Goal: Task Accomplishment & Management: Use online tool/utility

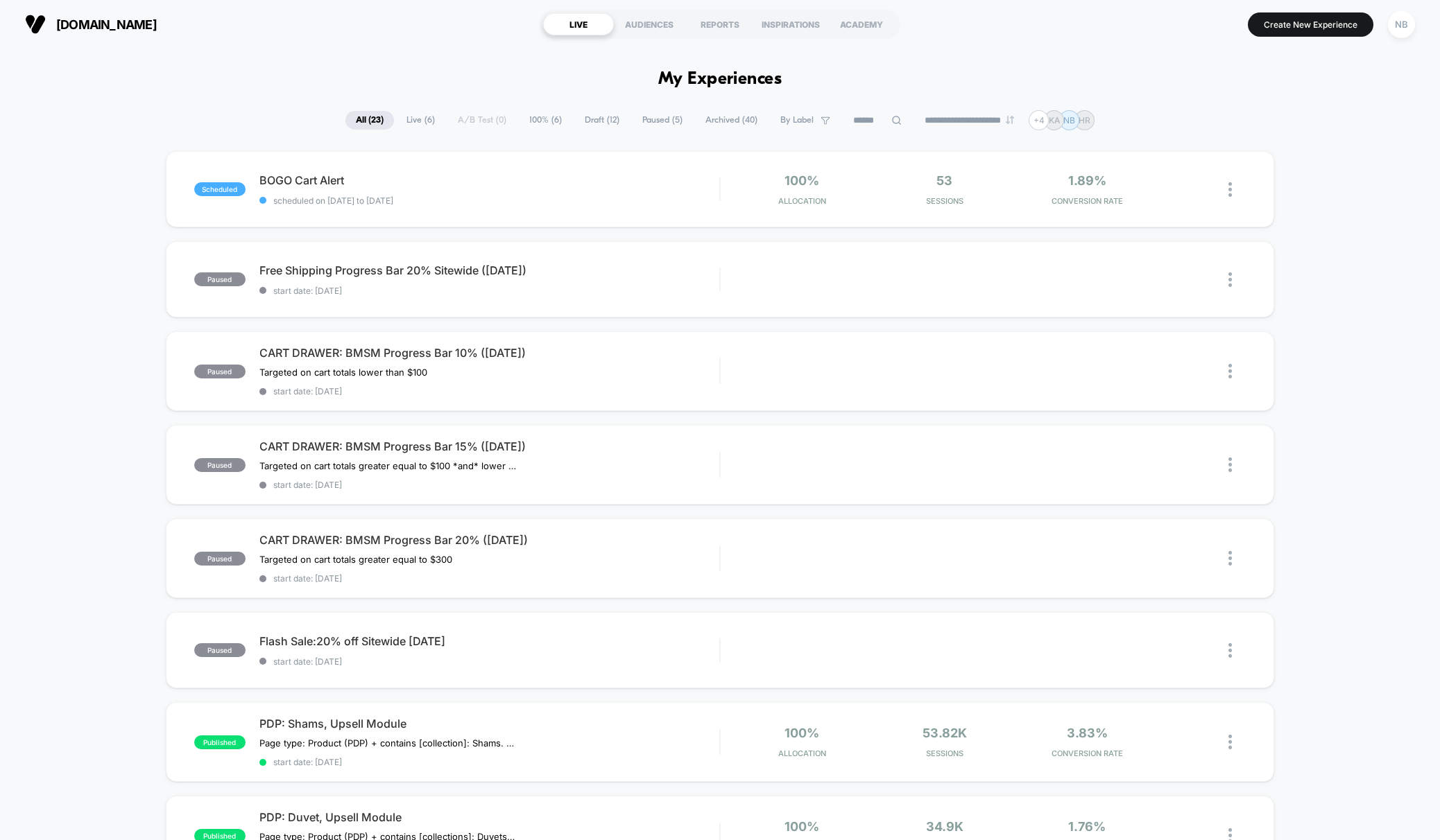
click at [115, 26] on span "[DOMAIN_NAME]" at bounding box center [106, 24] width 100 height 14
click at [1281, 32] on button "Create New Experience" at bounding box center [1310, 24] width 125 height 24
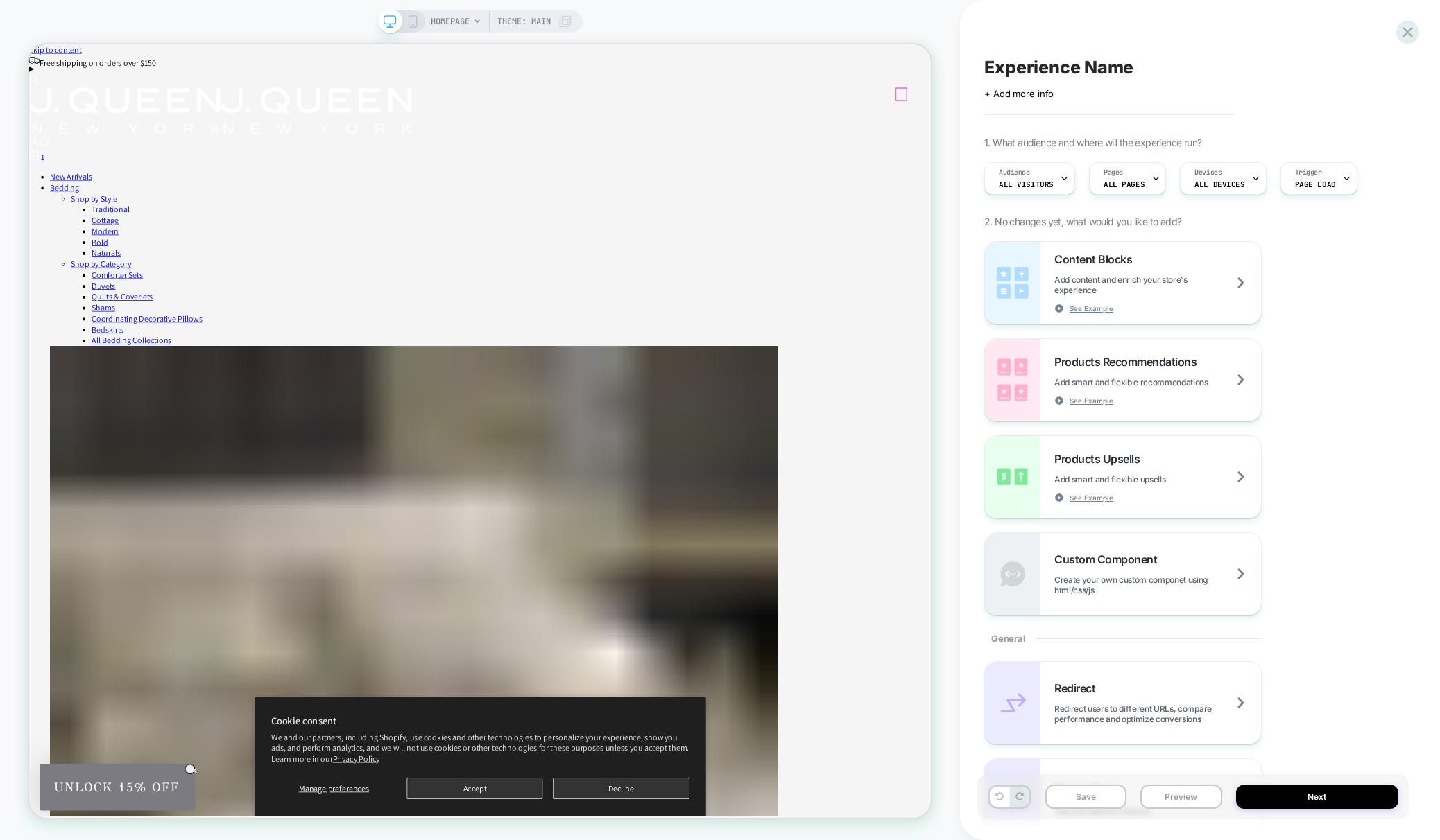
click at [1187, 185] on div "1" at bounding box center [631, 194] width 1203 height 17
click at [1140, 182] on div "Pages ALL PAGES" at bounding box center [1124, 178] width 69 height 32
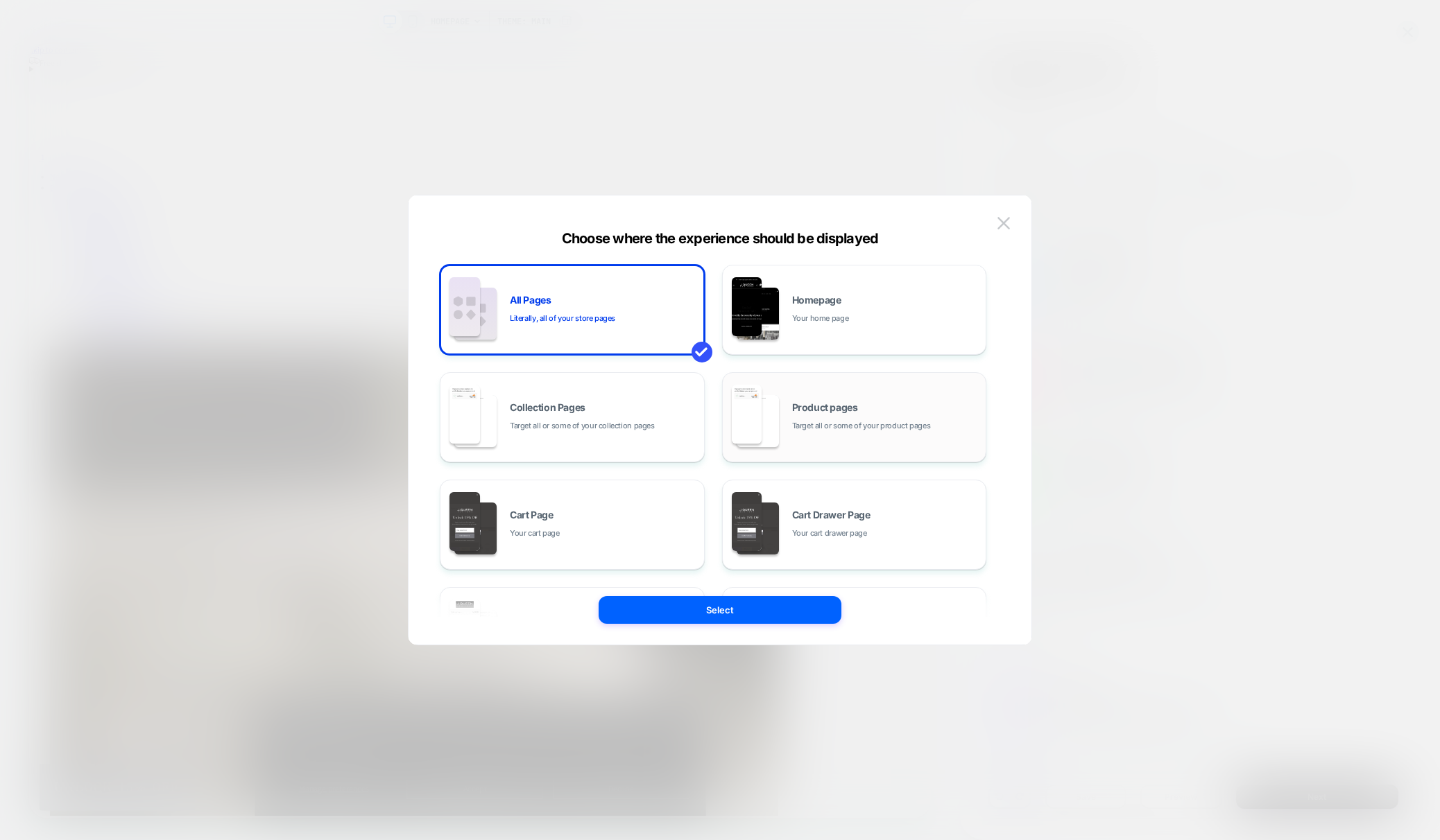
click at [833, 438] on div "Product pages Target all or some of your product pages" at bounding box center [855, 417] width 250 height 76
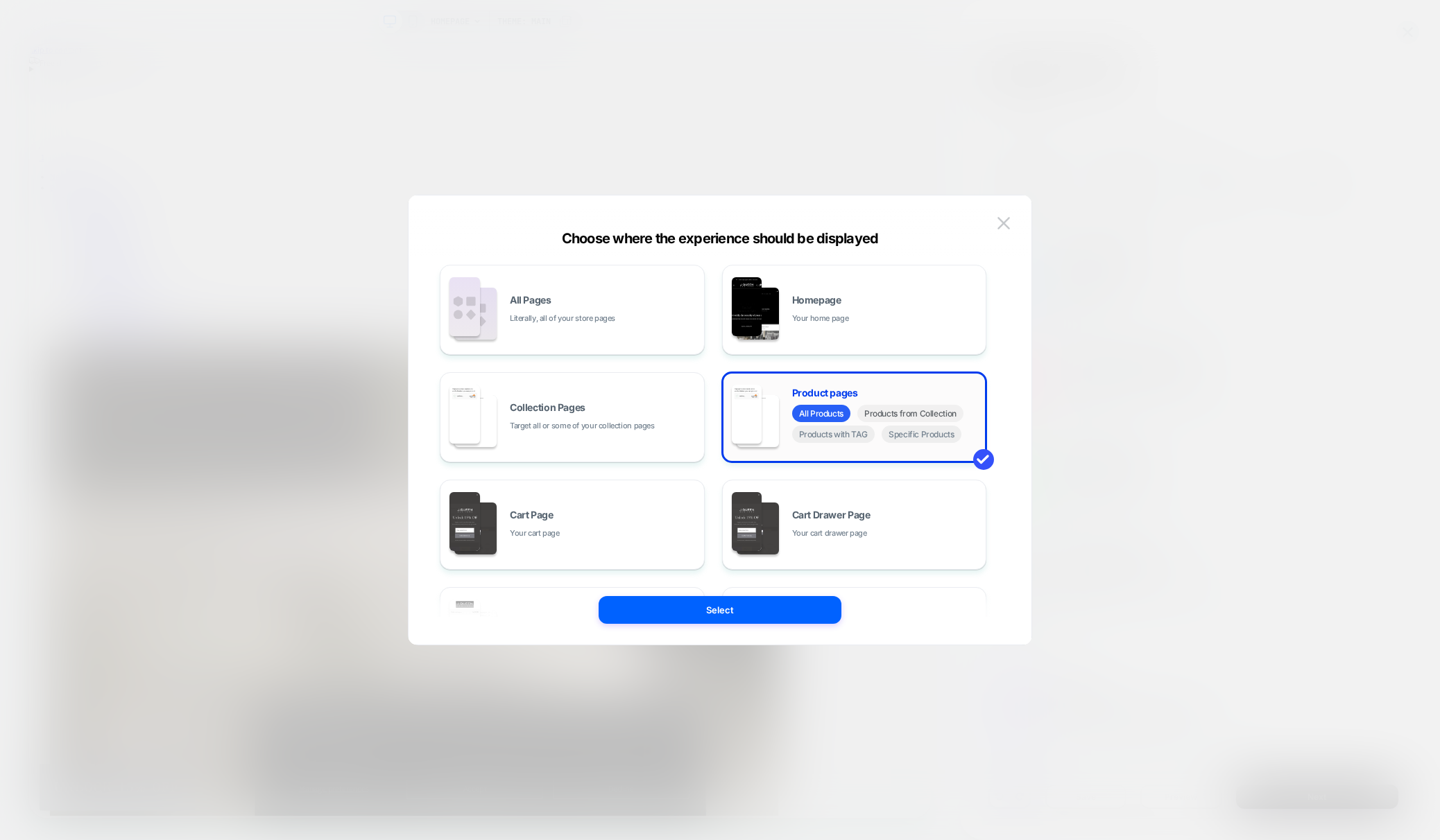
click at [905, 421] on span "Products from Collection" at bounding box center [910, 413] width 106 height 17
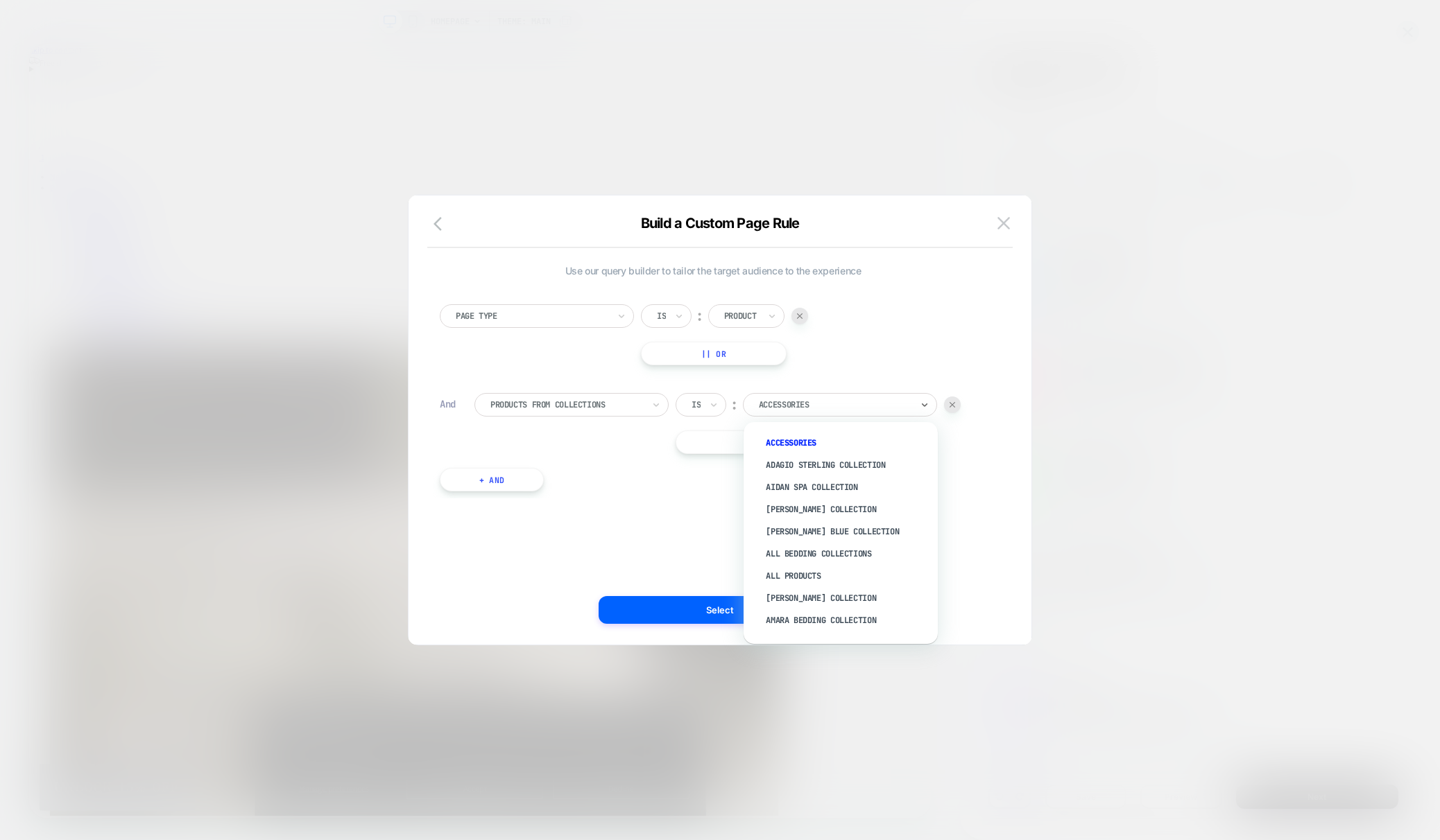
click at [787, 405] on div at bounding box center [836, 405] width 153 height 12
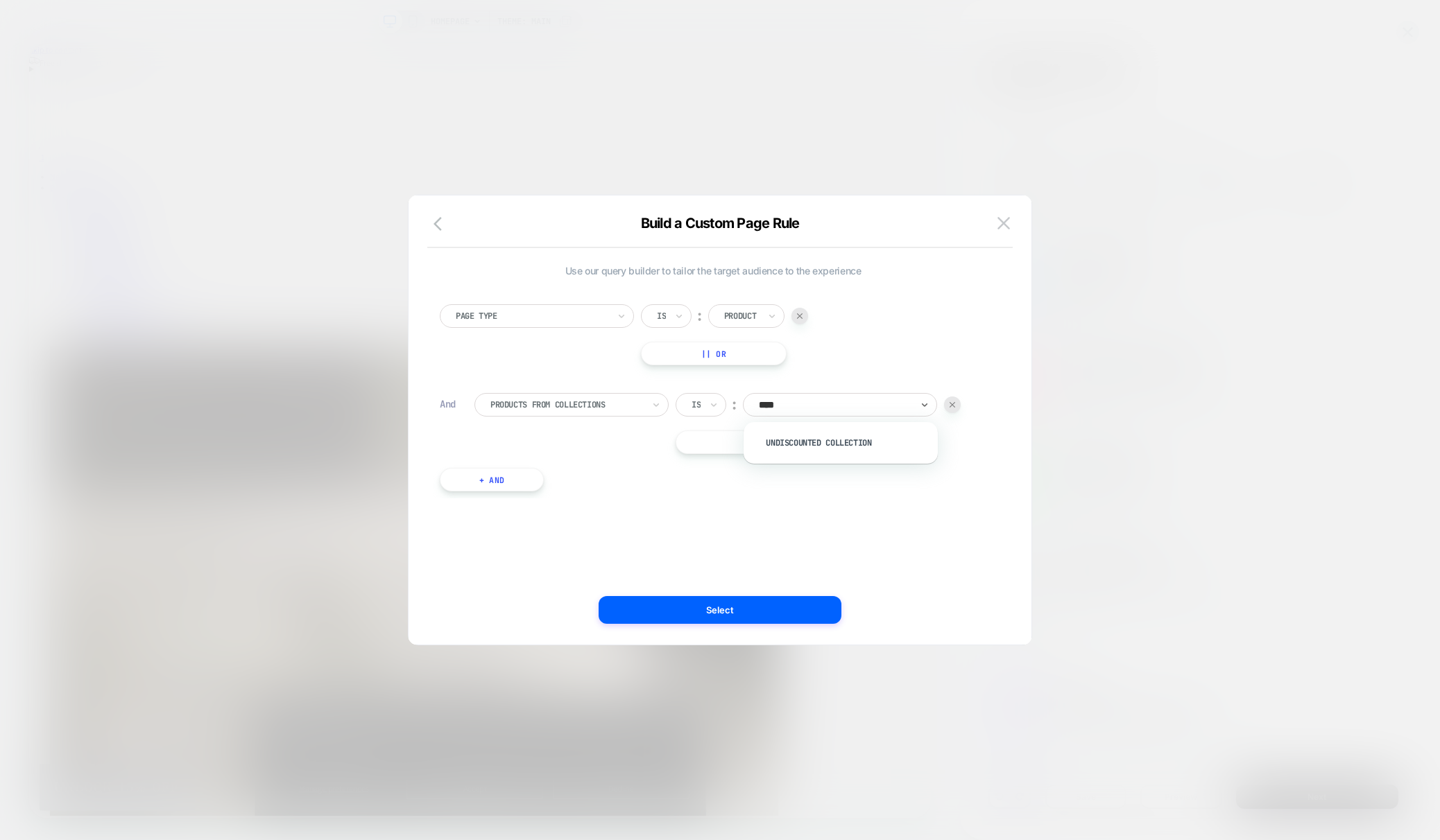
type input "*****"
click at [794, 440] on div "Undiscounted Collection" at bounding box center [847, 443] width 180 height 22
click at [787, 605] on button "Select" at bounding box center [720, 610] width 243 height 28
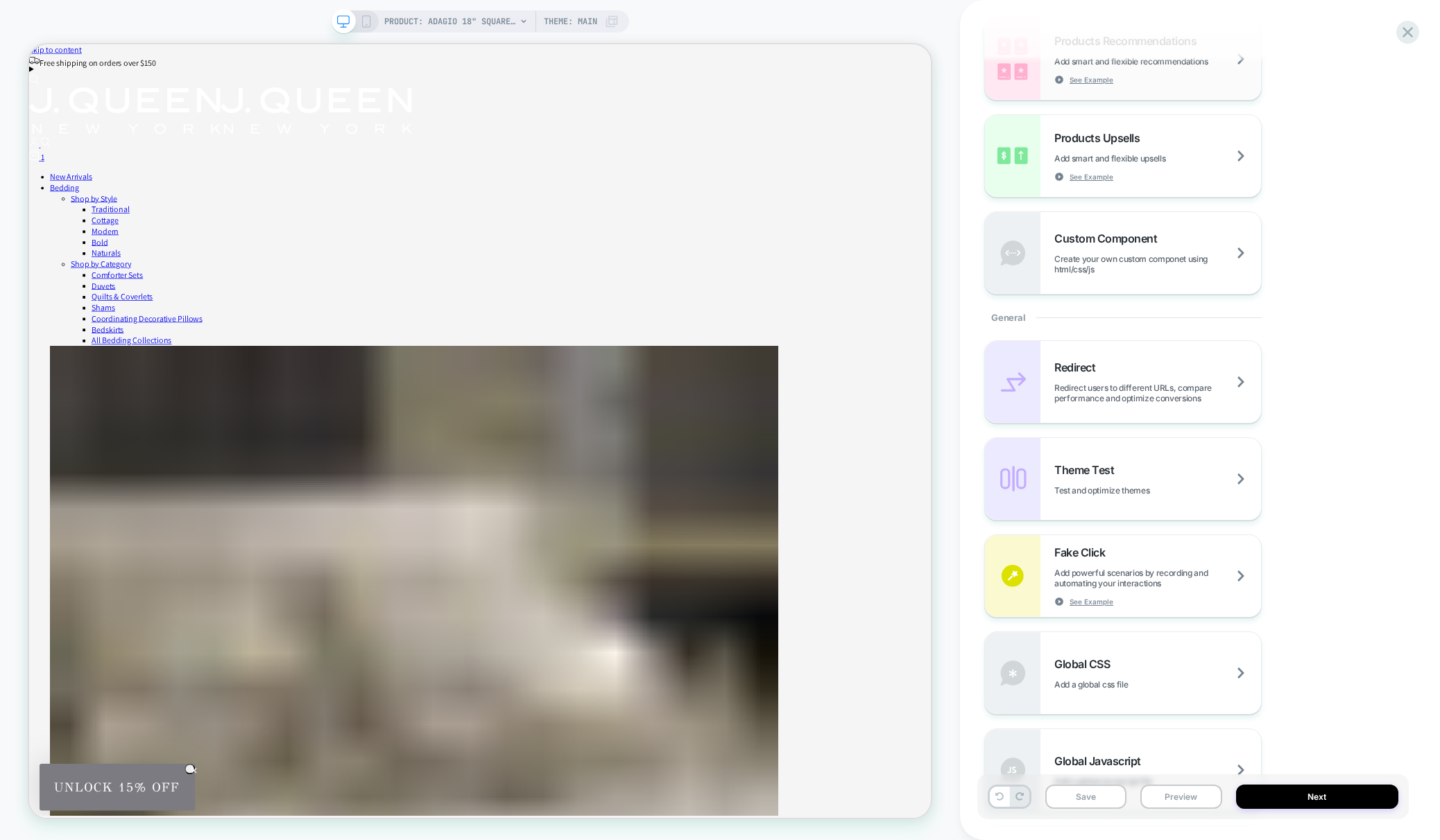
scroll to position [325, 0]
click at [1169, 491] on span "Test and optimize themes" at bounding box center [1119, 487] width 130 height 10
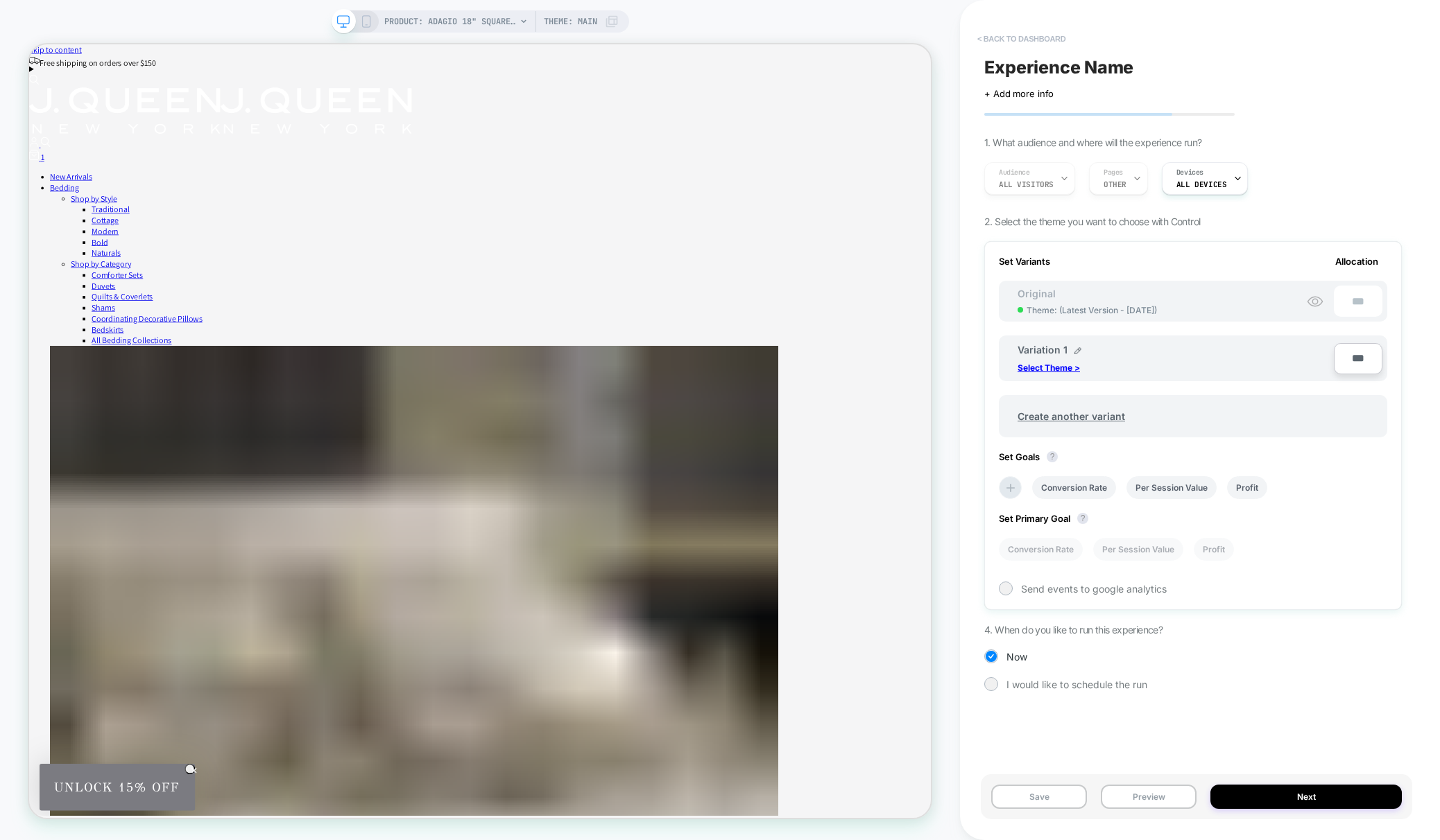
click at [977, 36] on button "< back to dashboard" at bounding box center [1021, 38] width 102 height 22
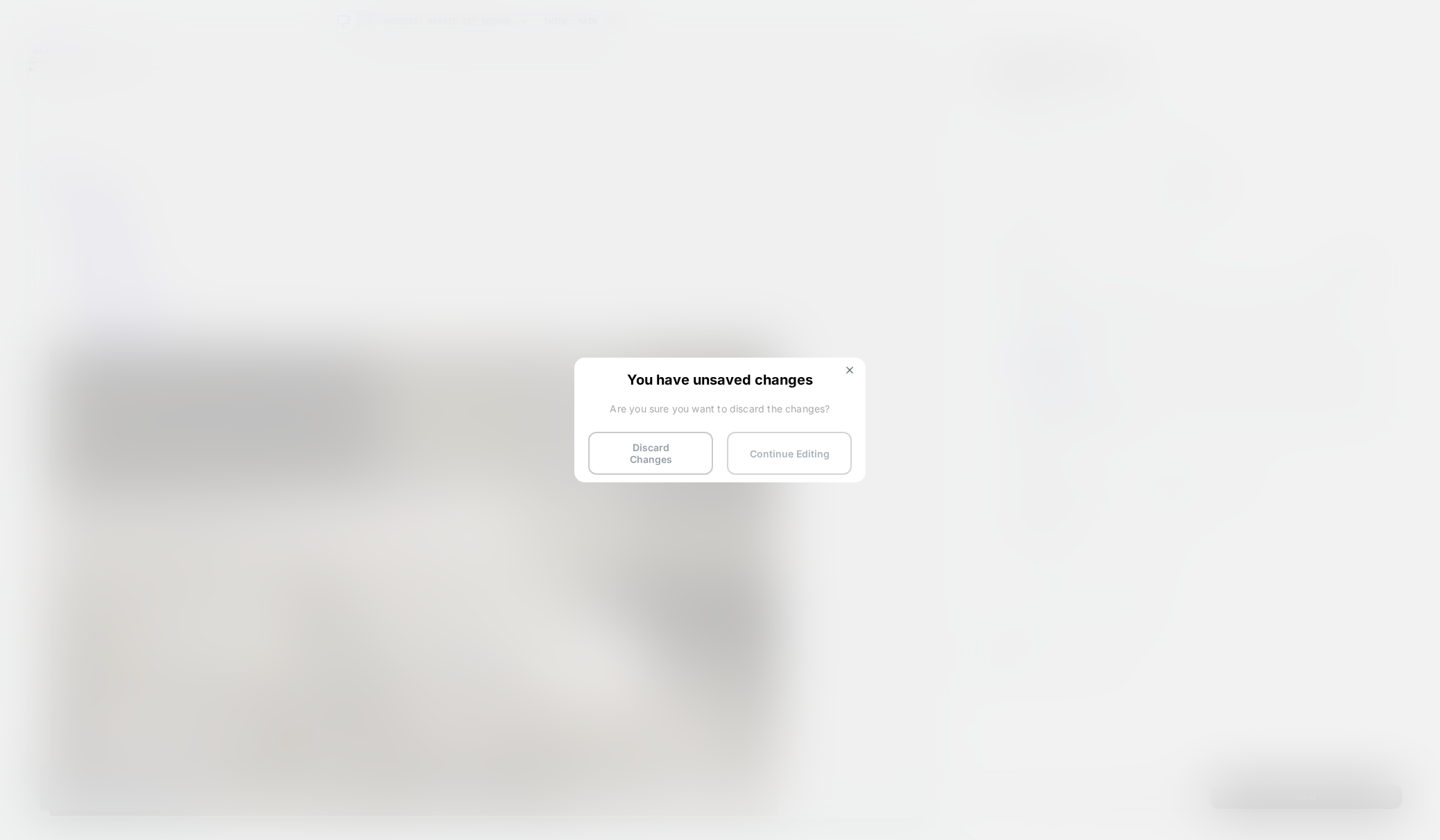
click at [765, 448] on button "Continue Editing" at bounding box center [789, 453] width 125 height 43
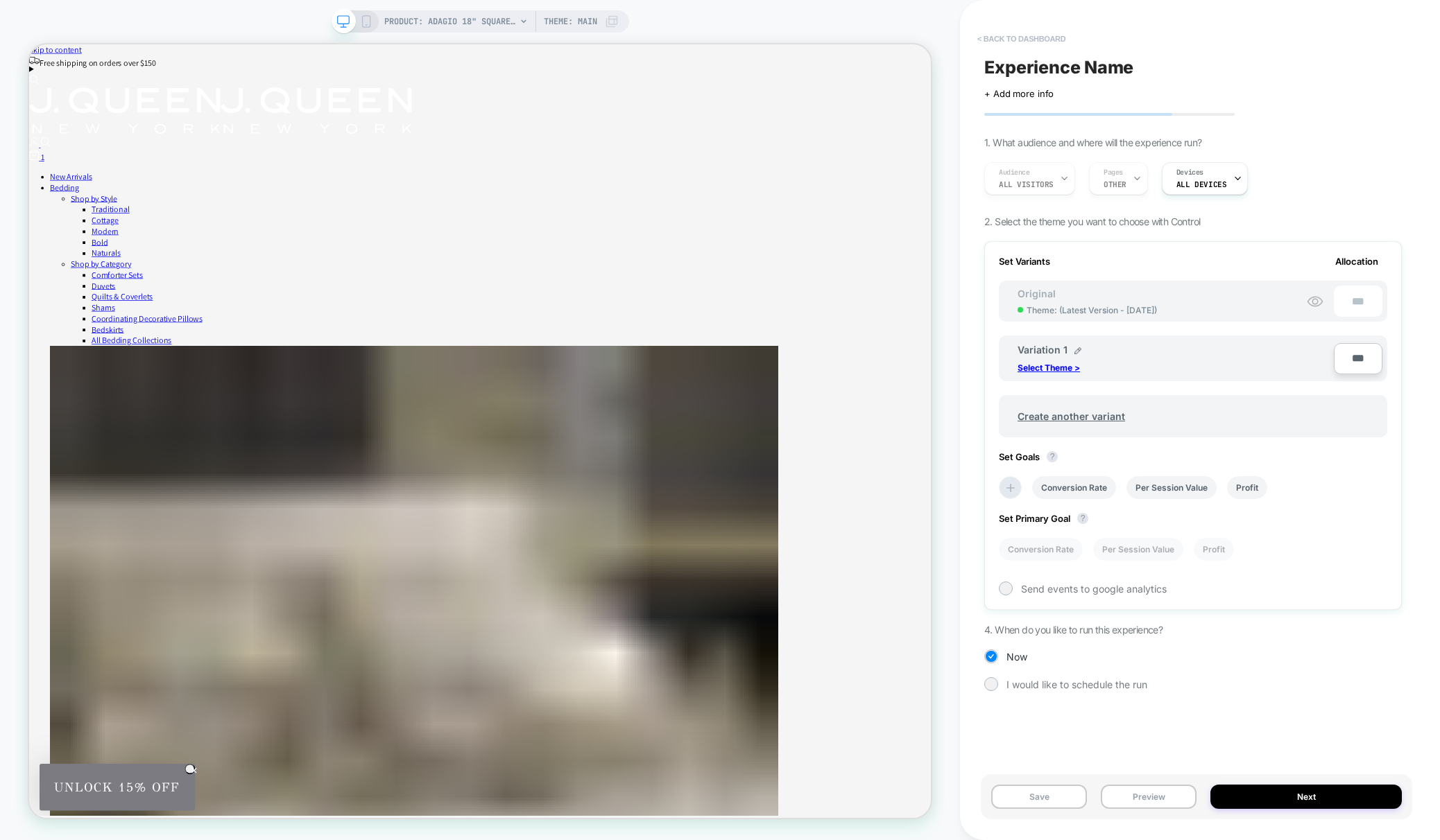
click at [984, 36] on button "< back to dashboard" at bounding box center [1021, 38] width 102 height 22
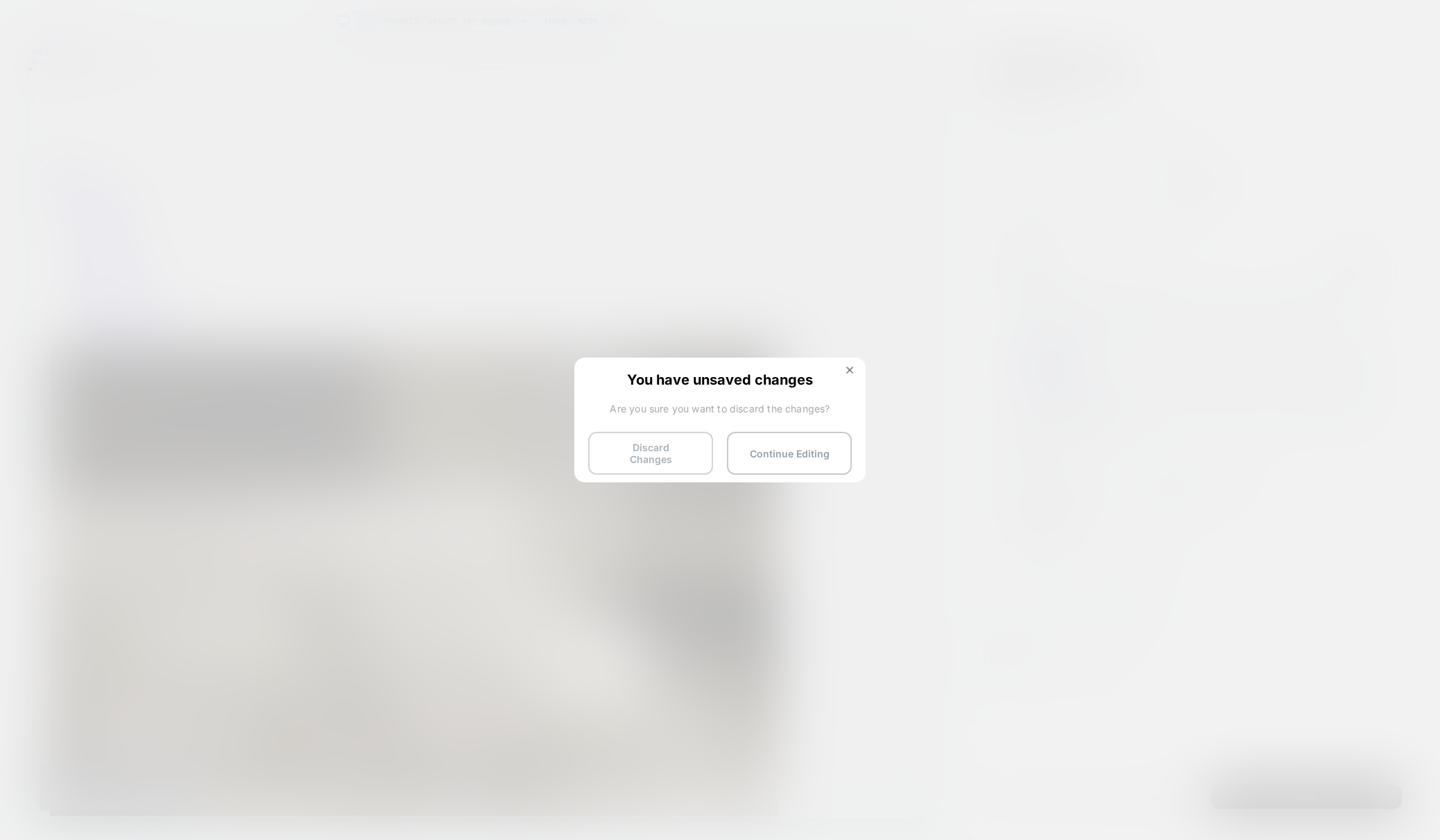
click at [691, 446] on button "Discard Changes" at bounding box center [650, 453] width 125 height 43
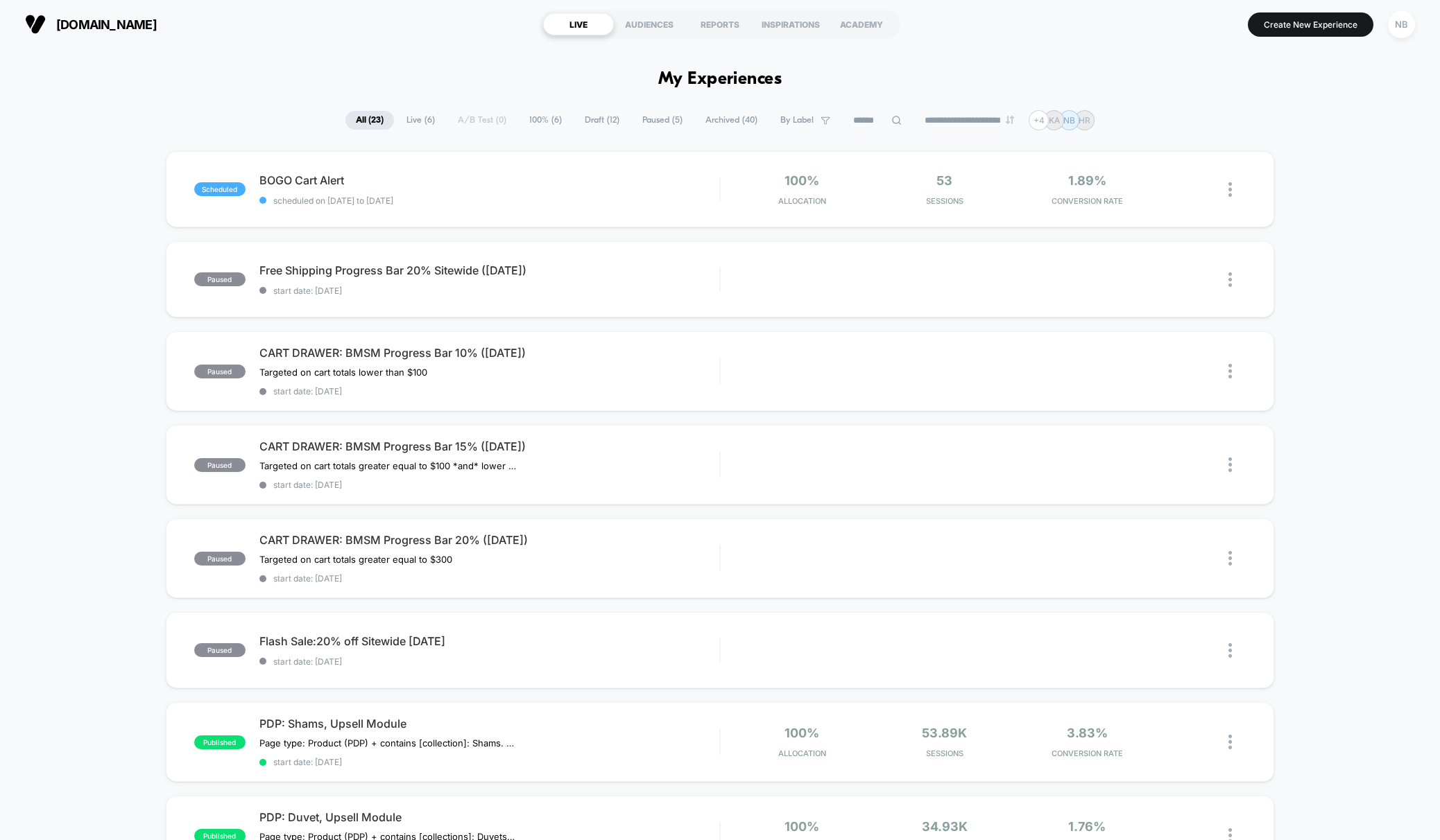
click at [1266, 27] on button "Create New Experience" at bounding box center [1310, 24] width 125 height 24
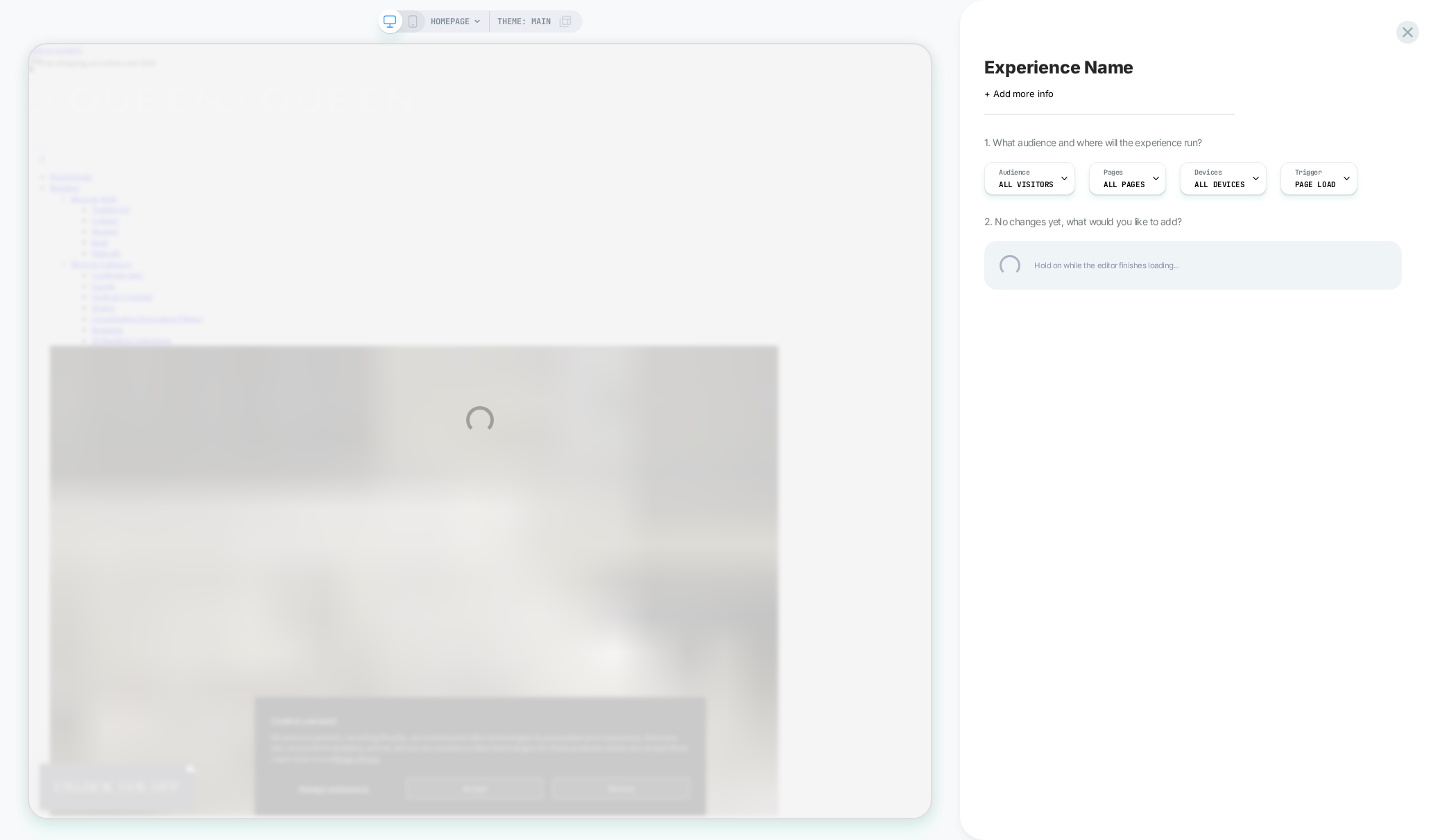
click at [1114, 182] on div "HOMEPAGE Theme: MAIN Experience Name Click to edit experience details + Add mor…" at bounding box center [720, 420] width 1440 height 840
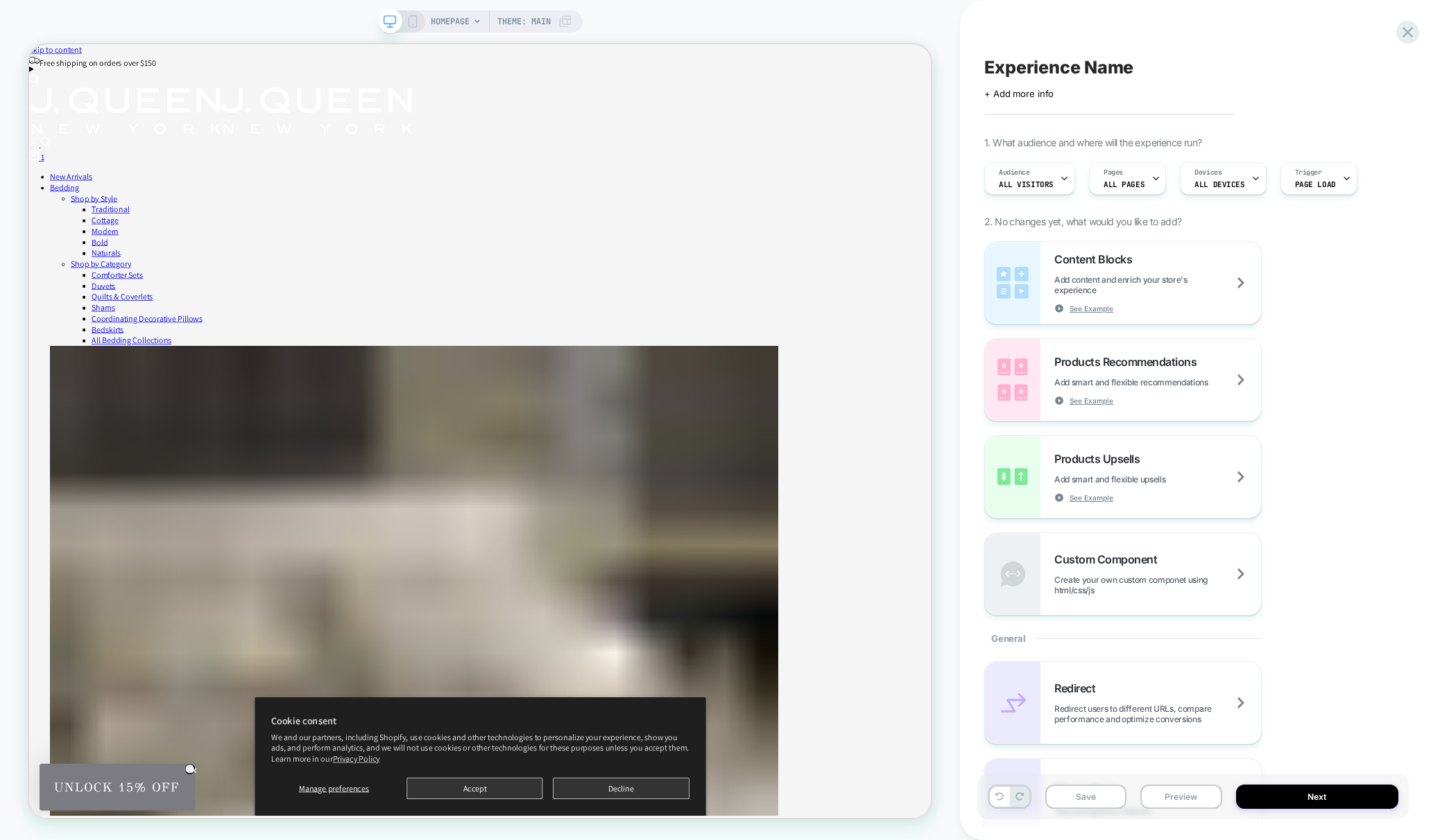
click at [1114, 183] on span "ALL PAGES" at bounding box center [1124, 184] width 41 height 10
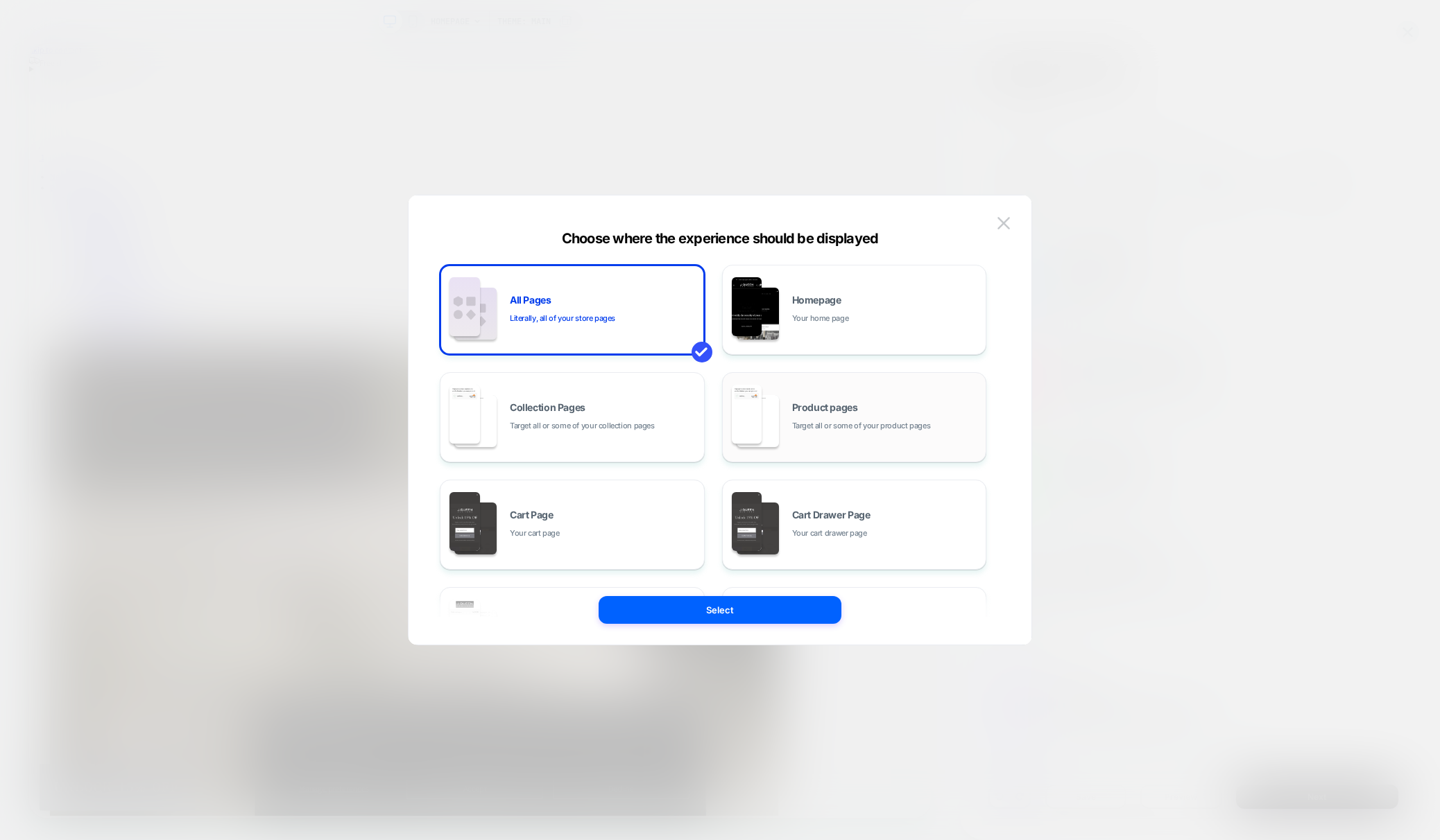
click at [823, 400] on div "Product pages Target all or some of your product pages" at bounding box center [855, 417] width 250 height 76
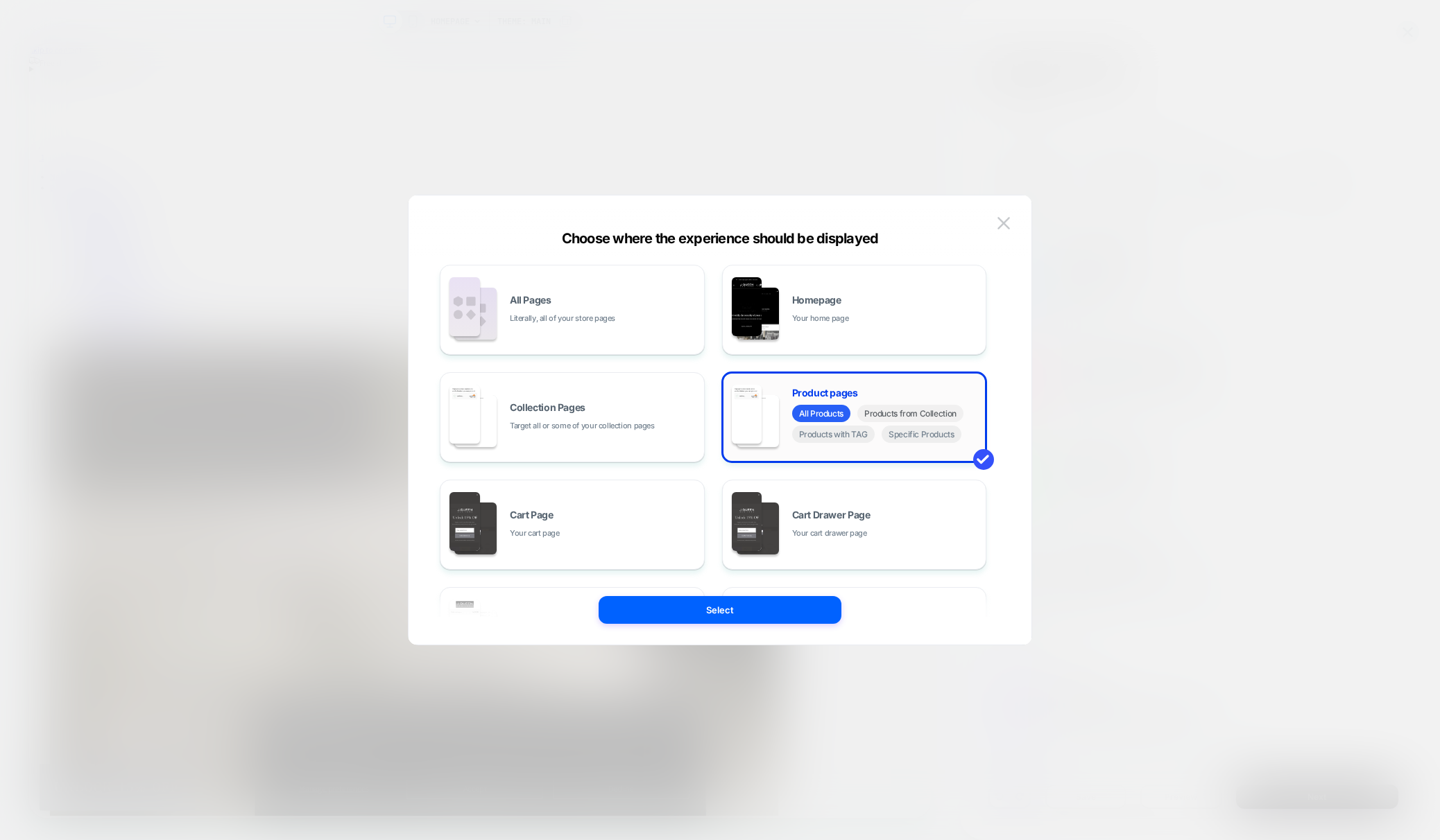
click at [895, 411] on span "Products from Collection" at bounding box center [910, 413] width 106 height 17
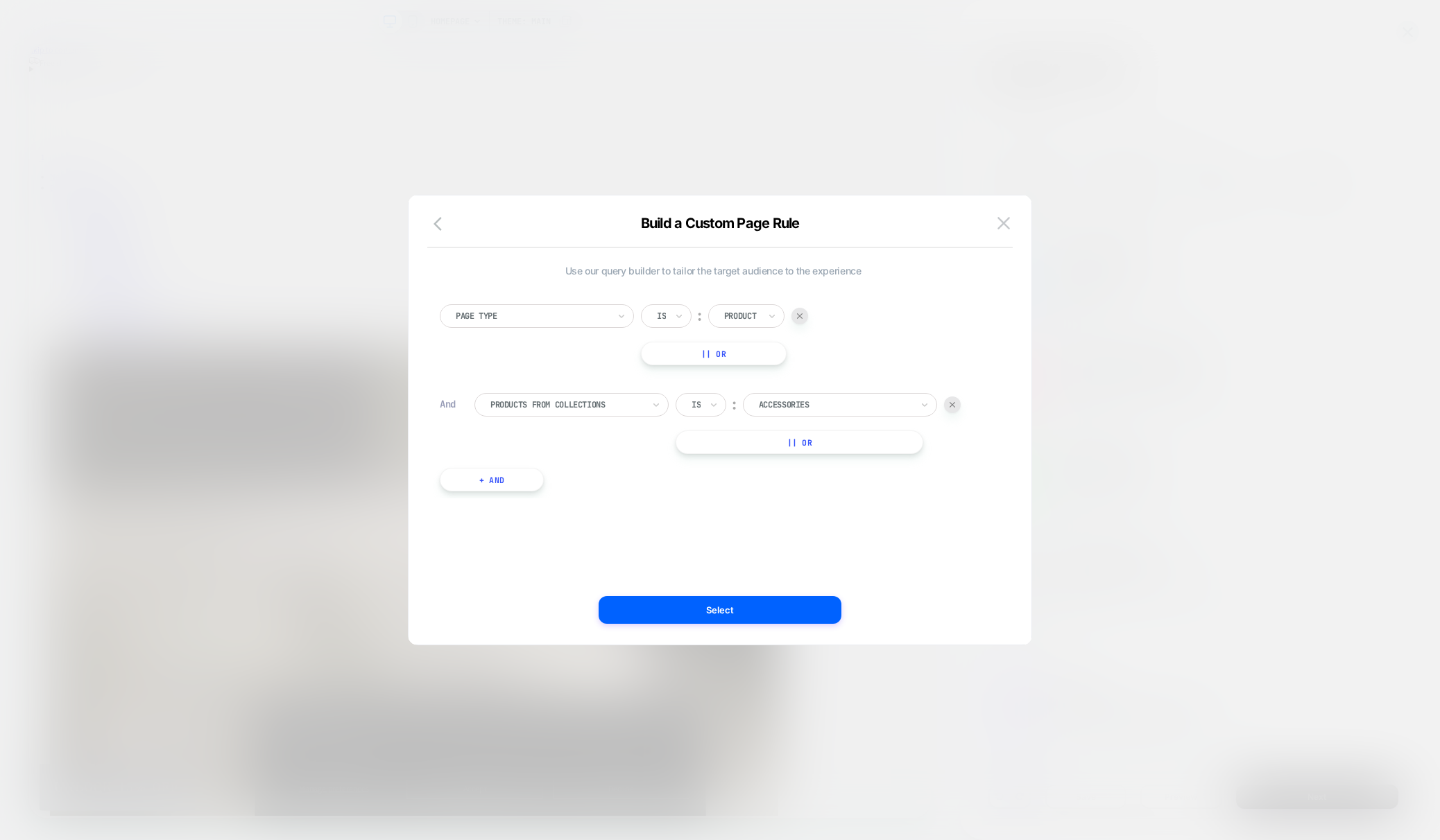
click at [815, 406] on div at bounding box center [836, 405] width 153 height 12
type input "*****"
click at [823, 437] on div "Undiscounted Collection" at bounding box center [847, 443] width 180 height 22
click at [734, 612] on button "Select" at bounding box center [720, 610] width 243 height 28
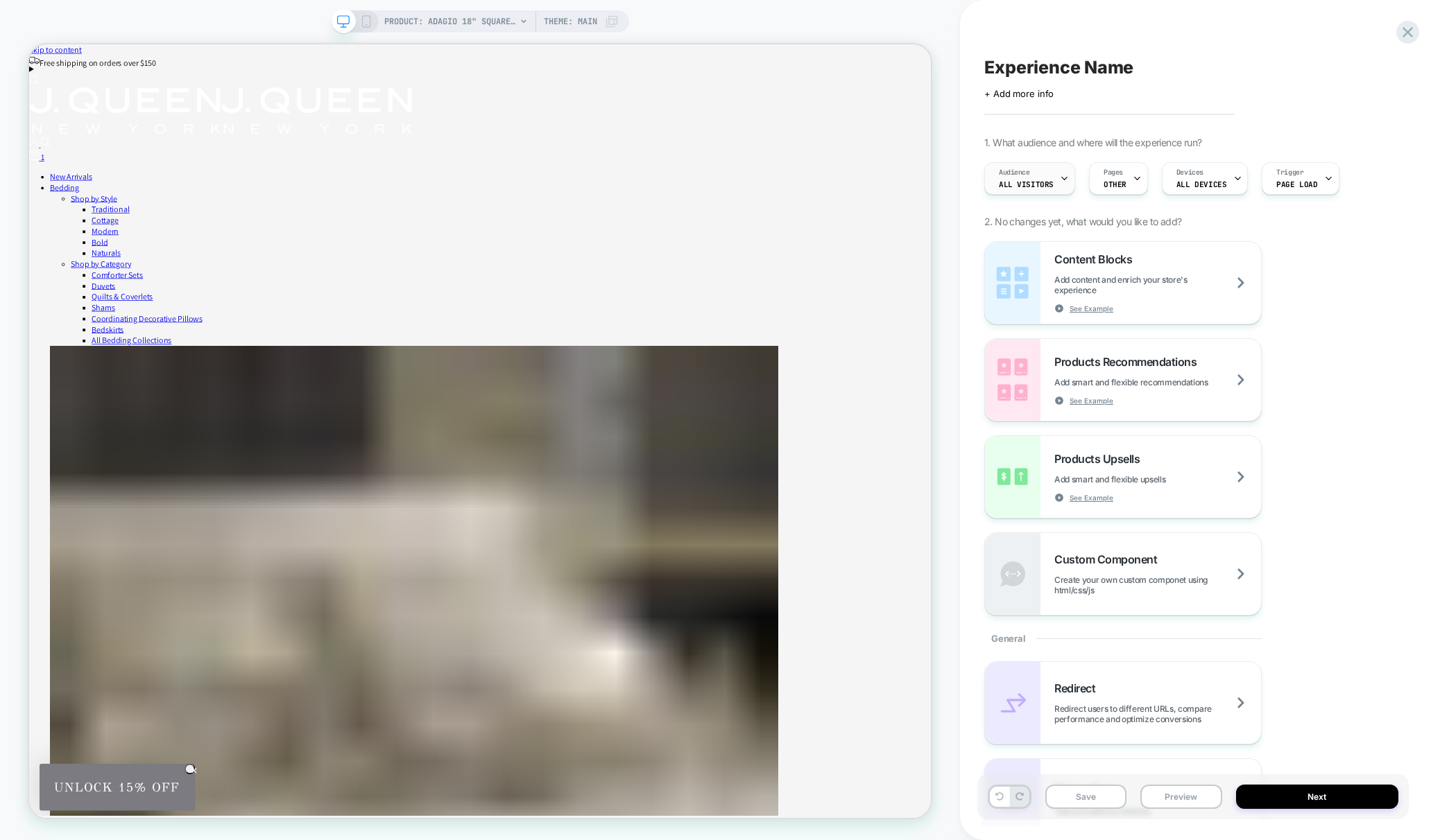
click at [1048, 181] on span "All Visitors" at bounding box center [1026, 184] width 54 height 10
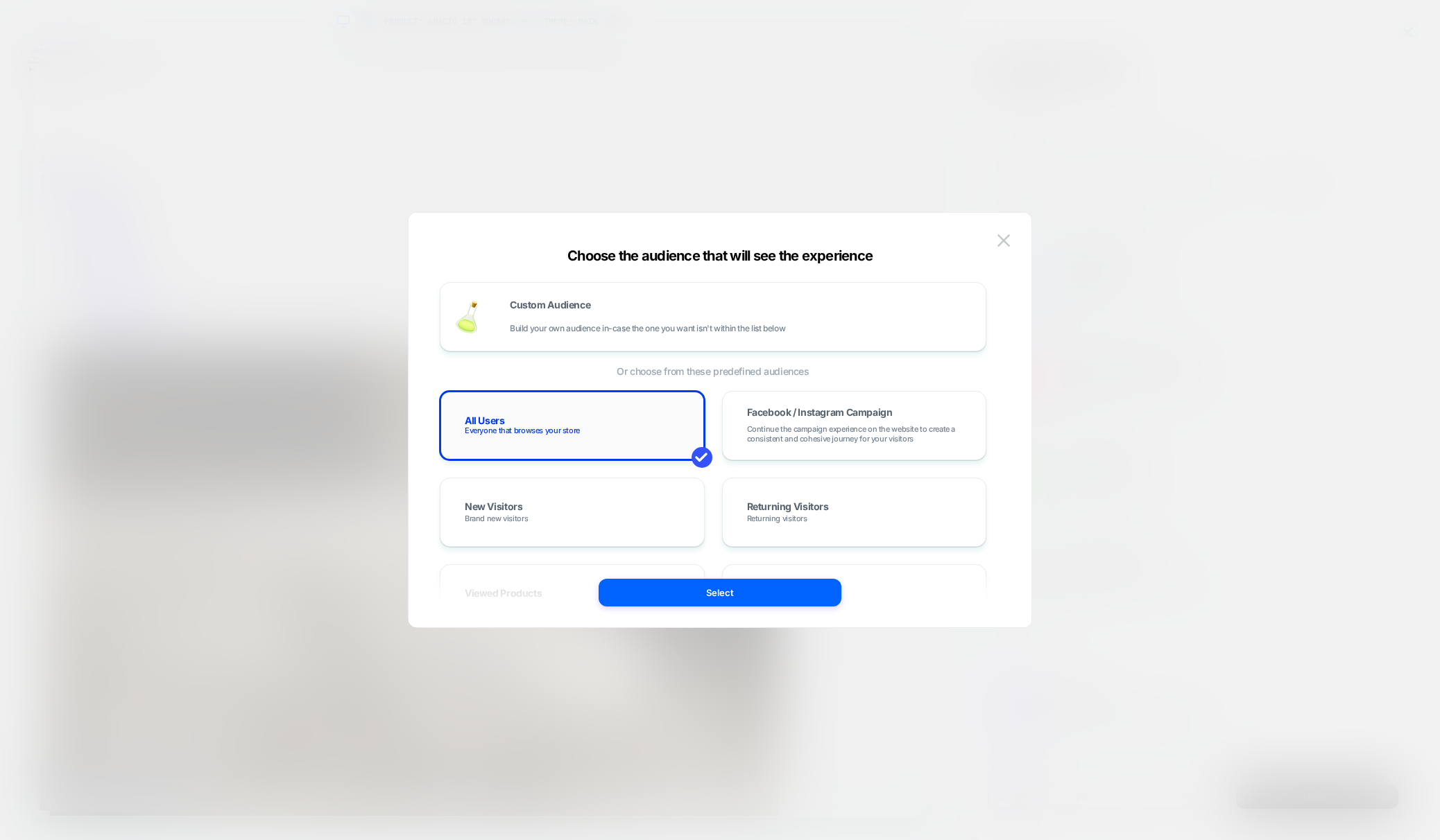
click at [608, 419] on div "All Users Everyone that browses your store" at bounding box center [572, 426] width 236 height 40
click at [686, 371] on span "Or choose from these predefined audiences" at bounding box center [713, 371] width 546 height 11
click at [1007, 243] on img at bounding box center [1004, 241] width 12 height 11
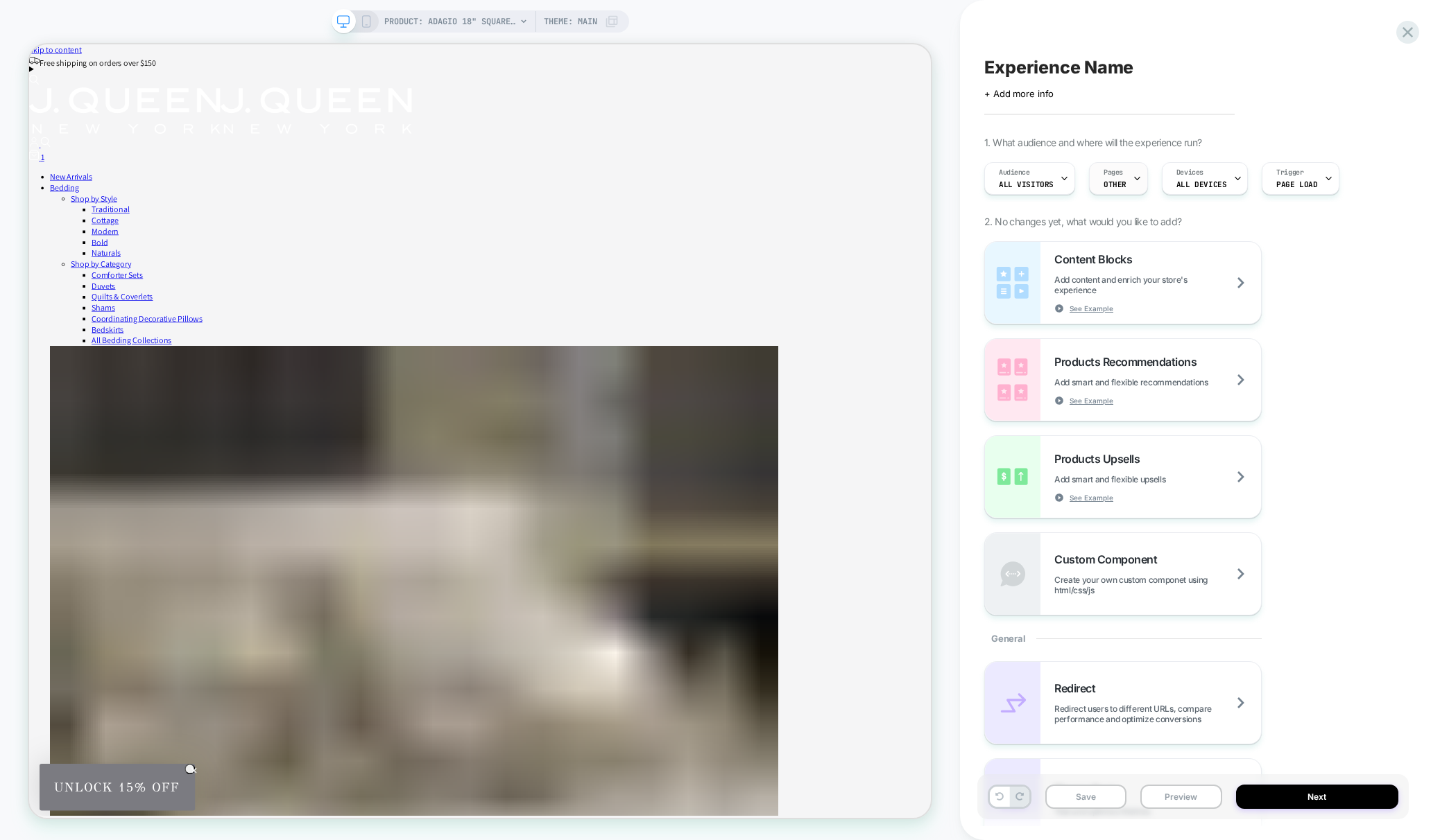
click at [1096, 179] on div "Pages OTHER" at bounding box center [1114, 178] width 51 height 32
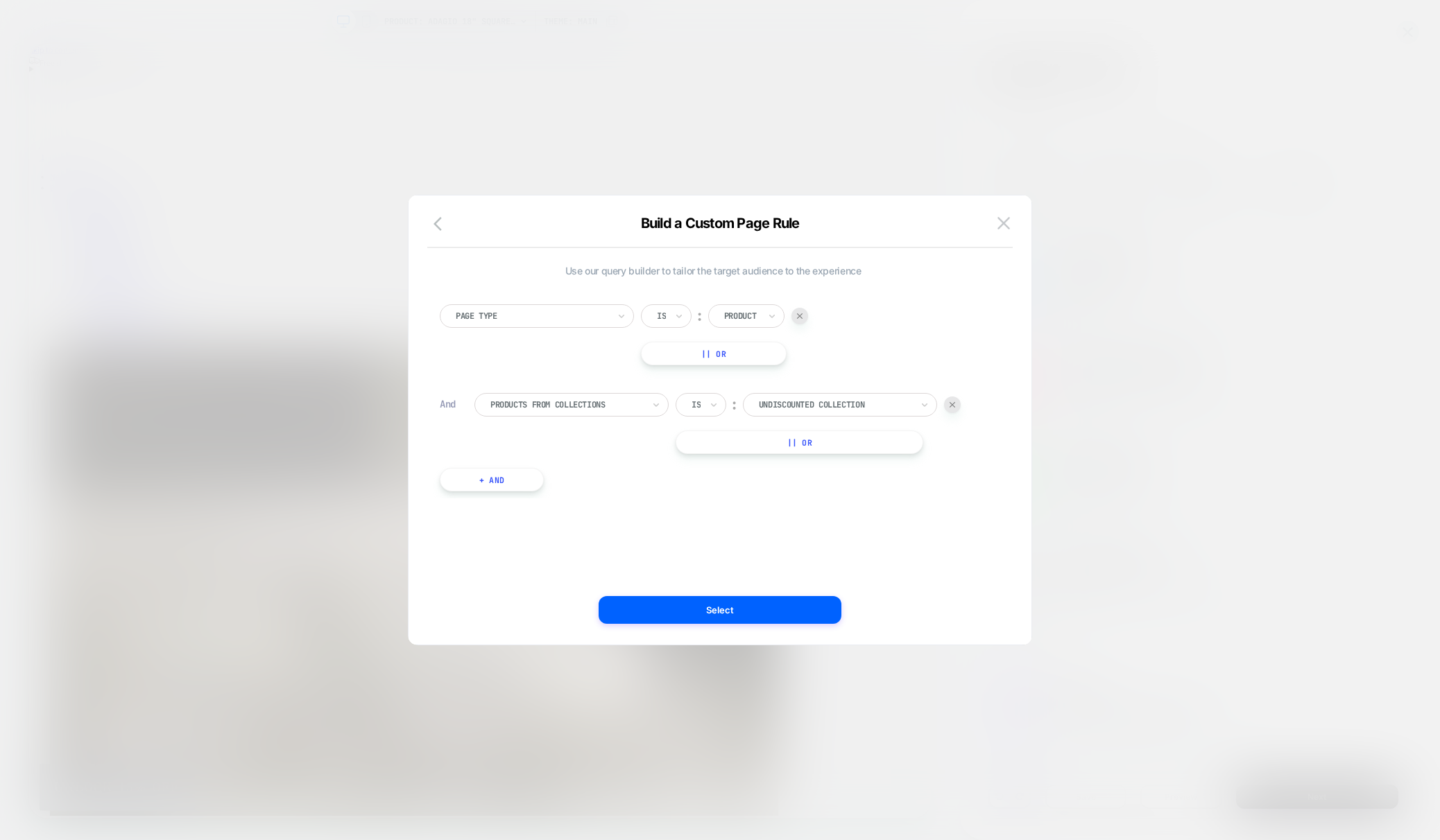
click at [493, 484] on button "+ And" at bounding box center [492, 479] width 104 height 24
click at [579, 496] on div at bounding box center [567, 494] width 153 height 12
click at [1008, 222] on img at bounding box center [1004, 222] width 12 height 11
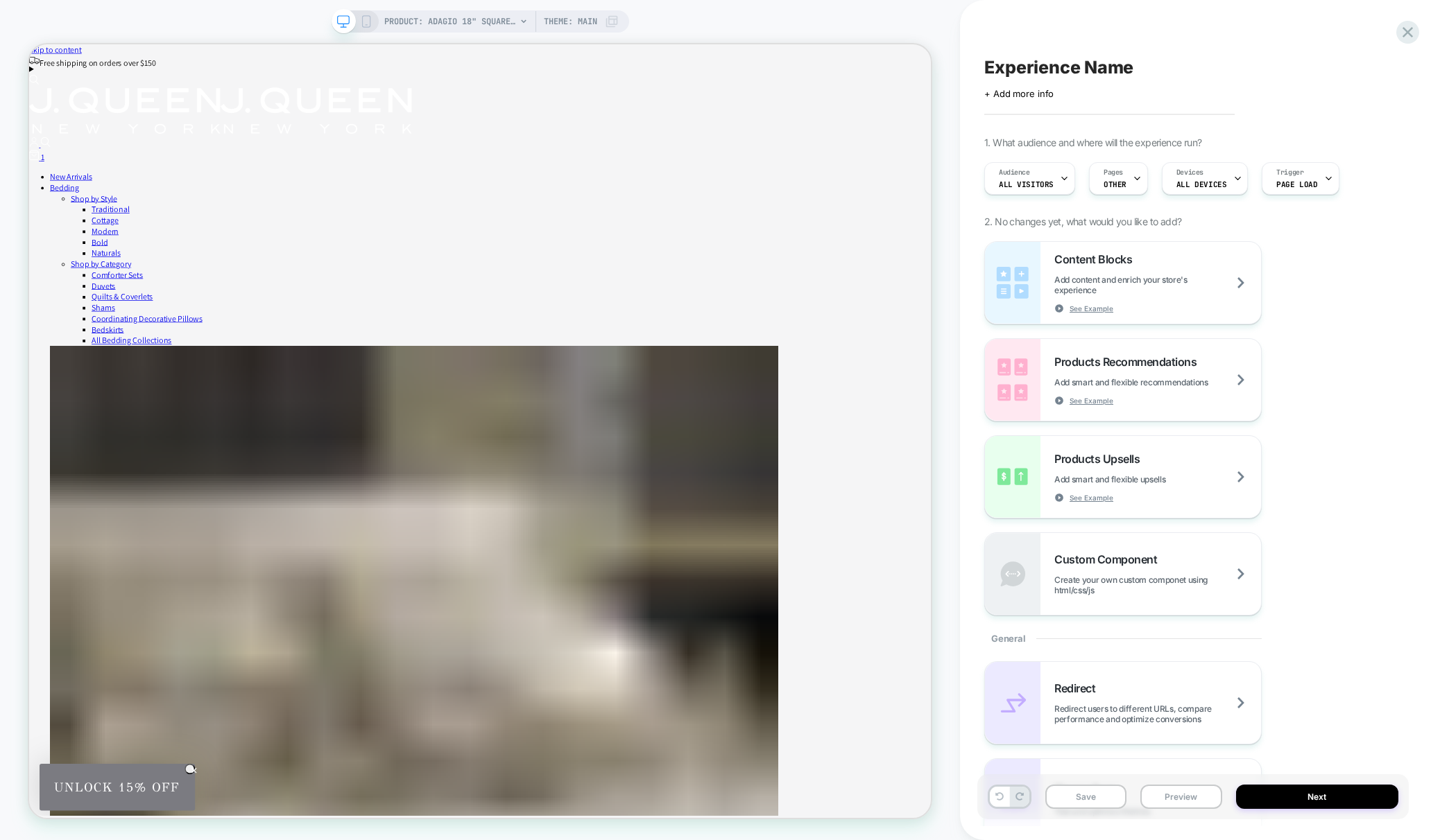
click at [981, 176] on div "Audience All Visitors Pages OTHER Devices ALL DEVICES Trigger Page Load" at bounding box center [1186, 178] width 417 height 47
click at [1016, 176] on span "Audience" at bounding box center [1014, 173] width 32 height 10
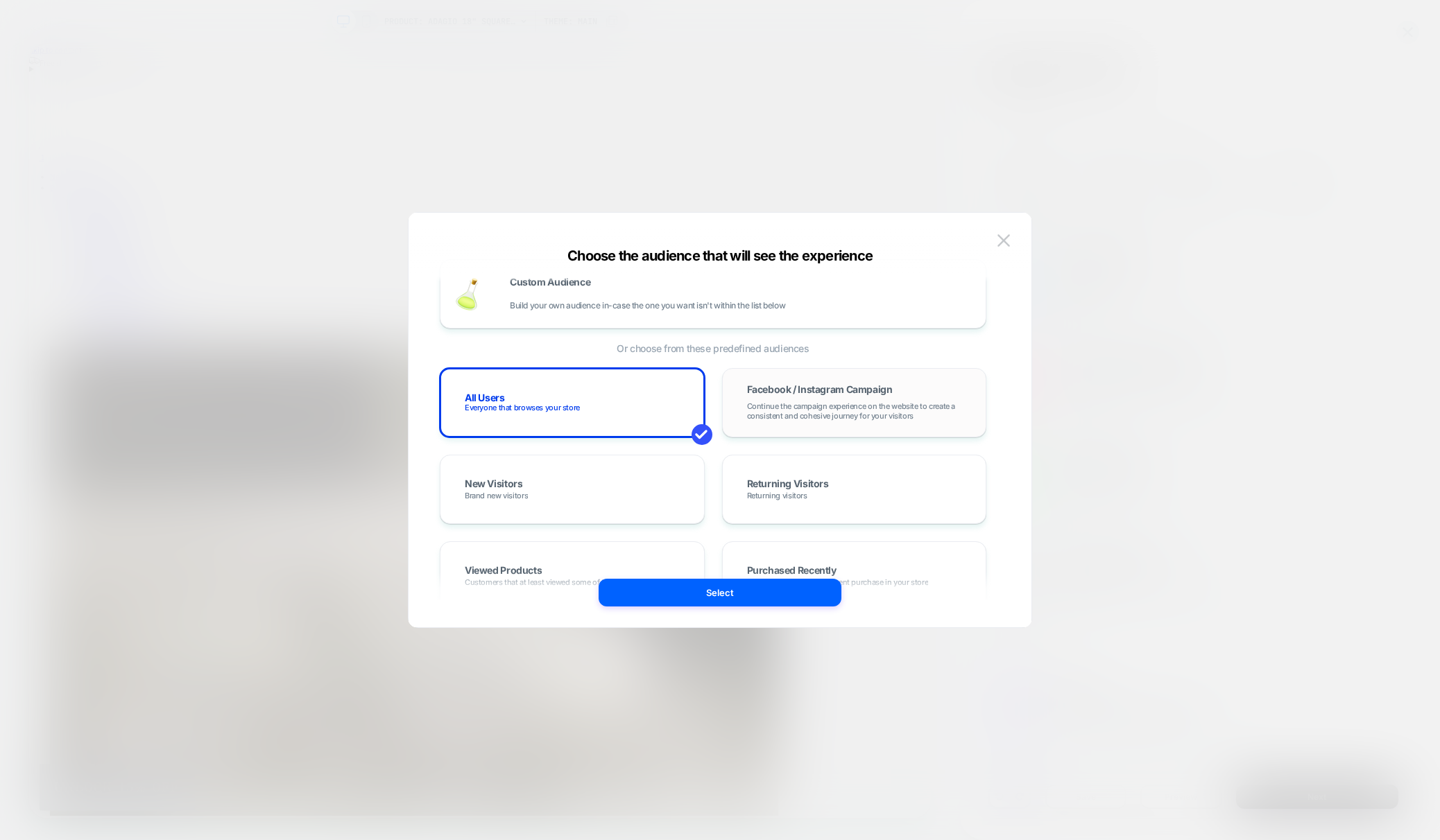
scroll to position [27, 0]
click at [769, 290] on div "Custom Audience Build your own audience in-case the one you want isn't within t…" at bounding box center [741, 290] width 462 height 33
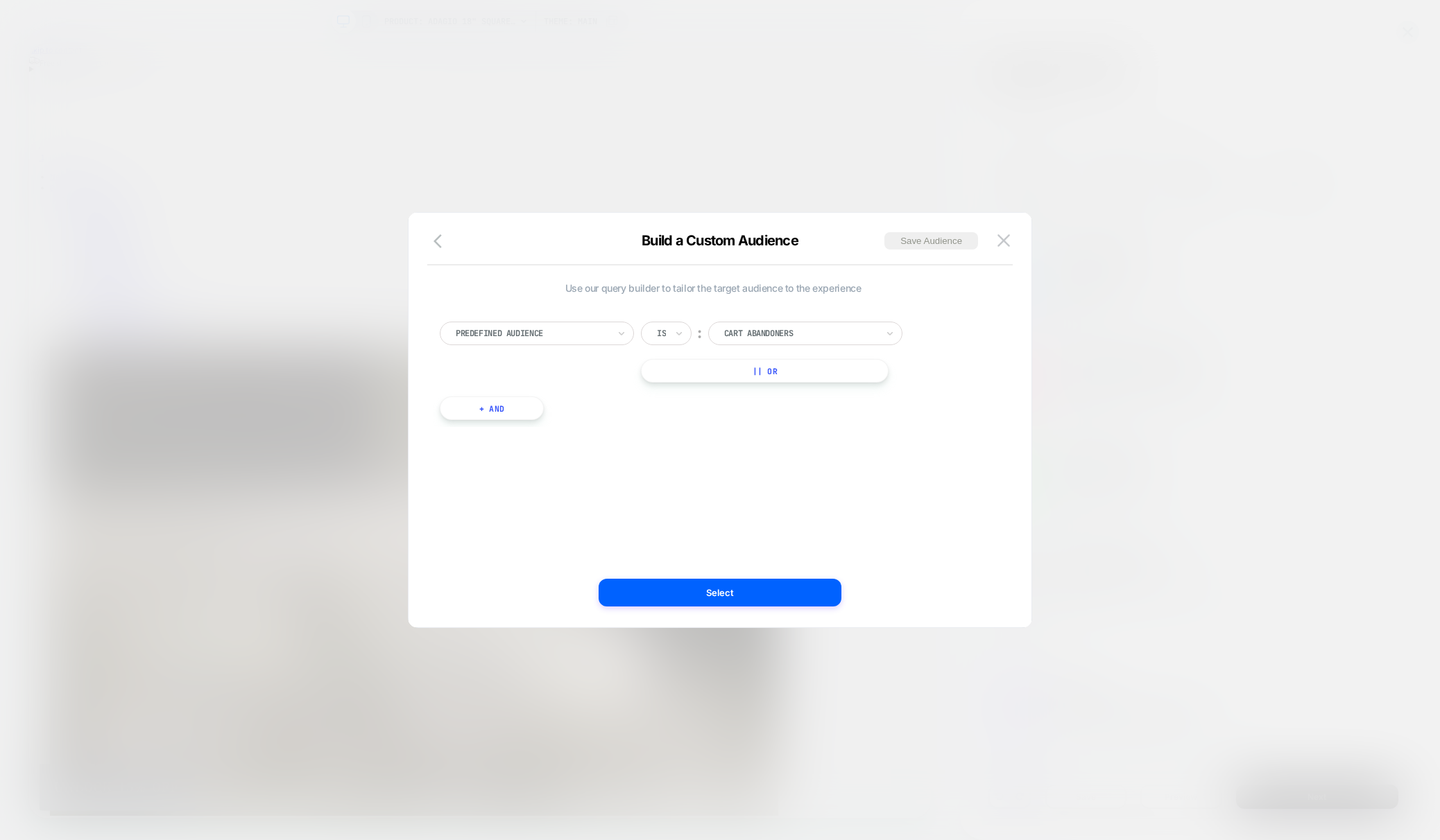
scroll to position [0, 0]
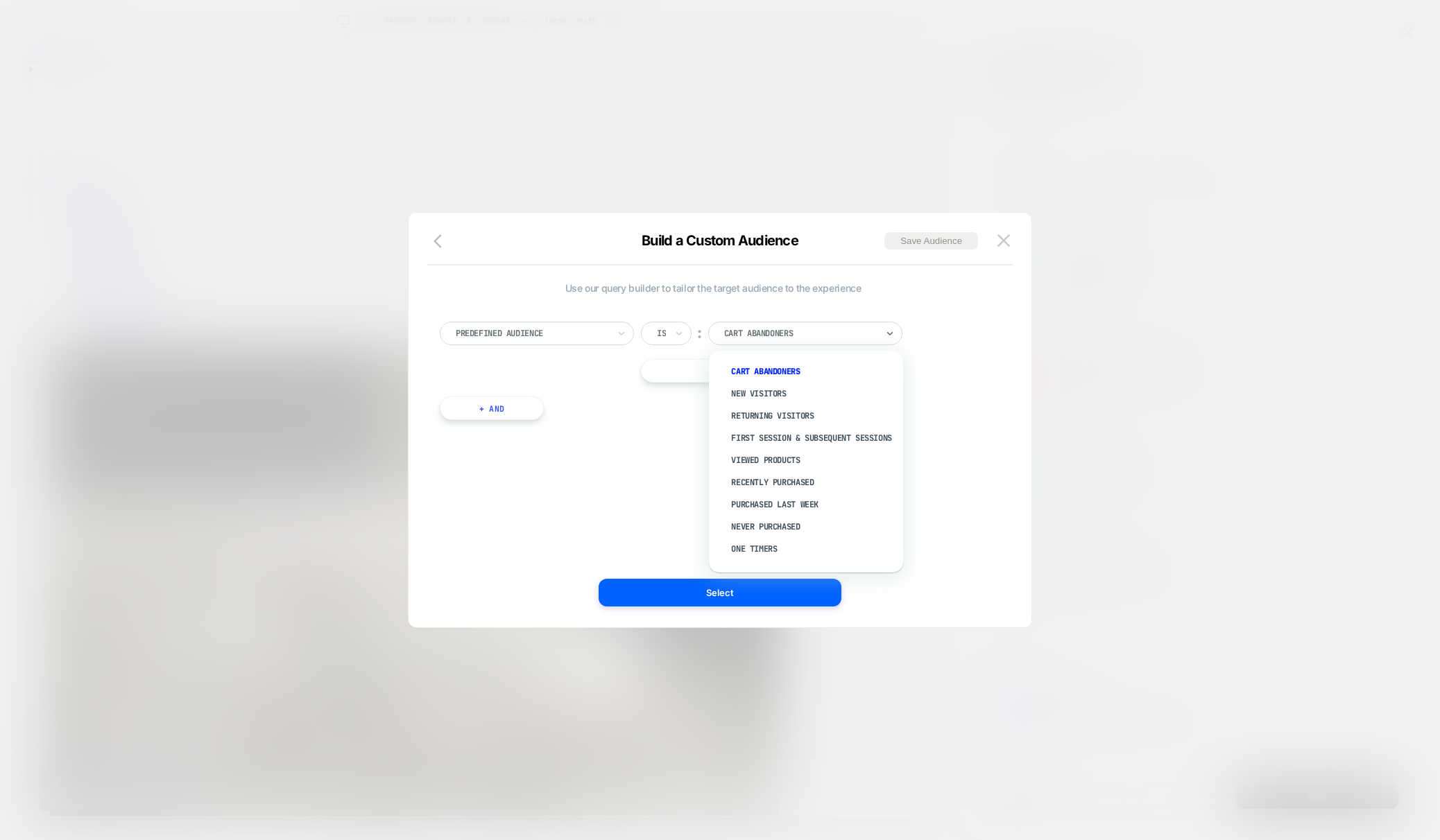
click at [799, 336] on div at bounding box center [800, 333] width 153 height 12
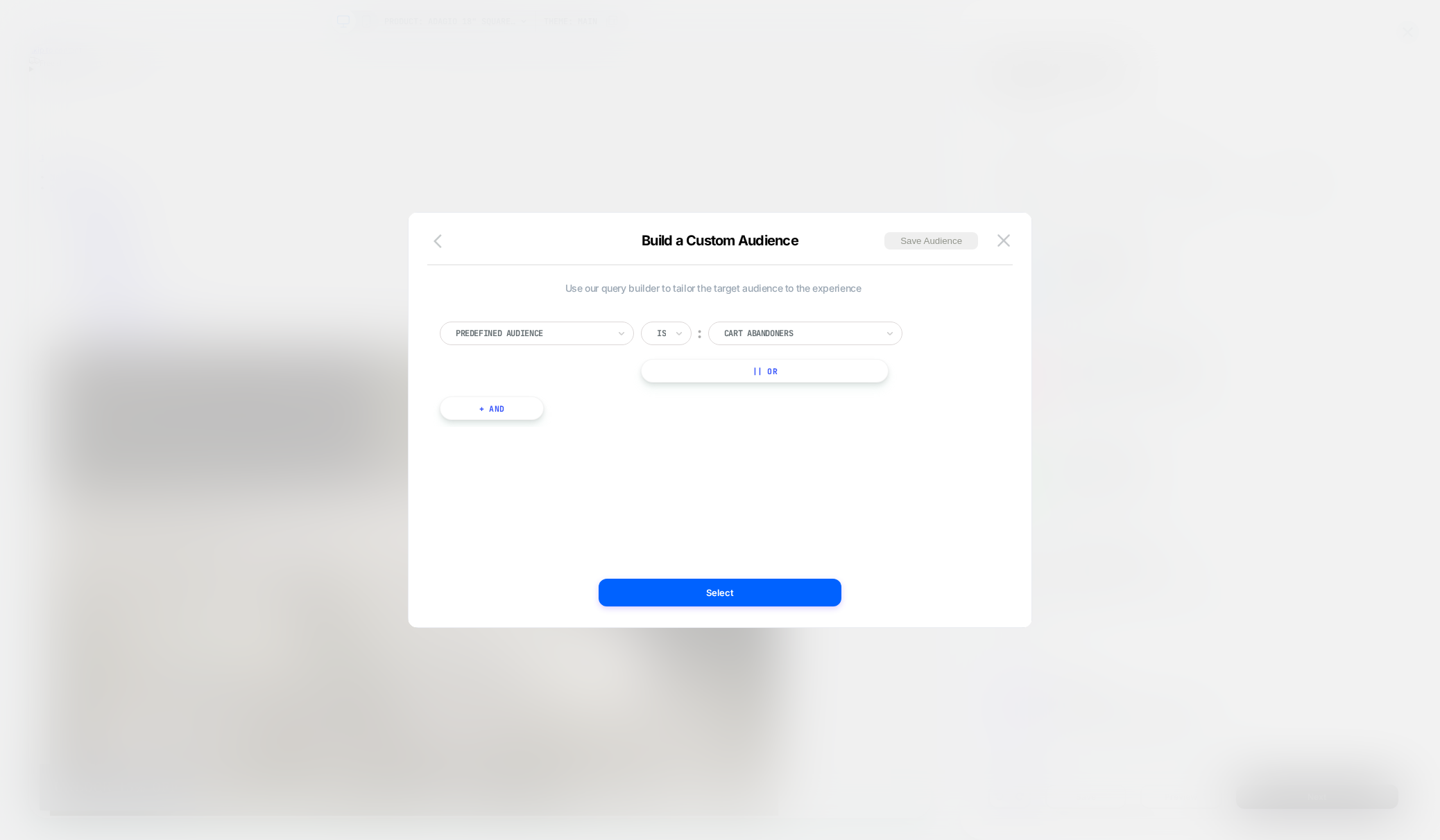
click at [442, 243] on icon "button" at bounding box center [441, 241] width 16 height 16
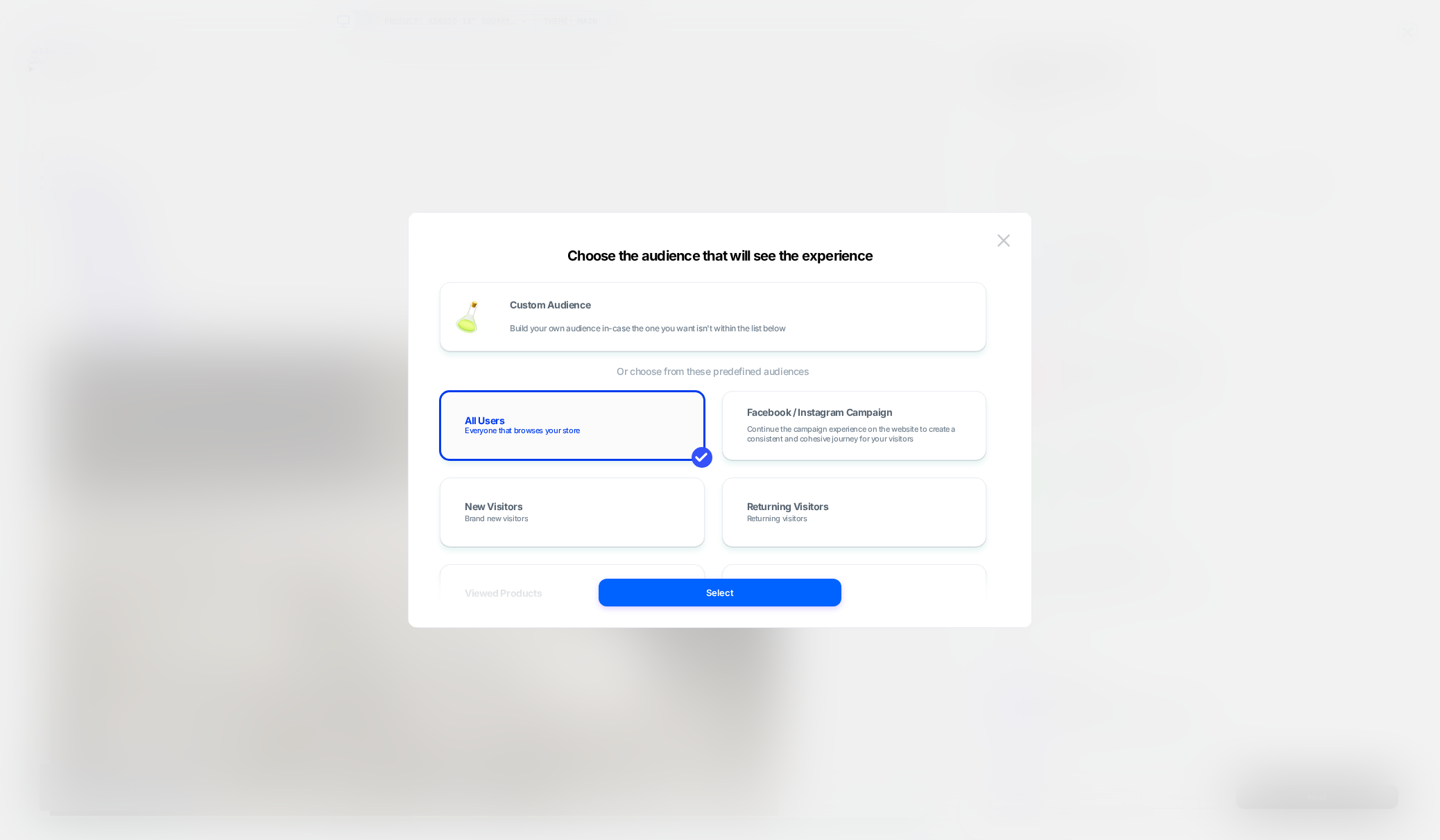
click at [584, 415] on div "All Users Everyone that browses your store" at bounding box center [572, 426] width 236 height 40
drag, startPoint x: 776, startPoint y: 603, endPoint x: 996, endPoint y: 746, distance: 262.4
click at [776, 603] on button "Select" at bounding box center [720, 593] width 243 height 28
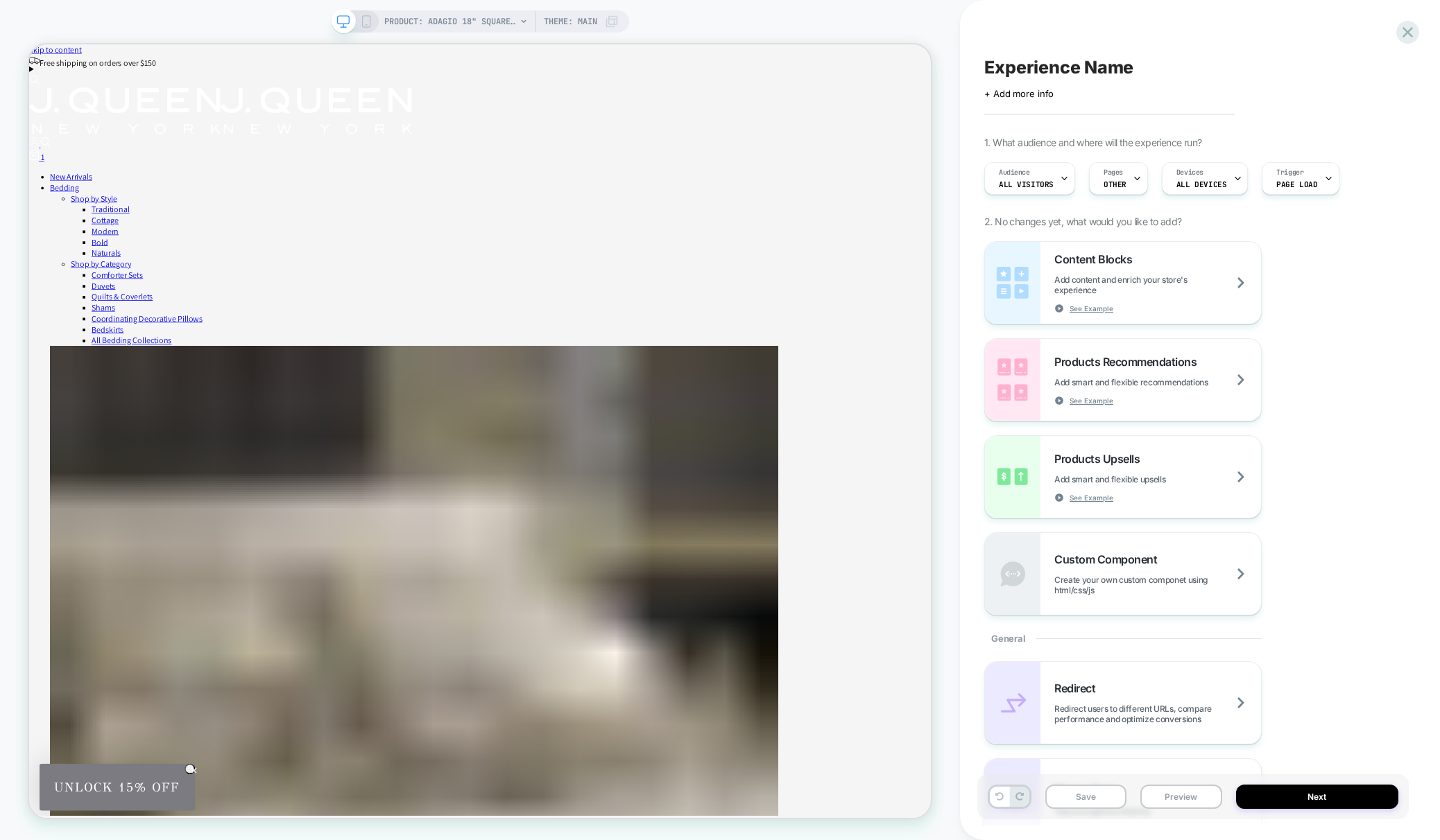
click at [369, 18] on icon at bounding box center [366, 21] width 12 height 12
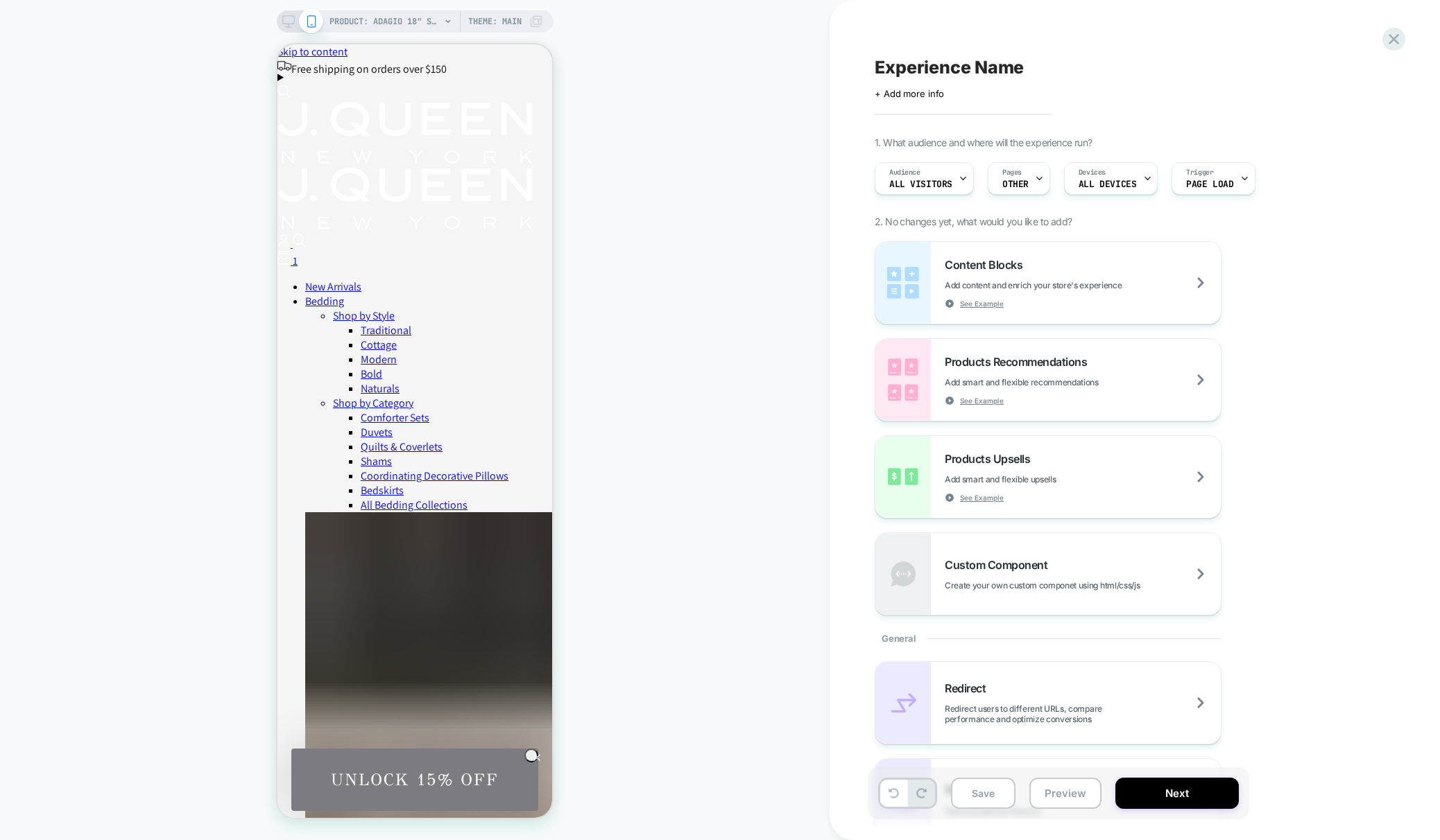
click at [283, 21] on icon at bounding box center [288, 21] width 12 height 12
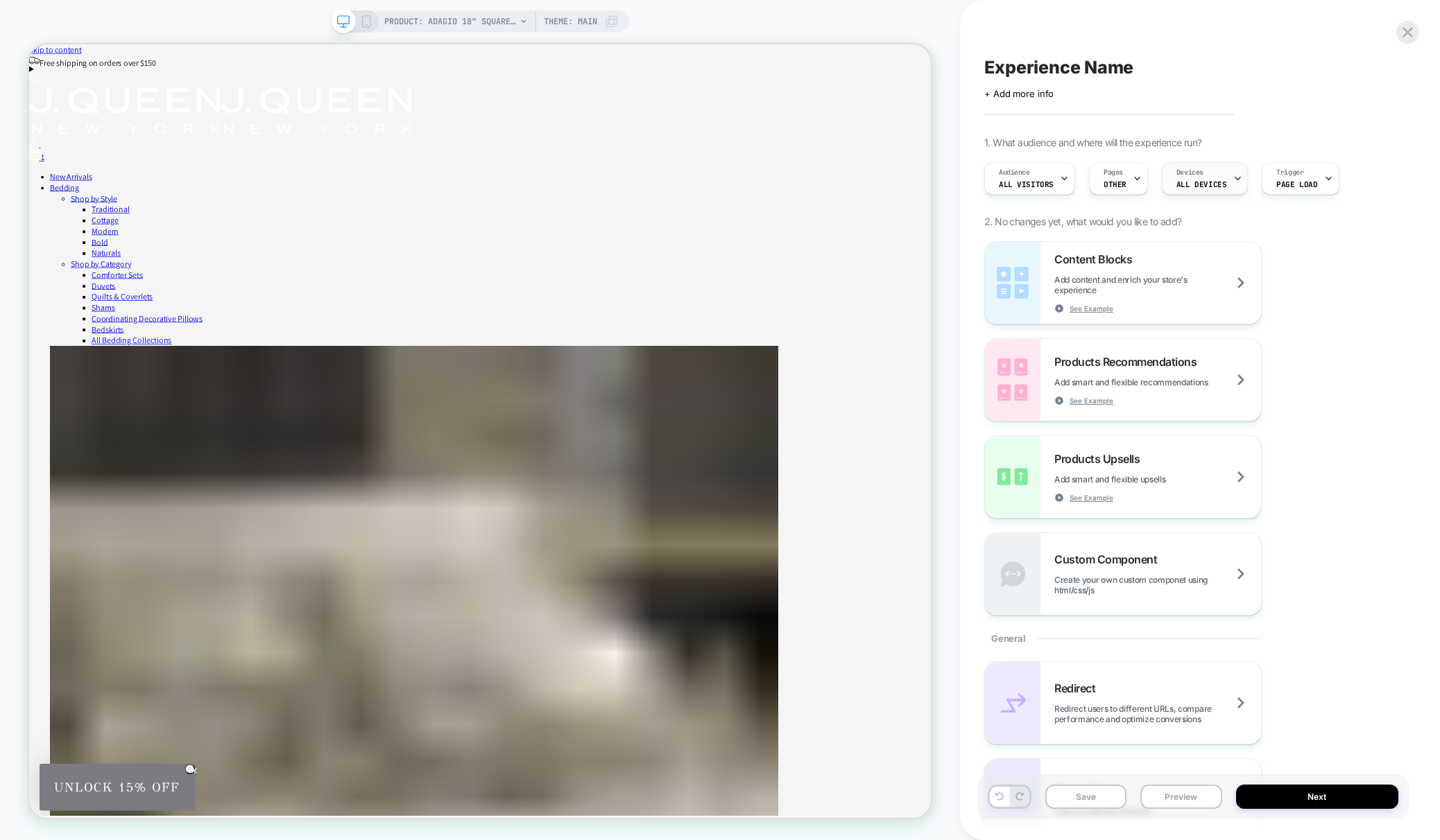
click at [1211, 173] on div "Devices ALL DEVICES" at bounding box center [1200, 178] width 77 height 32
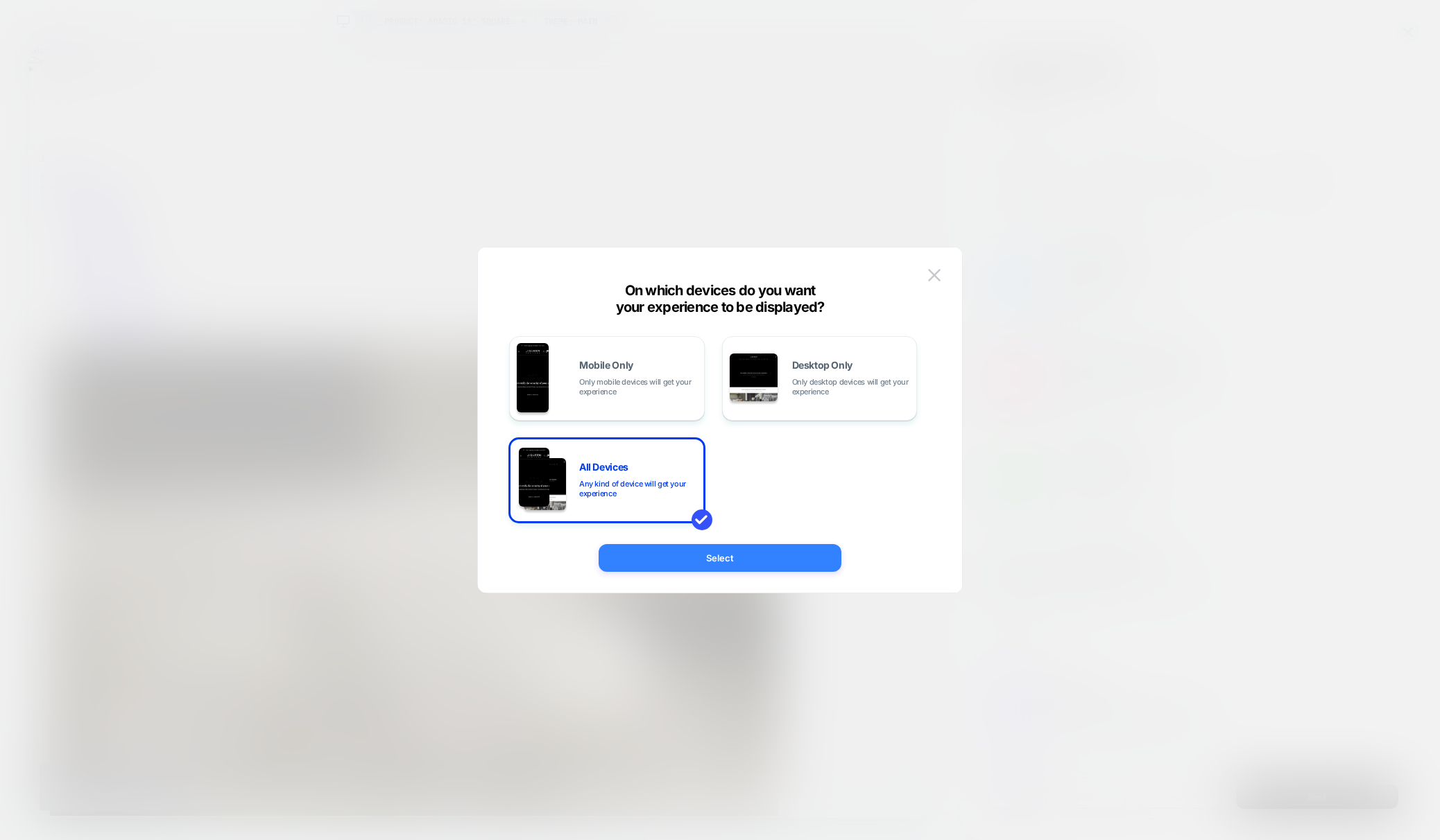
click at [773, 558] on button "Select" at bounding box center [720, 557] width 243 height 28
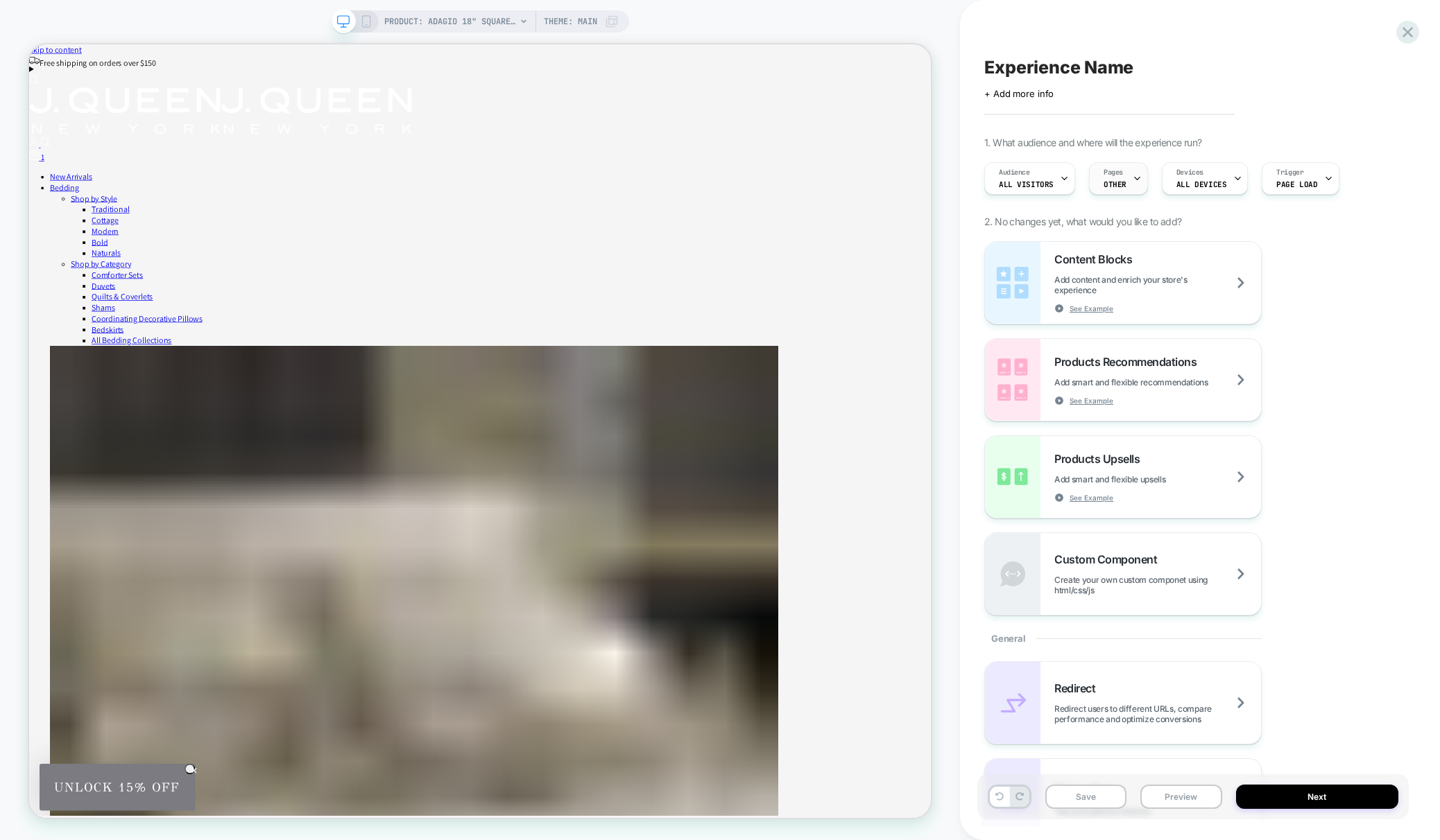
click at [1106, 177] on div "Pages OTHER" at bounding box center [1114, 178] width 51 height 32
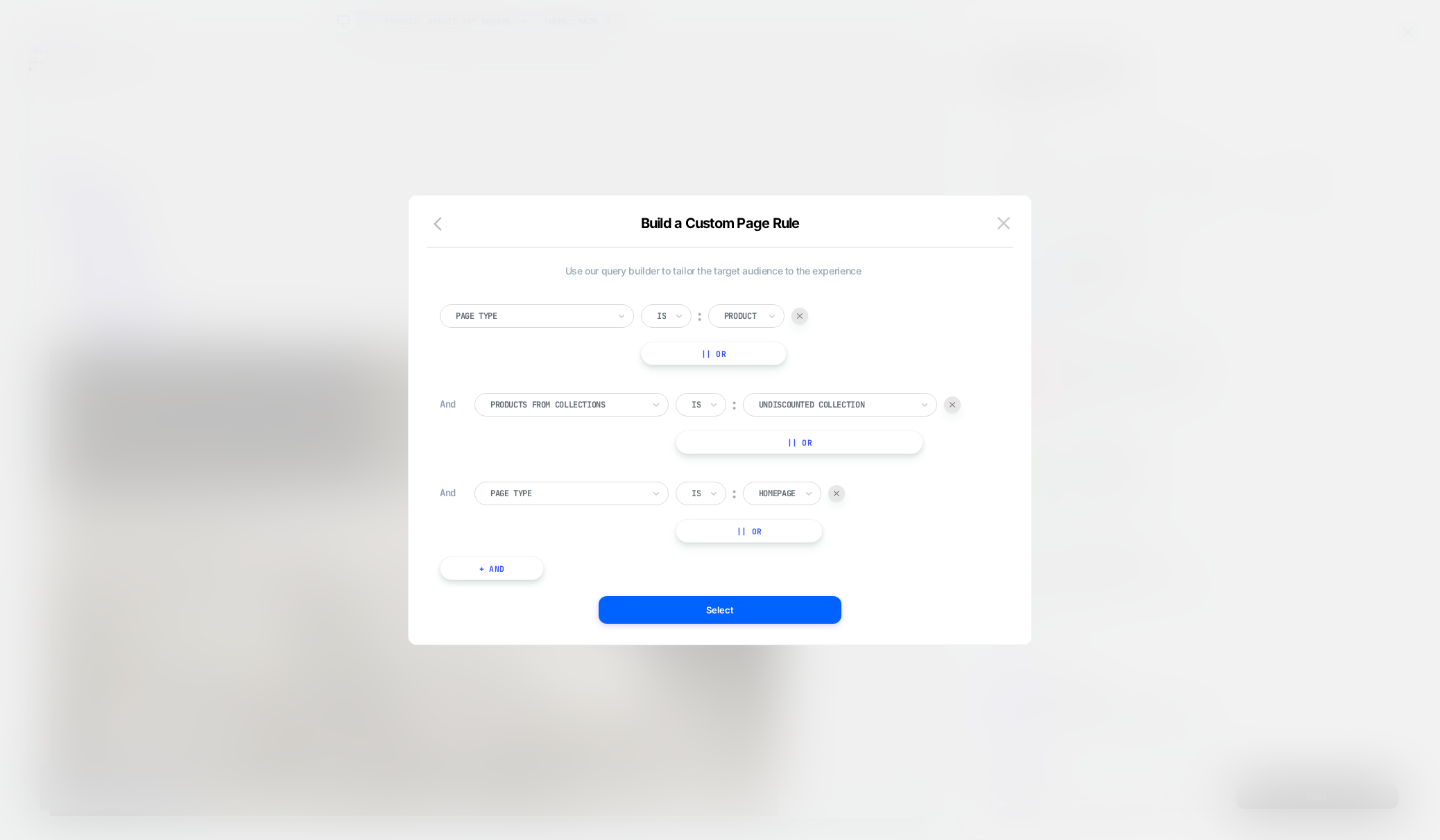
click at [998, 218] on button at bounding box center [1004, 223] width 21 height 21
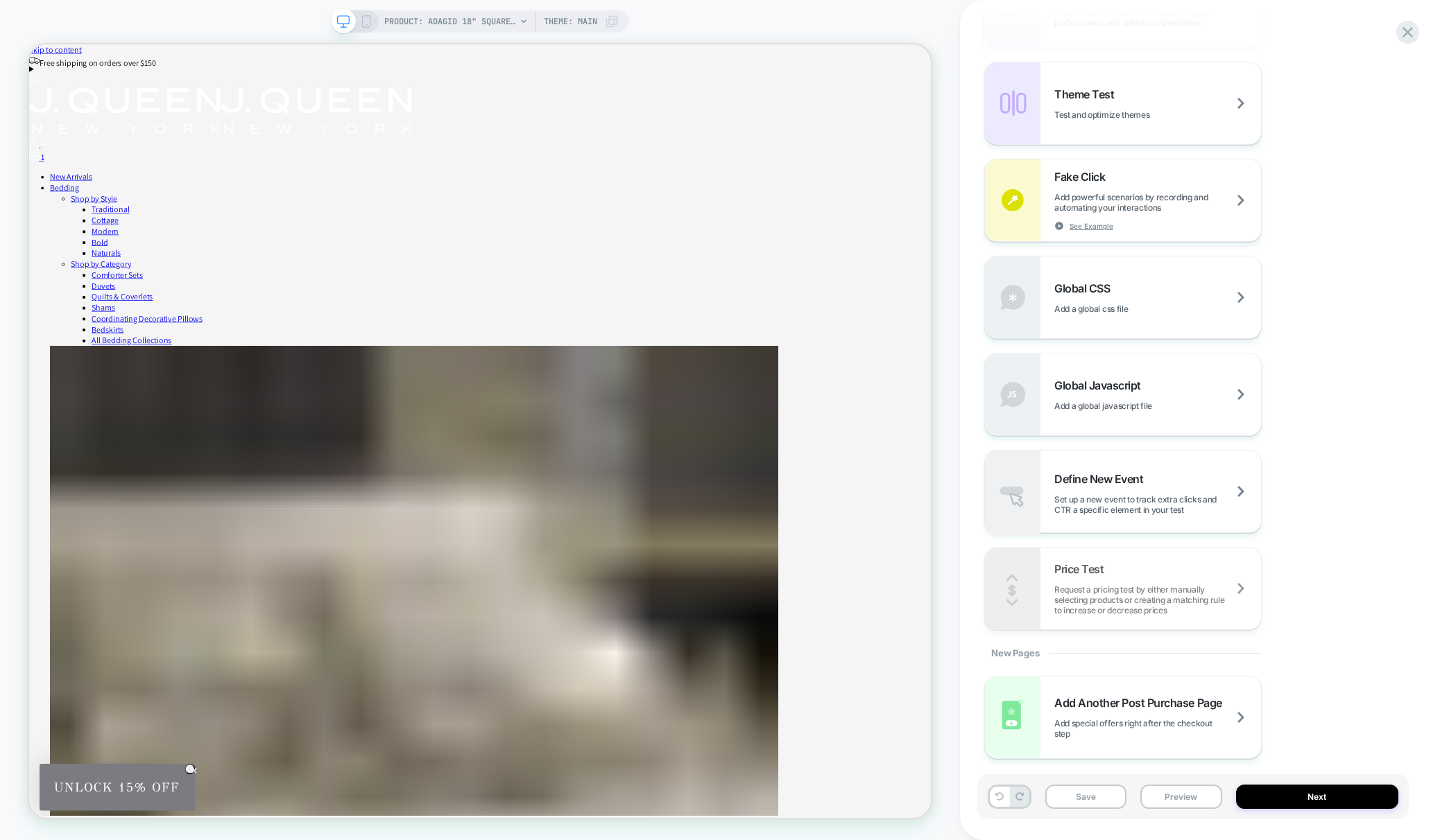
scroll to position [704, 0]
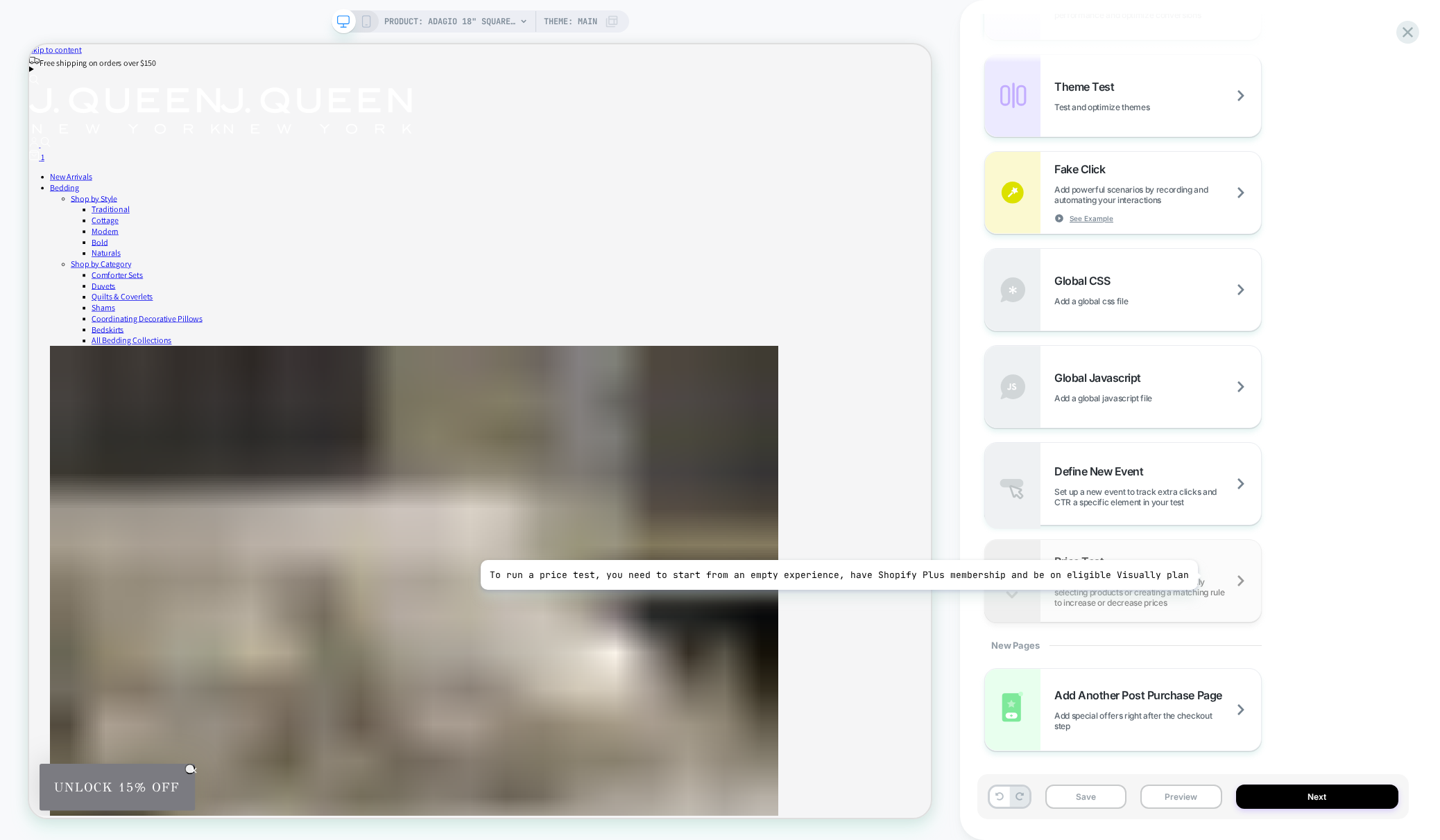
click at [1191, 576] on div "Price Test Request a pricing test by either manually selecting products or crea…" at bounding box center [1157, 581] width 206 height 53
click at [1223, 571] on div "Price Test Request a pricing test by either manually selecting products or crea…" at bounding box center [1157, 581] width 206 height 53
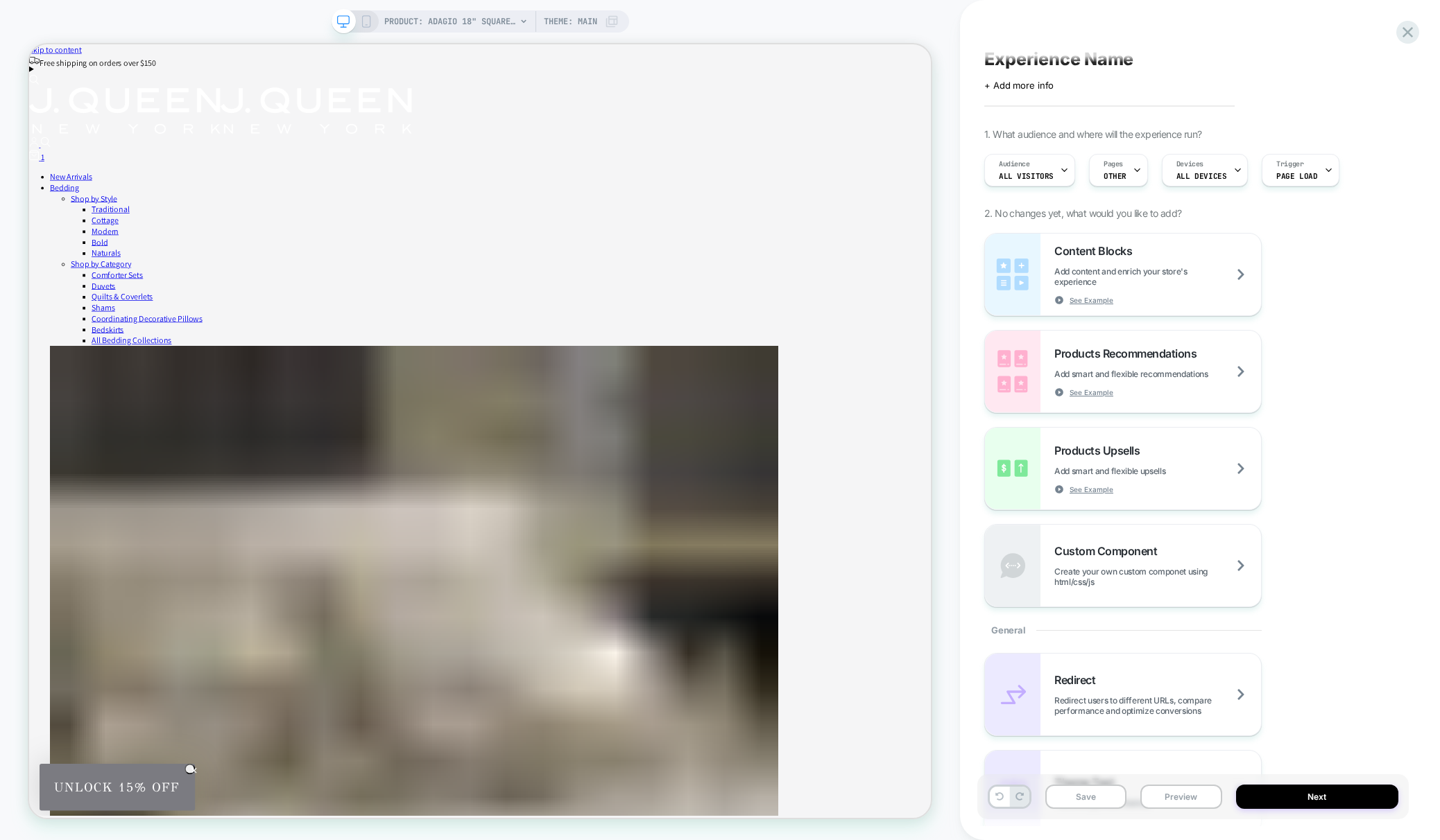
scroll to position [0, 0]
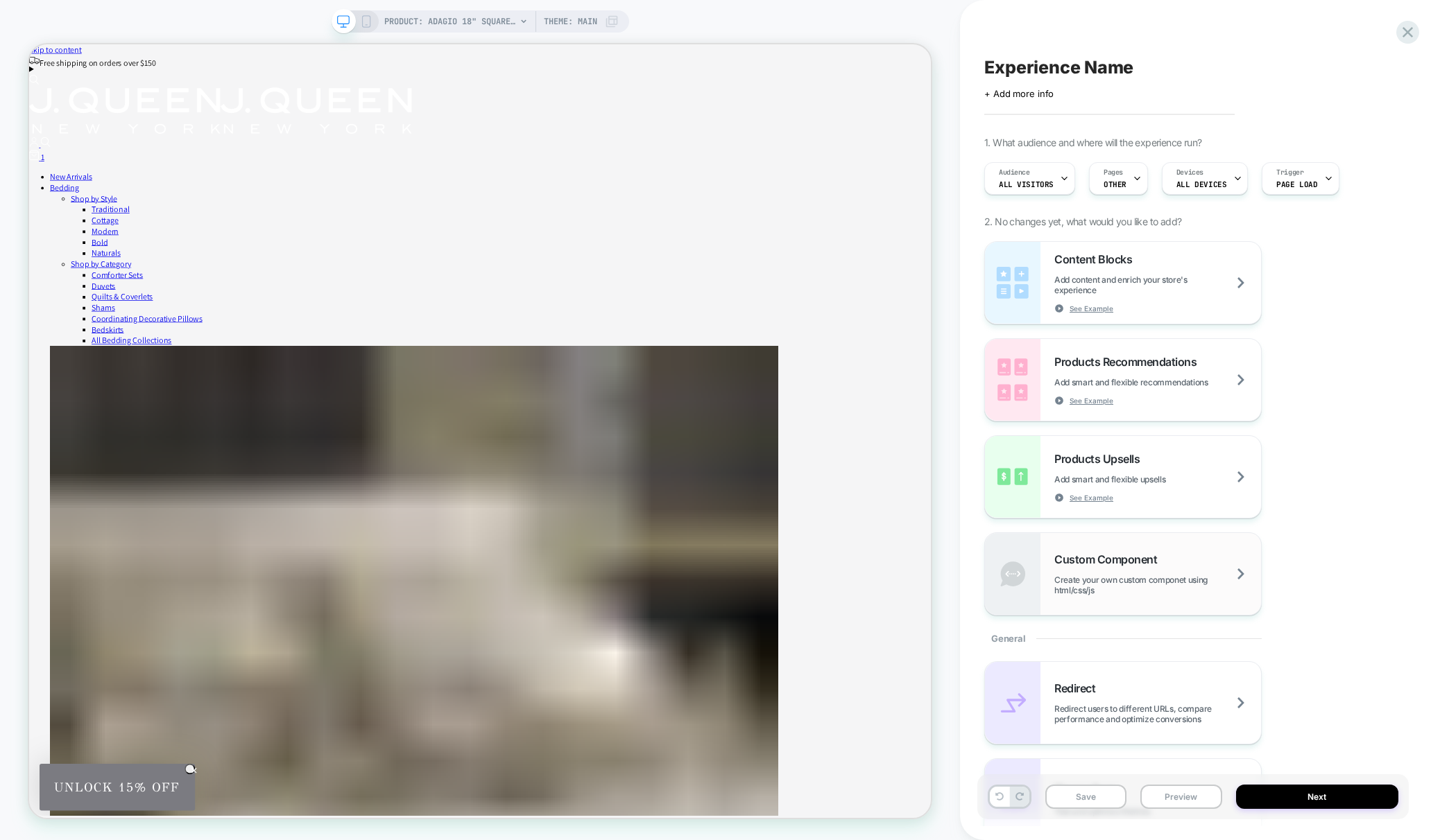
click at [1119, 549] on div "Custom Component Create your own custom componet using html/css/js" at bounding box center [1123, 575] width 276 height 82
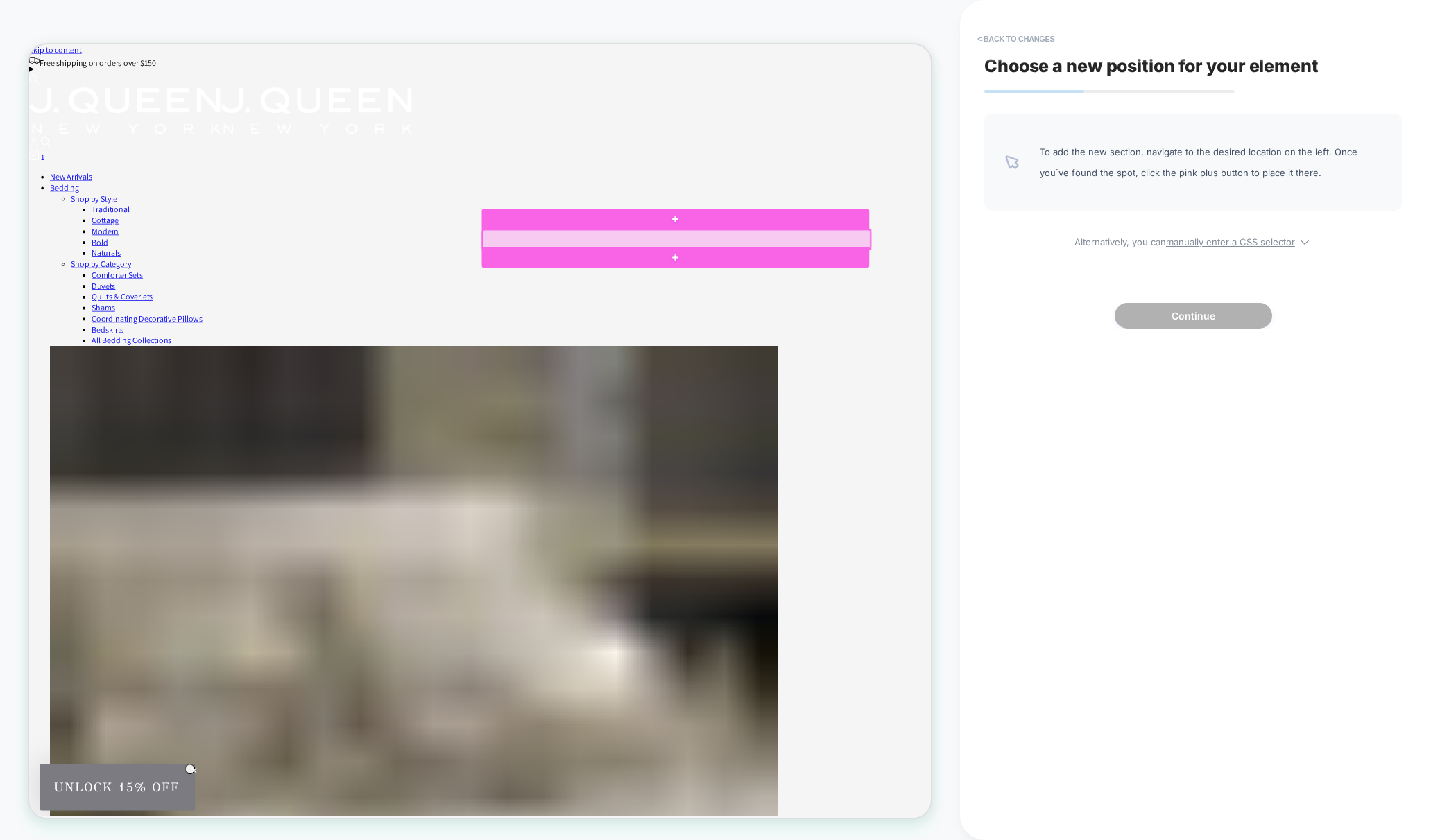
click at [686, 303] on div at bounding box center [892, 304] width 517 height 25
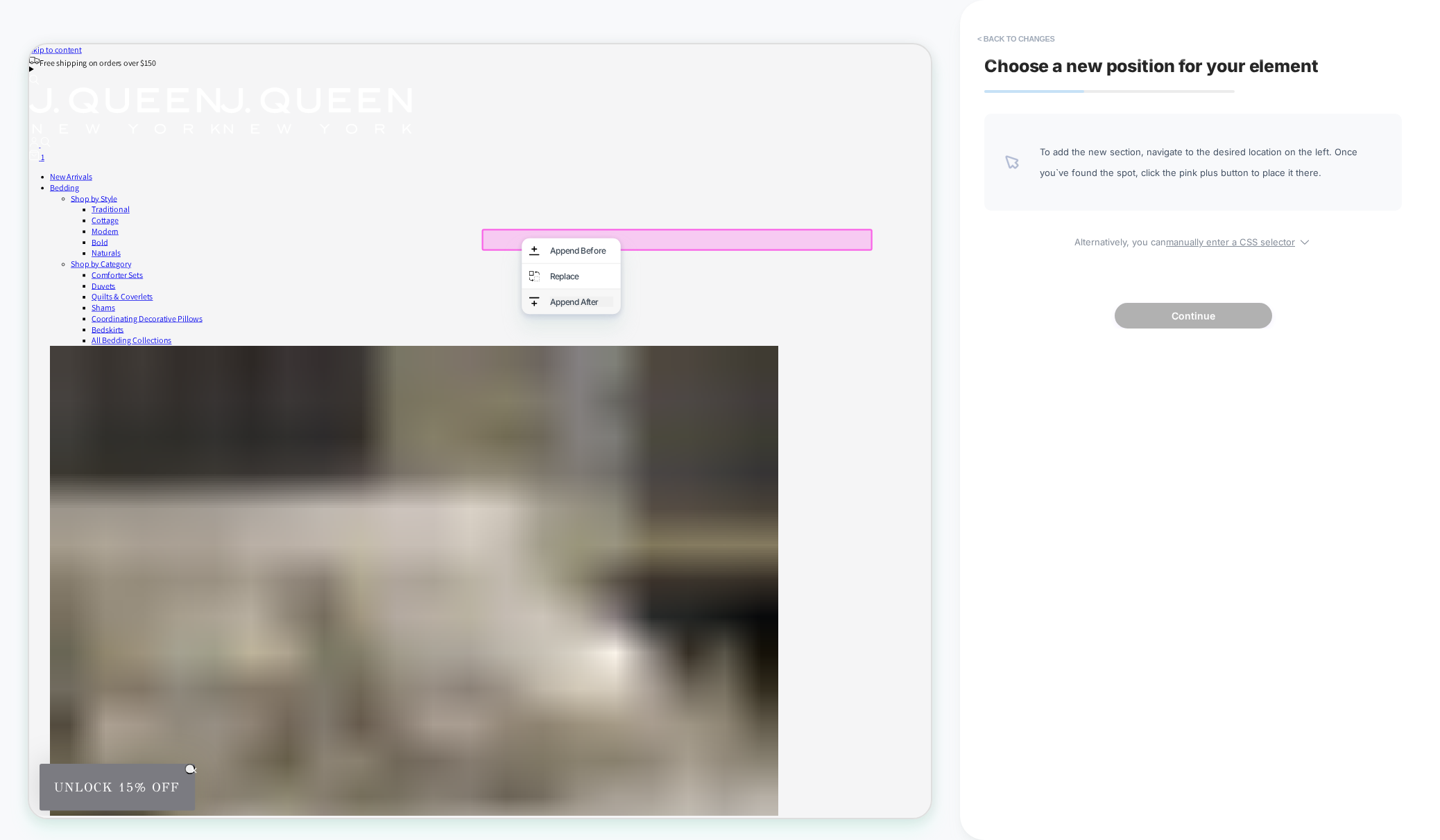
click at [758, 394] on div "Append After" at bounding box center [766, 388] width 85 height 14
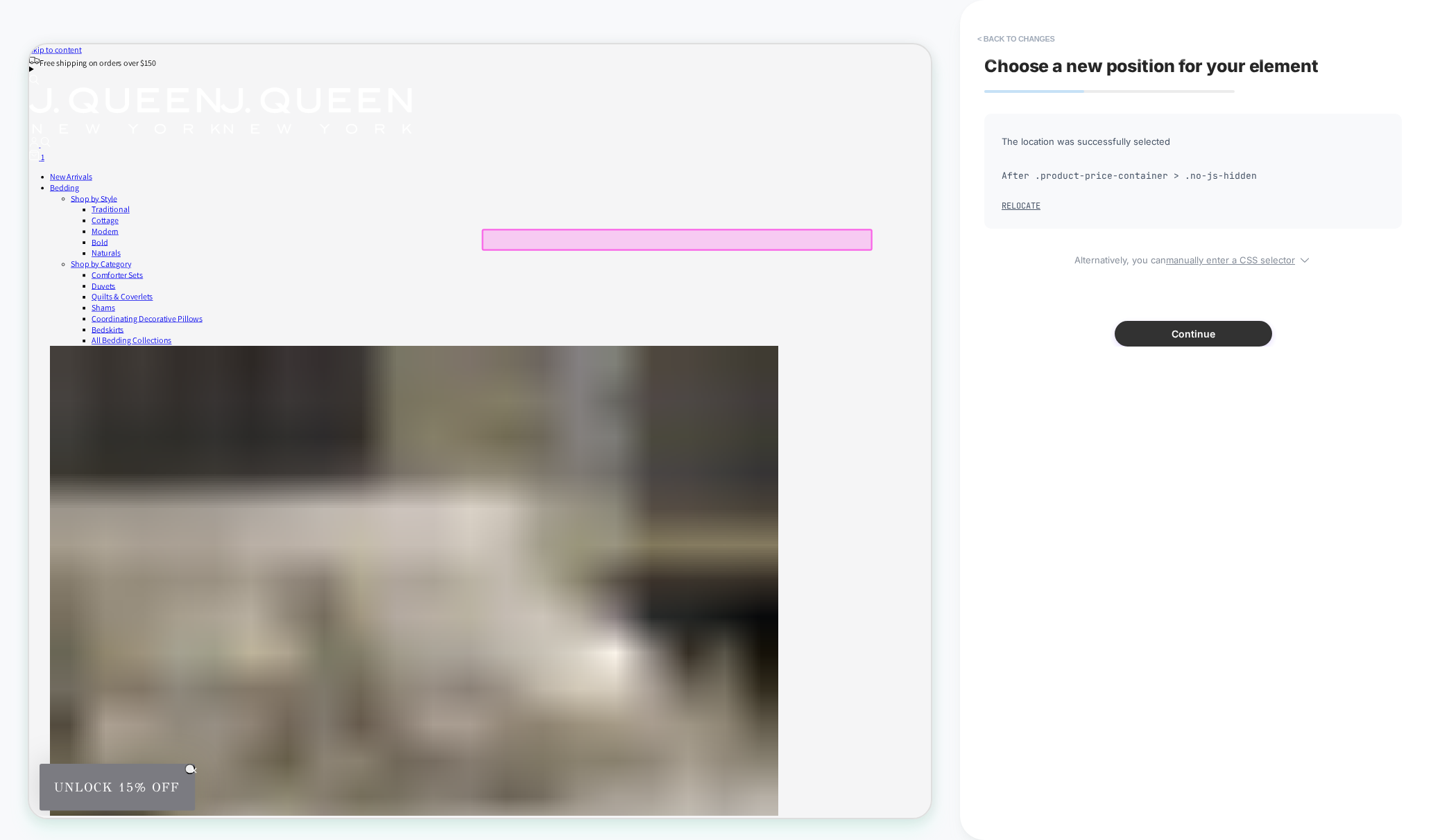
click at [1209, 334] on button "Continue" at bounding box center [1193, 333] width 158 height 26
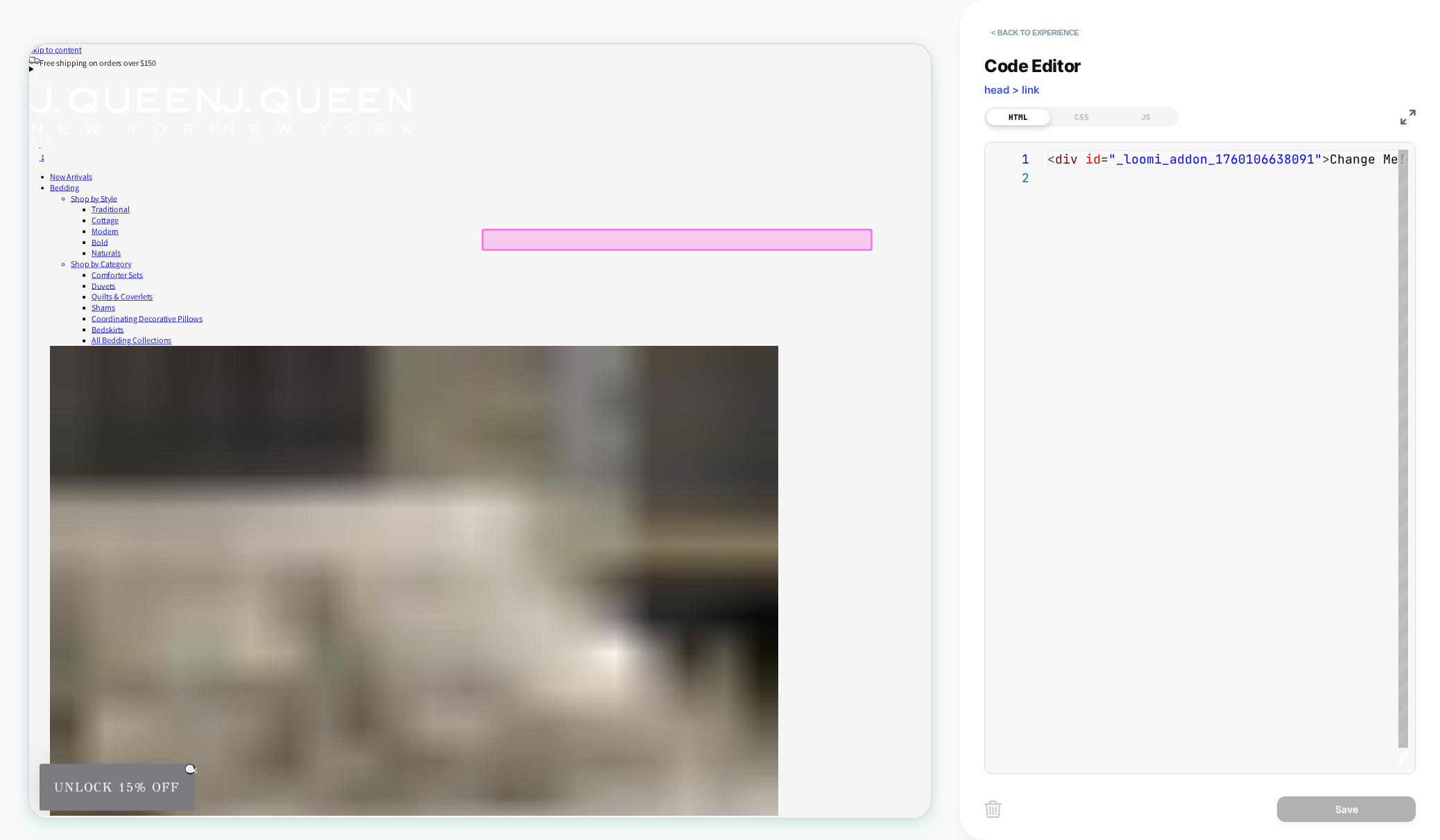
scroll to position [19, 0]
click at [1293, 158] on div "< div id = "_loomi_addon_1760106638091" > Change Me! </ div >" at bounding box center [1190, 468] width 436 height 636
drag, startPoint x: 1323, startPoint y: 158, endPoint x: 1248, endPoint y: 159, distance: 75.0
click at [1248, 159] on div "< div id = "_loomi_addon_1760106638091" > Change Me! </ div >" at bounding box center [1190, 468] width 436 height 636
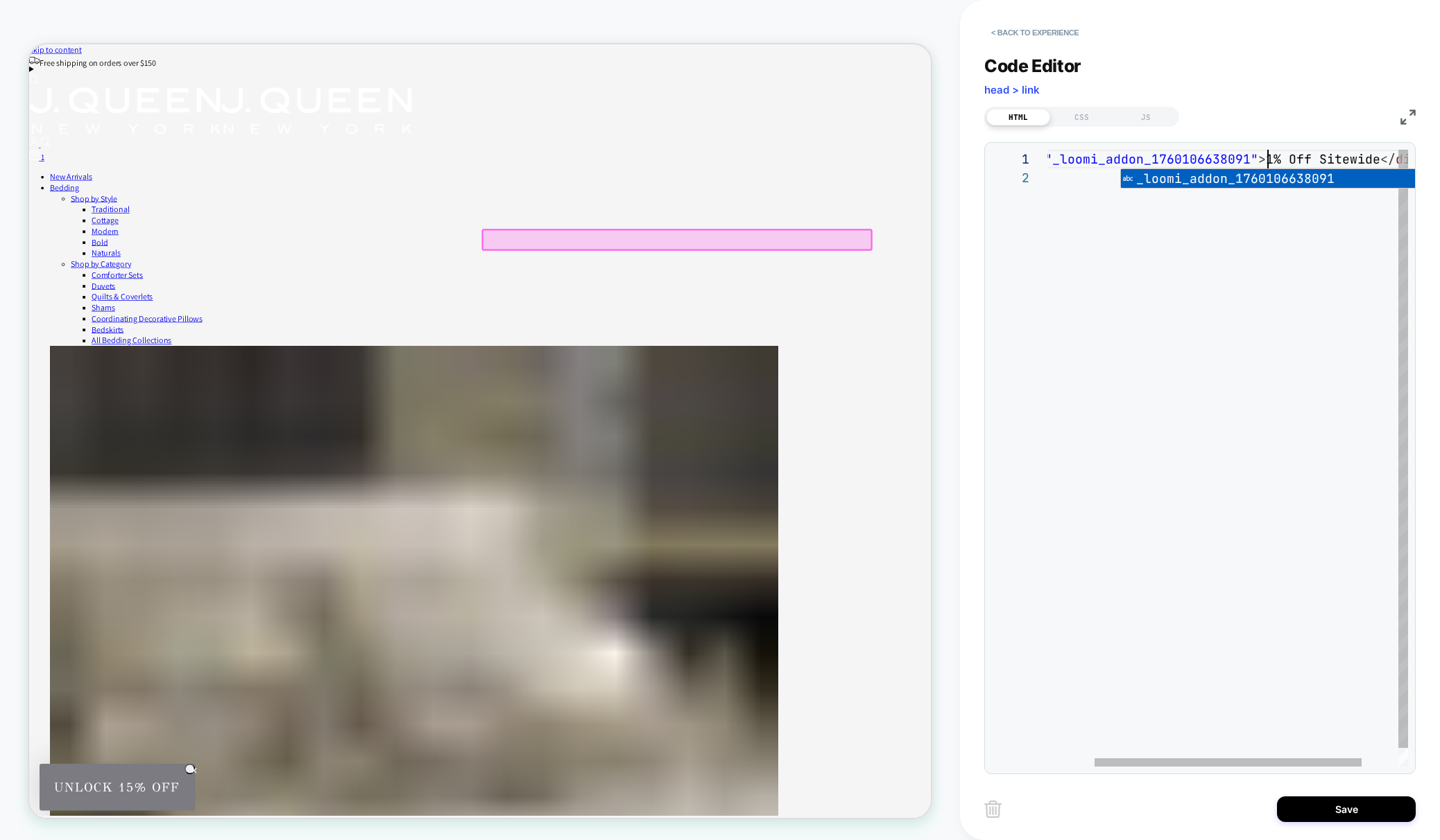
scroll to position [0, 292]
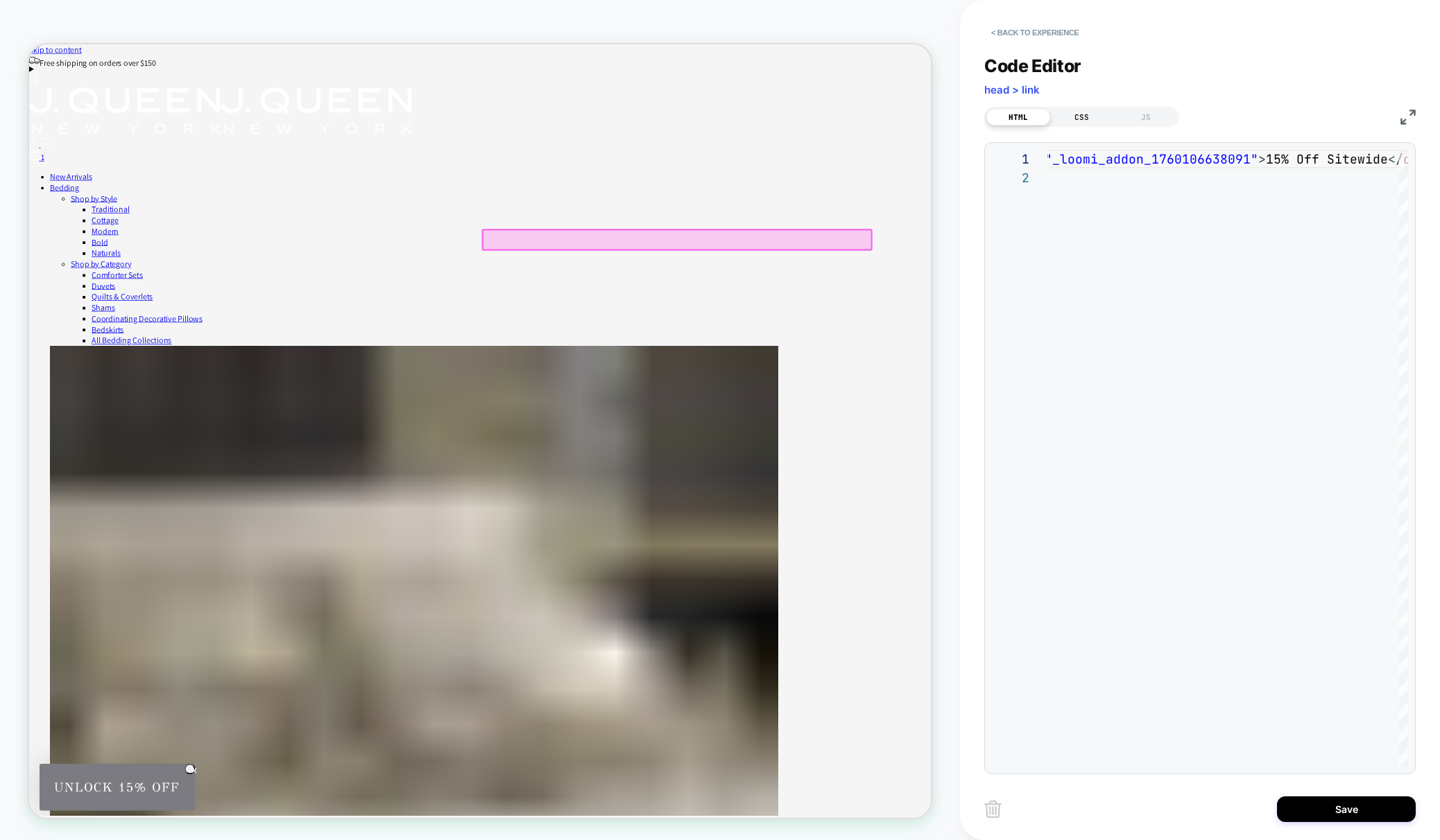
type textarea "**********"
click at [1088, 117] on div "CSS" at bounding box center [1082, 116] width 64 height 16
click at [1138, 109] on div "JS" at bounding box center [1146, 116] width 64 height 16
click at [995, 112] on div "HTML" at bounding box center [1018, 116] width 64 height 16
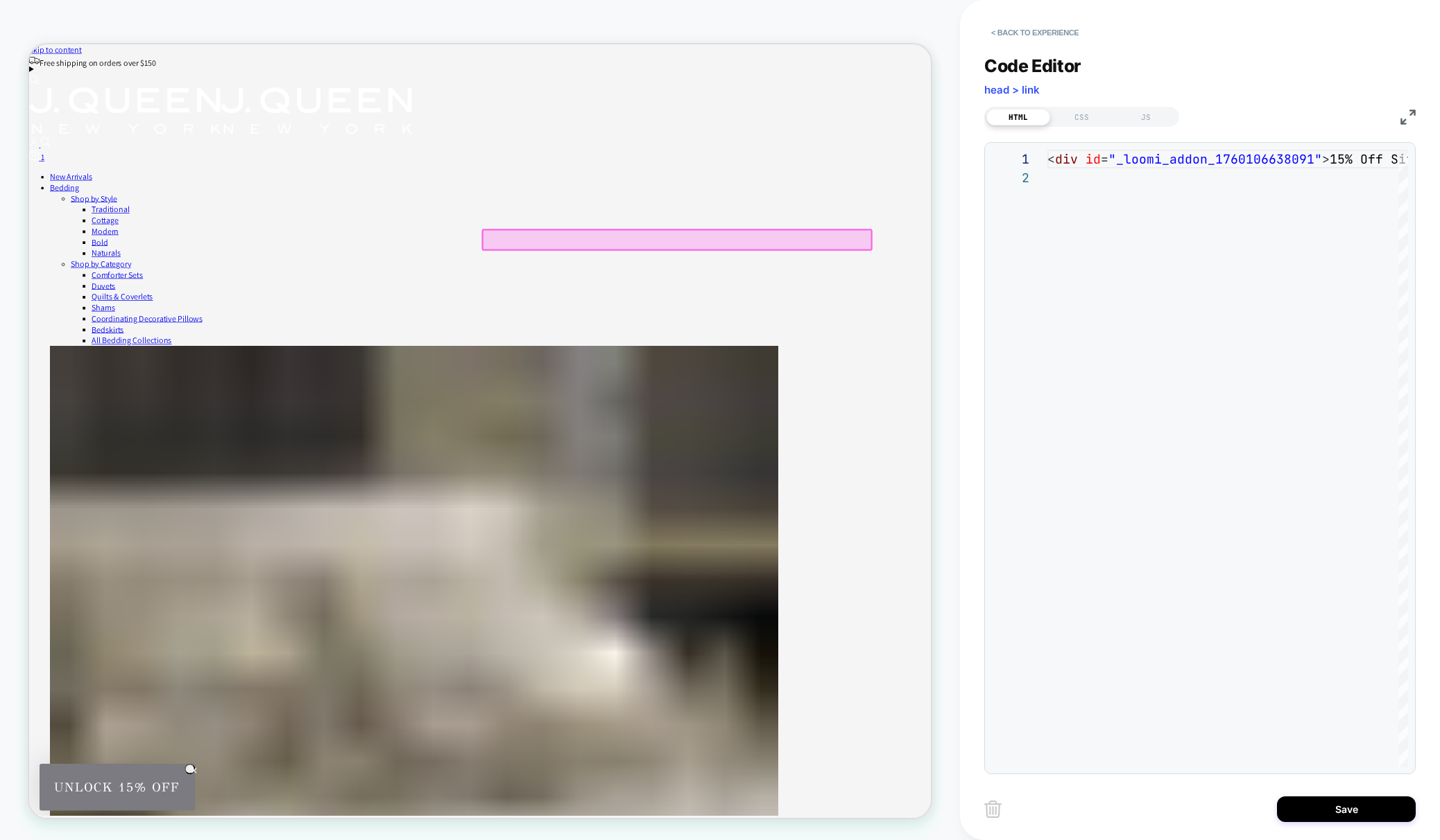
click at [1024, 90] on span "head > link" at bounding box center [1012, 90] width 55 height 13
click at [1184, 159] on div "< div id = "_loomi_addon_1760106638091" > 15% Off Sitewide </ div >" at bounding box center [1288, 468] width 481 height 636
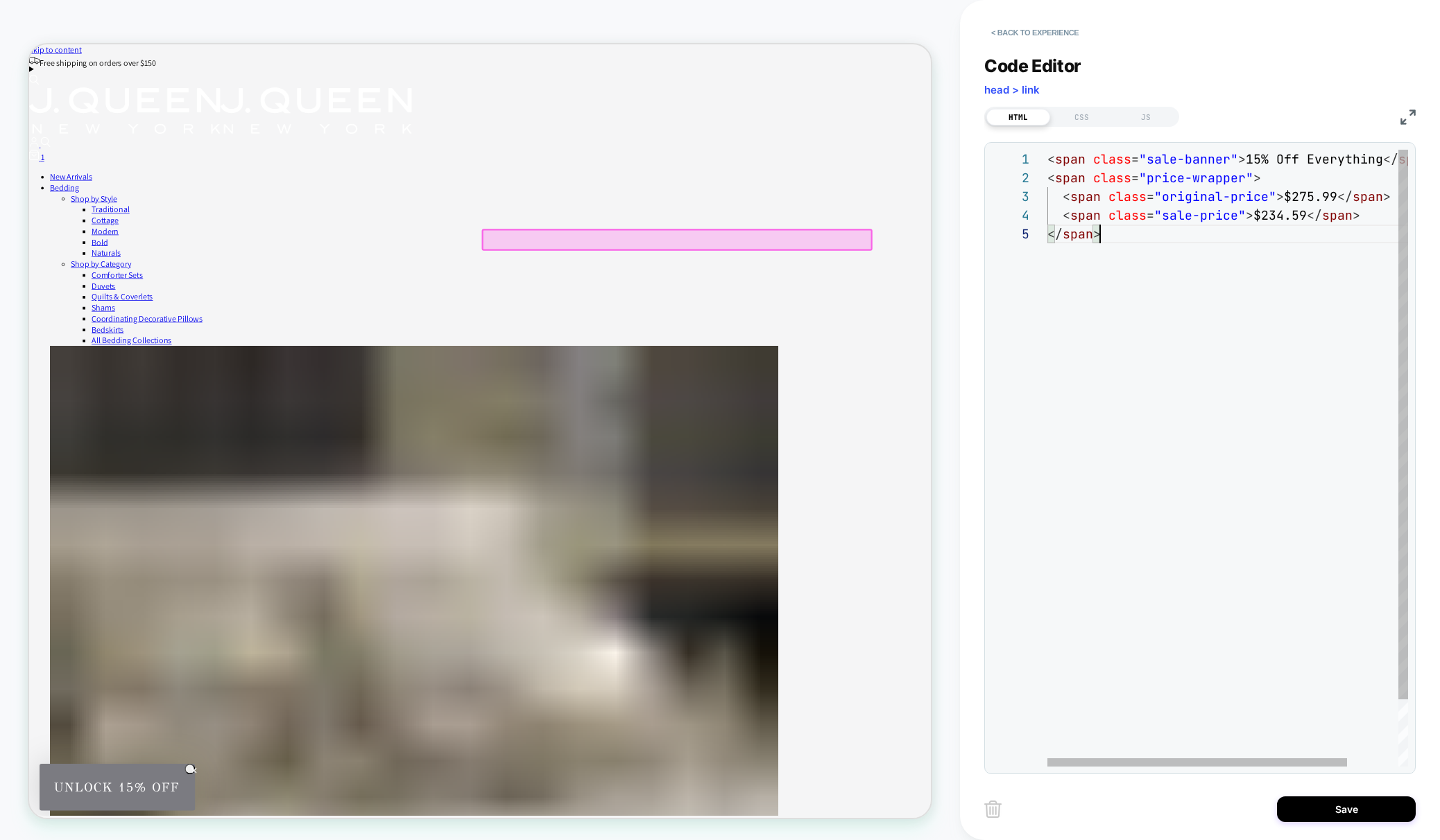
scroll to position [74, 53]
type textarea "**********"
click at [1085, 117] on div "CSS" at bounding box center [1082, 116] width 64 height 16
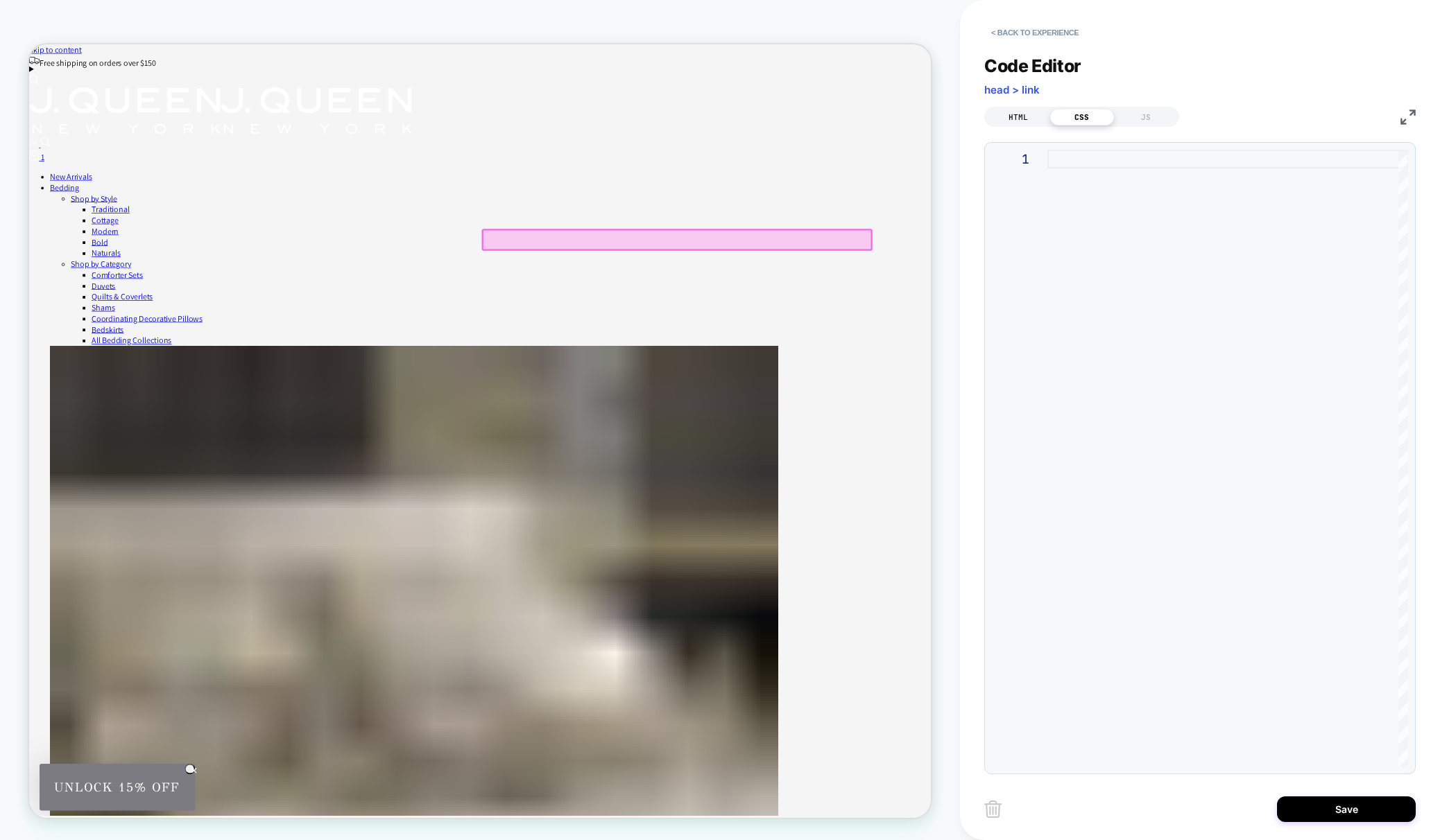
click at [1021, 116] on div "HTML" at bounding box center [1018, 116] width 64 height 16
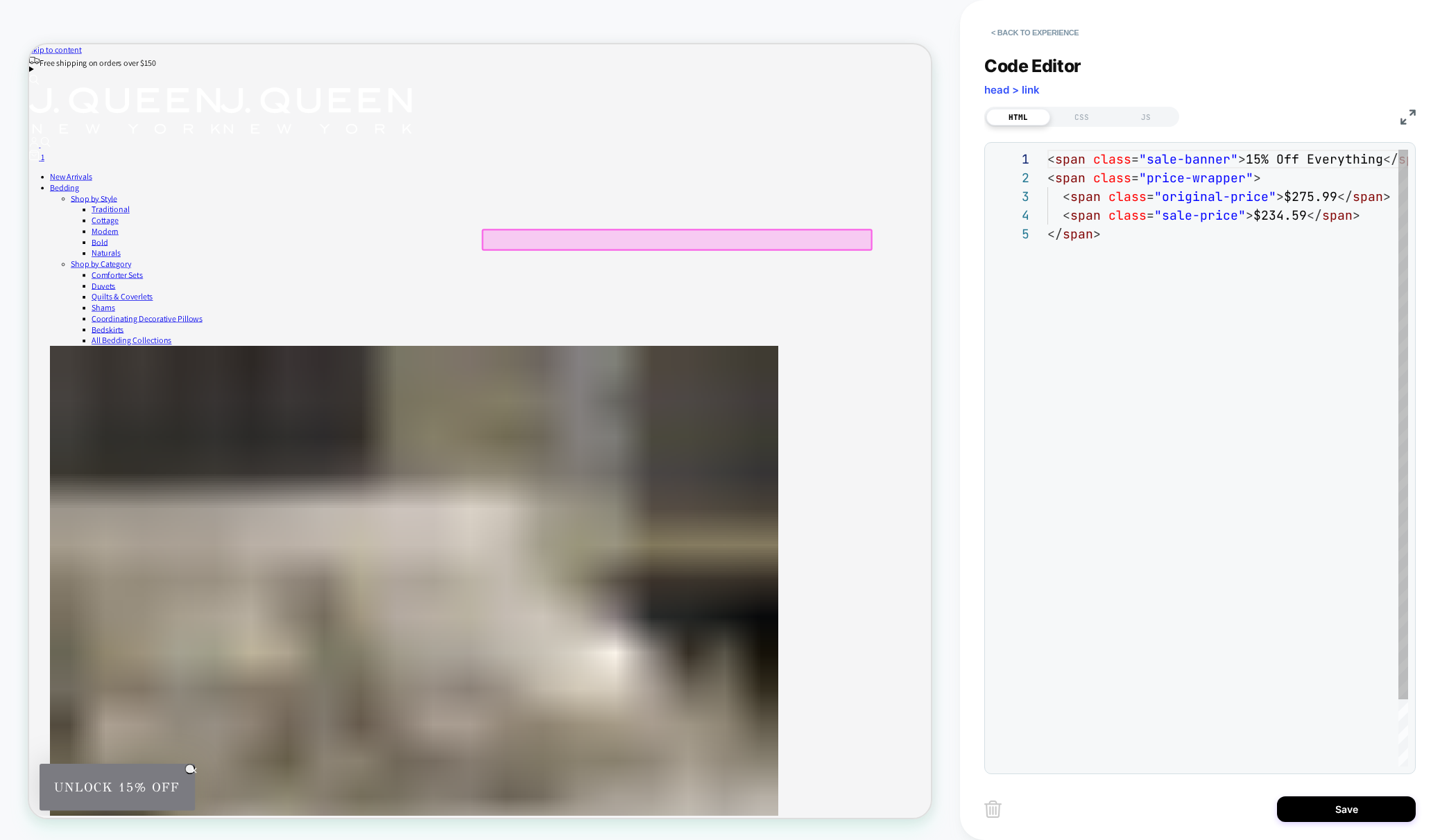
scroll to position [74, 0]
click at [1089, 116] on div "CSS" at bounding box center [1082, 116] width 64 height 16
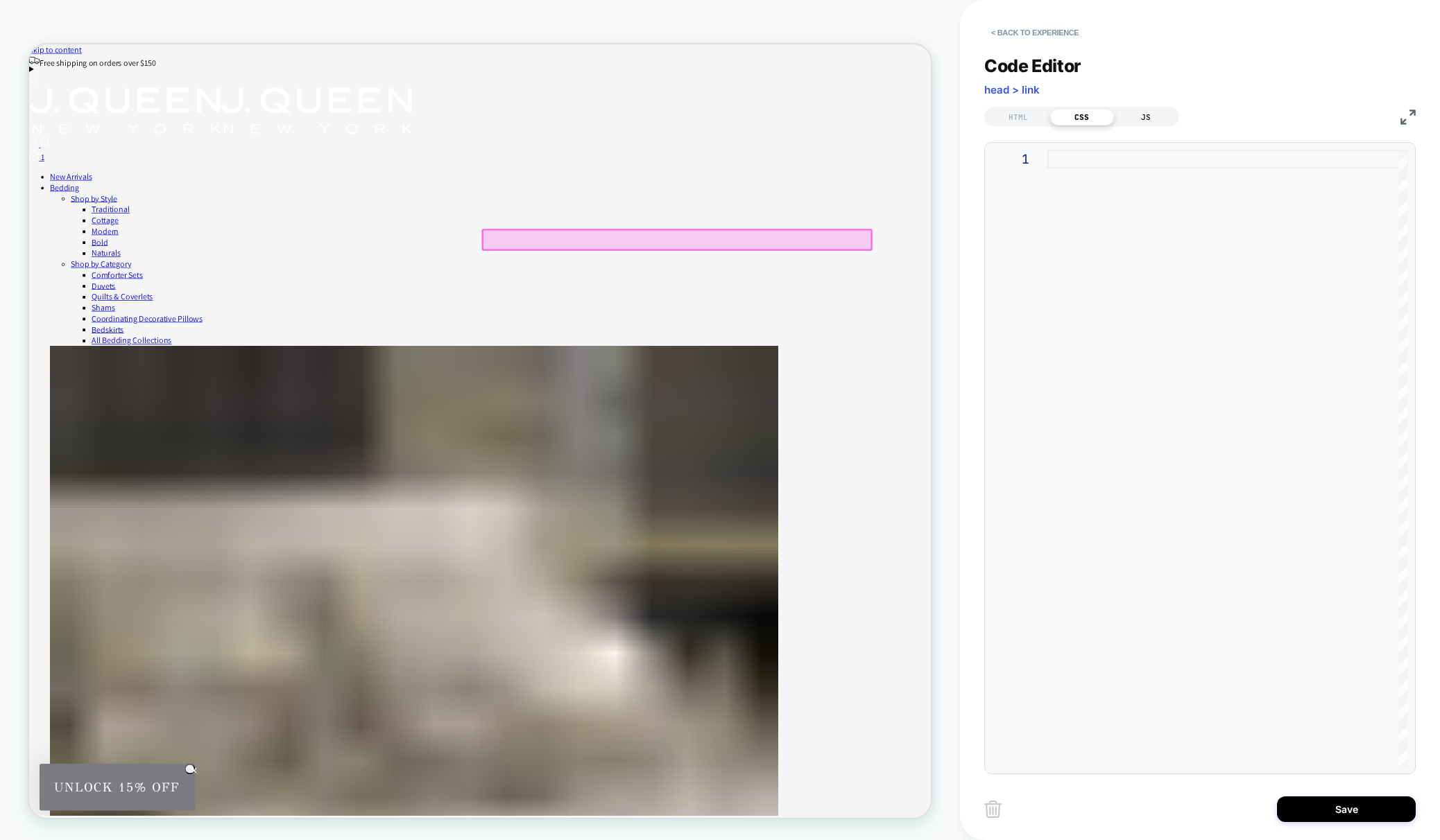
click at [1151, 119] on div "JS" at bounding box center [1146, 116] width 64 height 16
click at [1026, 112] on div "HTML" at bounding box center [1018, 116] width 64 height 16
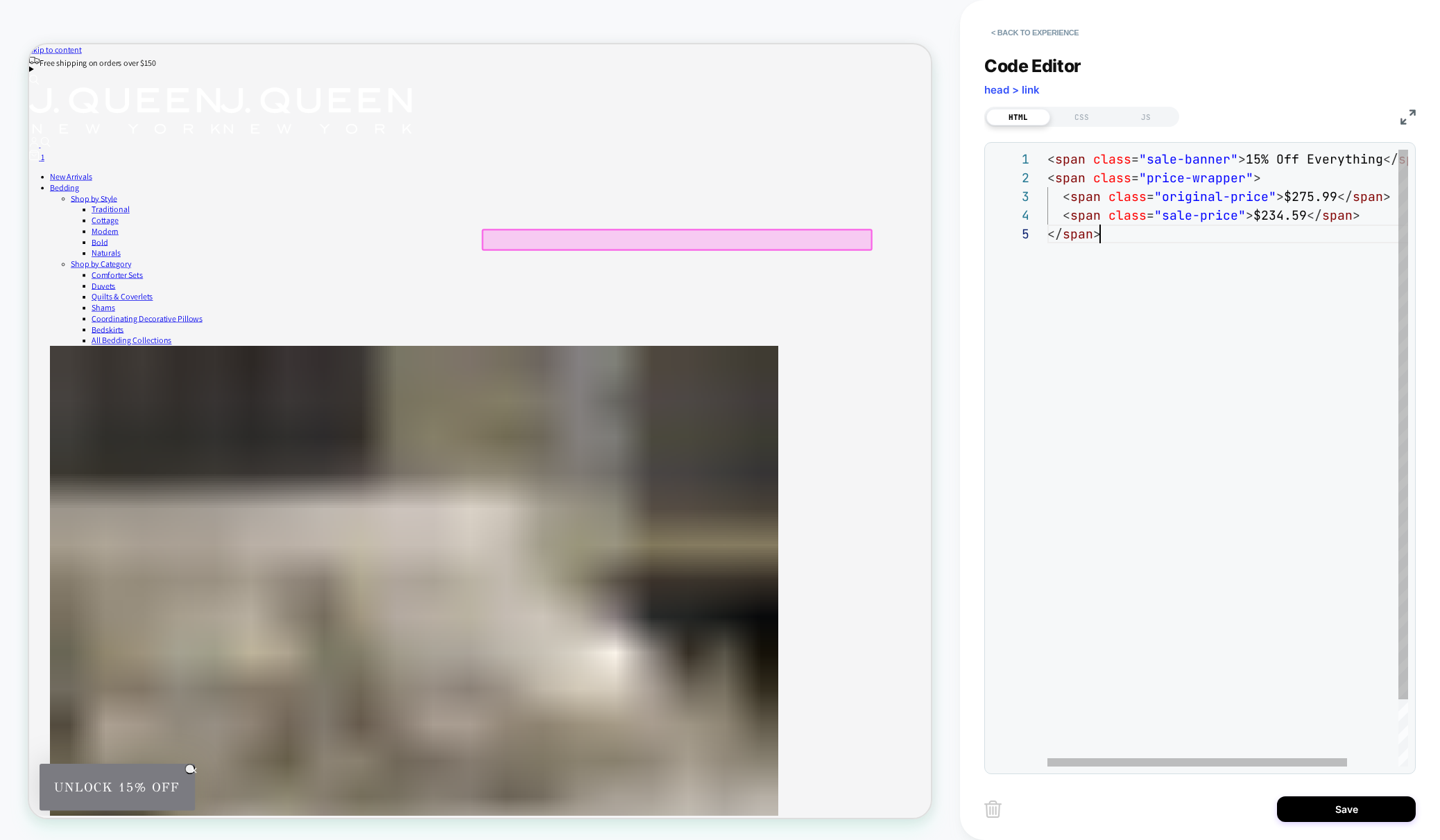
scroll to position [74, 53]
click at [1139, 275] on div "< span class = "sale-banner" > 15% Off Everything </ span > < span class = "pri…" at bounding box center [1259, 495] width 422 height 692
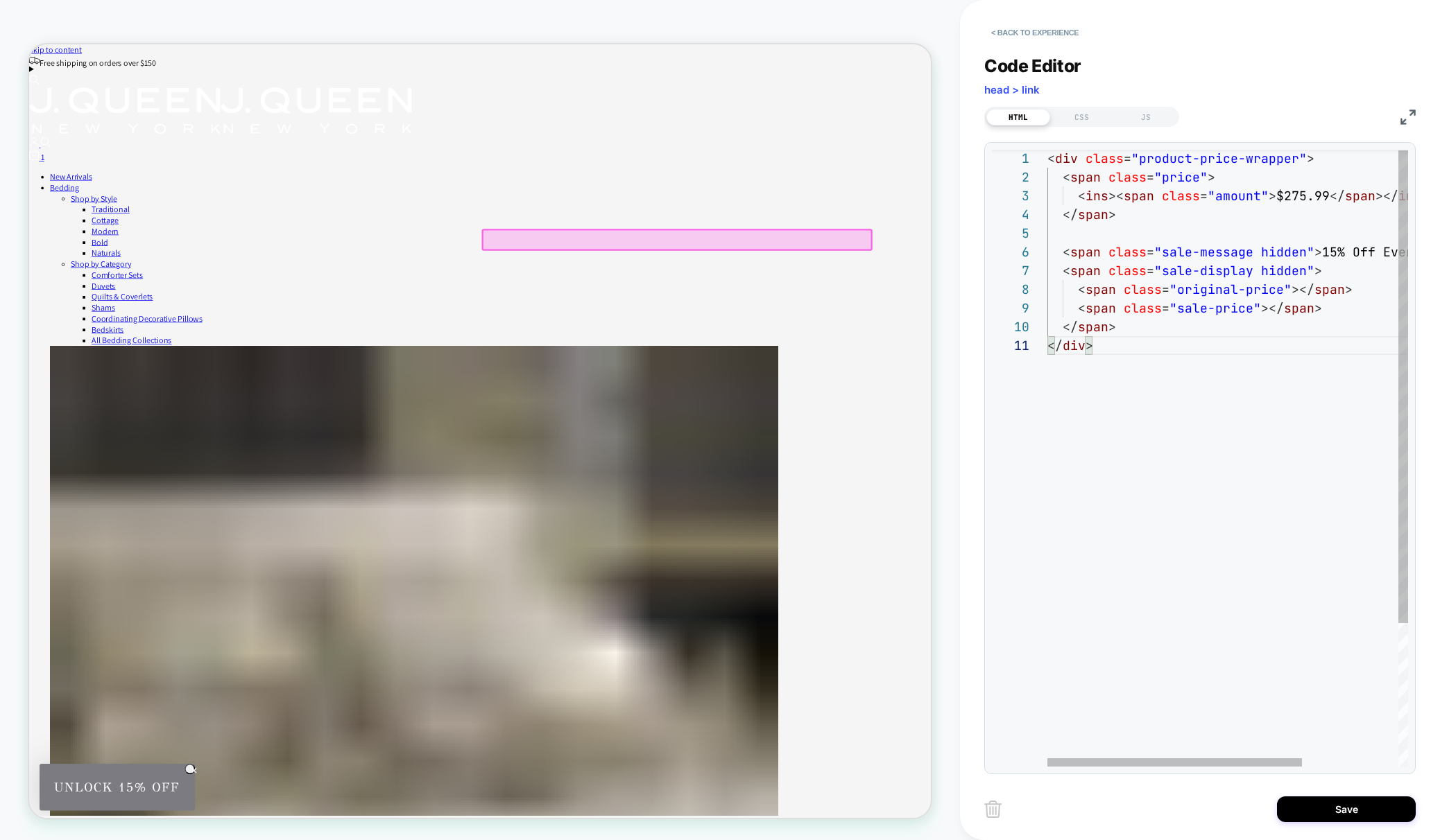
scroll to position [0, 45]
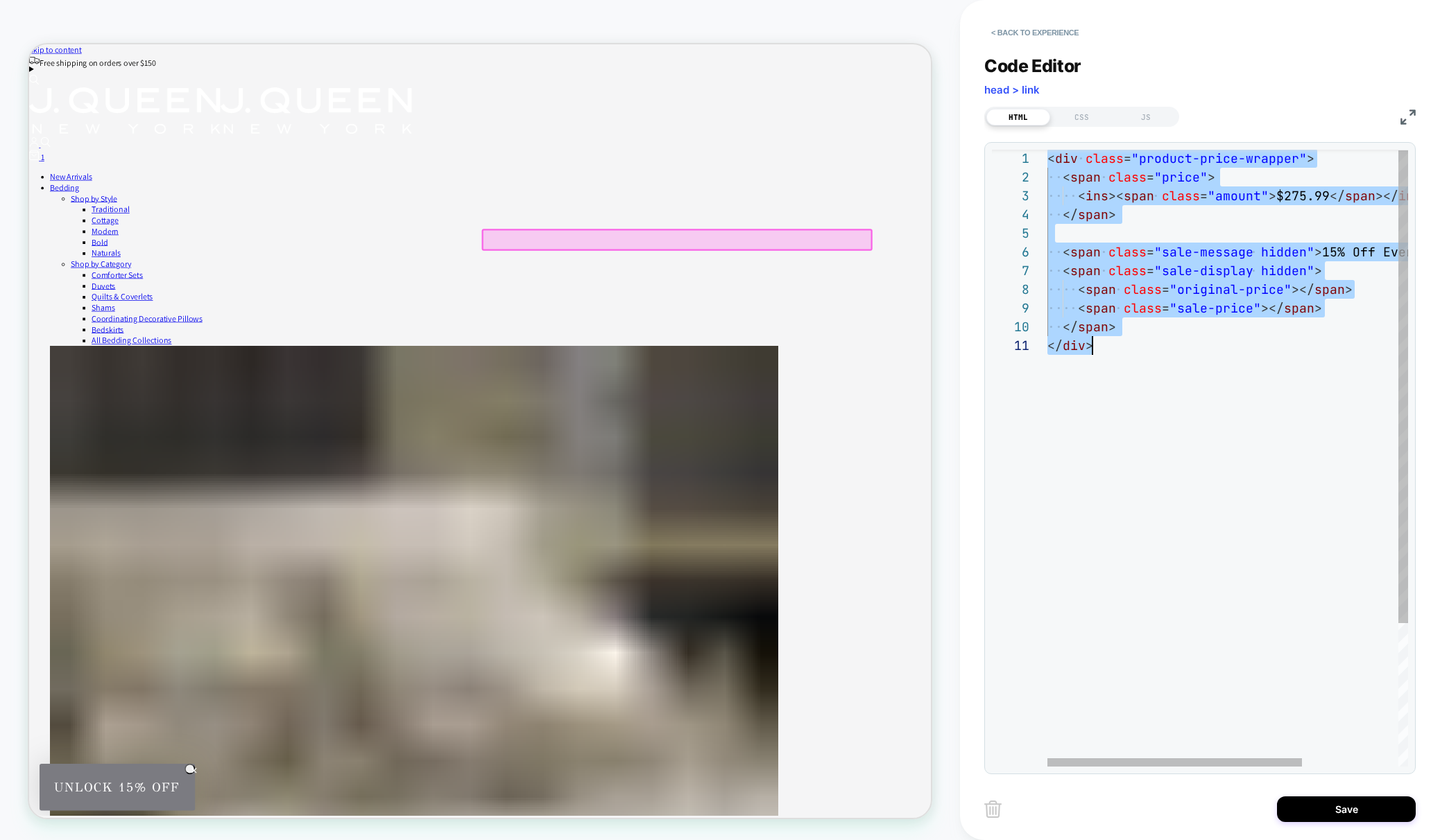
type textarea "**********"
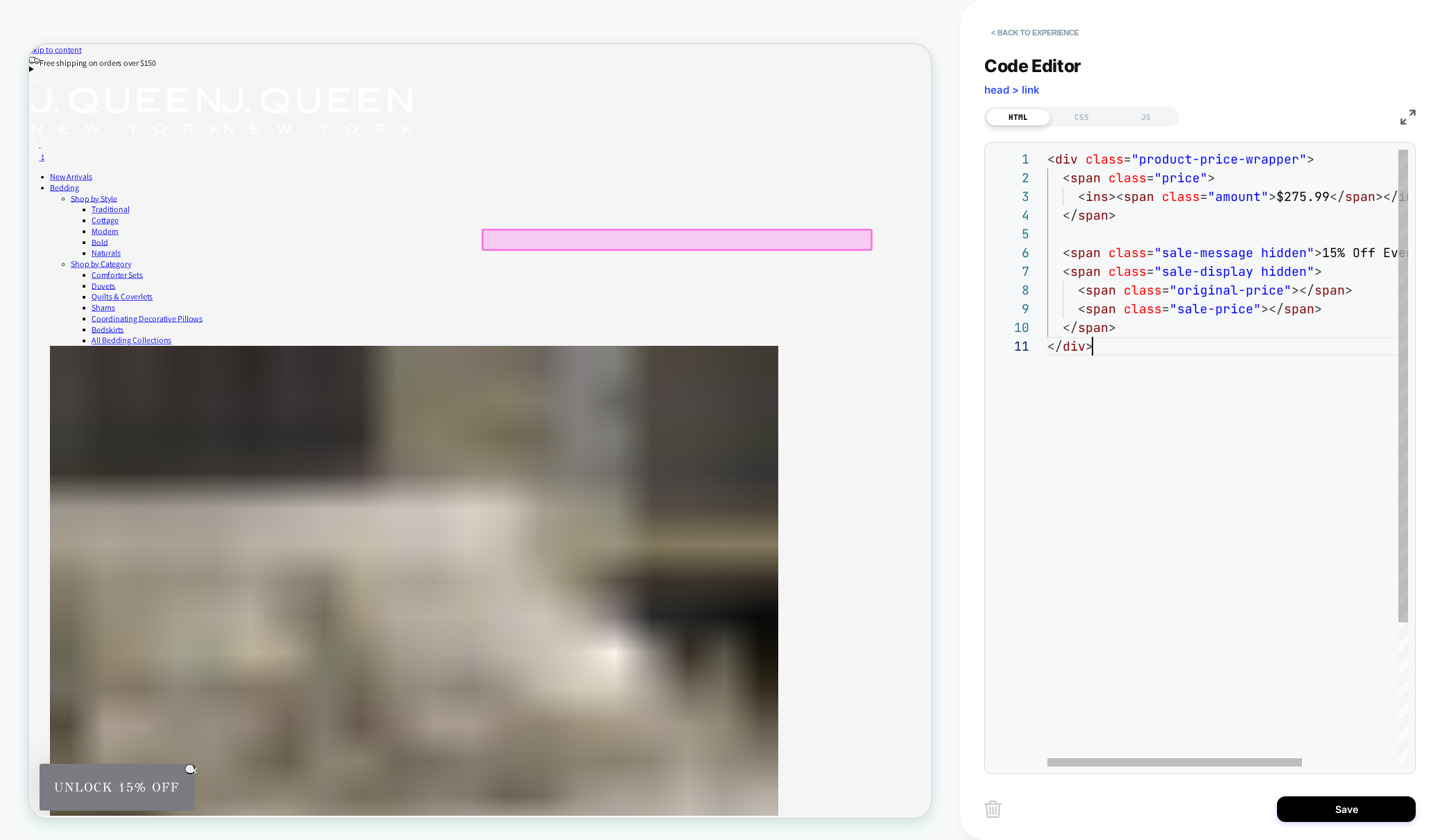
scroll to position [0, 44]
type textarea "******"
click at [1087, 120] on div "CSS" at bounding box center [1082, 116] width 64 height 16
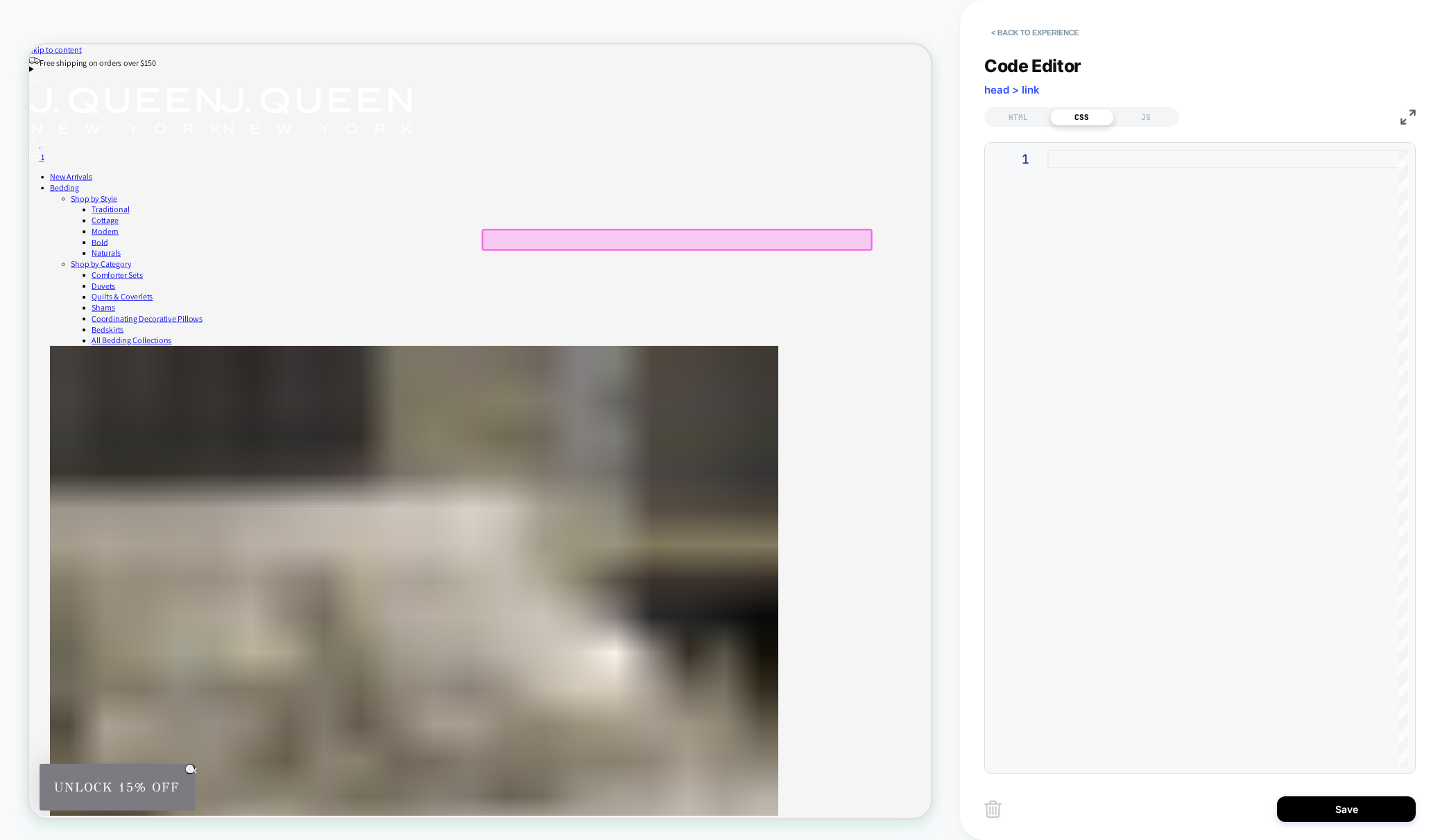
click at [1122, 351] on div at bounding box center [1228, 458] width 361 height 618
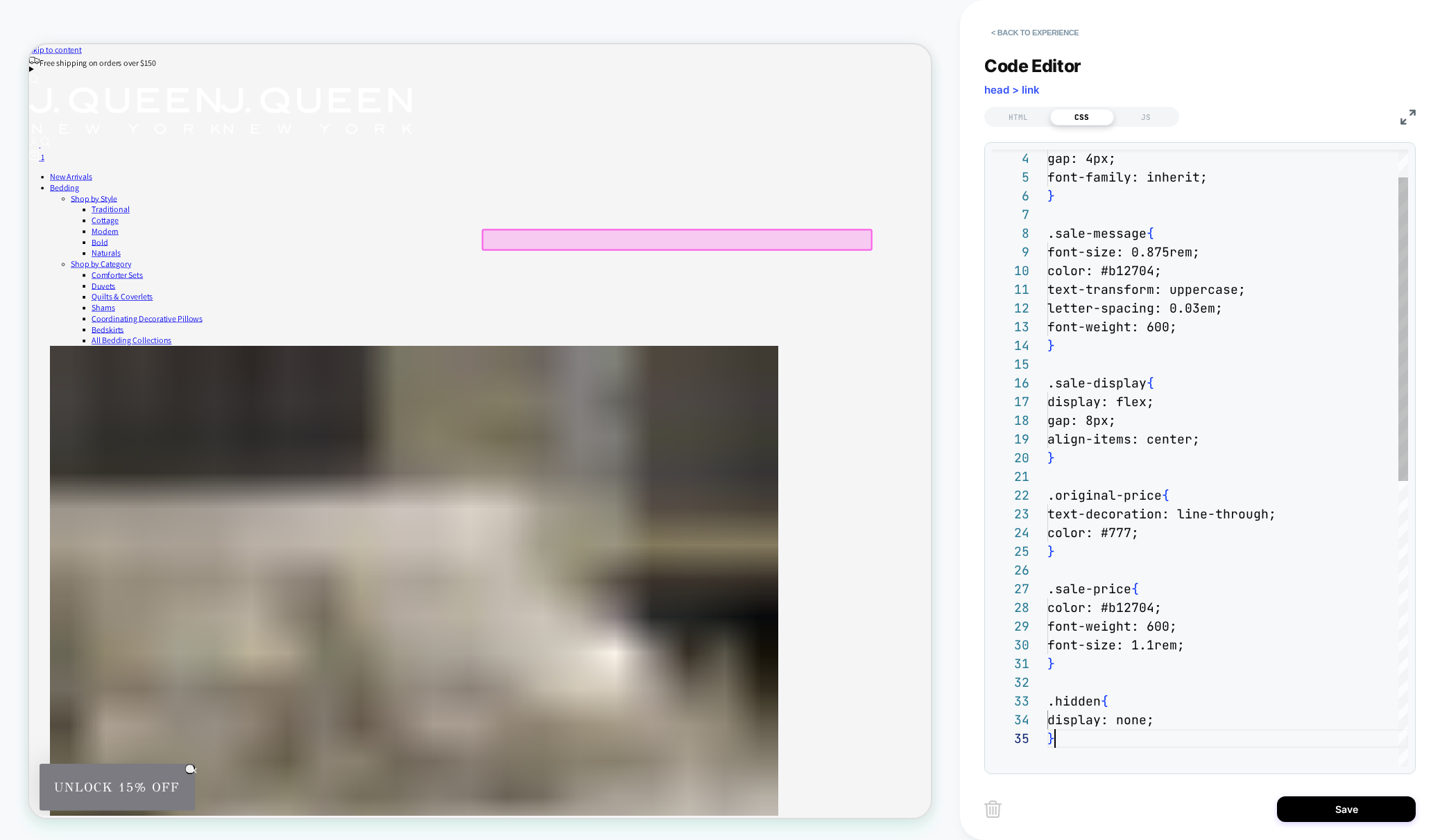
type textarea "**********"
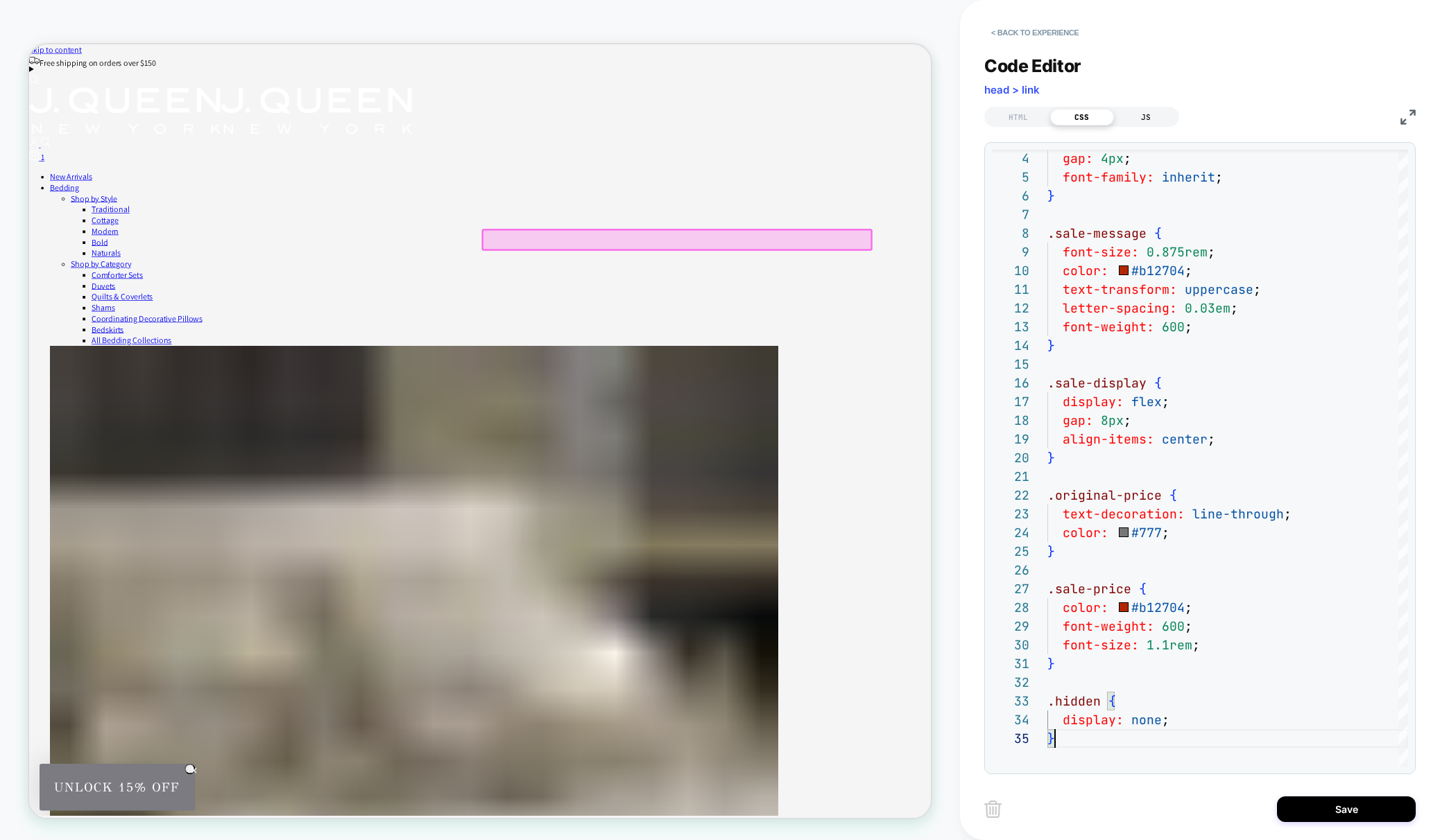
click at [1145, 116] on div "JS" at bounding box center [1146, 116] width 64 height 16
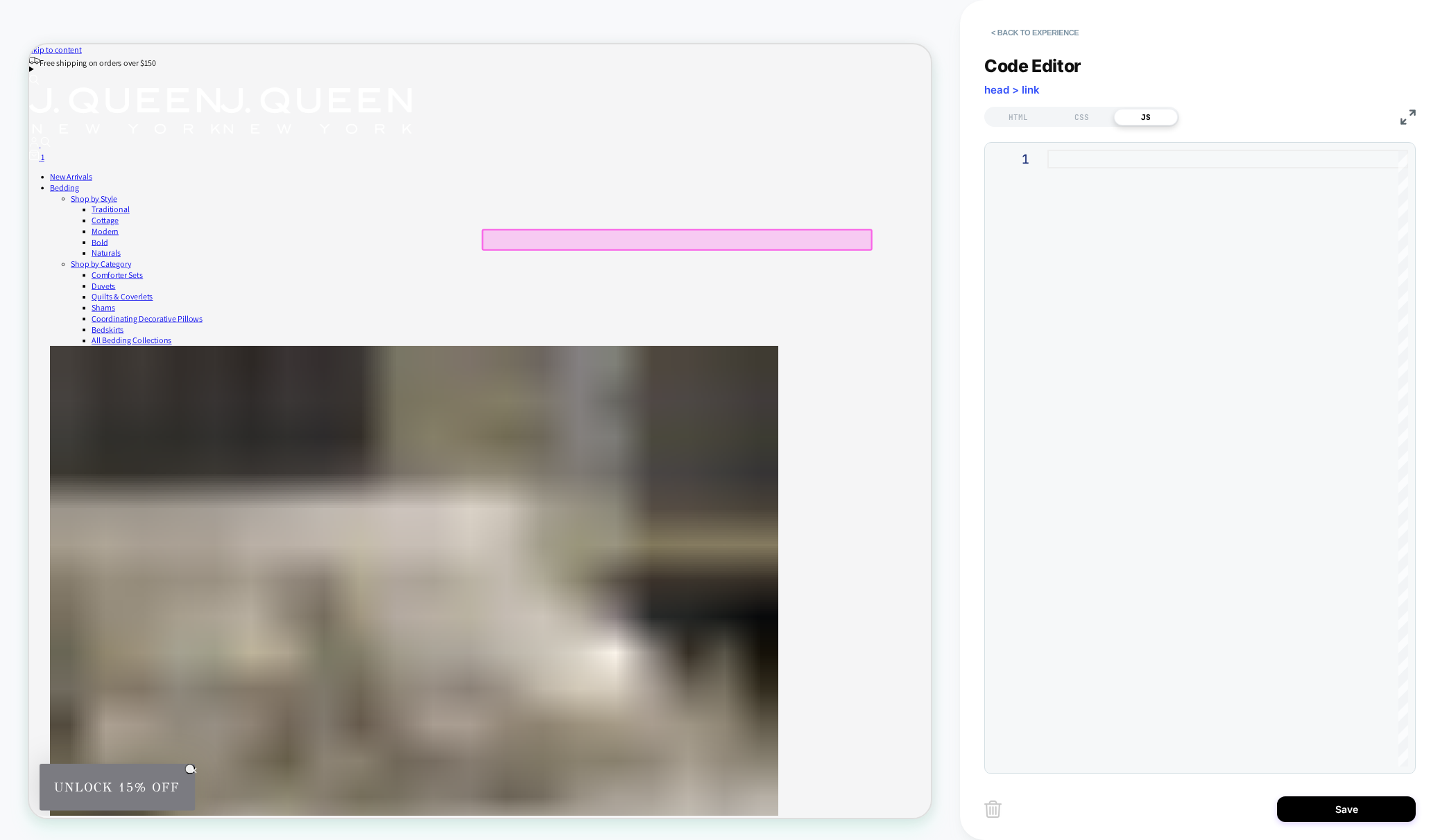
click at [1099, 201] on div at bounding box center [1228, 458] width 361 height 618
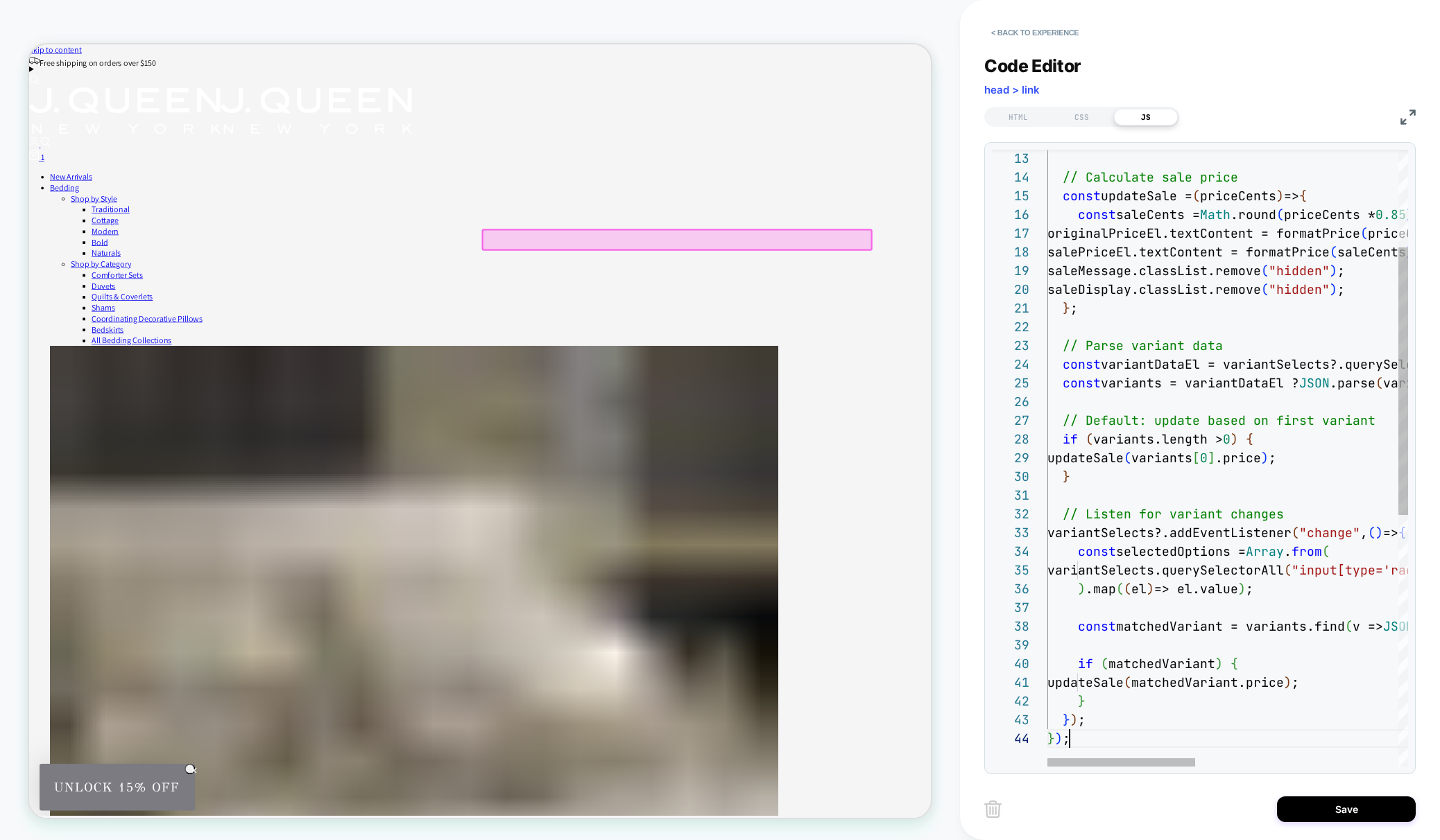
scroll to position [56, 22]
type textarea "**********"
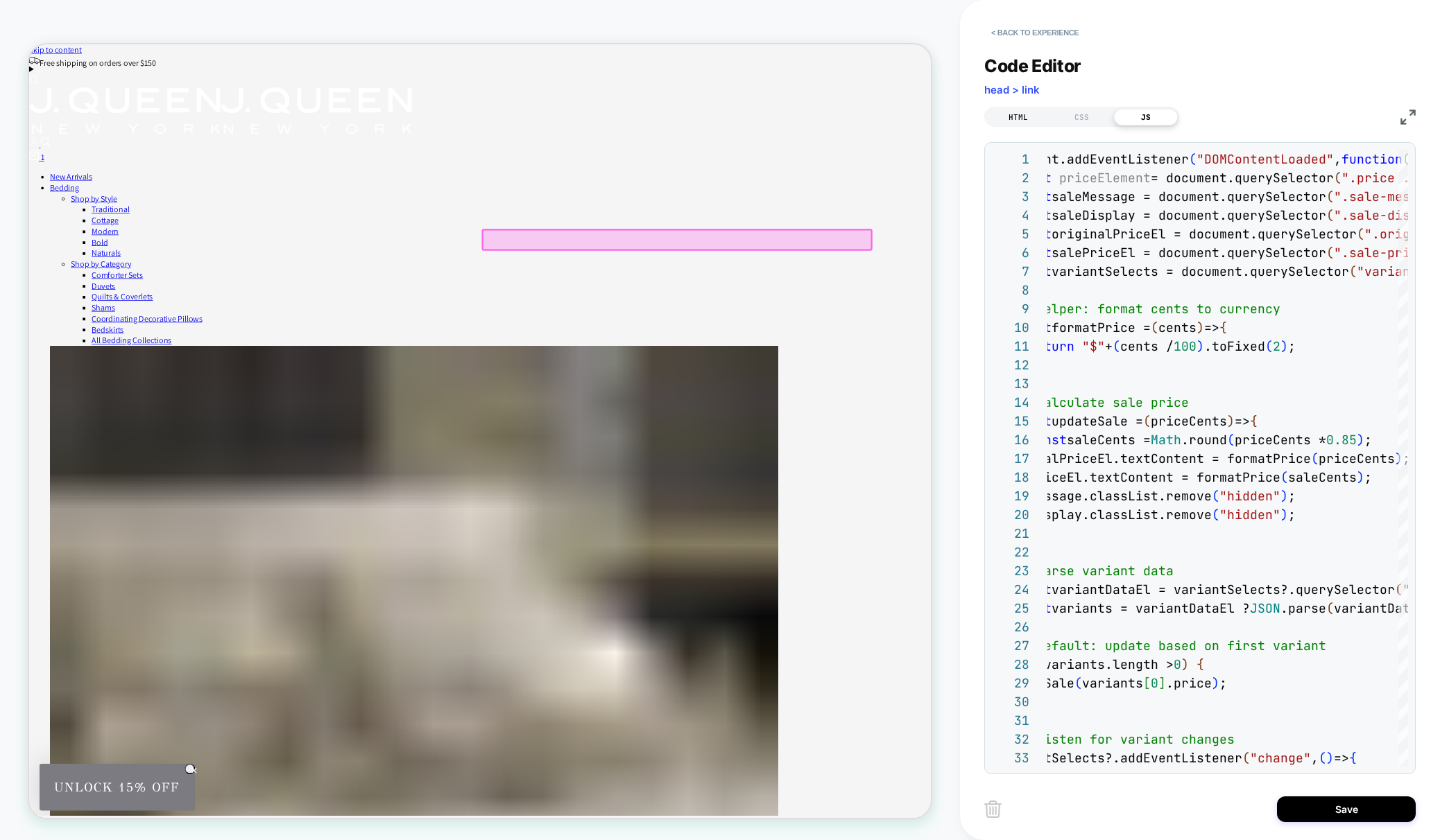
click at [1021, 116] on div "HTML" at bounding box center [1018, 116] width 64 height 16
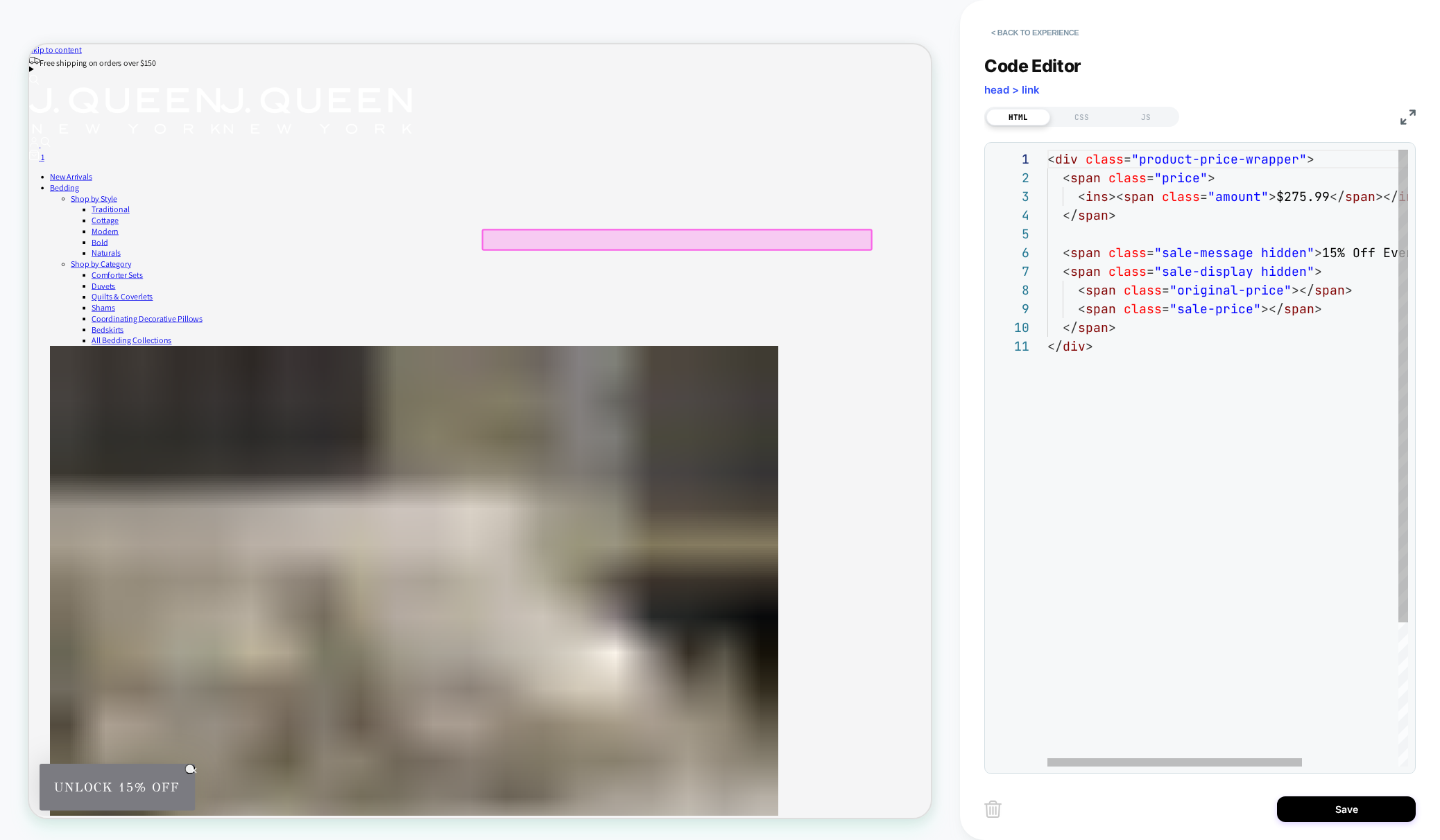
scroll to position [150, 120]
click at [1169, 311] on div "< div class = "product-price-wrapper" > < span class = "price" > < ins >< span …" at bounding box center [1296, 552] width 497 height 805
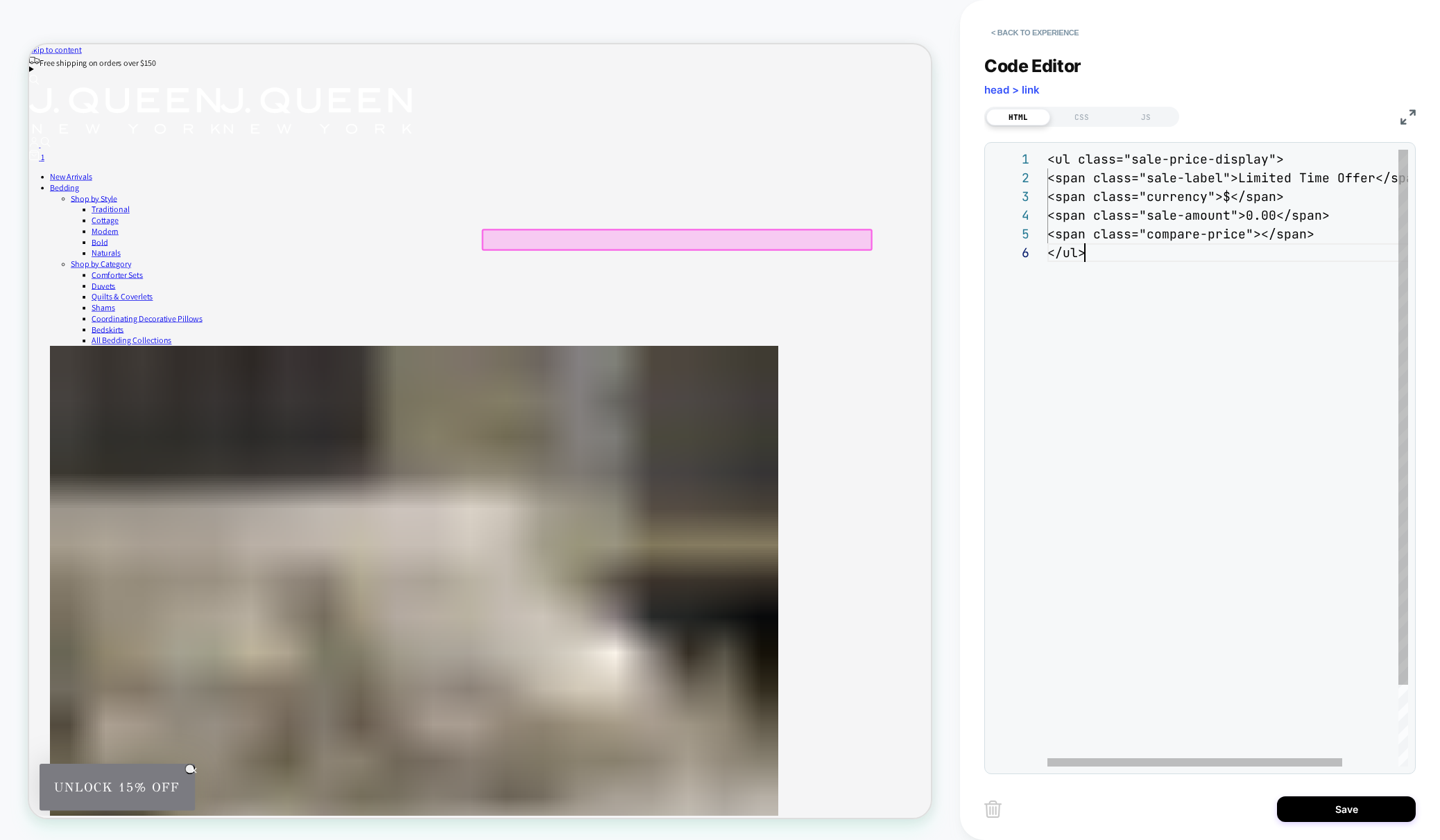
scroll to position [94, 37]
type textarea "**********"
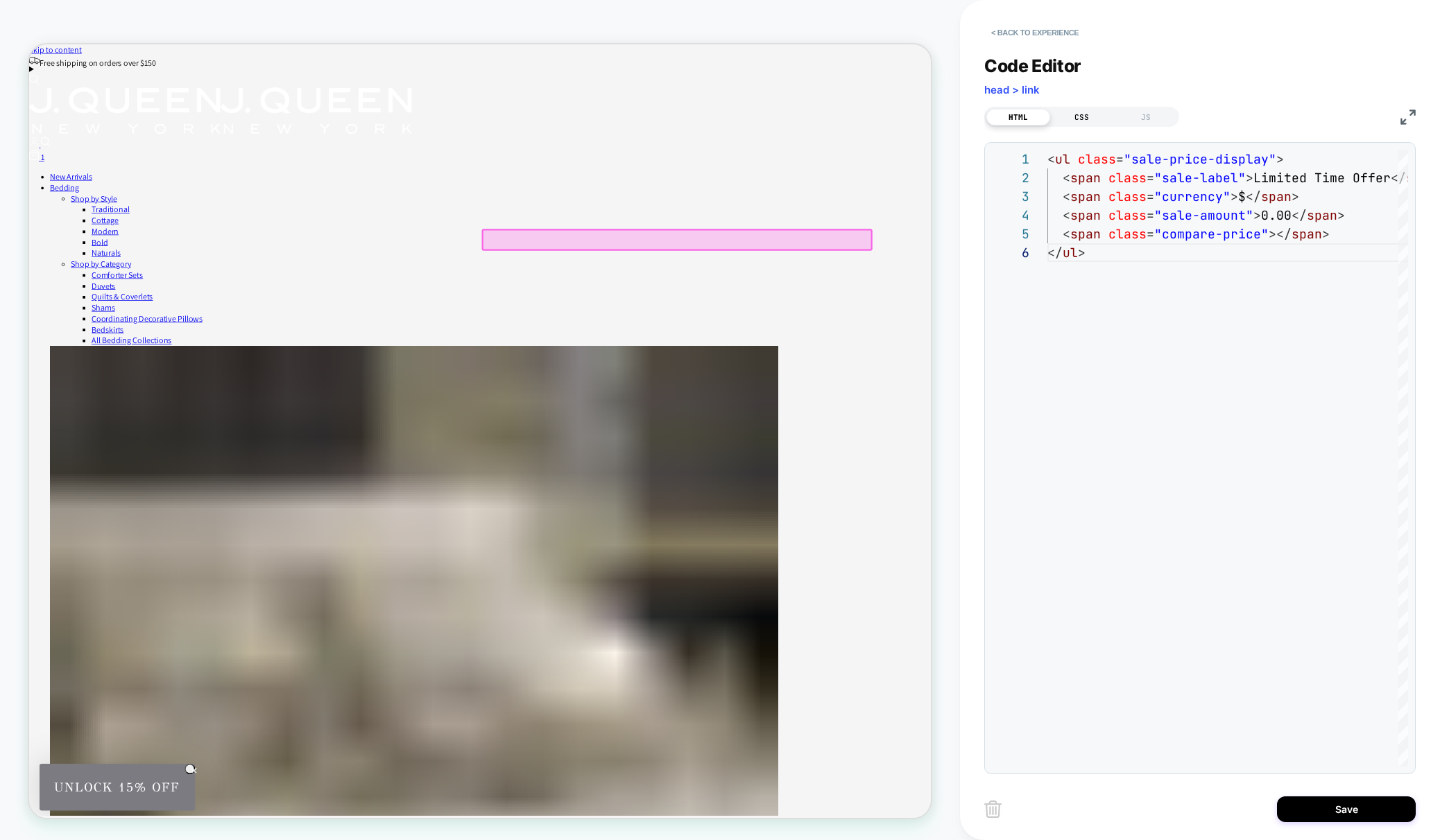
click at [1076, 121] on div "CSS" at bounding box center [1082, 116] width 64 height 16
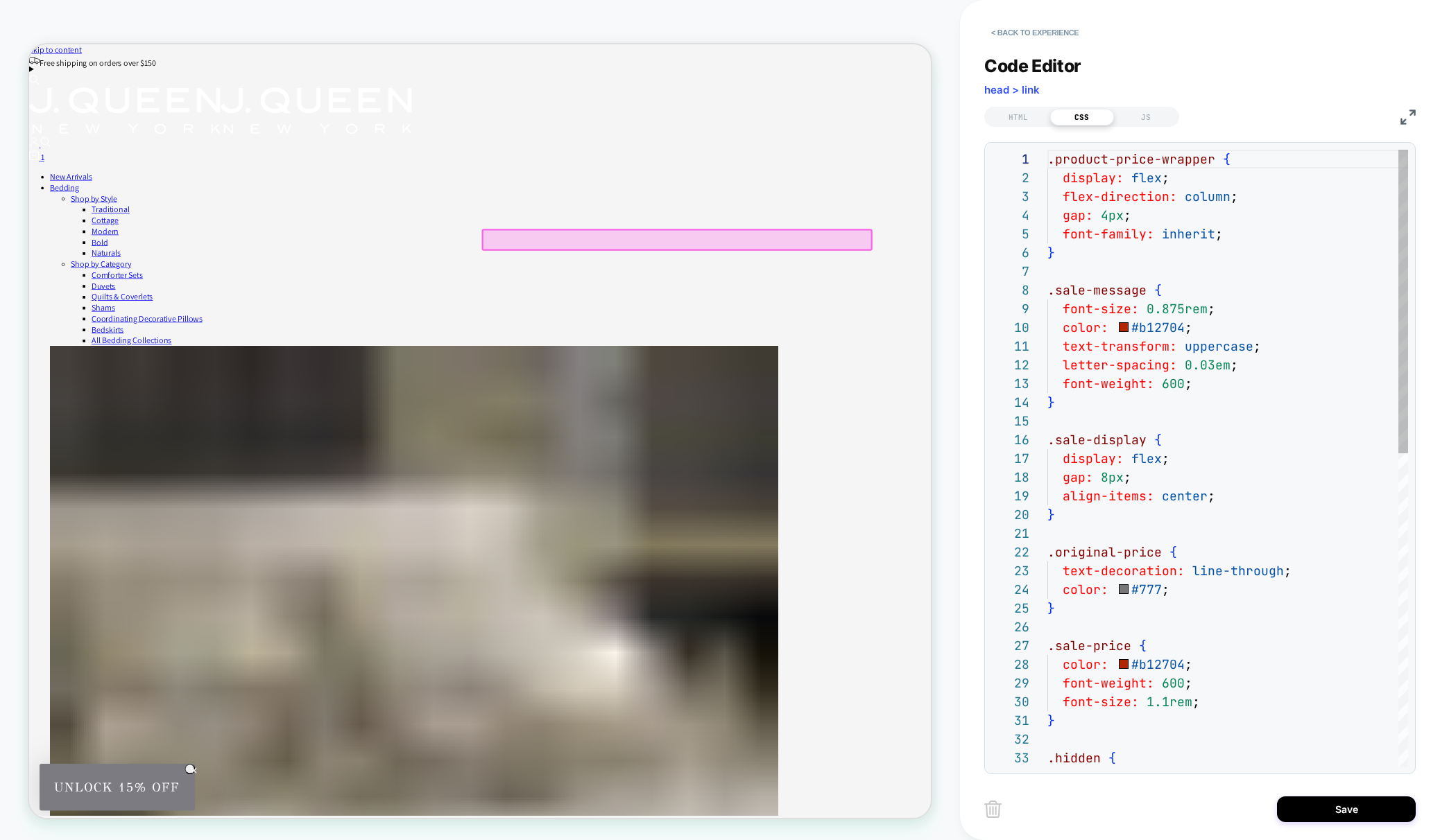
click at [1123, 224] on div ".product-price-wrapper { display: flex ; flex-direction: column ; gap: 4px ; fo…" at bounding box center [1228, 776] width 361 height 1253
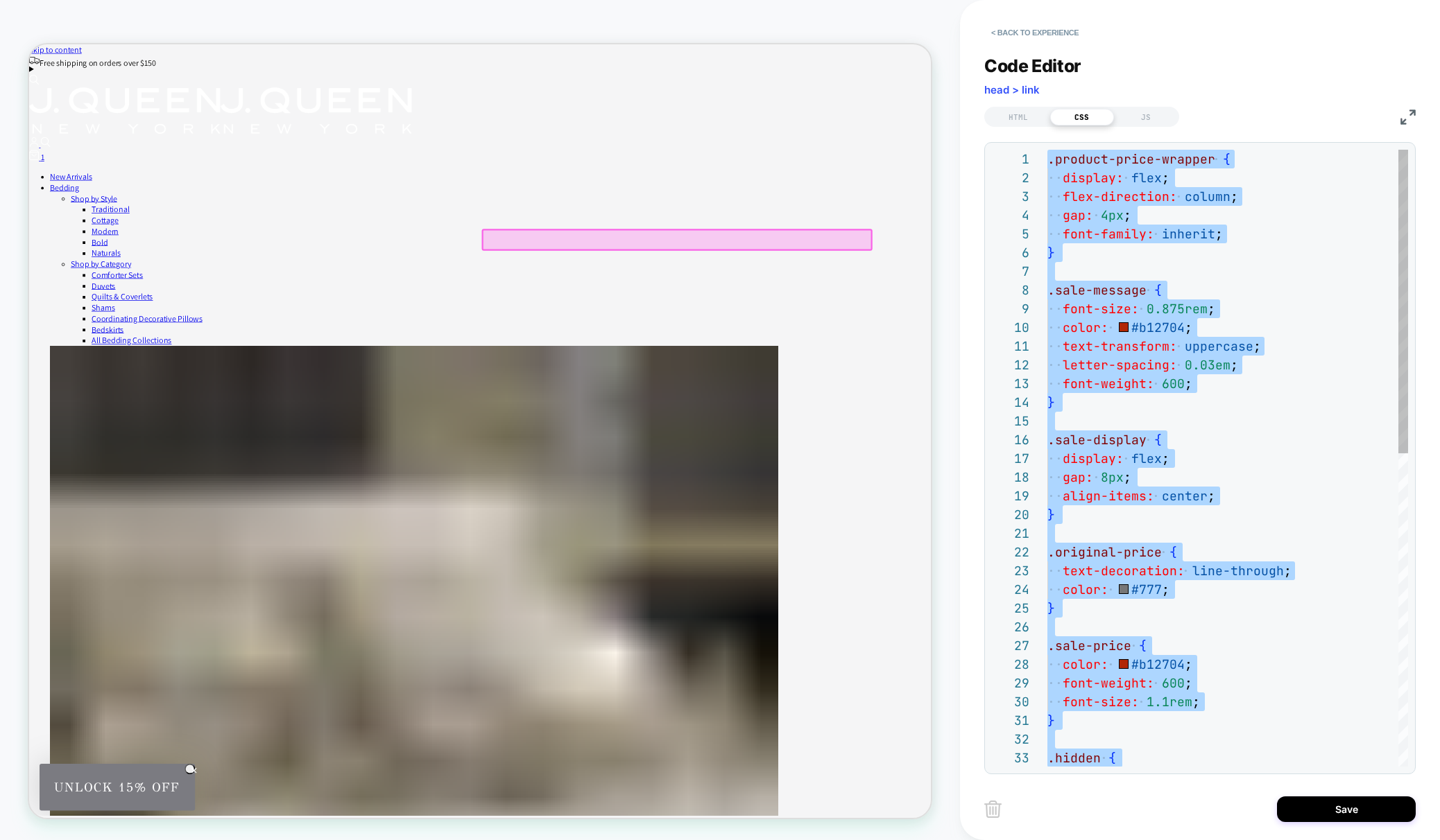
type textarea "**********"
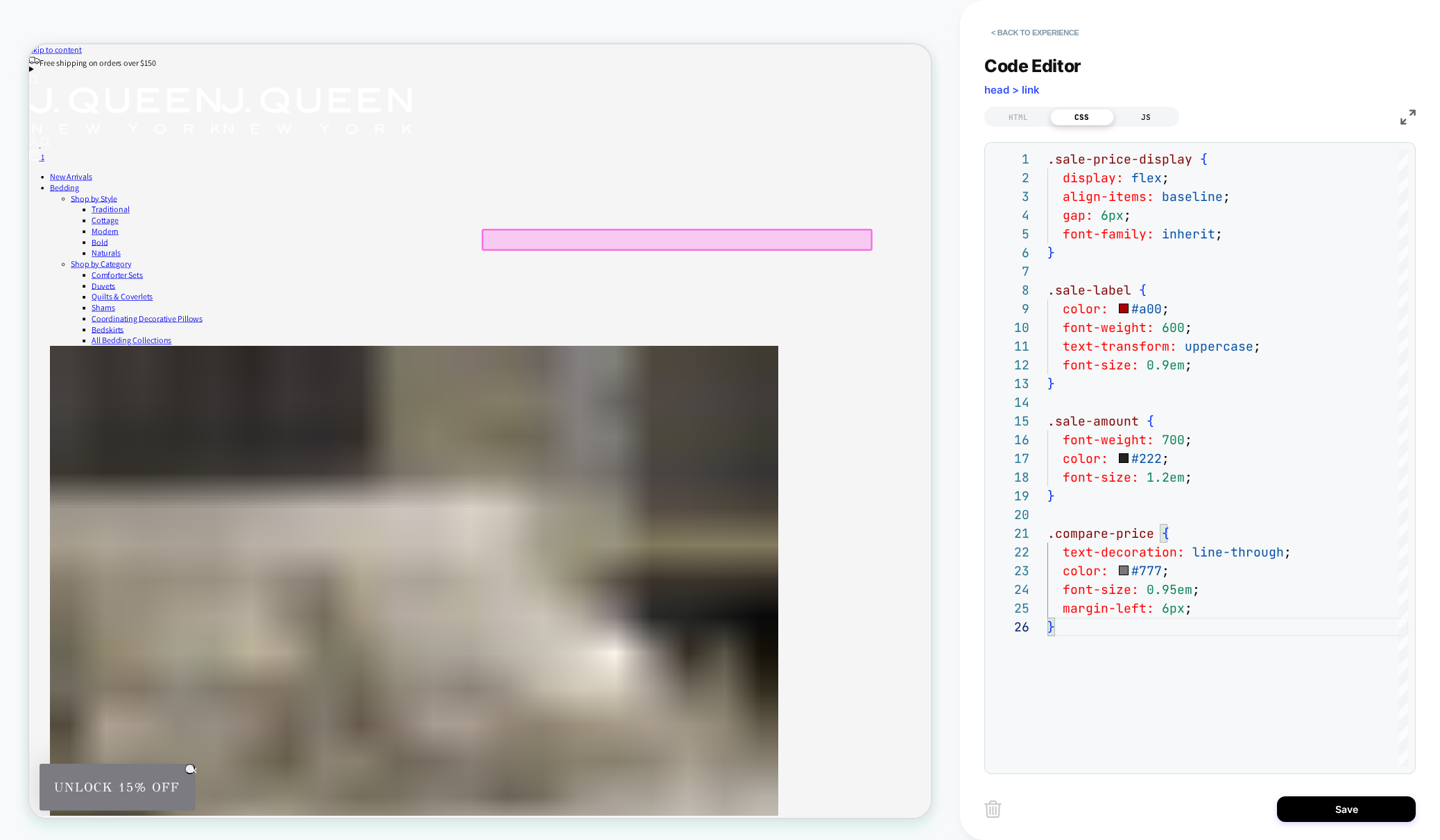
click at [1152, 116] on div "JS" at bounding box center [1146, 116] width 64 height 16
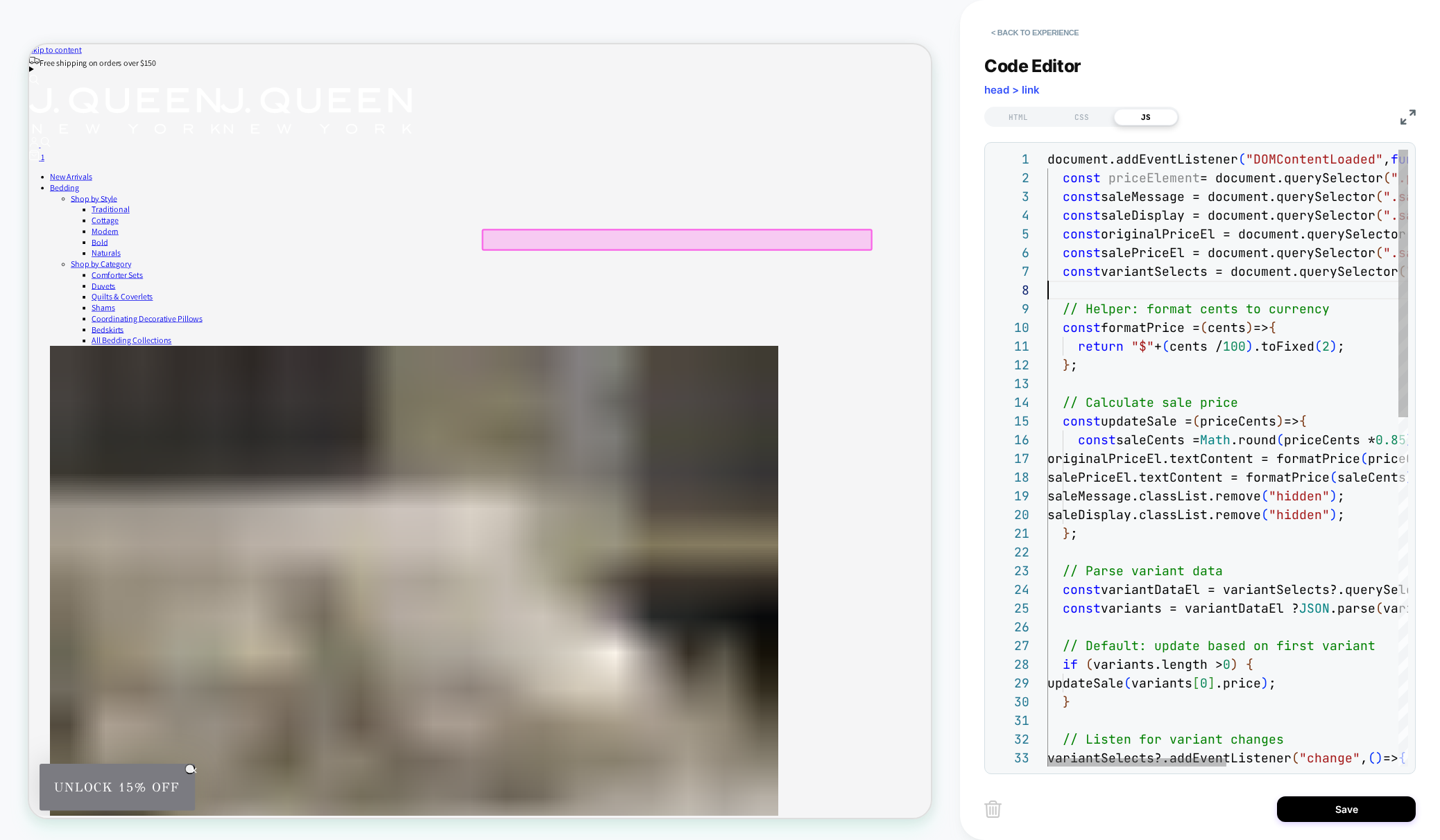
scroll to position [131, 0]
type textarea "**********"
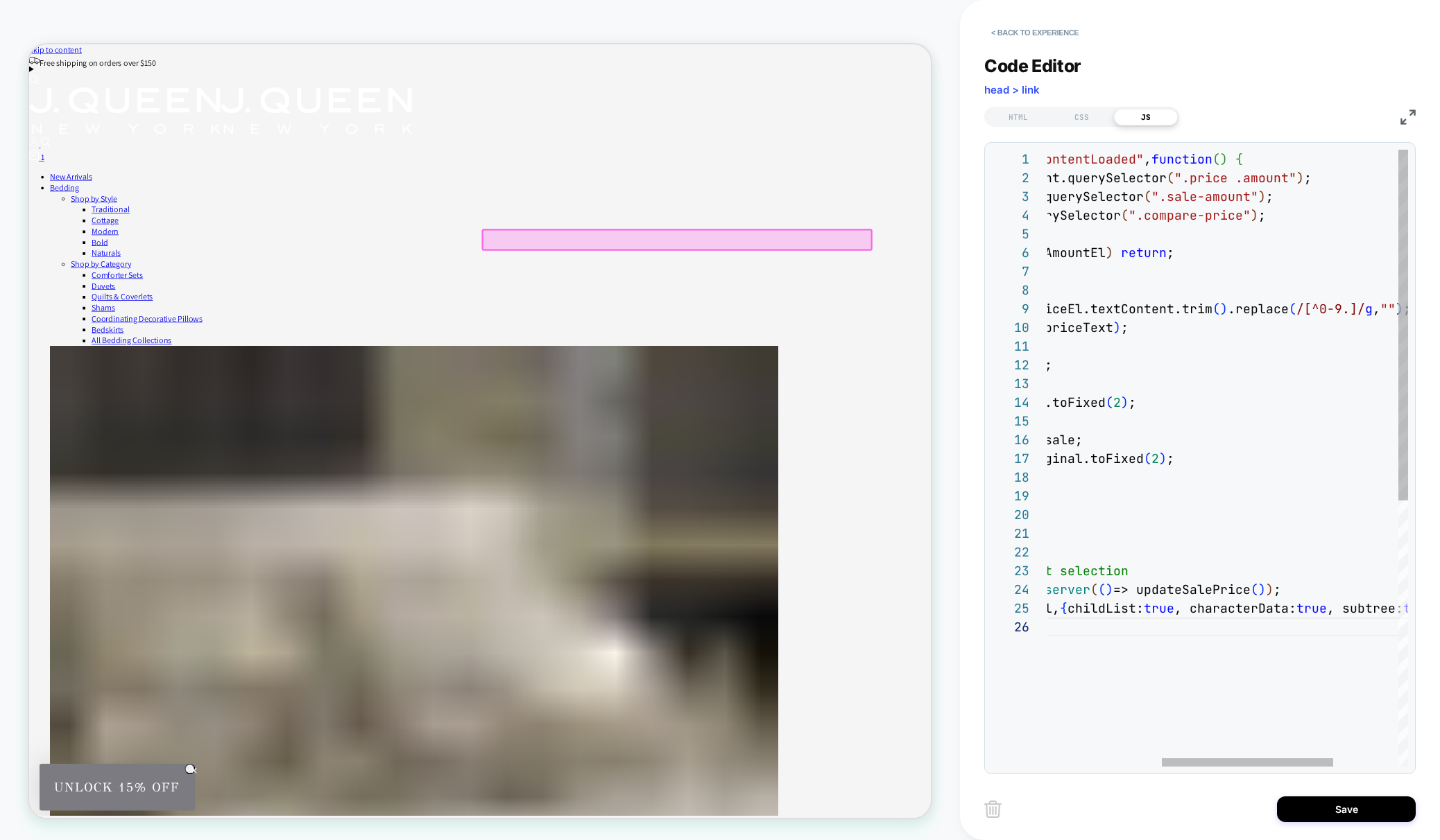
scroll to position [56, 285]
click at [1091, 211] on div "document.addEventListener ( "DOMContentLoaded" , function ( ) { const originalP…" at bounding box center [1175, 692] width 736 height 1085
type textarea "**********"
click at [1007, 112] on div "HTML" at bounding box center [1018, 116] width 64 height 16
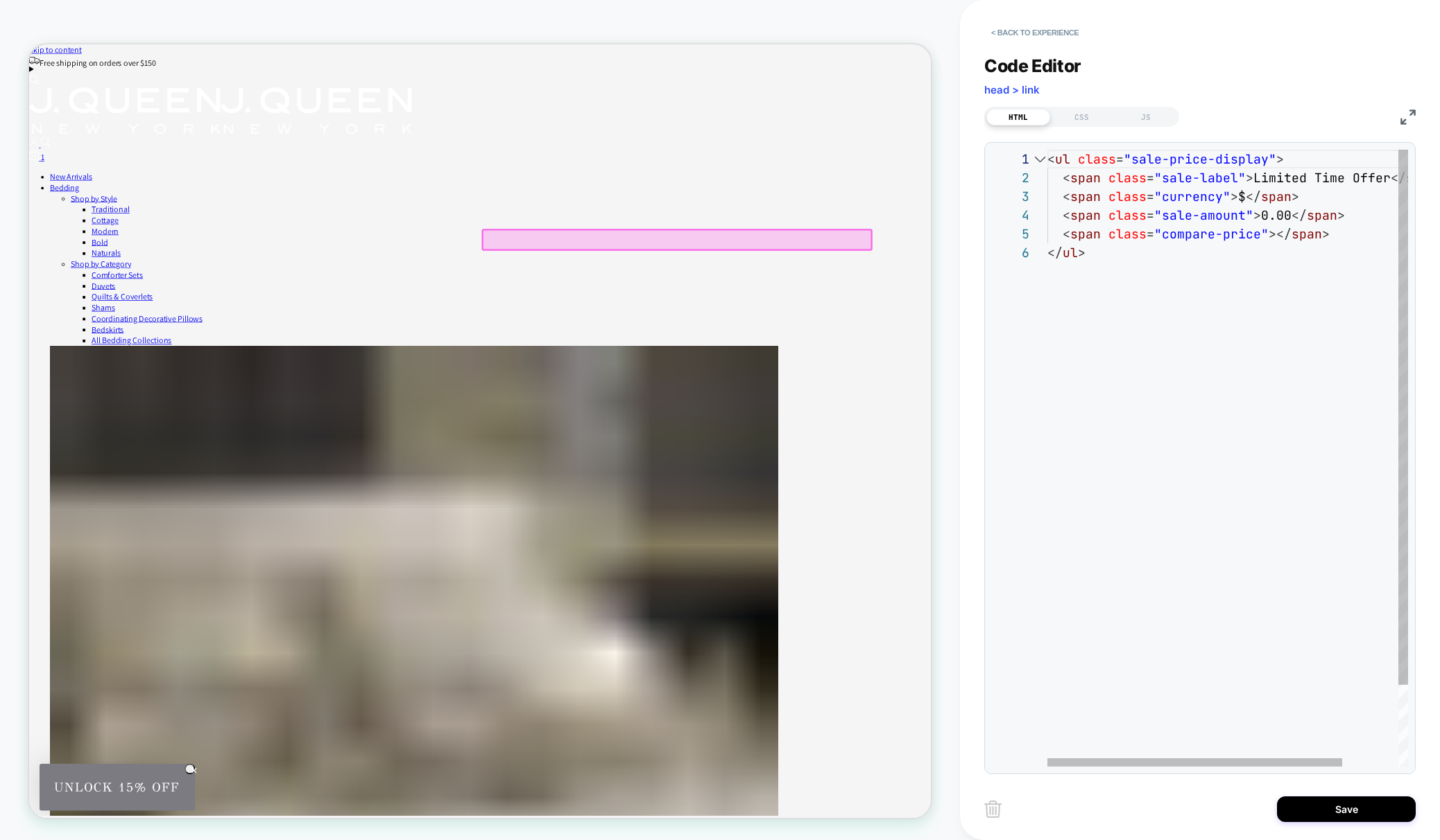
scroll to position [74, 45]
click at [1090, 241] on div "< ul class = "sale-price-display" > < span class = "sale-label" > Limited Time …" at bounding box center [1262, 505] width 430 height 711
type textarea "**********"
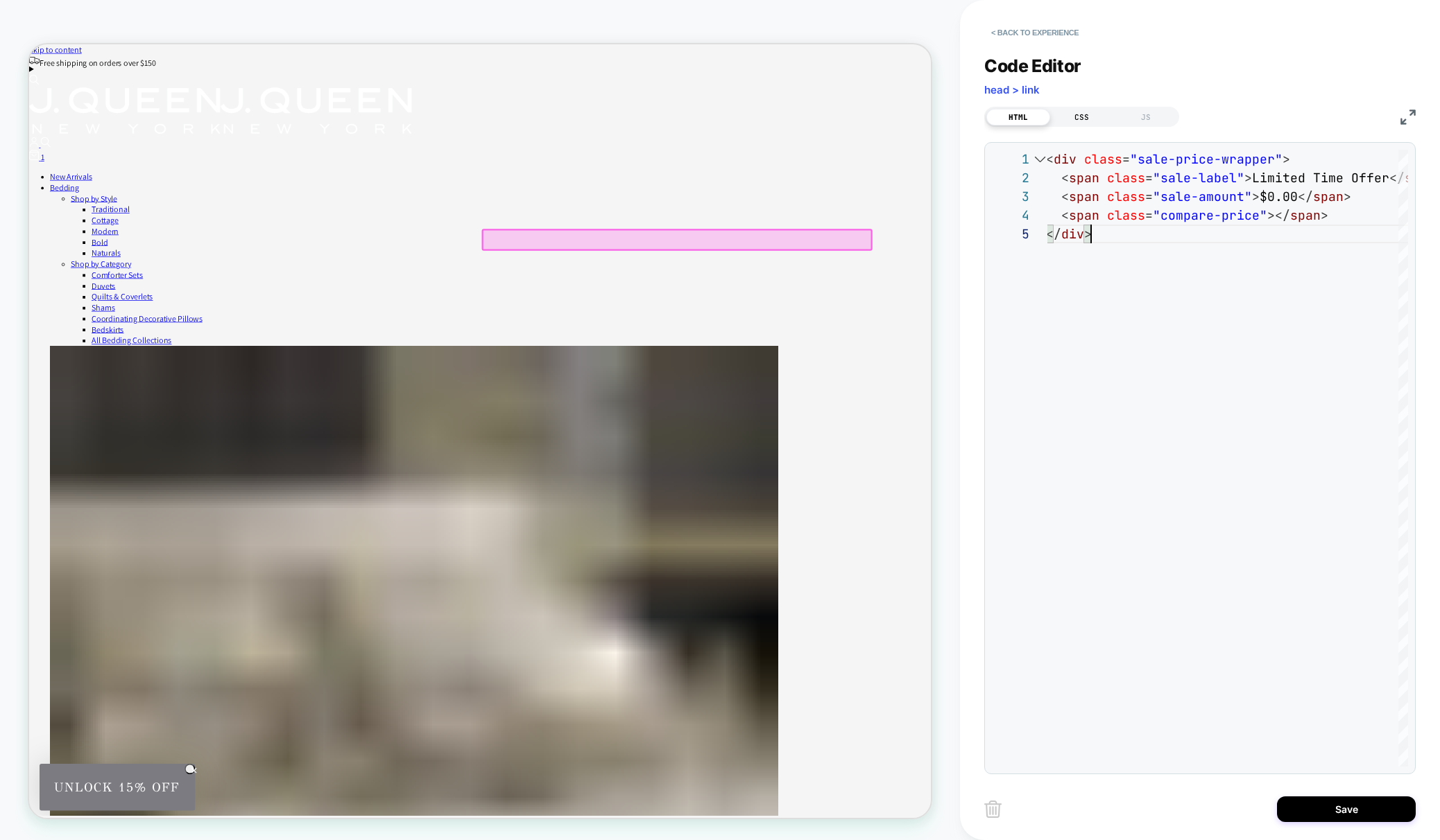
click at [1084, 114] on div "CSS" at bounding box center [1082, 116] width 64 height 16
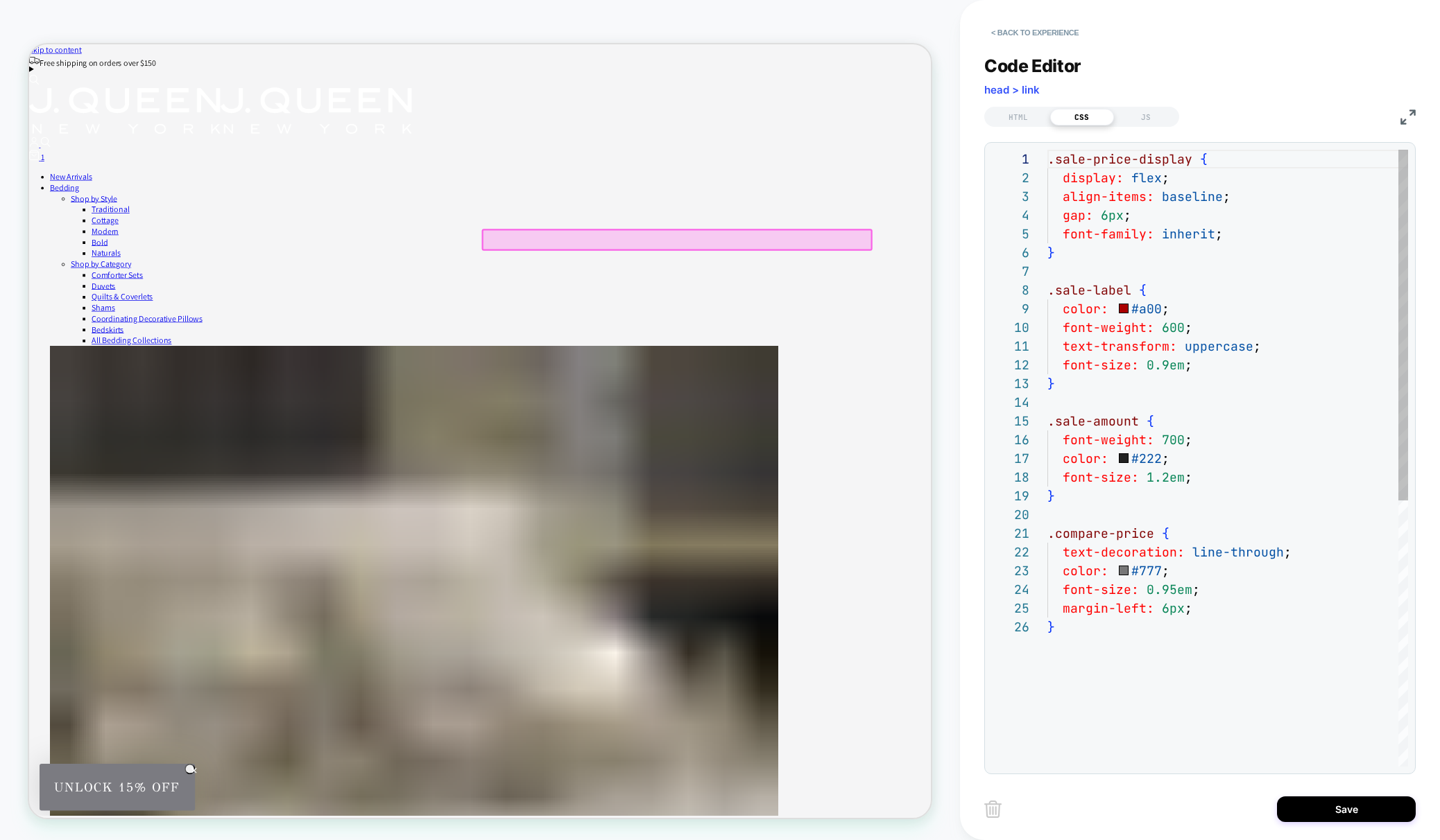
scroll to position [187, 0]
click at [1122, 210] on div ".sale-price-display { display: flex ; align-items: baseline ; gap: 6px ; font-f…" at bounding box center [1228, 692] width 361 height 1085
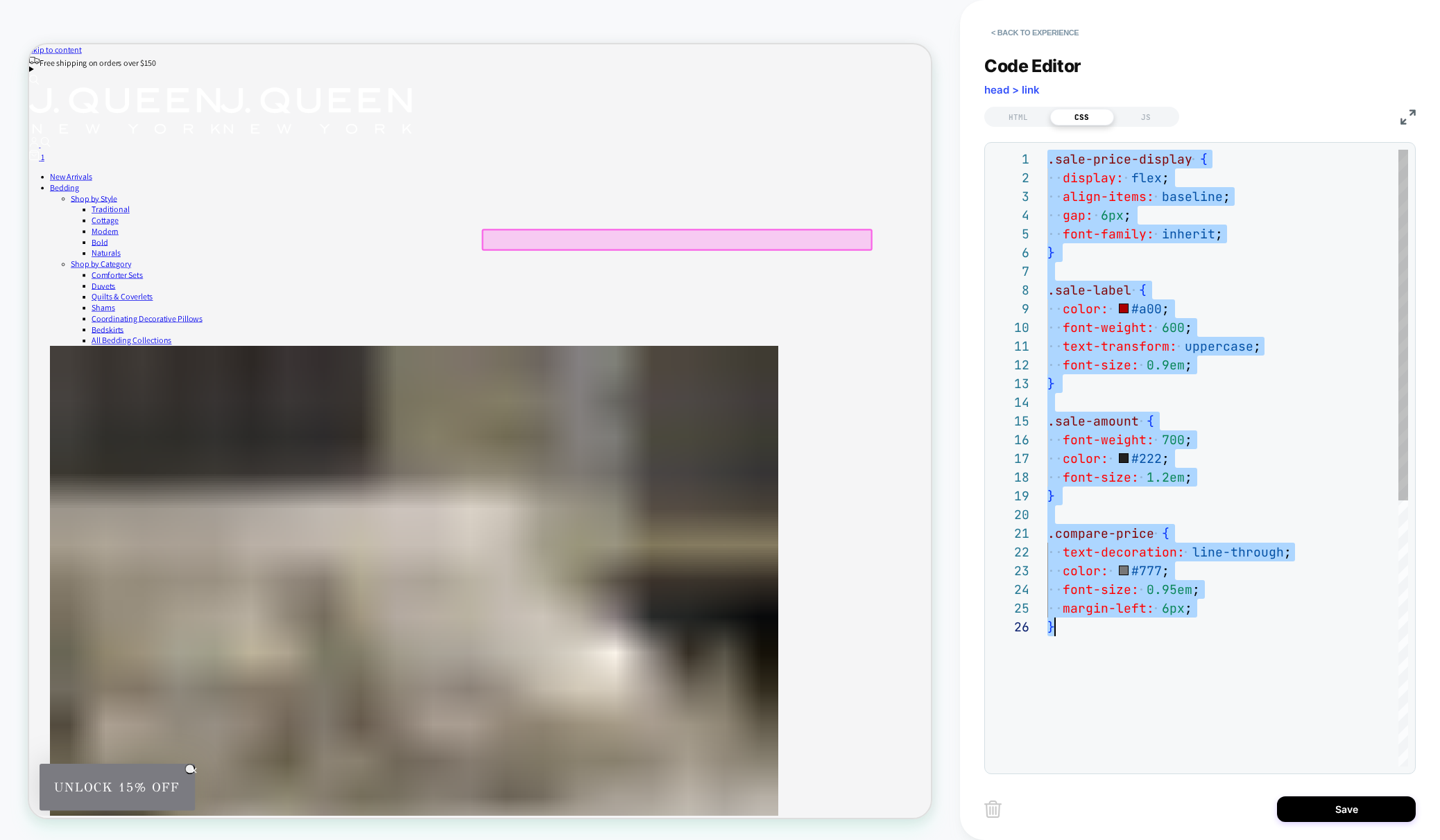
scroll to position [94, 8]
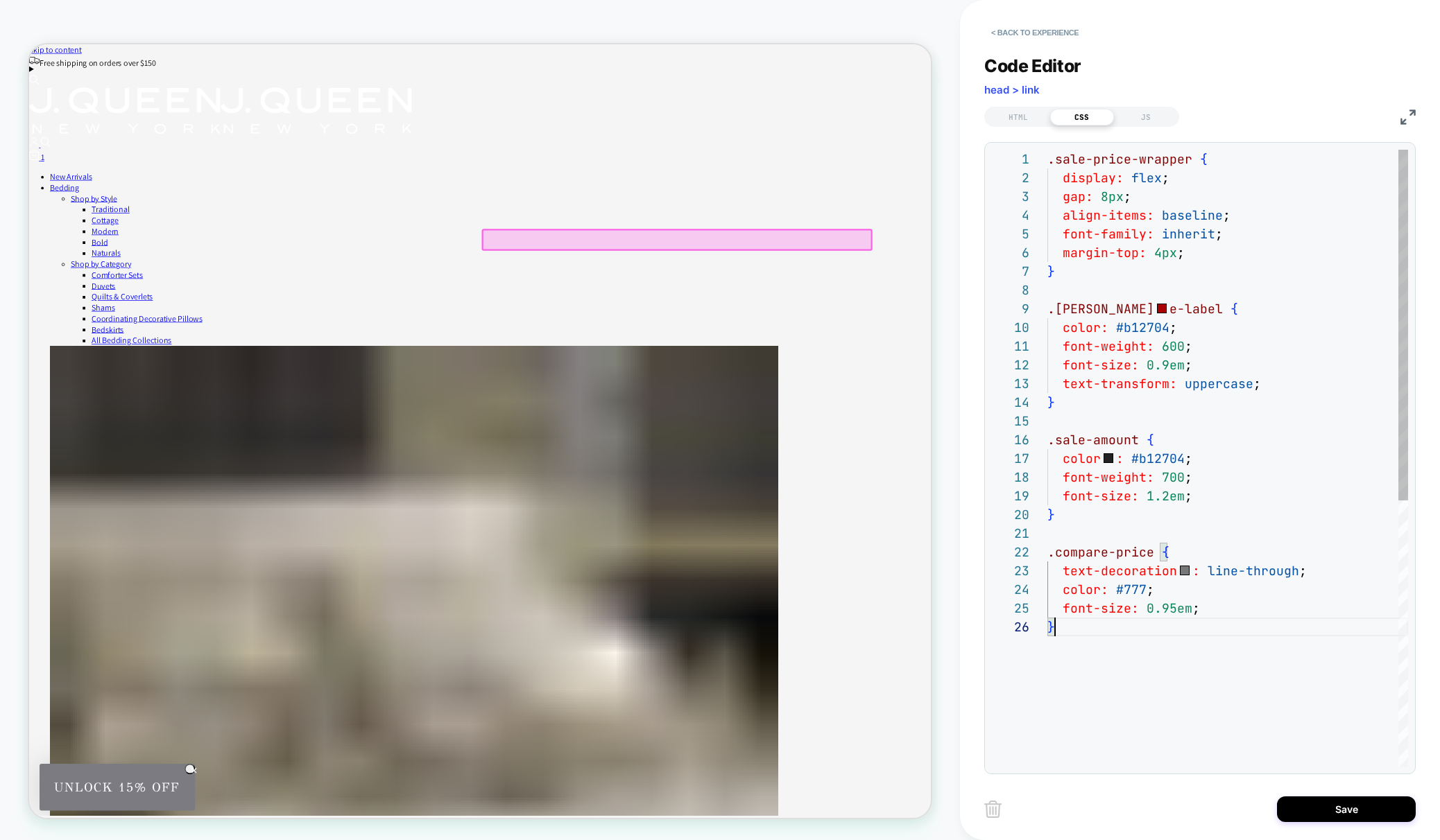
type textarea "**********"
drag, startPoint x: 1138, startPoint y: 111, endPoint x: 1125, endPoint y: 148, distance: 39.2
click at [1138, 111] on div "JS" at bounding box center [1146, 116] width 64 height 16
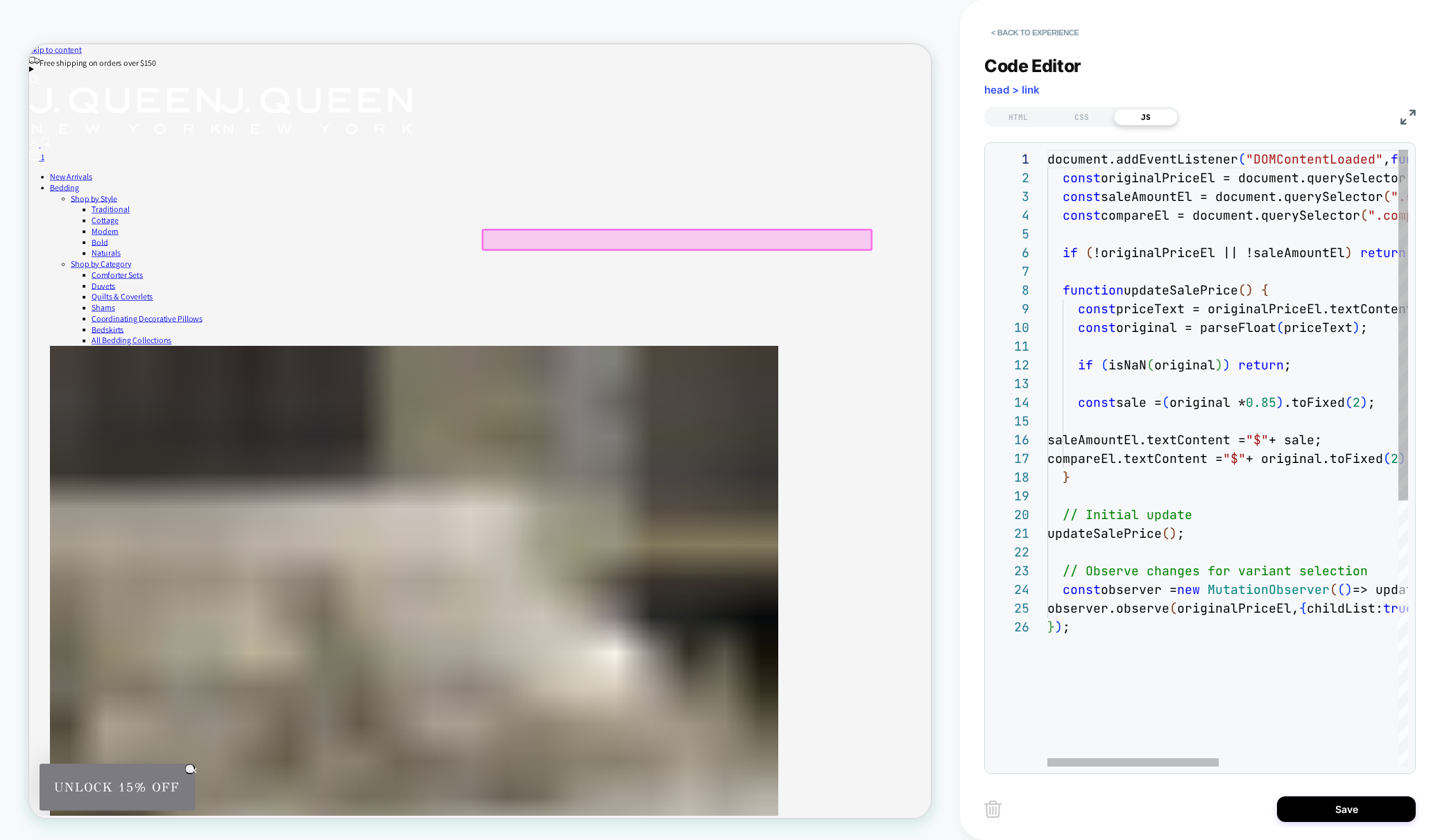
scroll to position [56, 67]
click at [1112, 206] on div "document.addEventListener ( "DOMContentLoaded" , function ( ) { const originalP…" at bounding box center [1415, 692] width 736 height 1085
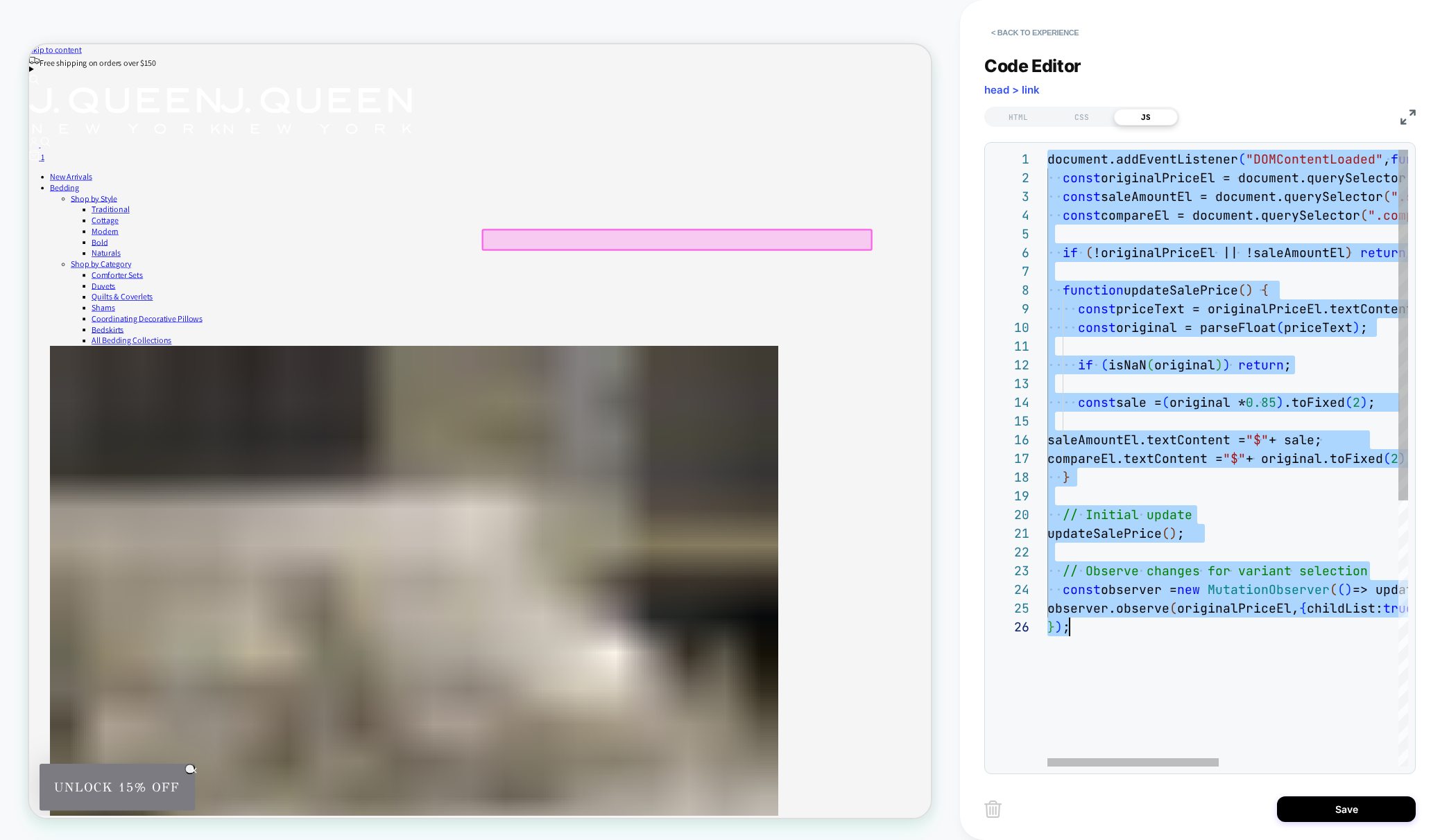
scroll to position [0, 22]
type textarea "**********"
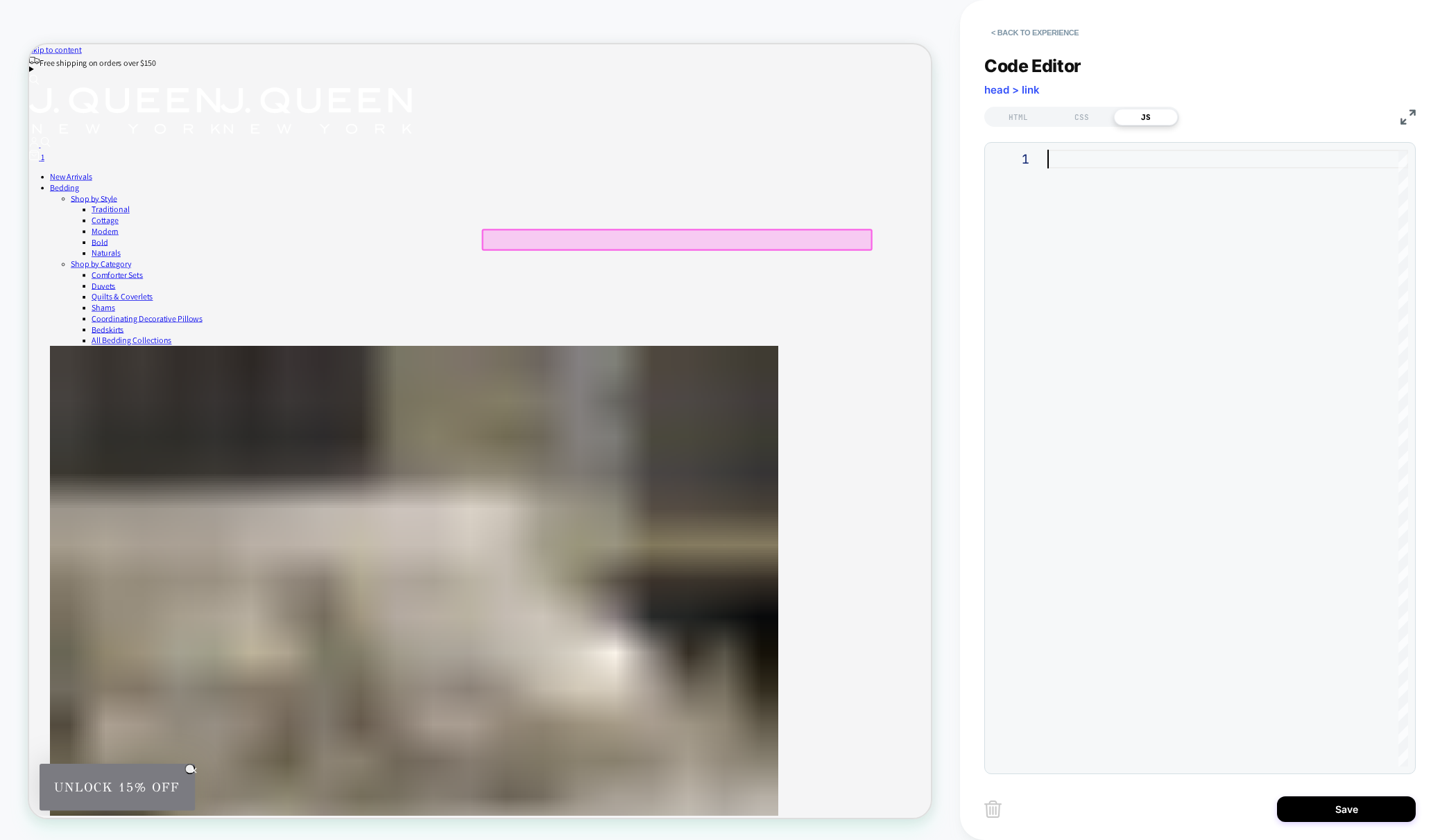
type textarea "**********"
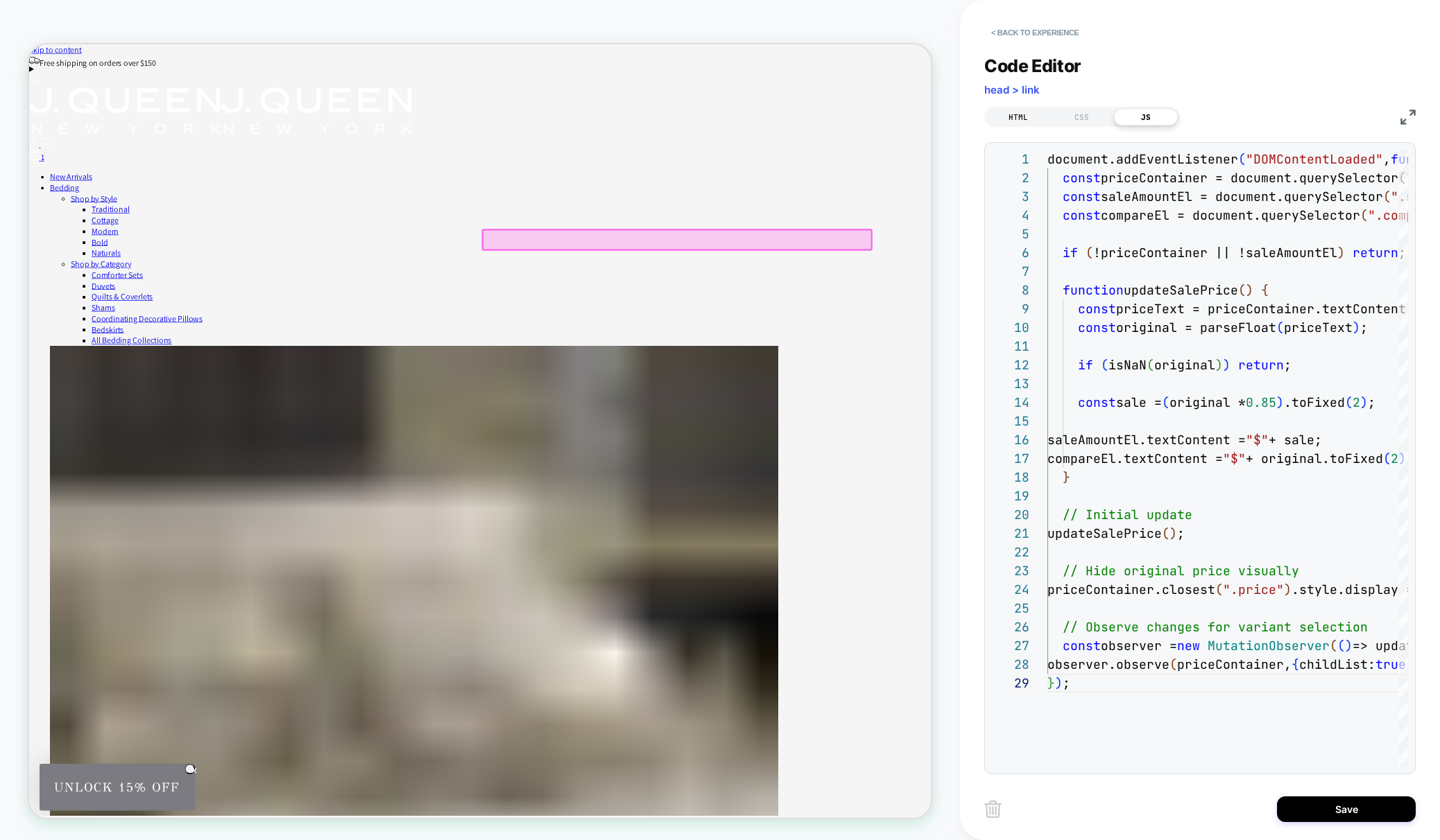
click at [1014, 109] on div "HTML" at bounding box center [1018, 116] width 64 height 16
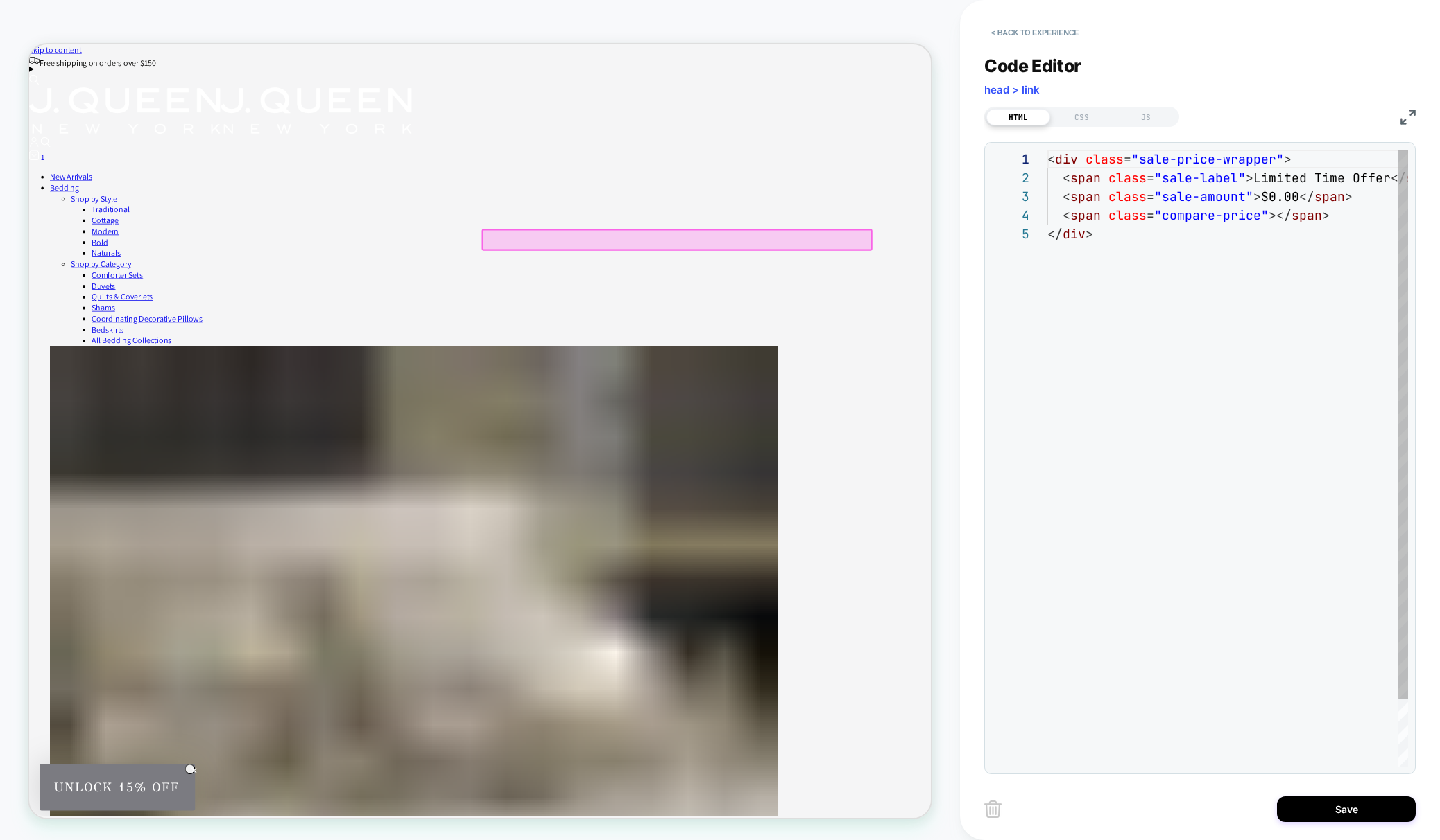
scroll to position [74, 0]
click at [1096, 118] on div "CSS" at bounding box center [1082, 116] width 64 height 16
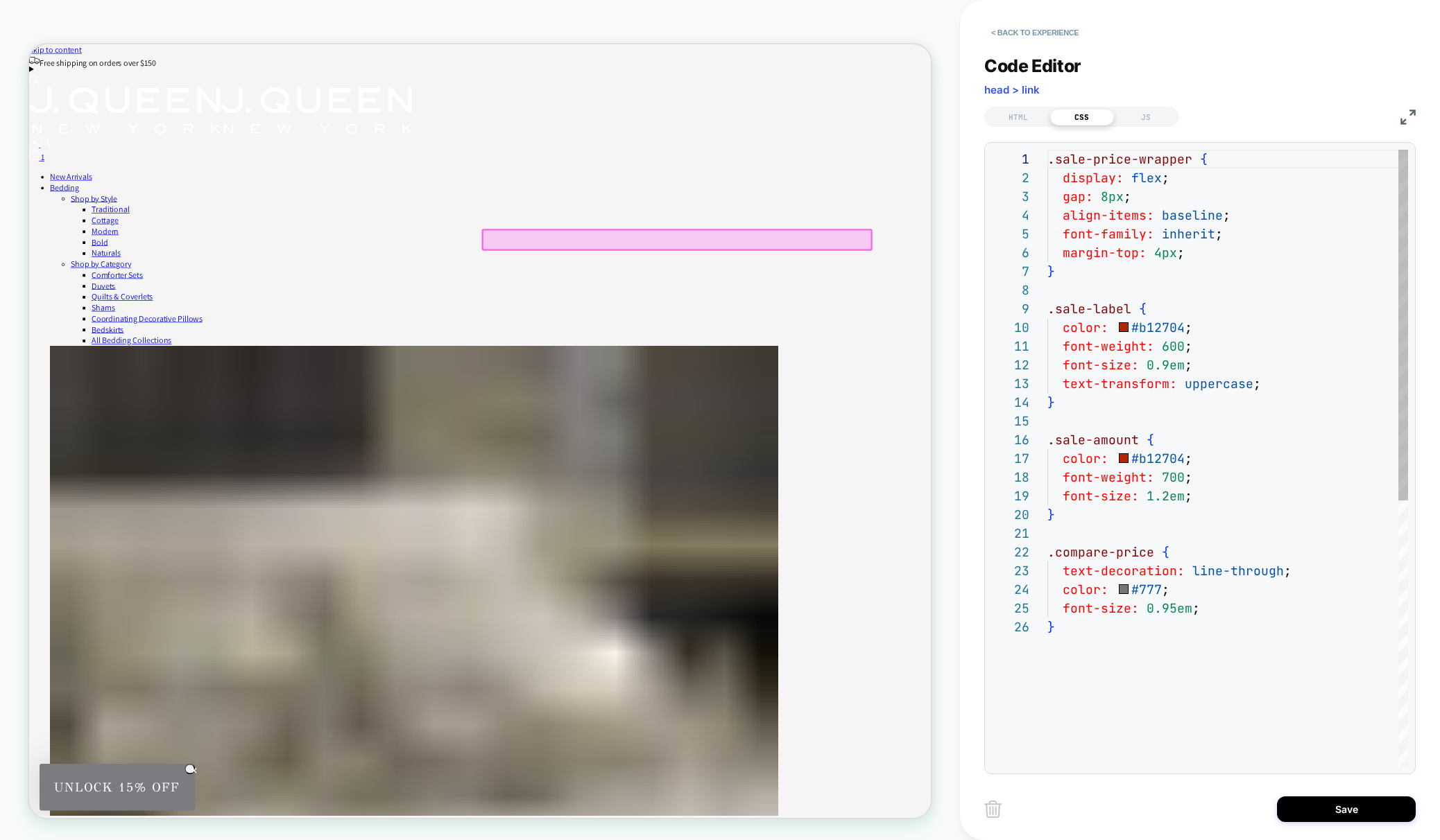
scroll to position [187, 0]
click at [1036, 117] on div "HTML" at bounding box center [1018, 116] width 64 height 16
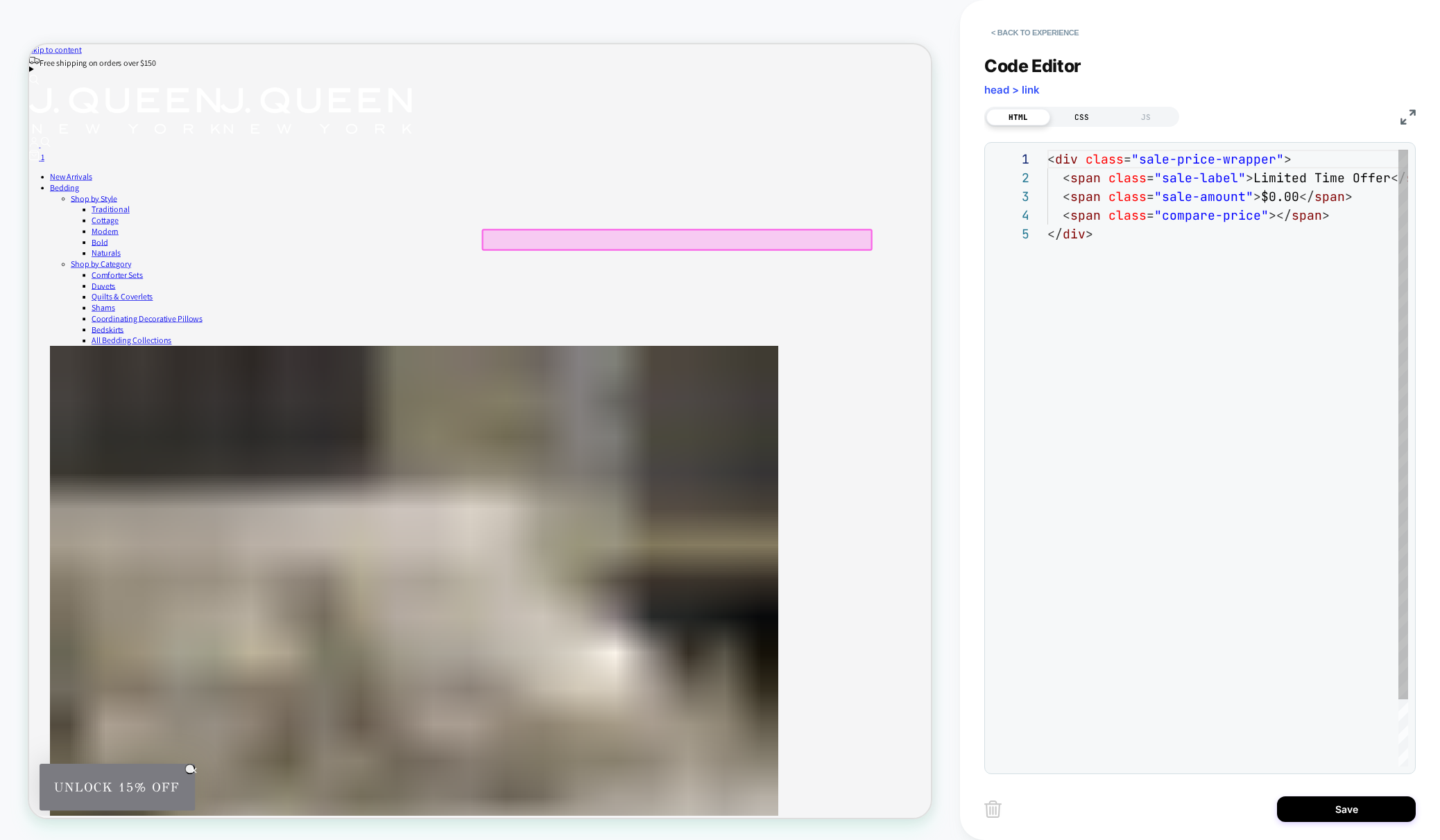
scroll to position [74, 0]
click at [1139, 112] on div "JS" at bounding box center [1146, 116] width 64 height 16
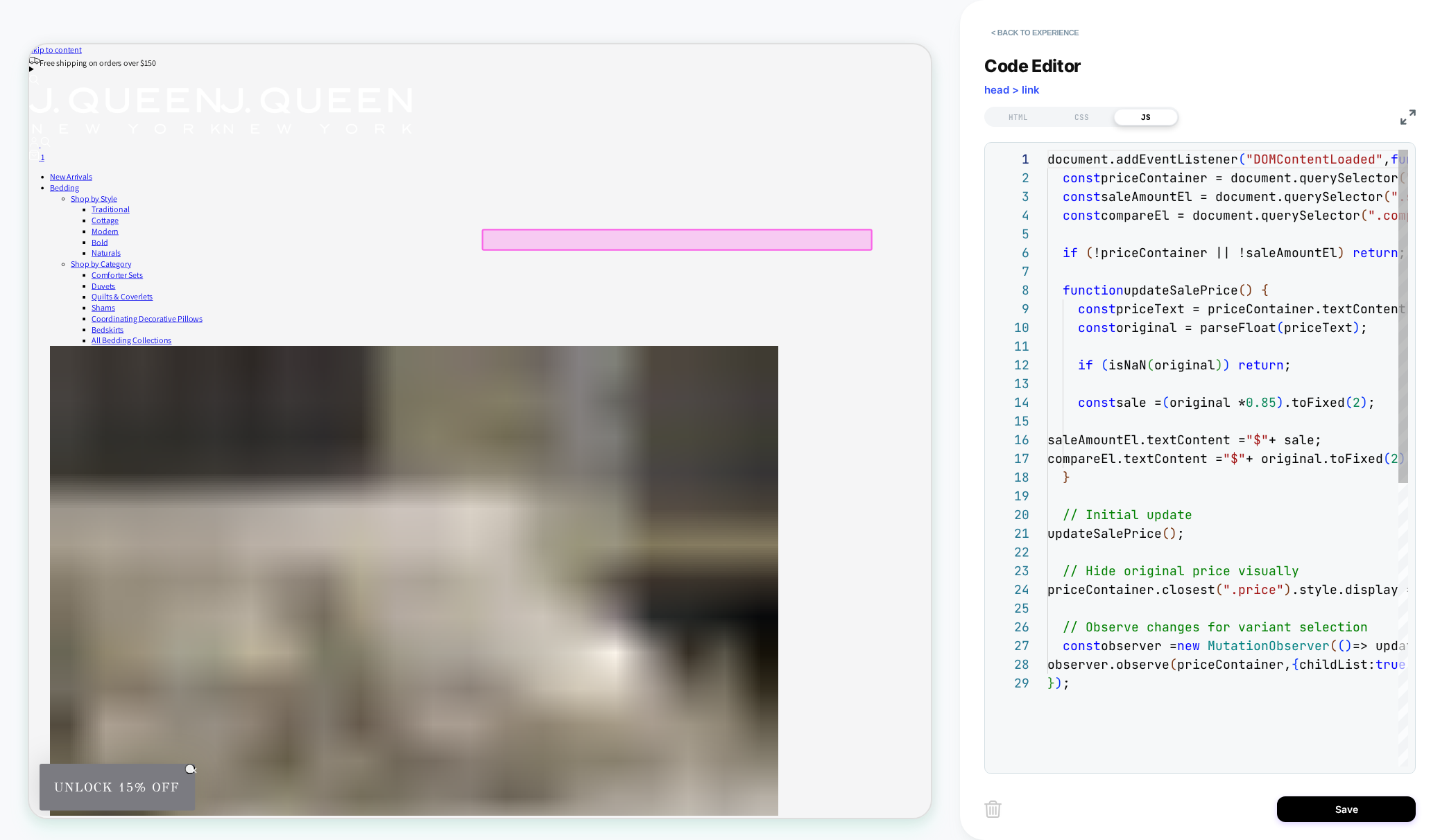
scroll to position [169, 0]
click at [1008, 120] on div "HTML" at bounding box center [1018, 116] width 64 height 16
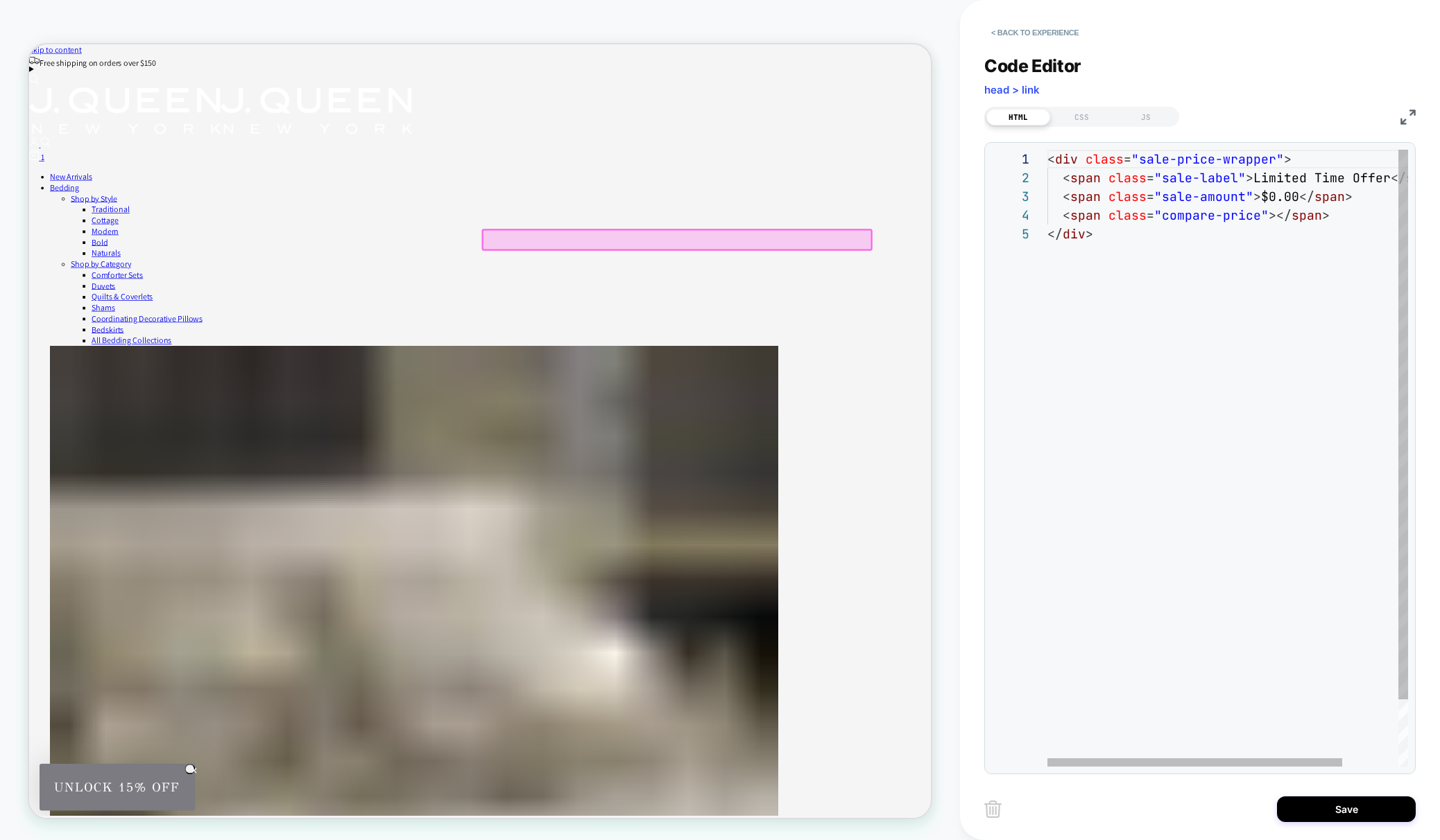
scroll to position [74, 45]
click at [1112, 323] on div "< div class = "sale-price-wrapper" > < span class = "sale-label" > Limited Time…" at bounding box center [1262, 495] width 430 height 692
click at [1087, 117] on div "CSS" at bounding box center [1082, 116] width 64 height 16
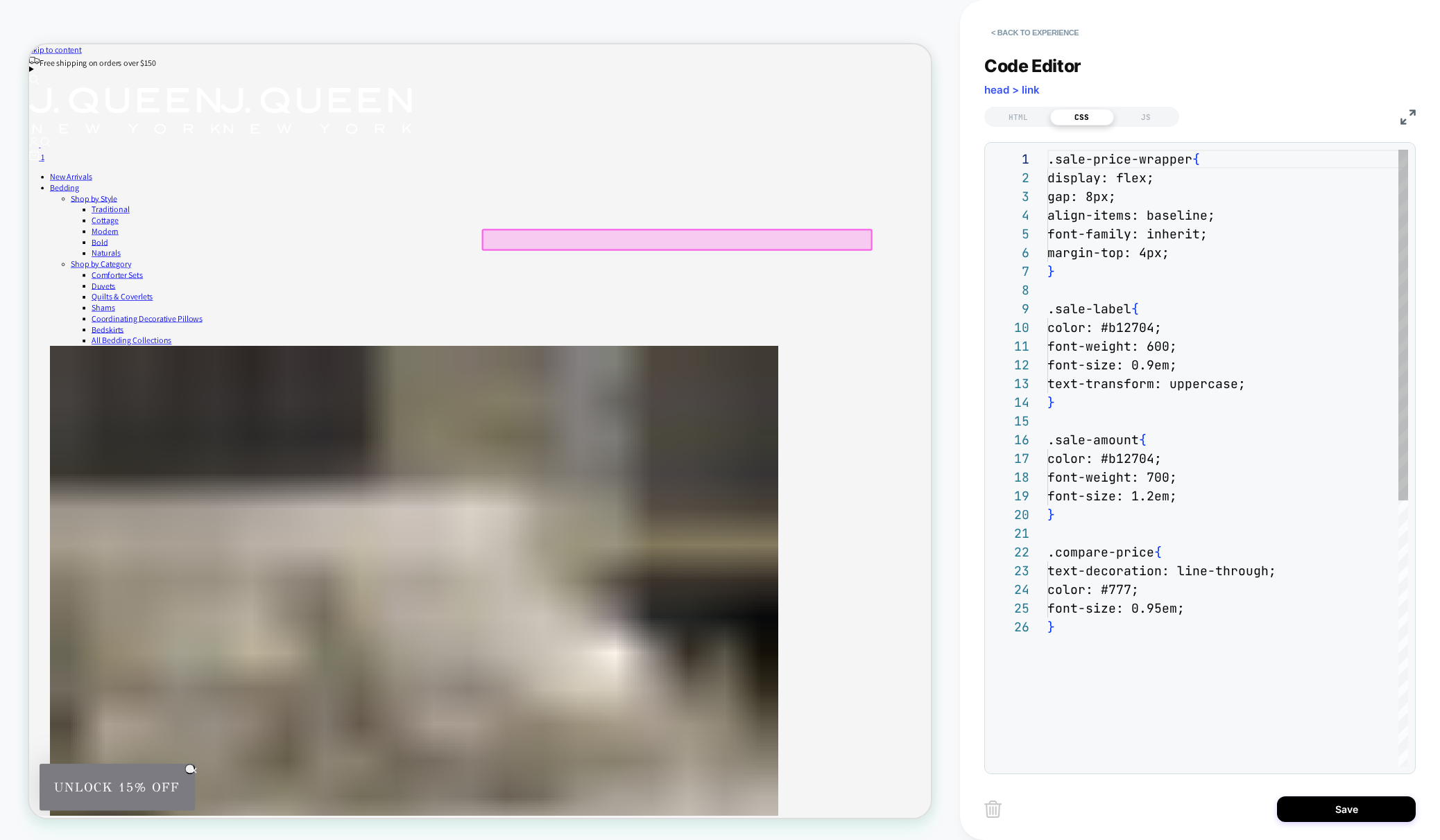
scroll to position [187, 0]
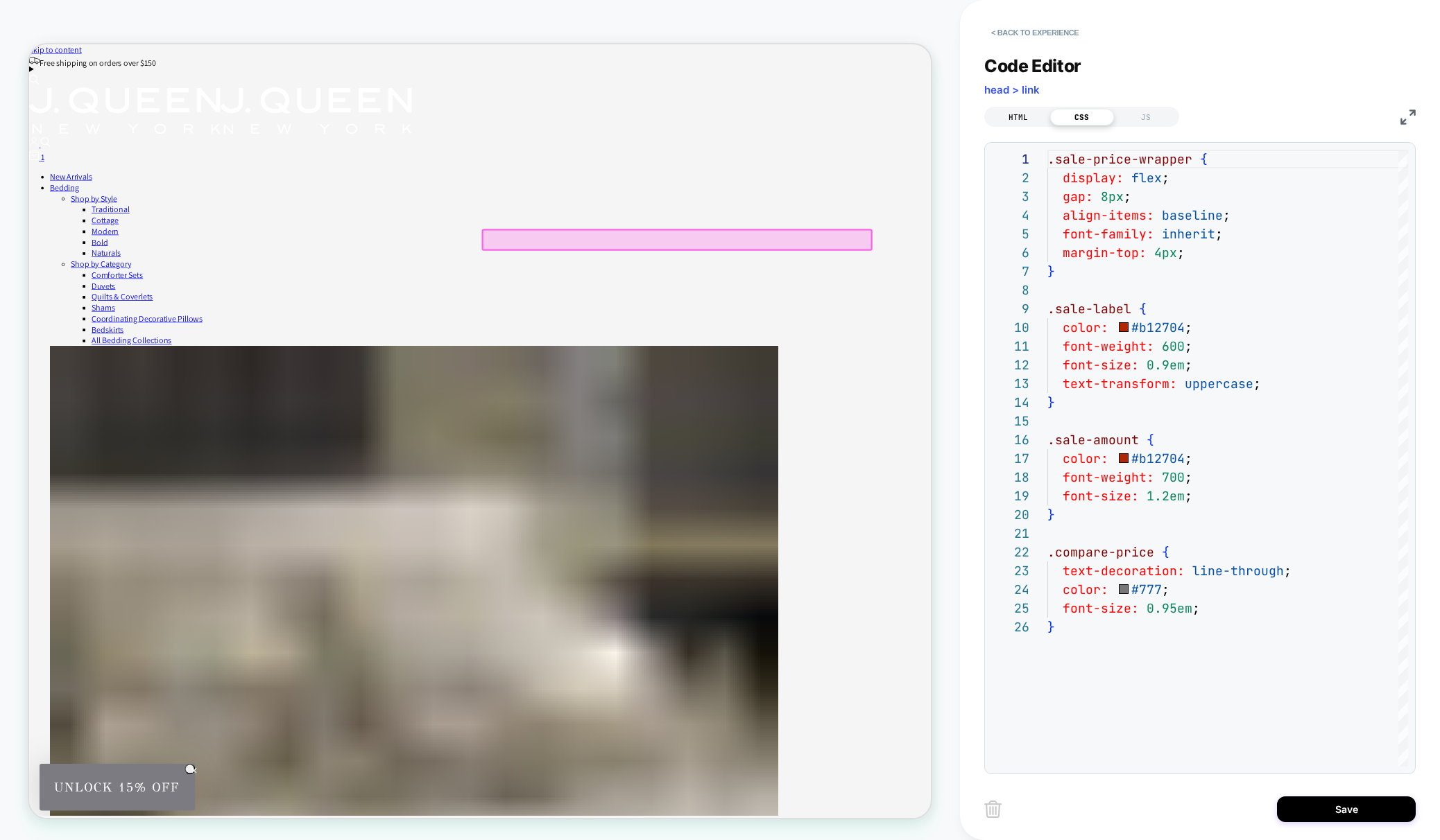
click at [1026, 110] on div "HTML" at bounding box center [1018, 116] width 64 height 16
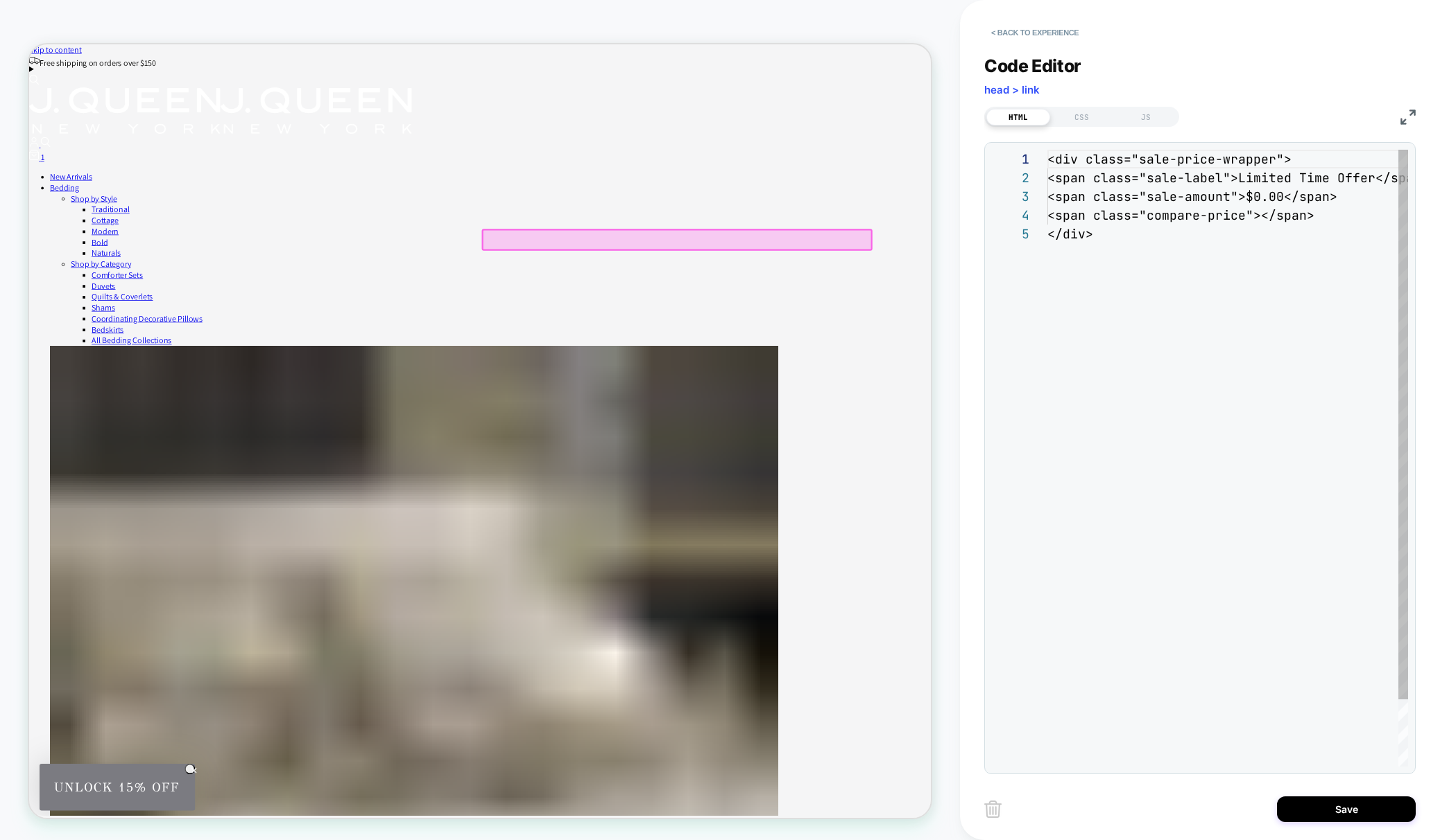
scroll to position [74, 0]
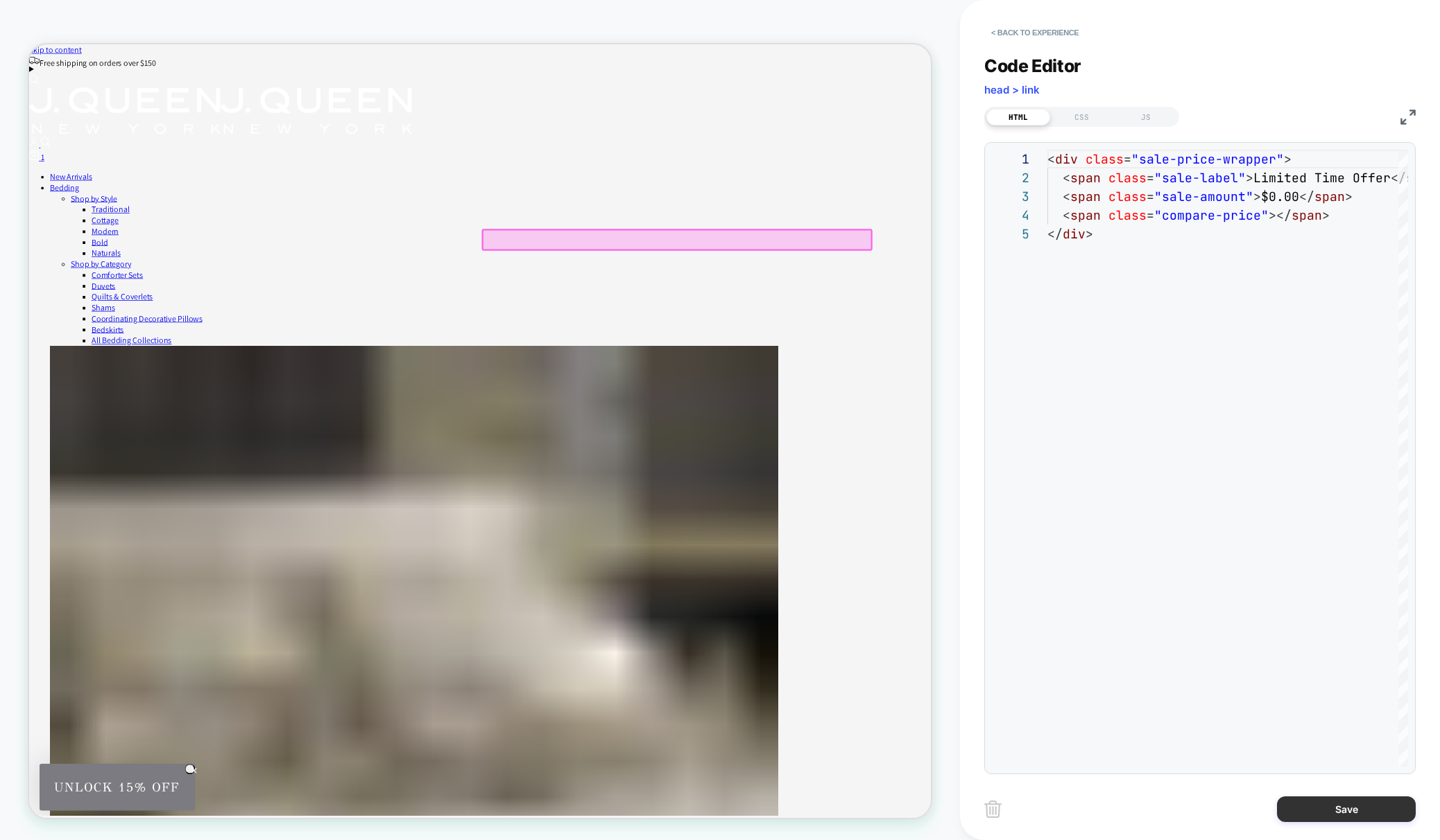
click at [1376, 811] on button "Save" at bounding box center [1345, 809] width 138 height 26
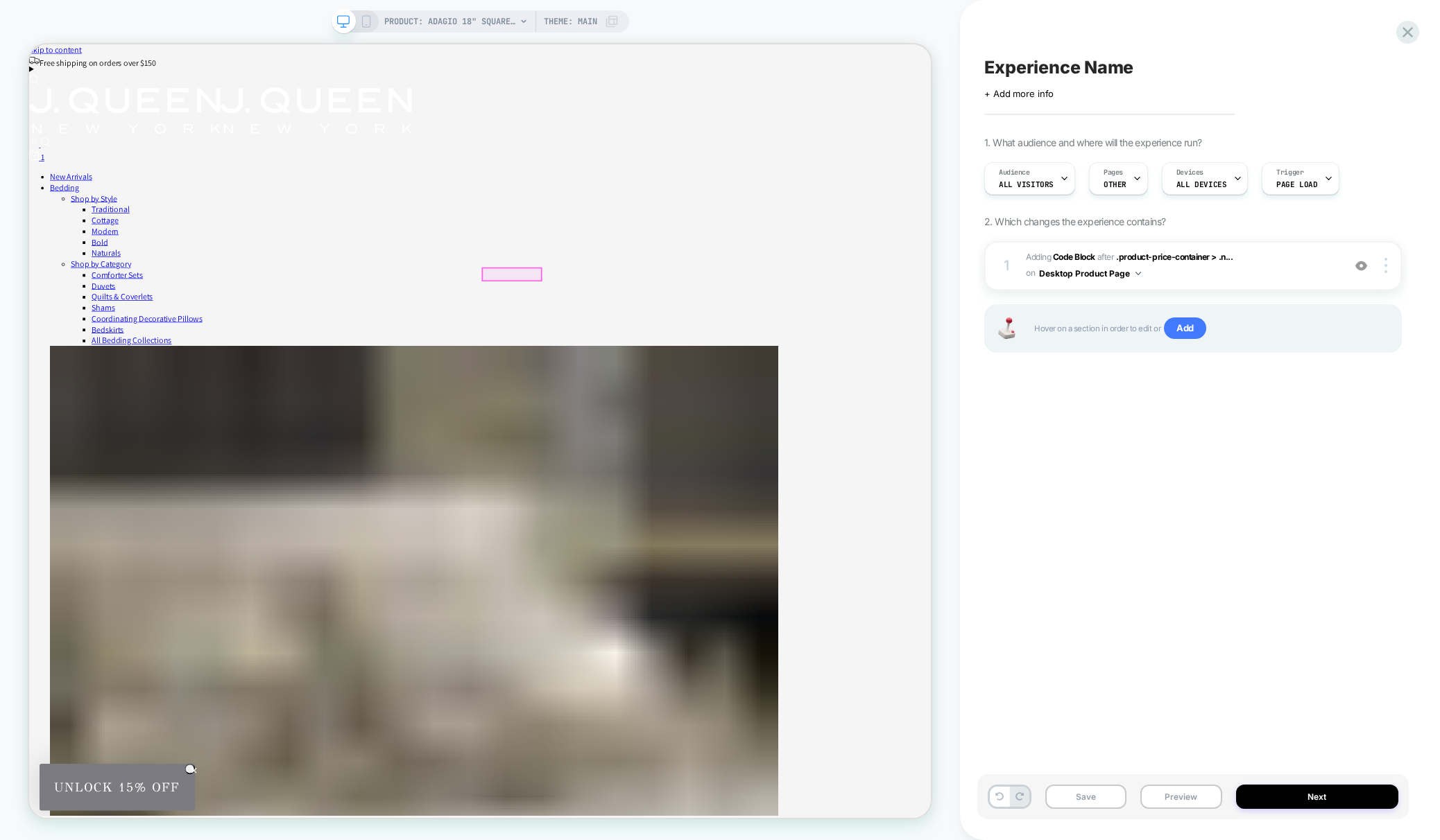
click at [1295, 270] on span "Adding Code Block AFTER .product-price-container > .n... .product-price-contain…" at bounding box center [1180, 266] width 310 height 32
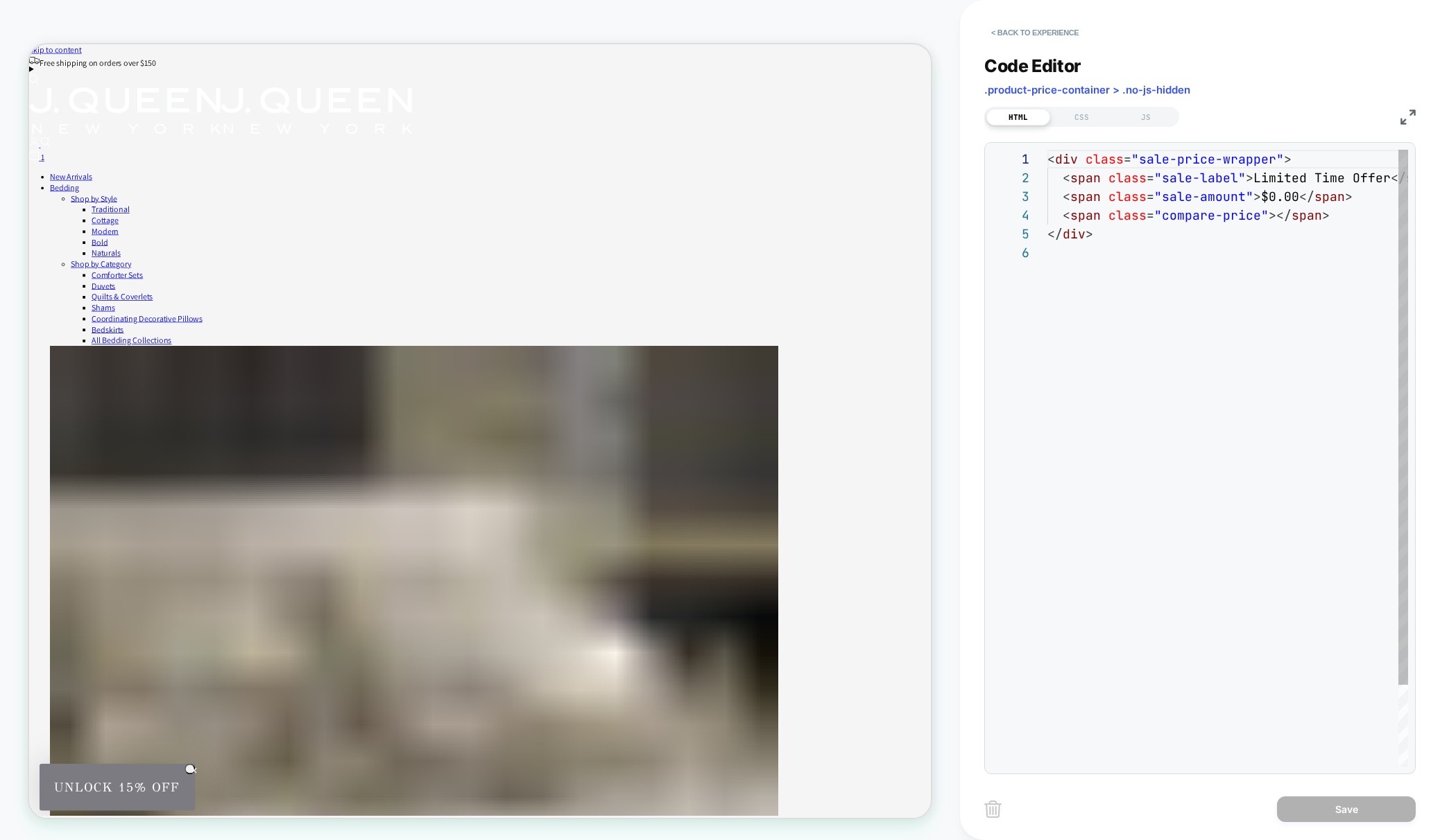
scroll to position [94, 0]
click at [1152, 252] on div "< div class = "sale-price-wrapper" > < span class = "sale-label" > Limited Time…" at bounding box center [1262, 505] width 430 height 711
click at [1149, 107] on div "HTML CSS JS" at bounding box center [1082, 116] width 195 height 20
click at [1146, 115] on div "JS" at bounding box center [1146, 116] width 64 height 16
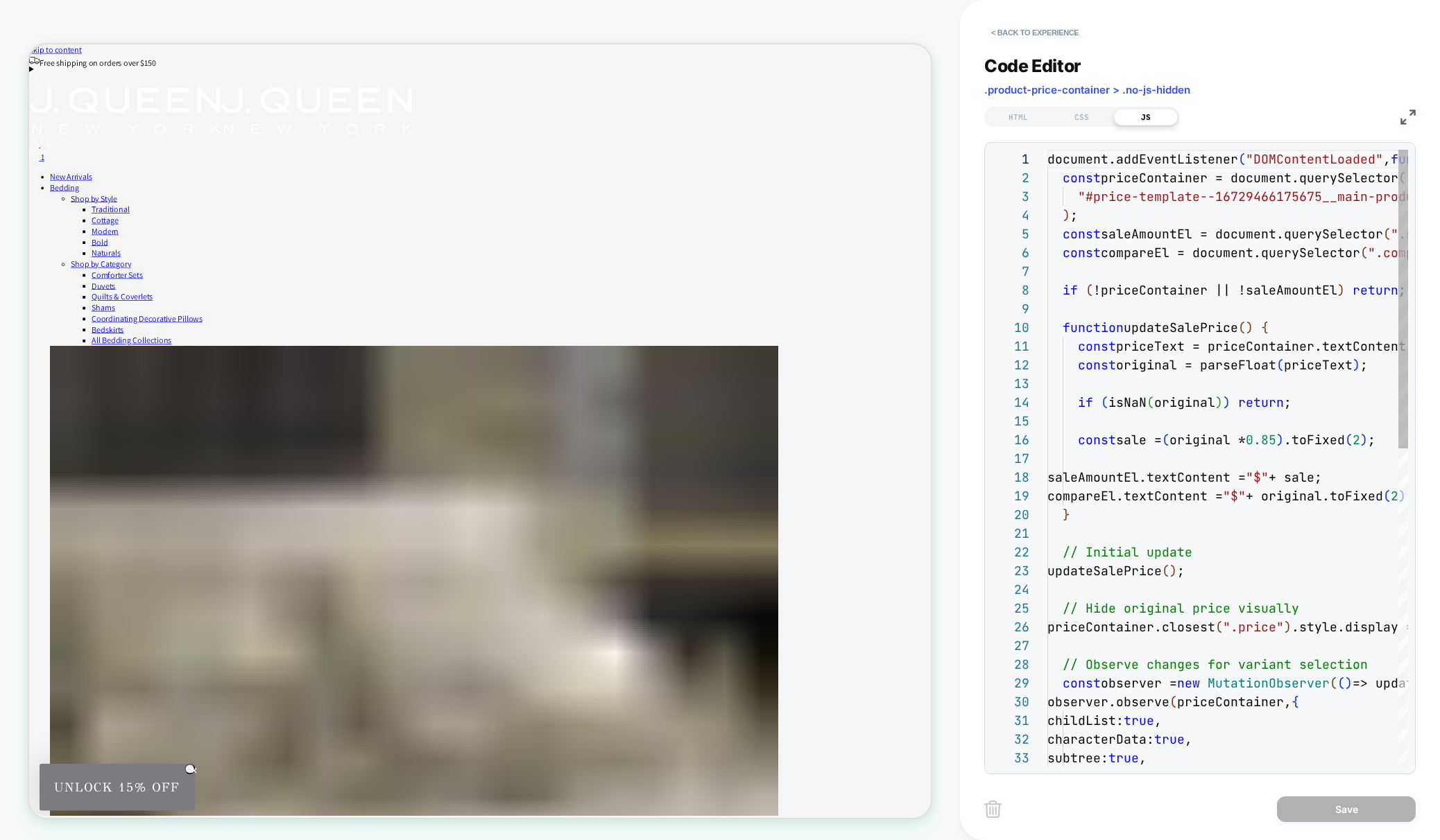
scroll to position [131, 150]
click at [1196, 290] on div "document.addEventListener ( "DOMContentLoaded" , function ( ) { const priceCont…" at bounding box center [1228, 786] width 361 height 1272
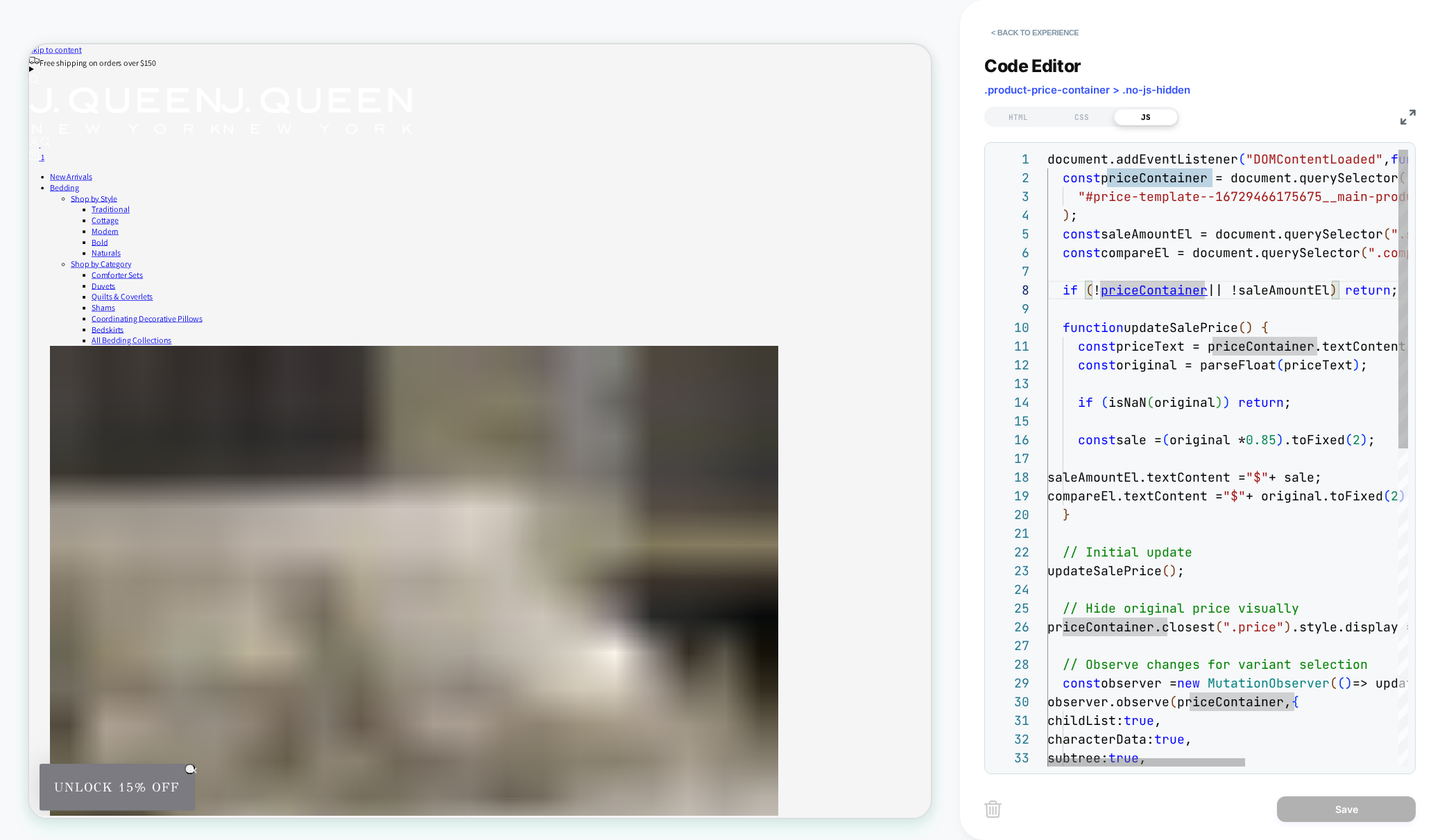
type textarea "**********"
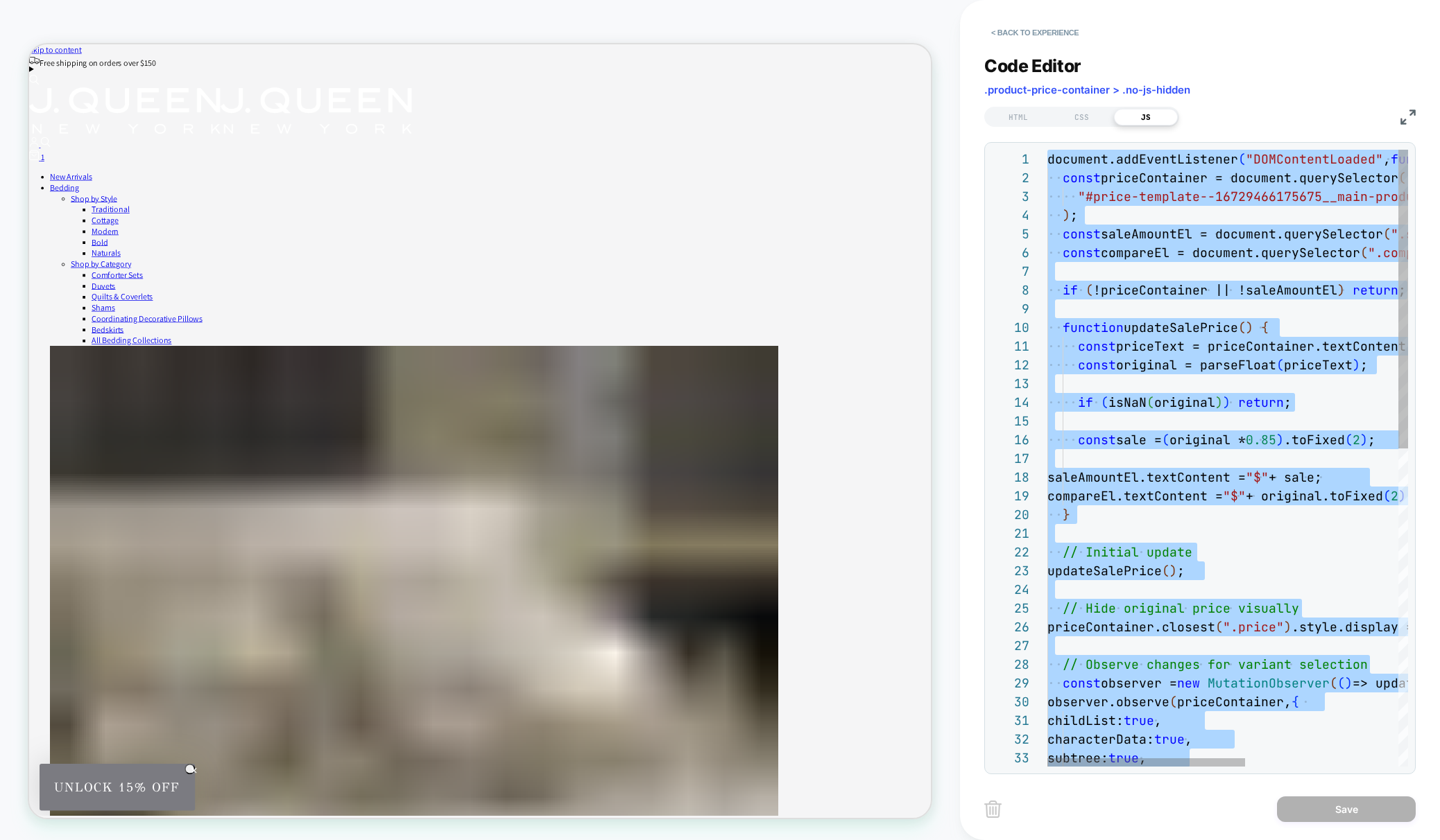
scroll to position [0, 0]
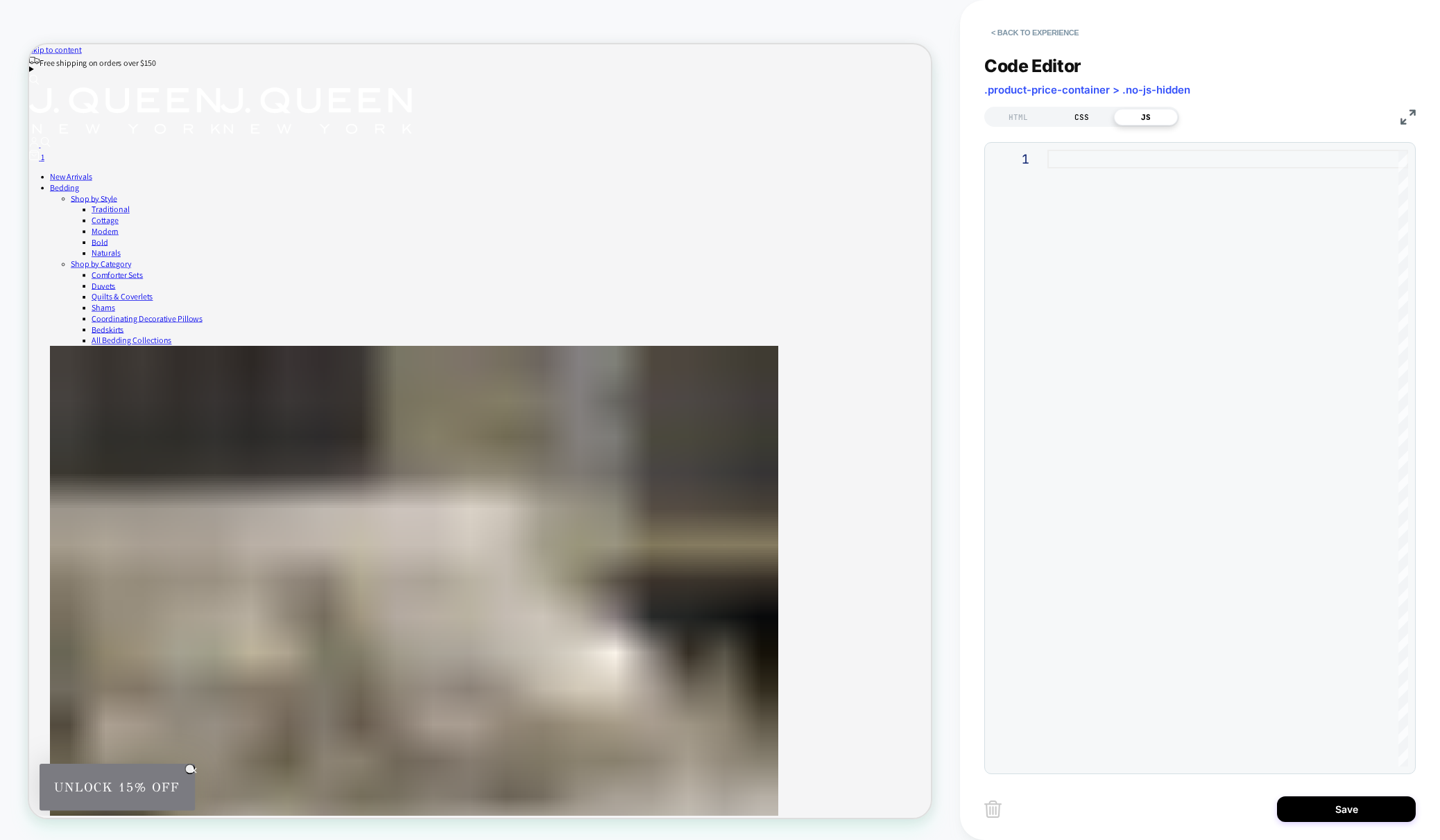
click at [1061, 116] on div "CSS" at bounding box center [1082, 116] width 64 height 16
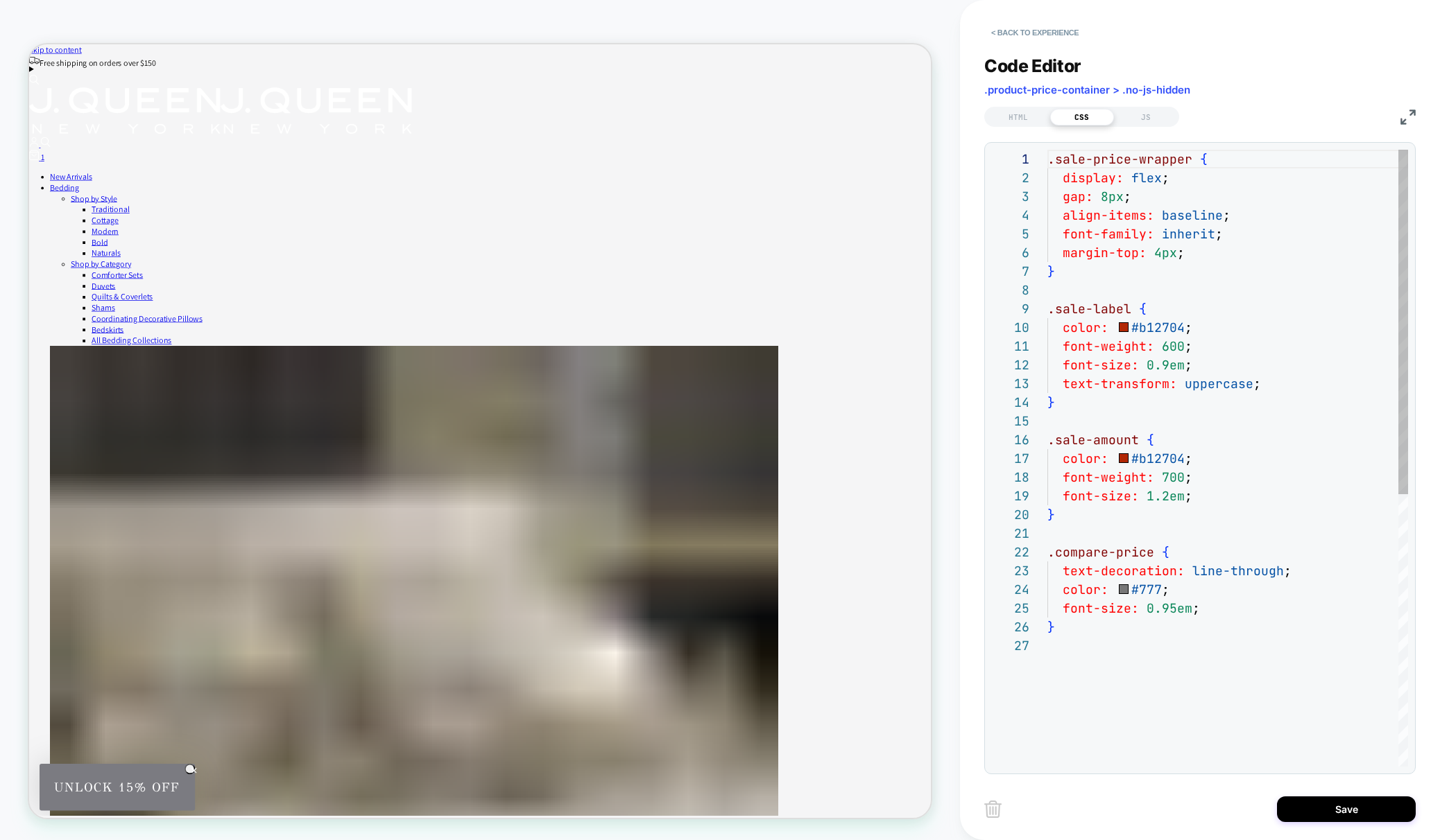
scroll to position [187, 0]
click at [1033, 116] on div "HTML" at bounding box center [1018, 116] width 64 height 16
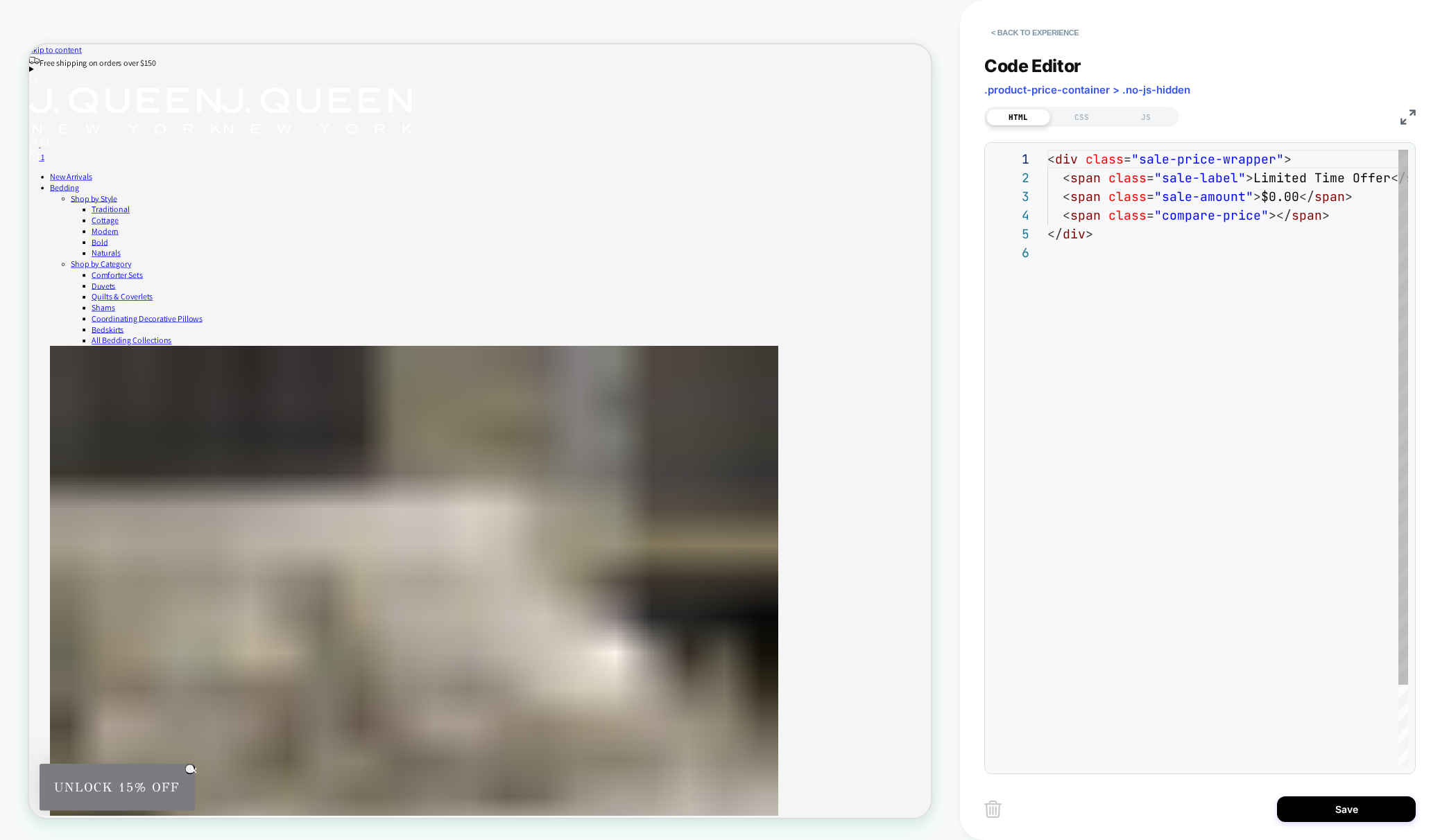
scroll to position [94, 0]
click at [1154, 229] on div "< div class = "sale-price-wrapper" > < span class = "sale-label" > Limited Time…" at bounding box center [1262, 505] width 430 height 711
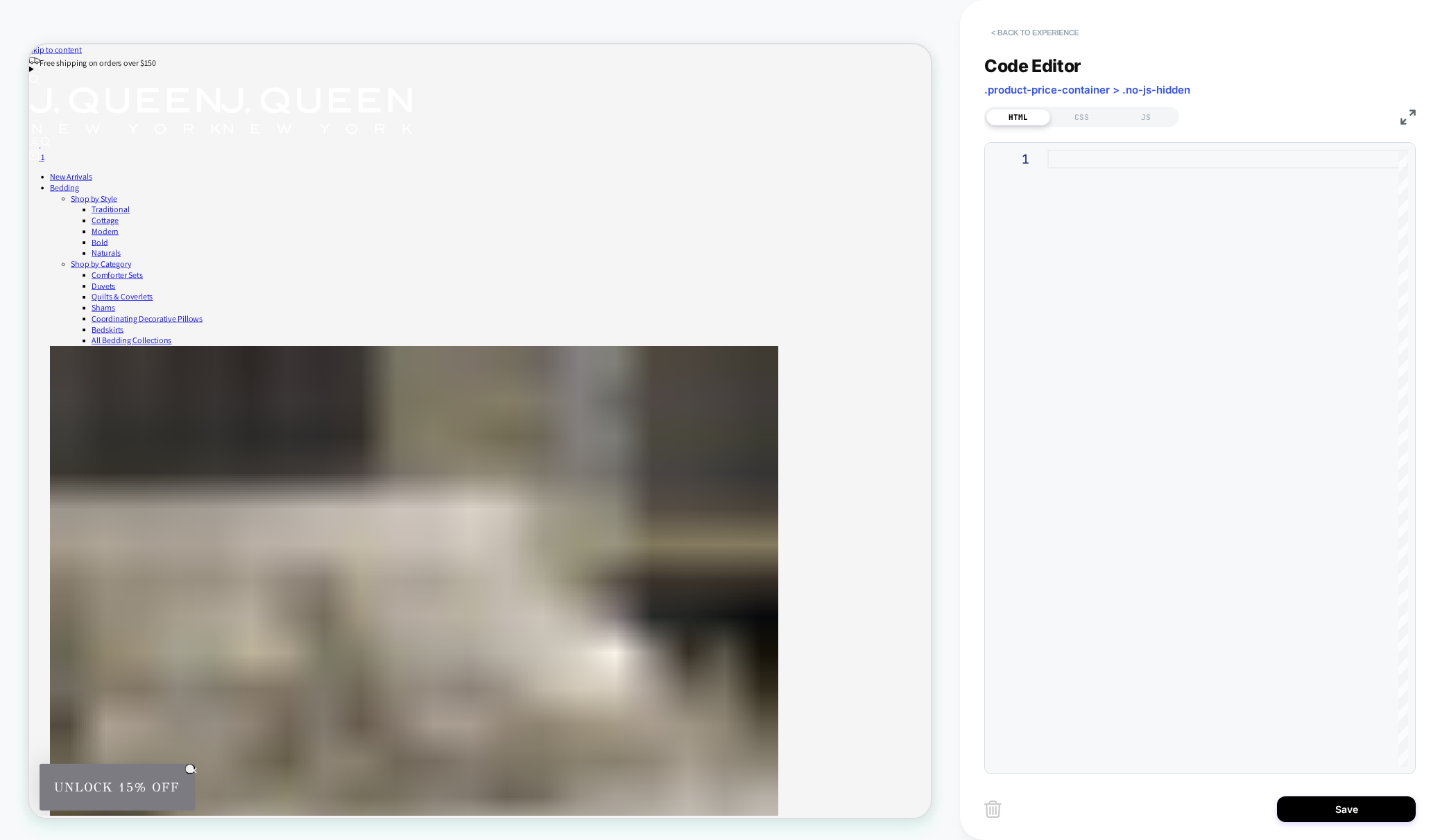
click at [1006, 24] on button "< Back to experience" at bounding box center [1035, 32] width 101 height 22
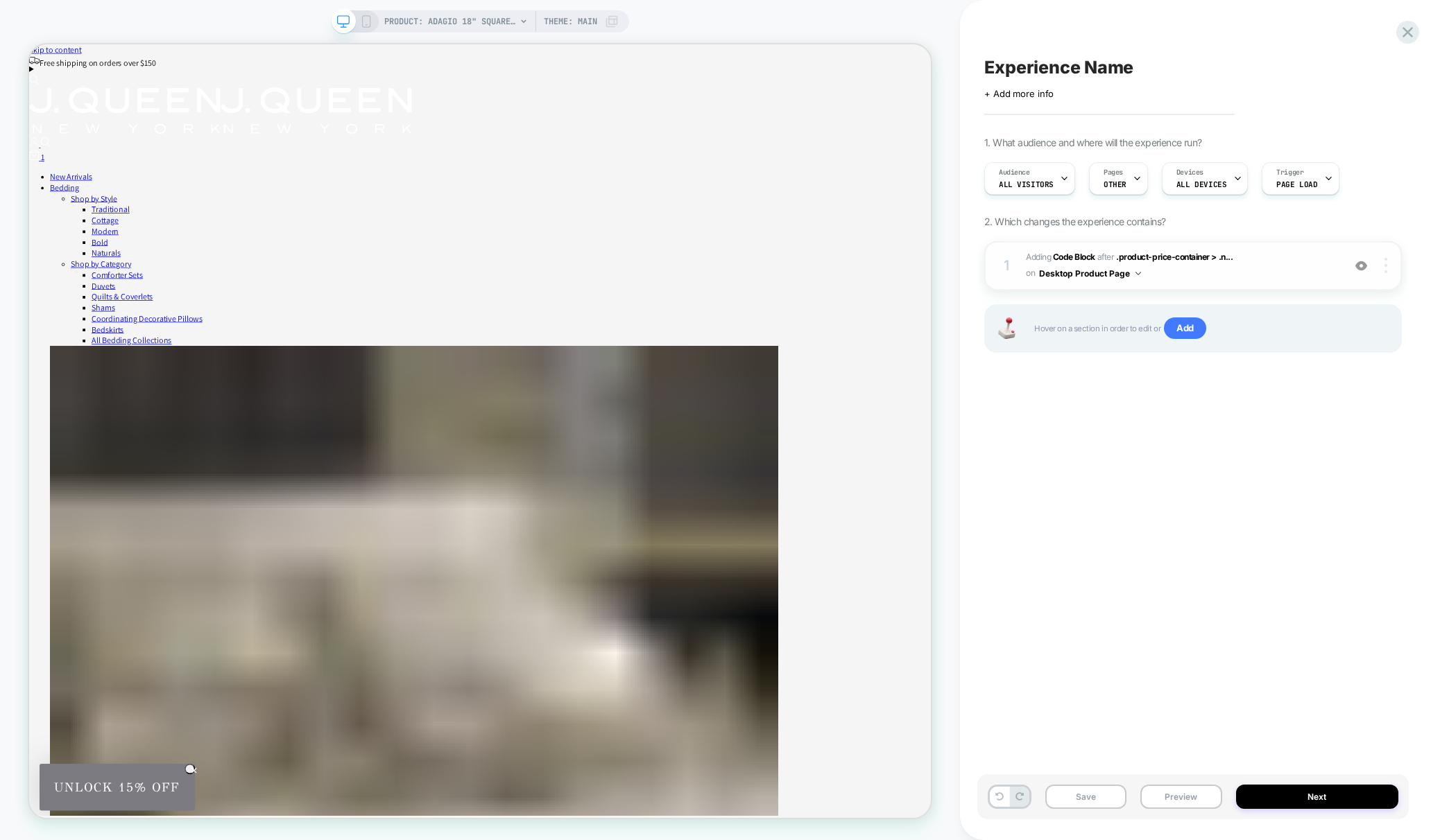
click at [1386, 267] on img at bounding box center [1386, 265] width 3 height 15
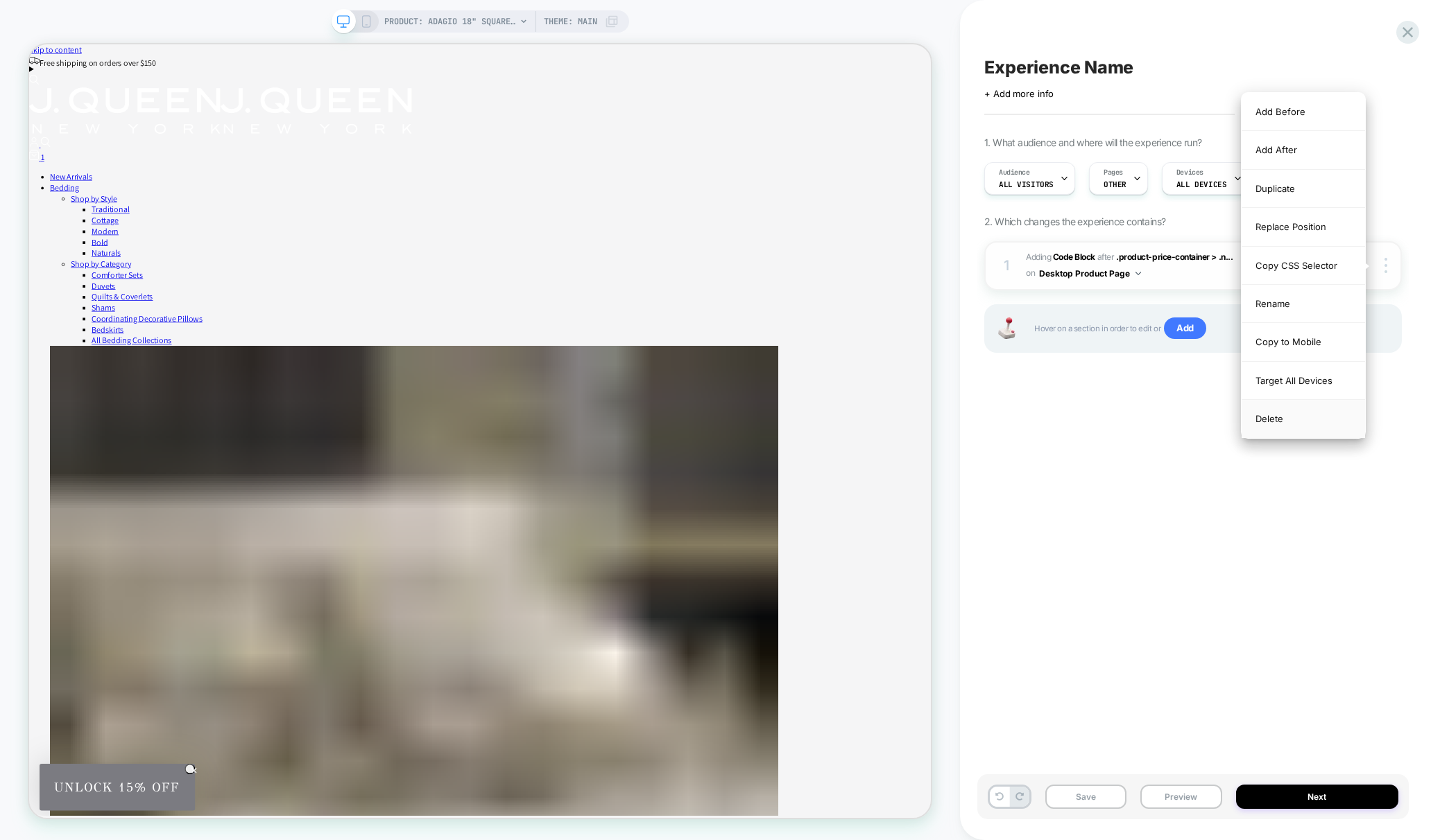
click at [1288, 424] on div "Delete" at bounding box center [1302, 418] width 123 height 37
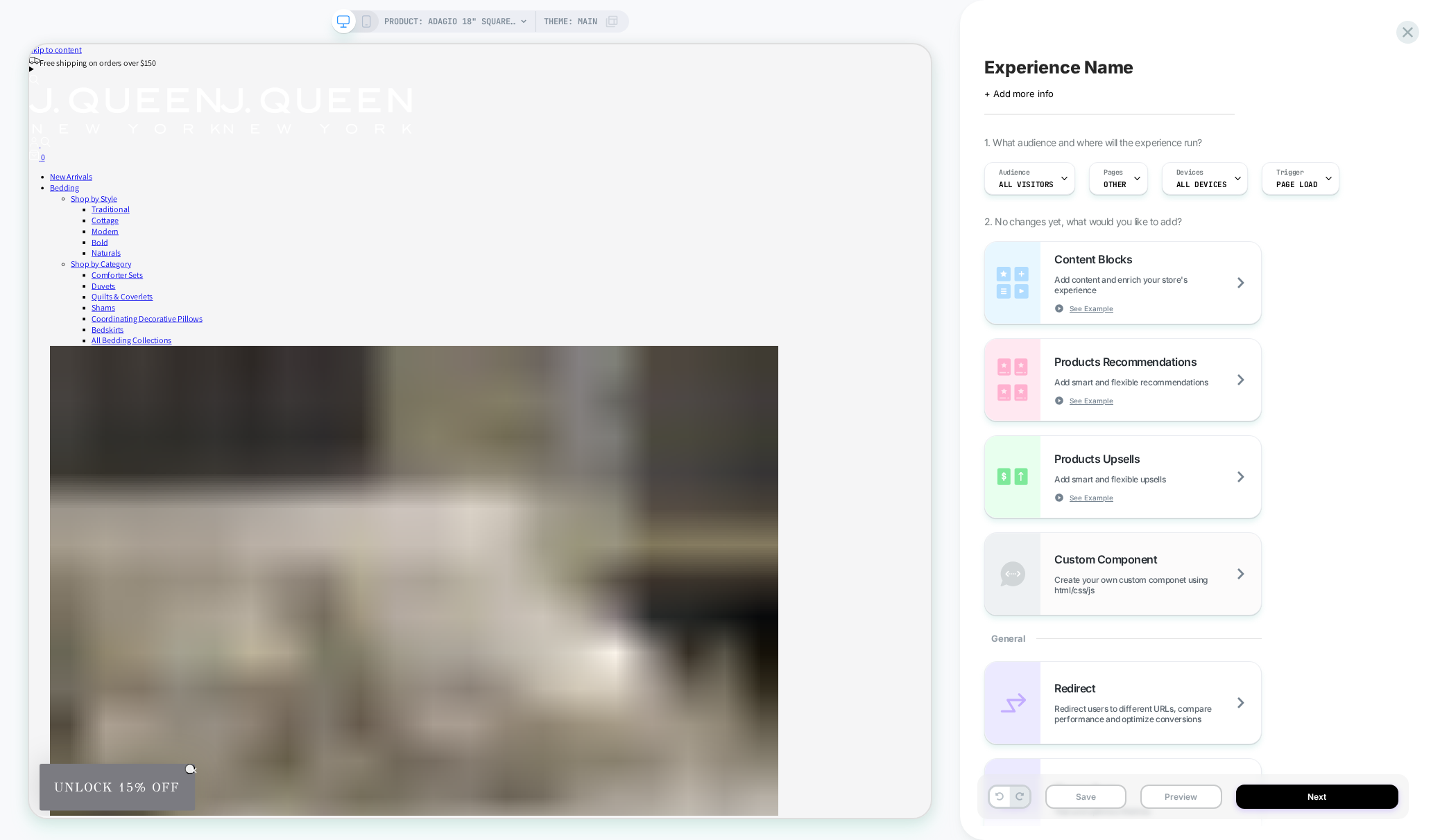
click at [1188, 567] on div "Custom Component Create your own custom componet using html/css/js" at bounding box center [1157, 574] width 206 height 43
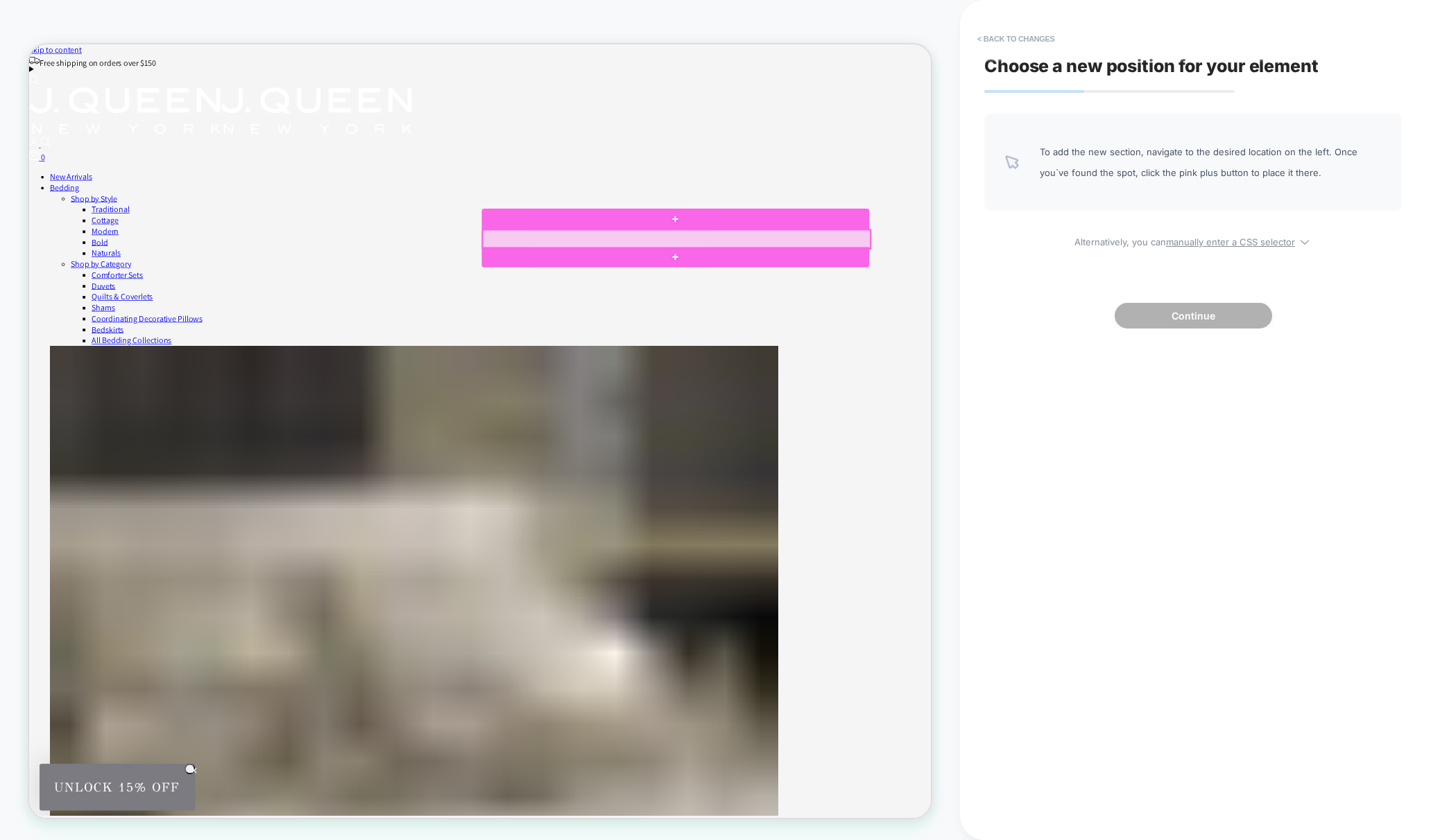
click at [680, 305] on div at bounding box center [892, 304] width 517 height 25
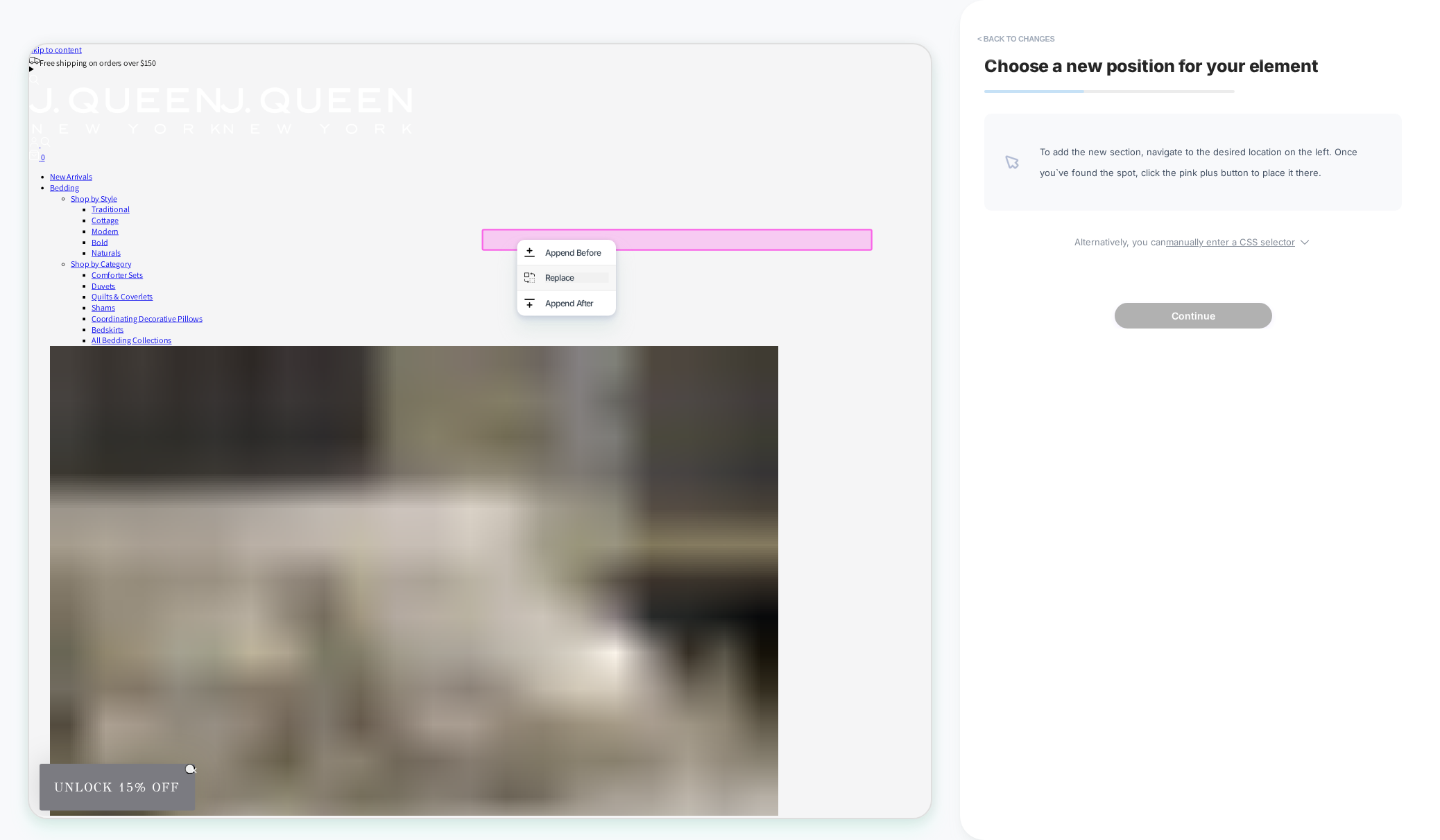
click at [729, 355] on div "Replace" at bounding box center [759, 355] width 85 height 14
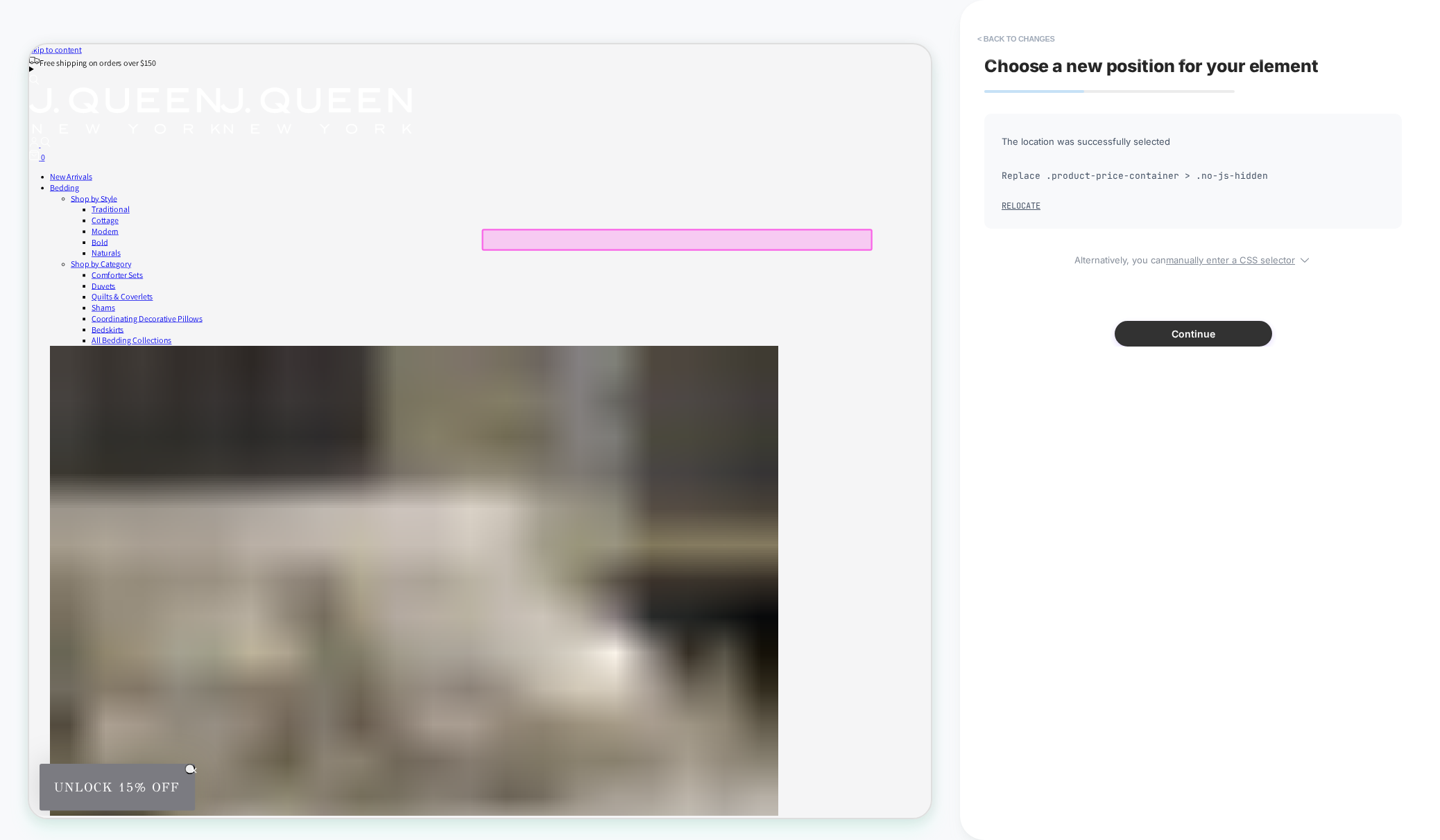
click at [1214, 328] on button "Continue" at bounding box center [1193, 333] width 158 height 26
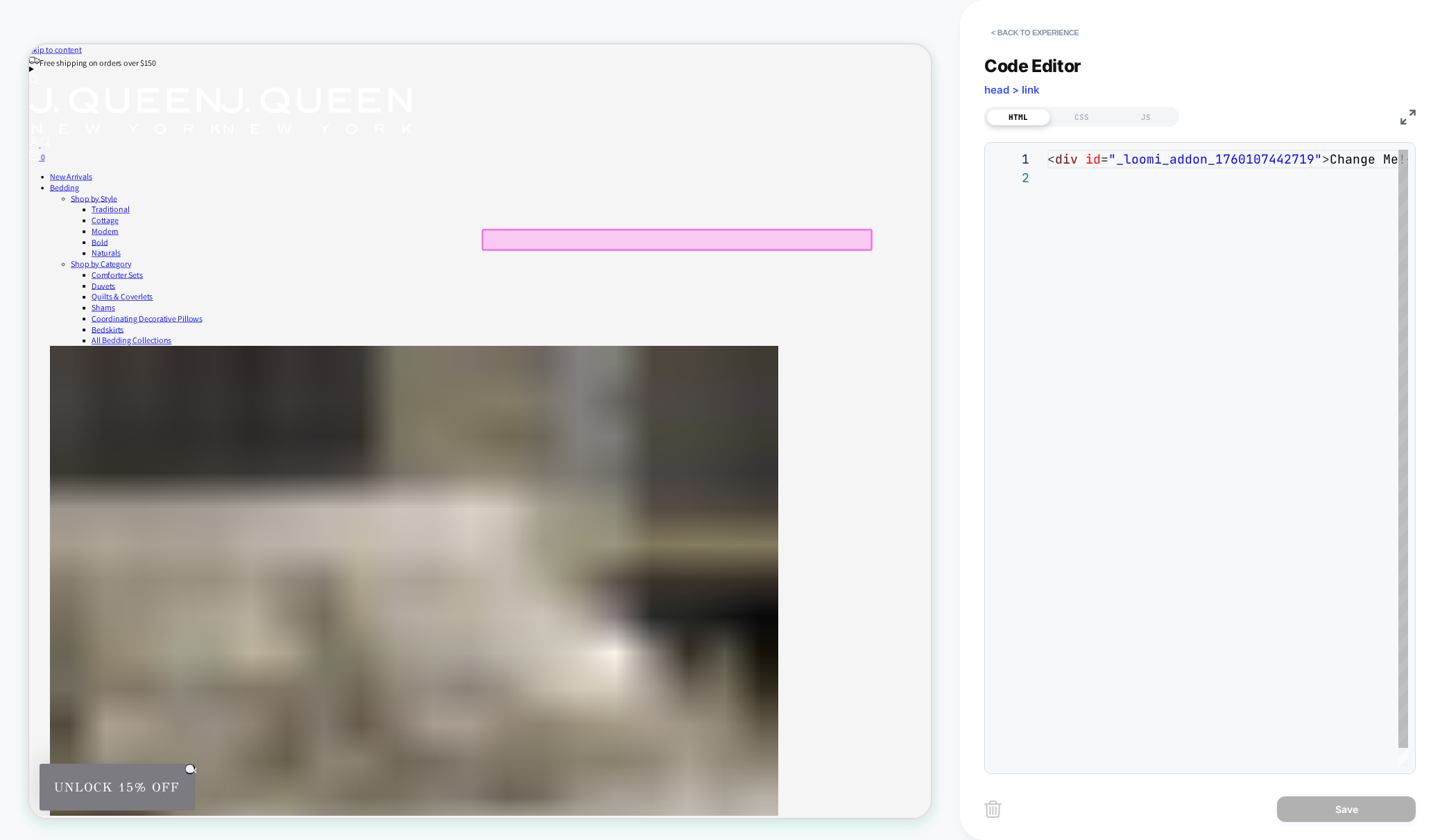
scroll to position [19, 0]
click at [1111, 218] on div "< div id = "_loomi_addon_1760107442719" > Change Me! </ div >" at bounding box center [1265, 468] width 436 height 636
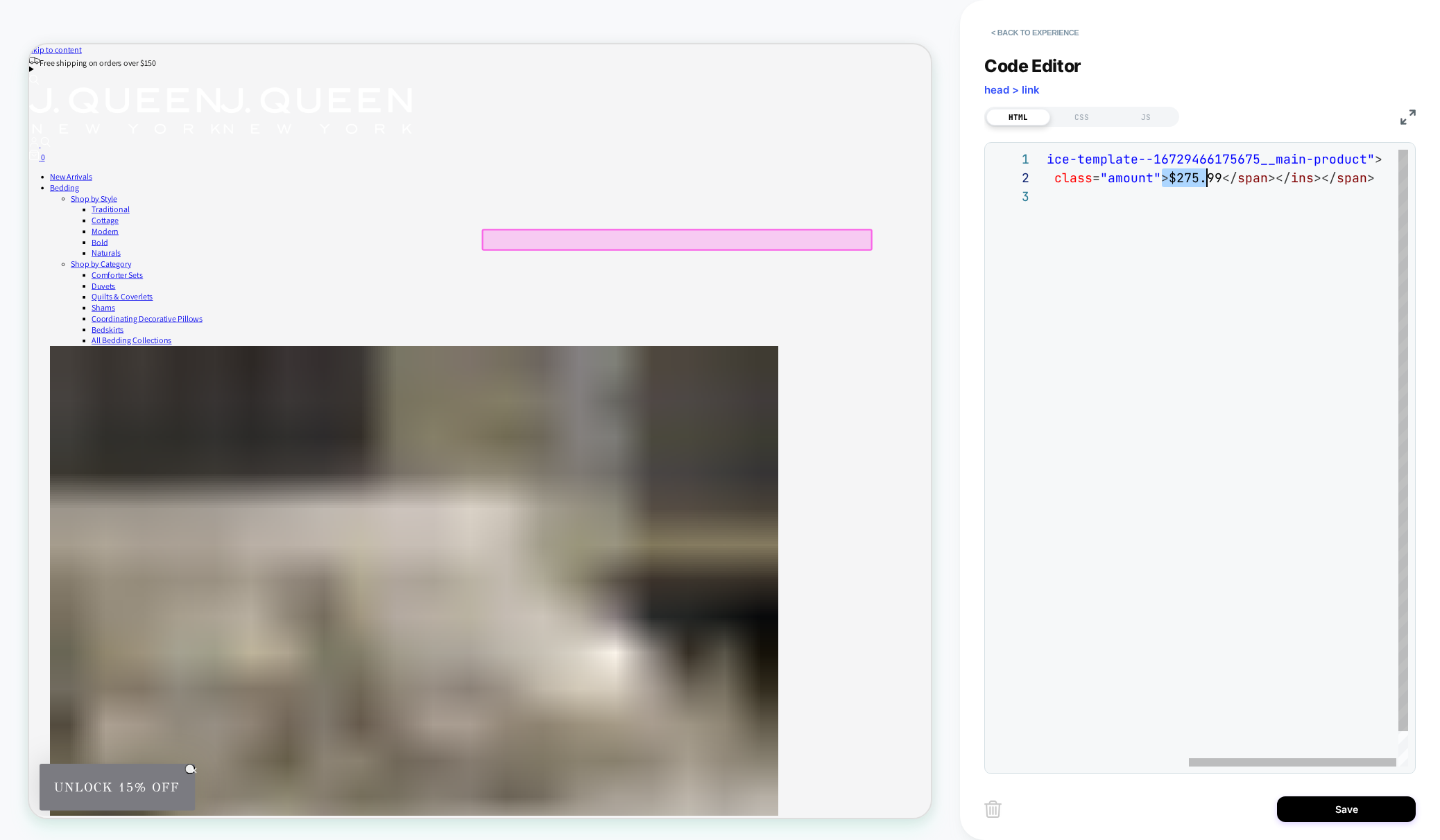
scroll to position [19, 412]
drag, startPoint x: 1163, startPoint y: 177, endPoint x: 1213, endPoint y: 177, distance: 50.0
click at [1213, 177] on div "< div class = "no-js-hidden" id = "price-template--16729466175675__main-product…" at bounding box center [1107, 477] width 609 height 655
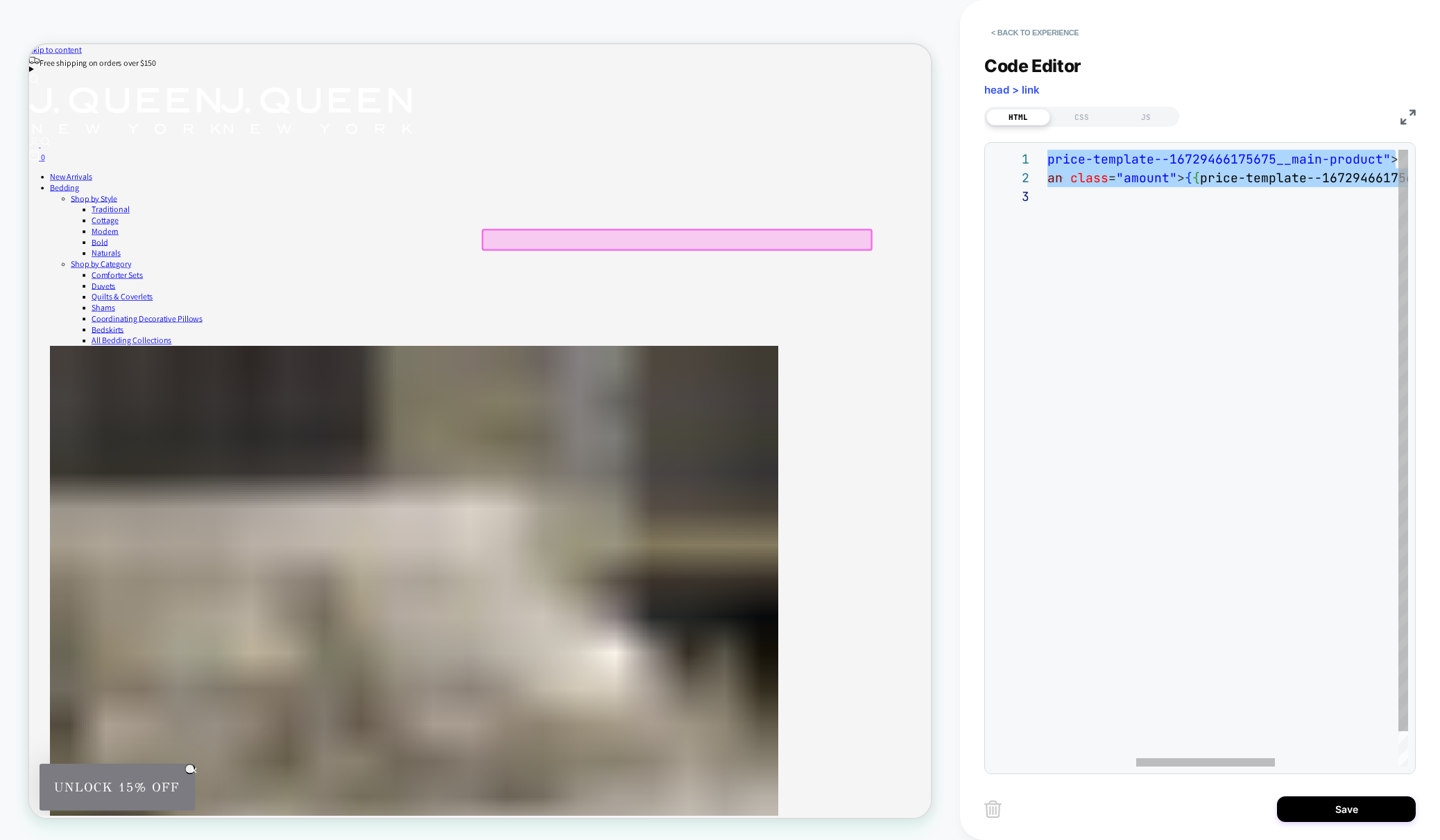
type textarea "**********"
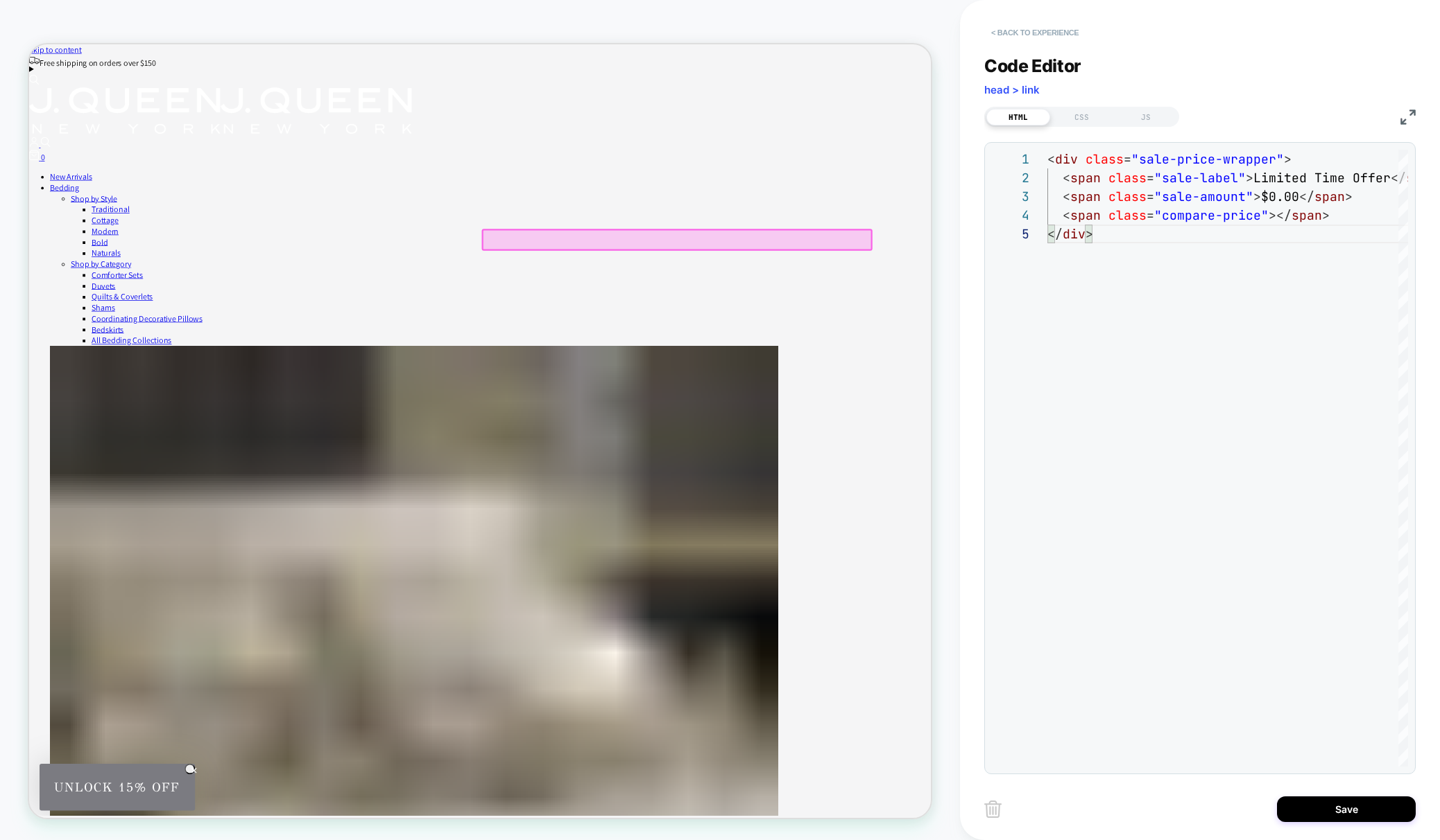
click at [1010, 32] on button "< Back to experience" at bounding box center [1035, 32] width 101 height 22
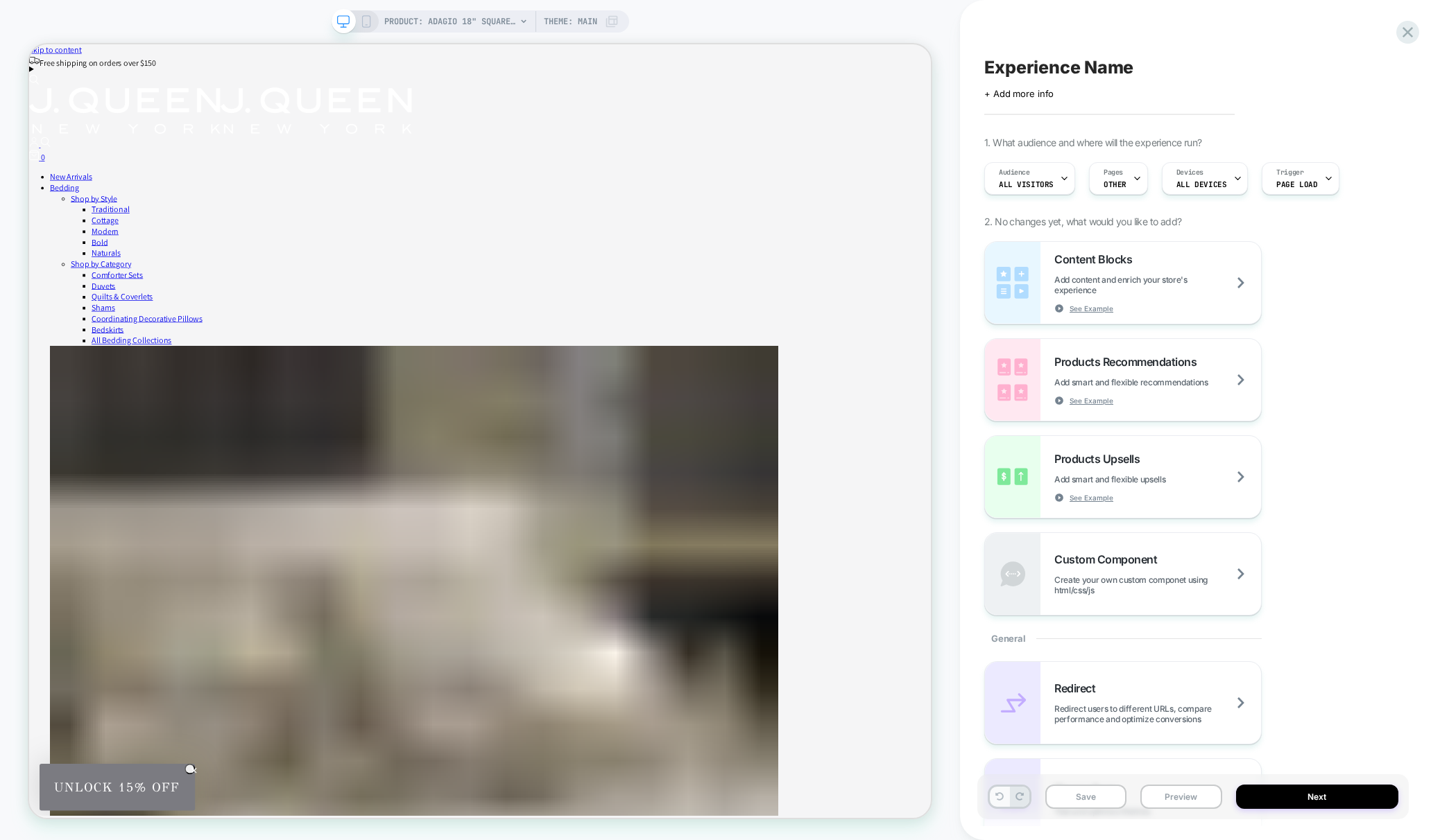
click at [999, 794] on icon at bounding box center [999, 796] width 9 height 9
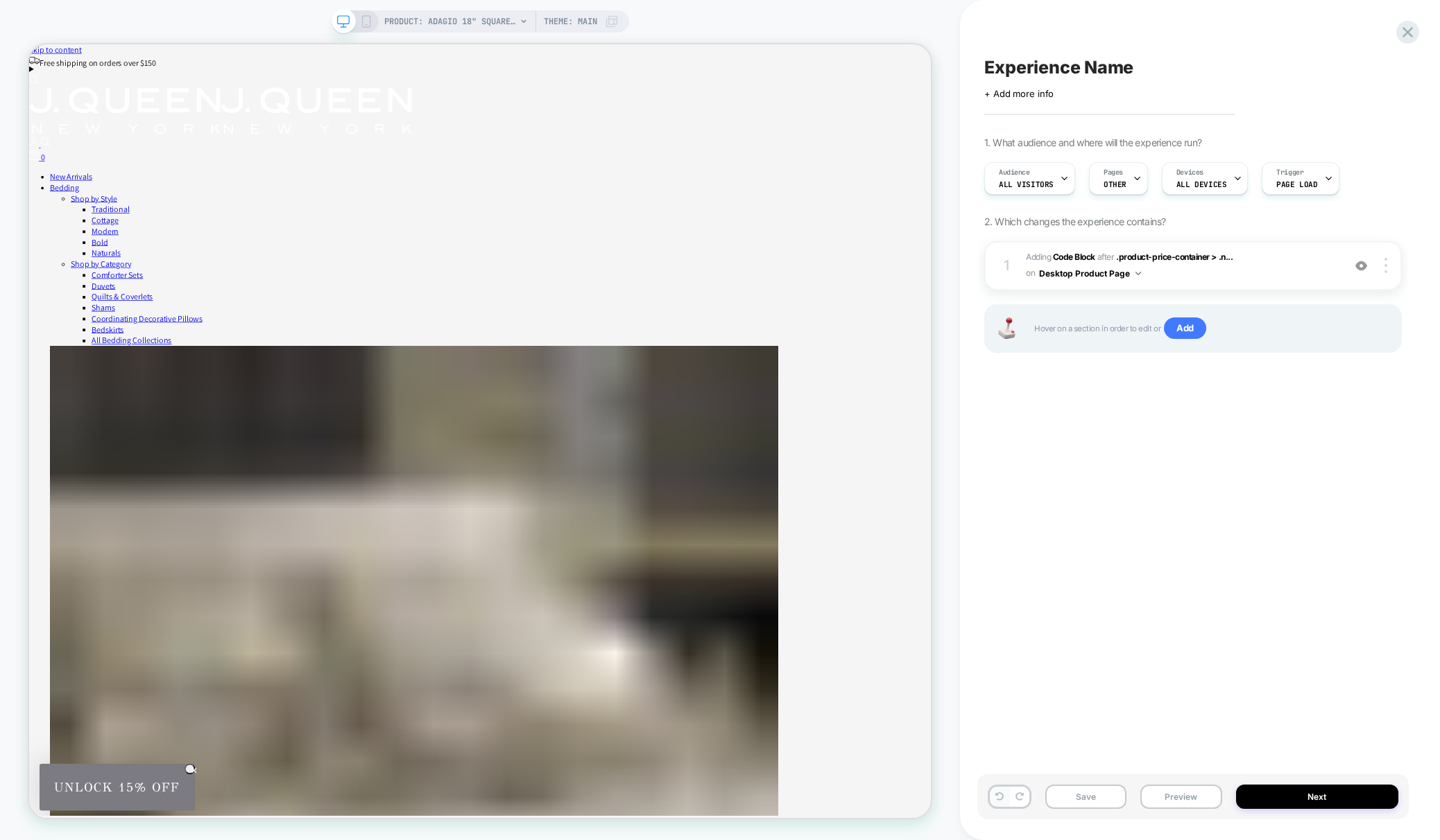
click at [999, 794] on icon at bounding box center [999, 796] width 9 height 9
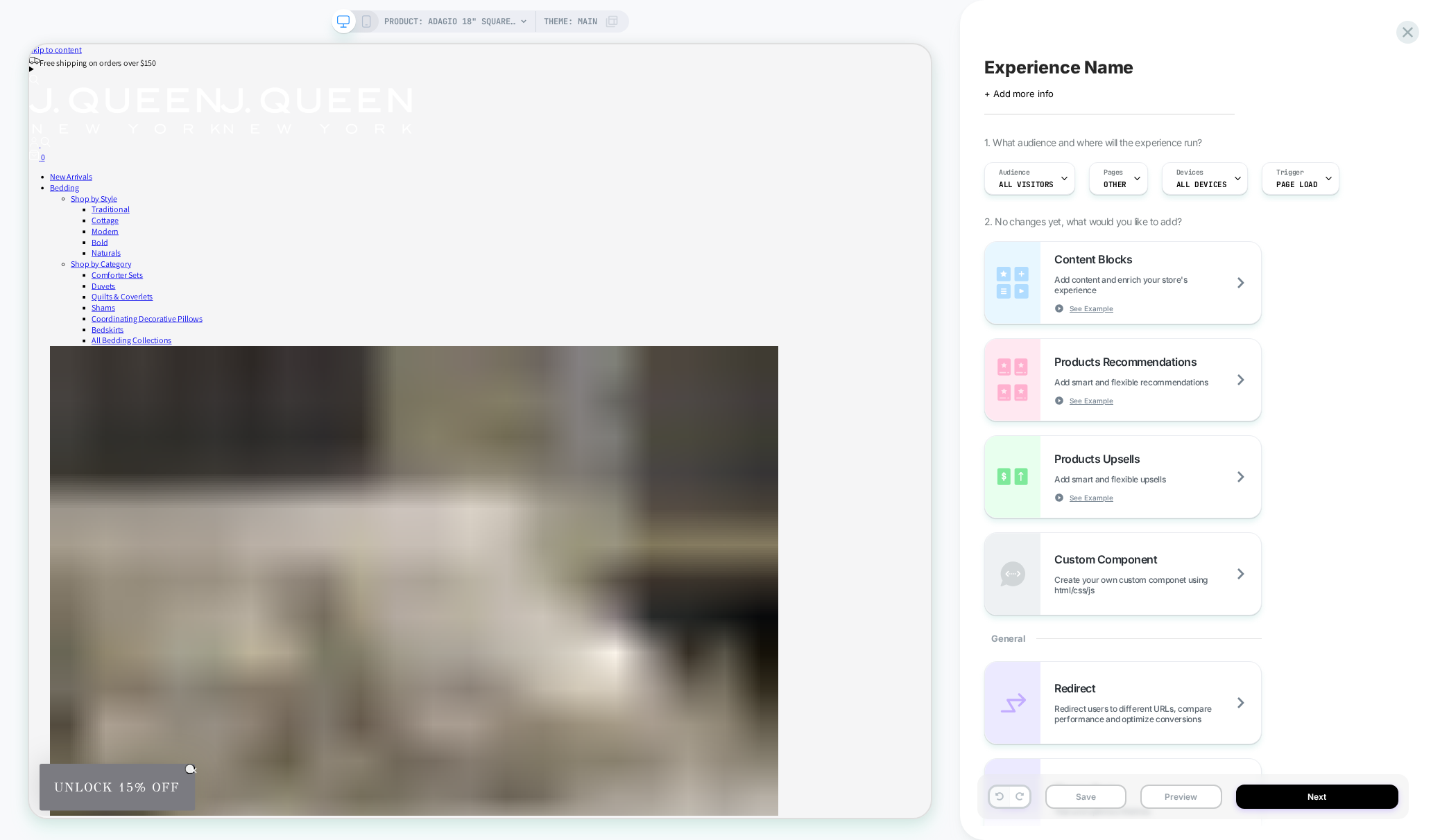
click at [999, 794] on icon at bounding box center [999, 796] width 9 height 9
click at [1017, 795] on icon at bounding box center [1019, 796] width 9 height 9
click at [1022, 795] on icon at bounding box center [1019, 796] width 9 height 9
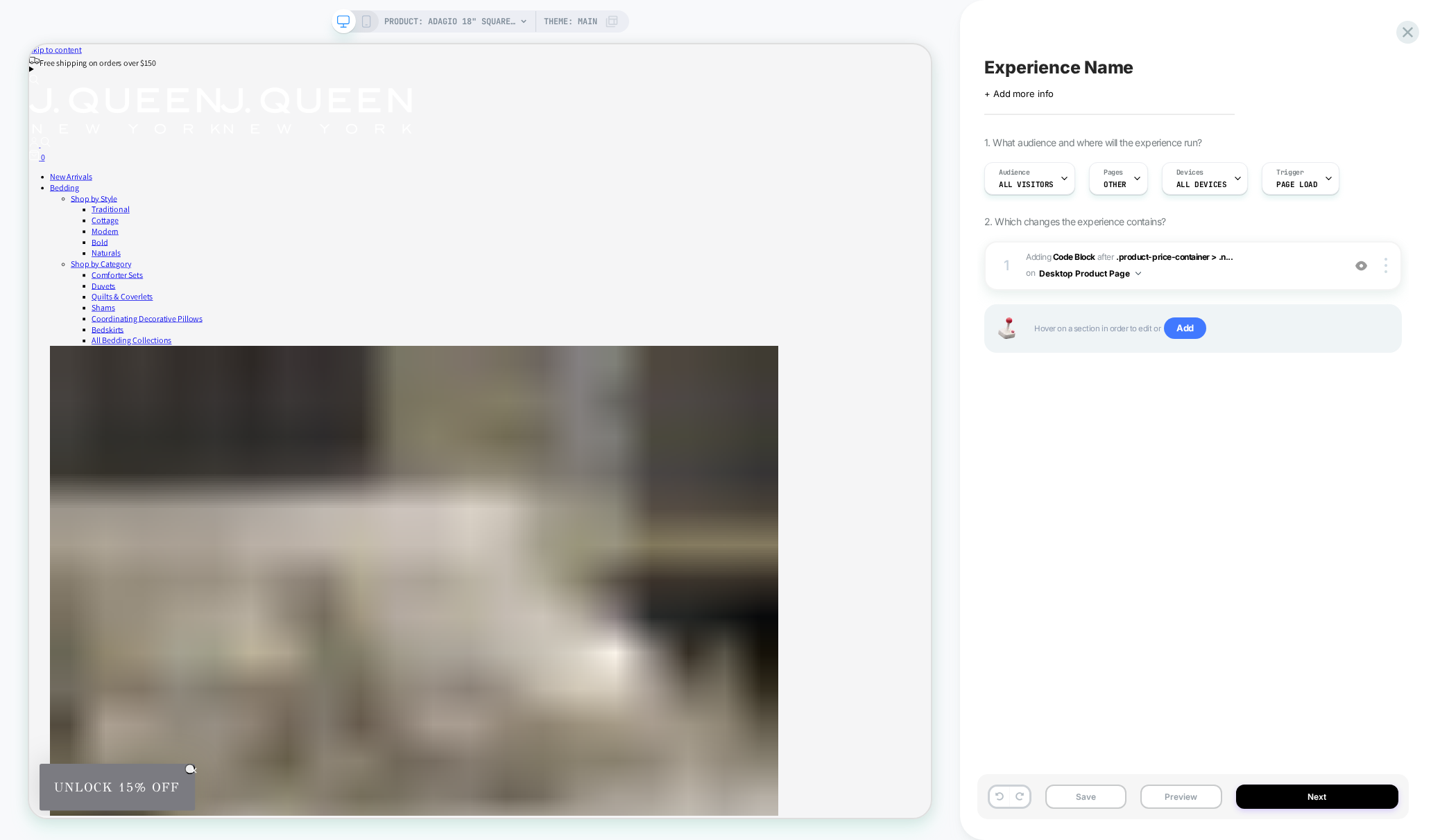
click at [1175, 239] on div "1. What audience and where will the experience run? Audience All Visitors Pages…" at bounding box center [1193, 262] width 417 height 251
click at [1258, 264] on span "Adding Code Block AFTER .product-price-container > .n... .product-price-contain…" at bounding box center [1180, 266] width 310 height 32
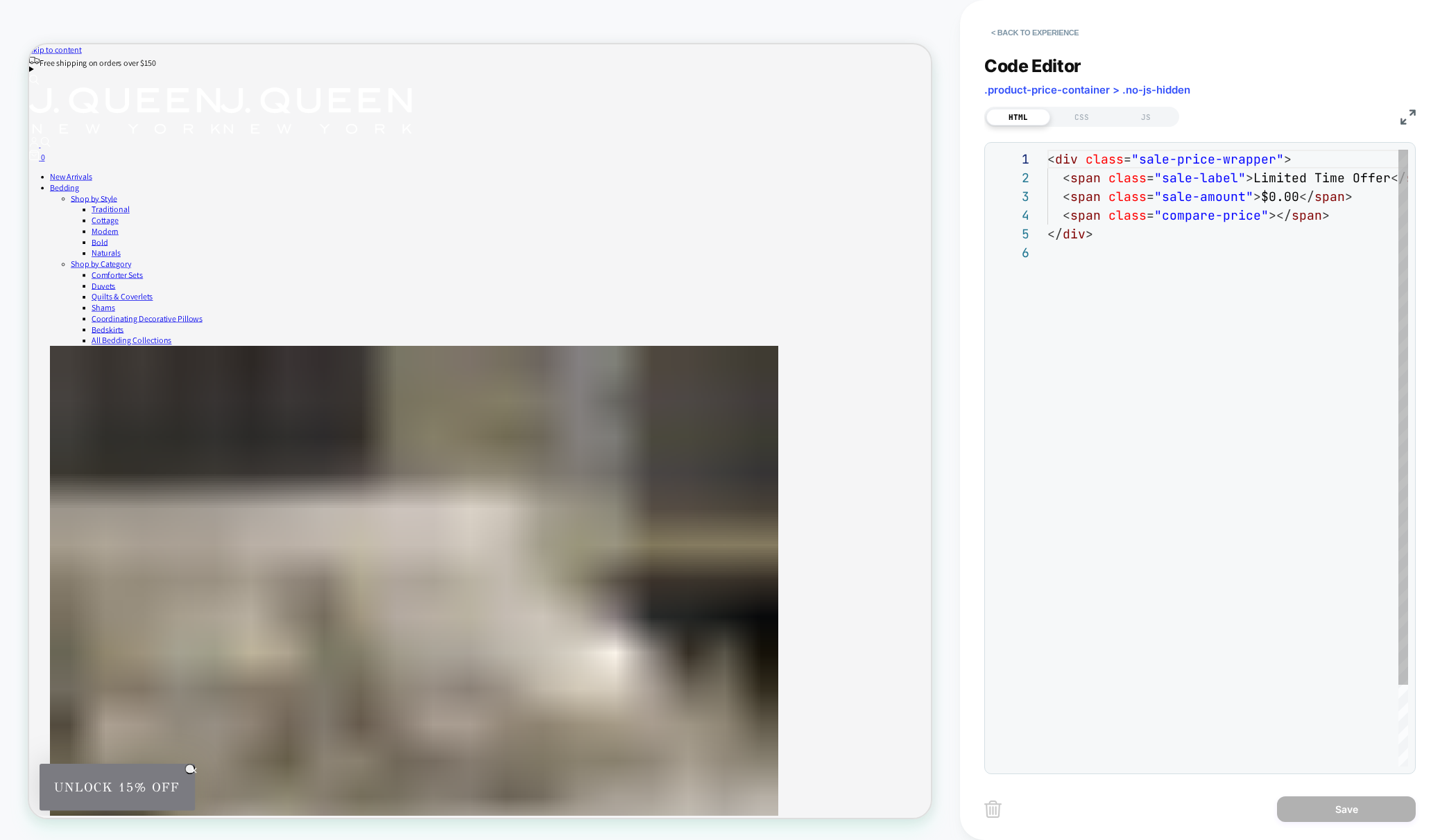
scroll to position [94, 0]
click at [1079, 121] on div "CSS" at bounding box center [1082, 116] width 64 height 16
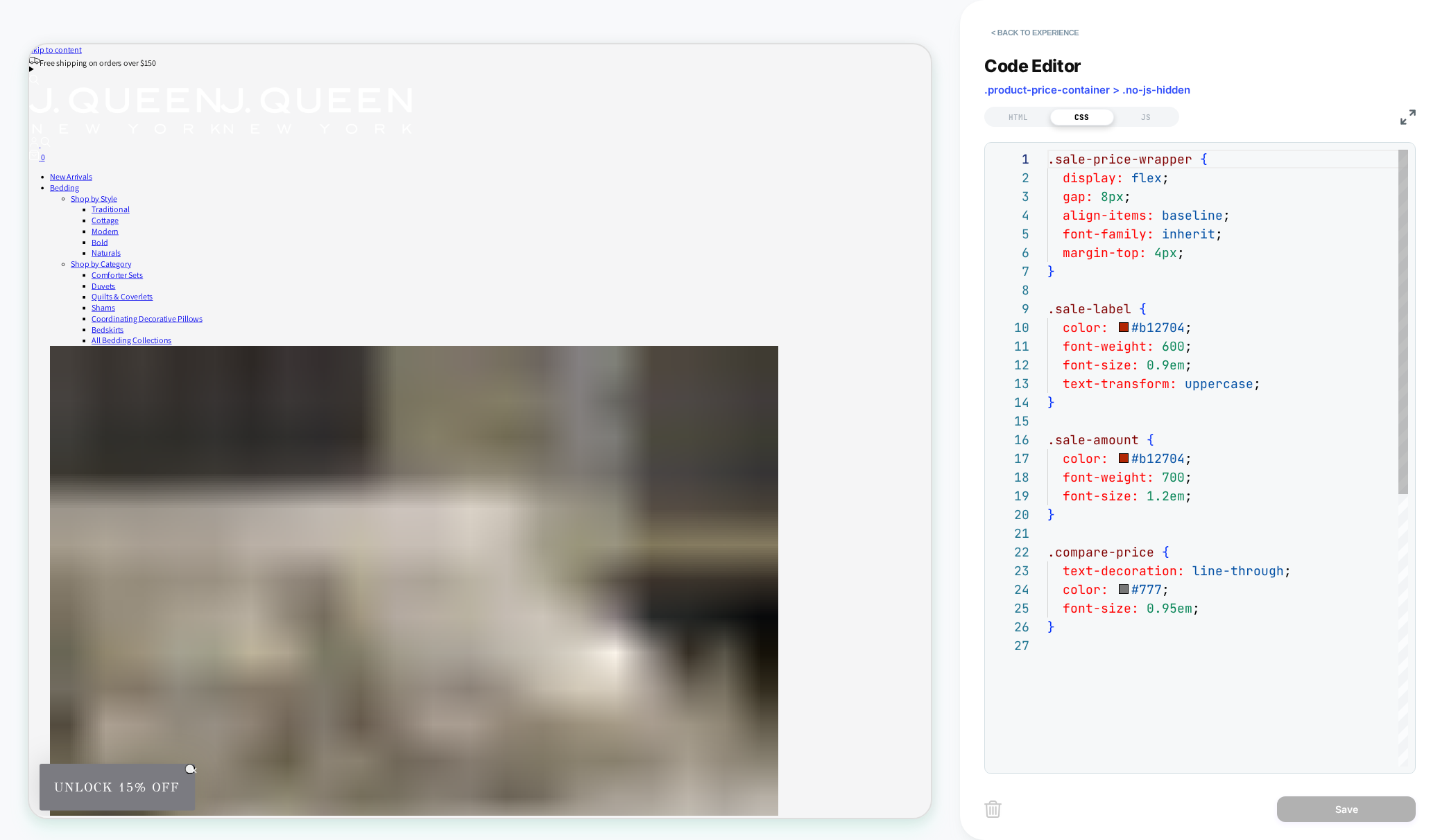
scroll to position [187, 0]
click at [1015, 120] on div "HTML" at bounding box center [1018, 116] width 64 height 16
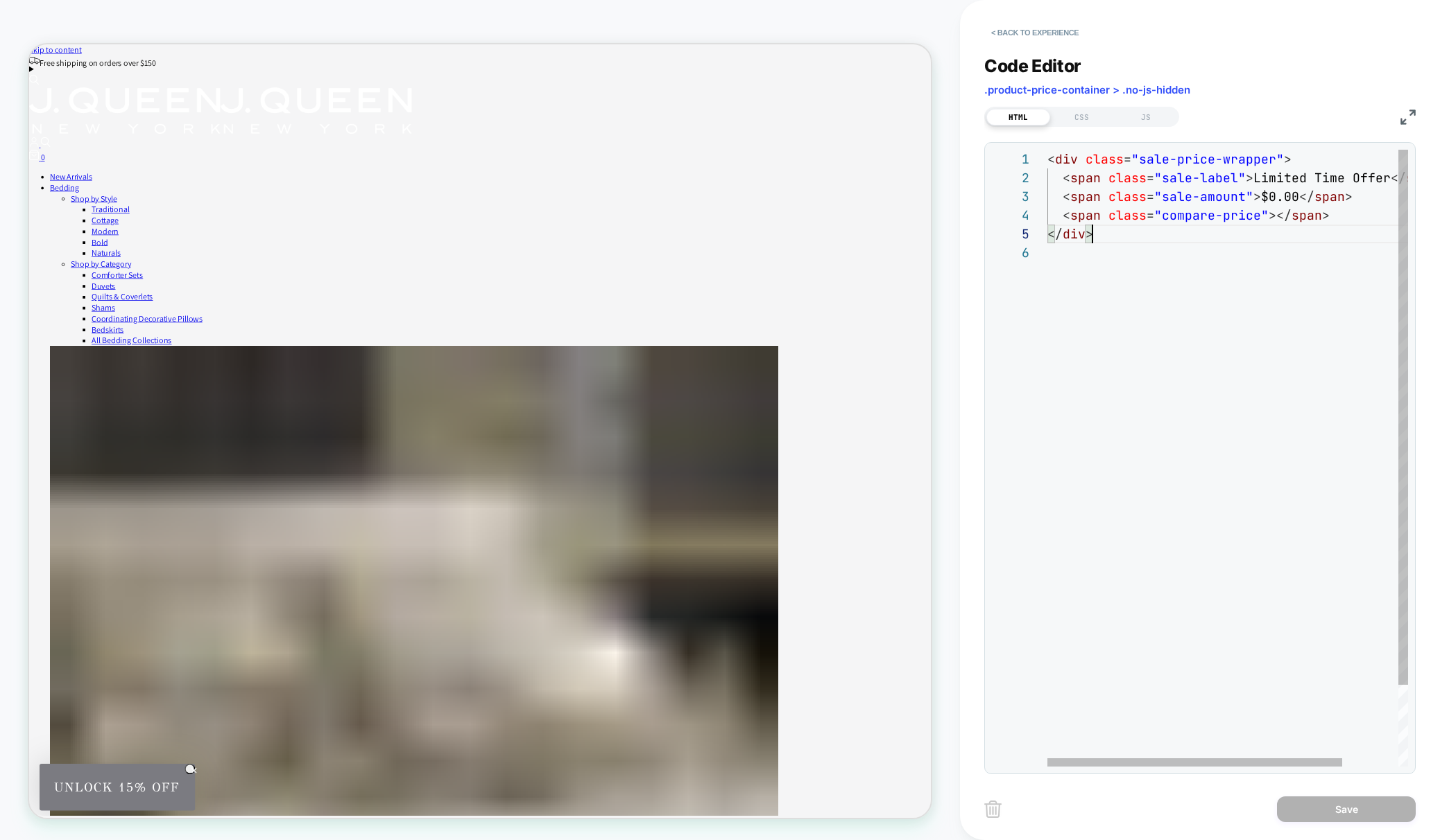
click at [1142, 226] on div "< div class = "sale-price-wrapper" > < span class = "sale-label" > Limited Time…" at bounding box center [1262, 505] width 430 height 711
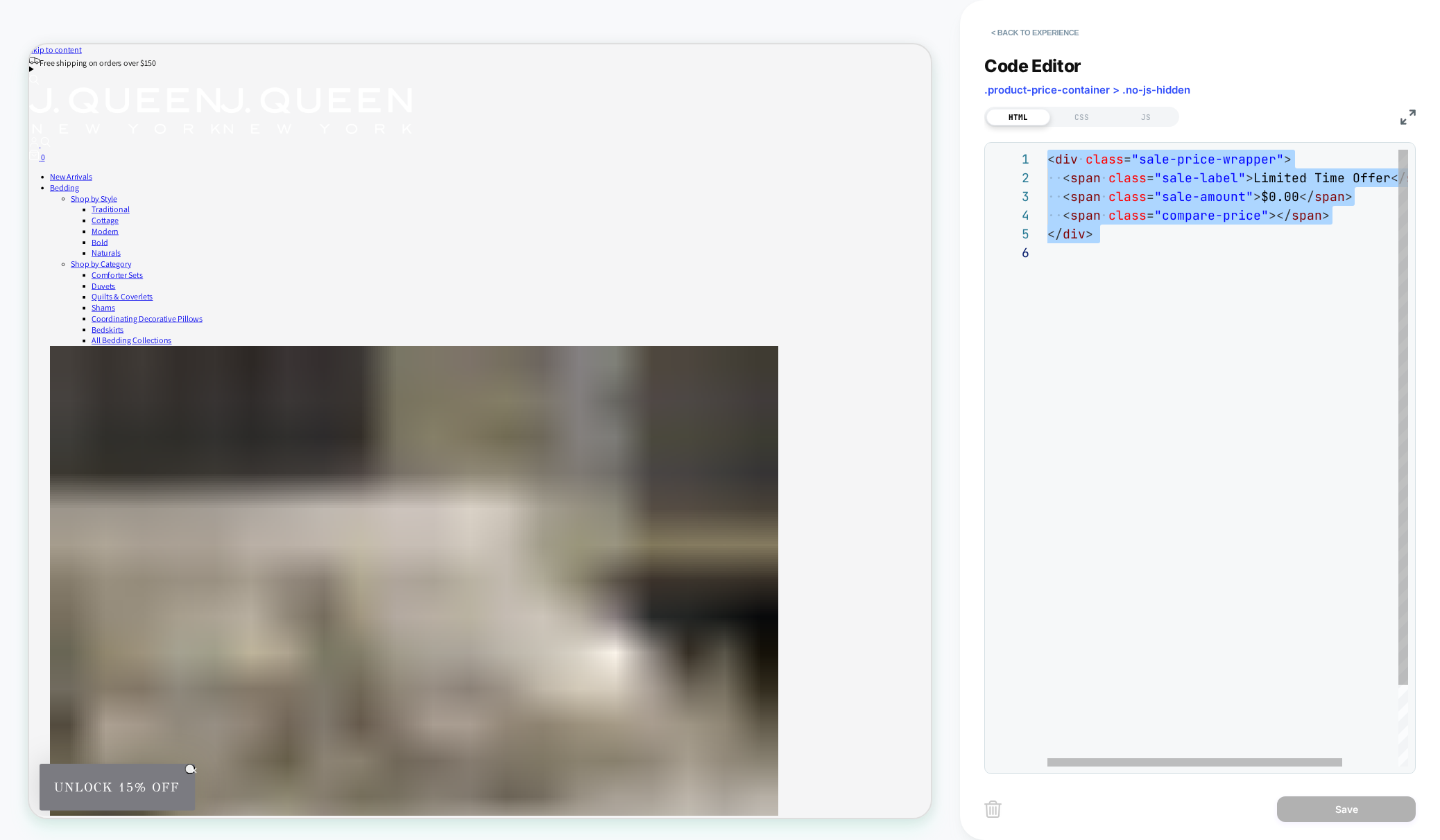
type textarea "**********"
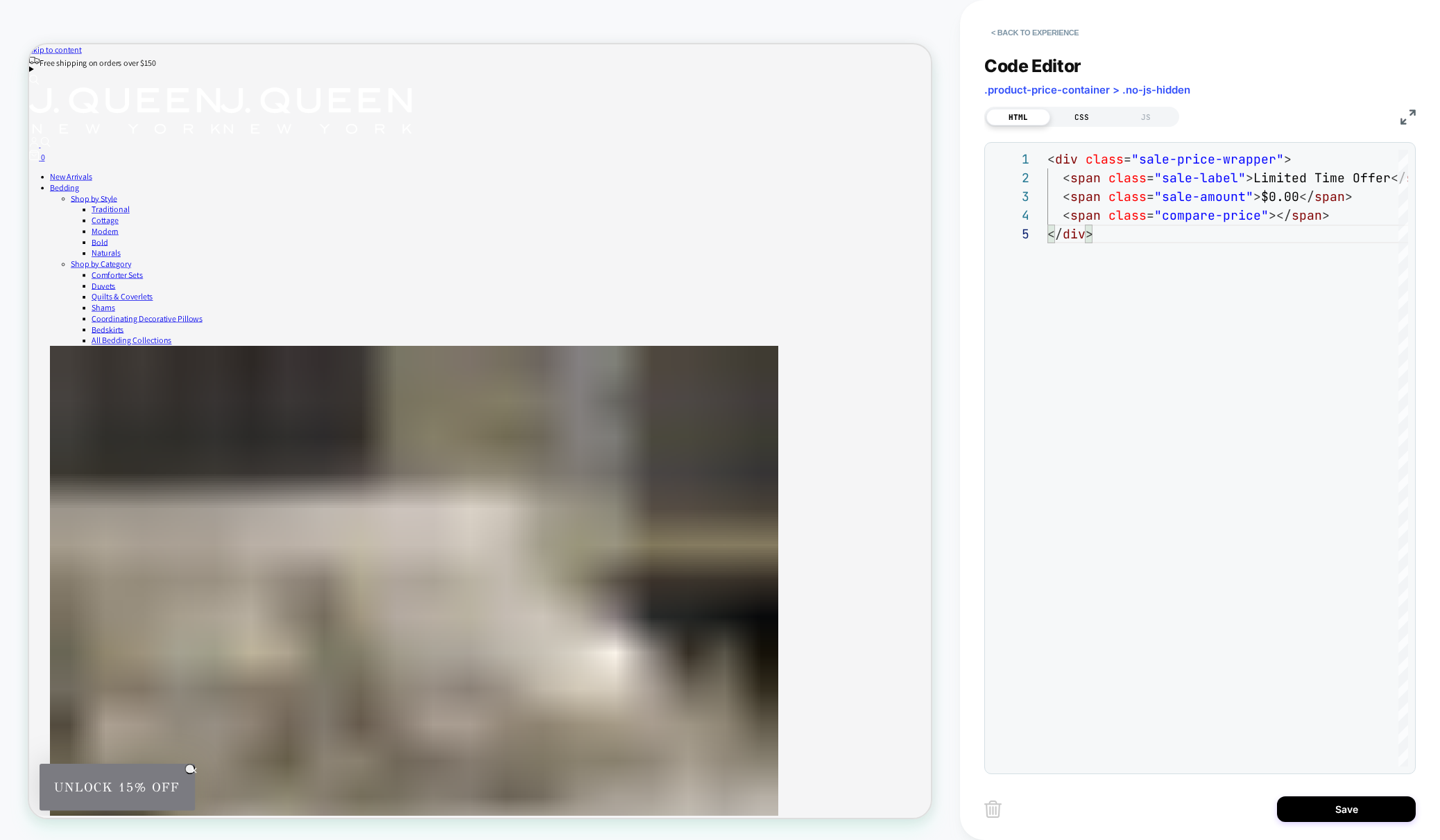
click at [1076, 116] on div "CSS" at bounding box center [1082, 116] width 64 height 16
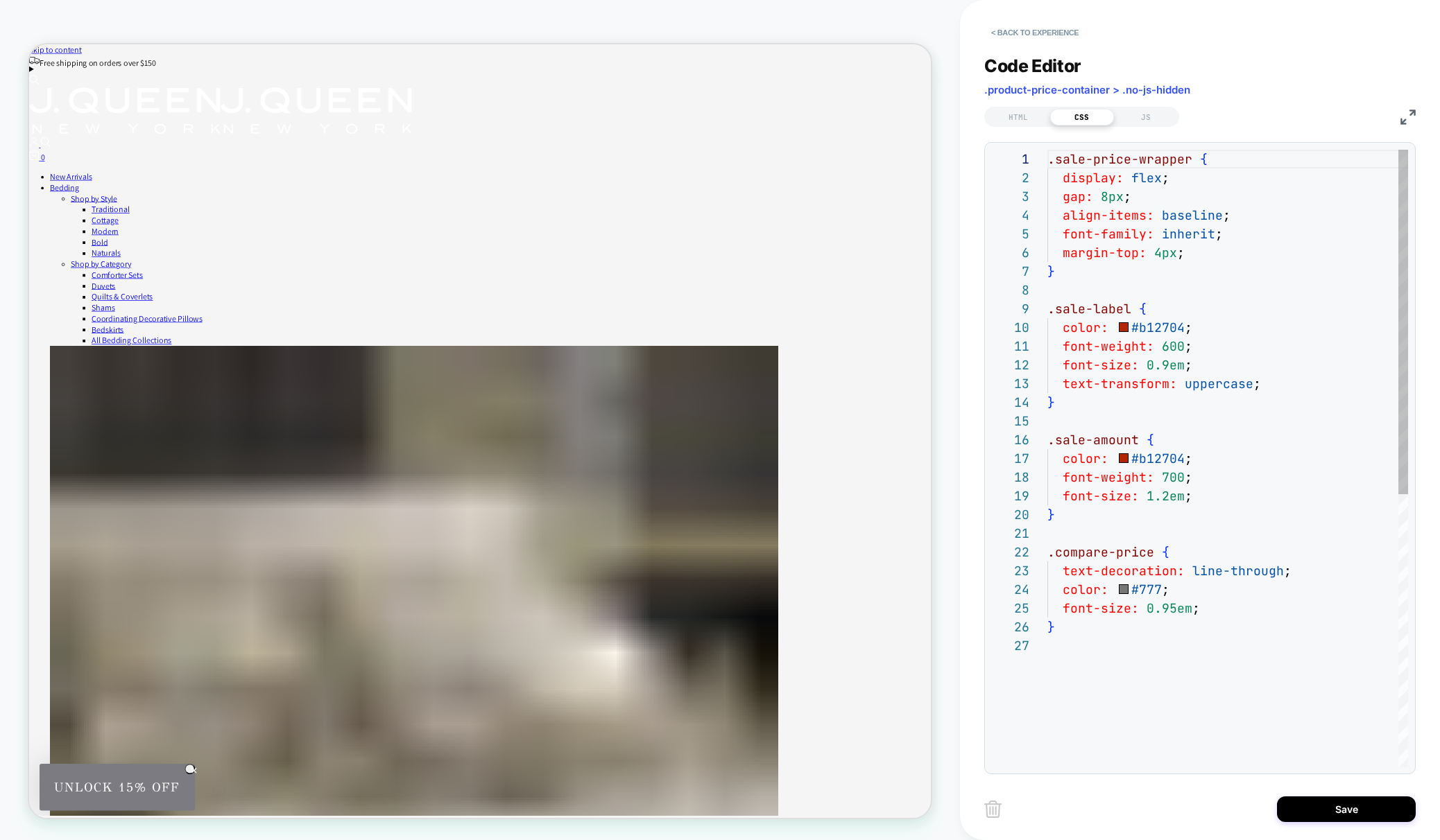
scroll to position [187, 0]
click at [1127, 248] on div ".sale-price-wrapper { display: flex ; gap: 8px ; align-items: baseline ; font-f…" at bounding box center [1228, 702] width 361 height 1103
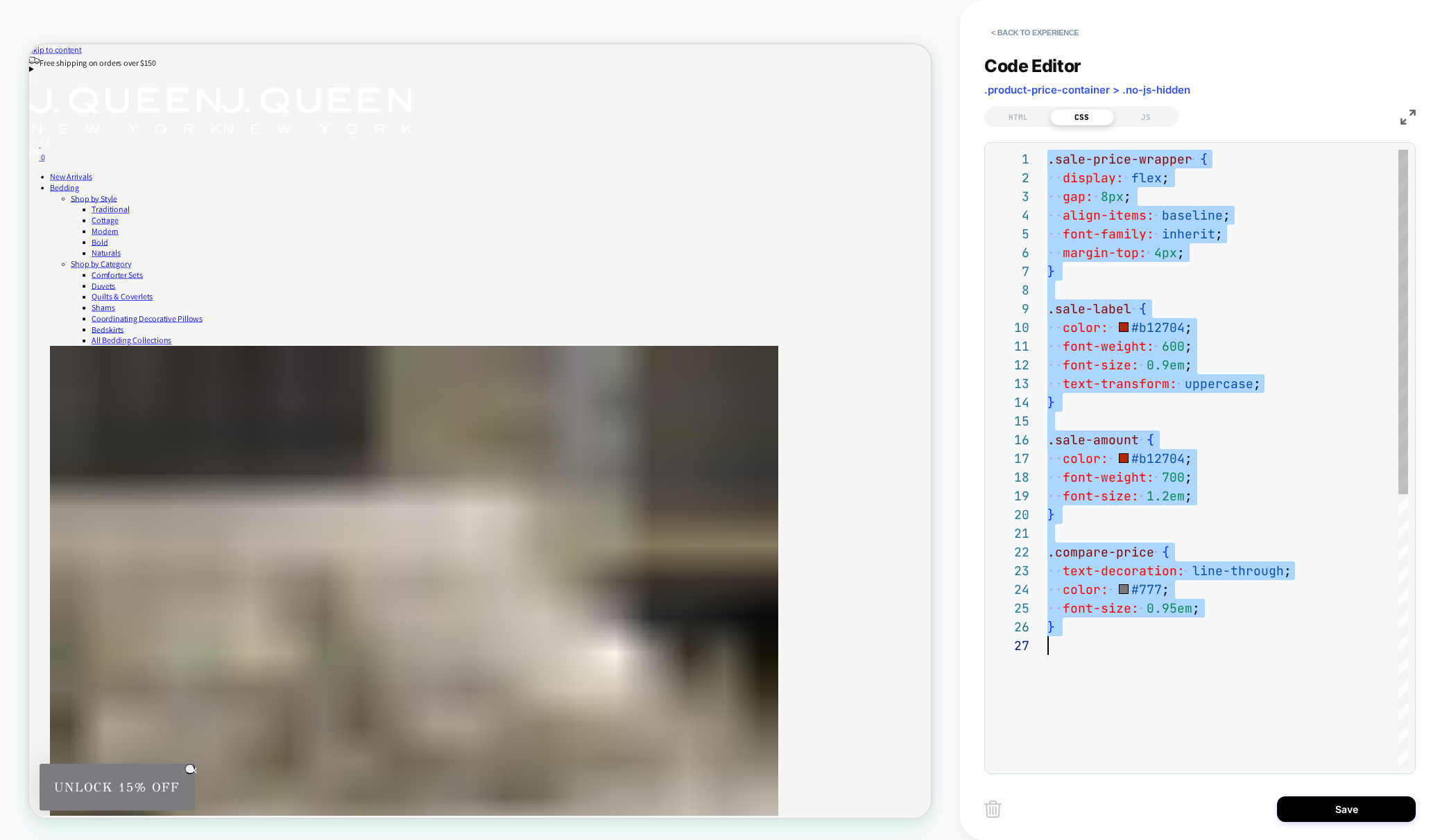
type textarea "**********"
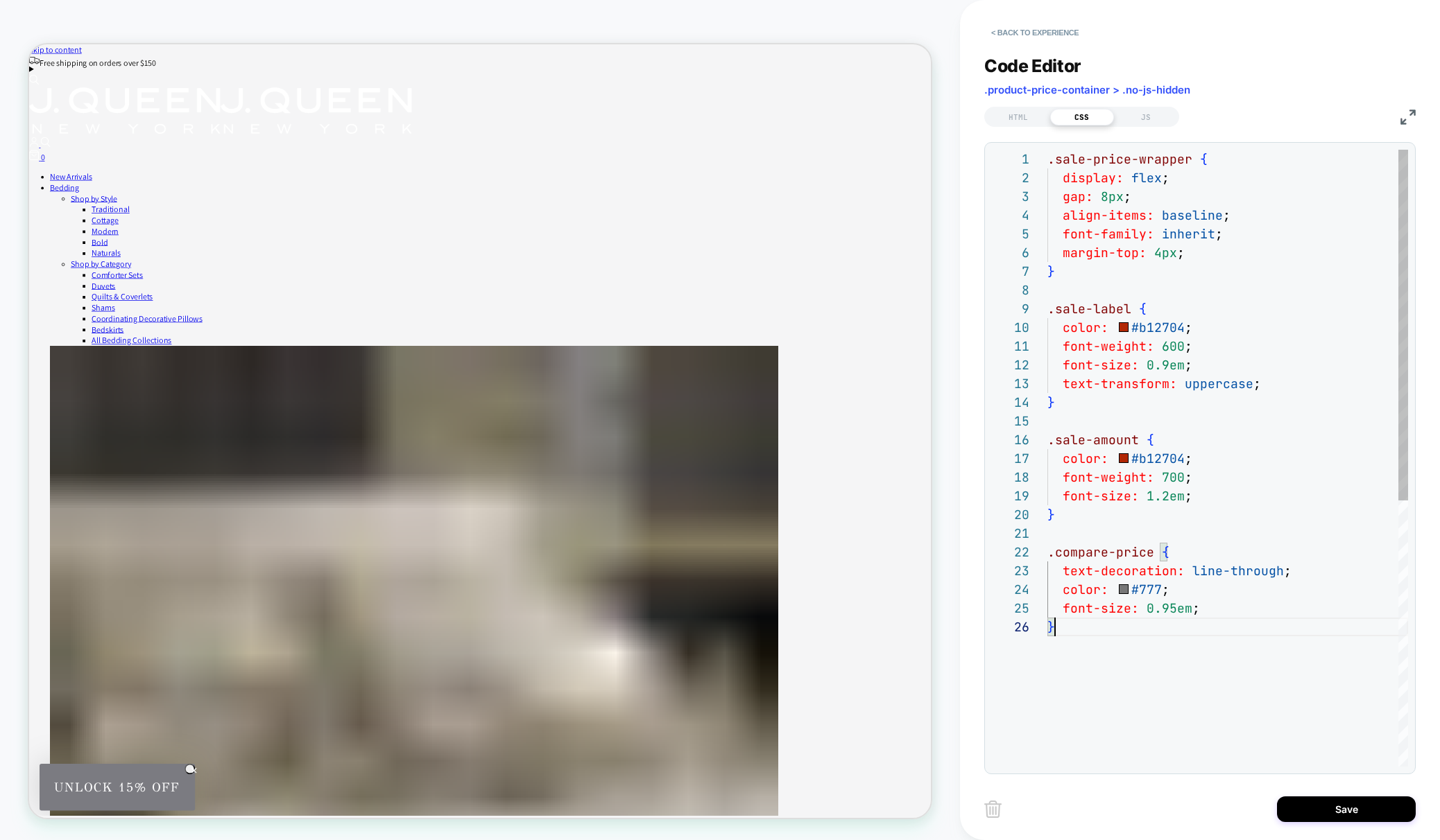
scroll to position [94, 8]
click at [1152, 116] on div "JS" at bounding box center [1146, 116] width 64 height 16
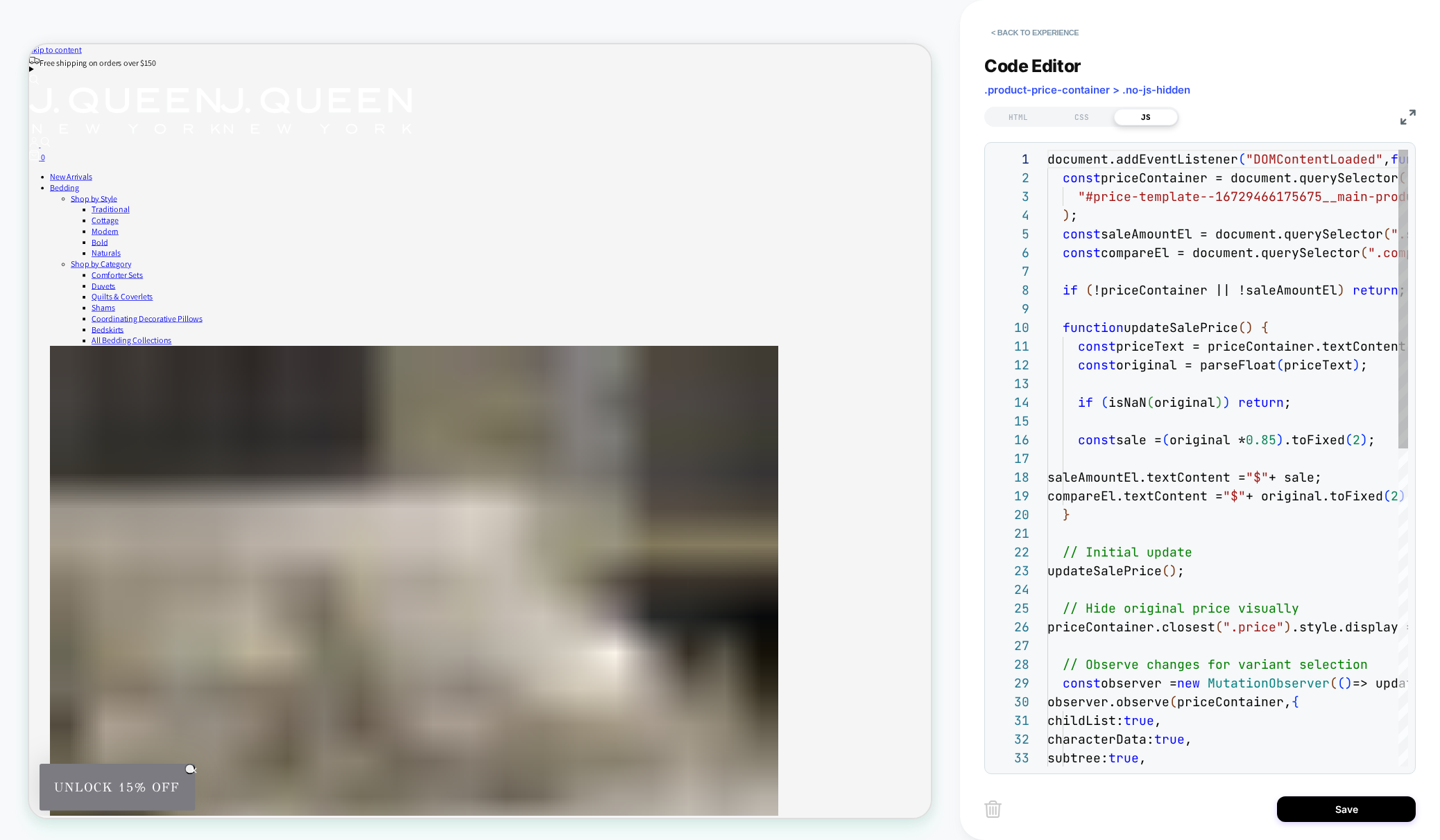
scroll to position [187, 0]
click at [1096, 229] on div "document.addEventListener ( "DOMContentLoaded" , function ( ) { const priceCont…" at bounding box center [1314, 786] width 534 height 1272
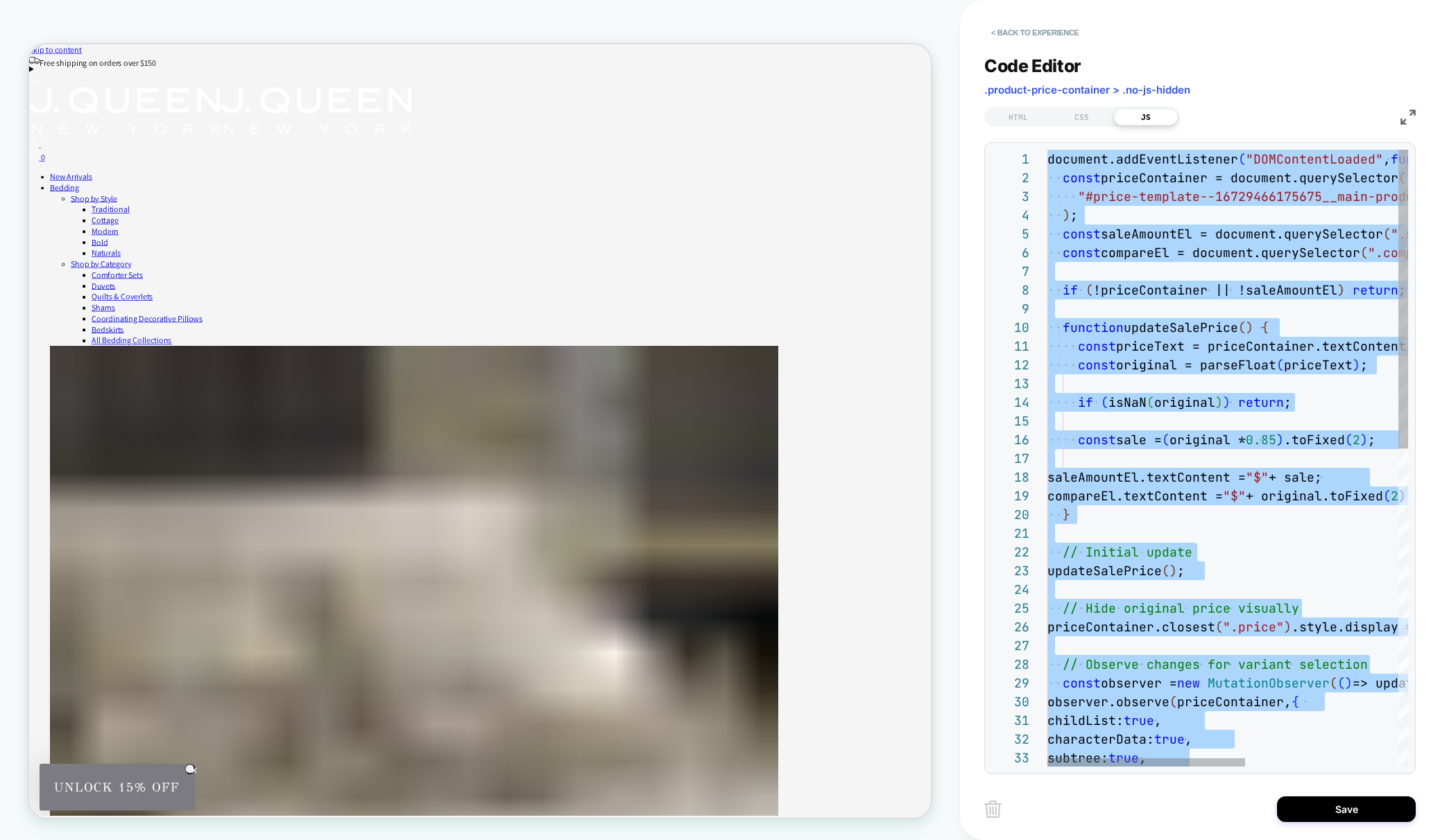
type textarea "**********"
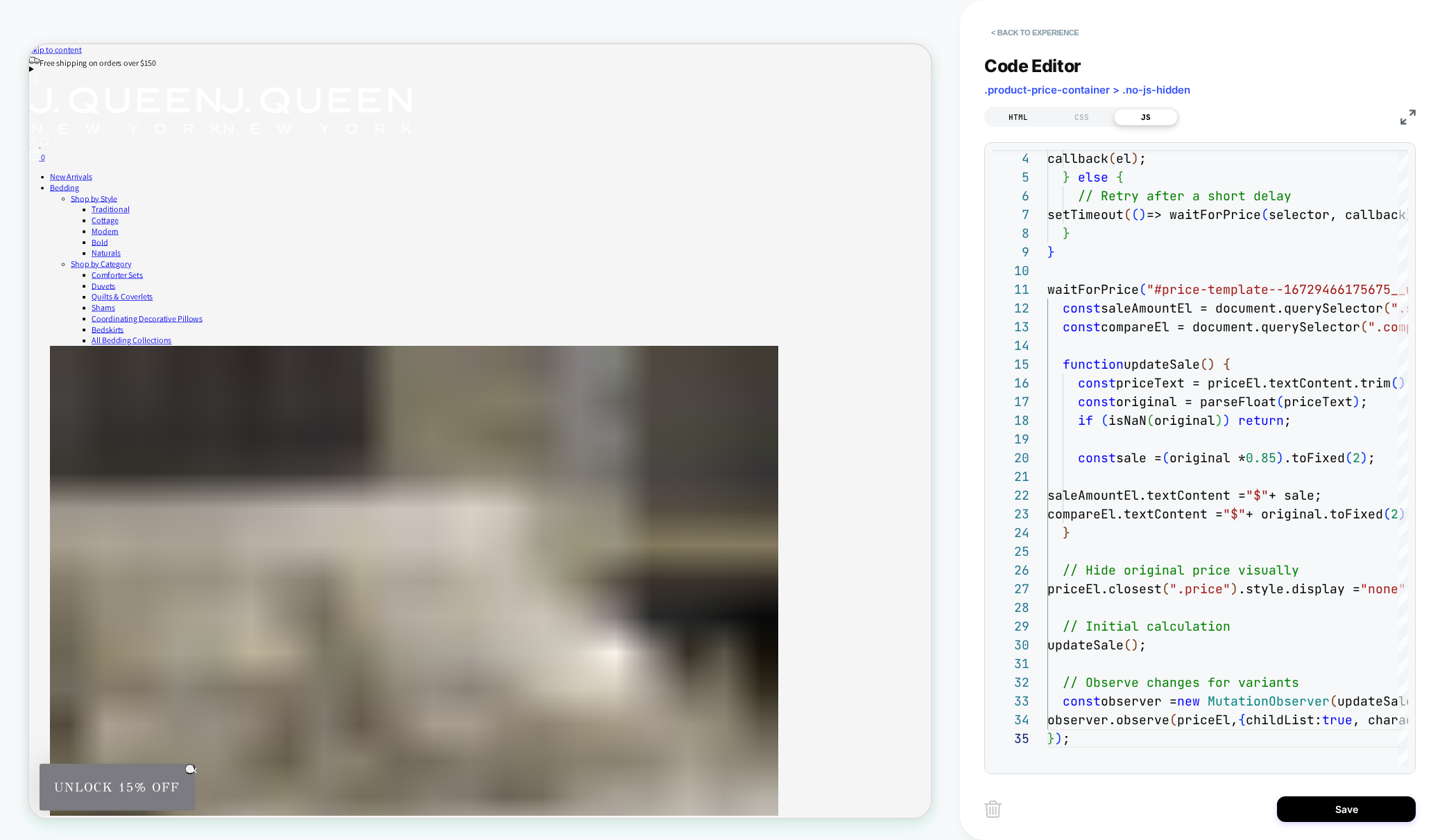
click at [1019, 119] on div "HTML" at bounding box center [1018, 116] width 64 height 16
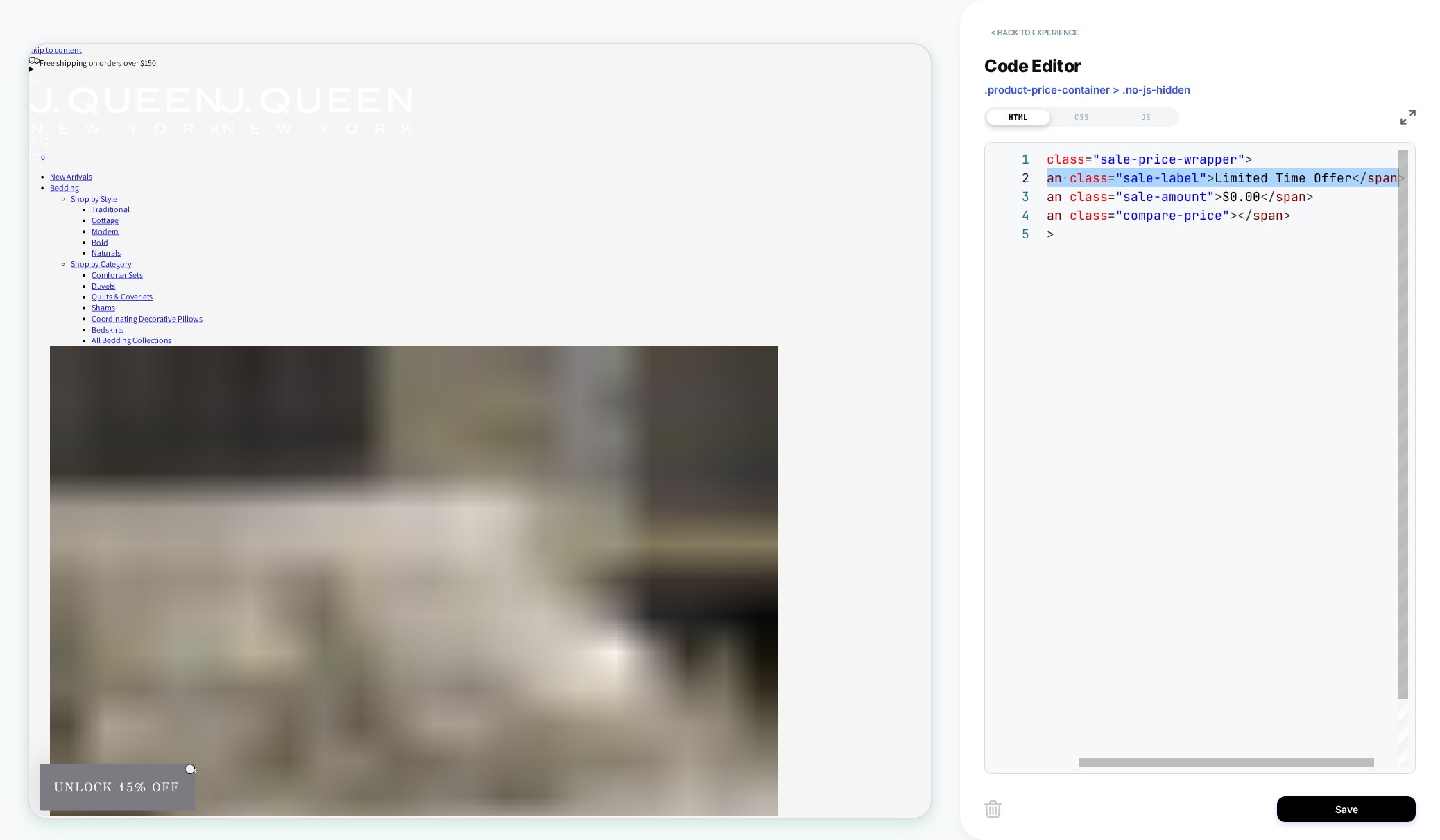
scroll to position [19, 389]
drag, startPoint x: 1064, startPoint y: 175, endPoint x: 1410, endPoint y: 179, distance: 346.0
click at [1411, 179] on div "**********" at bounding box center [1200, 458] width 432 height 632
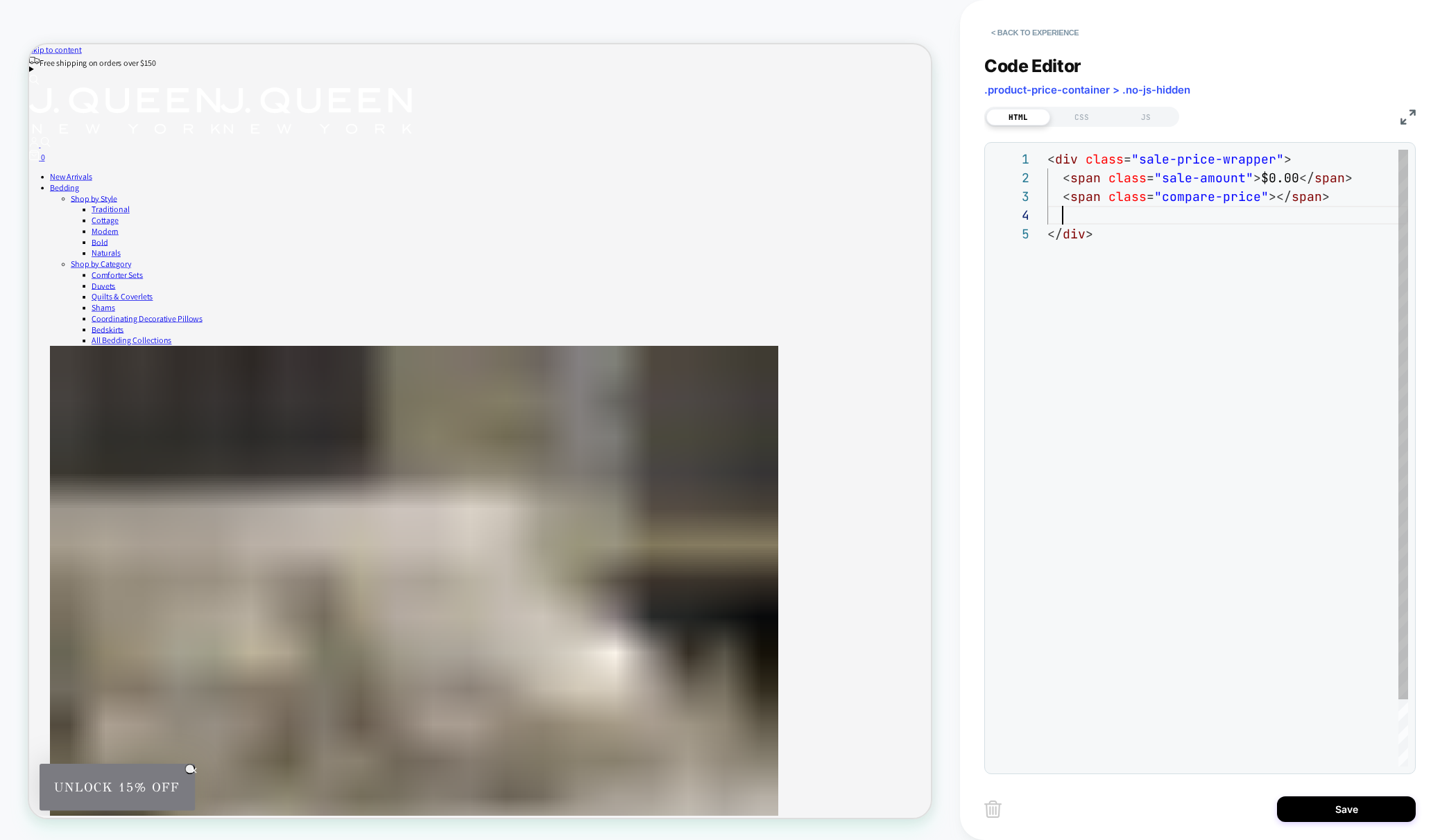
scroll to position [56, 389]
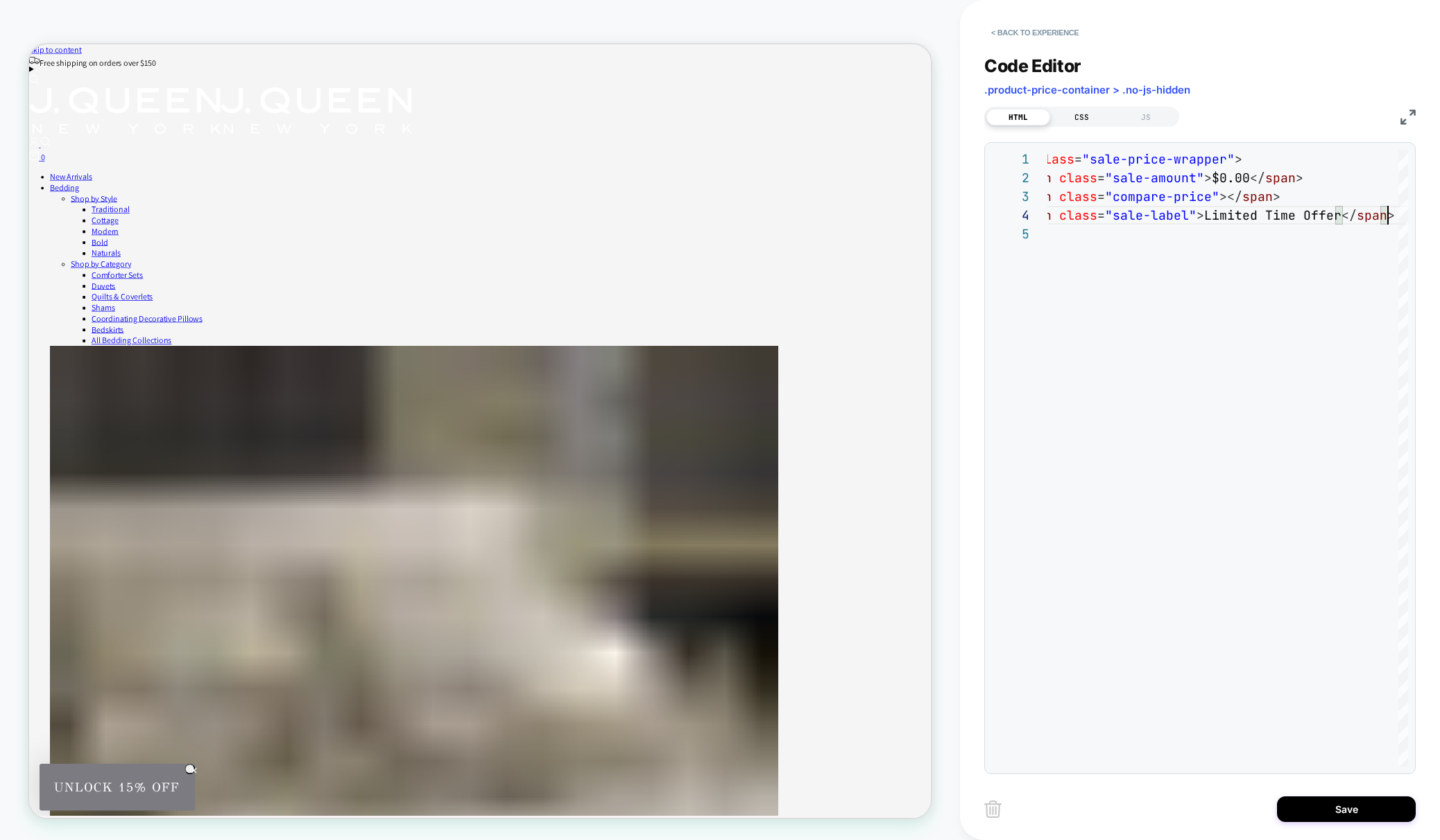
type textarea "**********"
click at [1089, 113] on div "CSS" at bounding box center [1082, 116] width 64 height 16
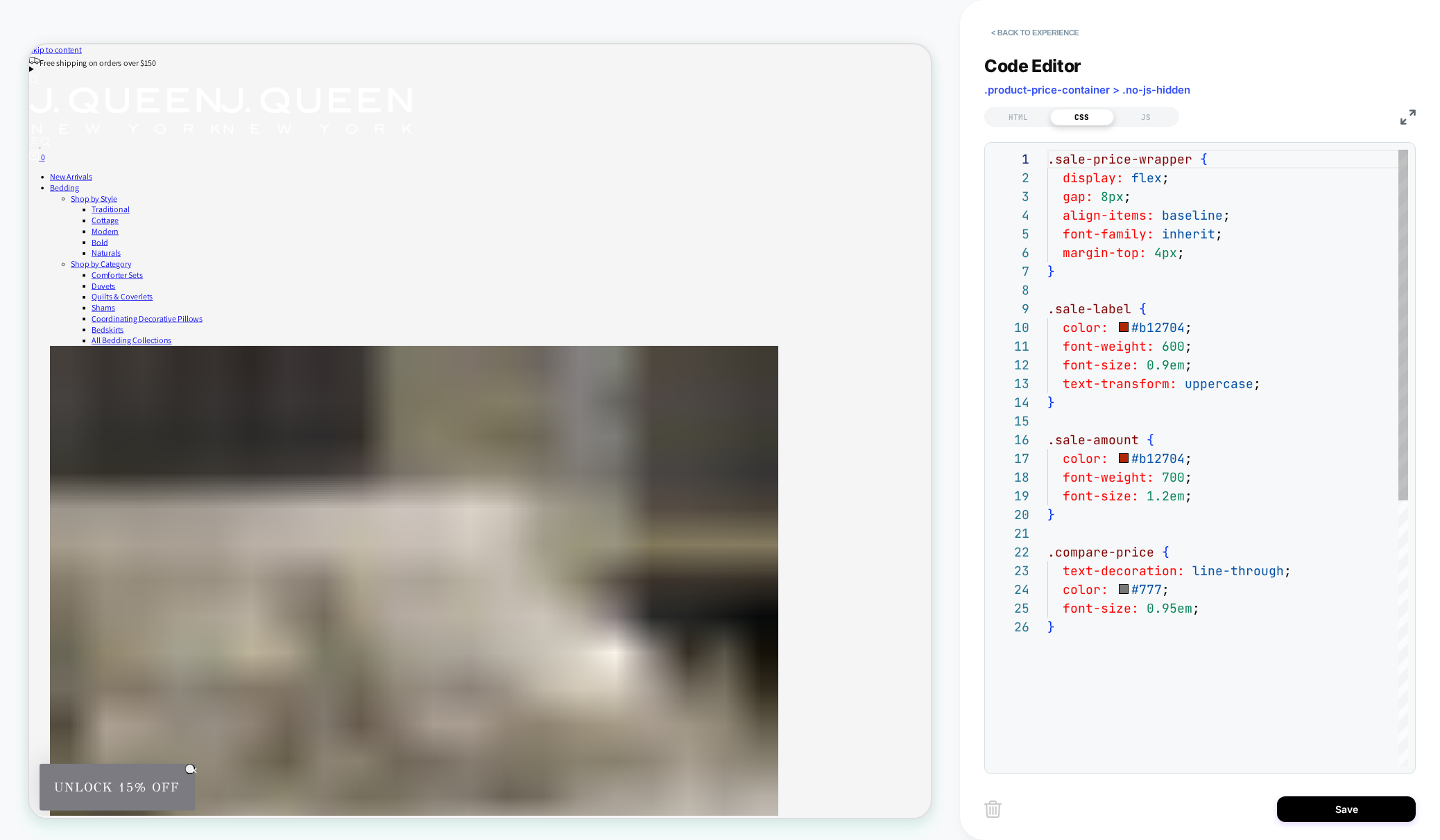
scroll to position [187, 0]
click at [1023, 113] on div "HTML" at bounding box center [1018, 116] width 64 height 16
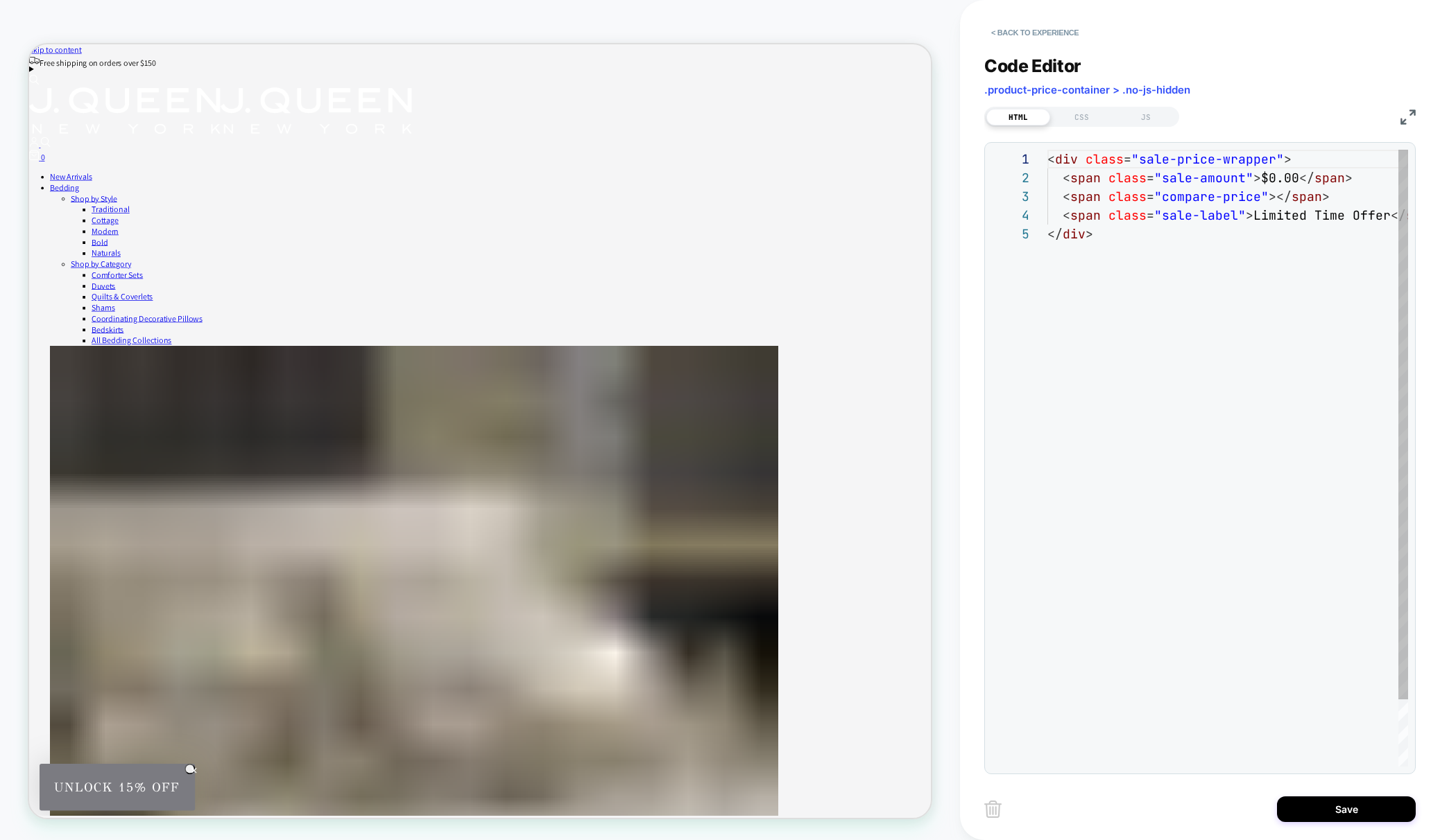
scroll to position [74, 0]
click at [1082, 115] on div "CSS" at bounding box center [1082, 116] width 64 height 16
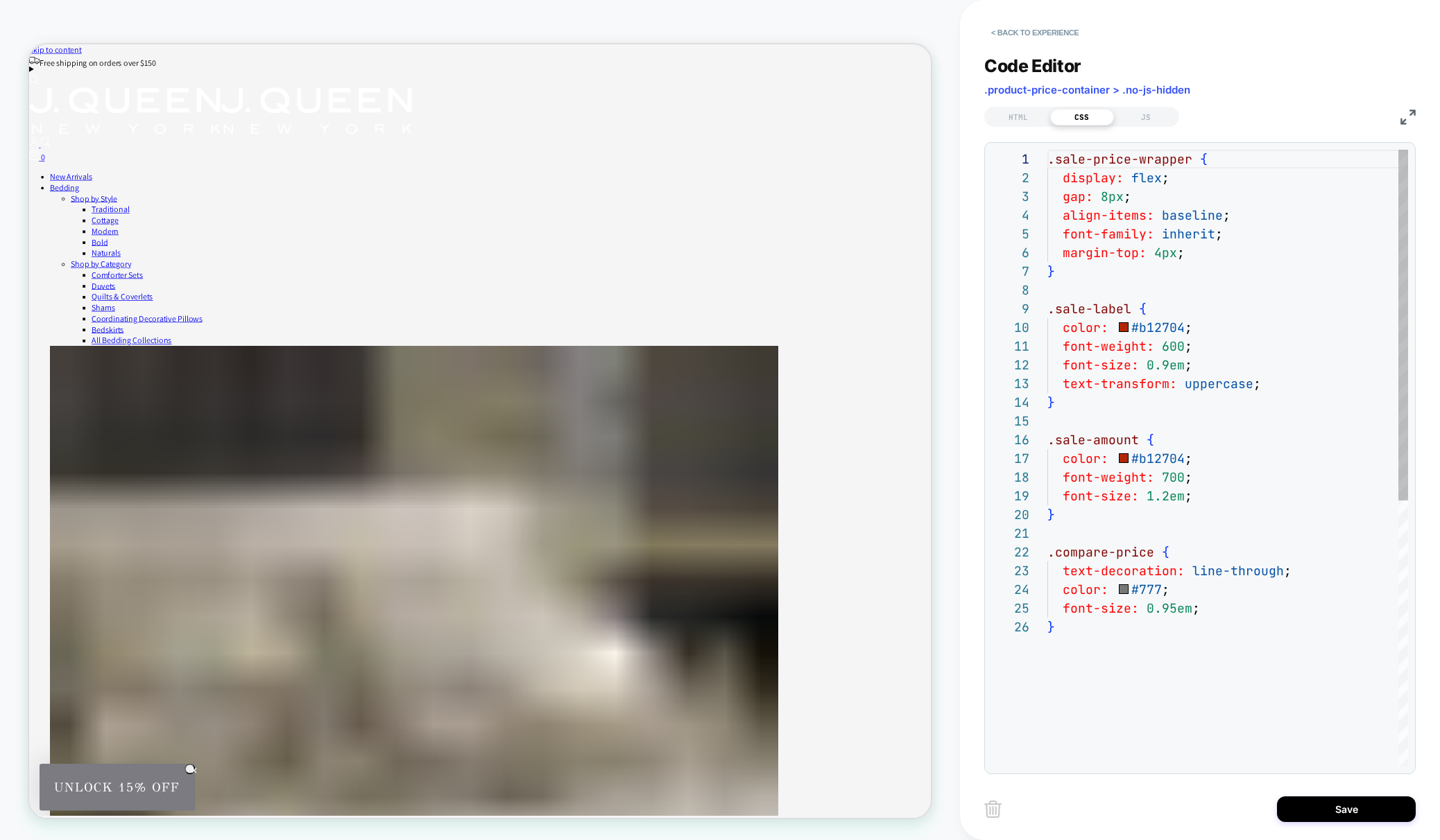
scroll to position [187, 0]
click at [1145, 457] on div ".sale-price-wrapper { display: flex ; gap: 8px ; align-items: baseline ; font-f…" at bounding box center [1228, 692] width 361 height 1085
click at [1160, 498] on div ".sale-price-wrapper { display: flex ; gap: 8px ; align-items: baseline ; font-f…" at bounding box center [1228, 692] width 361 height 1085
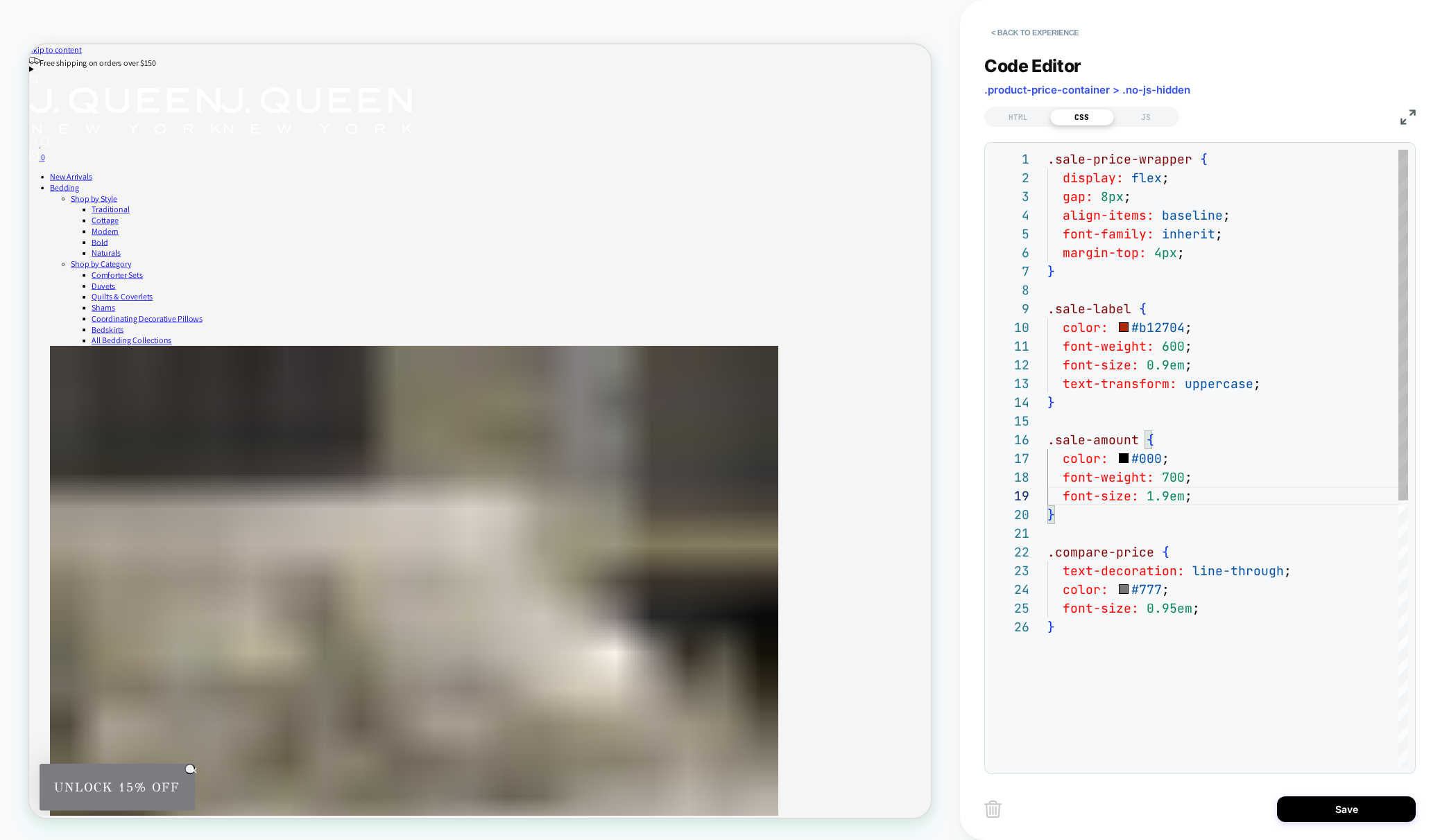
scroll to position [131, 120]
click at [1168, 478] on div ".sale-price-wrapper { display: flex ; gap: 8px ; align-items: baseline ; font-f…" at bounding box center [1228, 692] width 361 height 1085
click at [1166, 606] on div ".sale-price-wrapper { display: flex ; gap: 8px ; align-items: baseline ; font-f…" at bounding box center [1228, 692] width 361 height 1085
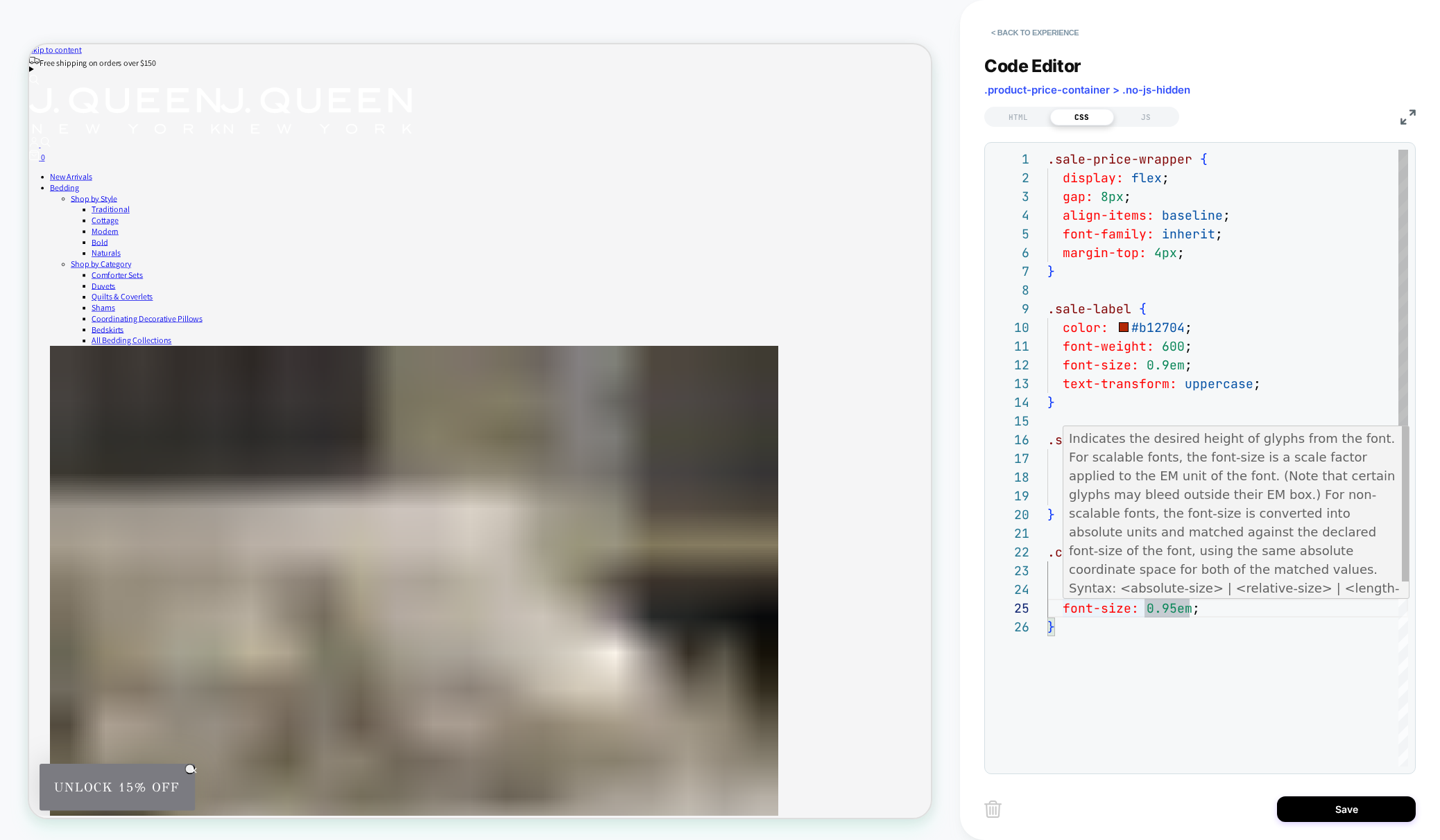
click at [1174, 607] on div ".sale-price-wrapper { display: flex ; gap: 8px ; align-items: baseline ; font-f…" at bounding box center [1228, 692] width 361 height 1085
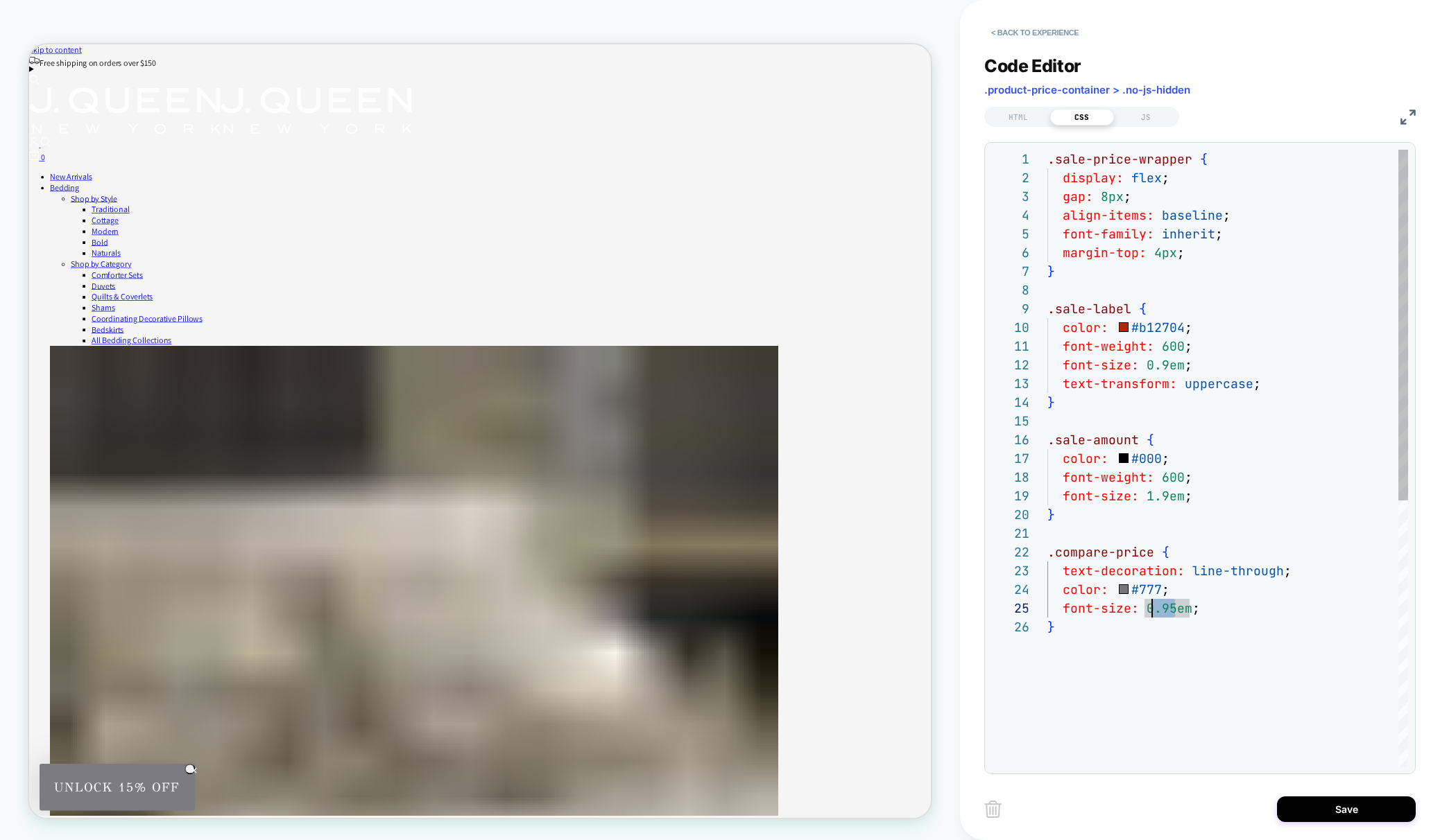
scroll to position [74, 97]
drag, startPoint x: 1172, startPoint y: 607, endPoint x: 1145, endPoint y: 609, distance: 27.1
click at [1145, 609] on div ".sale-price-wrapper { display: flex ; gap: 8px ; align-items: baseline ; font-f…" at bounding box center [1228, 692] width 361 height 1085
type textarea "**********"
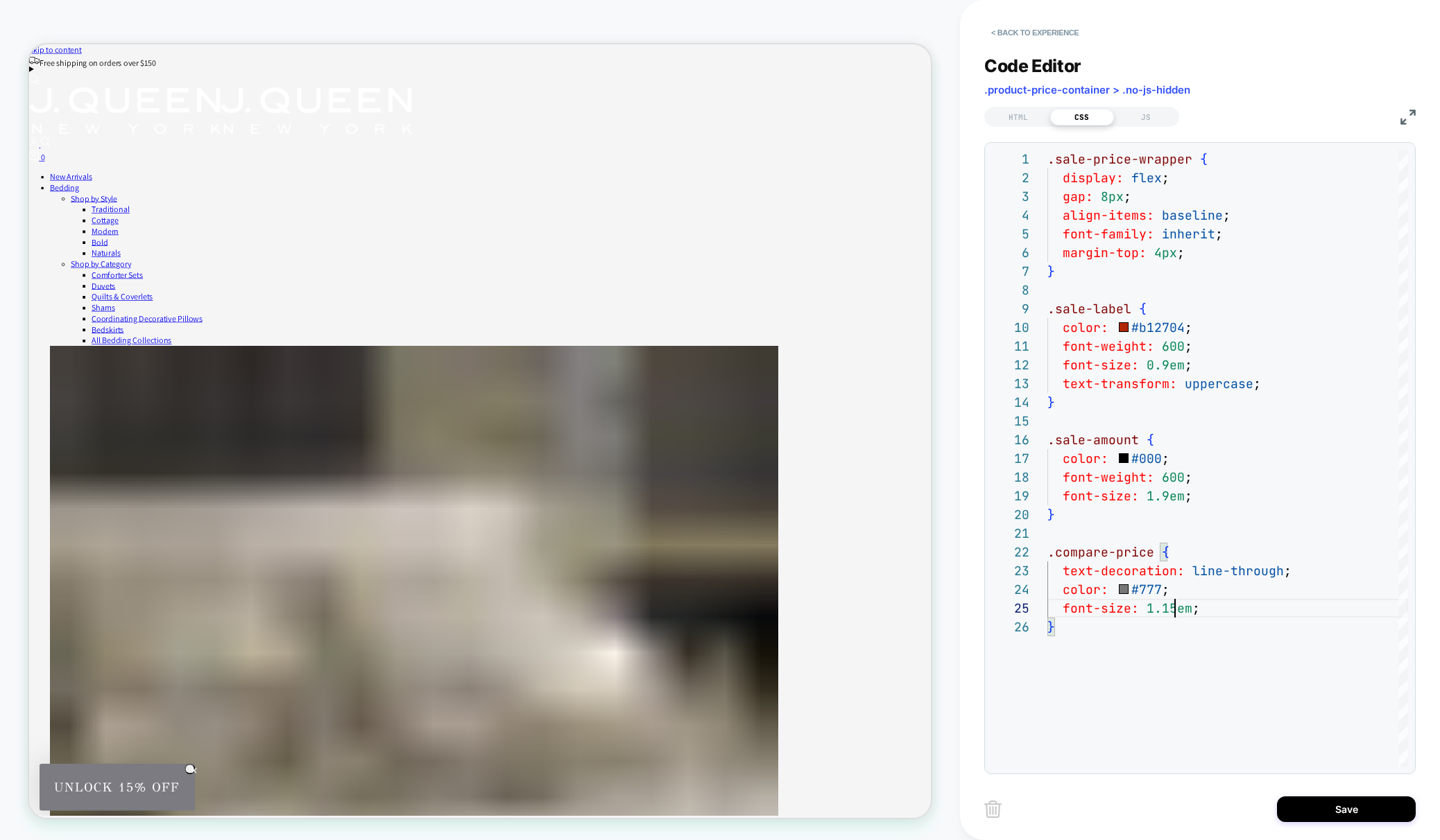
click at [1012, 100] on div "Code Editor .product-price-container > .no-js-hidden" at bounding box center [1200, 79] width 432 height 48
click at [1013, 109] on div "HTML" at bounding box center [1018, 116] width 64 height 16
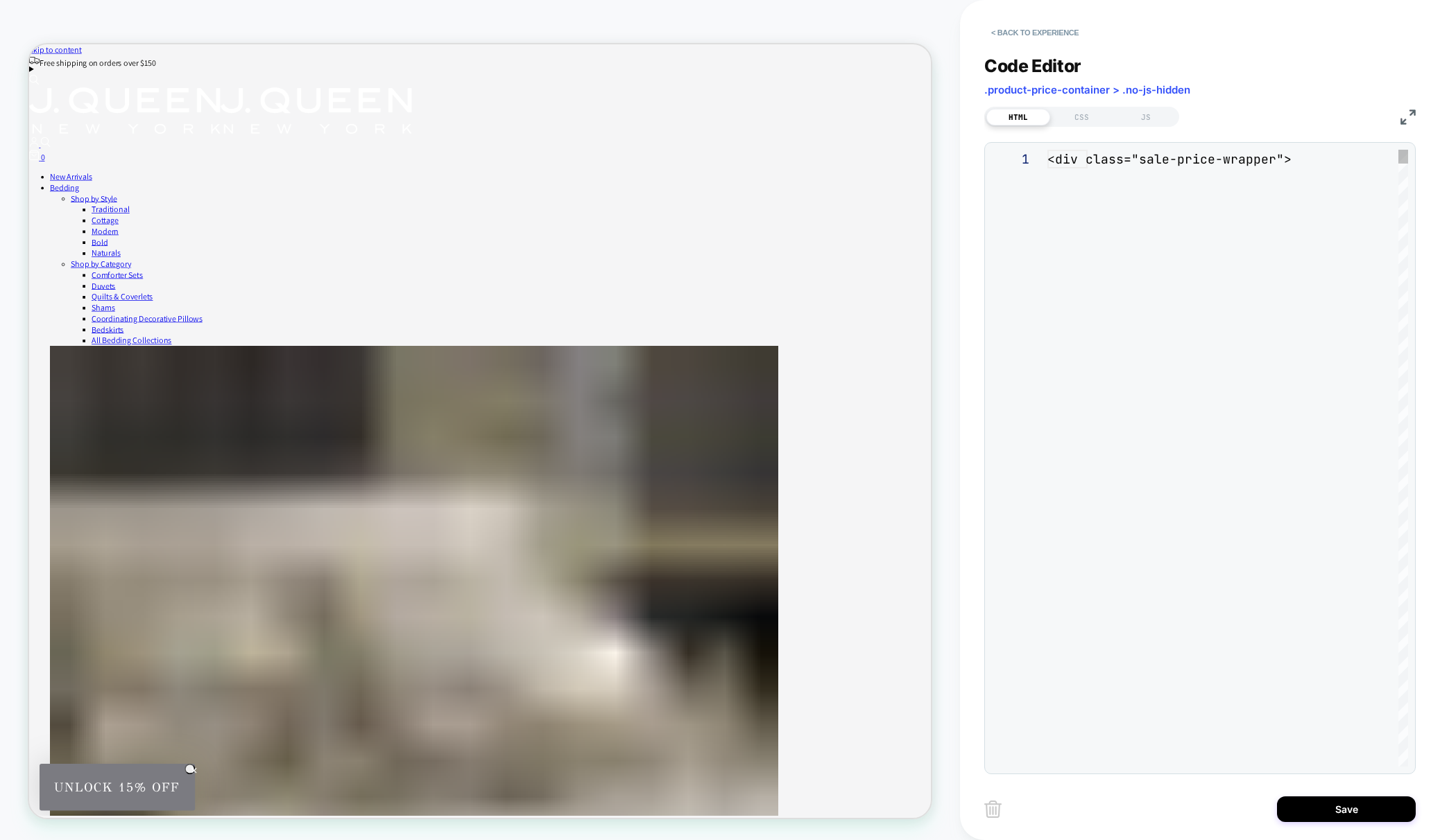
scroll to position [74, 0]
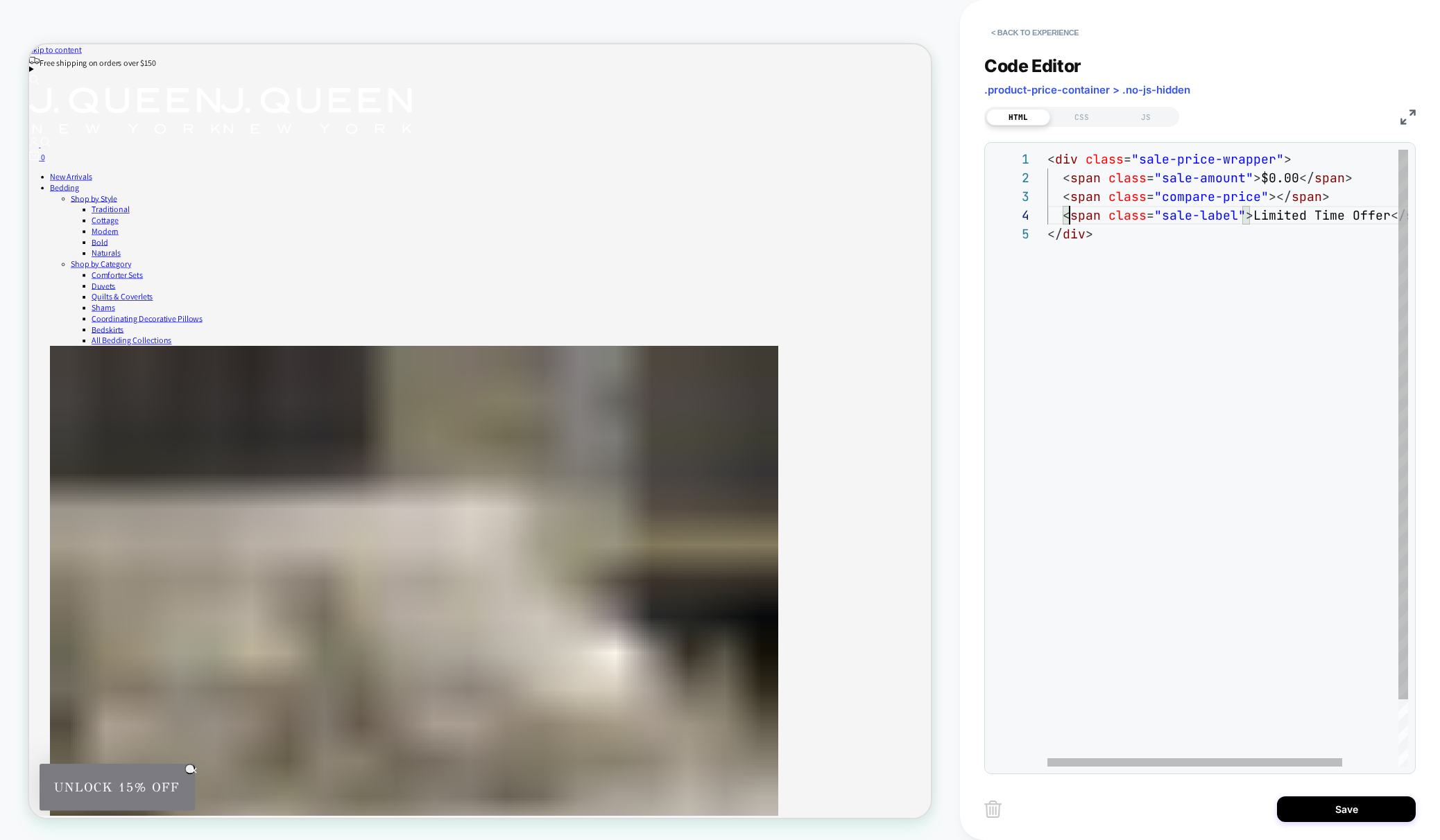
click at [1068, 214] on div "< div class = "sale-price-wrapper" > < span class = "sale-amount" > $0.00 </ sp…" at bounding box center [1262, 495] width 430 height 692
click at [1065, 214] on div "< div class = "sale-price-wrapper" > < span class = "sale-amount" > $0.00 </ sp…" at bounding box center [1262, 495] width 430 height 692
drag, startPoint x: 1091, startPoint y: 217, endPoint x: 1061, endPoint y: 214, distance: 30.1
click at [1061, 214] on div "< div class = "sale-price-wrapper" > < span class = "sale-amount" > $0.00 </ sp…" at bounding box center [1277, 495] width 459 height 692
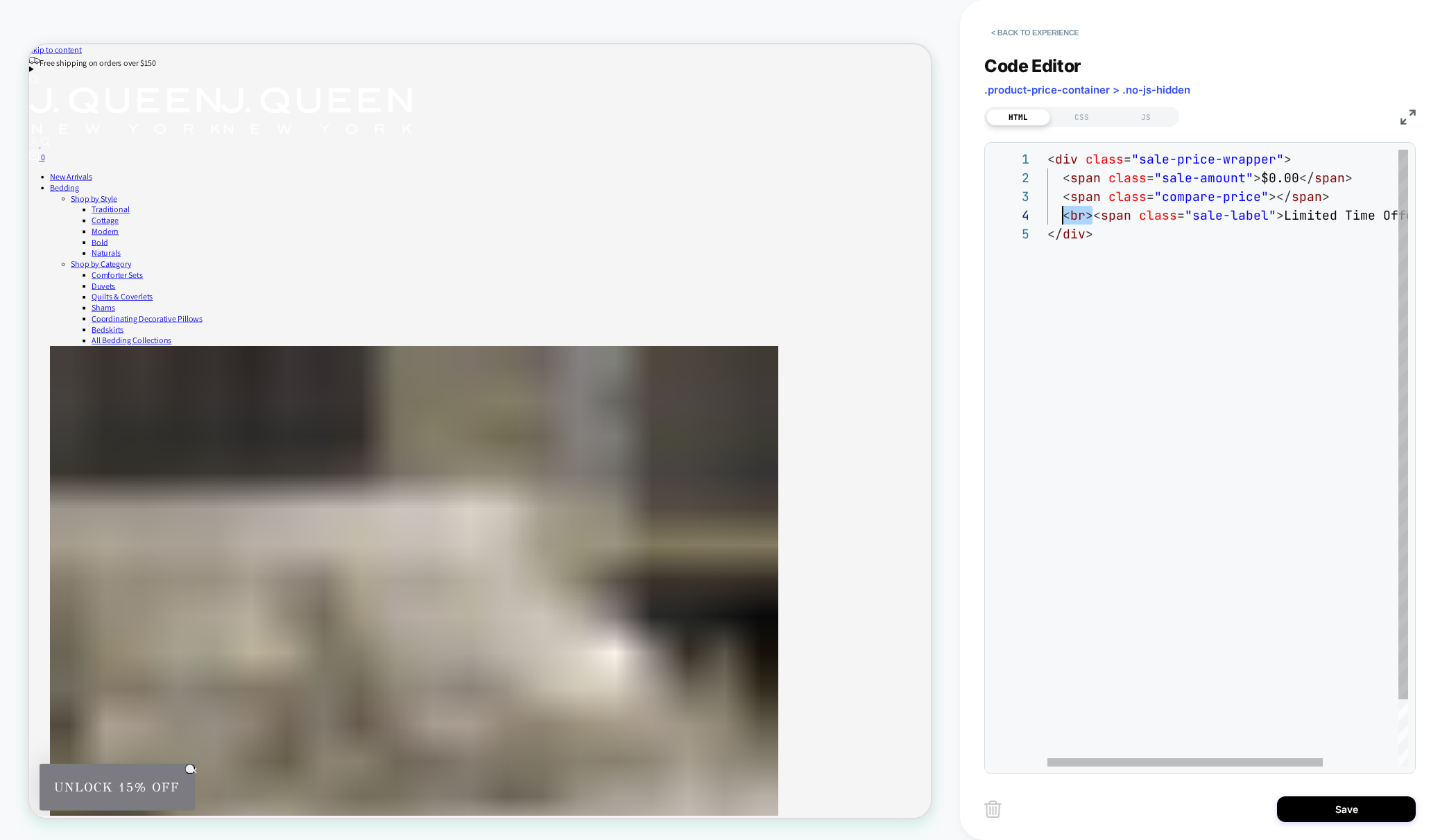
type textarea "**********"
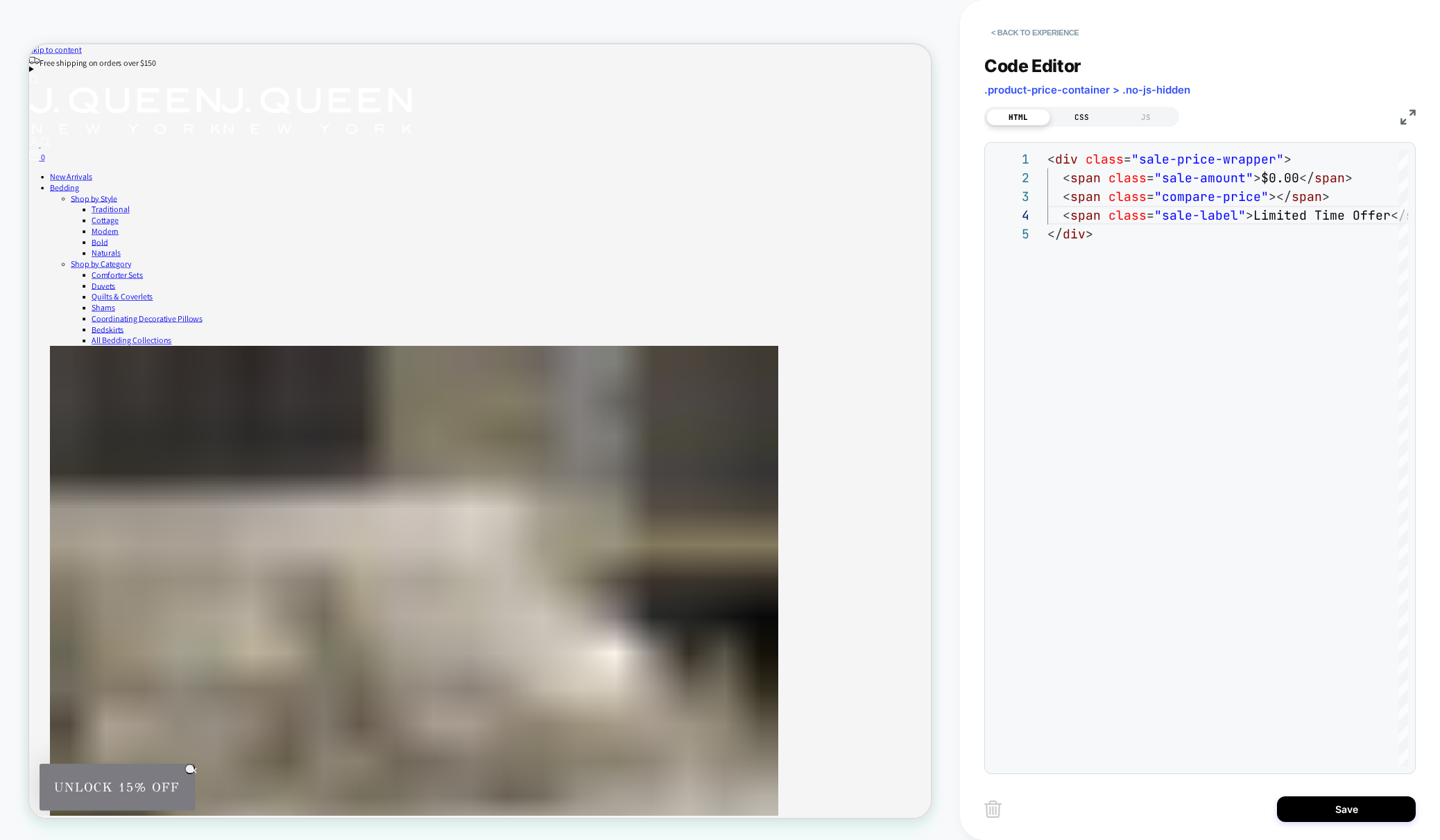
click at [1076, 109] on div "CSS" at bounding box center [1082, 116] width 64 height 16
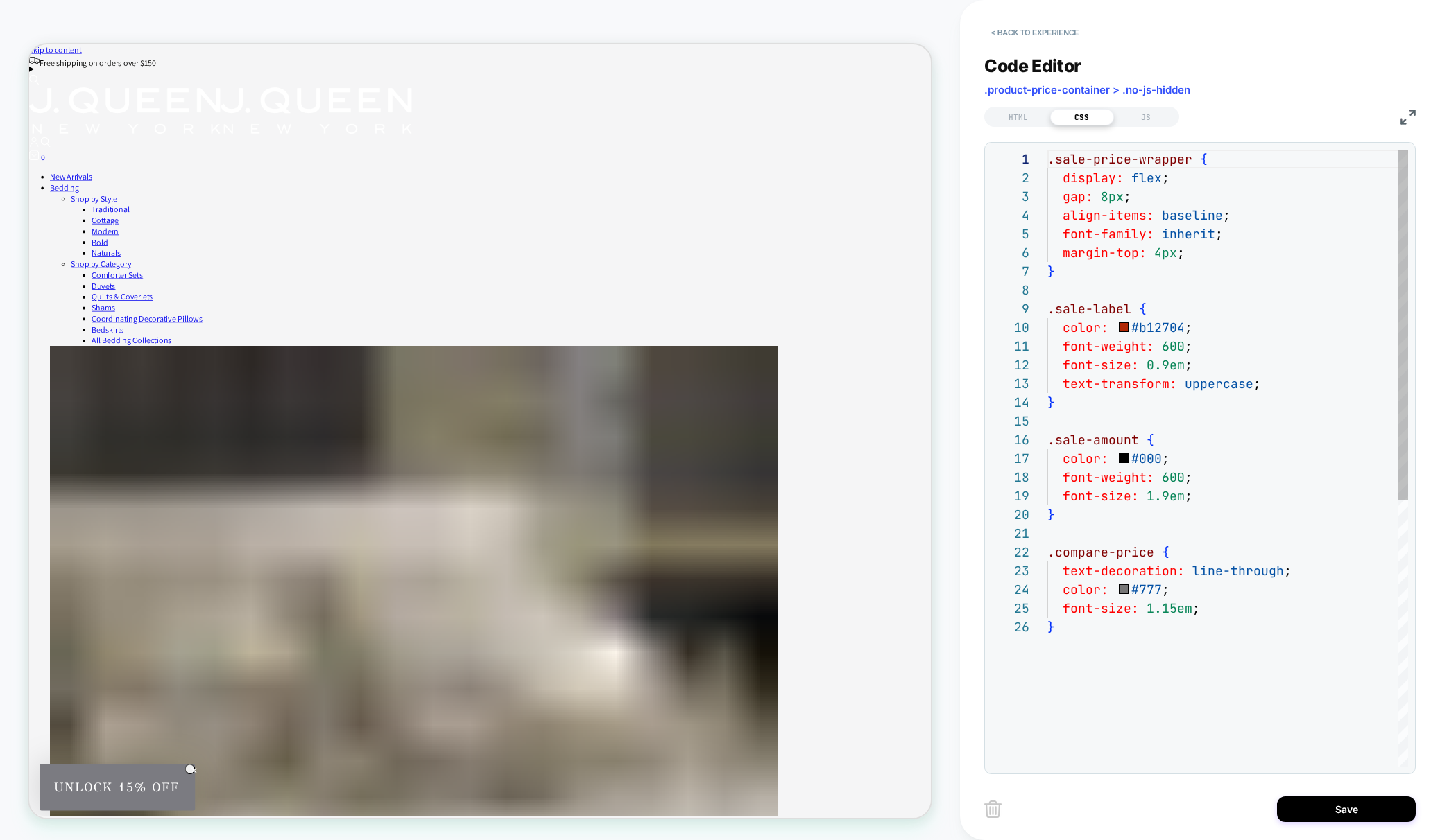
scroll to position [187, 0]
click at [1003, 110] on div "HTML" at bounding box center [1018, 116] width 64 height 16
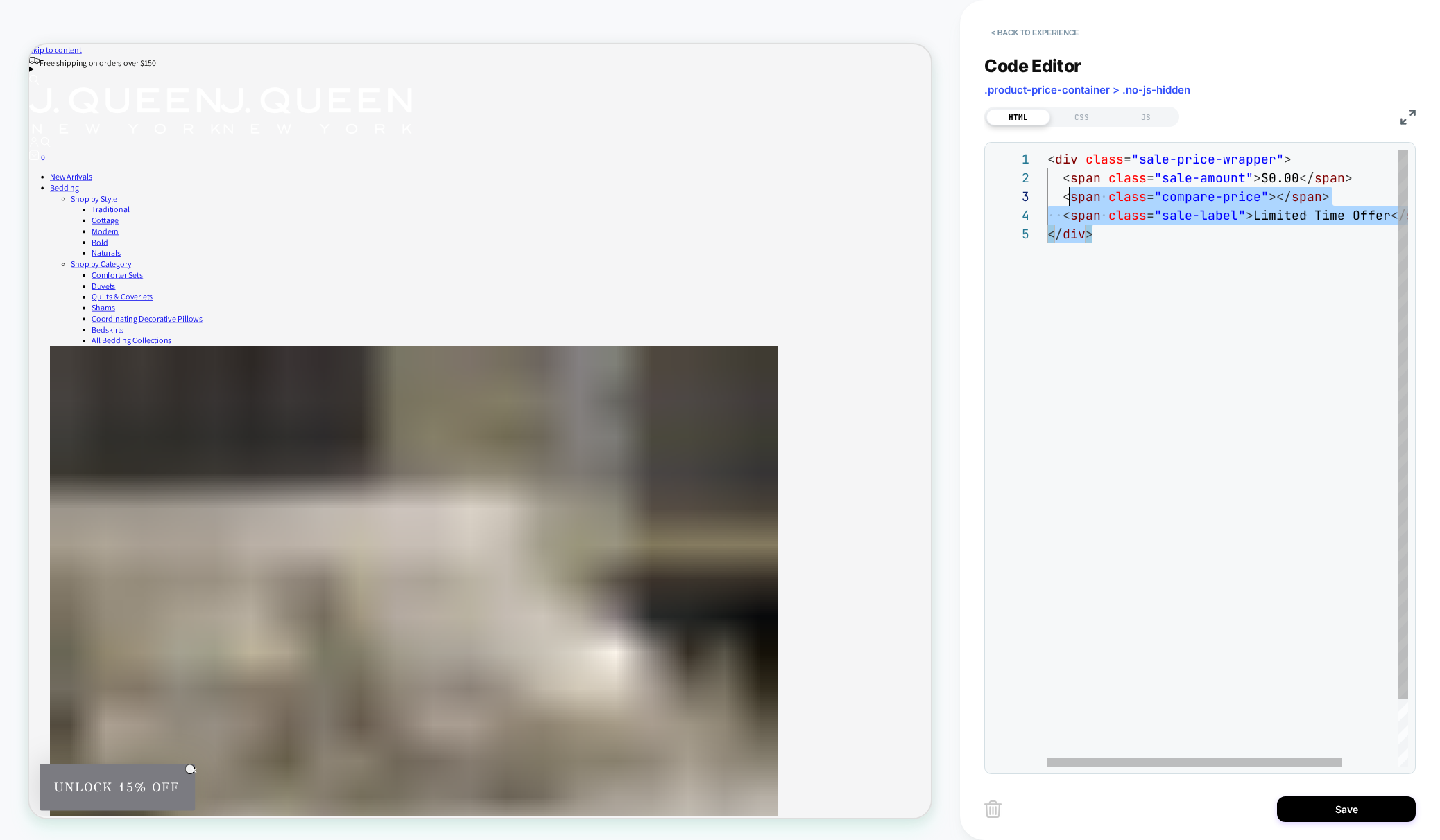
scroll to position [0, 0]
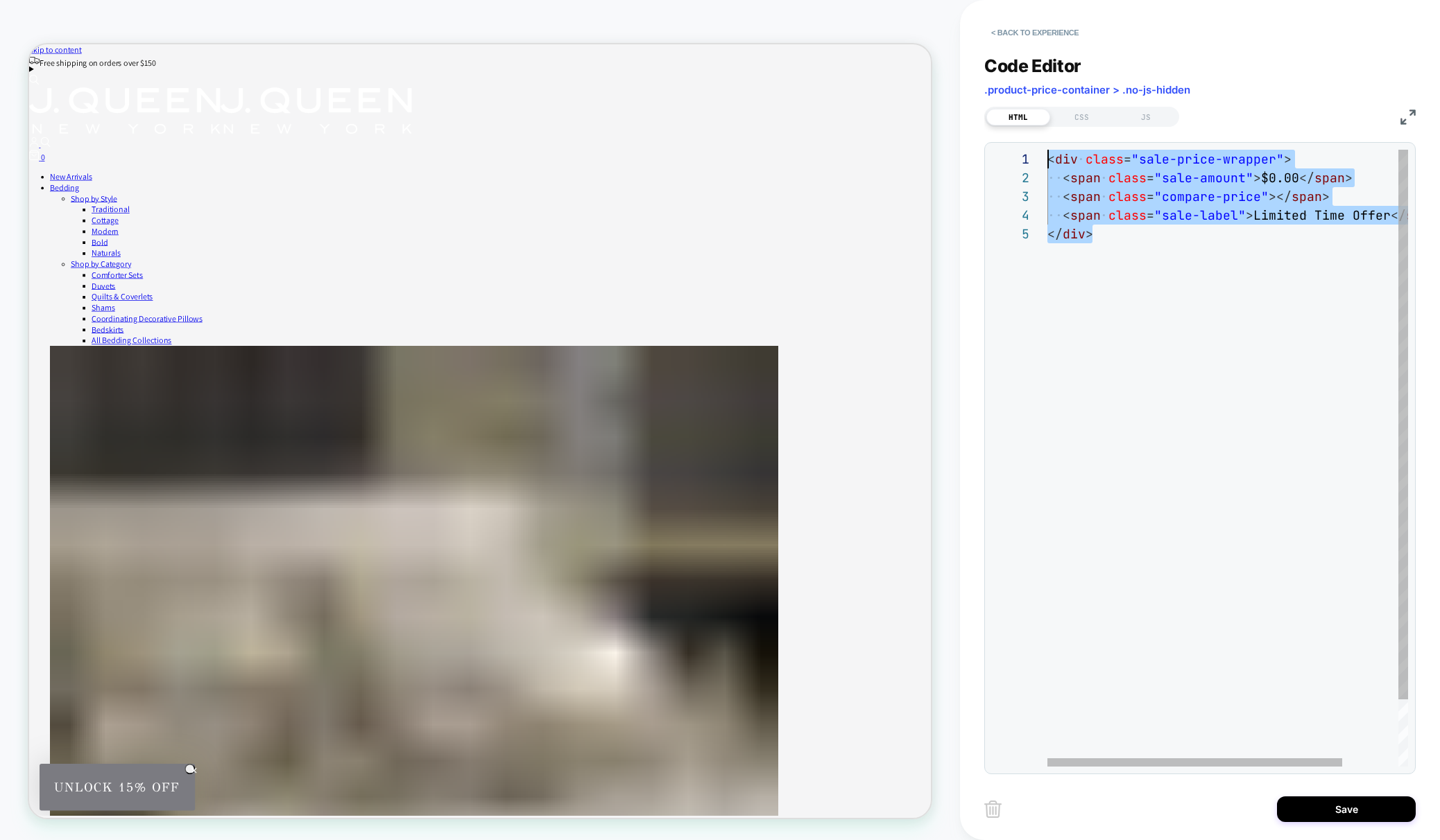
drag, startPoint x: 1113, startPoint y: 235, endPoint x: 1025, endPoint y: 154, distance: 119.6
click at [1048, 154] on div "< div class = "sale-price-wrapper" > < span class = "sale-amount" > $0.00 </ sp…" at bounding box center [1262, 495] width 430 height 692
click at [1081, 115] on div "CSS" at bounding box center [1082, 116] width 64 height 16
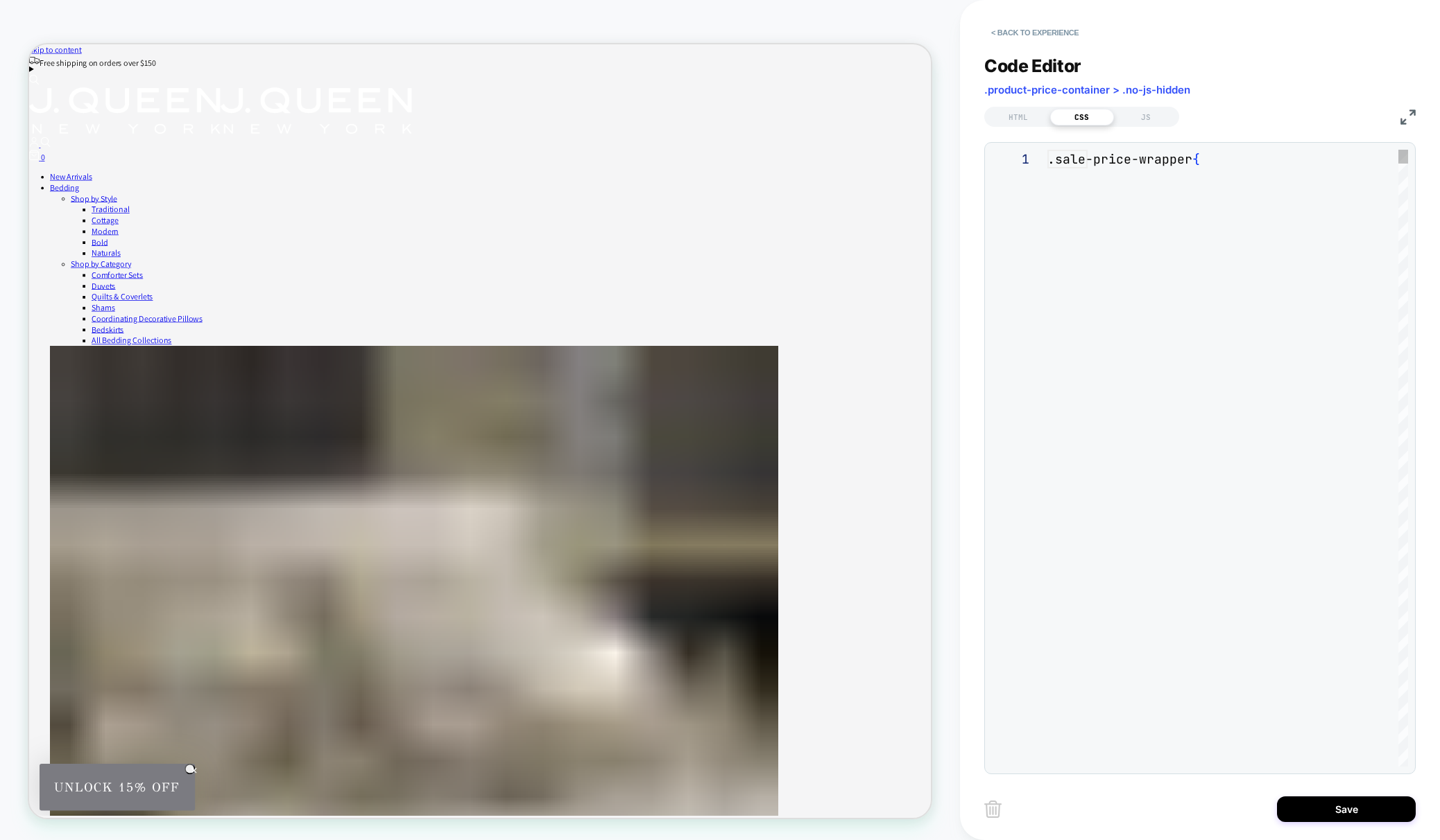
scroll to position [187, 0]
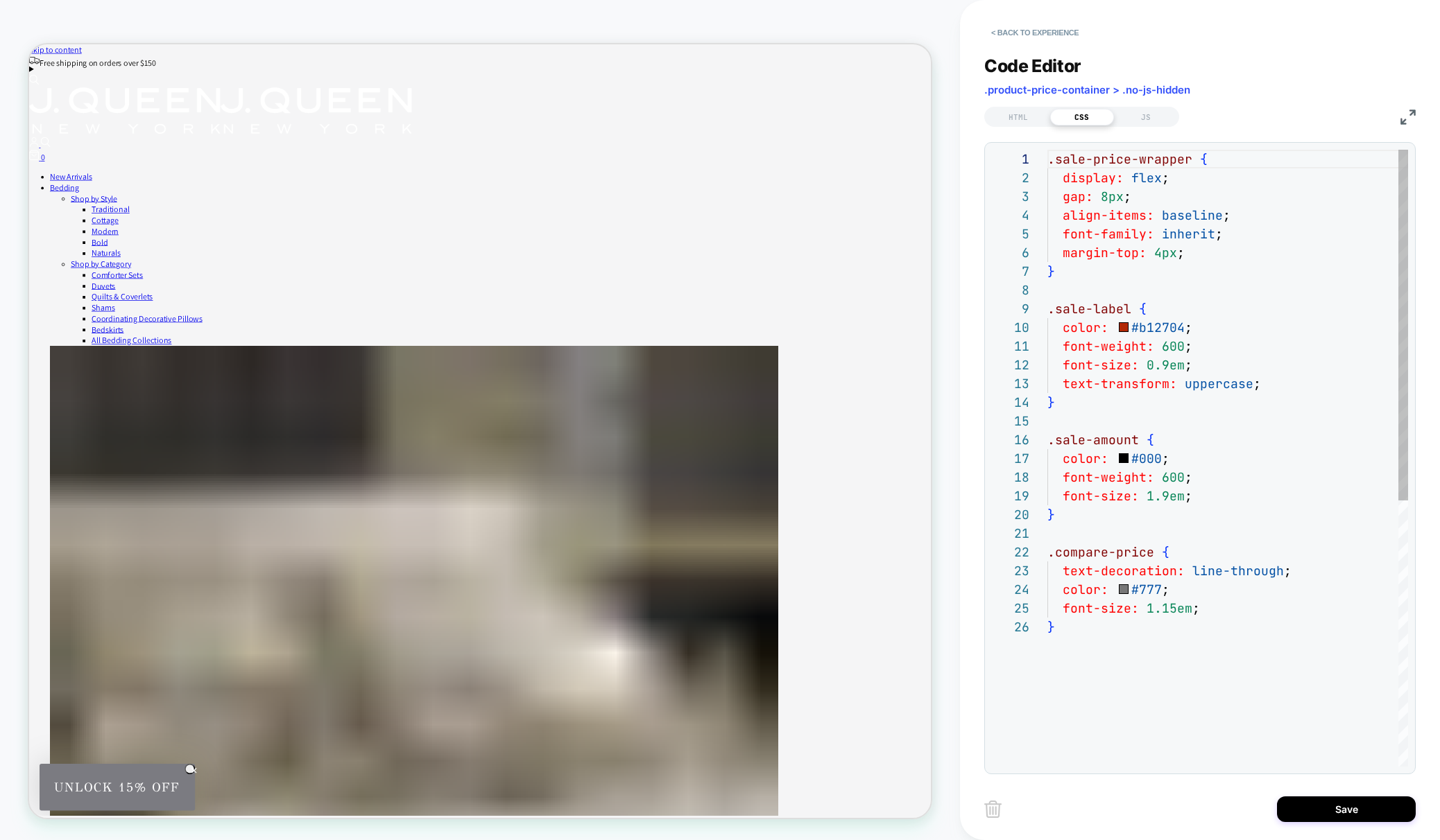
click at [1127, 272] on div ".sale-price-wrapper { display: flex ; gap: 8px ; align-items: baseline ; font-f…" at bounding box center [1228, 692] width 361 height 1085
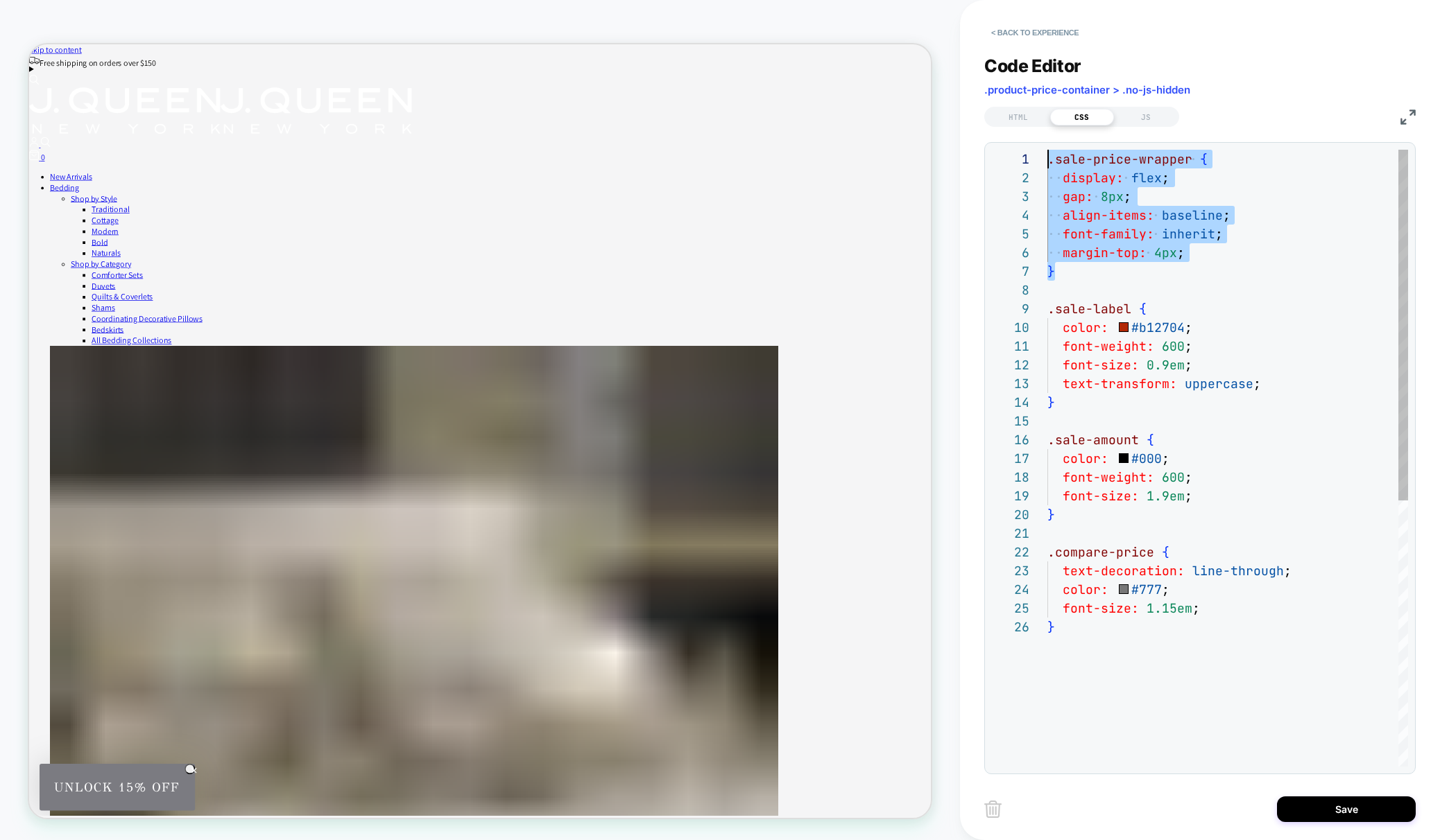
drag, startPoint x: 1071, startPoint y: 270, endPoint x: 1033, endPoint y: 149, distance: 126.8
click at [1048, 150] on div ".sale-price-wrapper { display: flex ; gap: 8px ; align-items: baseline ; font-f…" at bounding box center [1228, 692] width 361 height 1085
type textarea "**********"
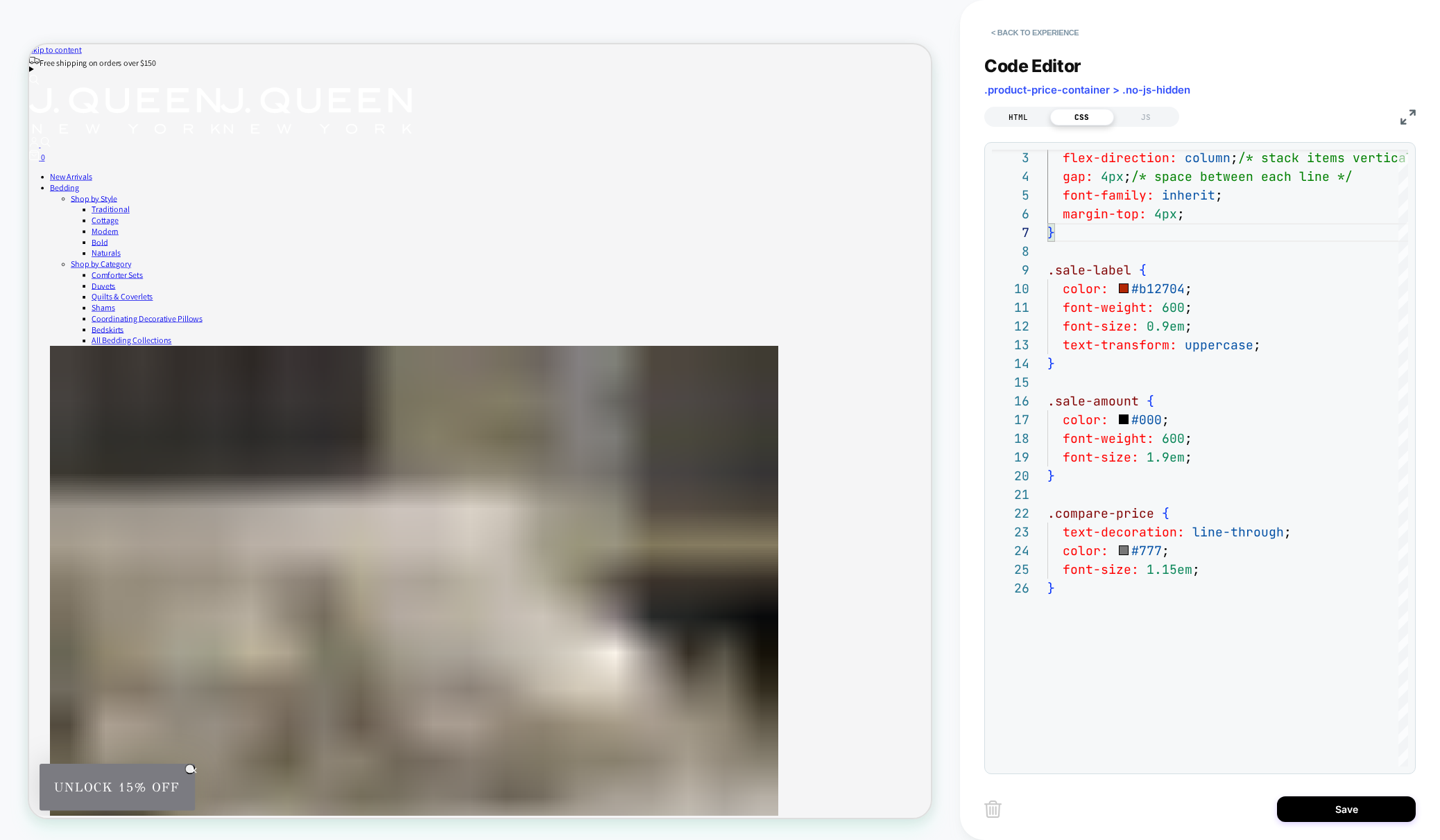
click at [1018, 110] on div "HTML" at bounding box center [1018, 116] width 64 height 16
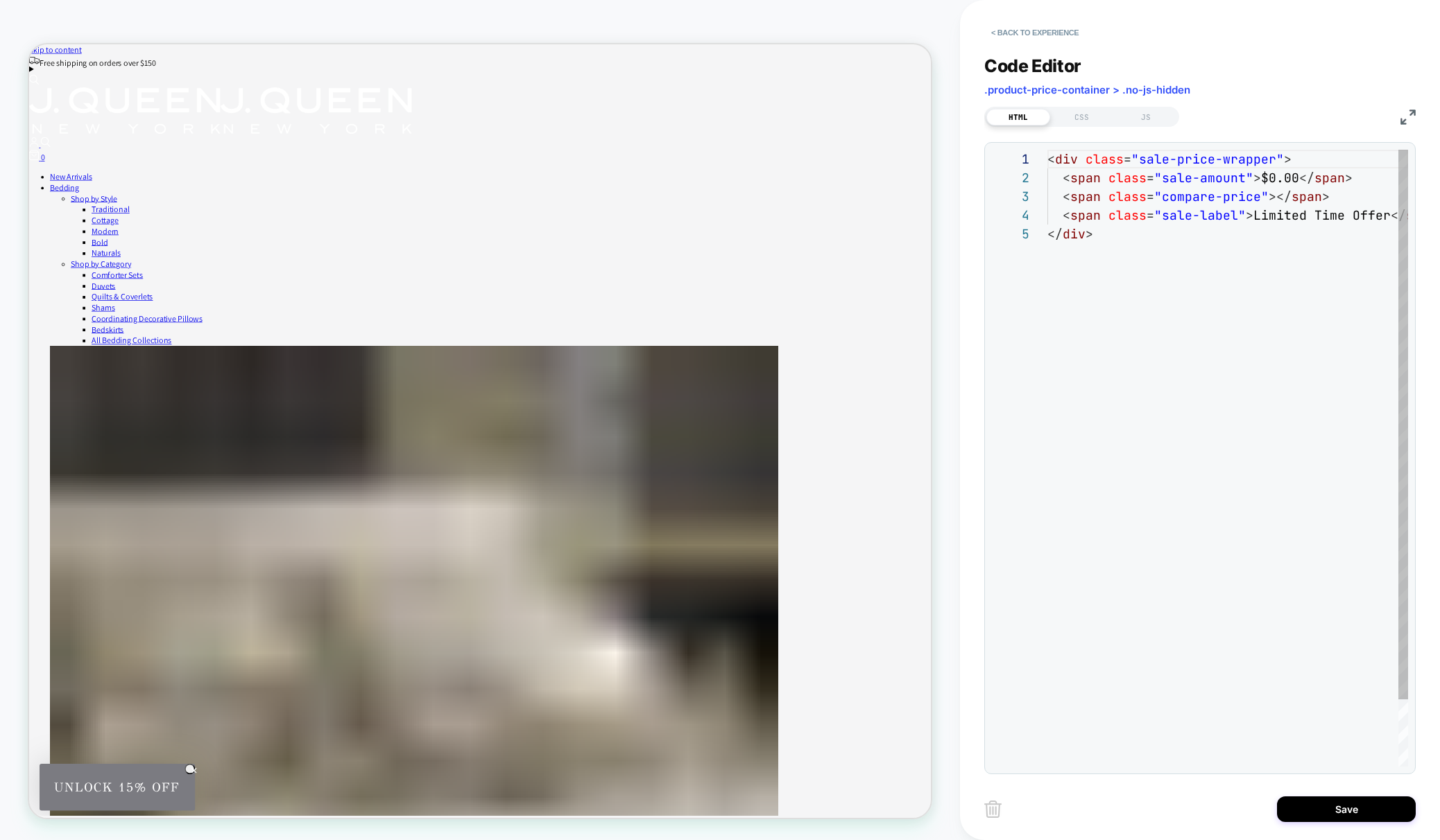
scroll to position [74, 0]
click at [1110, 223] on div "< div class = "sale-price-wrapper" > < span class = "sale-amount" > $0.00 </ sp…" at bounding box center [1262, 495] width 430 height 692
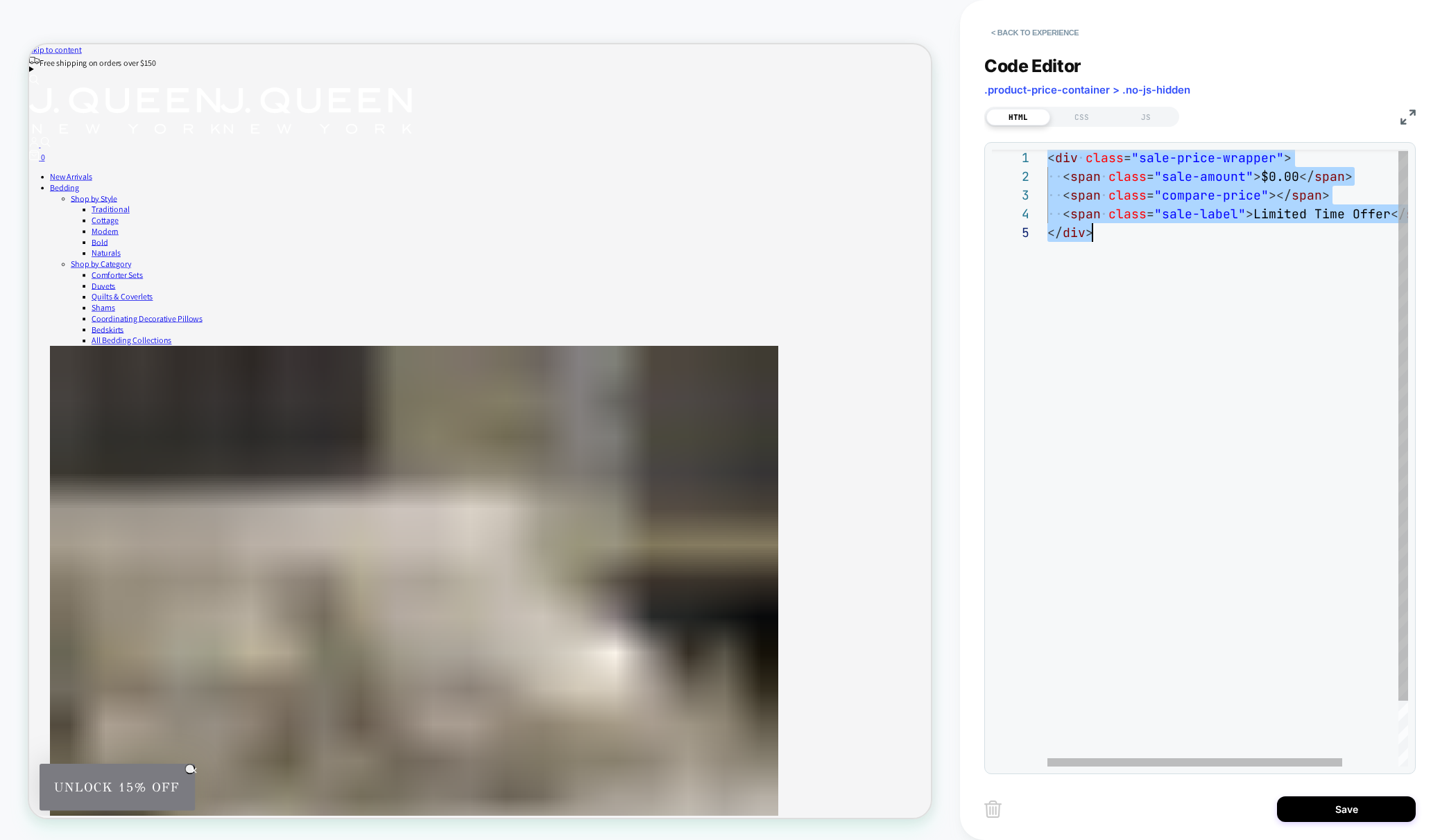
scroll to position [0, 45]
type textarea "**********"
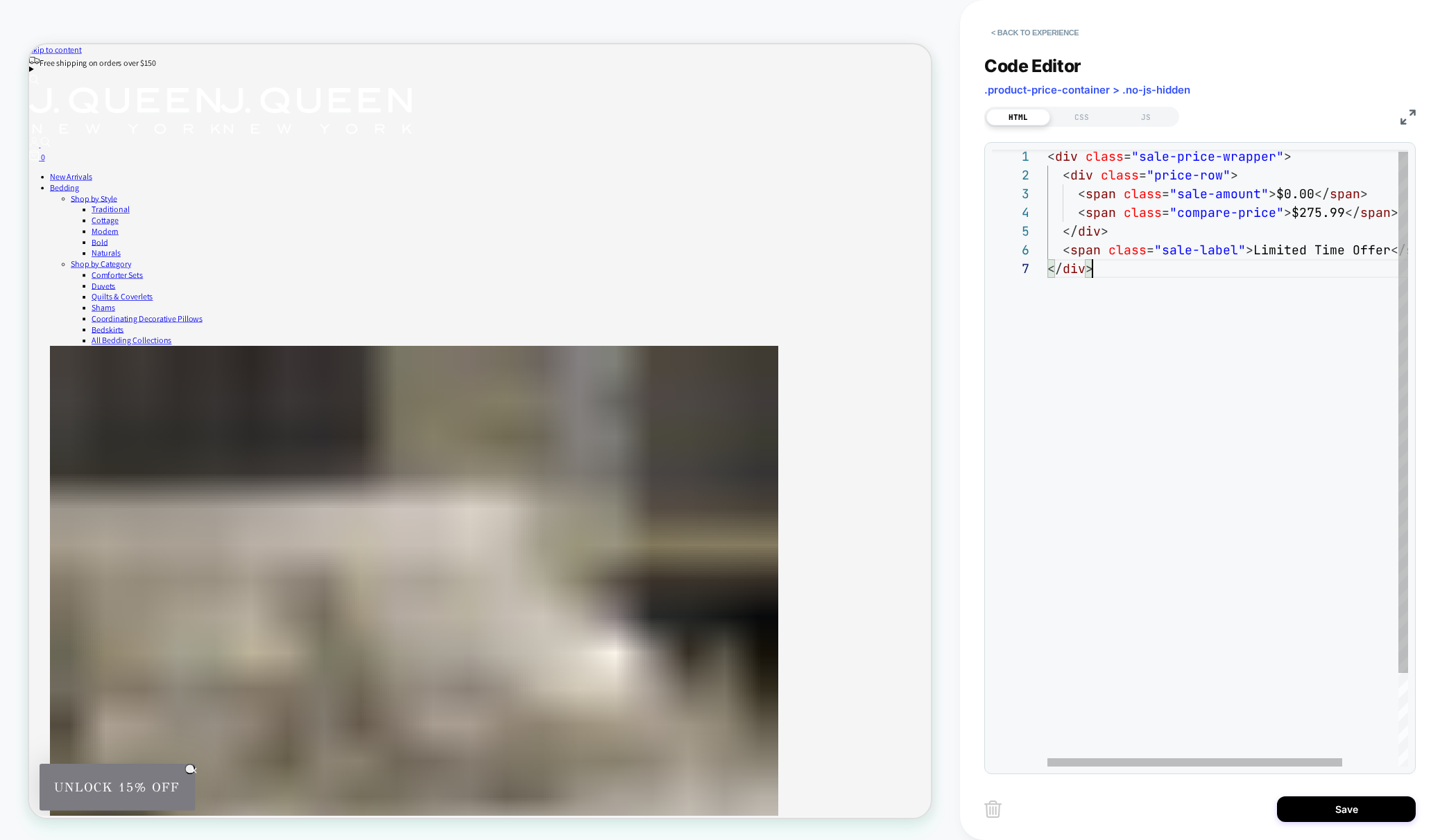
scroll to position [113, 45]
click at [1079, 120] on div "CSS" at bounding box center [1082, 116] width 64 height 16
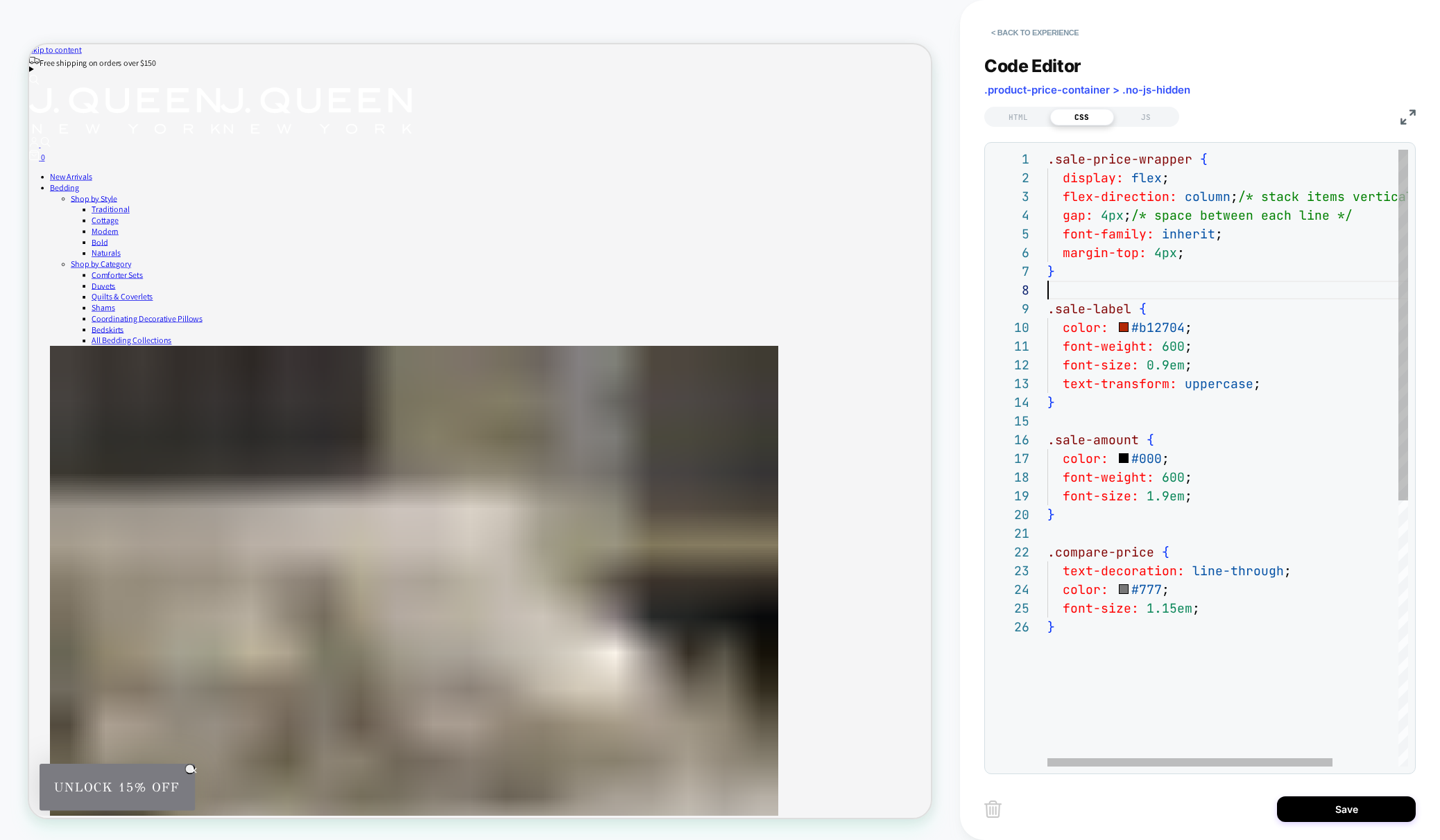
scroll to position [131, 0]
click at [1126, 295] on div ".sale-price-wrapper { display: flex ; flex-direction: column ; /* stack items v…" at bounding box center [1269, 692] width 444 height 1085
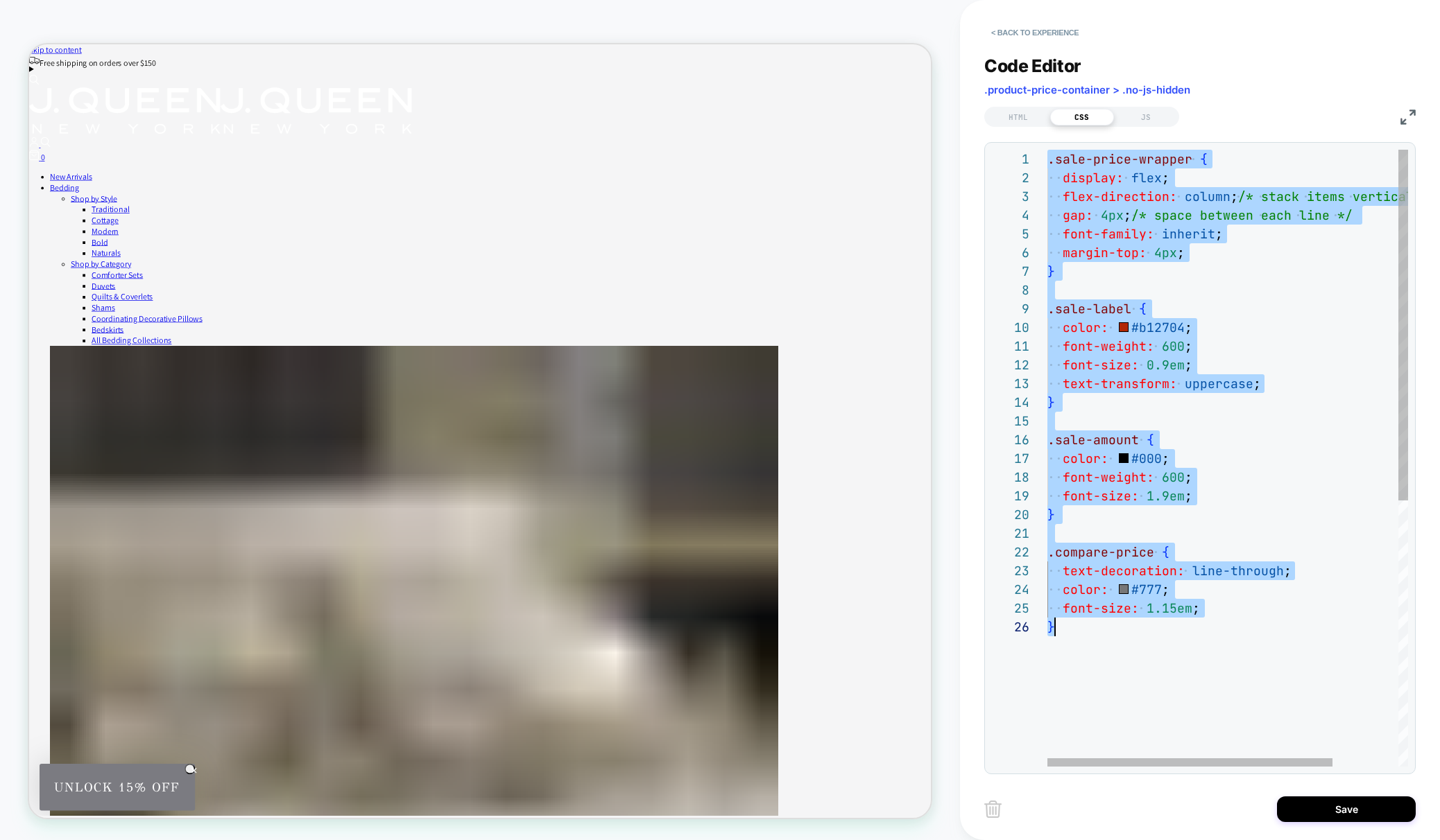
scroll to position [19, 8]
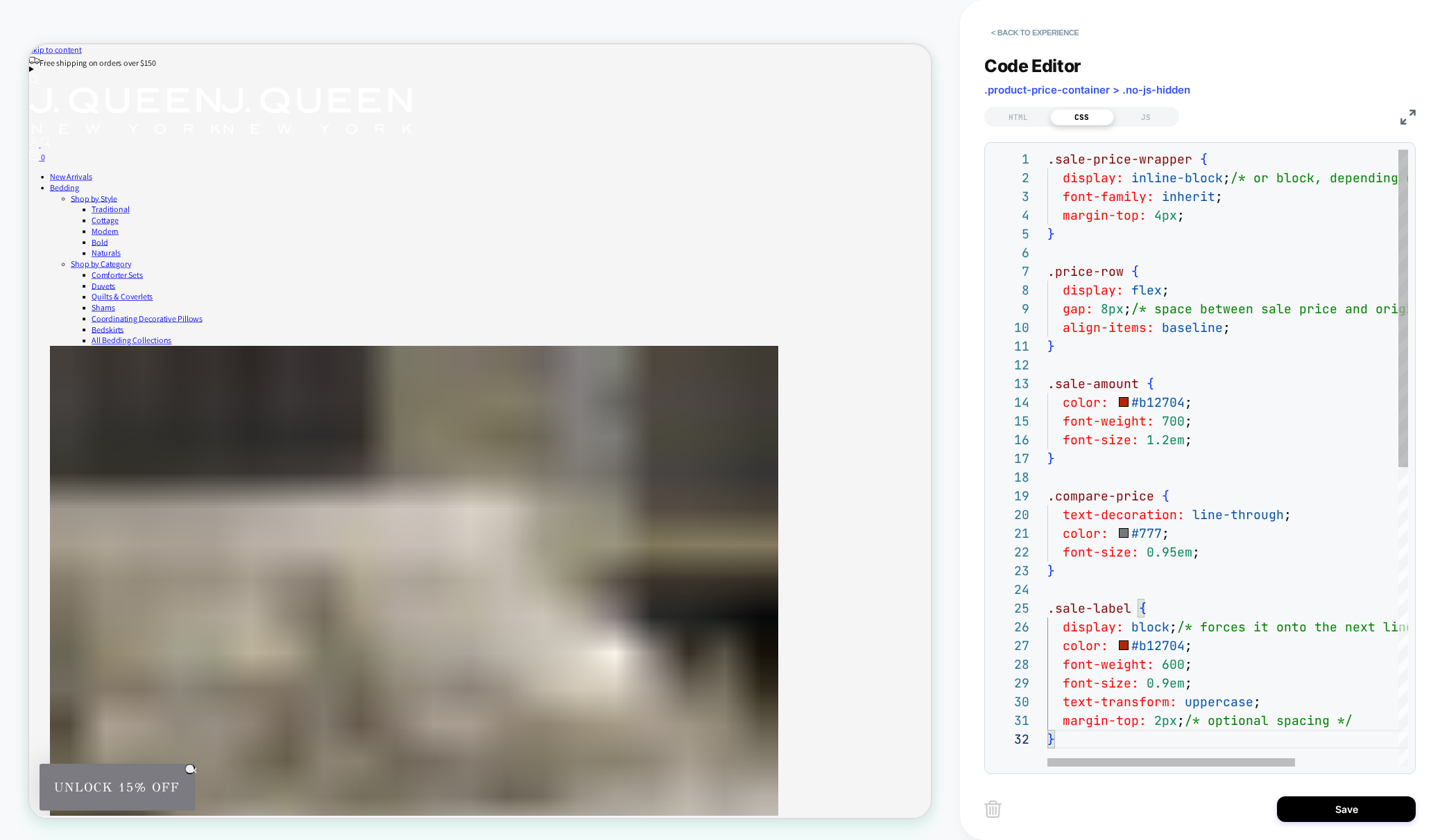
click at [1110, 309] on div ".sale-price-wrapper { display: inline-block ; /* or block, depending on placeme…" at bounding box center [1302, 748] width 511 height 1198
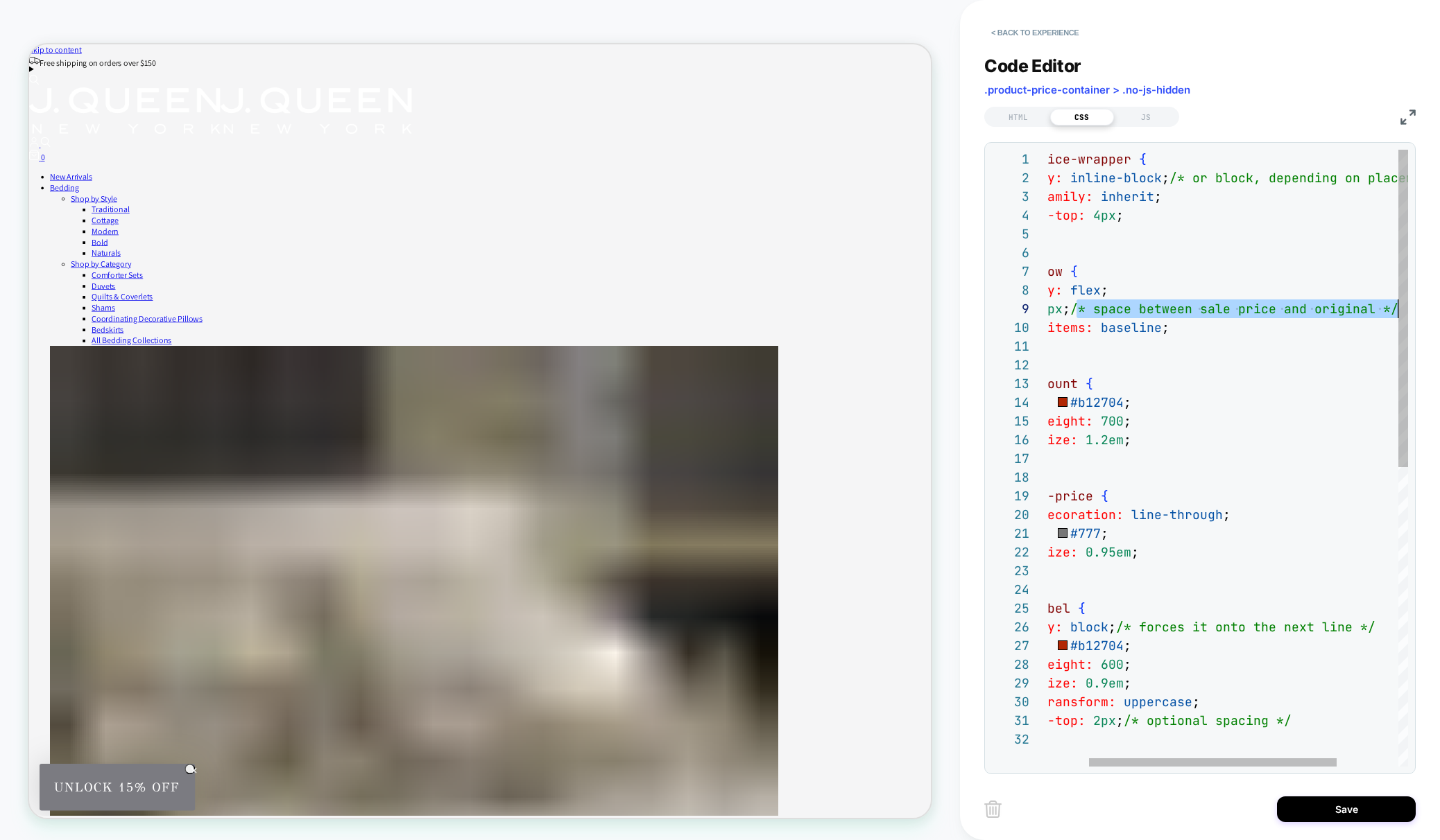
drag, startPoint x: 1142, startPoint y: 310, endPoint x: 1450, endPoint y: 317, distance: 308.1
click at [1439, 317] on div ".sale-price-wrapper { display: inline-block ; /* or block, depending on placeme…" at bounding box center [1241, 748] width 511 height 1198
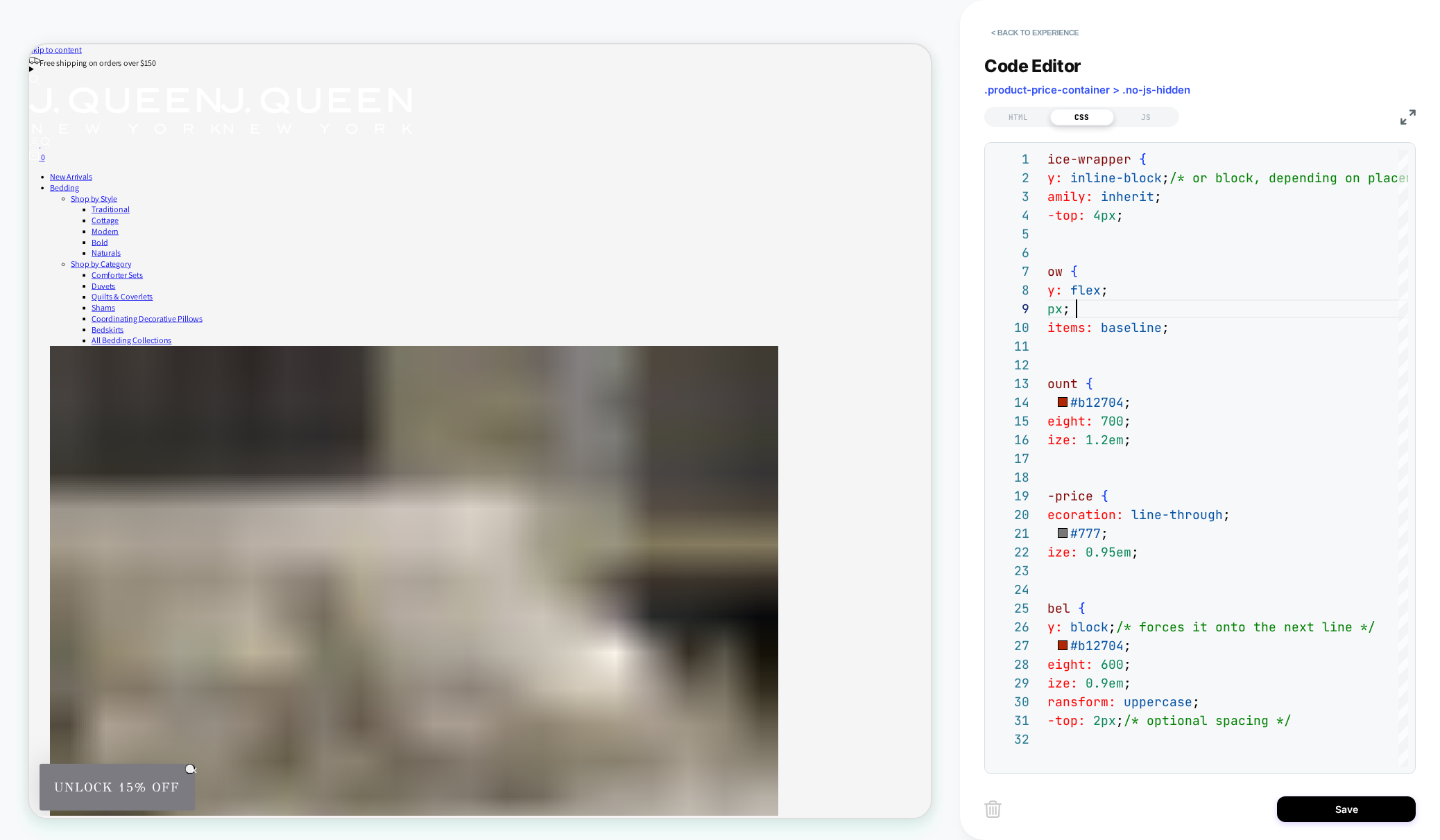
scroll to position [150, 90]
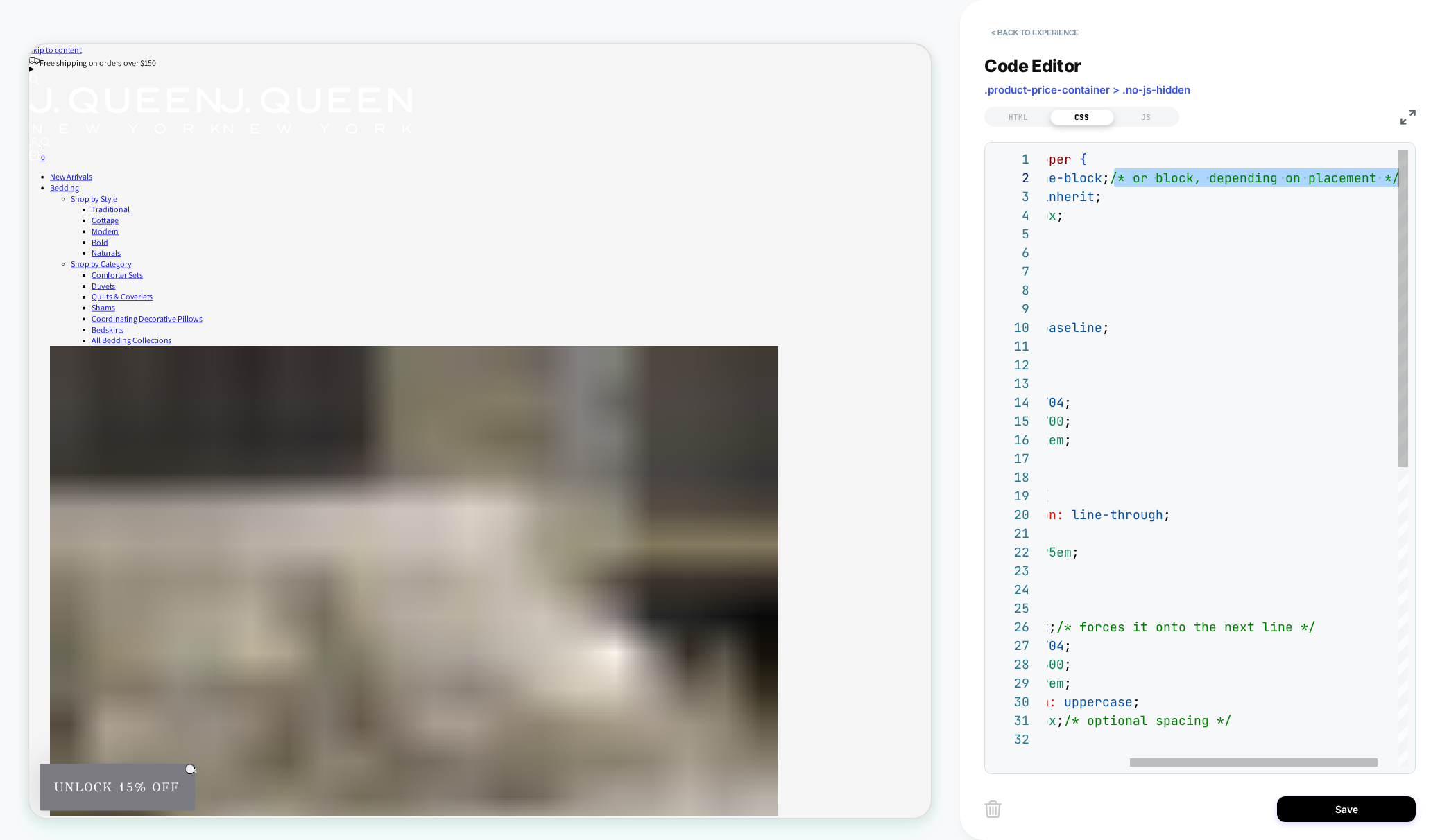
drag, startPoint x: 1175, startPoint y: 179, endPoint x: 1481, endPoint y: 181, distance: 306.0
click at [1438, 181] on div ".sale-price-wrapper { display: inline-block ; /* or block, depending on placeme…" at bounding box center [1181, 748] width 511 height 1198
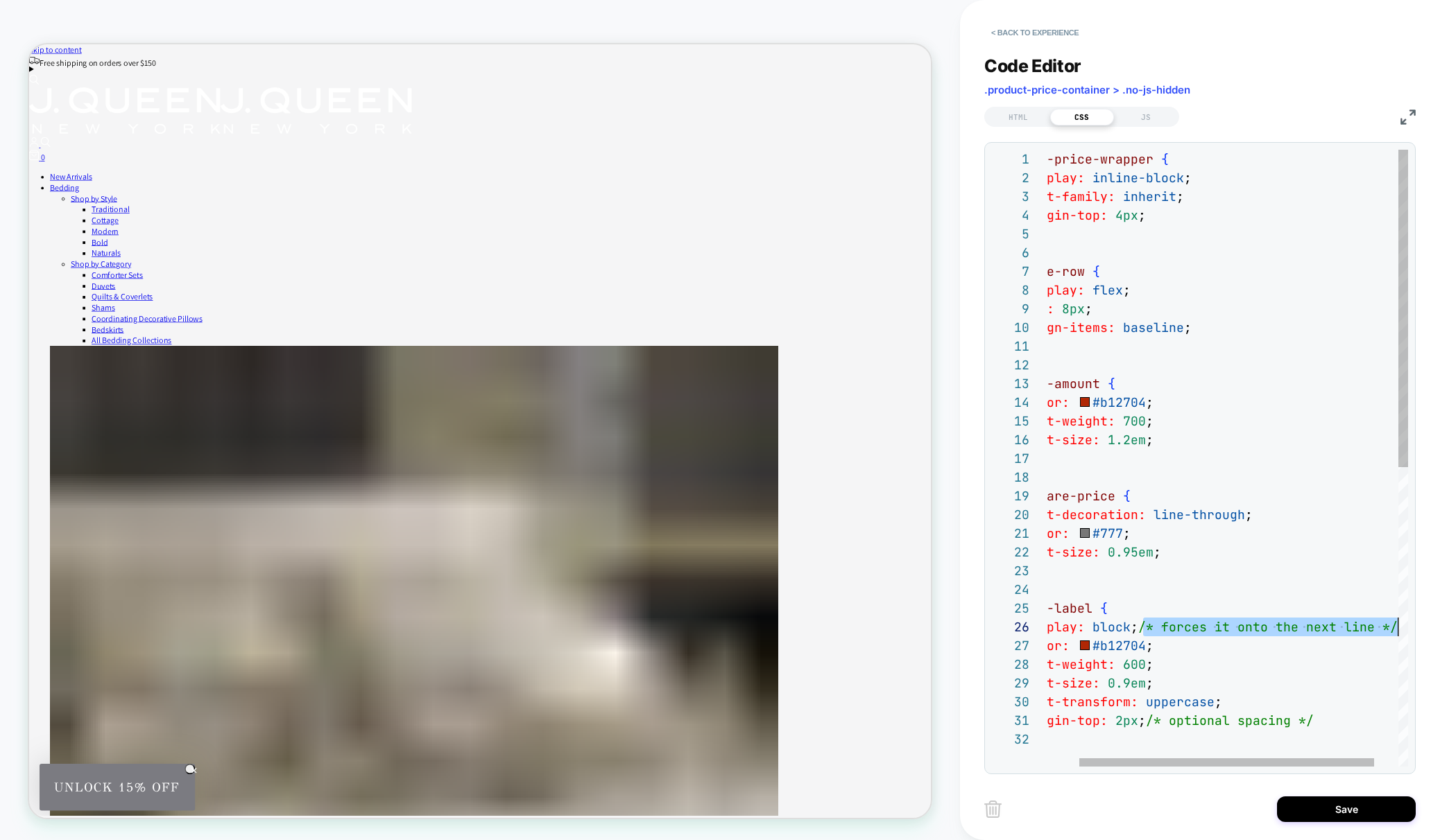
drag, startPoint x: 1239, startPoint y: 620, endPoint x: 1415, endPoint y: 627, distance: 176.1
click at [1426, 630] on div "< Back to experience Code Editor .product-price-container > .no-js-hidden HTML …" at bounding box center [1199, 420] width 480 height 840
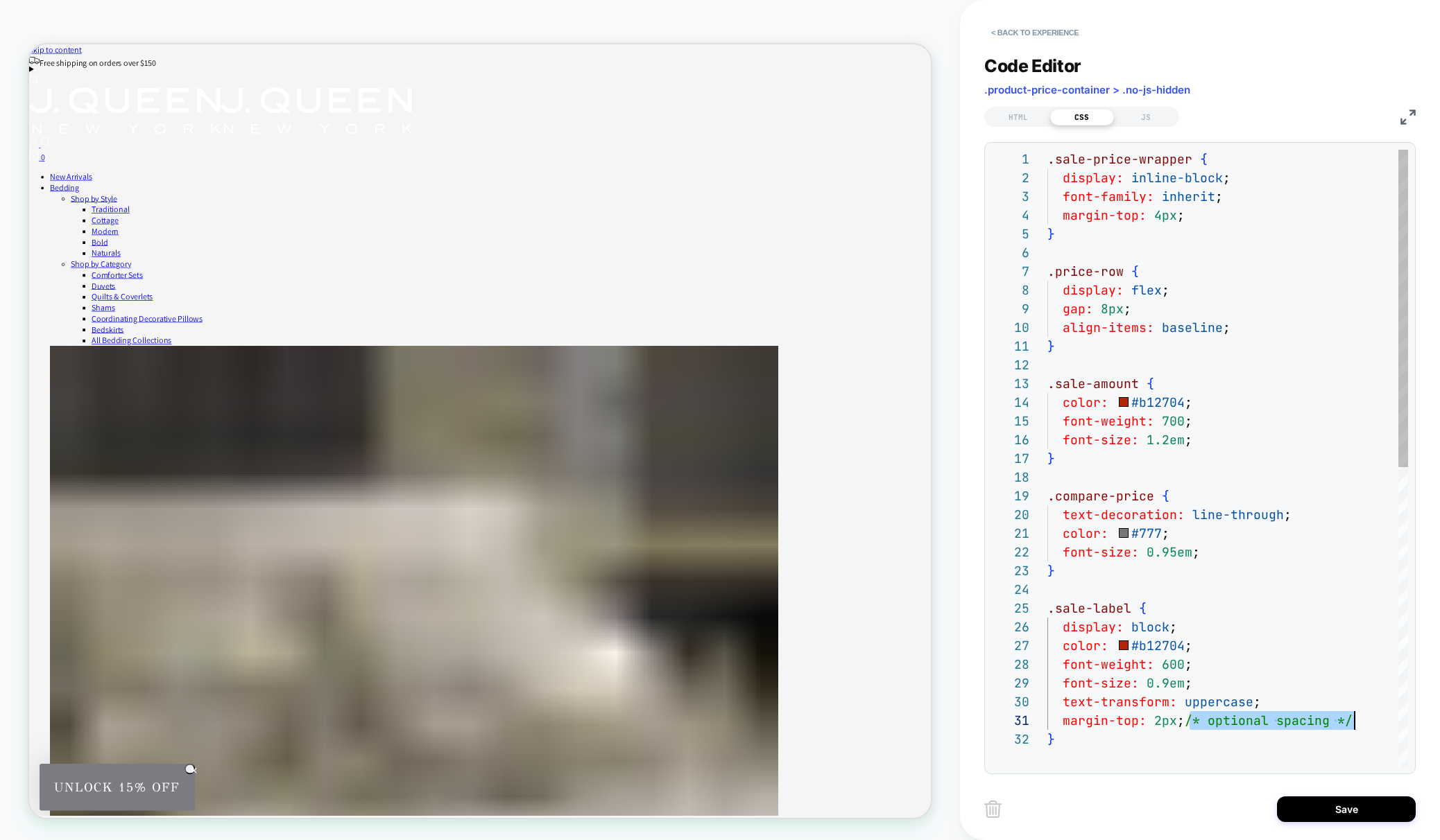
drag, startPoint x: 1201, startPoint y: 721, endPoint x: 1401, endPoint y: 724, distance: 200.0
click at [1401, 724] on div ".sale-price-wrapper { display: inline-block ; font-family: inherit ; margin-top…" at bounding box center [1228, 748] width 361 height 1198
click at [1171, 401] on div ".sale-price-wrapper { display: inline-block ; font-family: inherit ; margin-top…" at bounding box center [1228, 748] width 361 height 1198
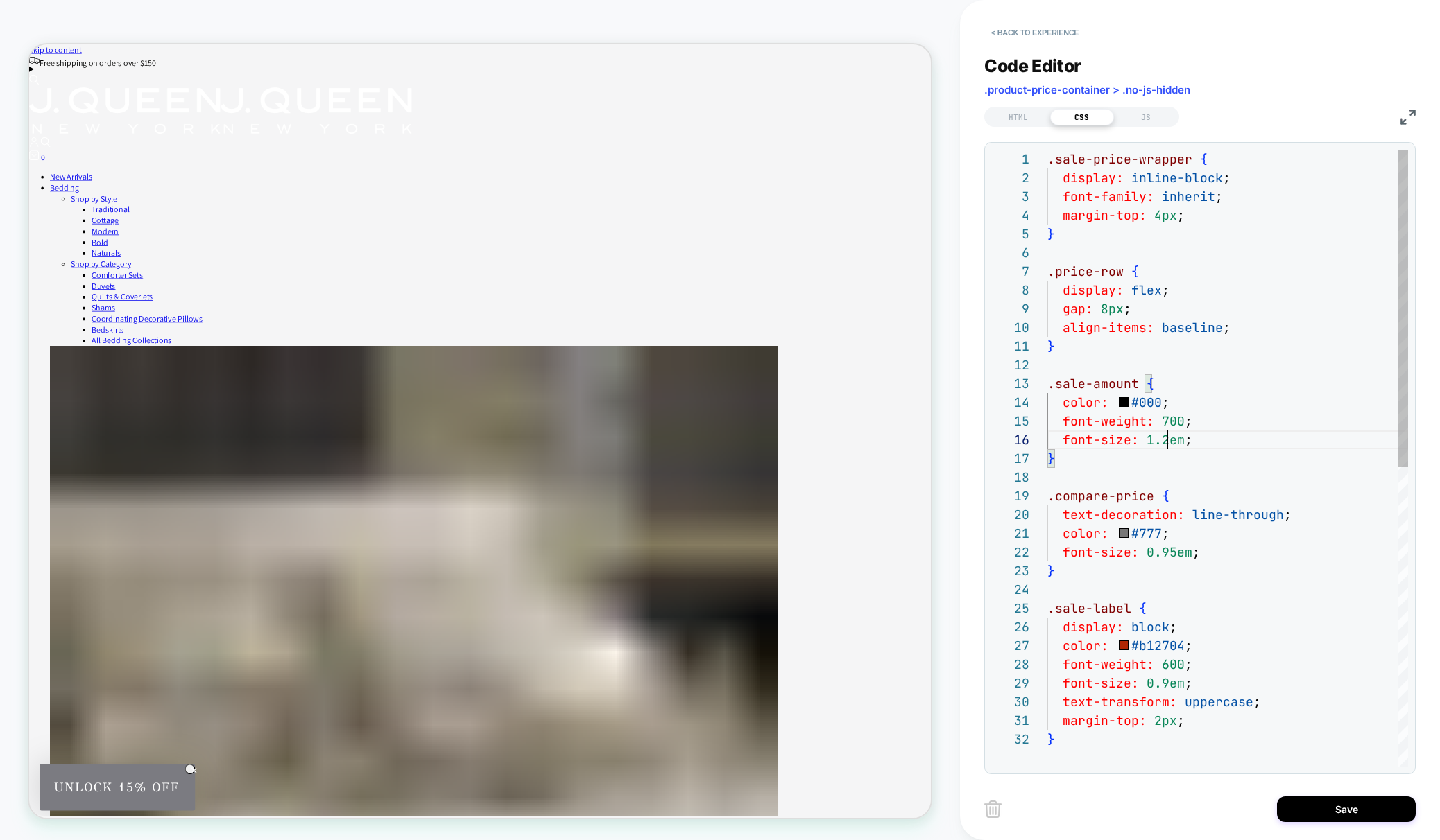
scroll to position [94, 120]
click at [1164, 440] on div ".sale-price-wrapper { display: inline-block ; font-family: inherit ; margin-top…" at bounding box center [1228, 748] width 361 height 1198
click at [1163, 441] on div ".sale-price-wrapper { display: inline-block ; font-family: inherit ; margin-top…" at bounding box center [1228, 748] width 361 height 1198
drag, startPoint x: 1165, startPoint y: 683, endPoint x: 1147, endPoint y: 684, distance: 18.0
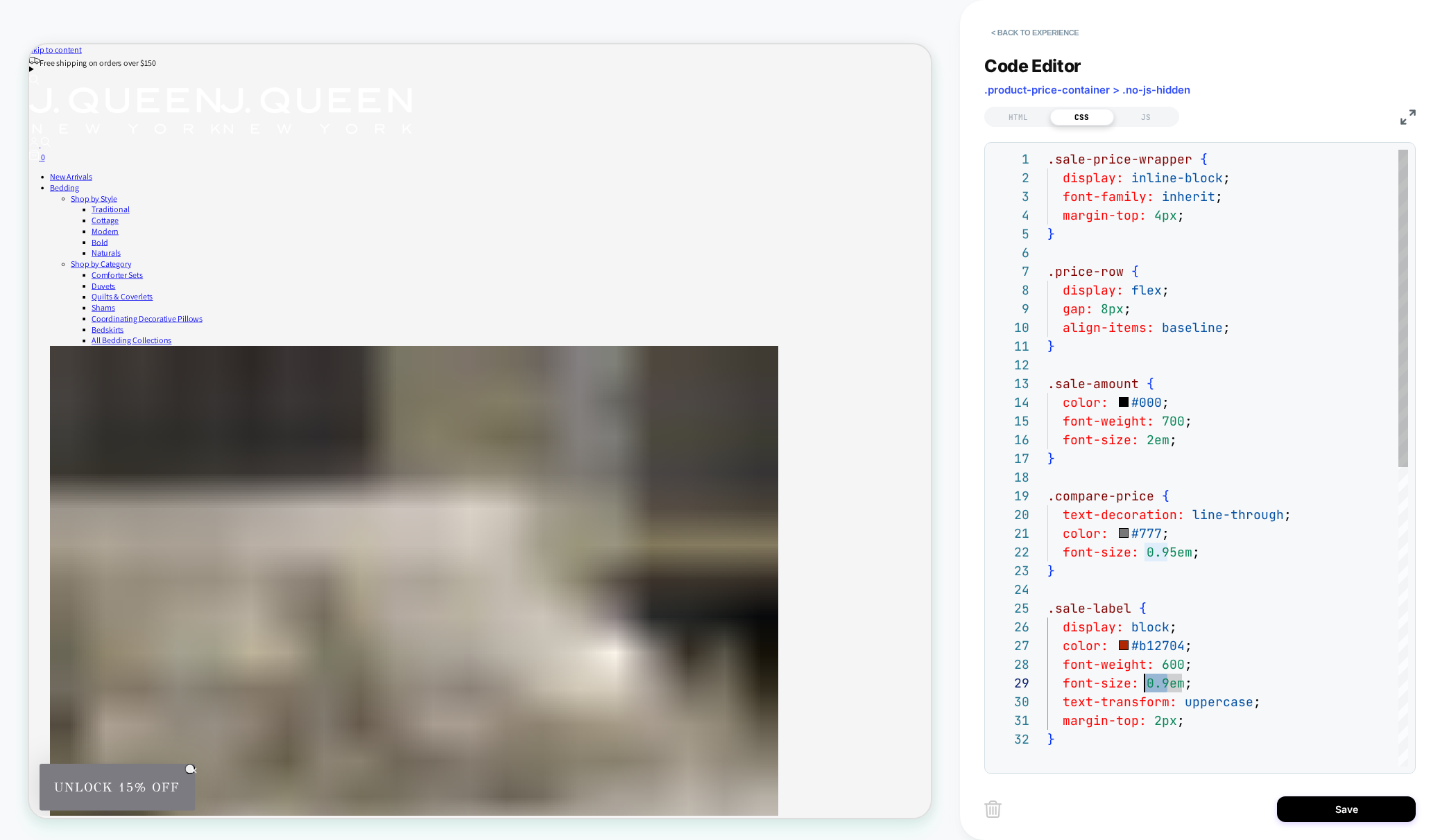
click at [1147, 684] on div ".sale-price-wrapper { display: inline-block ; font-family: inherit ; margin-top…" at bounding box center [1228, 748] width 361 height 1198
click at [1165, 548] on div ".sale-price-wrapper { display: inline-block ; font-family: inherit ; margin-top…" at bounding box center [1228, 748] width 361 height 1198
drag, startPoint x: 1176, startPoint y: 552, endPoint x: 1147, endPoint y: 551, distance: 29.0
click at [1147, 551] on div ".sale-price-wrapper { display: inline-block ; font-family: inherit ; margin-top…" at bounding box center [1228, 748] width 361 height 1198
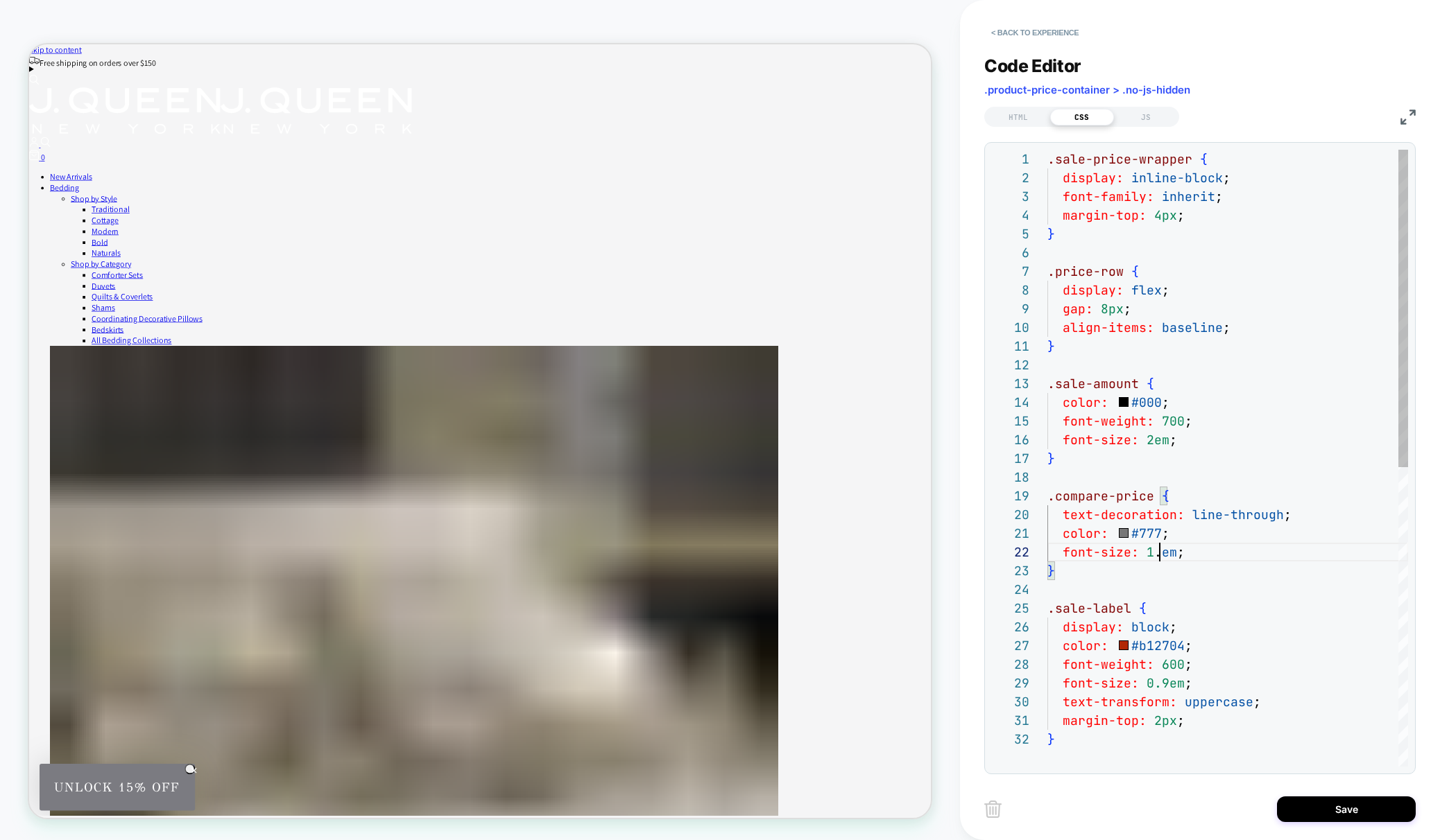
scroll to position [19, 120]
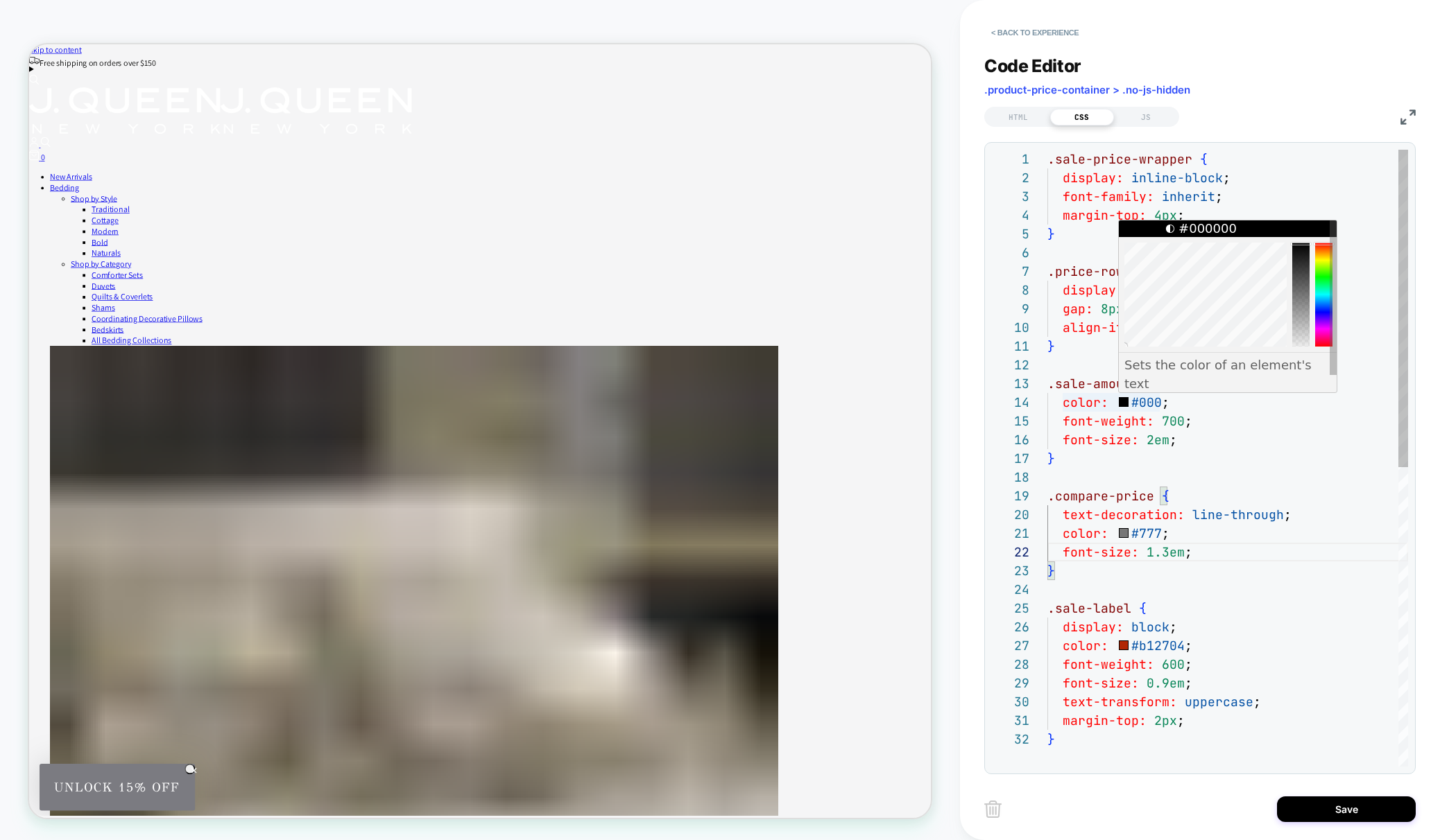
click at [1147, 404] on div ".sale-price-wrapper { display: inline-block ; font-family: inherit ; margin-top…" at bounding box center [1228, 748] width 361 height 1198
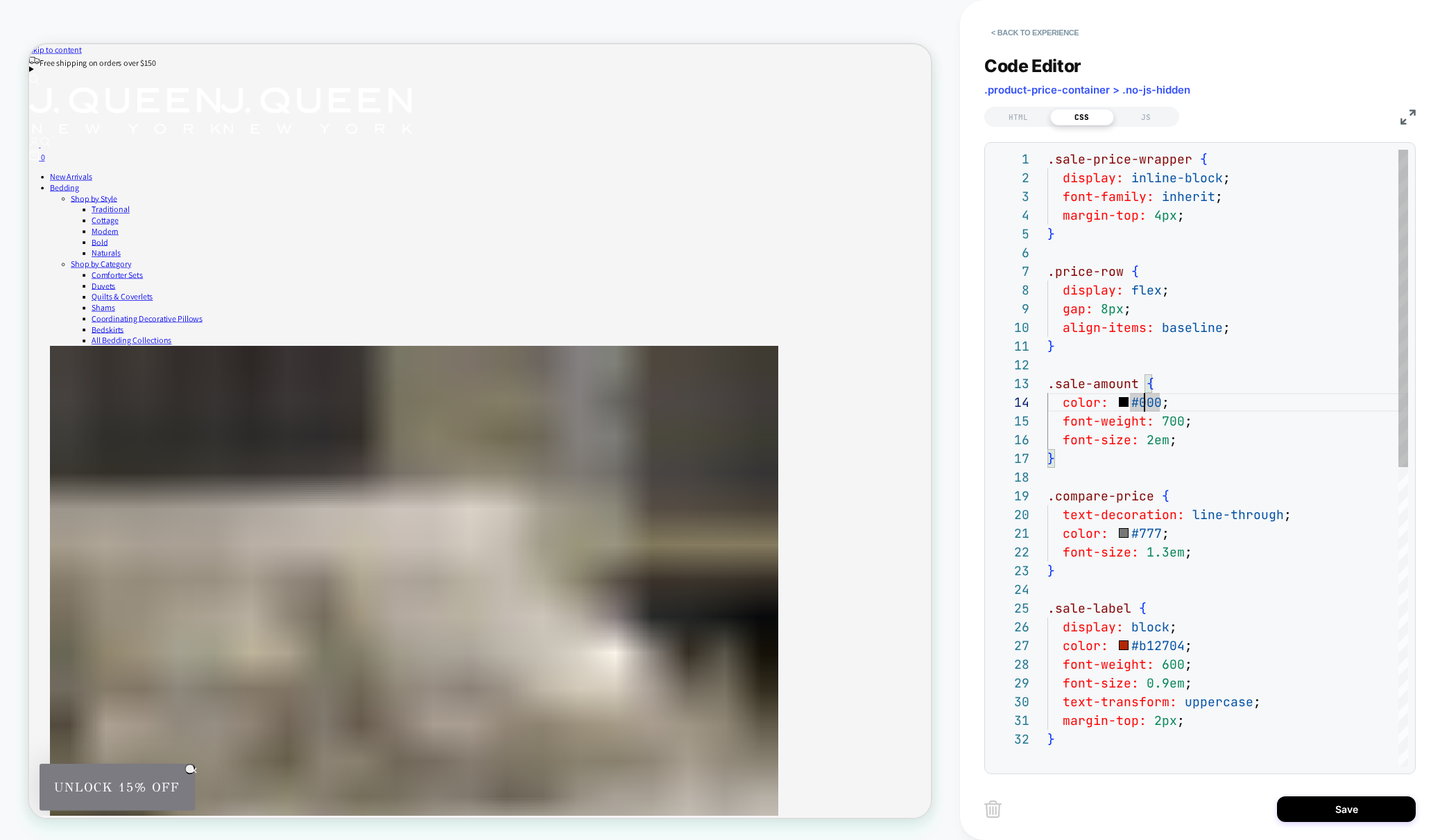
click at [1154, 638] on div ".sale-price-wrapper { display: inline-block ; font-family: inherit ; margin-top…" at bounding box center [1228, 748] width 361 height 1198
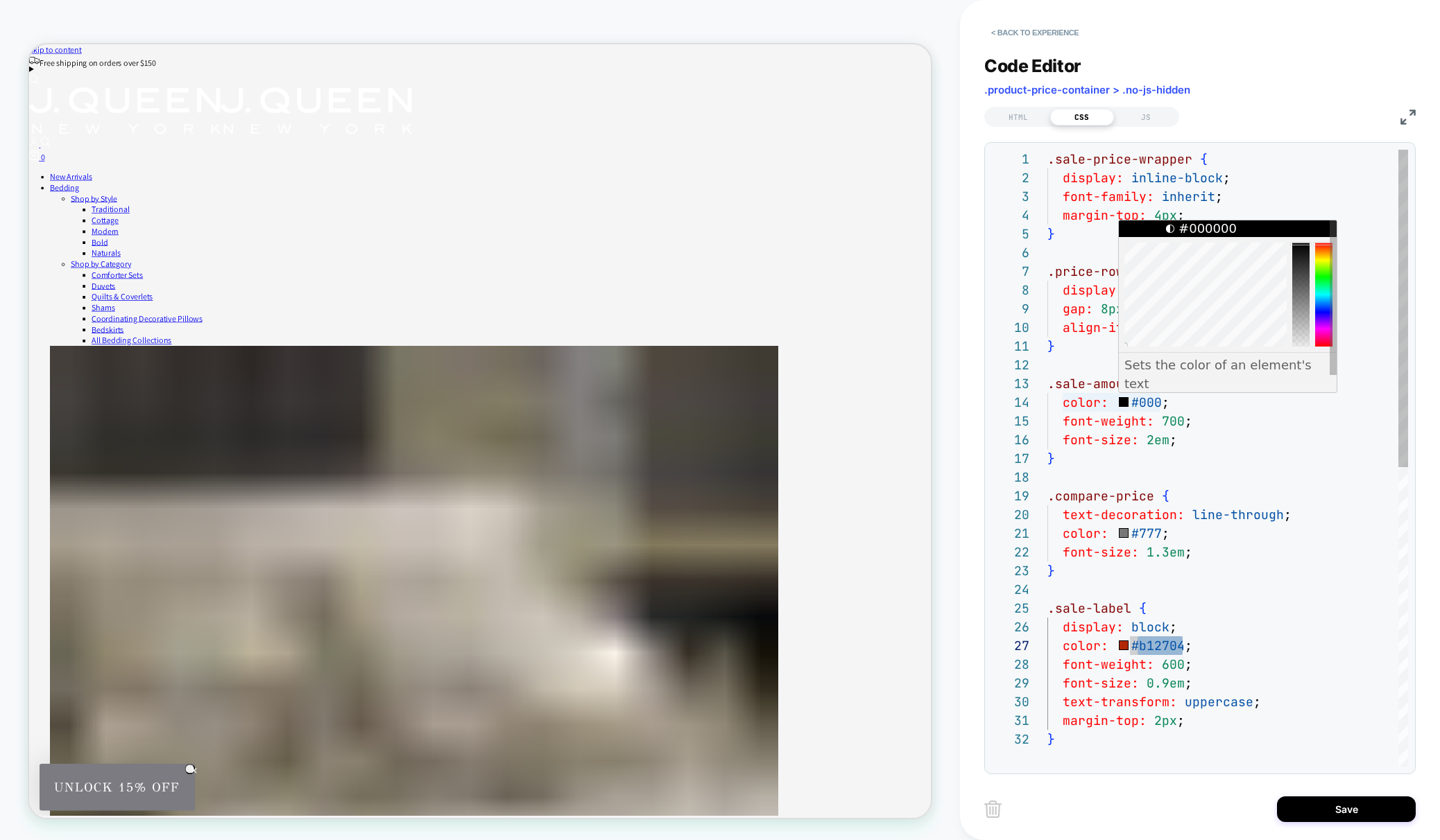
click at [1147, 402] on div ".sale-price-wrapper { display: inline-block ; font-family: inherit ; margin-top…" at bounding box center [1228, 748] width 361 height 1198
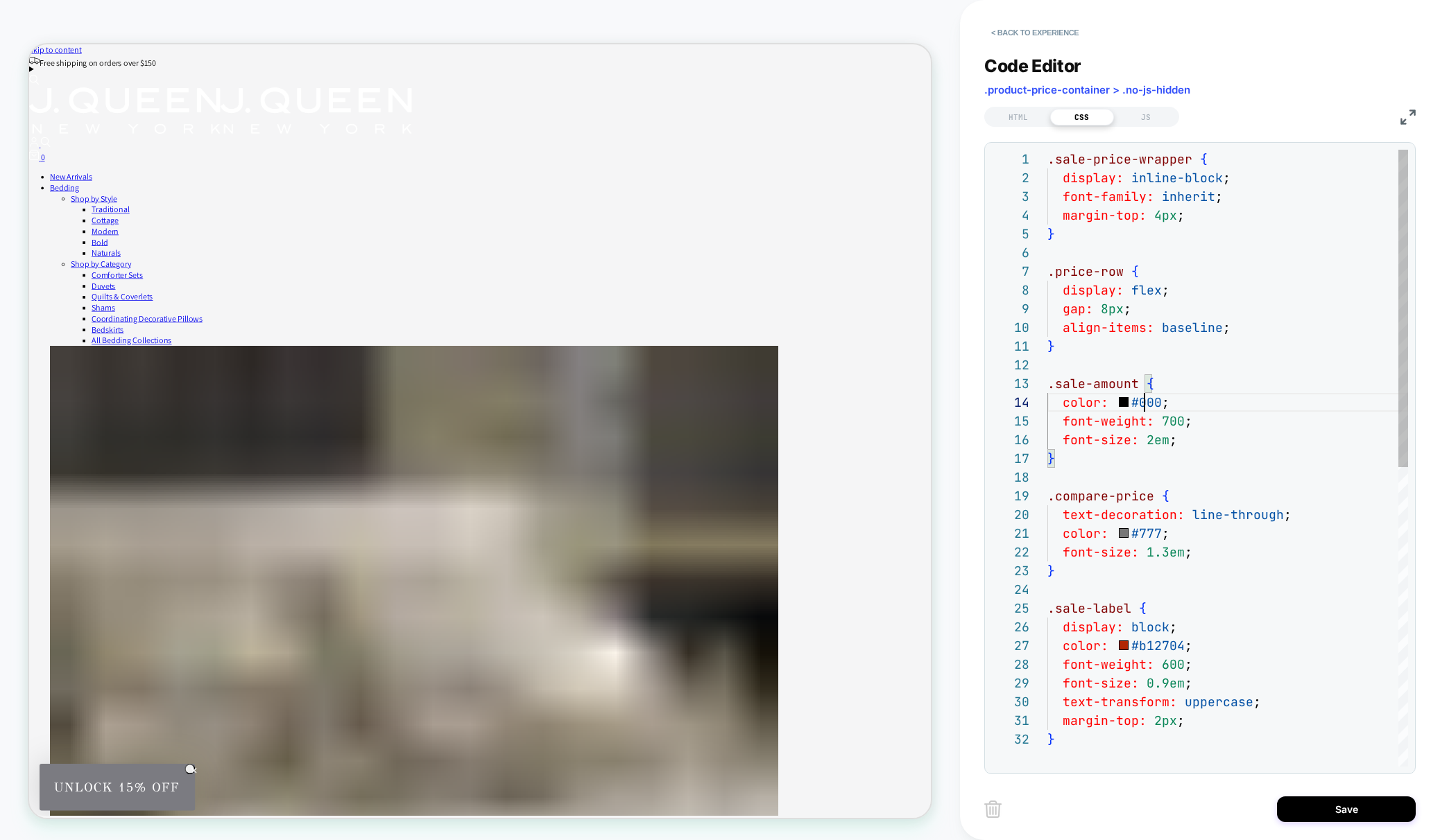
click at [1147, 402] on div ".sale-price-wrapper { display: inline-block ; font-family: inherit ; margin-top…" at bounding box center [1228, 748] width 361 height 1198
drag, startPoint x: 1166, startPoint y: 552, endPoint x: 1150, endPoint y: 552, distance: 16.0
click at [1150, 552] on div ".sale-price-wrapper { display: inline-block ; font-family: inherit ; margin-top…" at bounding box center [1228, 748] width 361 height 1198
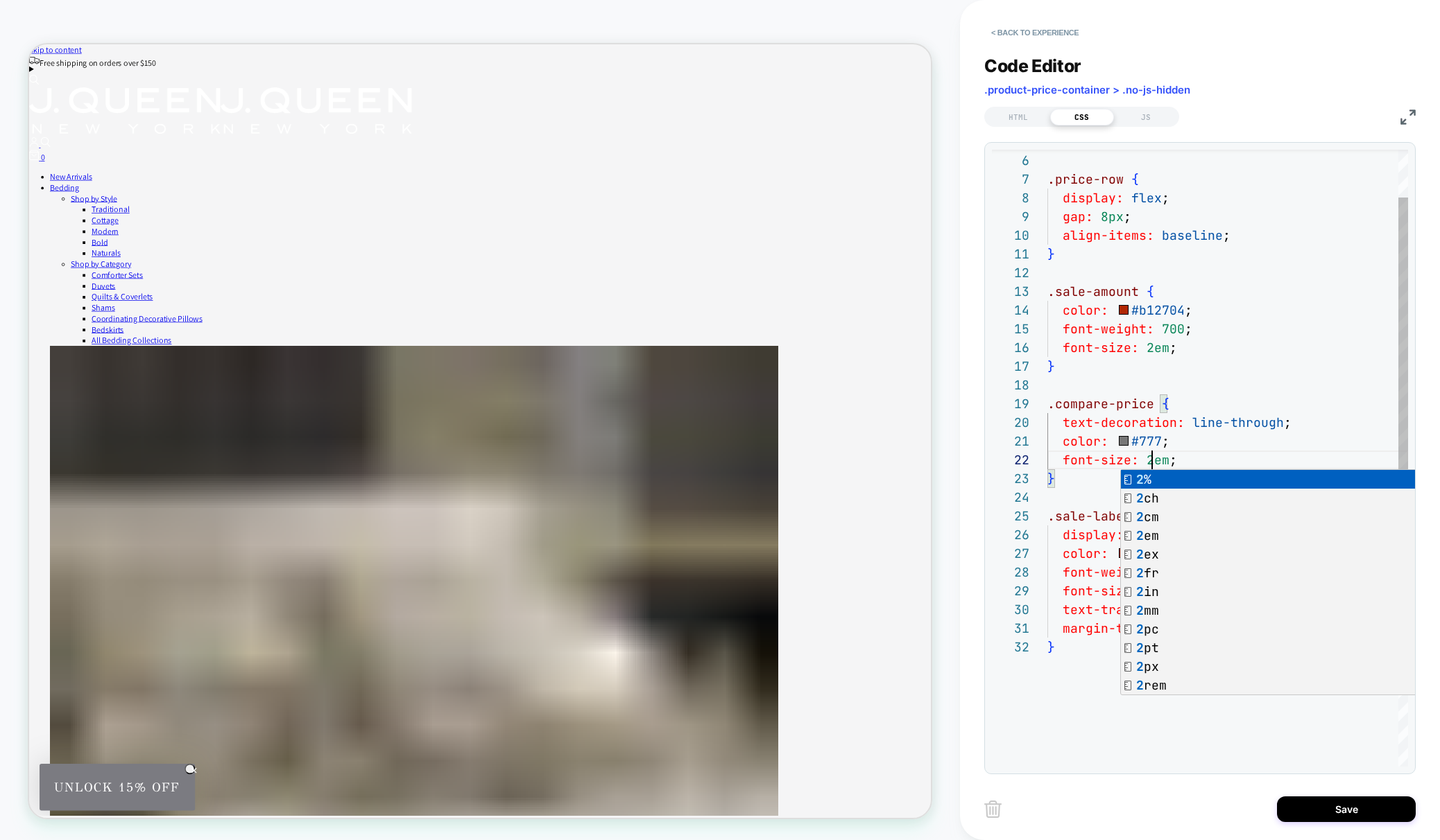
scroll to position [0, 8]
click at [1059, 438] on div ".price-row { display: flex ; gap: 8px ; align-items: baseline ; } .sale-amount …" at bounding box center [1228, 656] width 361 height 1198
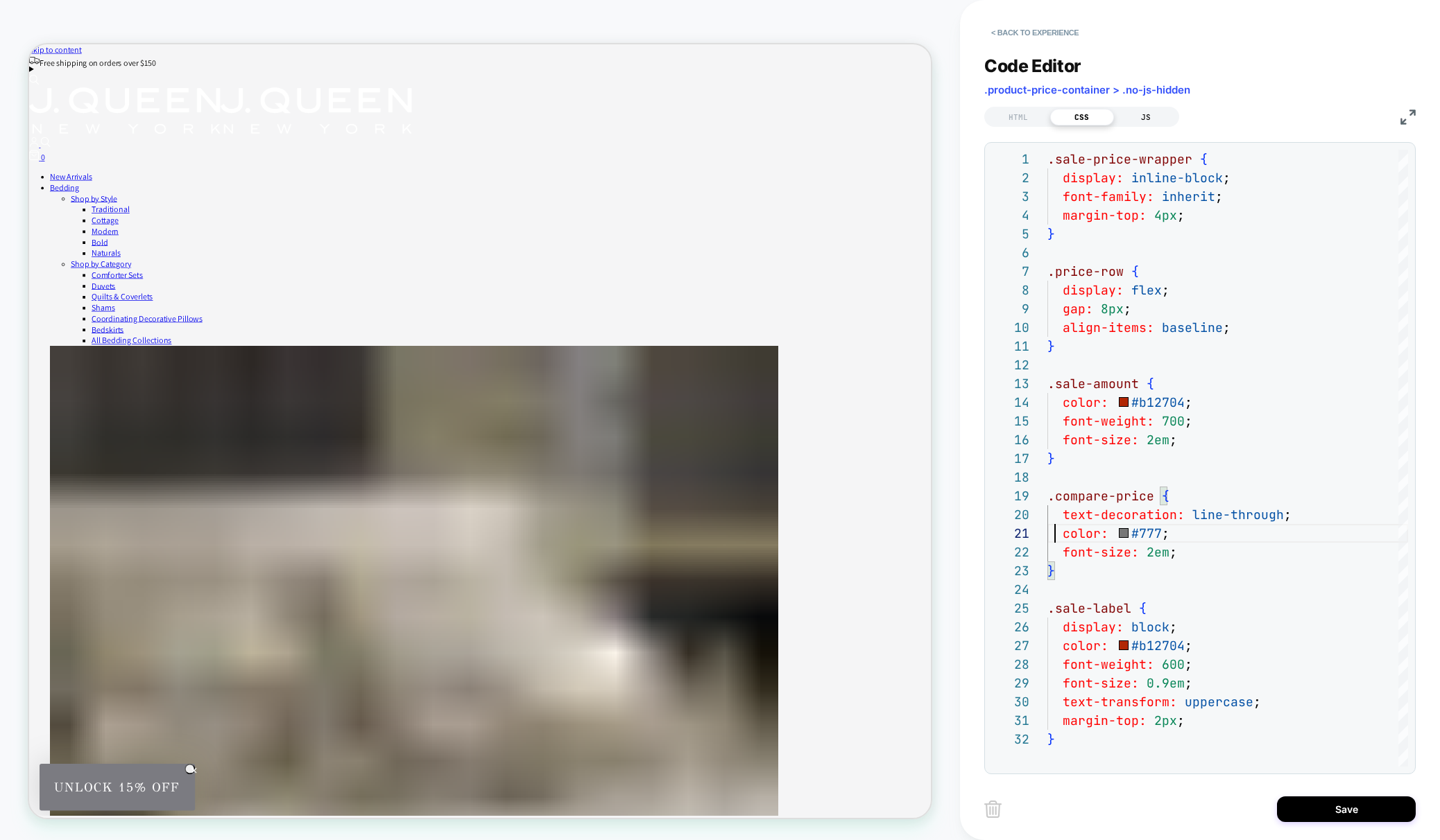
type textarea "**********"
click at [1160, 109] on div "JS" at bounding box center [1146, 116] width 64 height 16
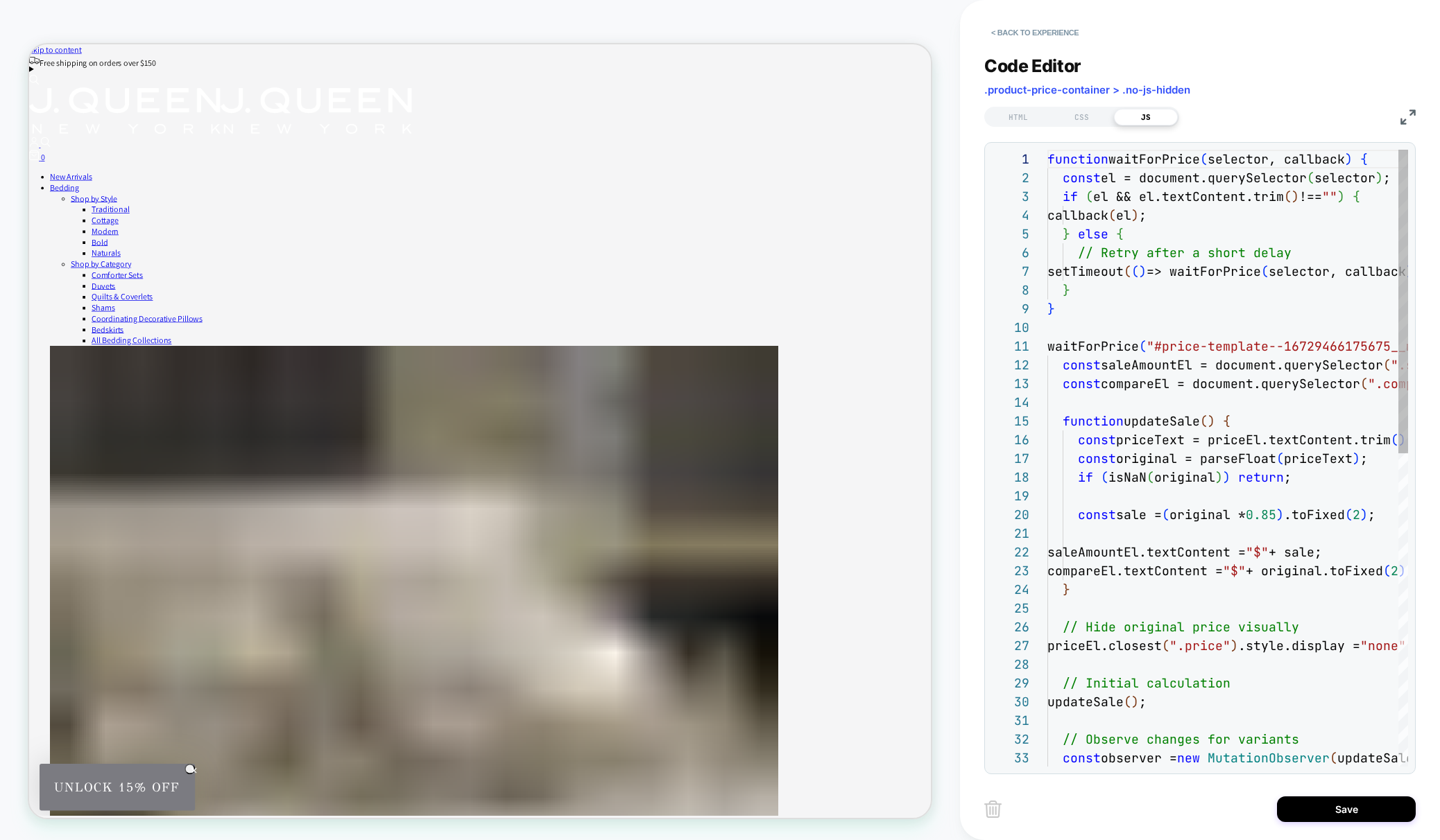
scroll to position [187, 0]
click at [1013, 113] on div "HTML" at bounding box center [1018, 116] width 64 height 16
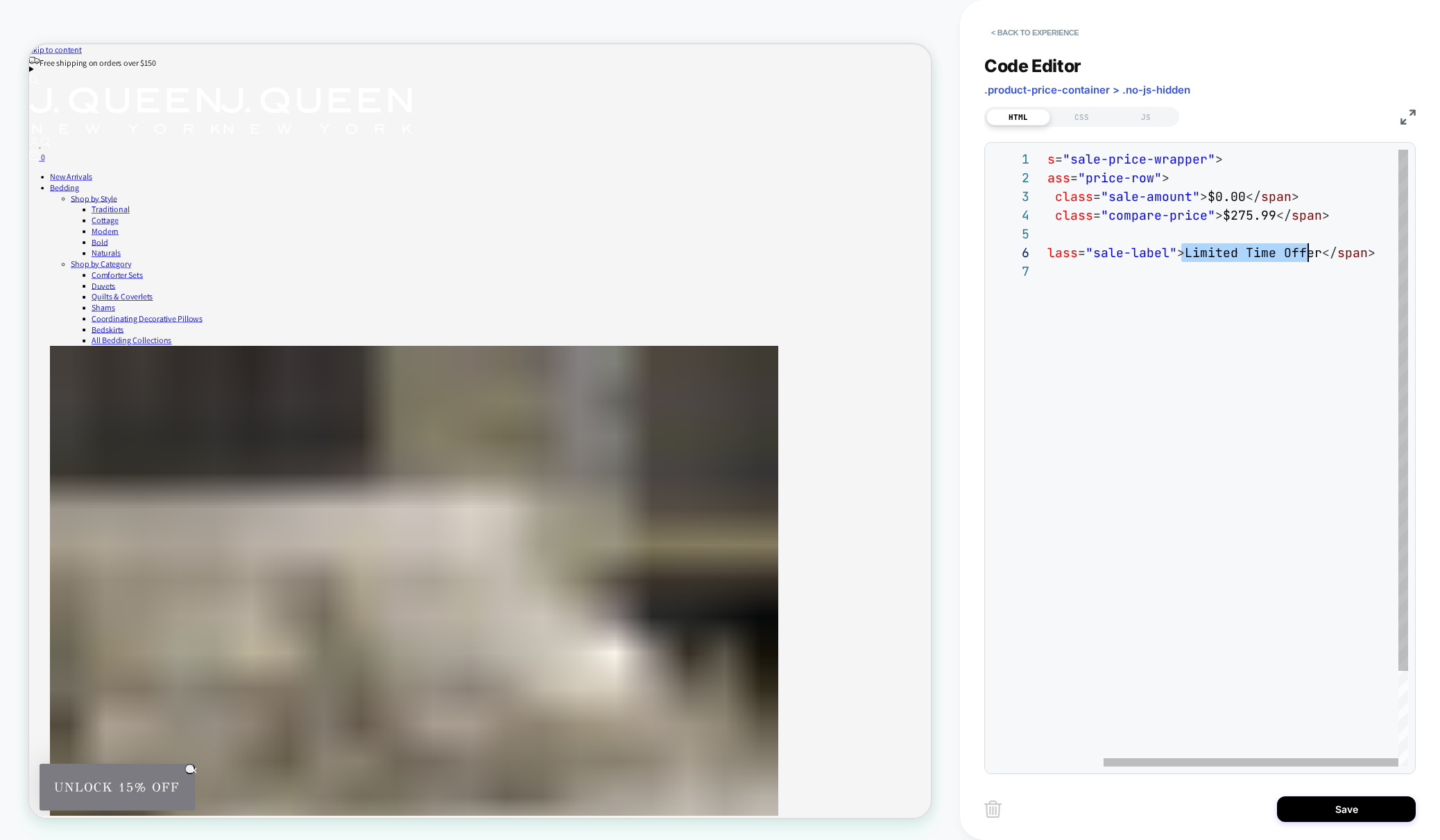
scroll to position [94, 337]
drag, startPoint x: 1180, startPoint y: 251, endPoint x: 1300, endPoint y: 255, distance: 120.1
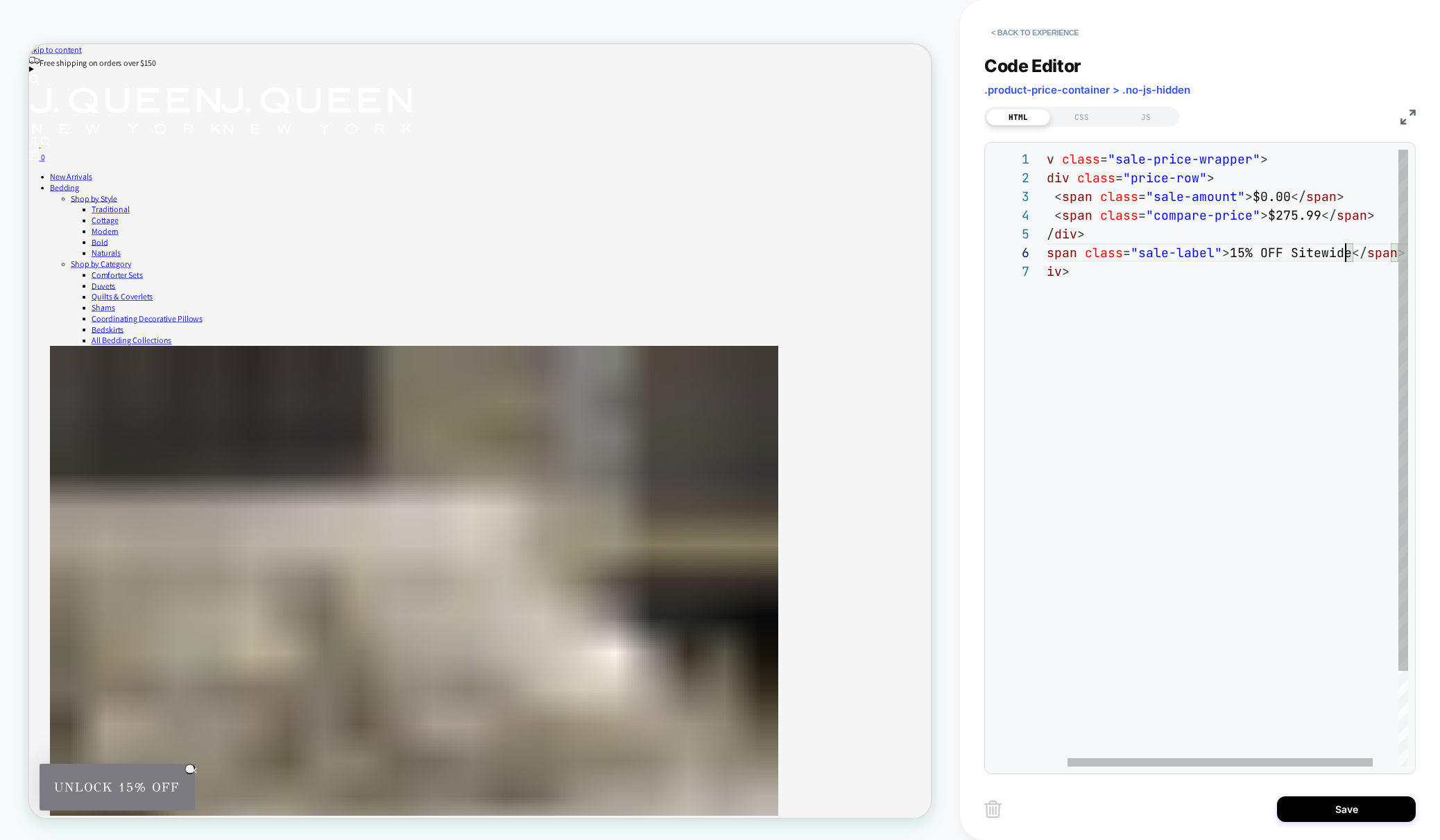
scroll to position [94, 322]
type textarea "**********"
click at [1074, 116] on div "CSS" at bounding box center [1082, 116] width 64 height 16
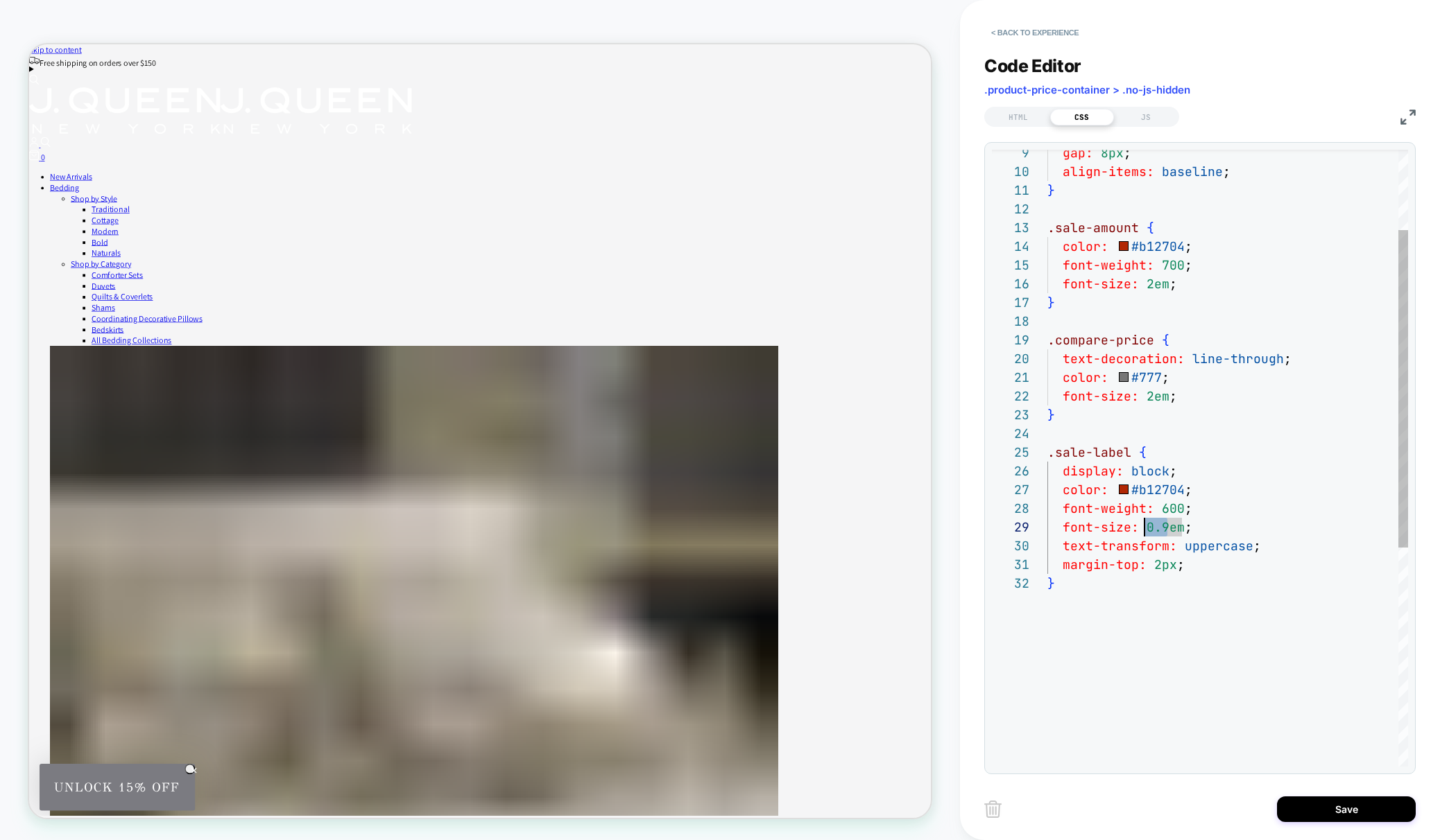
scroll to position [150, 97]
drag, startPoint x: 1165, startPoint y: 529, endPoint x: 1145, endPoint y: 527, distance: 20.1
click at [1145, 527] on div "gap: 8px ; align-items: baseline ; } .sale-amount { color: #b12704 ; font-weigh…" at bounding box center [1228, 592] width 361 height 1198
click at [1166, 510] on div "gap: 8px ; align-items: baseline ; } .sale-amount { color: #b12704 ; font-weigh…" at bounding box center [1228, 592] width 361 height 1198
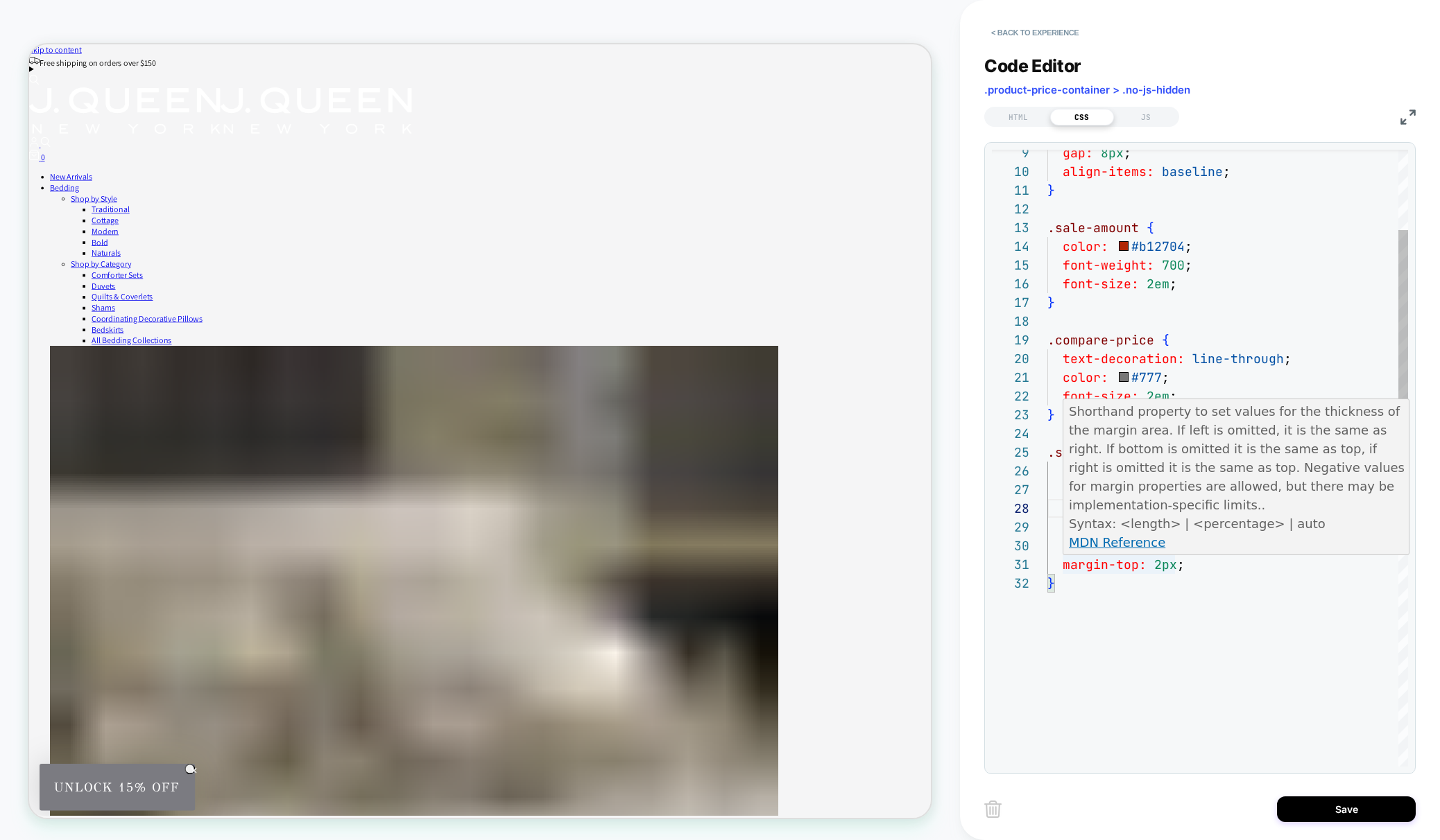
scroll to position [0, 141]
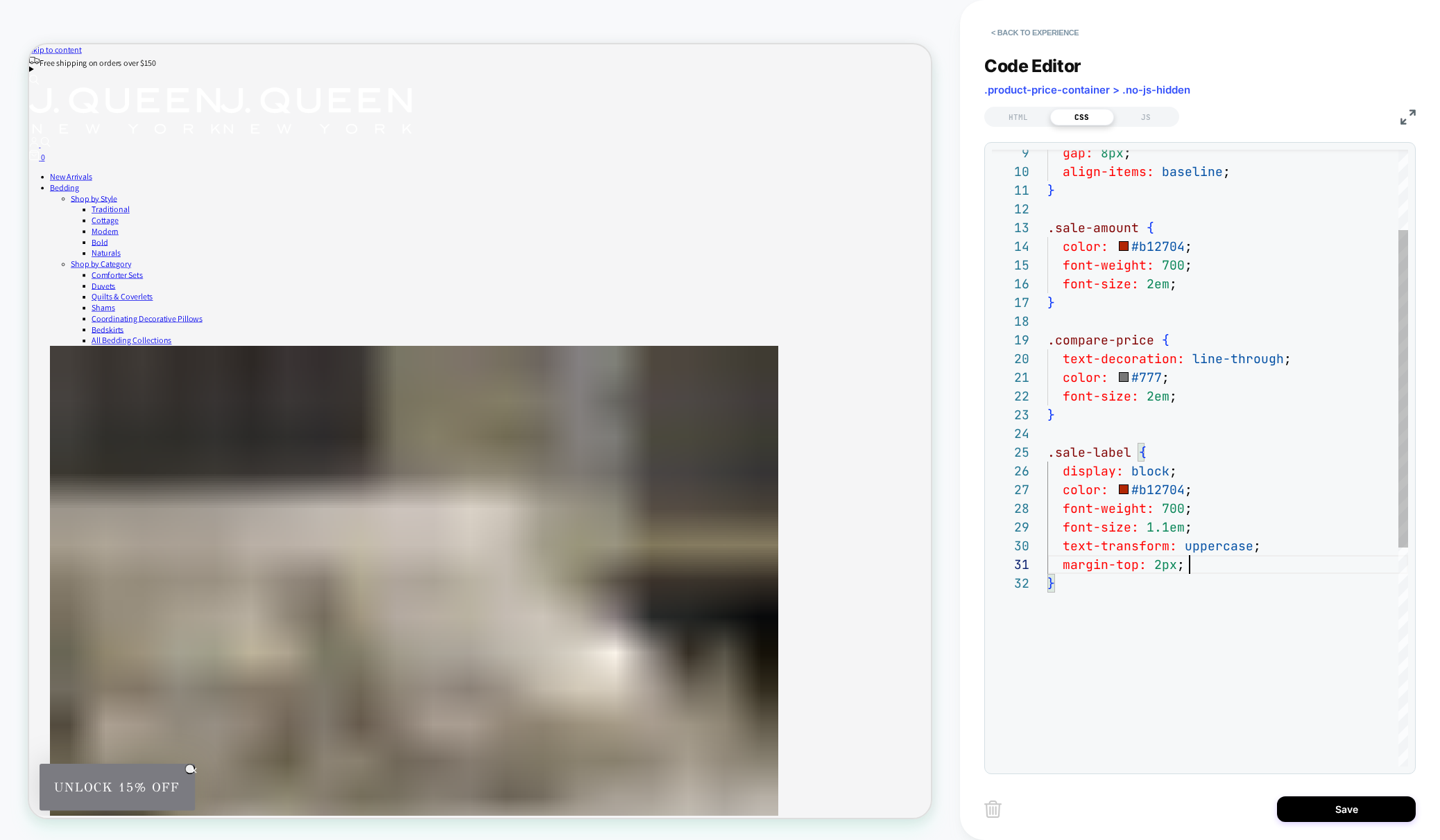
click at [1191, 563] on div "gap: 8px ; align-items: baseline ; } .sale-amount { color: #b12704 ; font-weigh…" at bounding box center [1228, 592] width 361 height 1198
click at [1196, 490] on div "gap: 8px ; align-items: baseline ; } .sale-amount { color: #b12704 ; font-weigh…" at bounding box center [1228, 592] width 361 height 1198
drag, startPoint x: 1090, startPoint y: 524, endPoint x: 1102, endPoint y: 522, distance: 12.2
click at [1090, 524] on span "font-weight:" at bounding box center [1109, 527] width 92 height 16
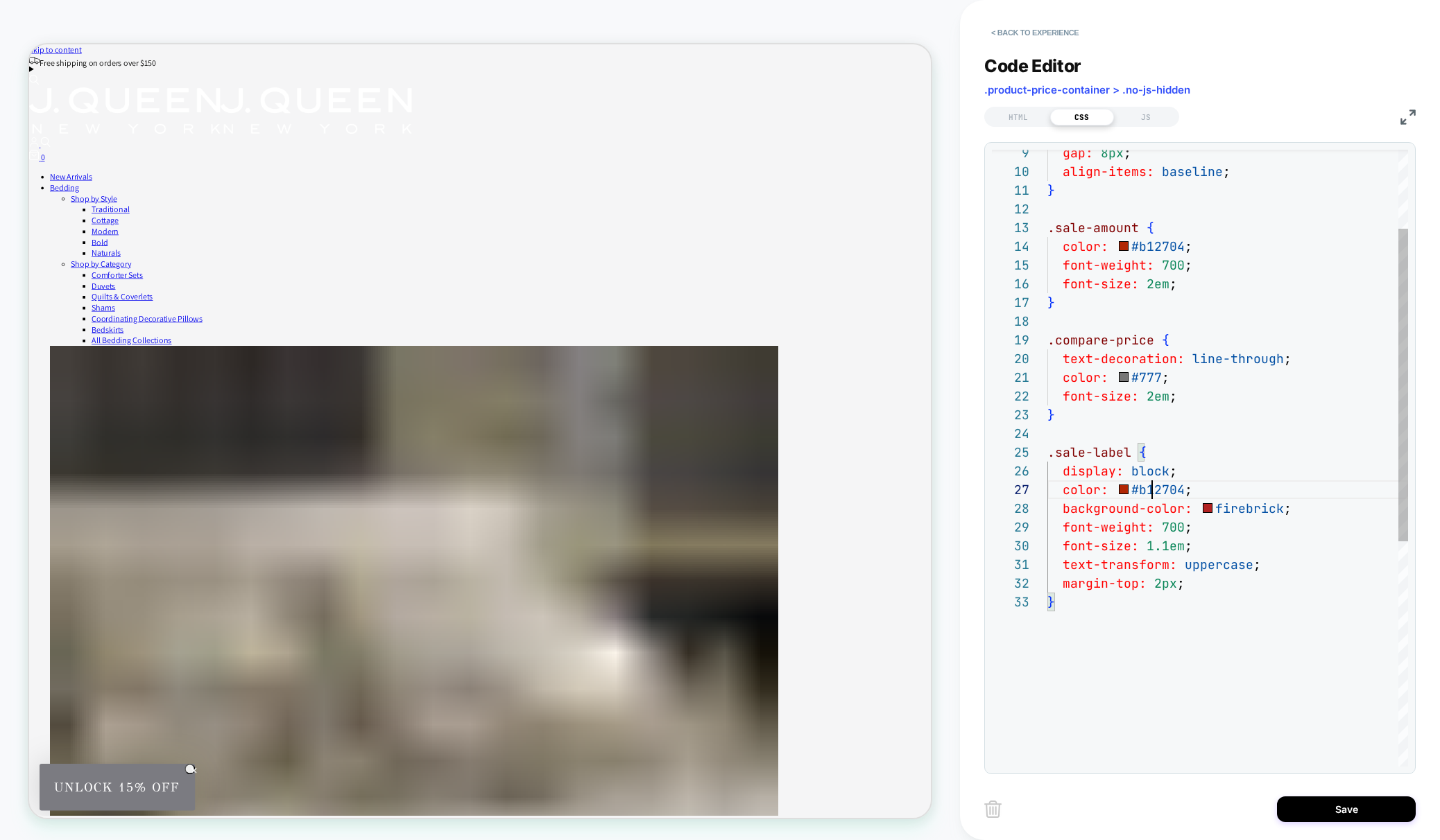
click at [1154, 491] on div "gap: 8px ; align-items: baseline ; } .sale-amount { color: #b12704 ; font-weigh…" at bounding box center [1228, 601] width 361 height 1216
click at [1182, 586] on div "gap: 8px ; align-items: baseline ; } .sale-amount { color: #b12704 ; font-weigh…" at bounding box center [1228, 601] width 361 height 1216
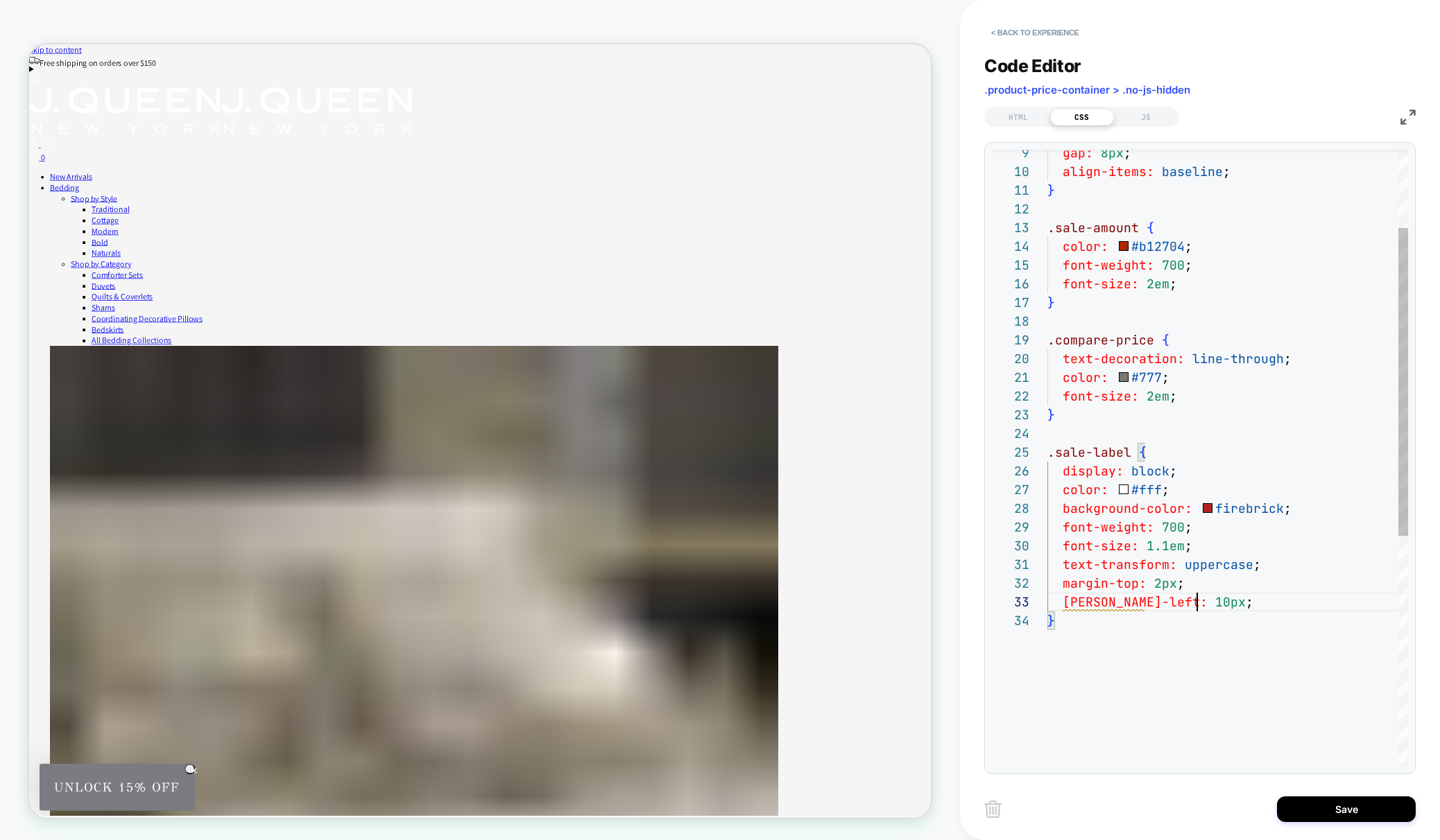
click at [1109, 601] on div "gap: 8px ; align-items: baseline ; } .sale-amount { color: #b12704 ; font-weigh…" at bounding box center [1228, 611] width 361 height 1235
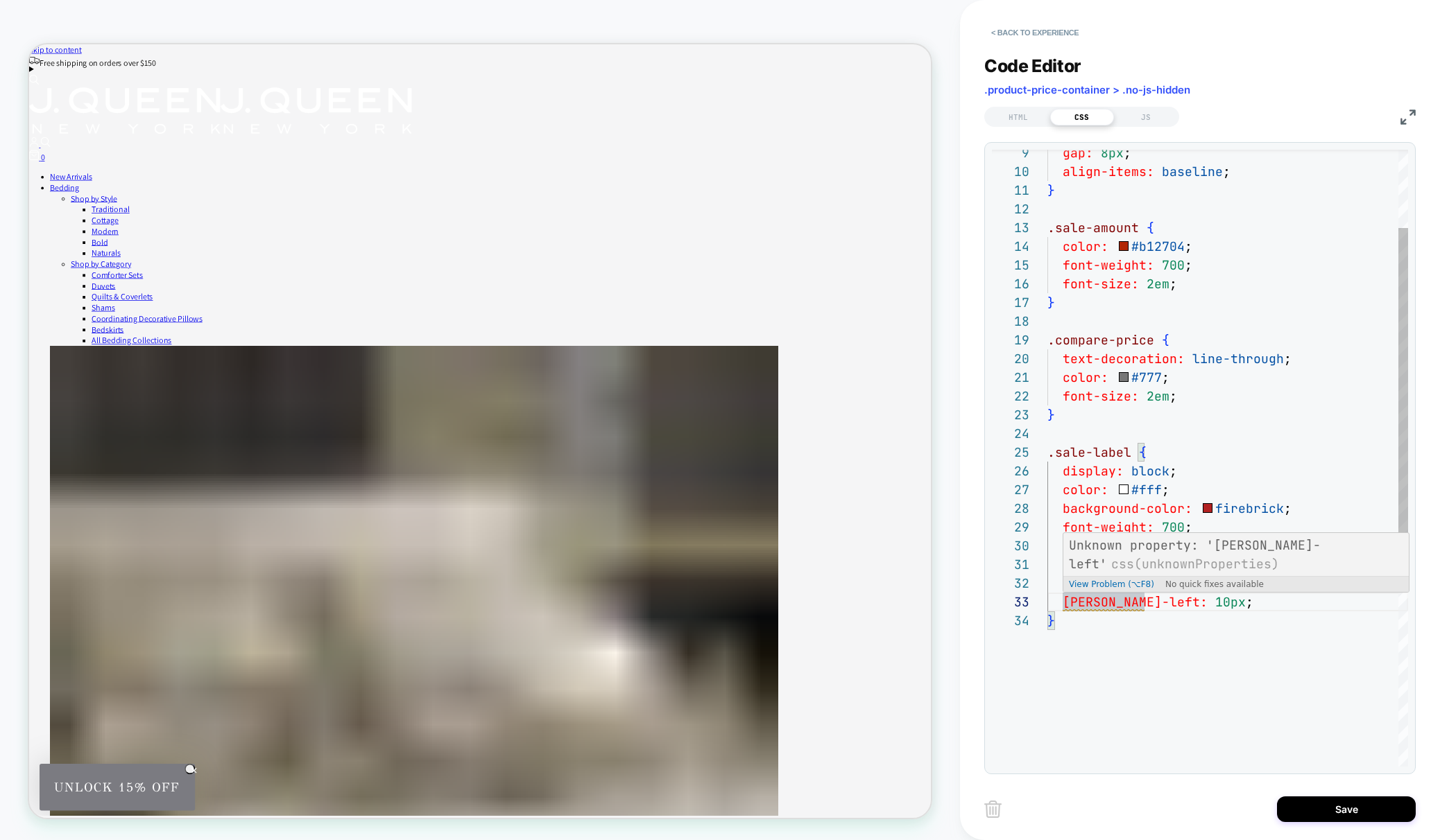
click at [1104, 602] on div "gap: 8px ; align-items: baseline ; } .sale-amount { color: #b12704 ; font-weigh…" at bounding box center [1228, 611] width 361 height 1235
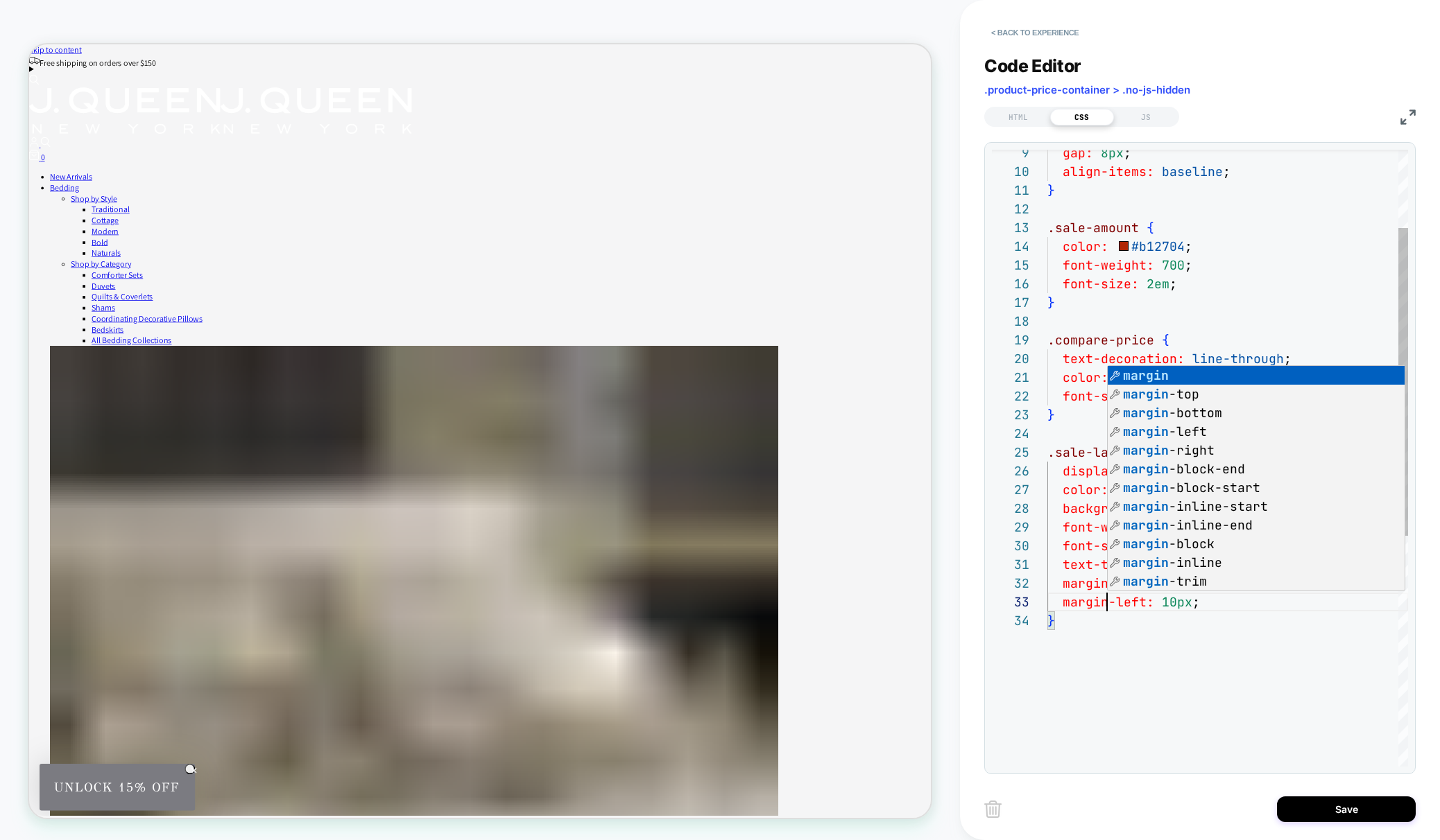
click at [1223, 612] on div "gap: 8px ; align-items: baseline ; } .sale-amount { color: #b12704 ; font-weigh…" at bounding box center [1228, 611] width 361 height 1235
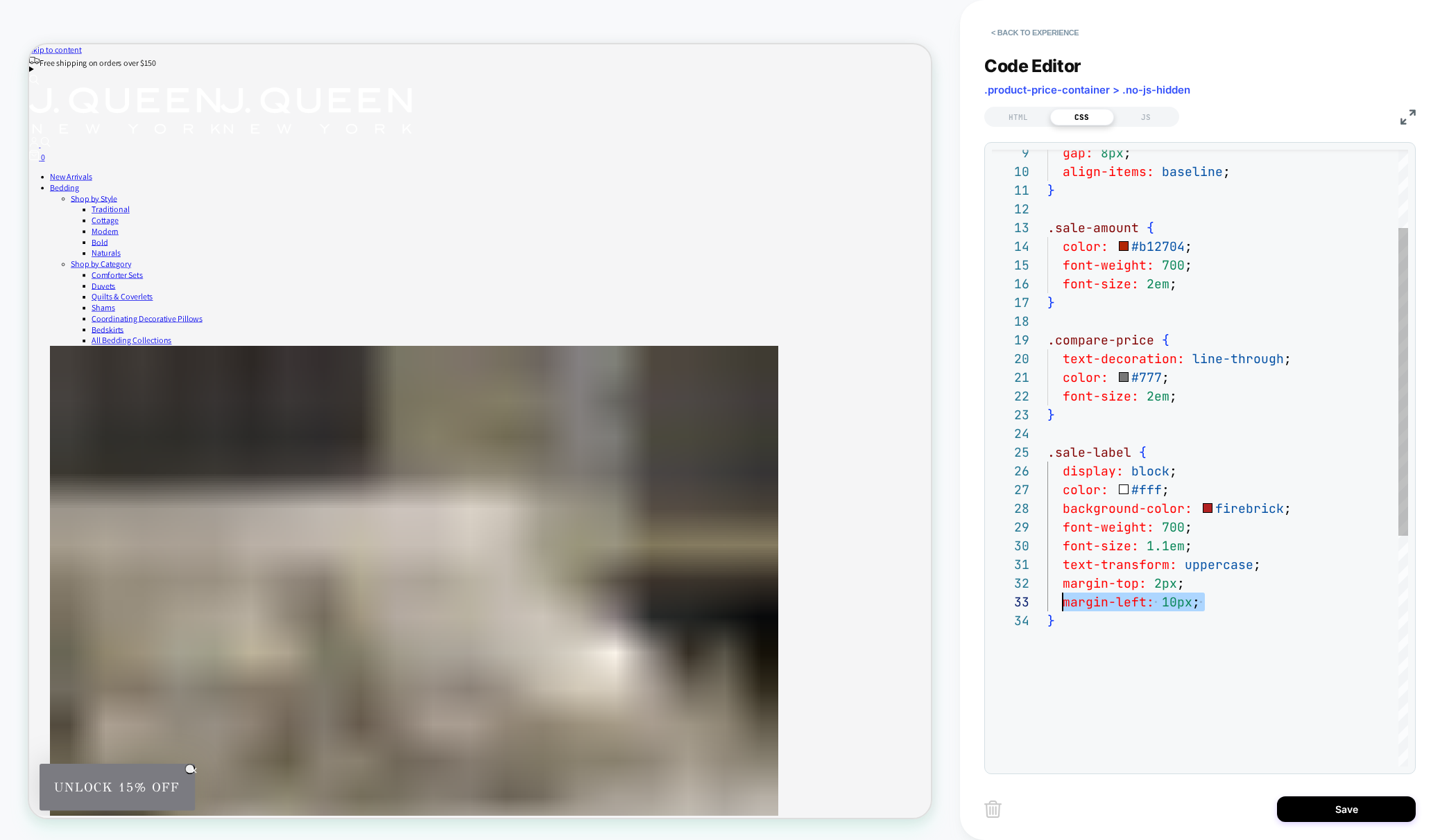
scroll to position [37, 15]
drag, startPoint x: 1205, startPoint y: 603, endPoint x: 1066, endPoint y: 599, distance: 139.1
click at [1066, 599] on div "margin-left: 10px ;" at bounding box center [1228, 602] width 361 height 19
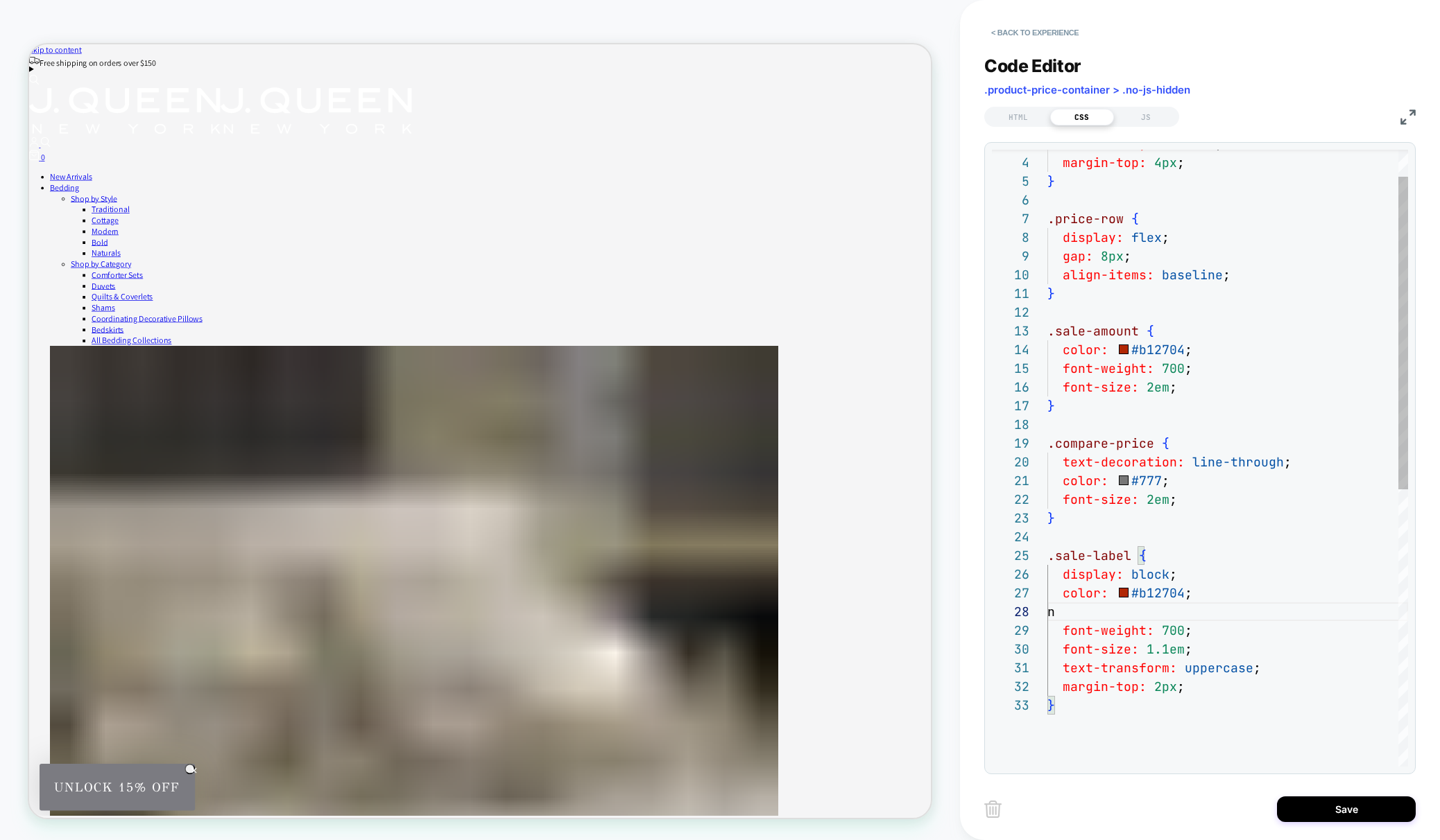
scroll to position [113, 142]
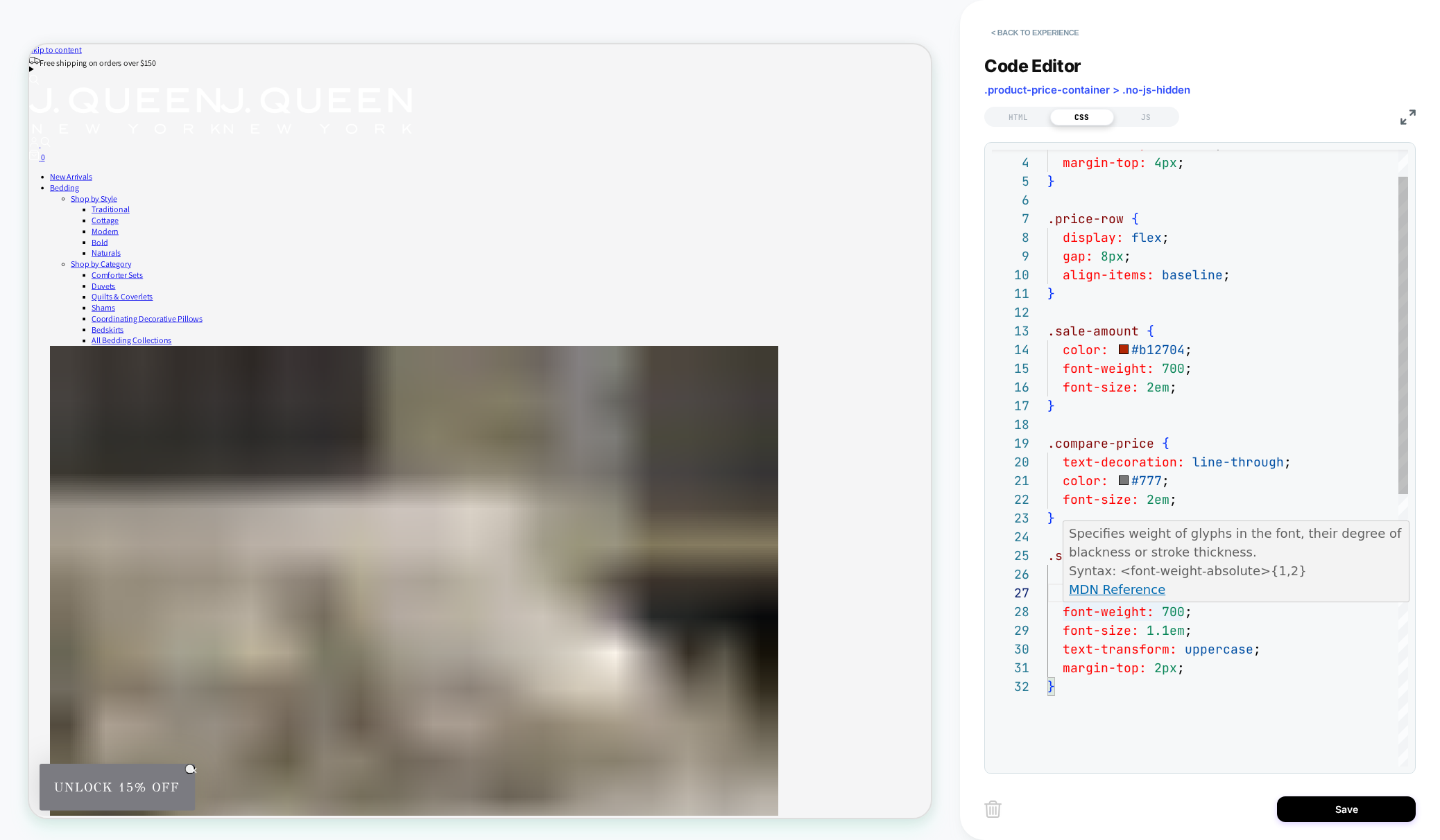
click at [1166, 609] on div "gap: 8px ; align-items: baseline ; } .sale-amount { color: #b12704 ; font-weigh…" at bounding box center [1228, 696] width 361 height 1198
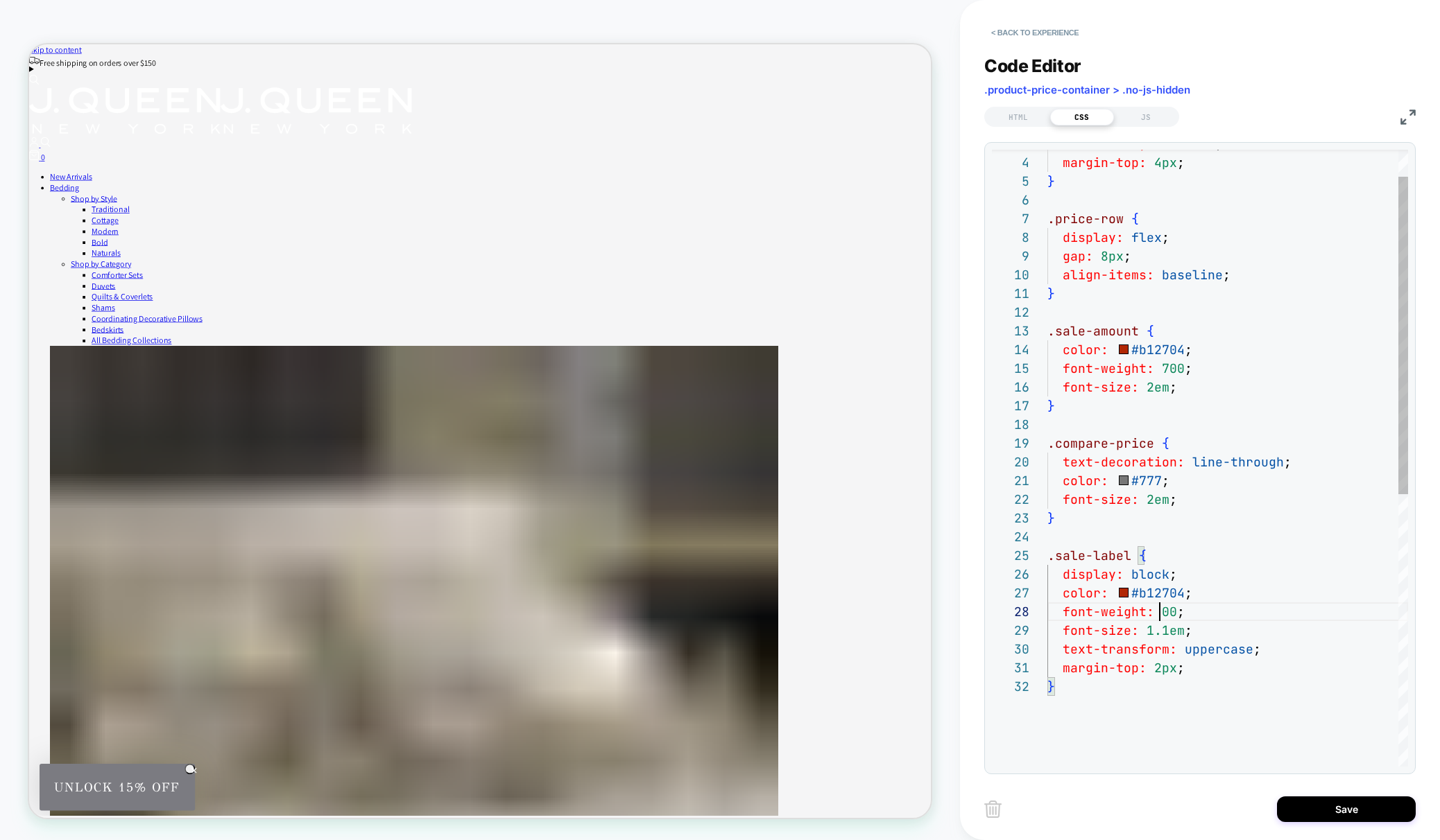
scroll to position [131, 120]
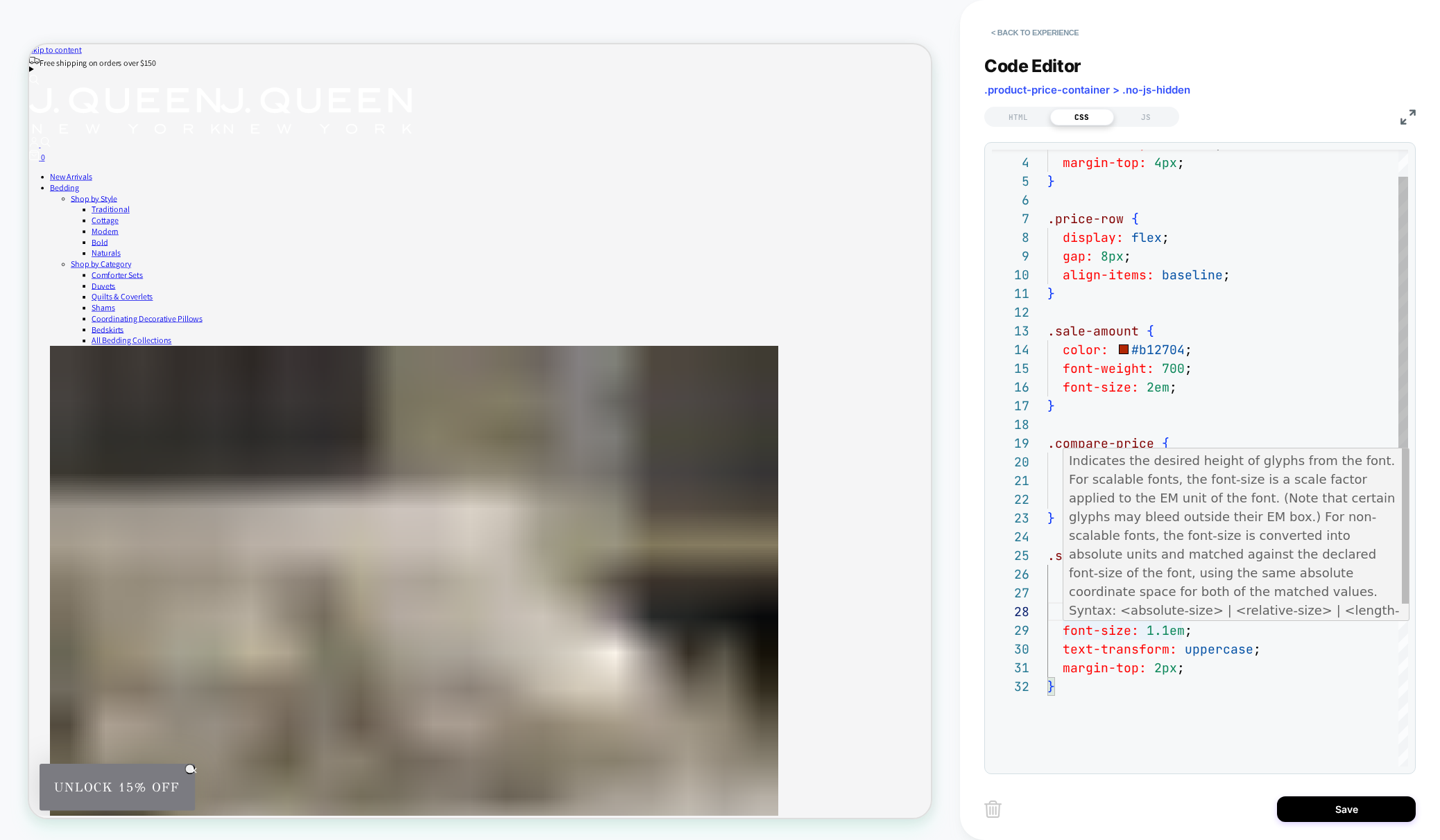
drag, startPoint x: 1164, startPoint y: 632, endPoint x: 1175, endPoint y: 650, distance: 21.1
click at [1164, 632] on span "1.1em" at bounding box center [1166, 630] width 38 height 16
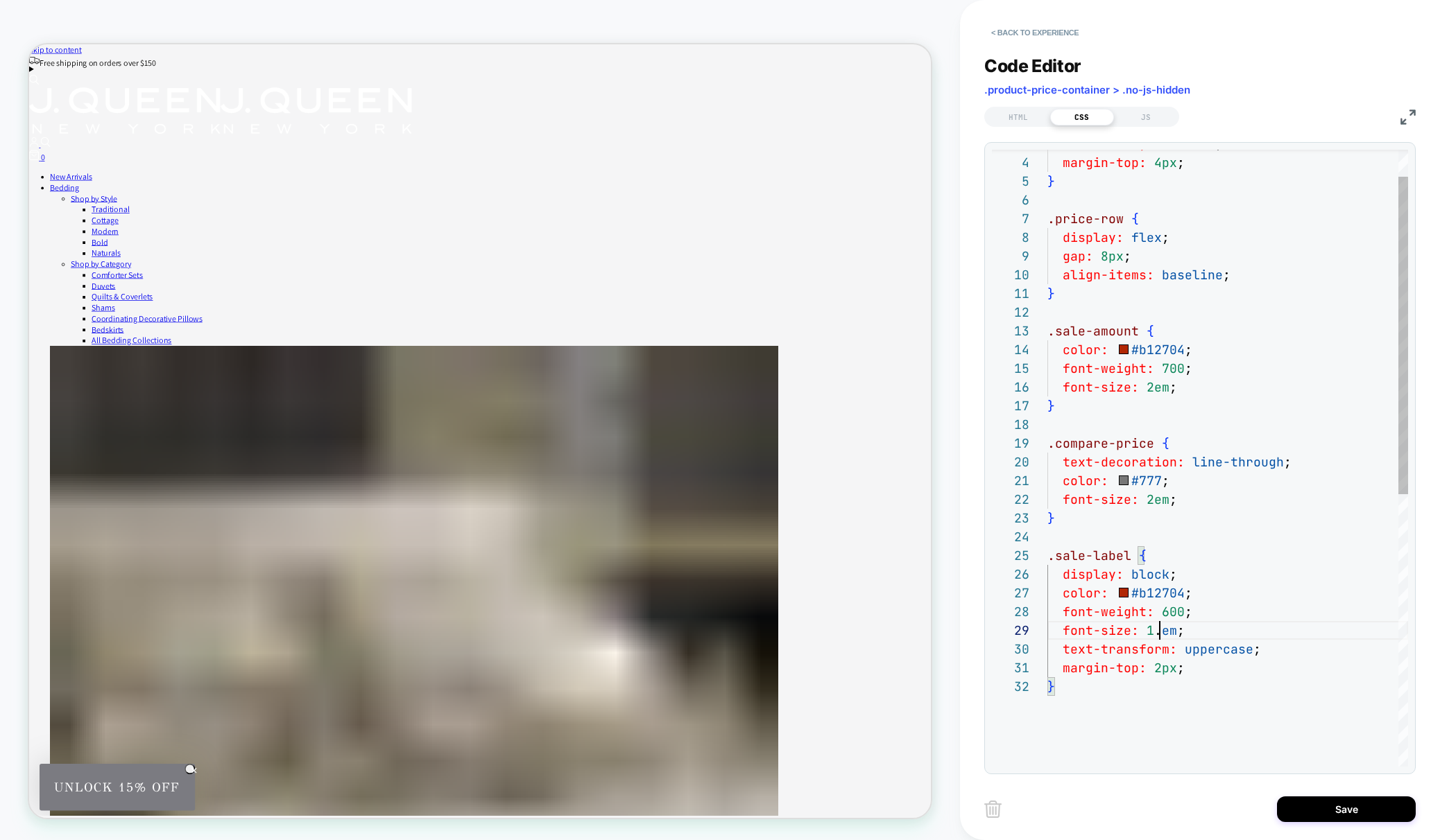
scroll to position [150, 120]
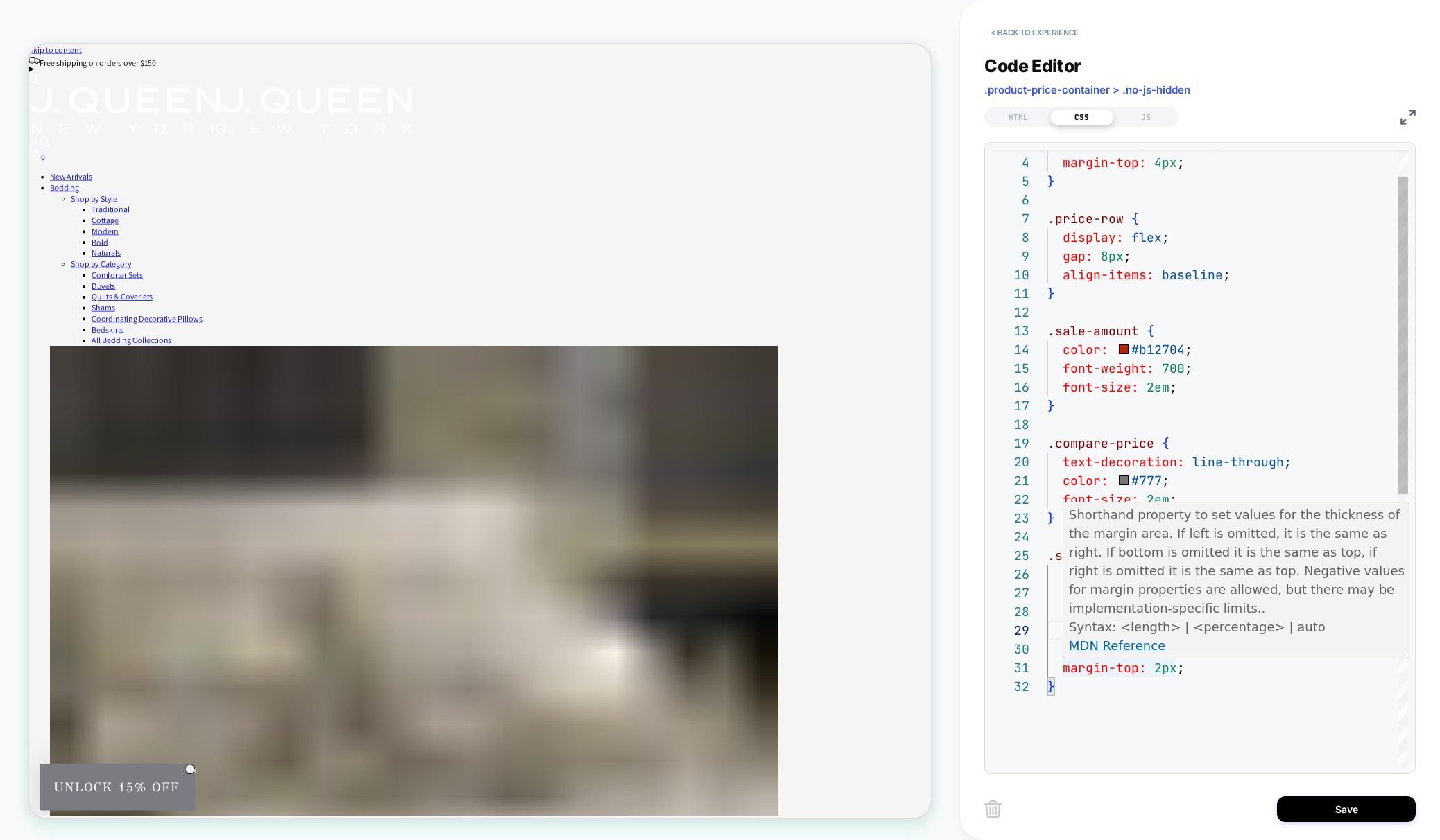
click at [1160, 668] on div "gap: 8px ; align-items: baseline ; } .sale-amount { color: #b12704 ; font-weigh…" at bounding box center [1228, 696] width 361 height 1198
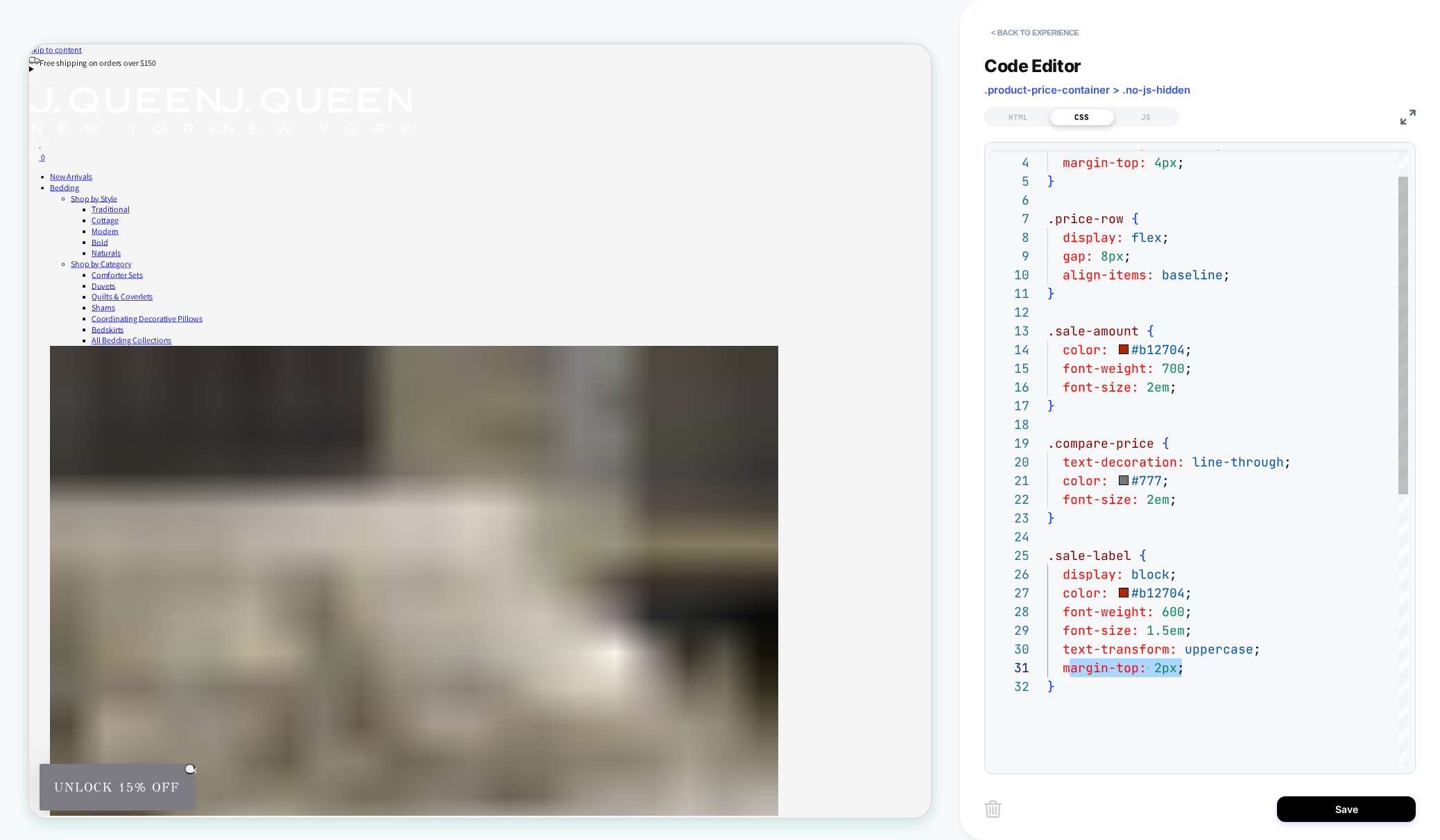
scroll to position [0, 59]
drag, startPoint x: 1122, startPoint y: 666, endPoint x: 1105, endPoint y: 669, distance: 17.3
click at [1105, 669] on div "gap: 8px ; align-items: baseline ; } .sale-amount { color: #b12704 ; font-weigh…" at bounding box center [1228, 696] width 361 height 1198
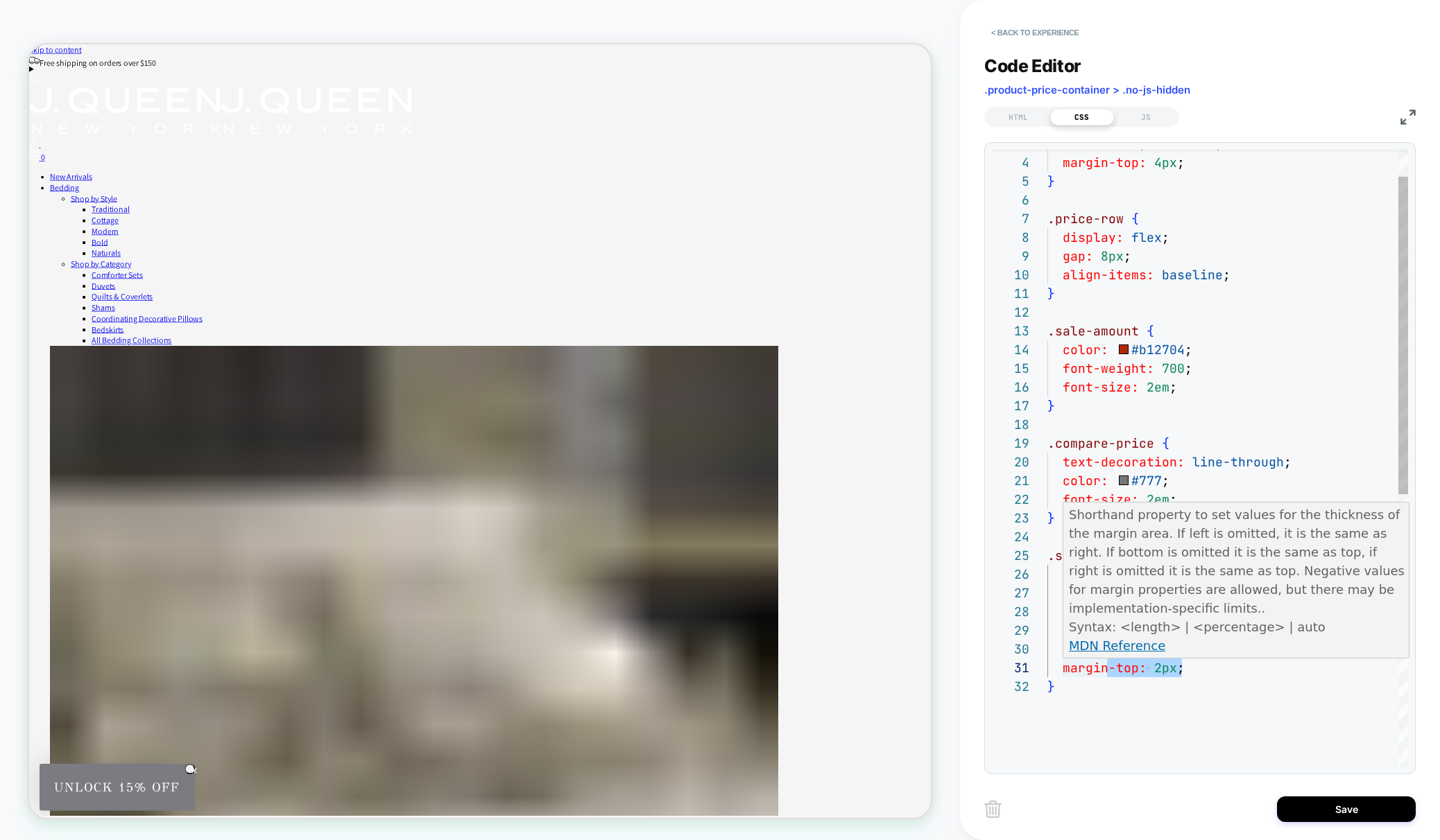
click at [1157, 670] on span "2px" at bounding box center [1166, 668] width 23 height 16
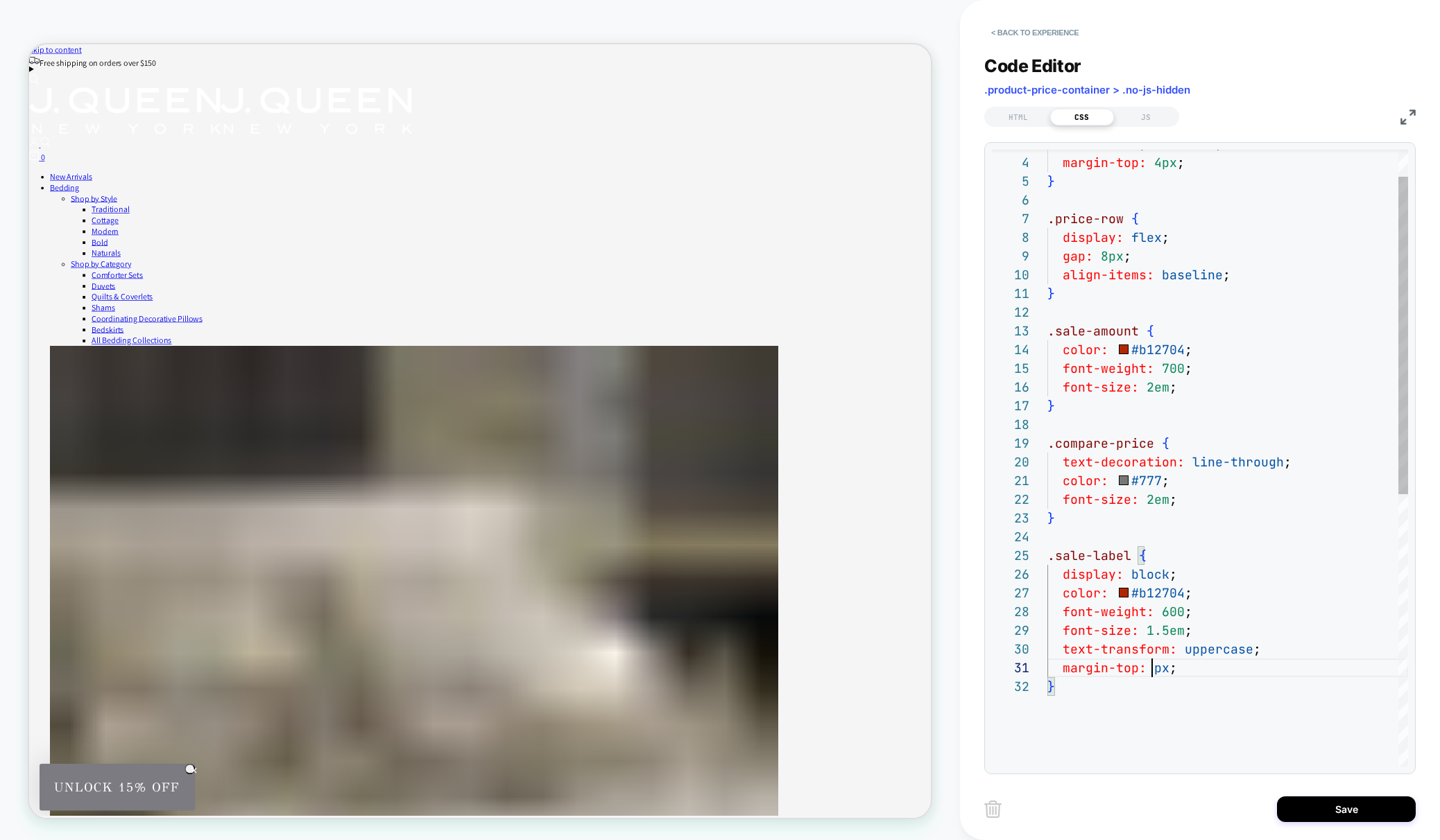
scroll to position [0, 113]
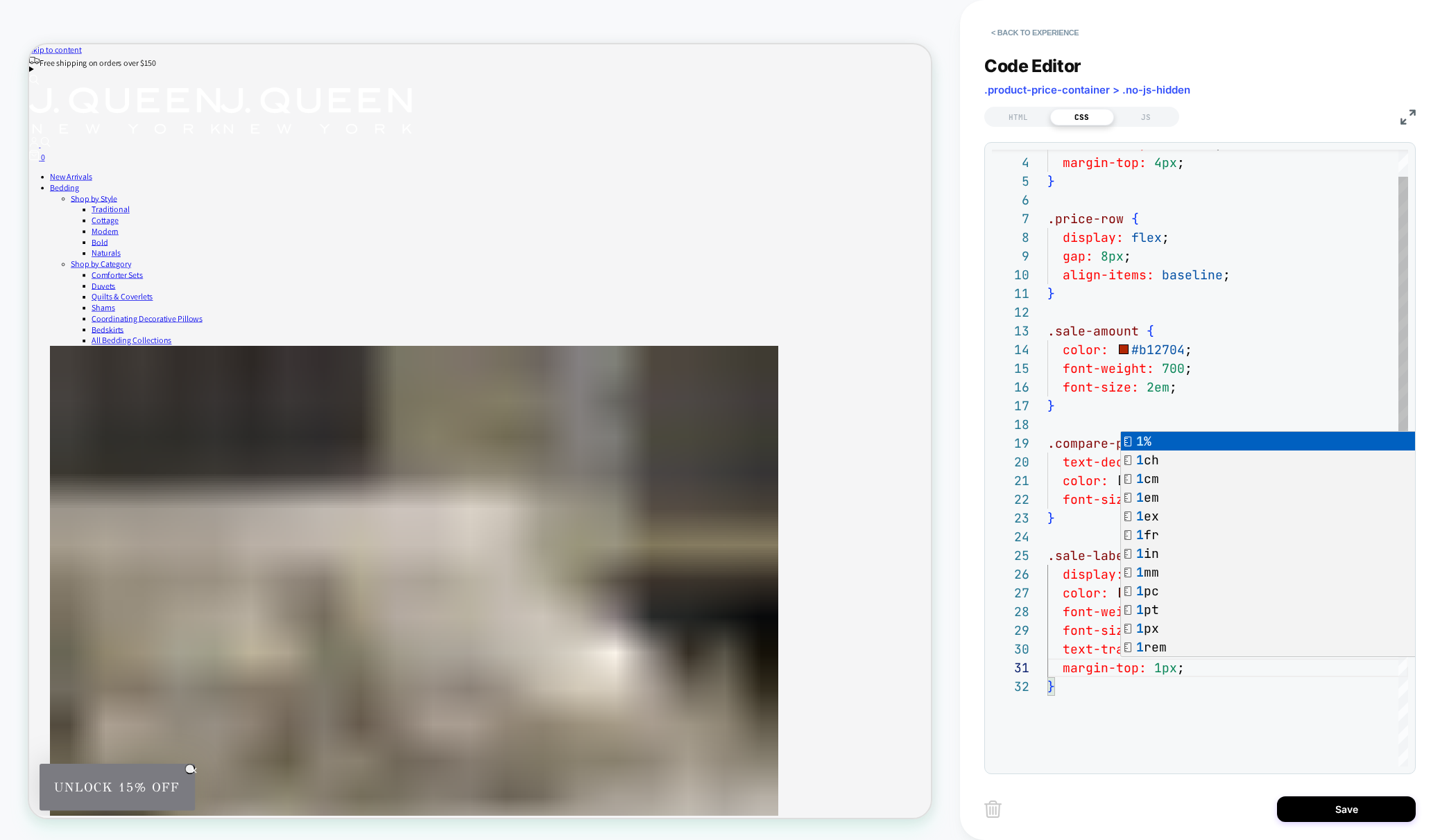
click at [1120, 683] on div "gap: 8px ; align-items: baseline ; } .sale-amount { color: #b12704 ; font-weigh…" at bounding box center [1228, 696] width 361 height 1198
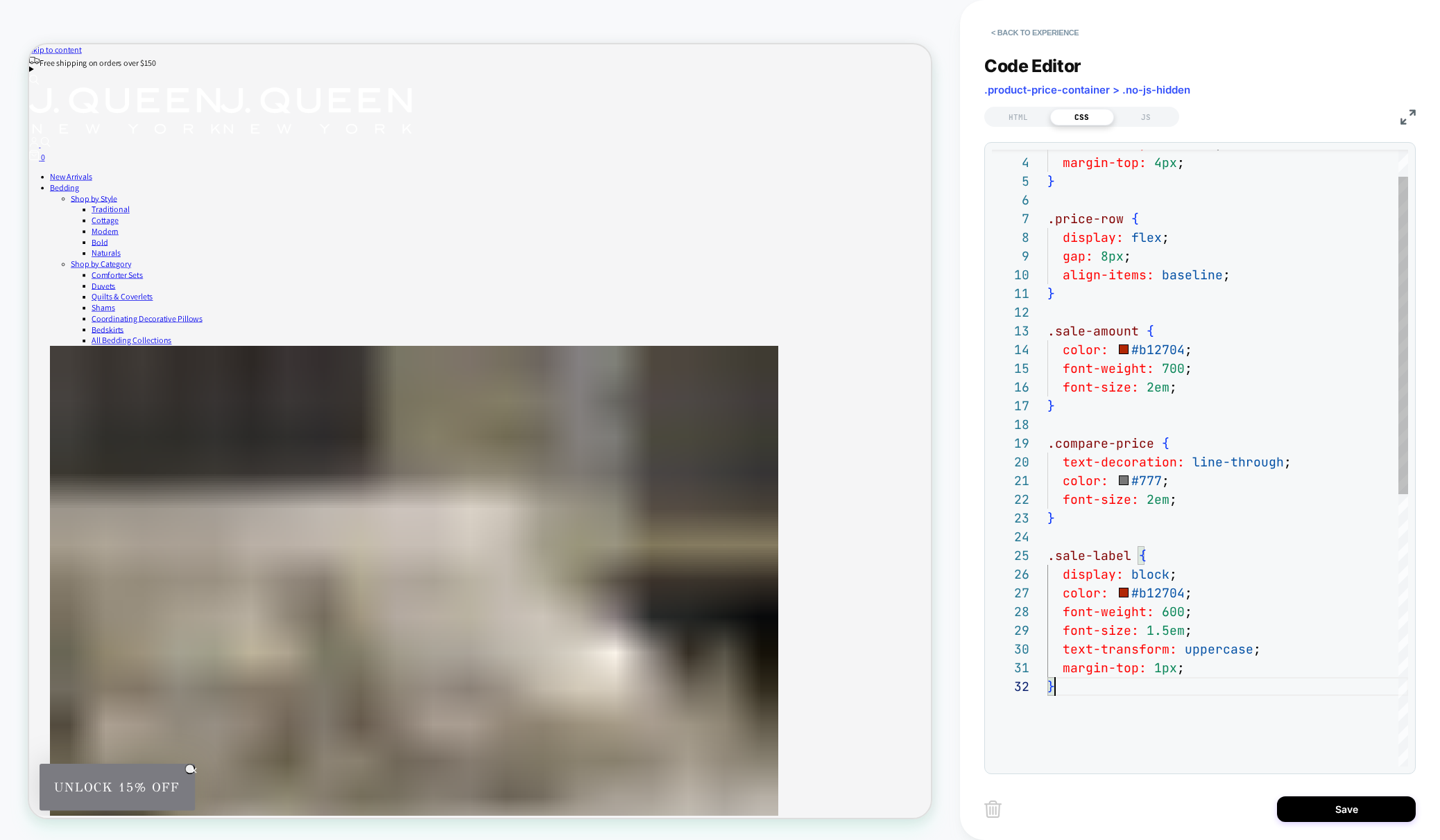
scroll to position [19, 8]
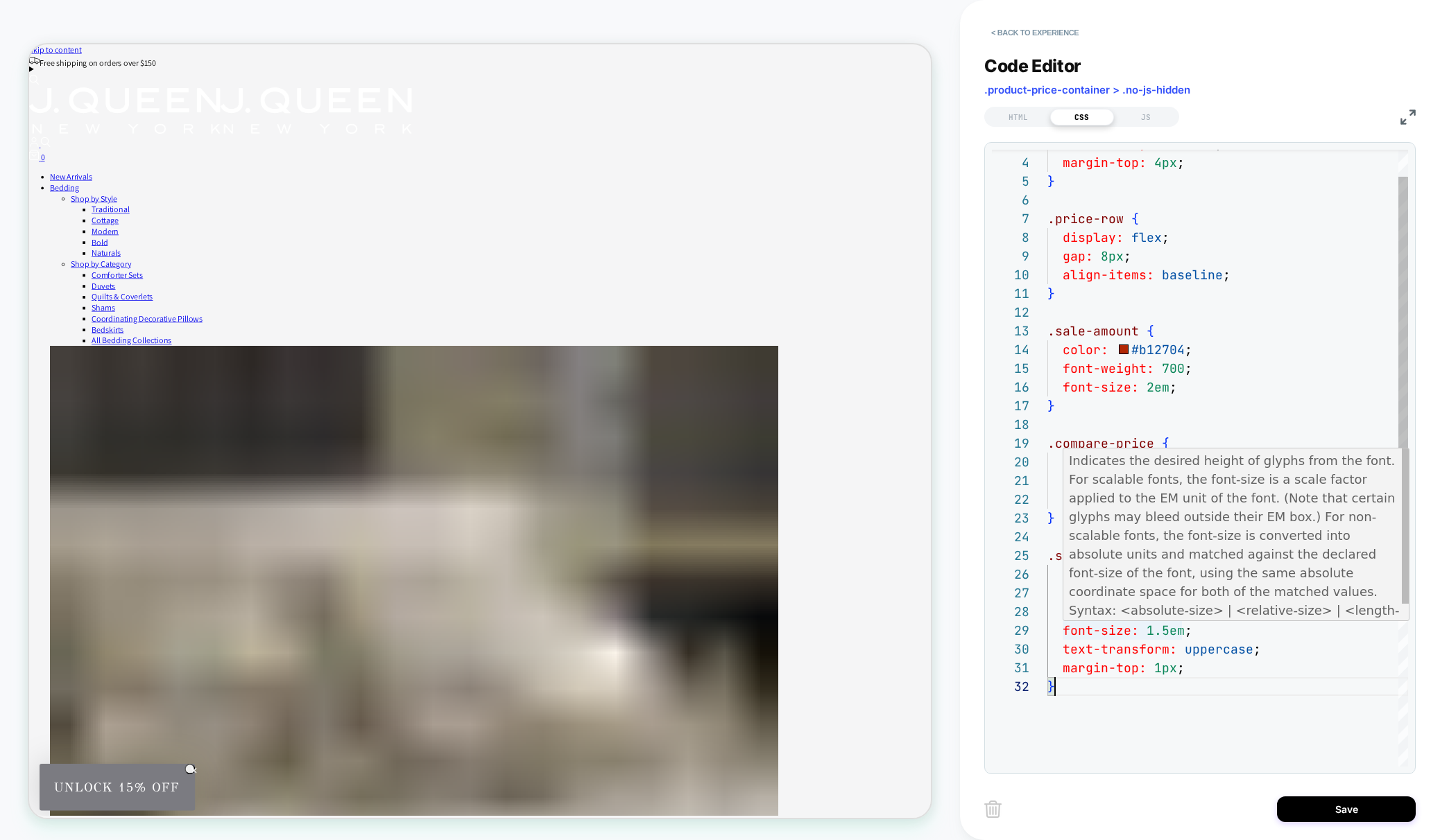
click at [1164, 631] on div "gap: 8px ; align-items: baseline ; } .sale-amount { color: #b12704 ; font-weigh…" at bounding box center [1228, 696] width 361 height 1198
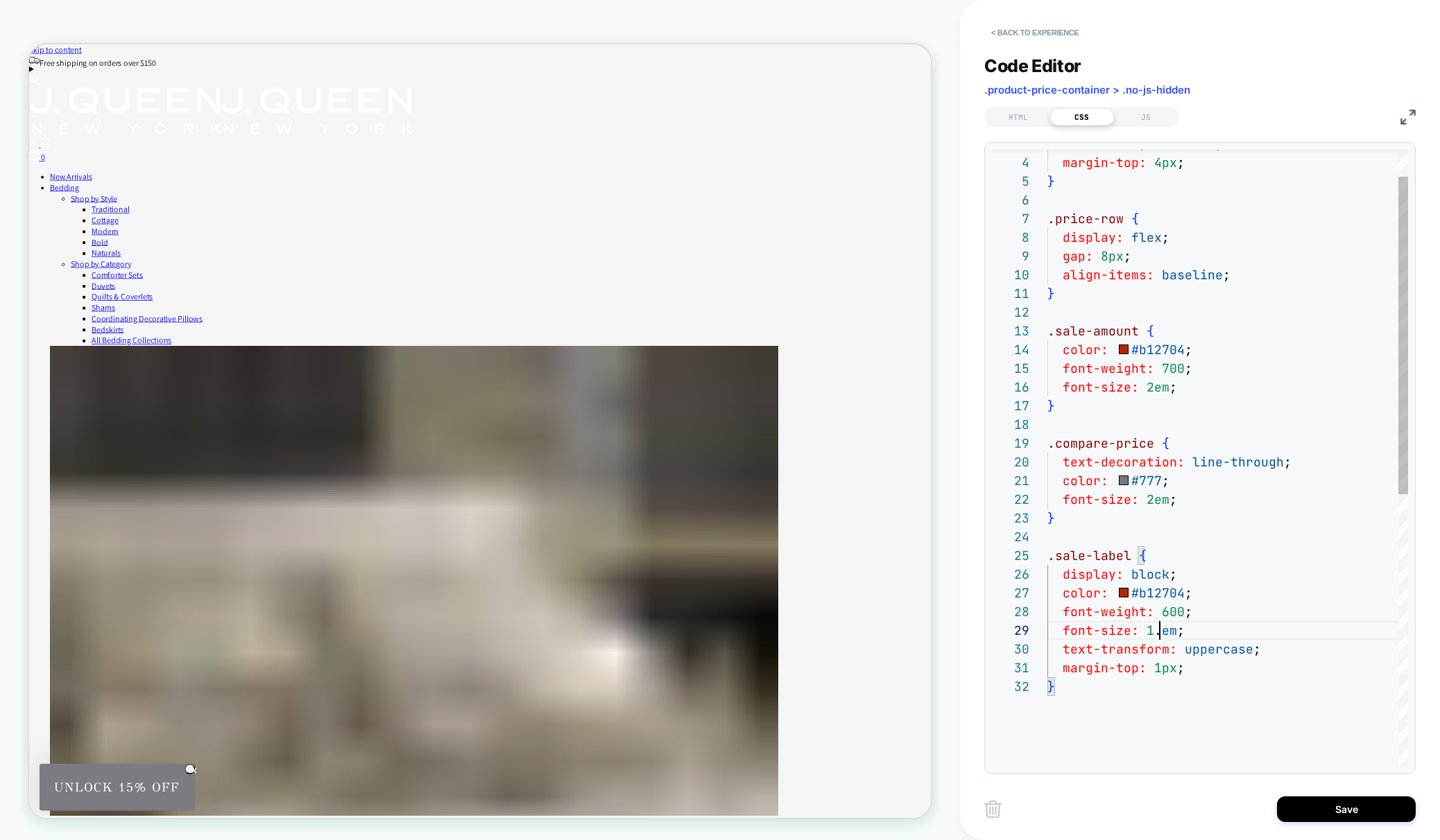
scroll to position [150, 105]
type textarea "**********"
click at [1366, 807] on button "Save" at bounding box center [1345, 809] width 138 height 26
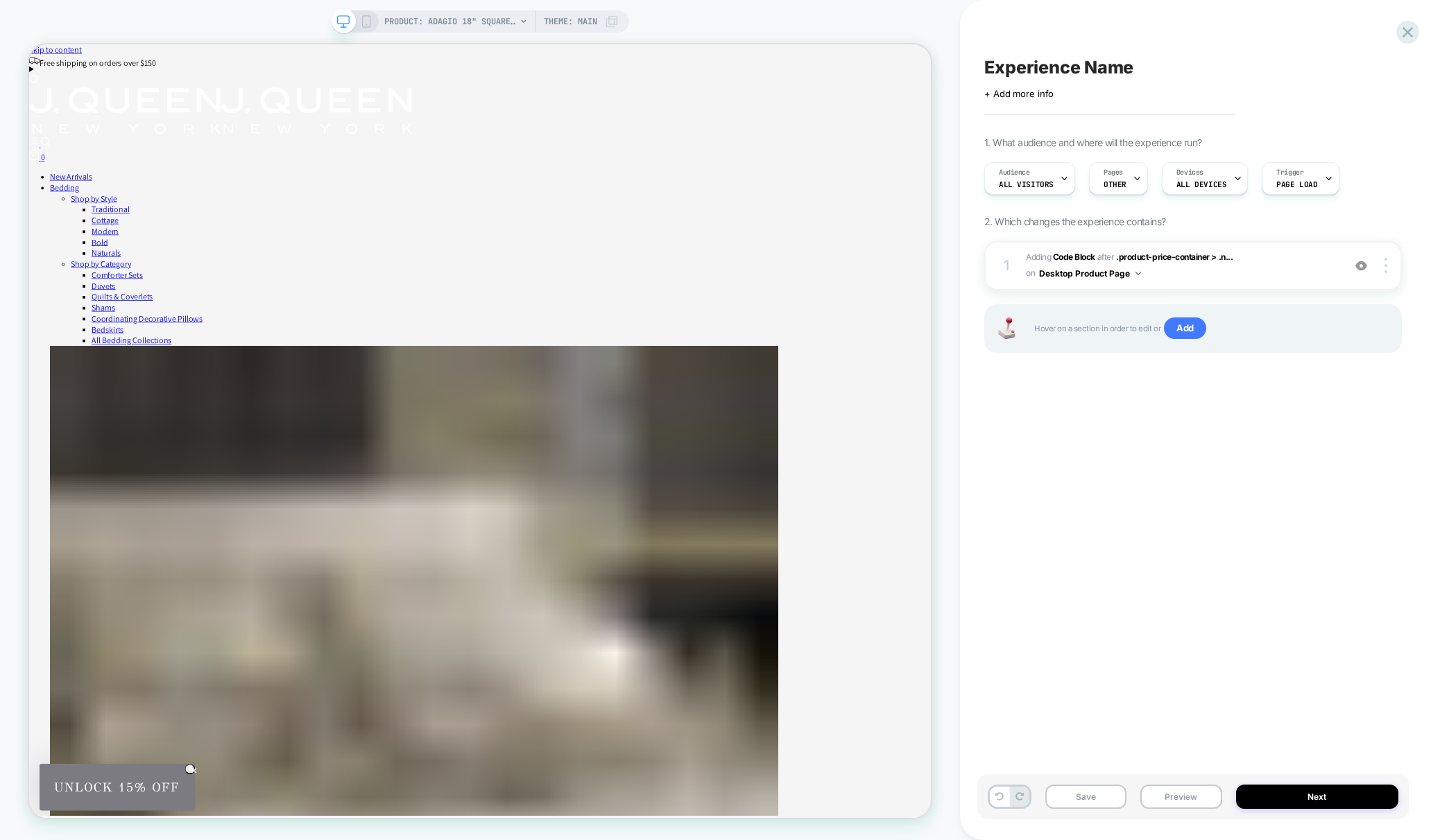
click at [1259, 273] on span "Adding Code Block AFTER .product-price-container > .n... .product-price-contain…" at bounding box center [1180, 266] width 310 height 32
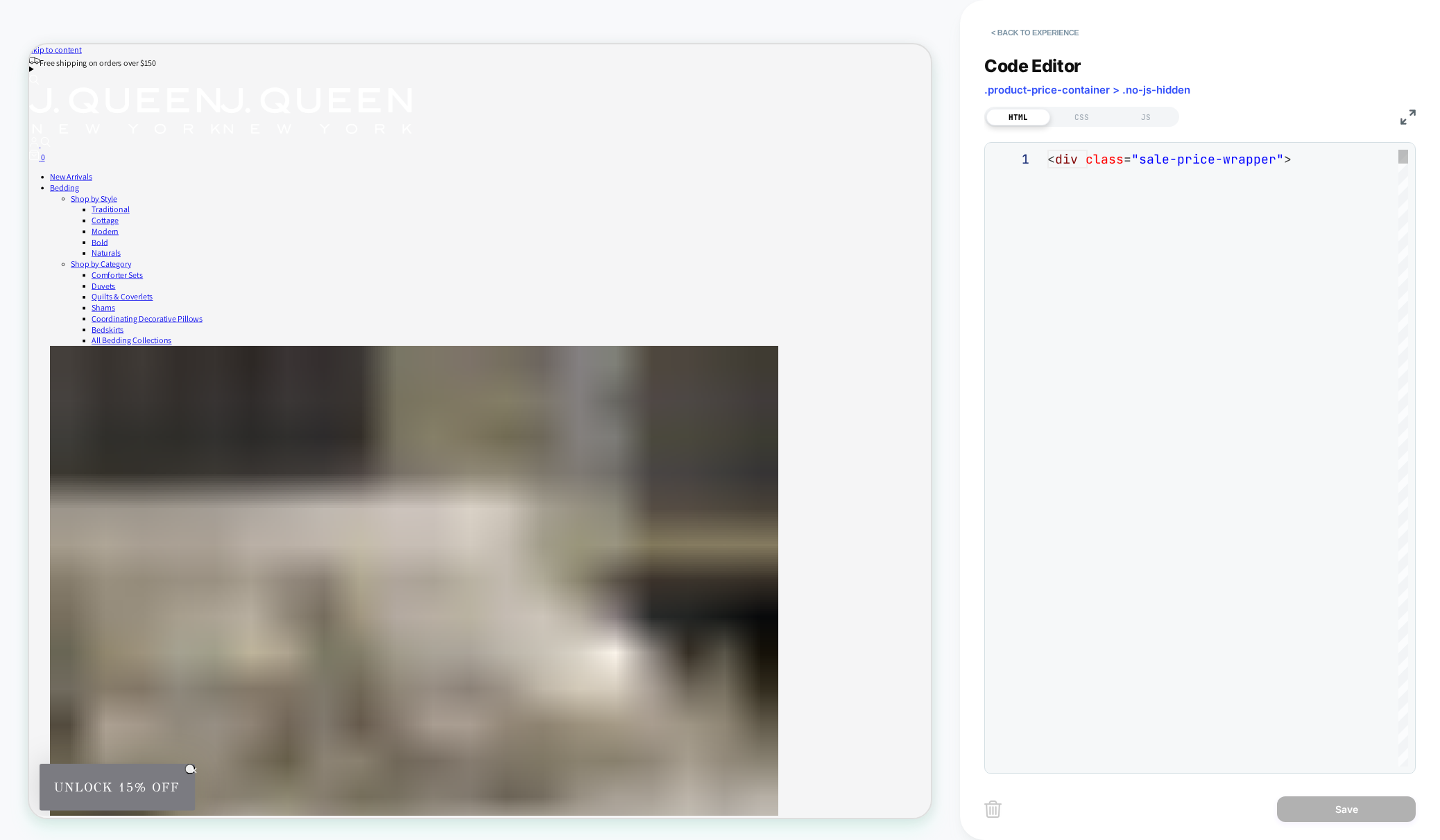
scroll to position [131, 0]
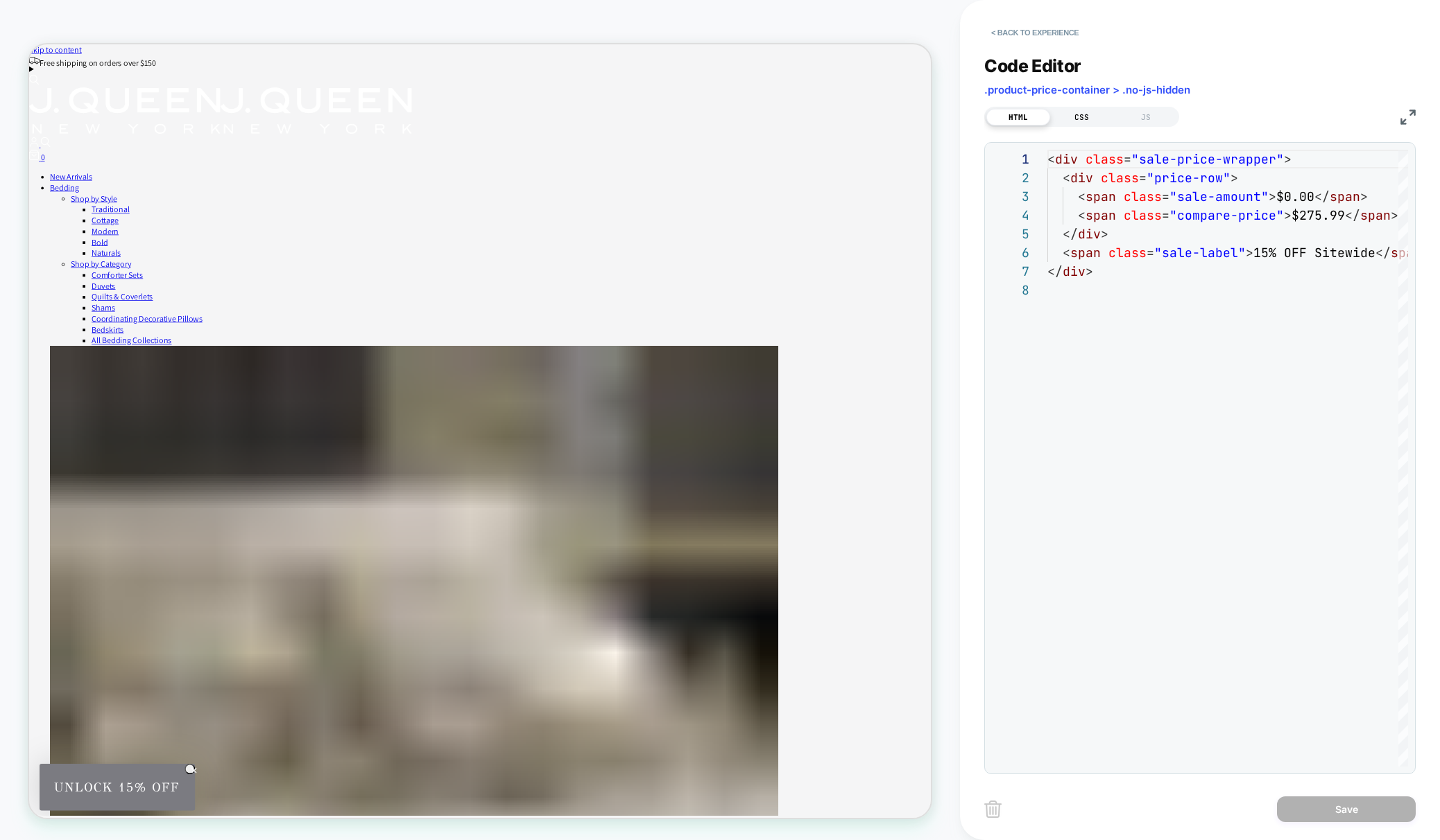
click at [1082, 120] on div "CSS" at bounding box center [1082, 116] width 64 height 16
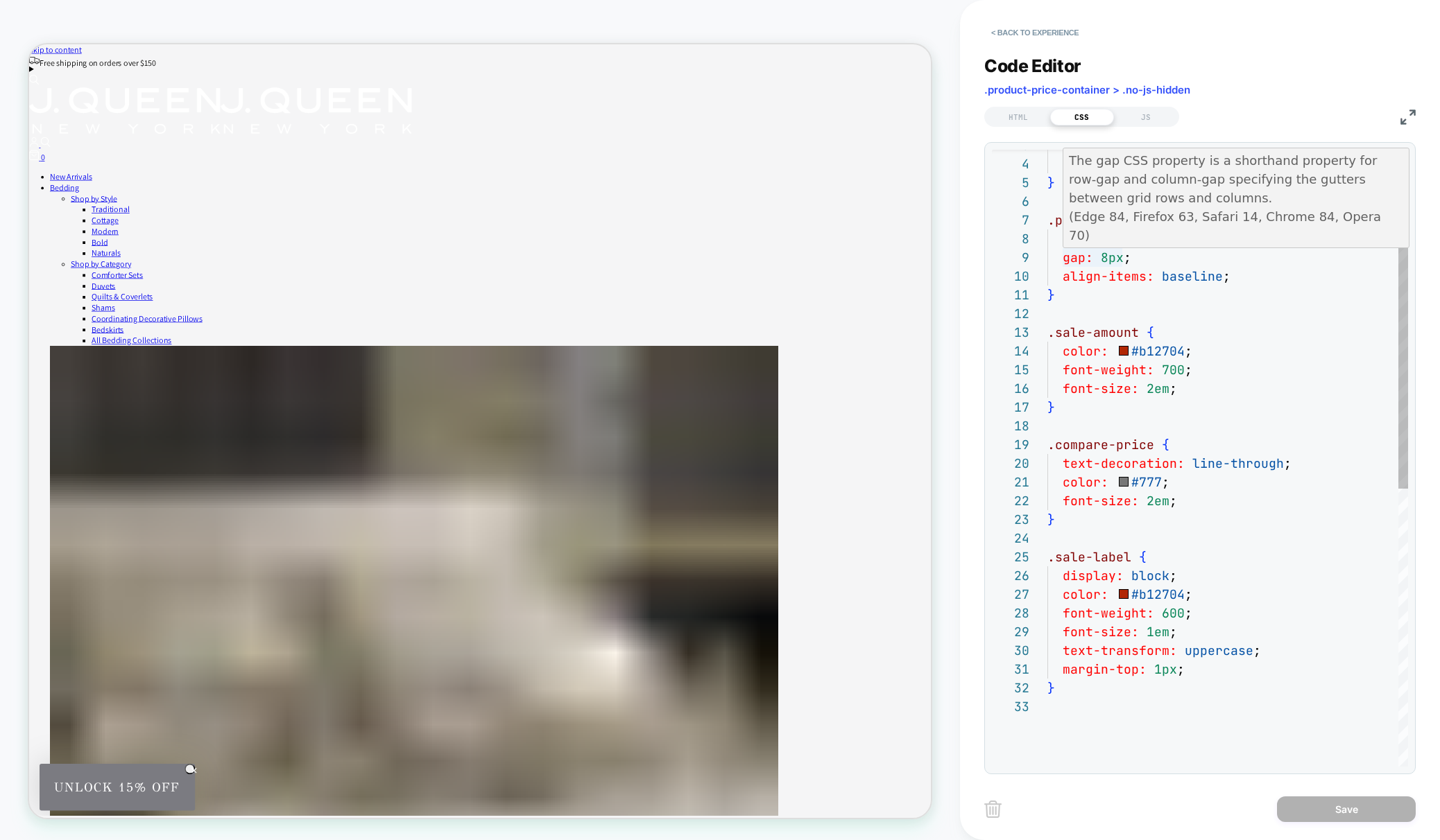
scroll to position [150, 59]
click at [1109, 258] on div "} .compare-price { text-decoration: line-through ; color: #777 ; font-size: 2em…" at bounding box center [1228, 706] width 361 height 1216
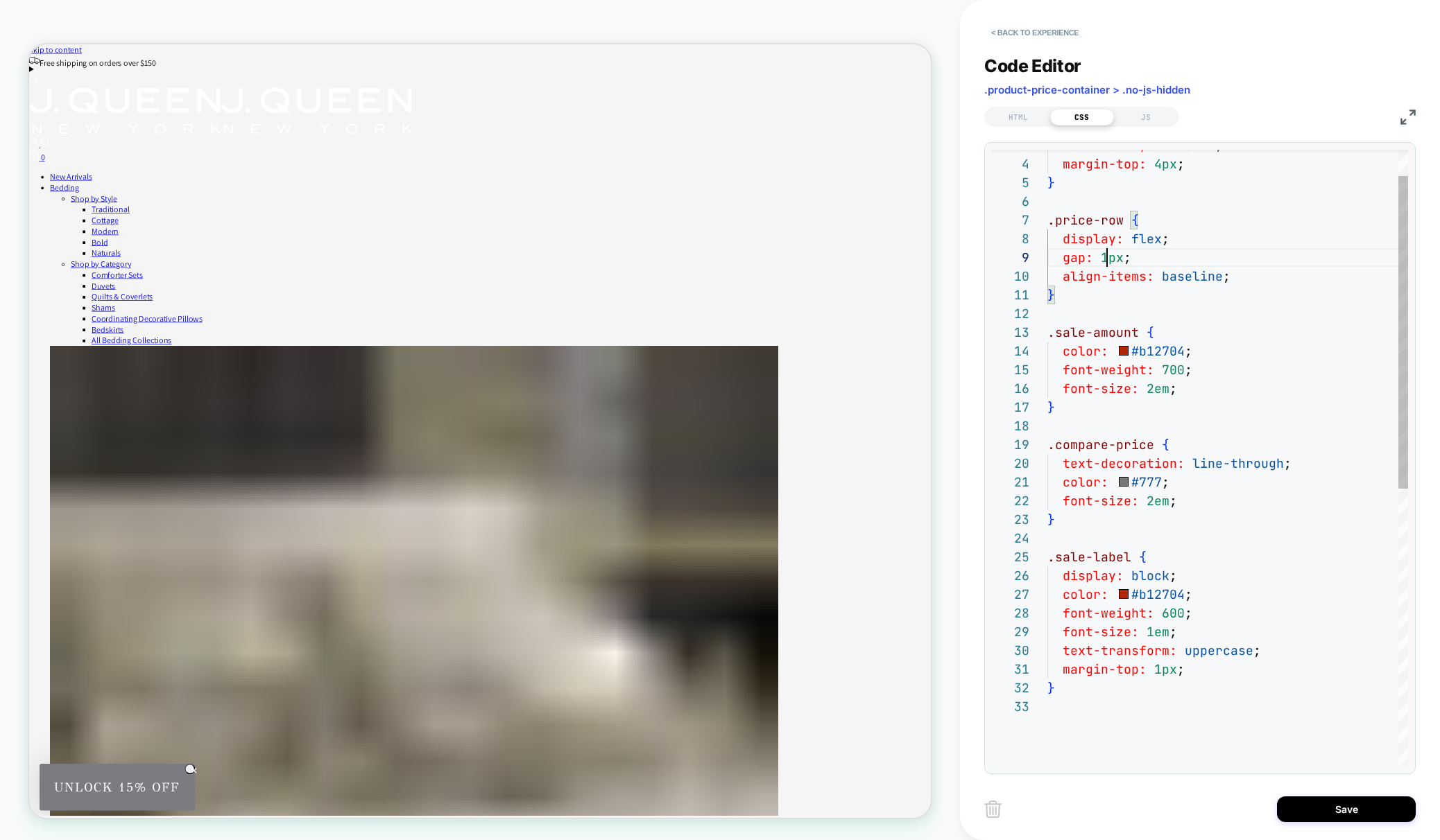
scroll to position [150, 67]
click at [1143, 319] on div "} .compare-price { text-decoration: line-through ; color: #777 ; font-size: 2em…" at bounding box center [1228, 706] width 361 height 1216
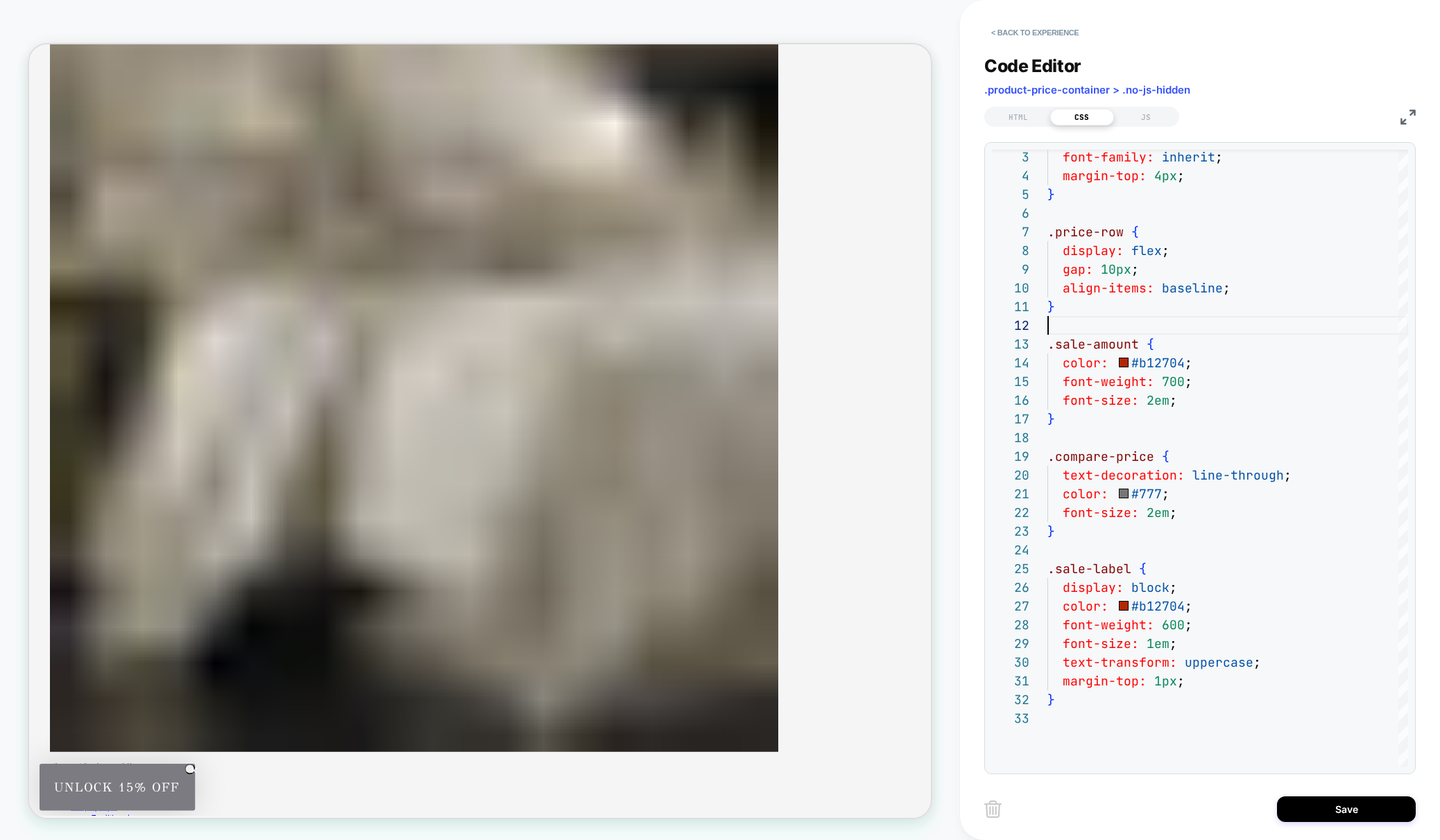
scroll to position [709, 0]
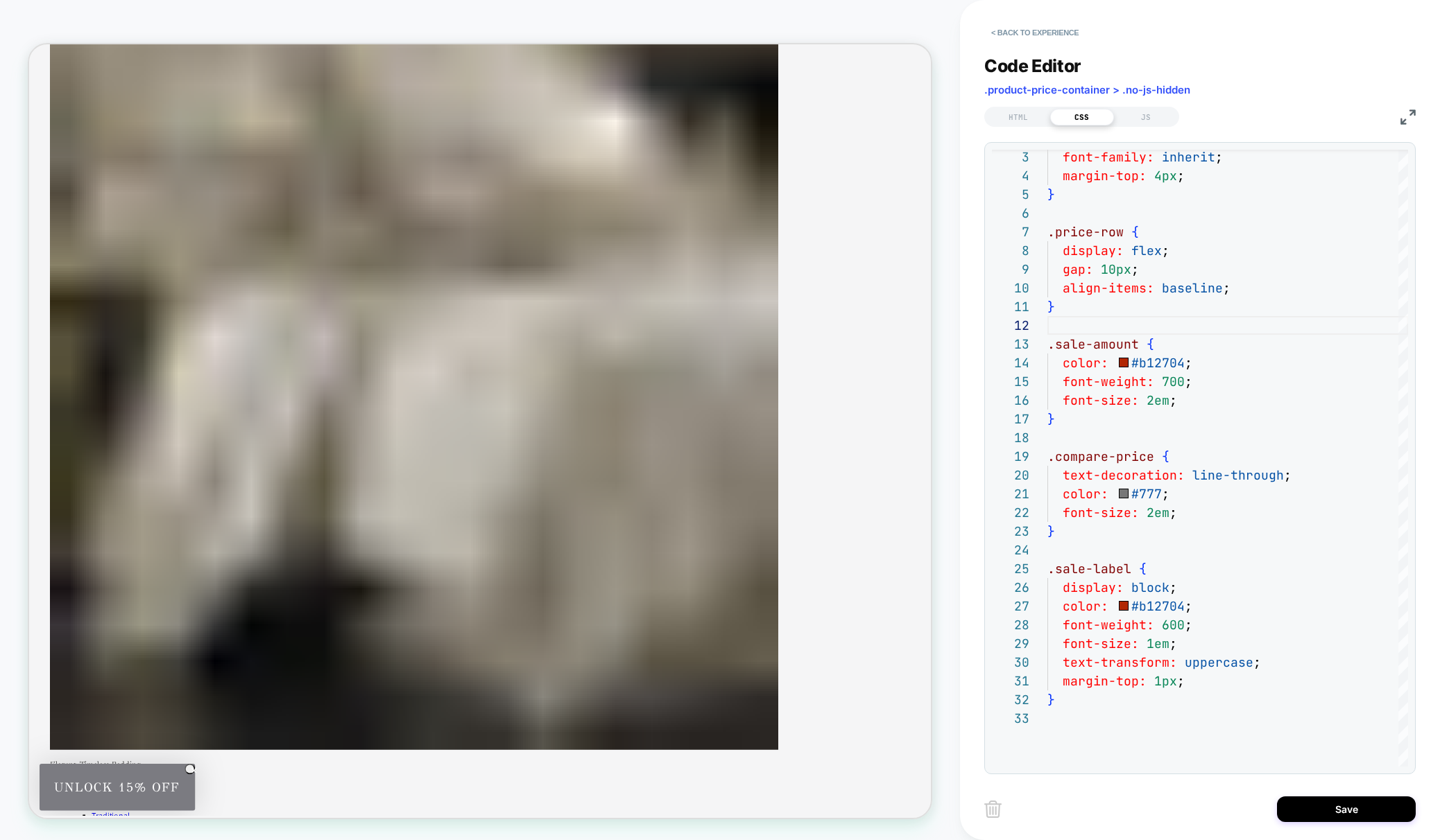
type textarea "**********"
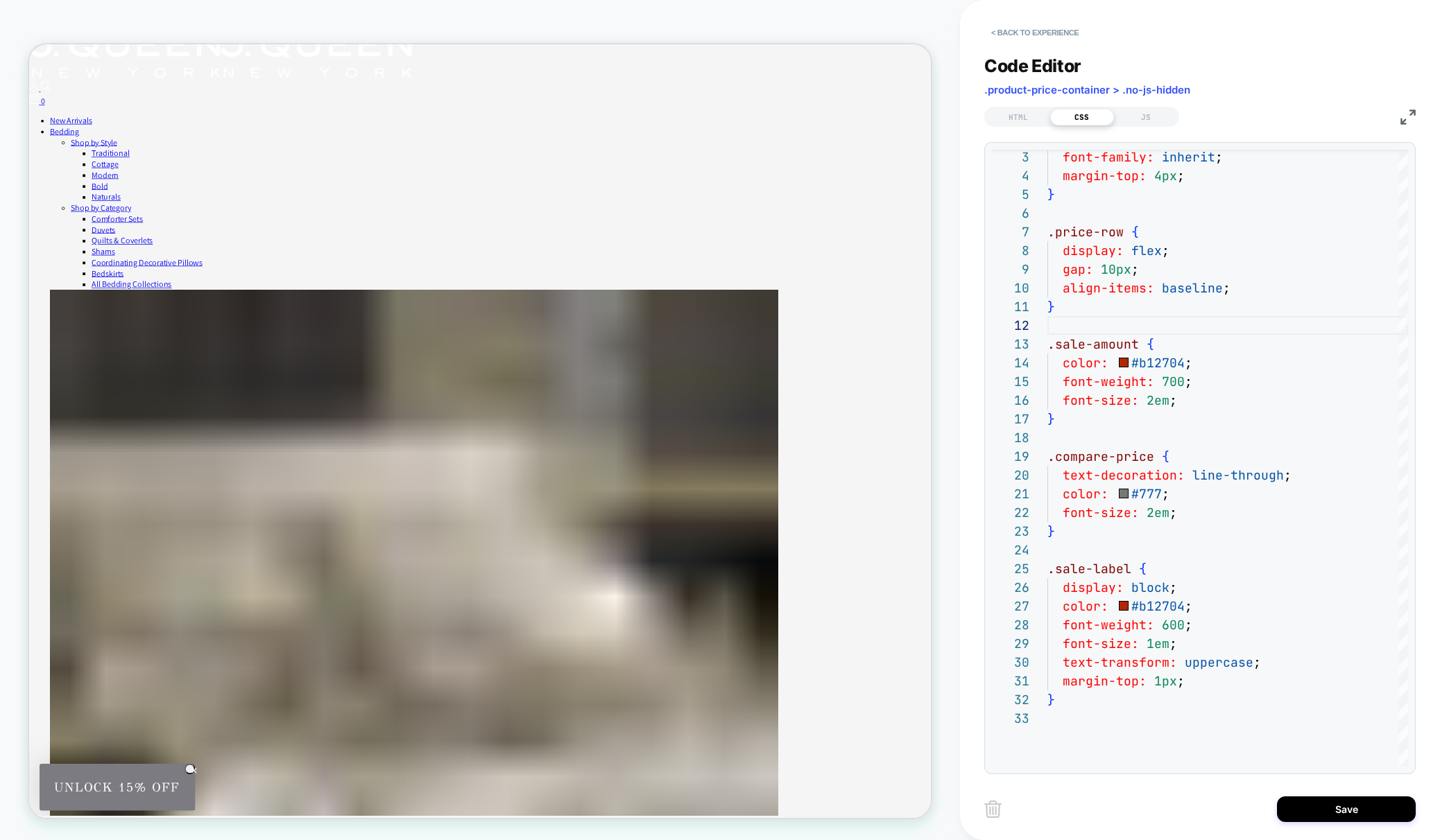
scroll to position [0, 0]
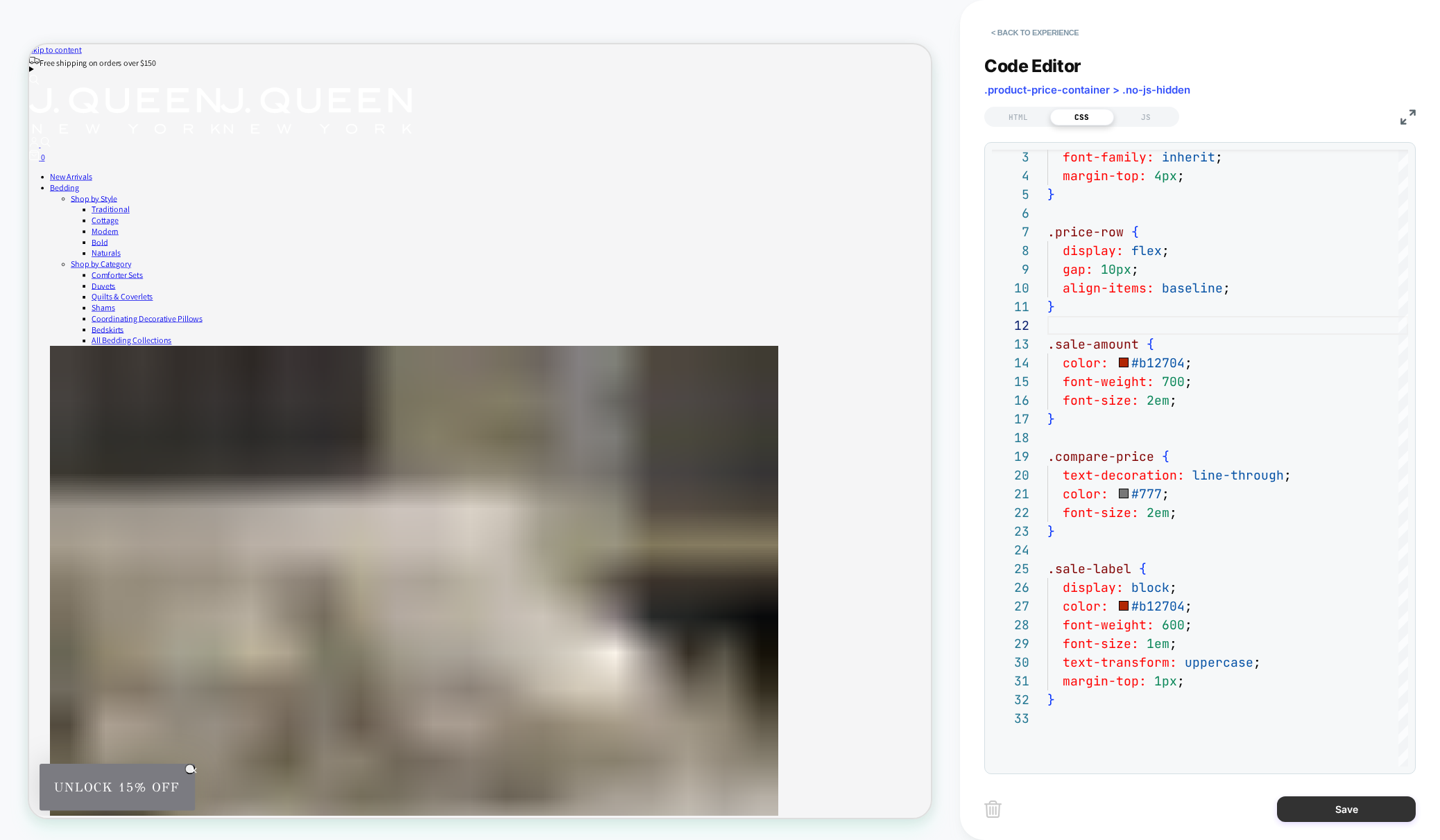
click at [1355, 802] on button "Save" at bounding box center [1345, 809] width 138 height 26
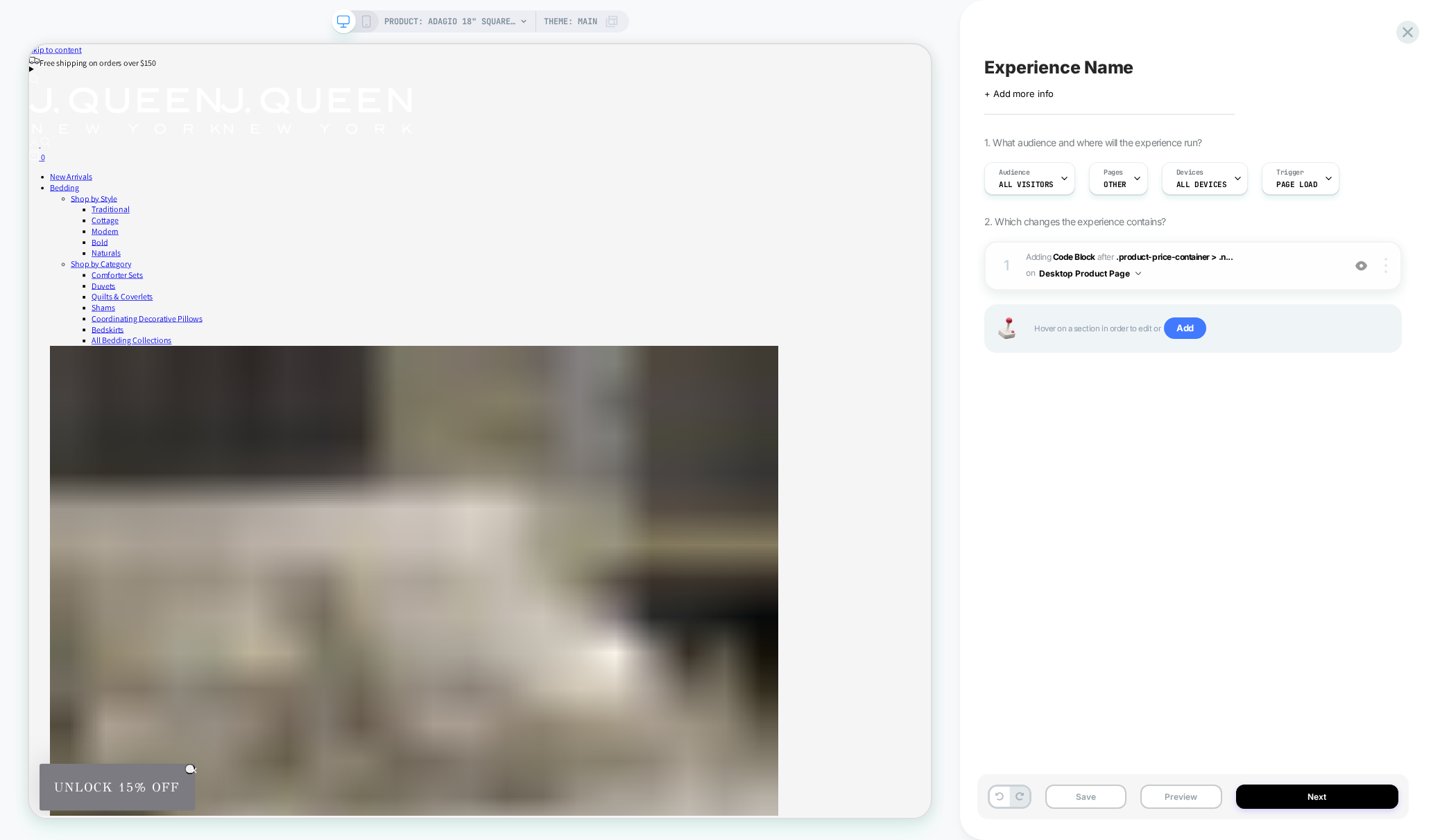
click at [1386, 262] on img at bounding box center [1386, 265] width 3 height 15
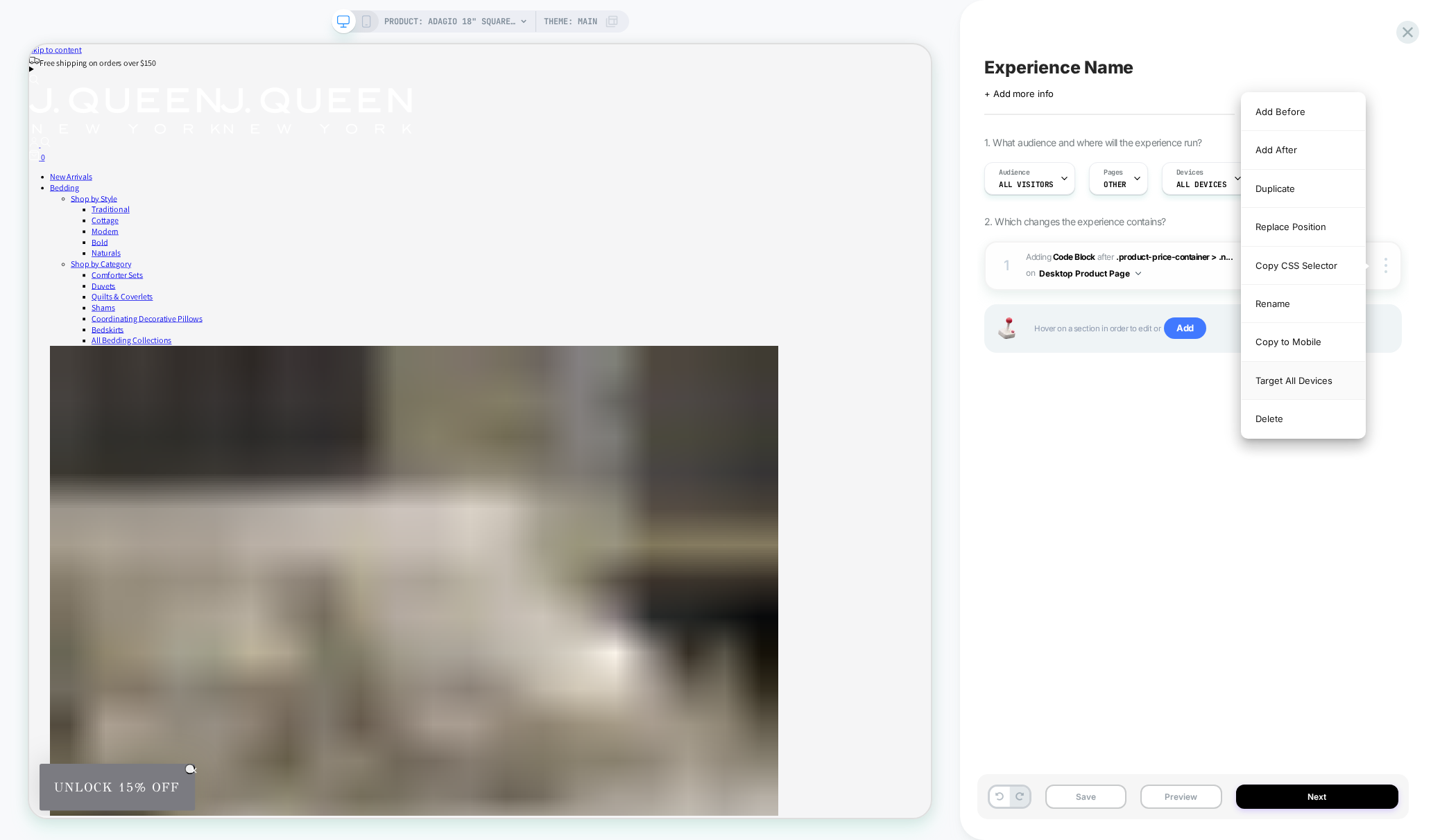
click at [1314, 375] on div "Target All Devices" at bounding box center [1302, 381] width 123 height 38
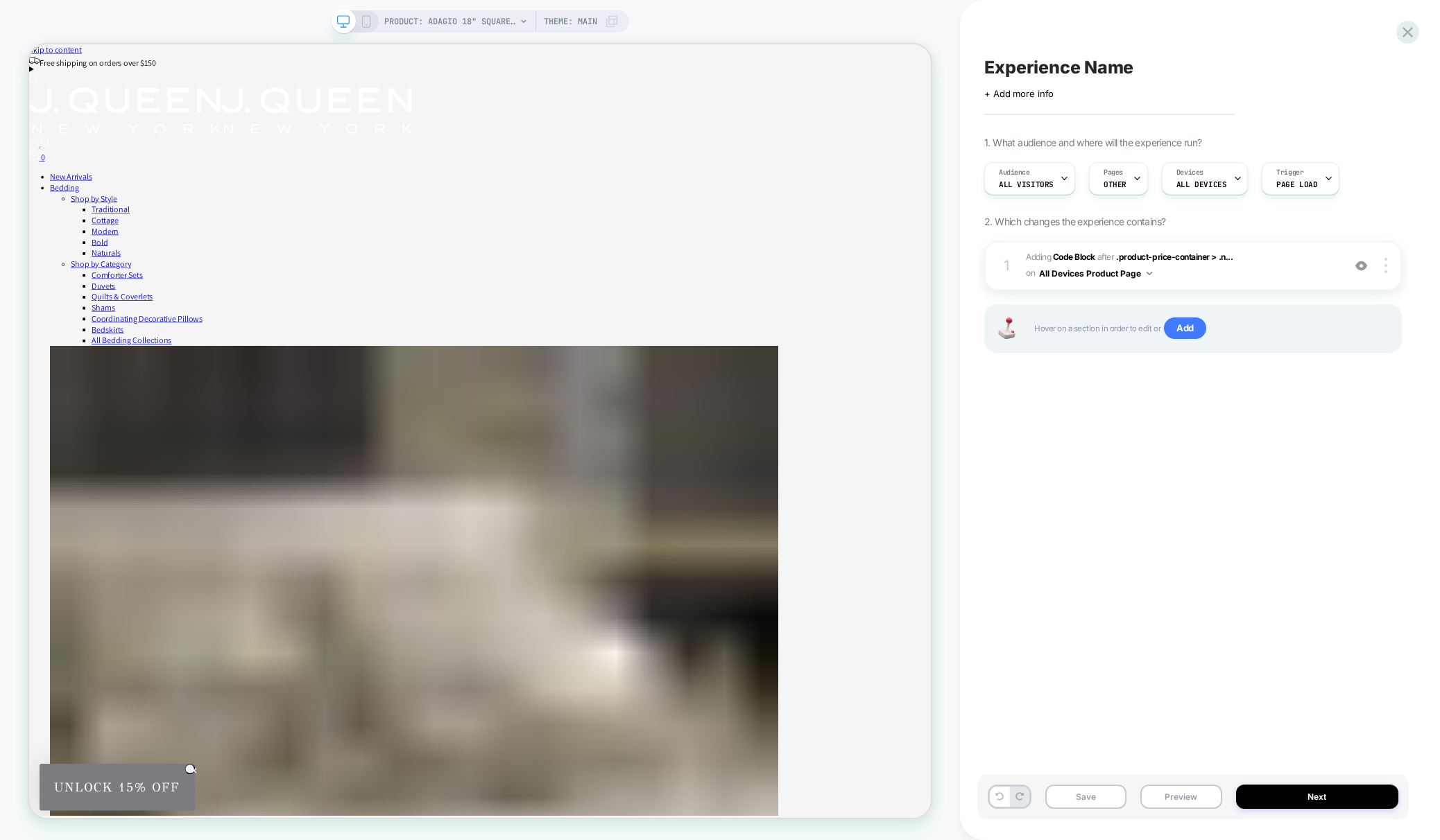
click at [371, 21] on div "PRODUCT: Adagio 18" Square Embellished Decorative Throw Pillow [sterling 18inch…" at bounding box center [480, 21] width 298 height 22
click at [367, 24] on icon at bounding box center [366, 21] width 12 height 12
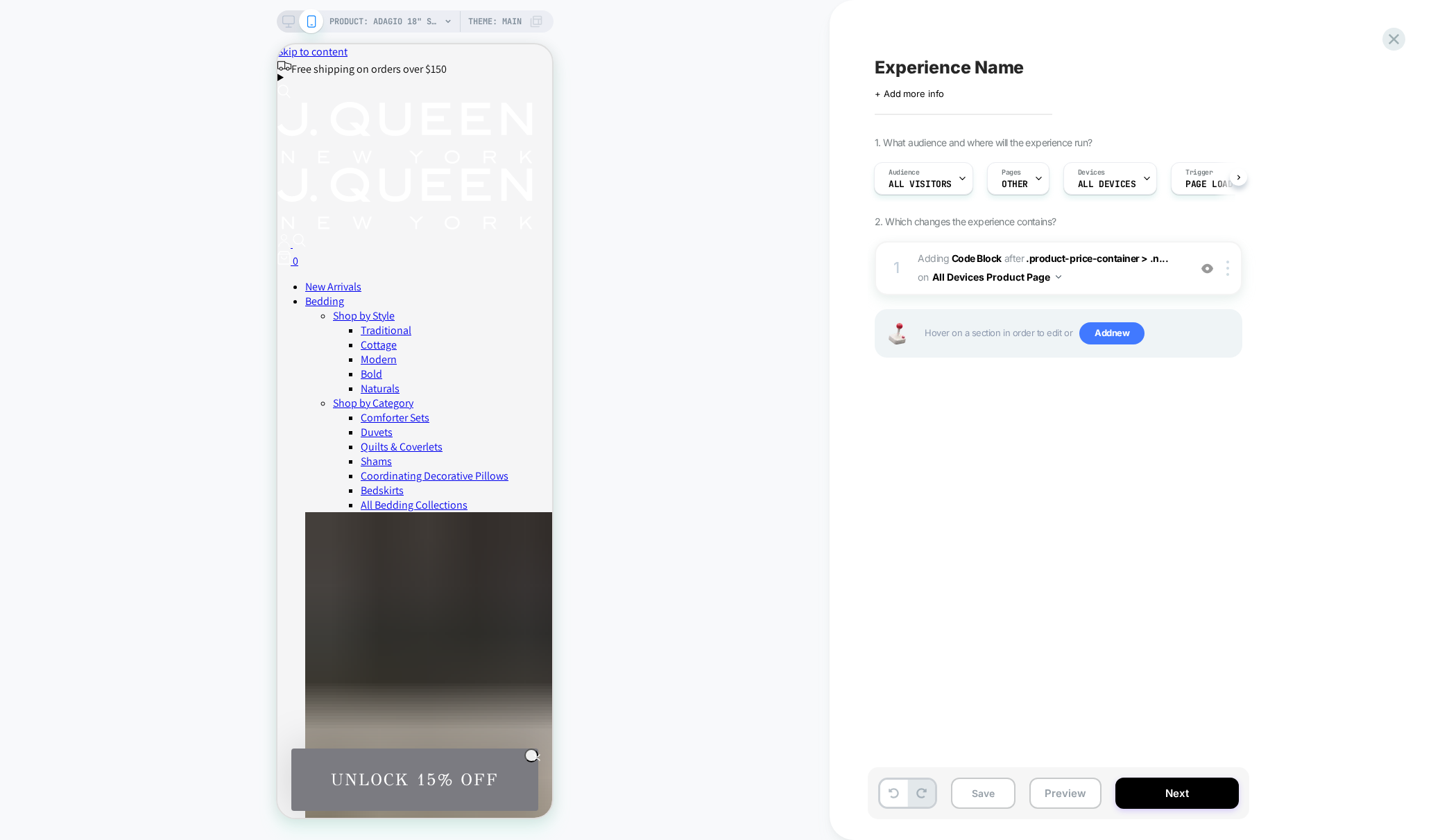
click at [286, 19] on icon at bounding box center [288, 21] width 12 height 12
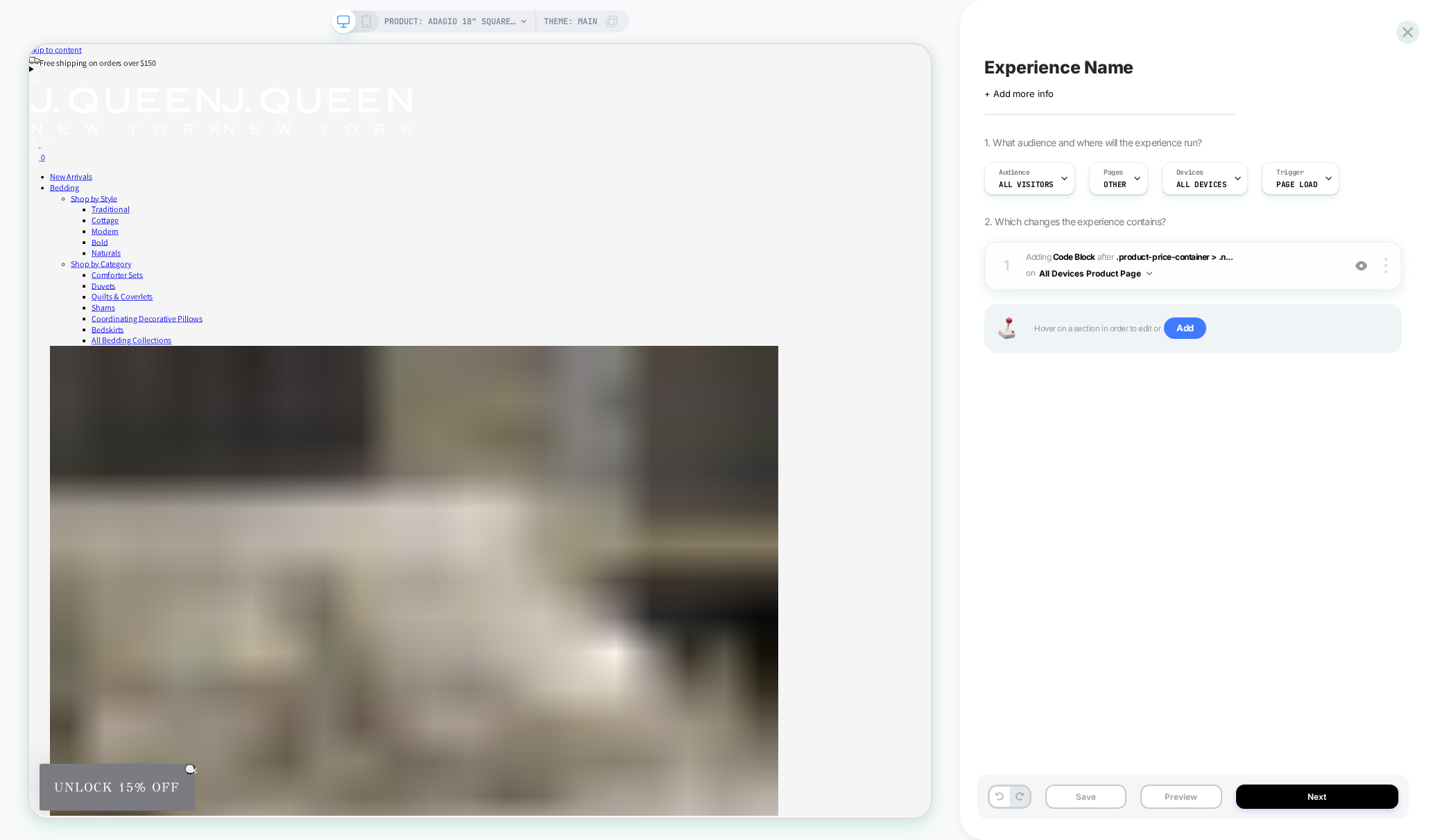
click at [1250, 265] on span "Adding Code Block AFTER .product-price-container > .n... .product-price-contain…" at bounding box center [1180, 266] width 310 height 32
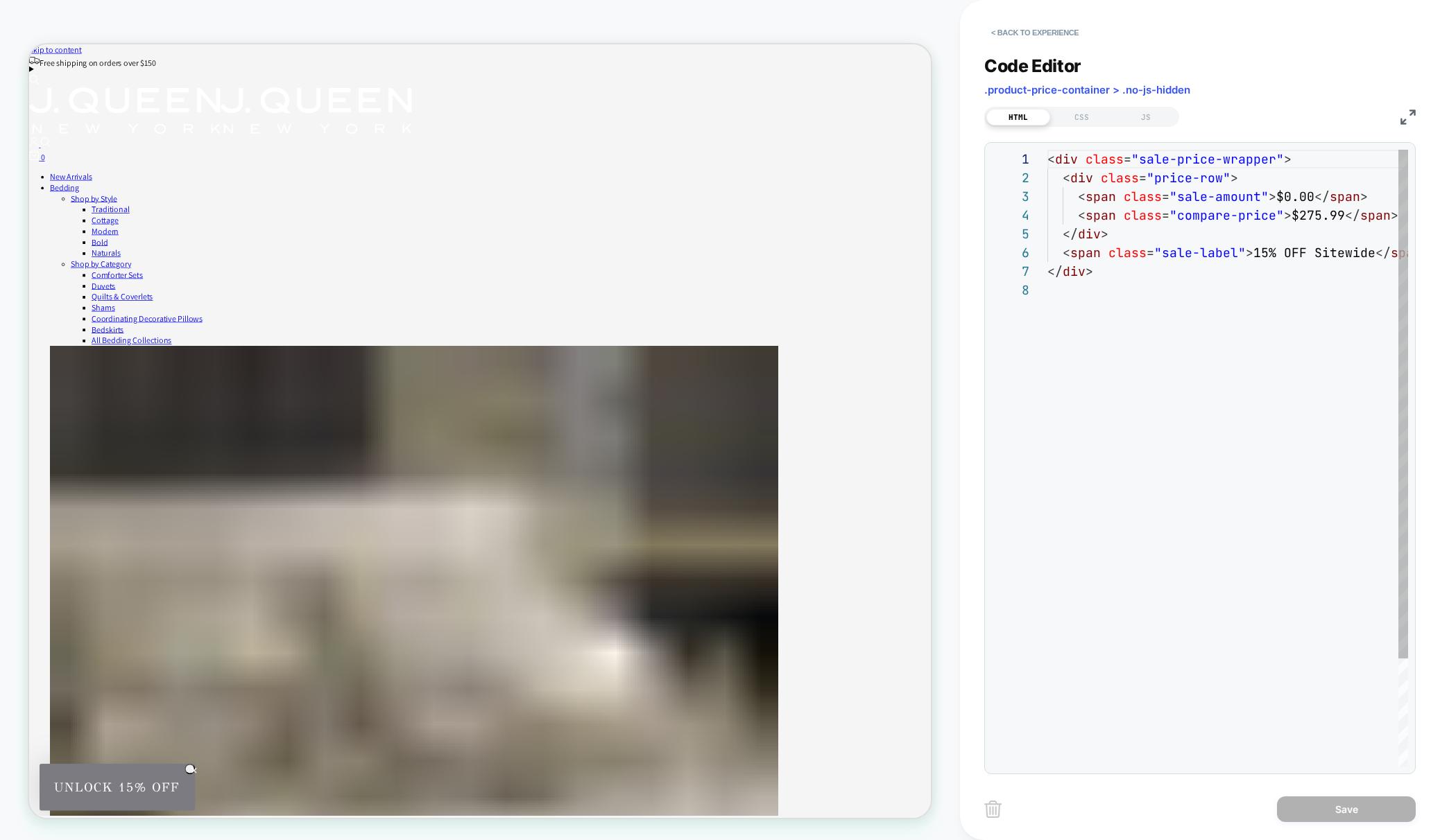
scroll to position [131, 0]
click at [1117, 291] on div "< div class = "sale-price-wrapper" > < div class = "price-row" > < span class =…" at bounding box center [1255, 524] width 414 height 748
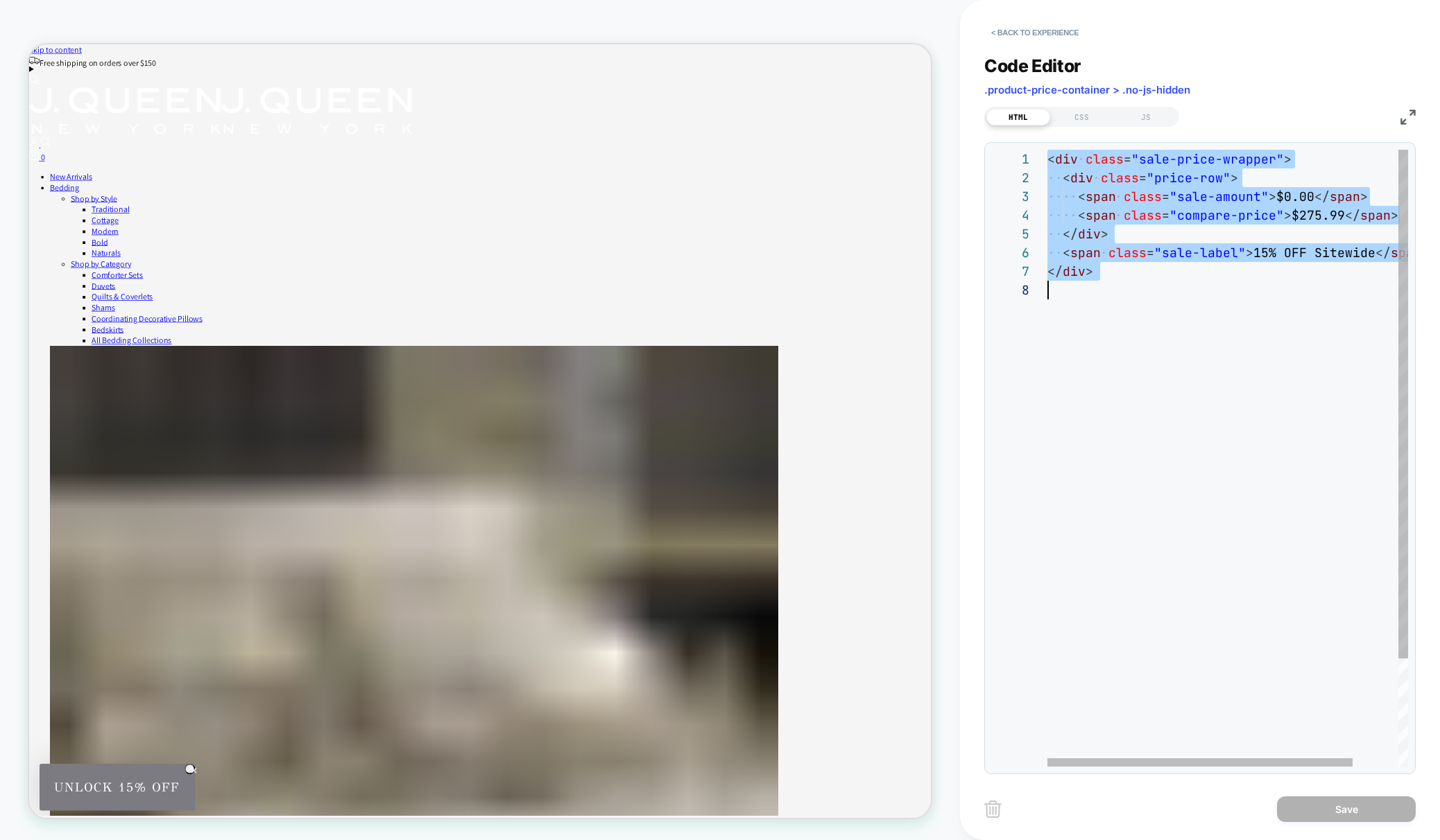
type textarea "**********"
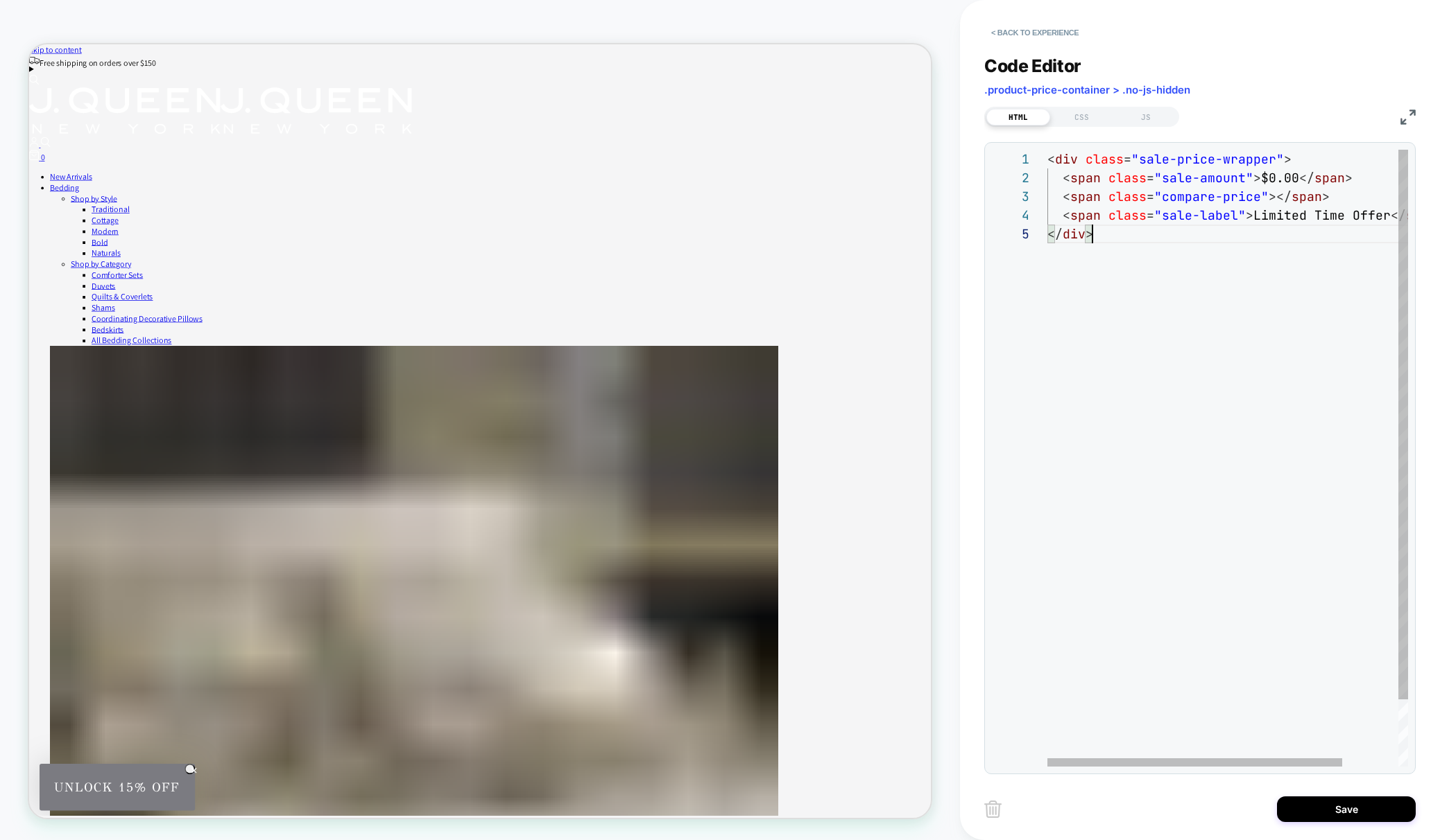
scroll to position [74, 45]
click at [1080, 112] on div "CSS" at bounding box center [1082, 116] width 64 height 16
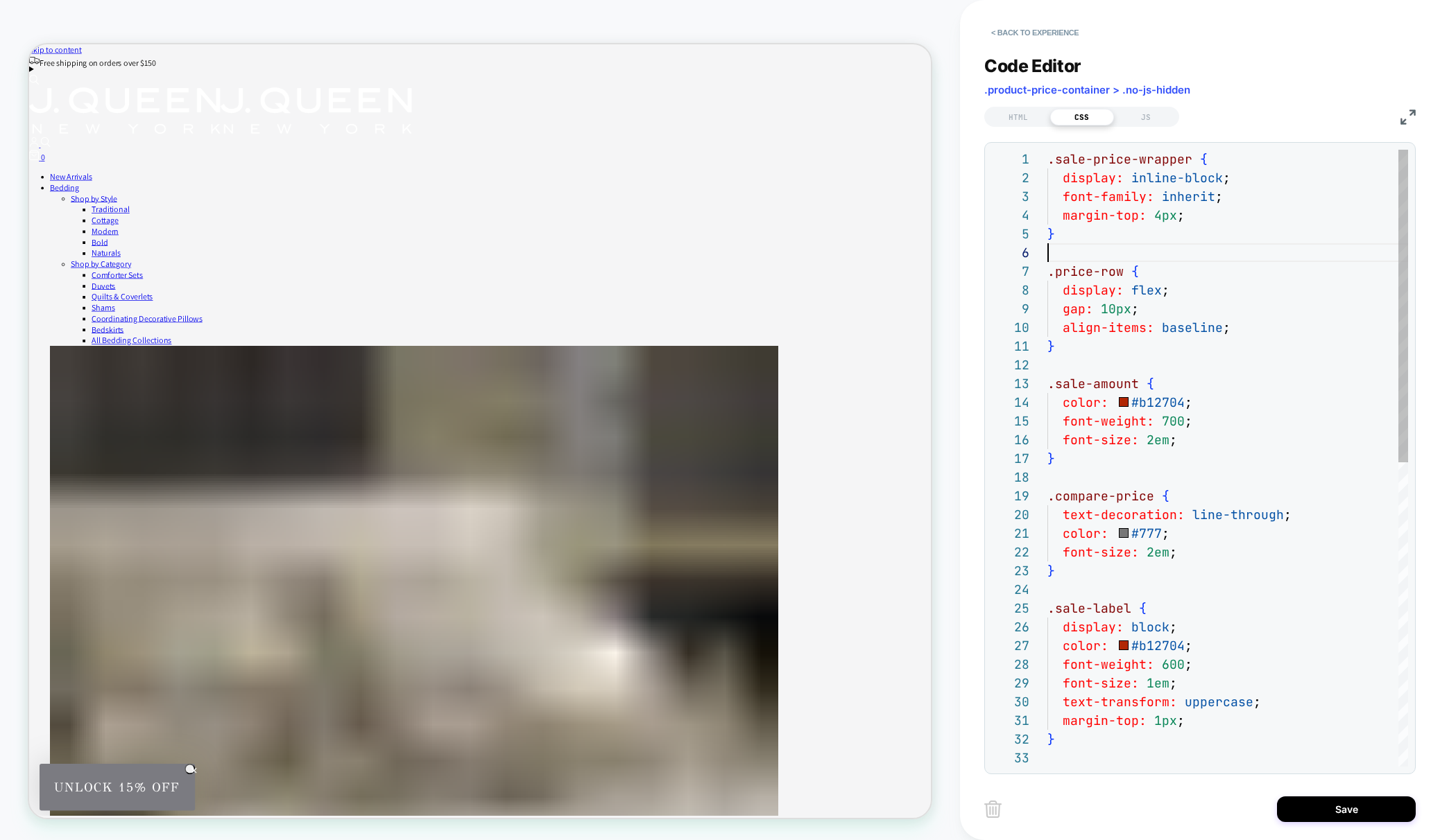
click at [1099, 244] on div ".sale-price-wrapper { display: inline-block ; font-family: inherit ; margin-top…" at bounding box center [1228, 758] width 361 height 1216
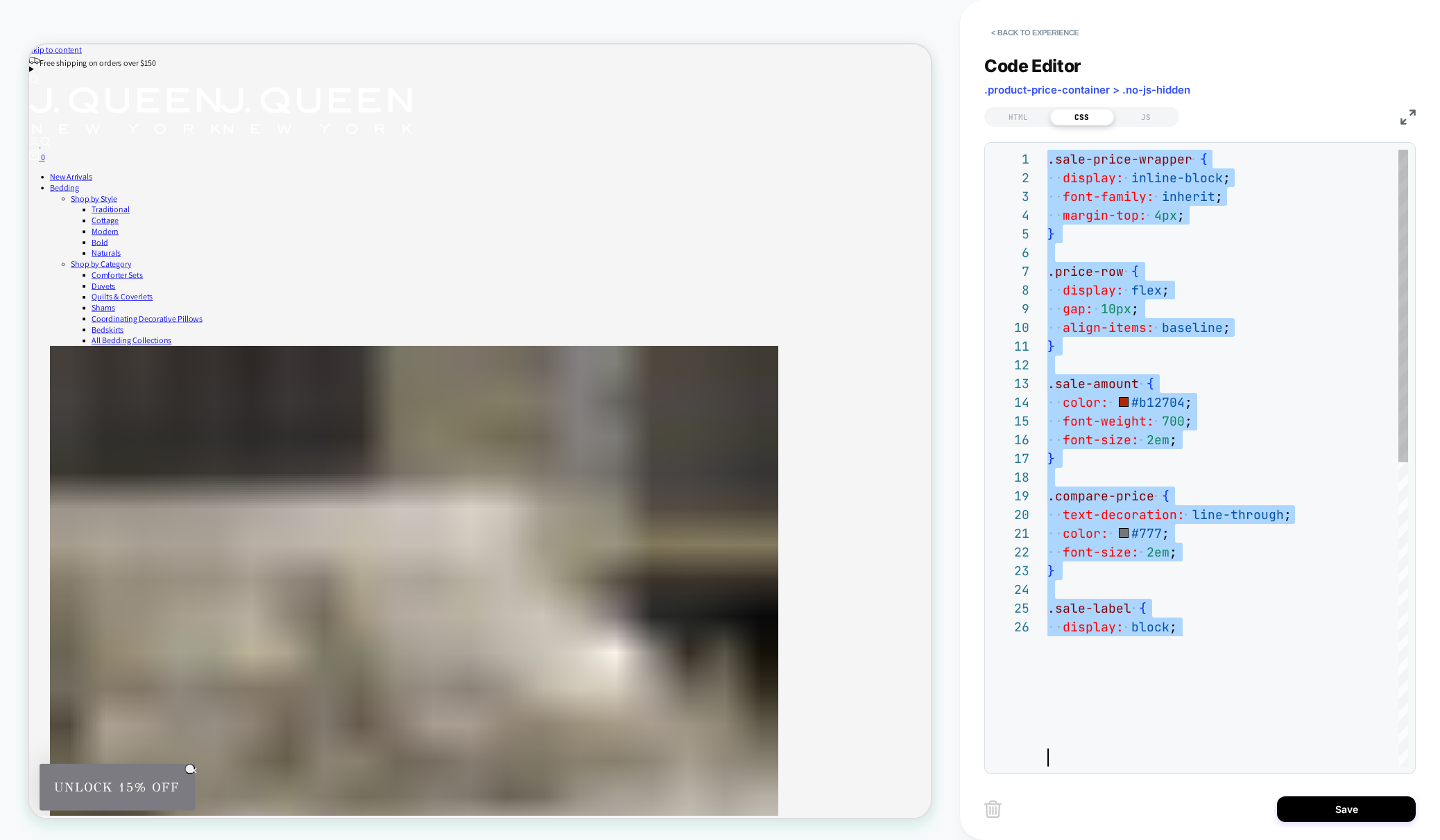
scroll to position [94, 8]
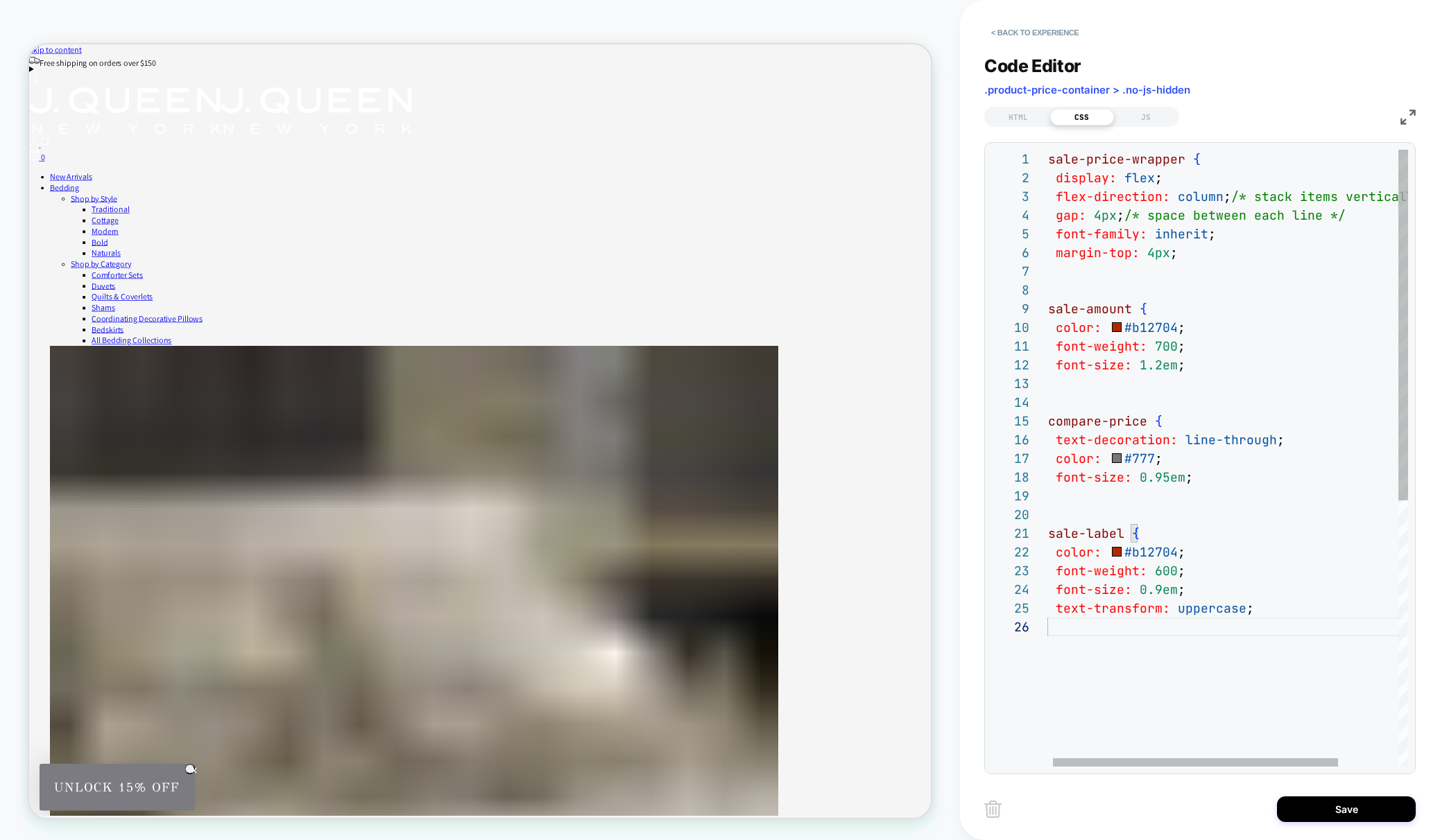
type textarea "**********"
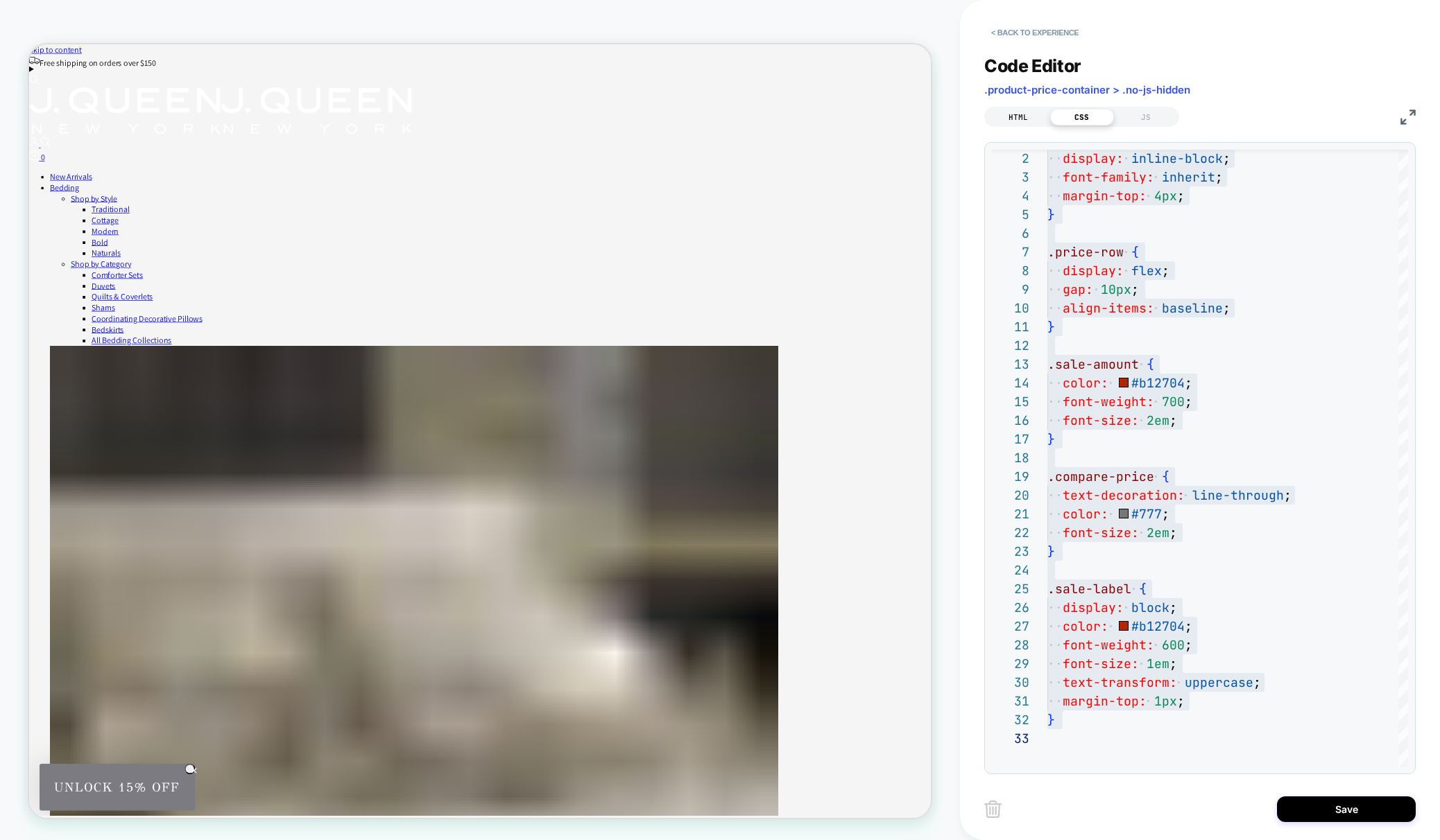
click at [1019, 119] on div "HTML" at bounding box center [1018, 116] width 64 height 16
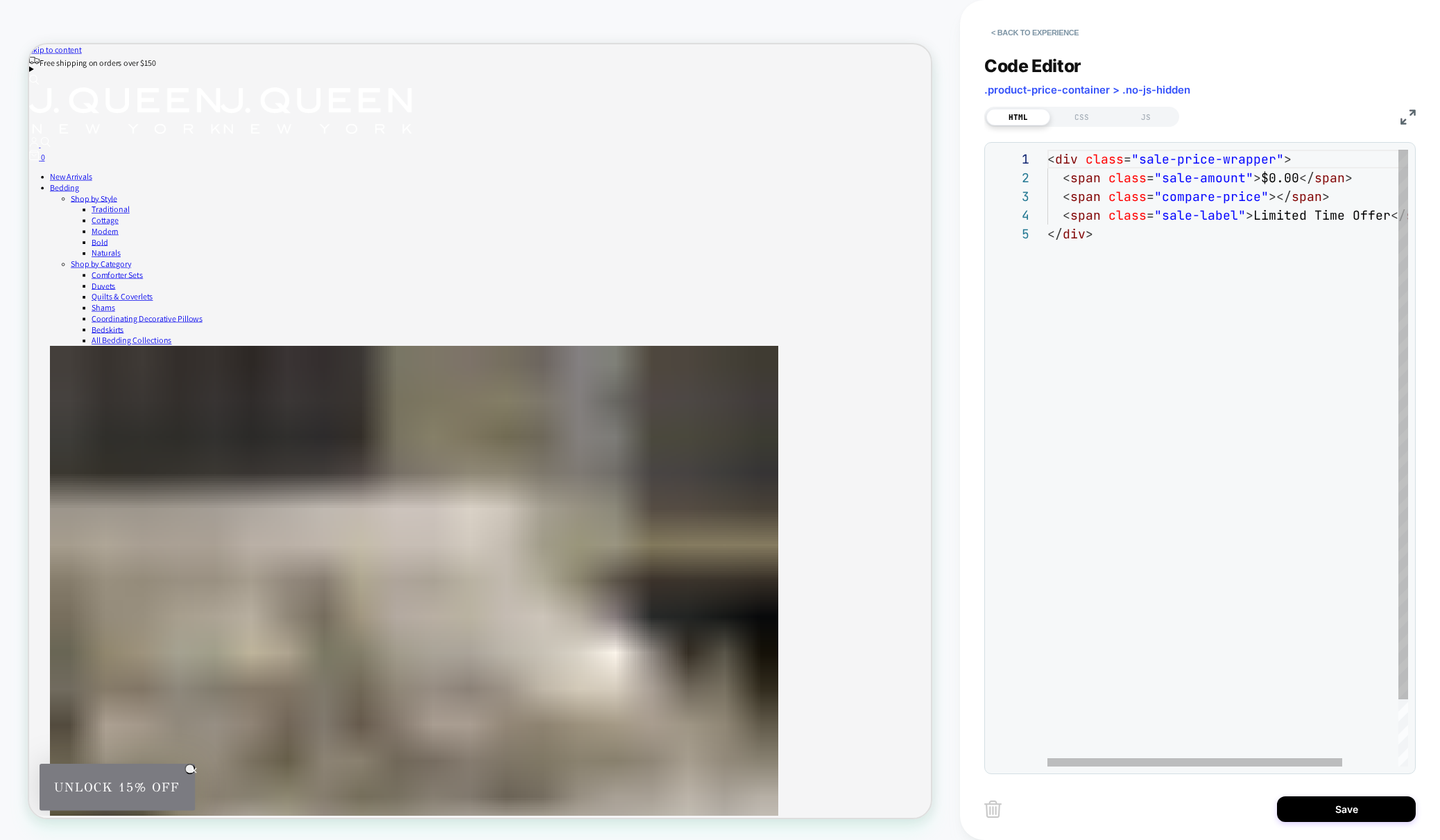
scroll to position [74, 45]
click at [1082, 250] on div "< div class = "sale-price-wrapper" > < span class = "sale-amount" > $0.00 </ sp…" at bounding box center [1262, 495] width 430 height 692
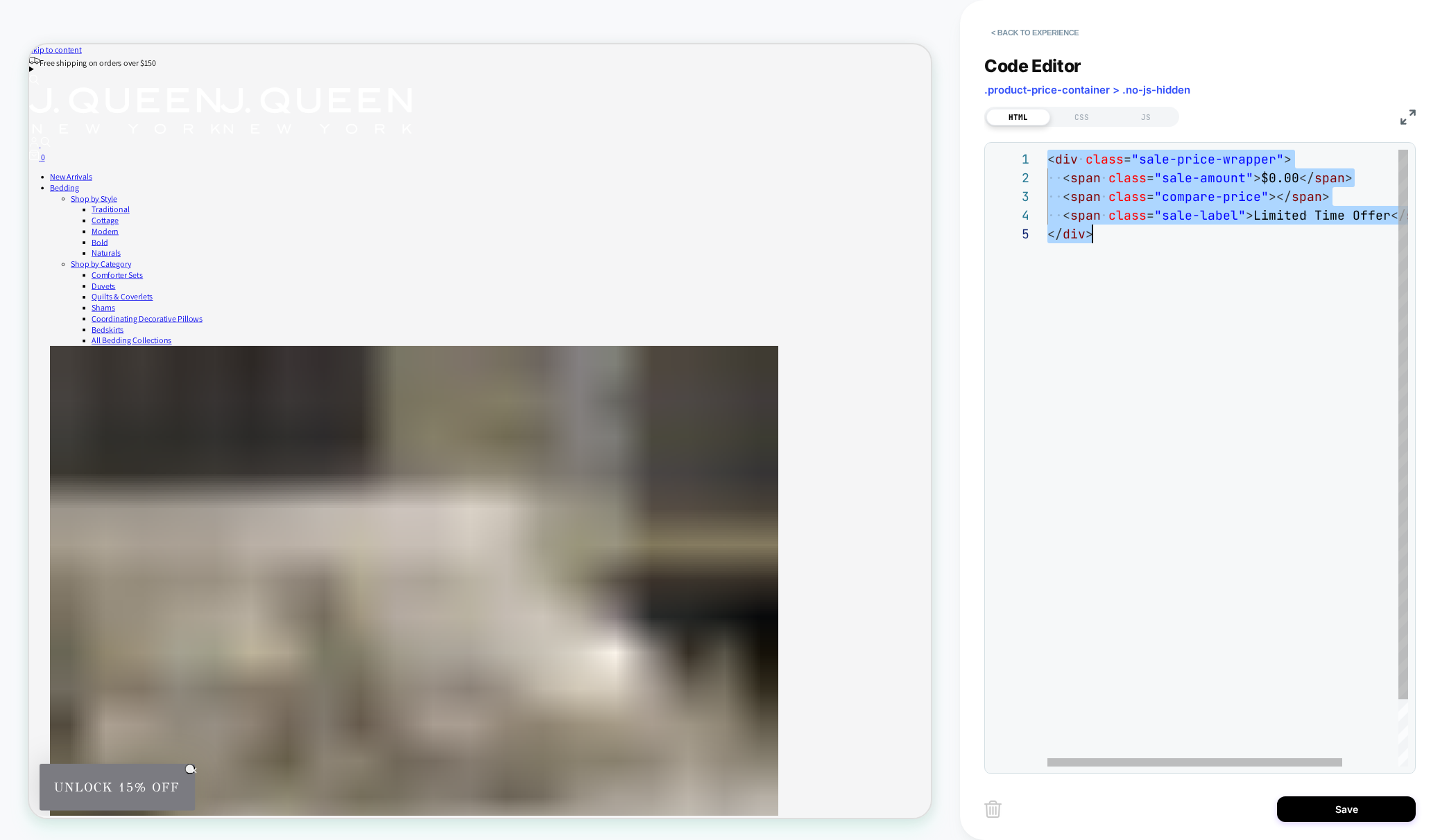
scroll to position [0, 45]
type textarea "**********"
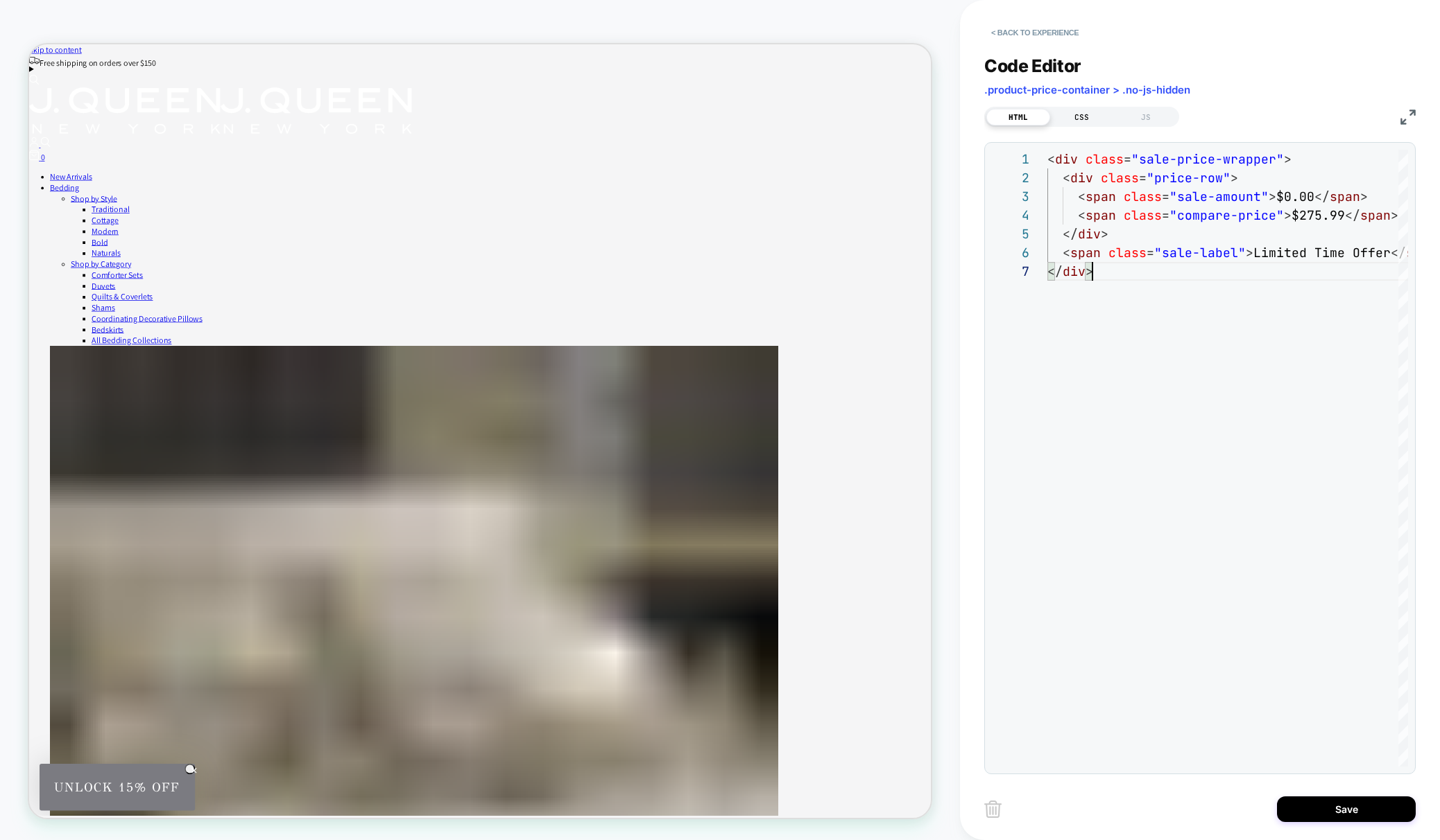
click at [1072, 122] on div "CSS" at bounding box center [1082, 116] width 64 height 16
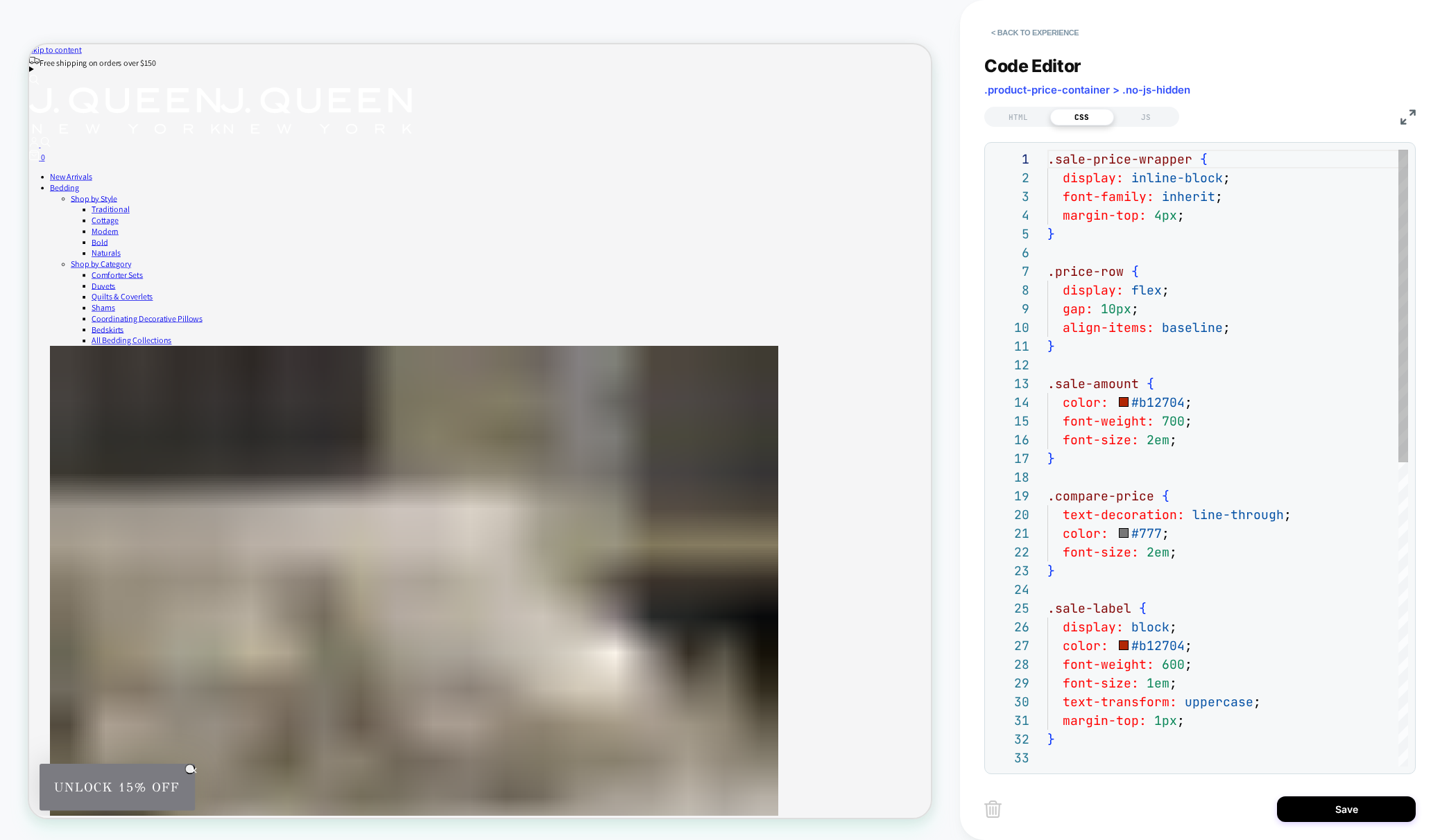
scroll to position [187, 0]
click at [1007, 116] on div "HTML" at bounding box center [1018, 116] width 64 height 16
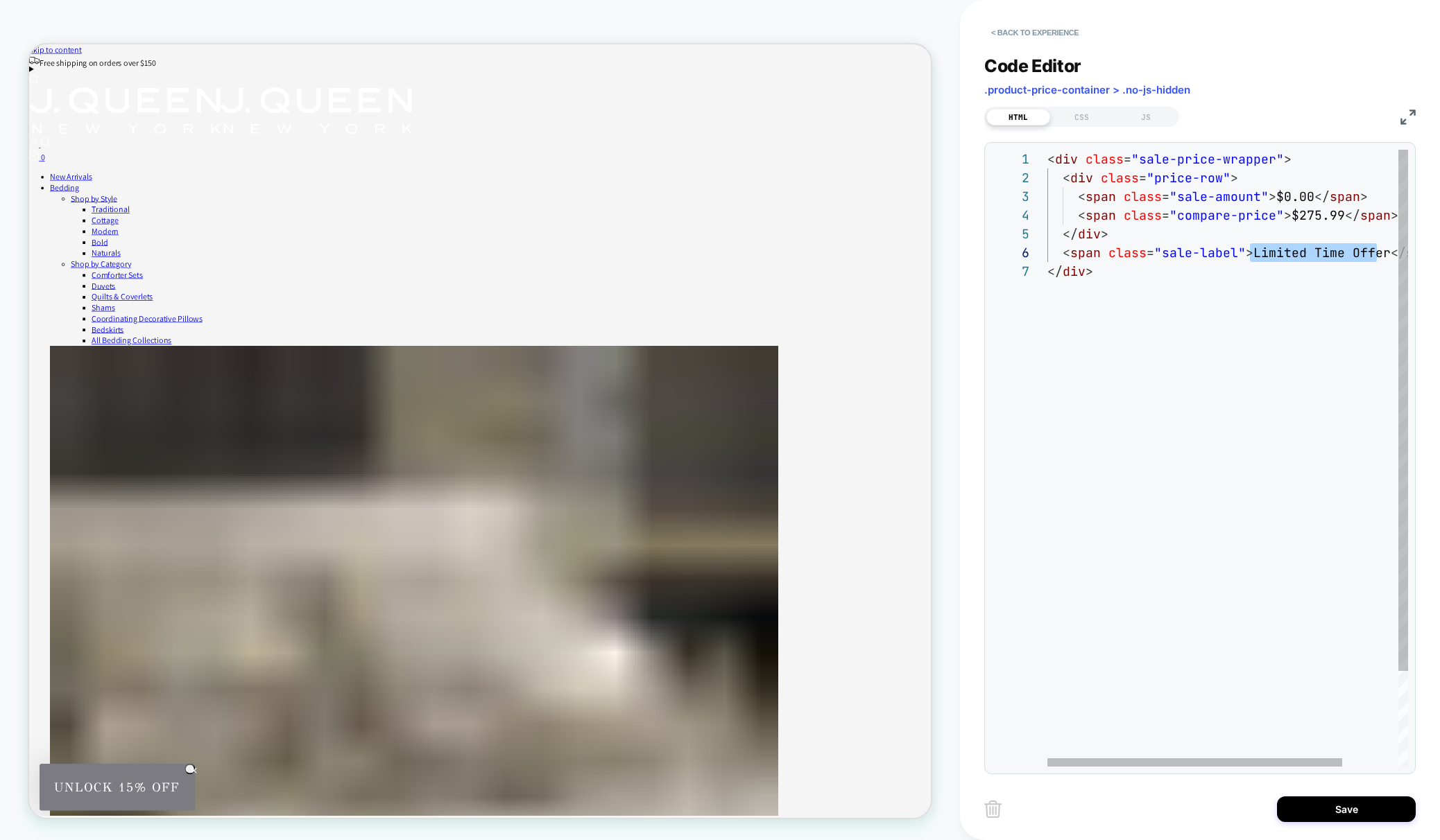
scroll to position [94, 337]
drag, startPoint x: 1251, startPoint y: 255, endPoint x: 1381, endPoint y: 252, distance: 130.0
click at [1381, 252] on div "< div class = "sale-price-wrapper" > < div class = "price-row" > < span class =…" at bounding box center [1262, 514] width 430 height 729
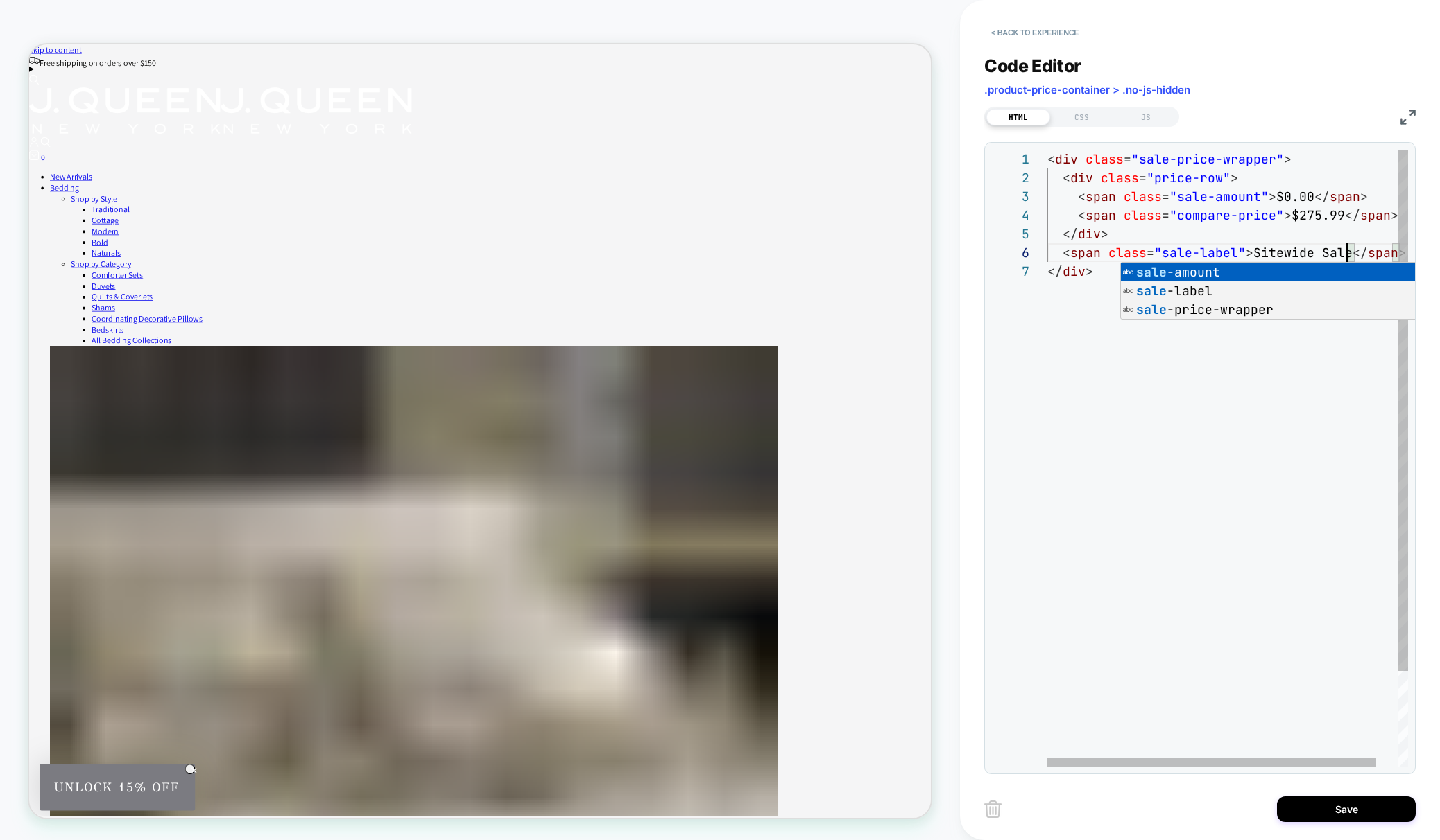
scroll to position [94, 300]
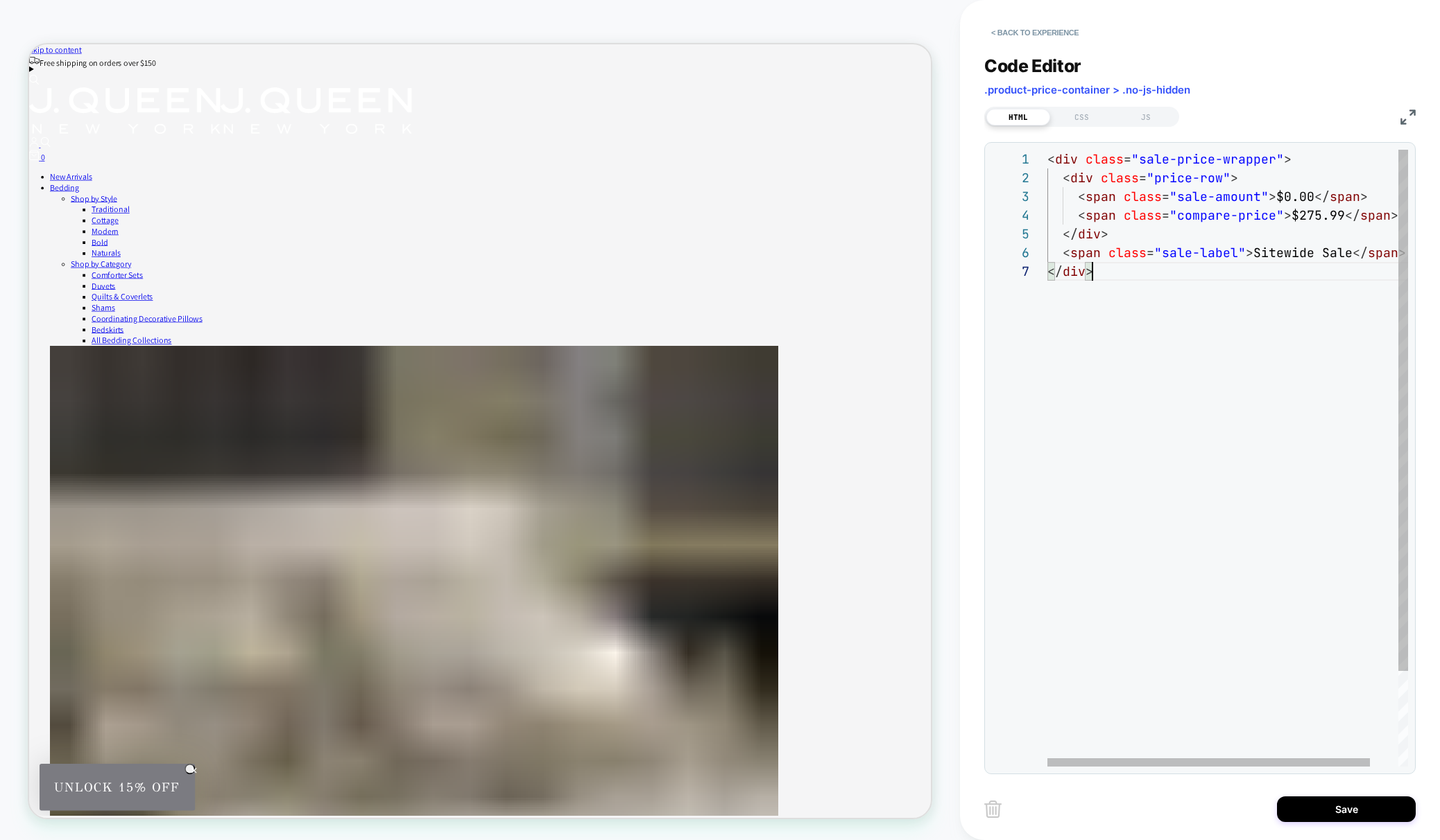
click at [1240, 395] on div "< div class = "sale-price-wrapper" > < div class = "price-row" > < span class =…" at bounding box center [1243, 514] width 392 height 729
type textarea "**********"
click at [1089, 113] on div "CSS" at bounding box center [1082, 116] width 64 height 16
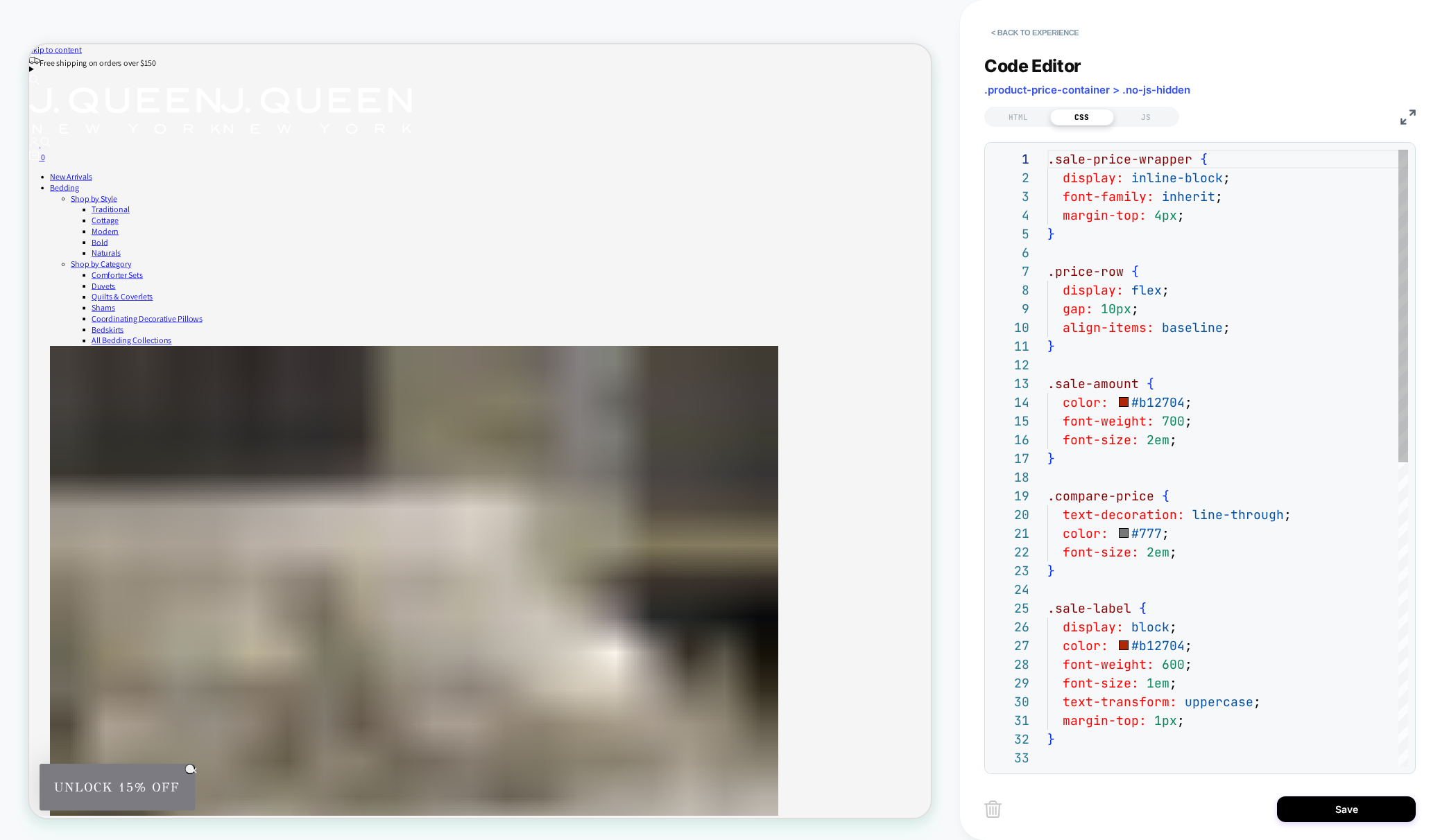
scroll to position [187, 0]
type textarea "**********"
drag, startPoint x: 1148, startPoint y: 440, endPoint x: 1158, endPoint y: 447, distance: 12.2
click at [1148, 440] on span "2em" at bounding box center [1158, 440] width 23 height 16
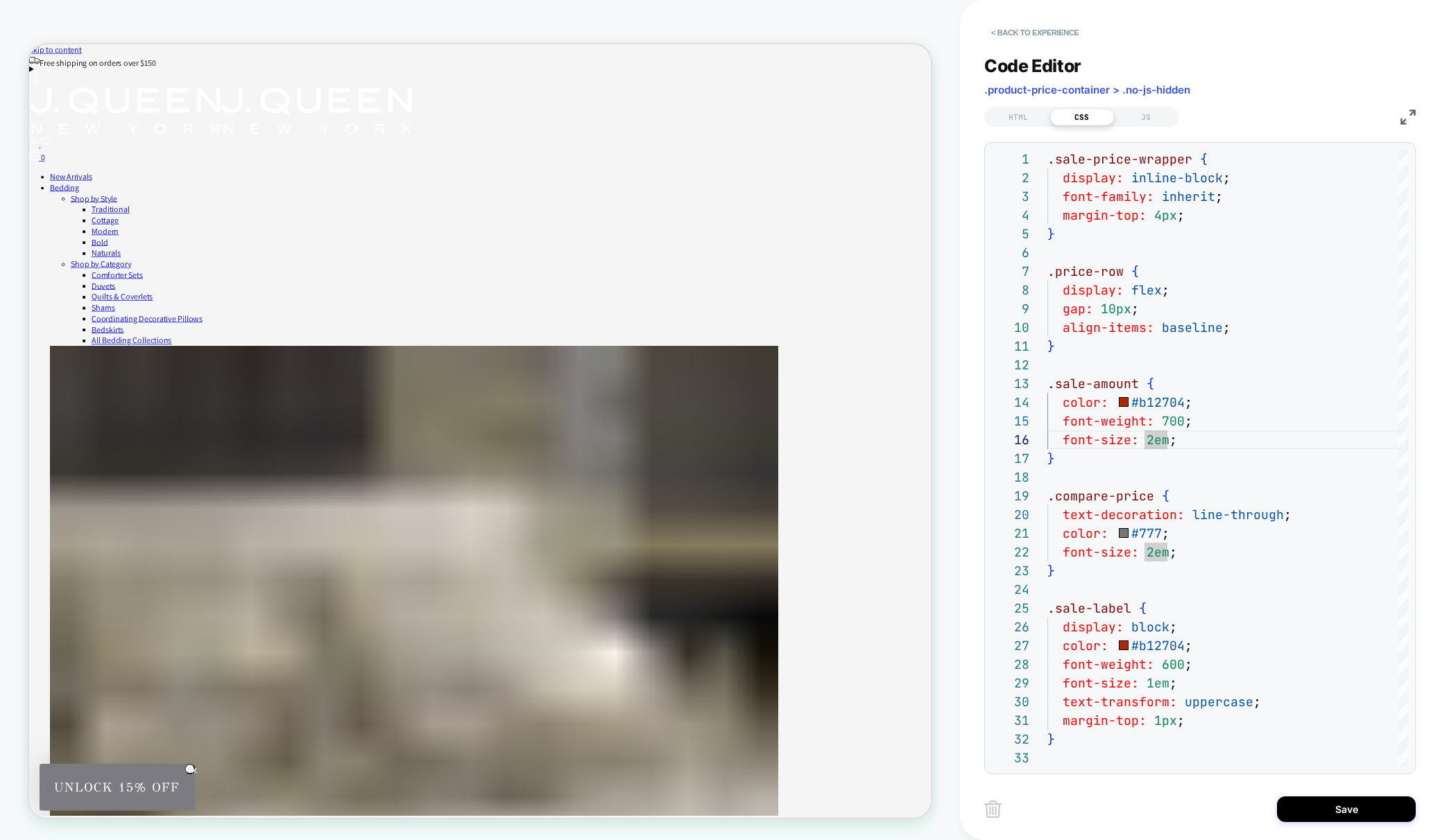
click at [1143, 107] on div "HTML CSS JS" at bounding box center [1082, 116] width 195 height 20
drag, startPoint x: 1142, startPoint y: 111, endPoint x: 1143, endPoint y: 121, distance: 10.0
click at [1142, 112] on div "JS" at bounding box center [1146, 116] width 64 height 16
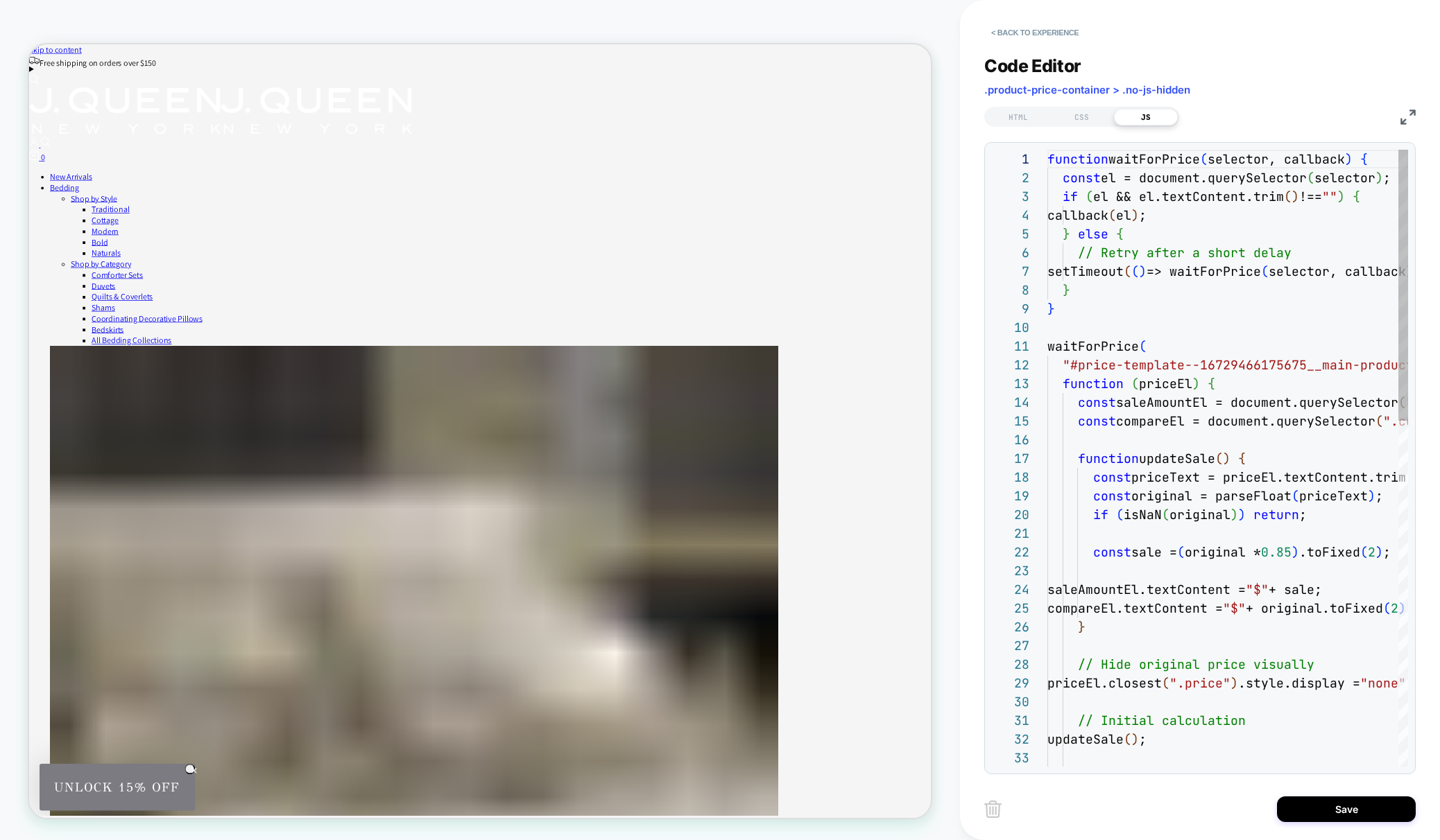
scroll to position [187, 0]
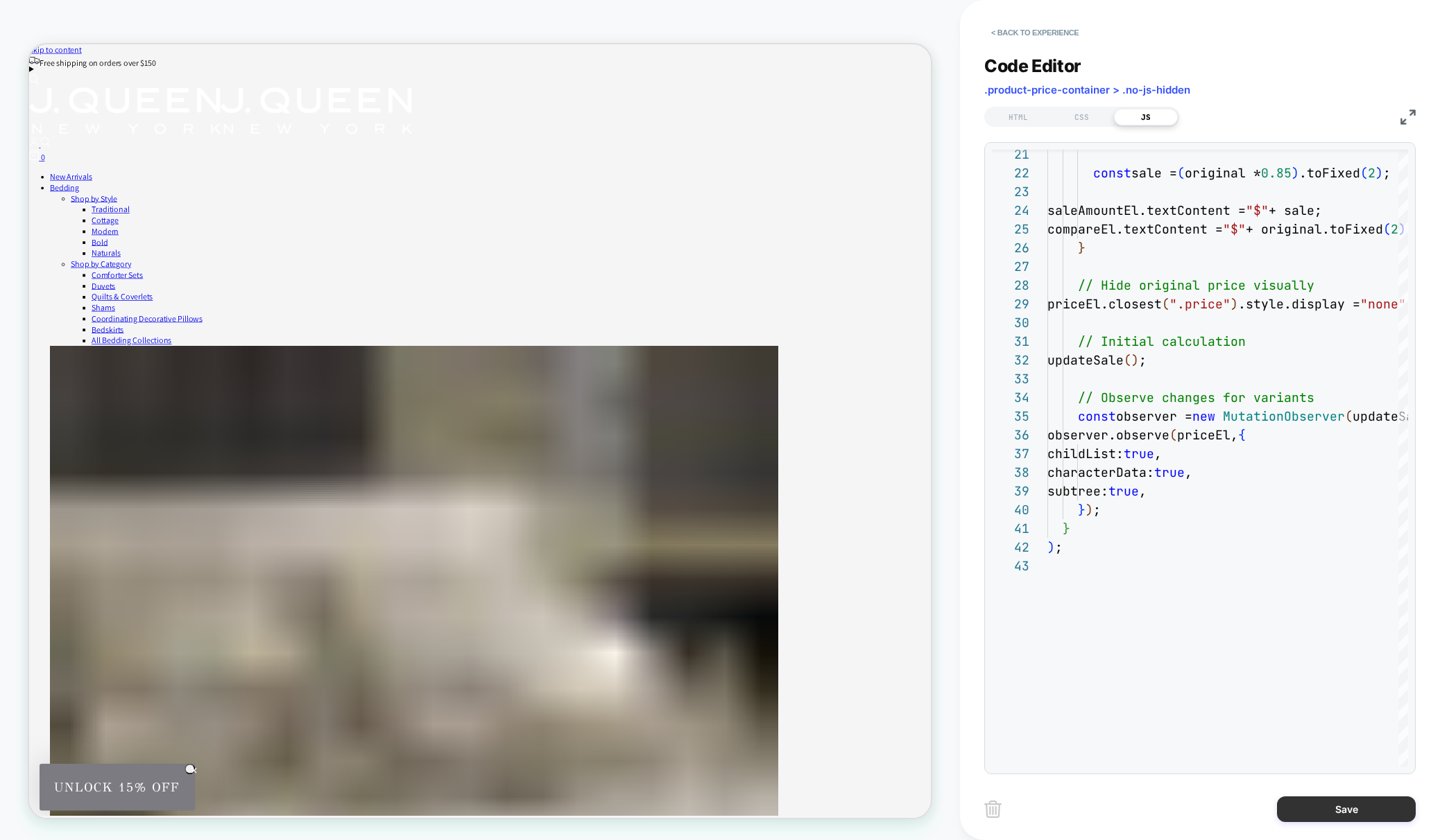
click at [1354, 809] on button "Save" at bounding box center [1345, 809] width 138 height 26
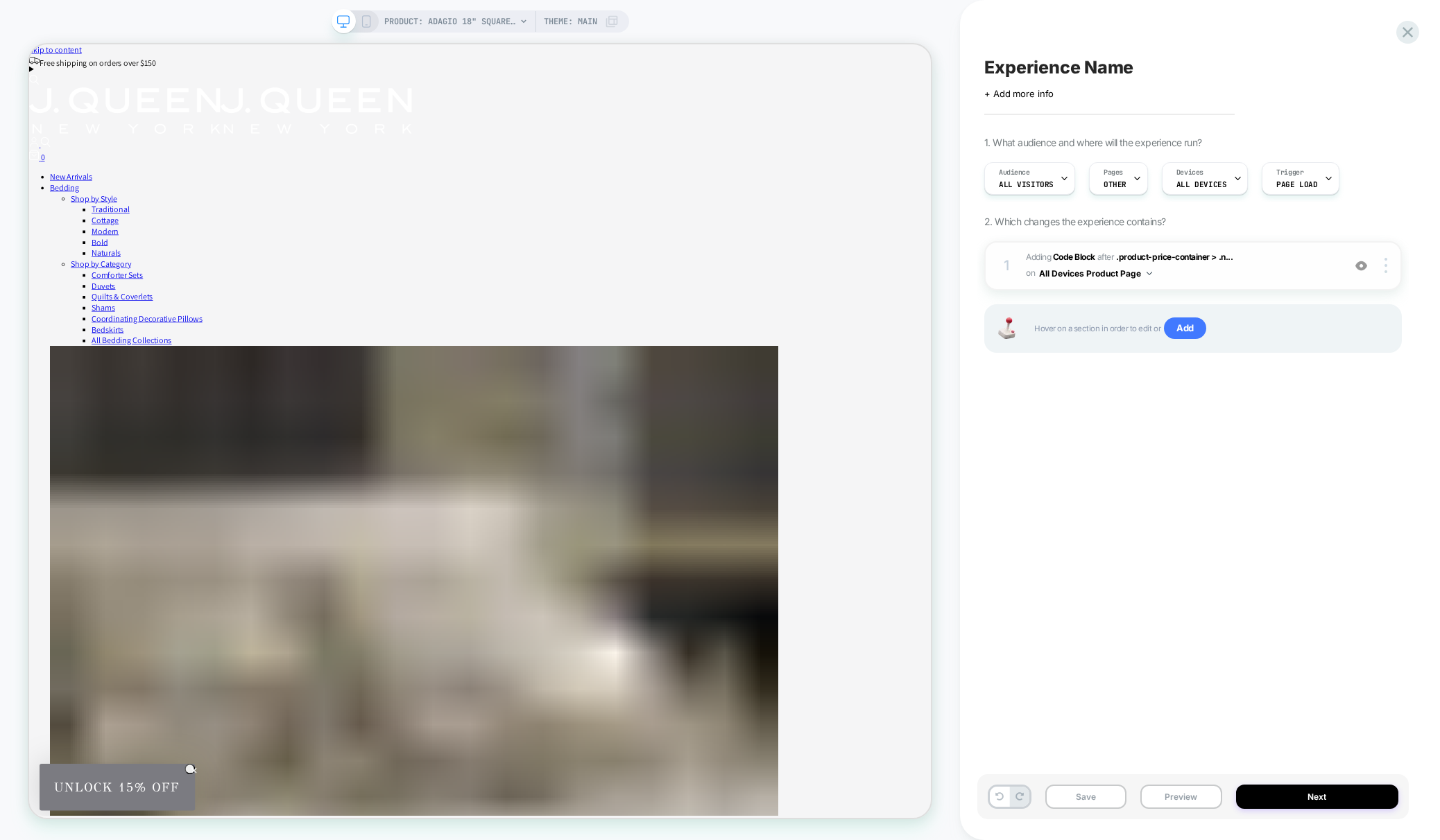
click at [1211, 267] on span "Adding Code Block AFTER .product-price-container > .n... .product-price-contain…" at bounding box center [1180, 266] width 310 height 32
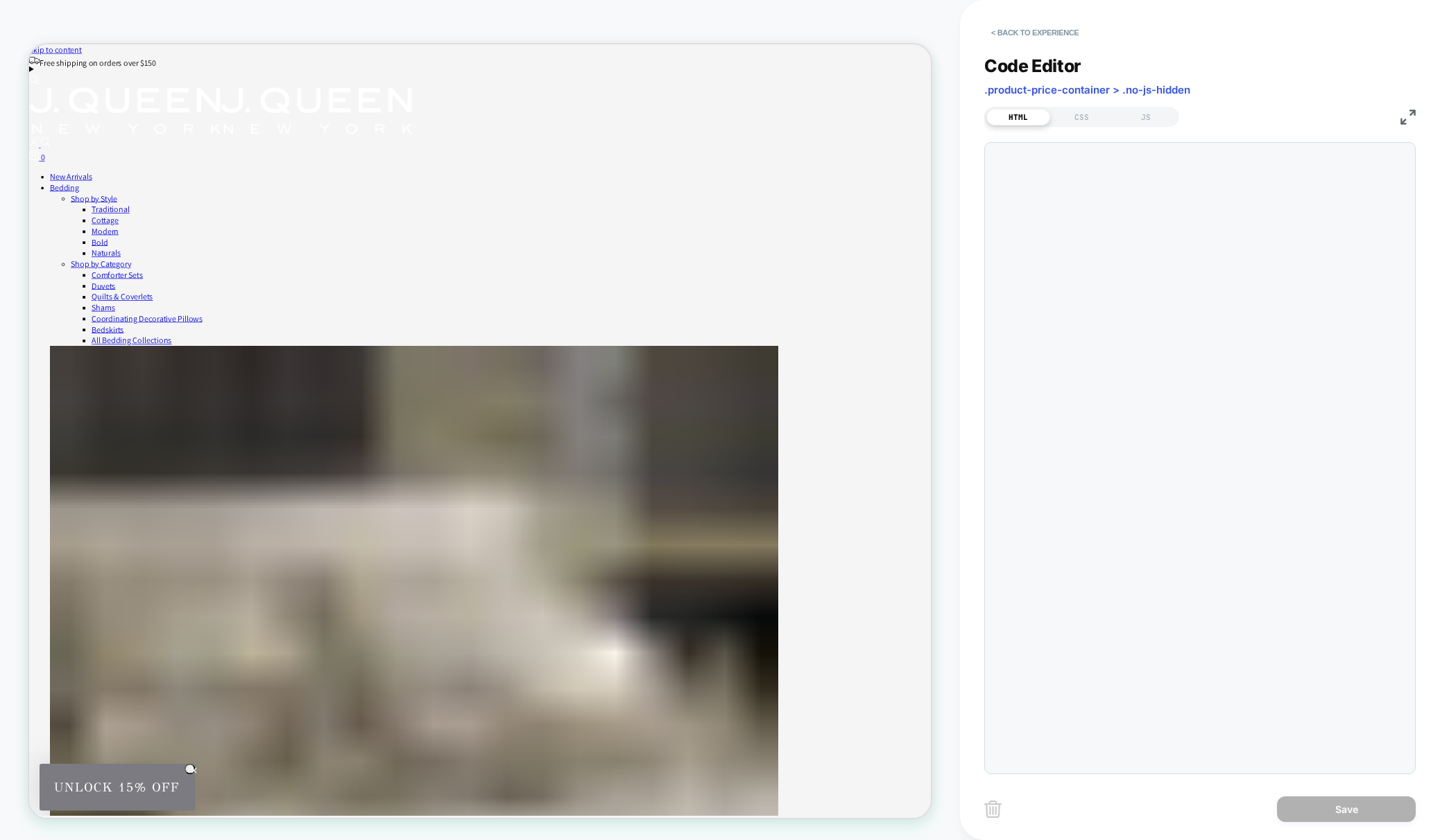
scroll to position [131, 0]
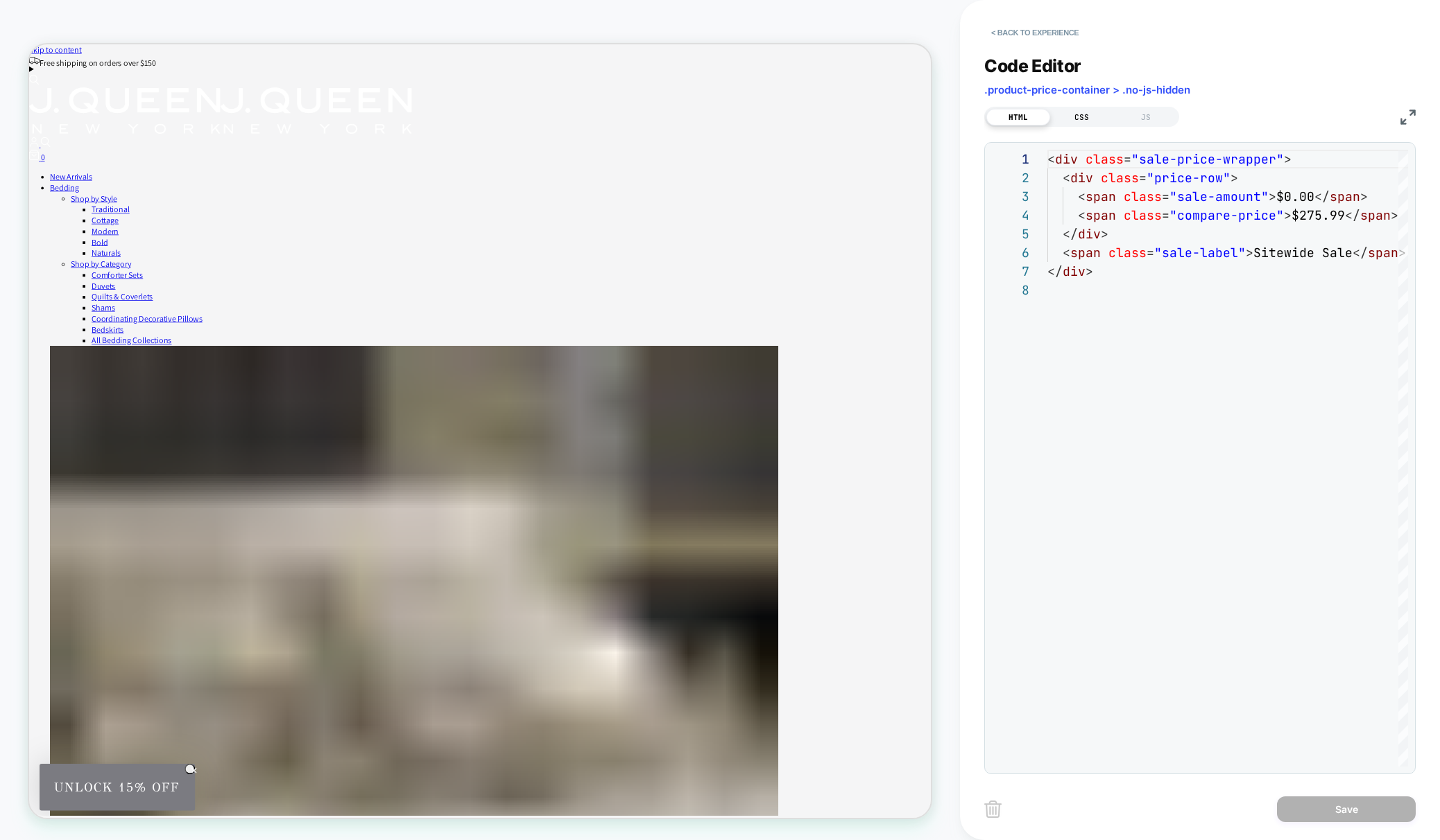
click at [1080, 116] on div "CSS" at bounding box center [1082, 116] width 64 height 16
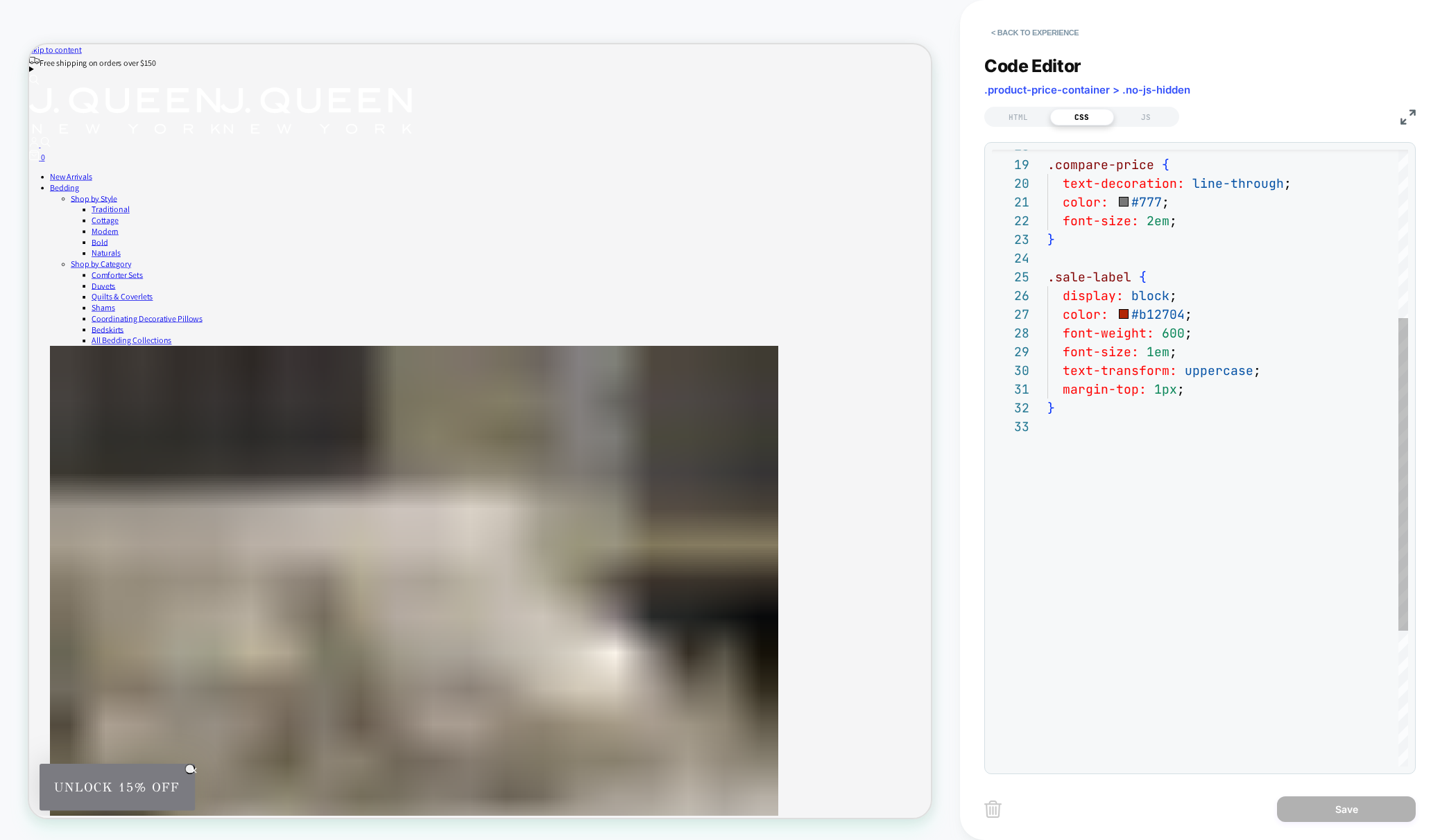
scroll to position [0, 134]
click at [1193, 394] on div ".compare-price { text-decoration: line-through ; color: #777 ; font-size: 2em ;…" at bounding box center [1228, 427] width 361 height 1216
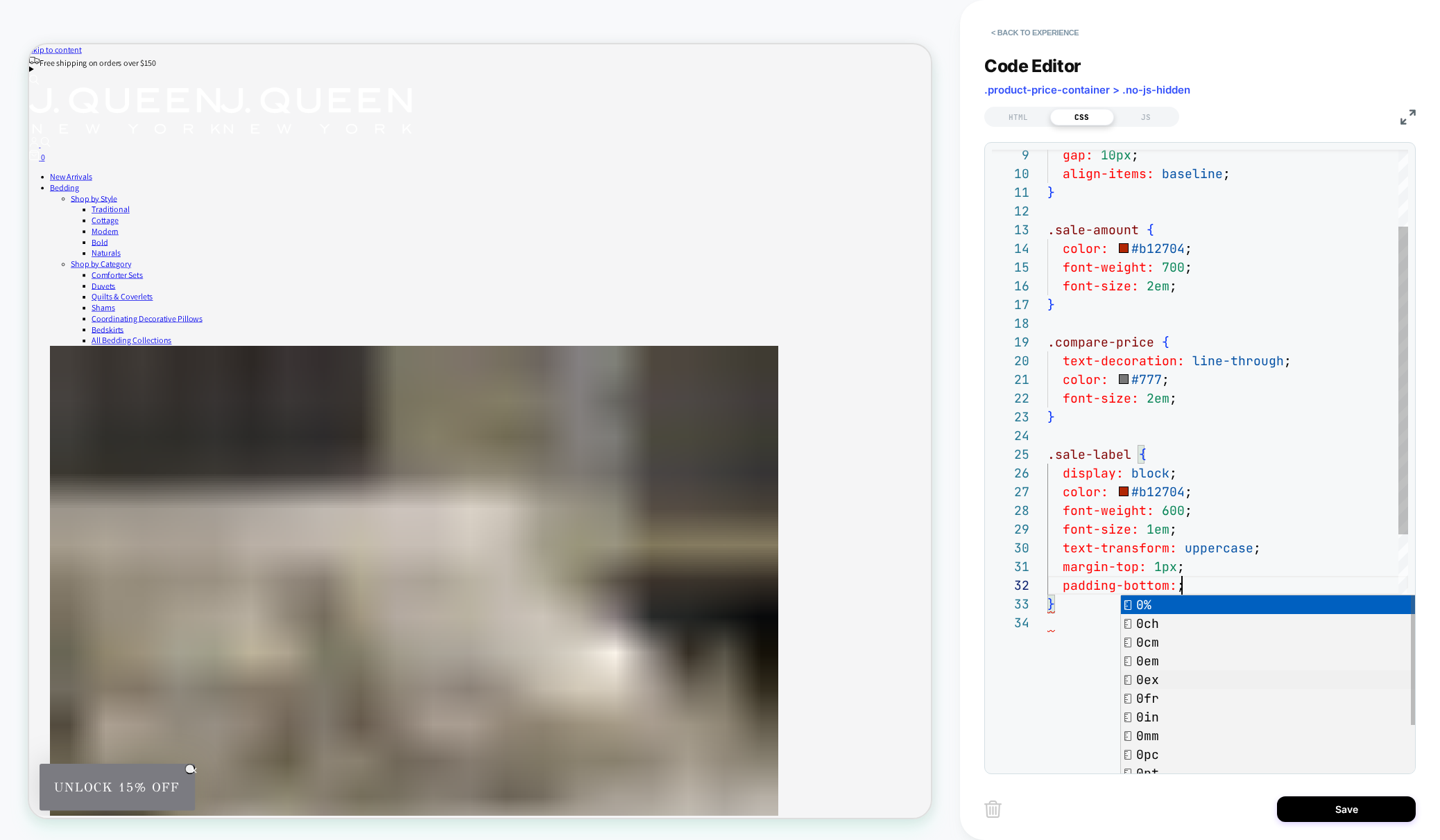
scroll to position [19, 135]
drag, startPoint x: 1210, startPoint y: 696, endPoint x: 1213, endPoint y: 684, distance: 12.4
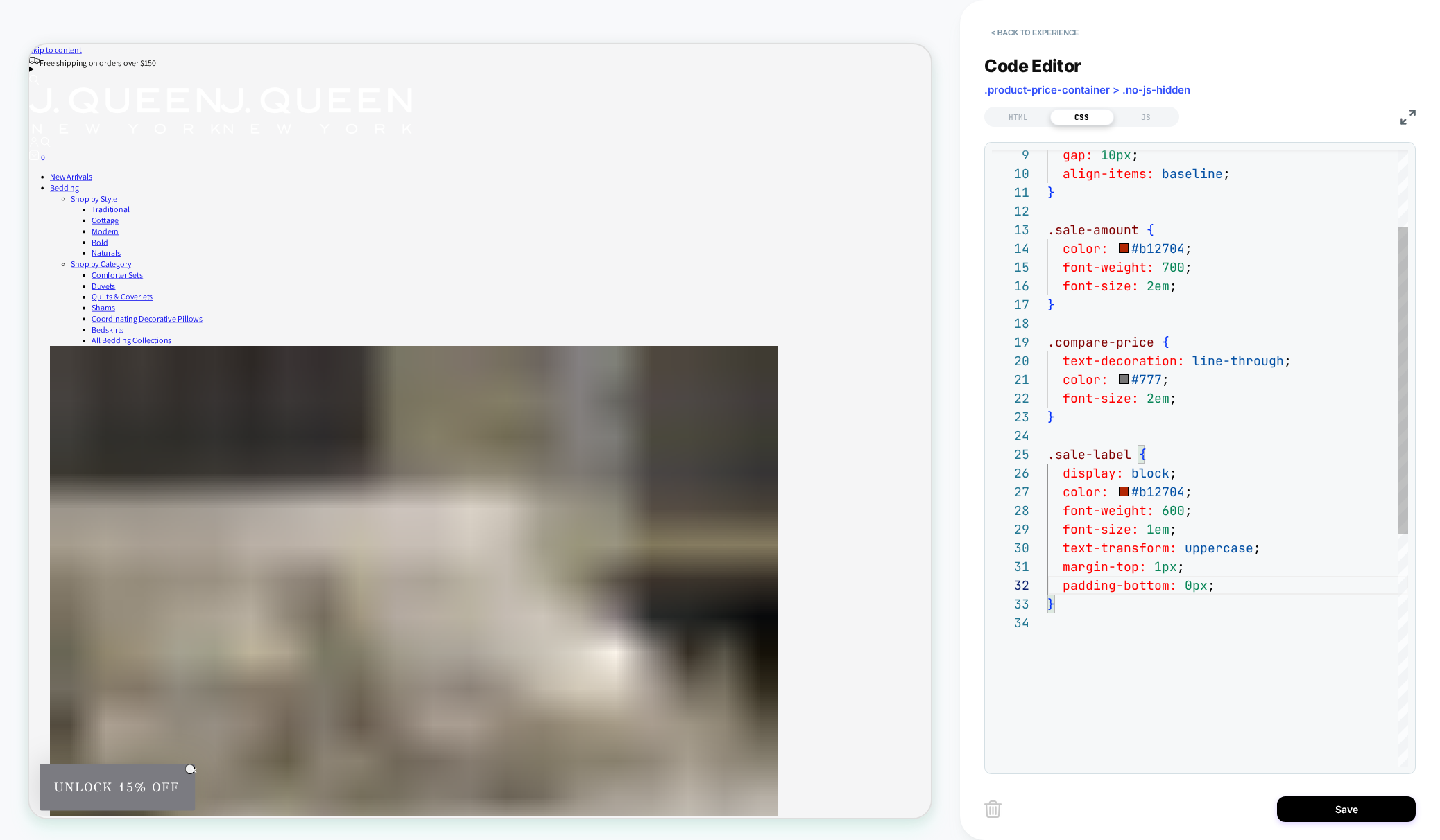
scroll to position [19, 142]
click at [1190, 587] on div ".compare-price { text-decoration: line-through ; color: #777 ; font-size: 2em ;…" at bounding box center [1228, 614] width 361 height 1235
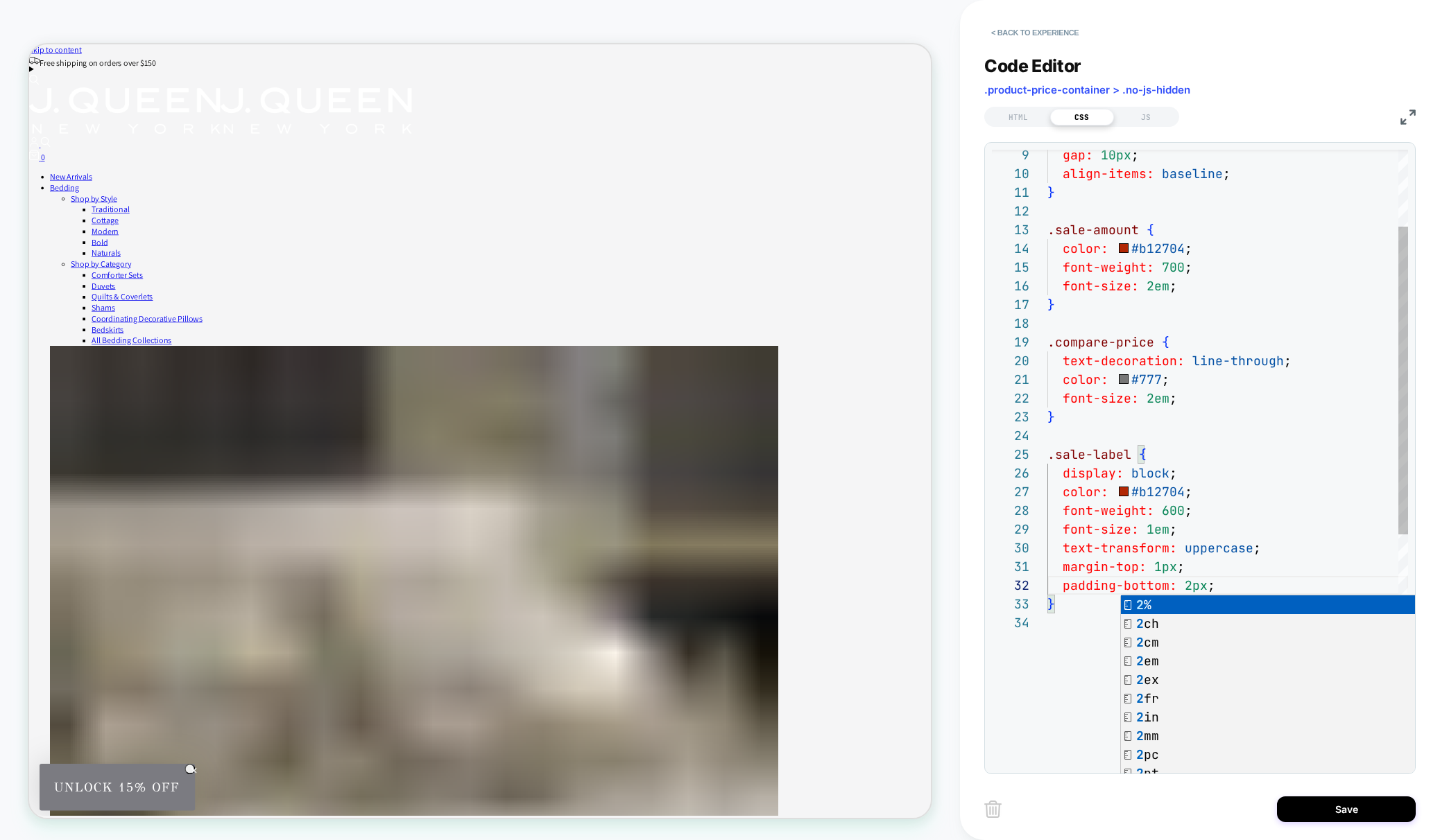
click at [1084, 632] on div ".compare-price { text-decoration: line-through ; color: #777 ; font-size: 2em ;…" at bounding box center [1228, 614] width 361 height 1235
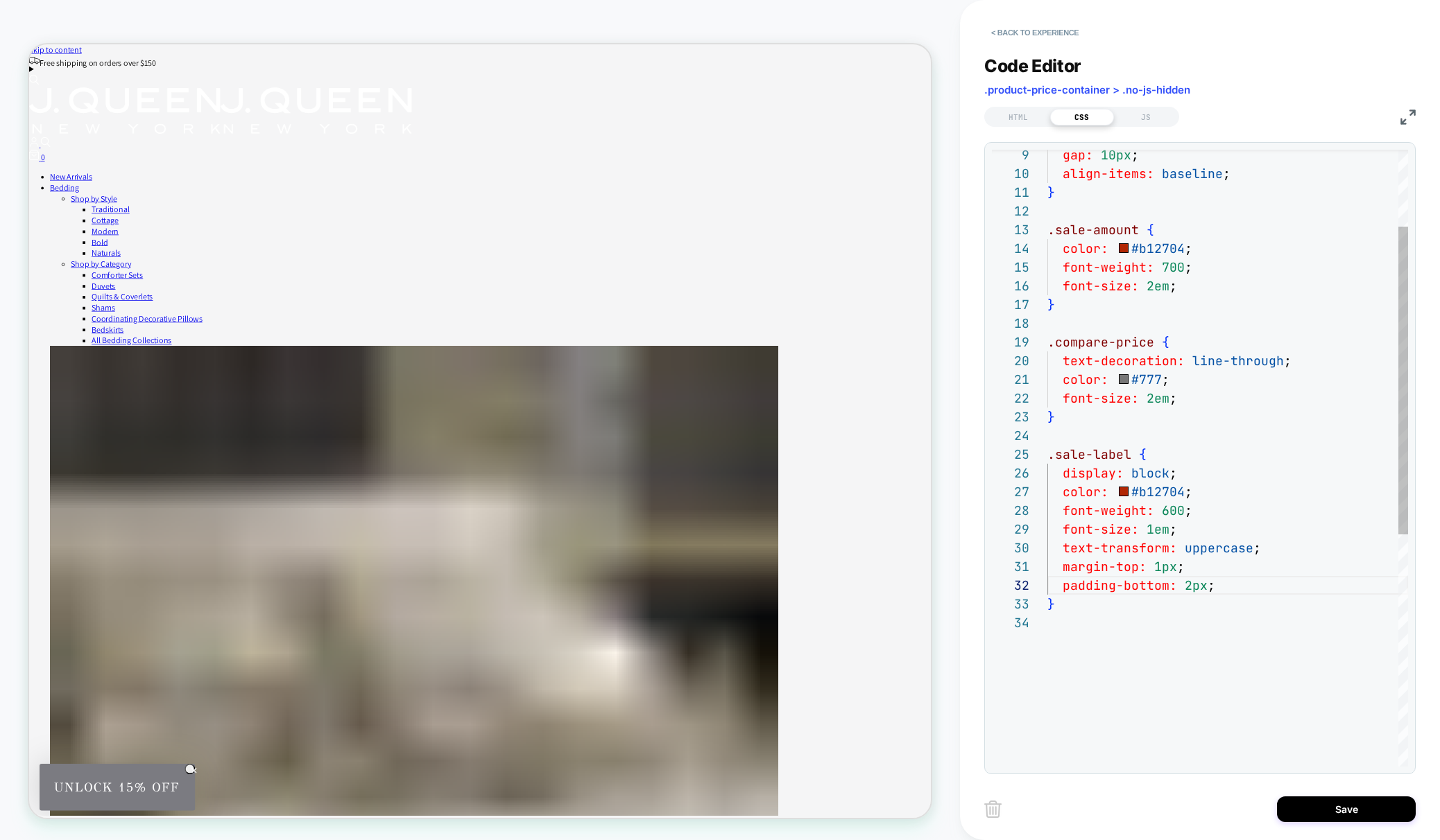
click at [1148, 527] on div ".compare-price { text-decoration: line-through ; color: #777 ; font-size: 2em ;…" at bounding box center [1228, 614] width 361 height 1235
type textarea "**********"
click at [1329, 806] on button "Save" at bounding box center [1345, 809] width 138 height 26
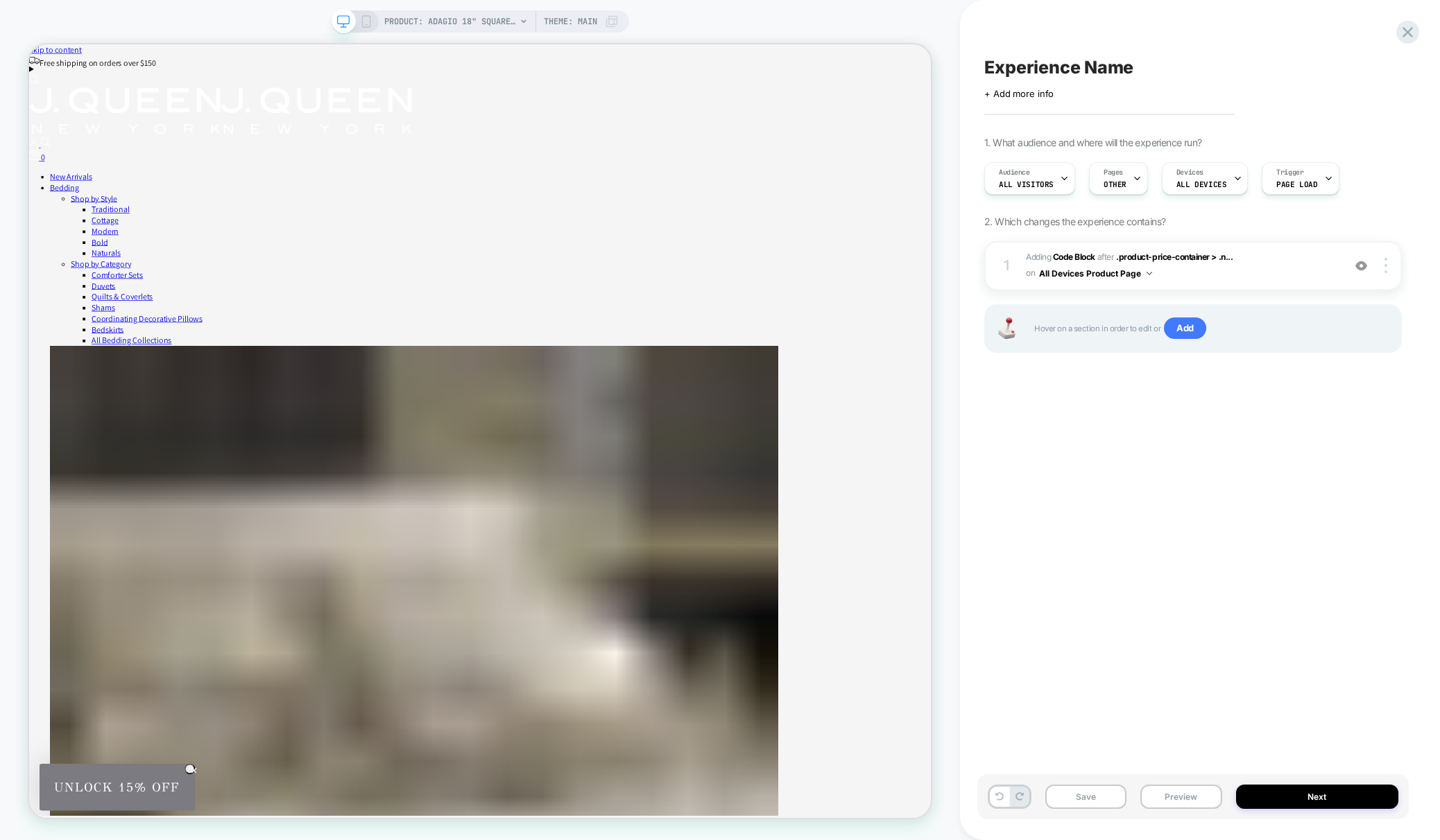
click at [363, 19] on icon at bounding box center [366, 21] width 12 height 12
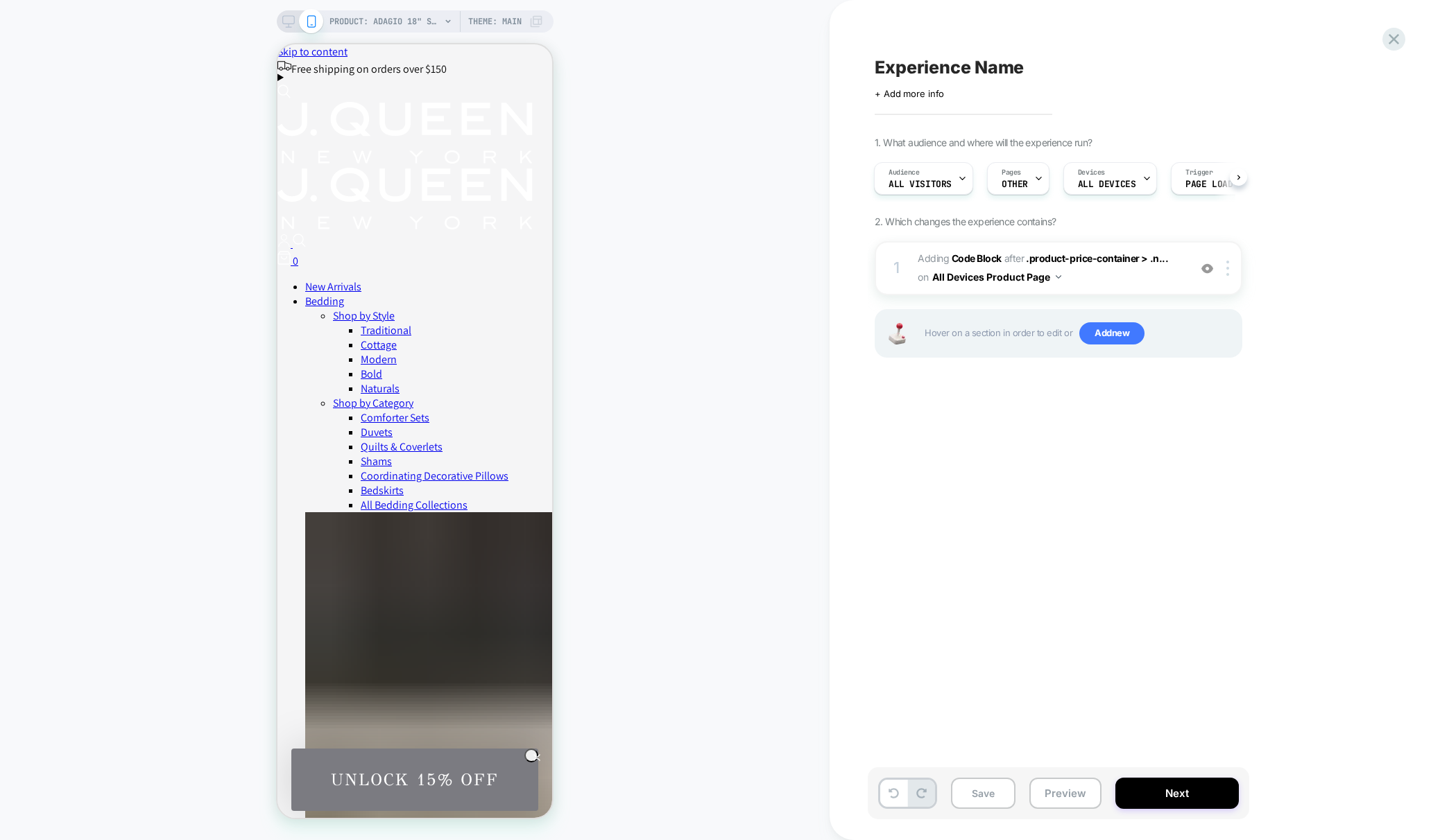
click at [290, 21] on icon at bounding box center [288, 21] width 12 height 12
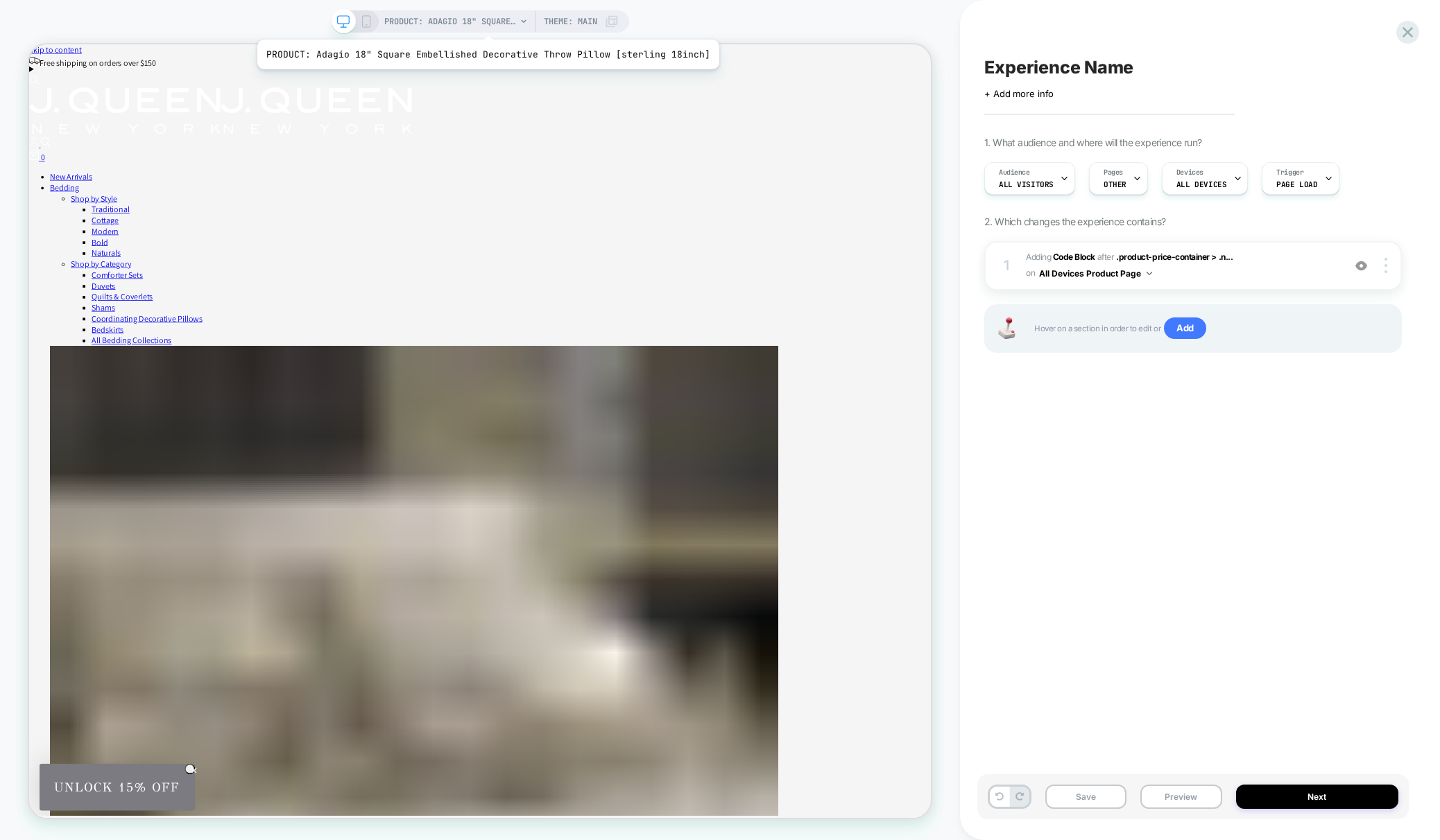
click at [483, 22] on span "PRODUCT: Adagio 18" Square Embellished Decorative Throw Pillow [sterling 18inch]" at bounding box center [450, 21] width 132 height 22
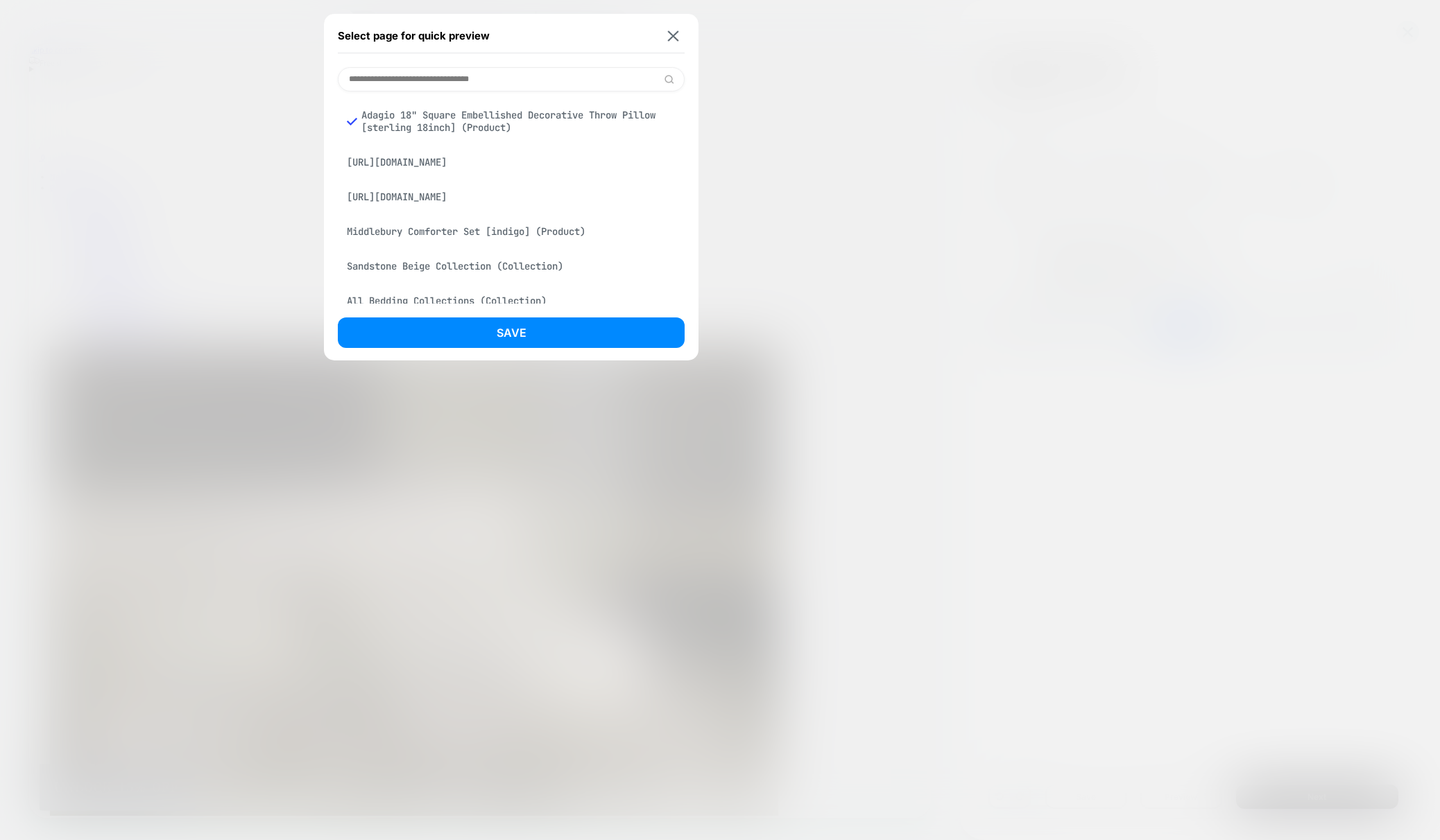
click at [407, 244] on div "Middlebury Comforter Set [indigo] (Product)" at bounding box center [511, 232] width 347 height 27
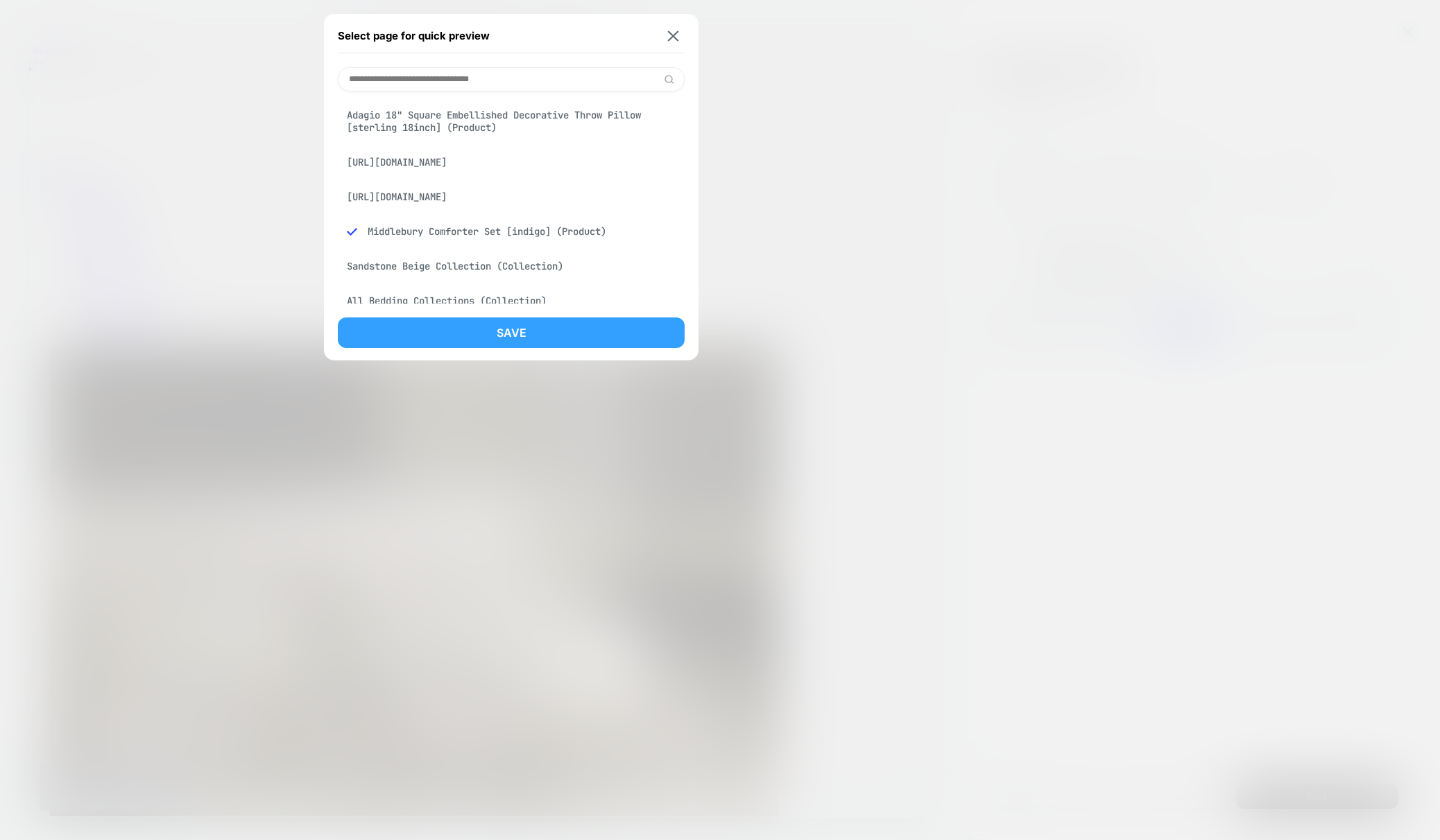
click at [529, 328] on button "Save" at bounding box center [511, 333] width 347 height 31
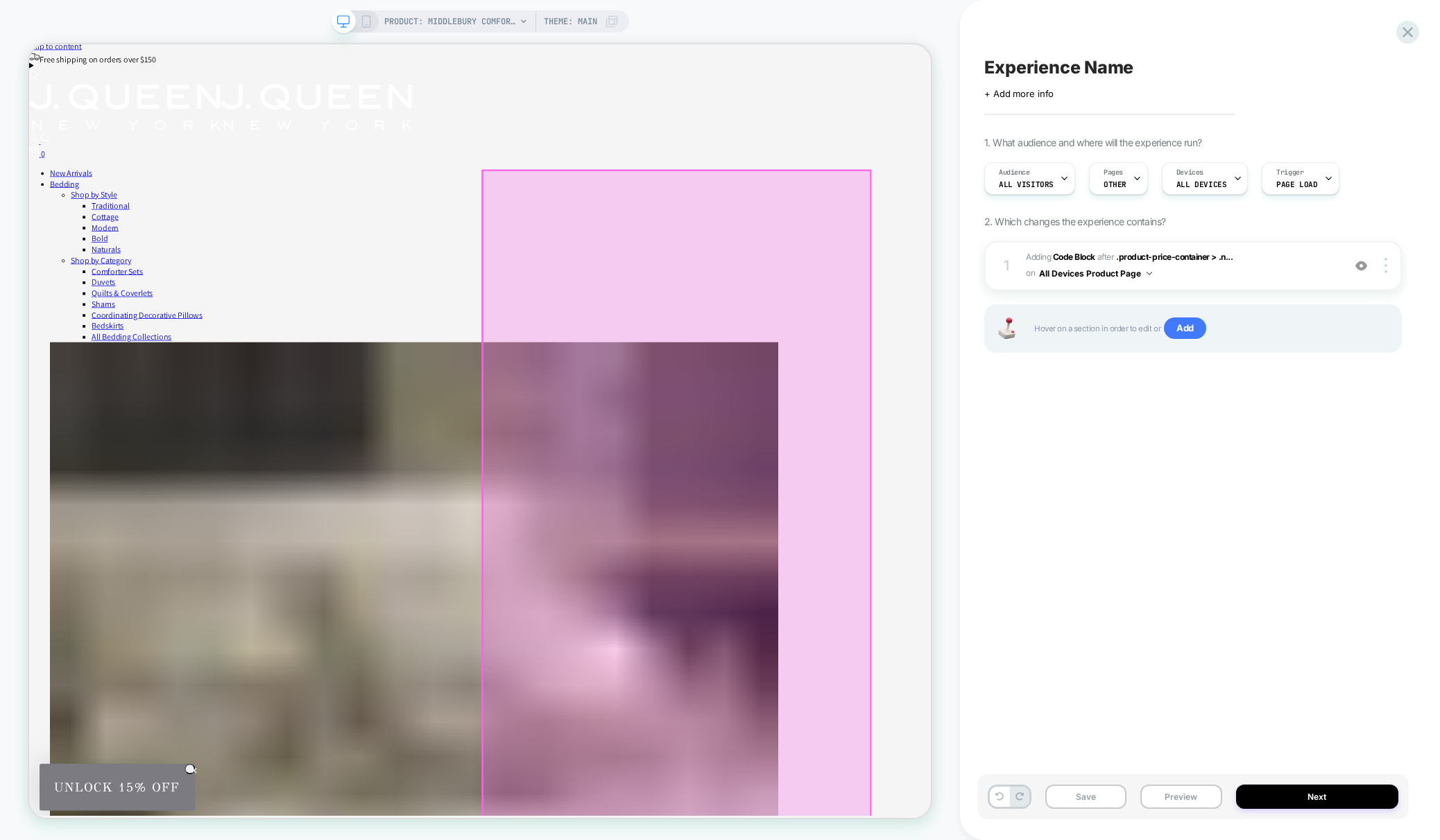
scroll to position [1, 0]
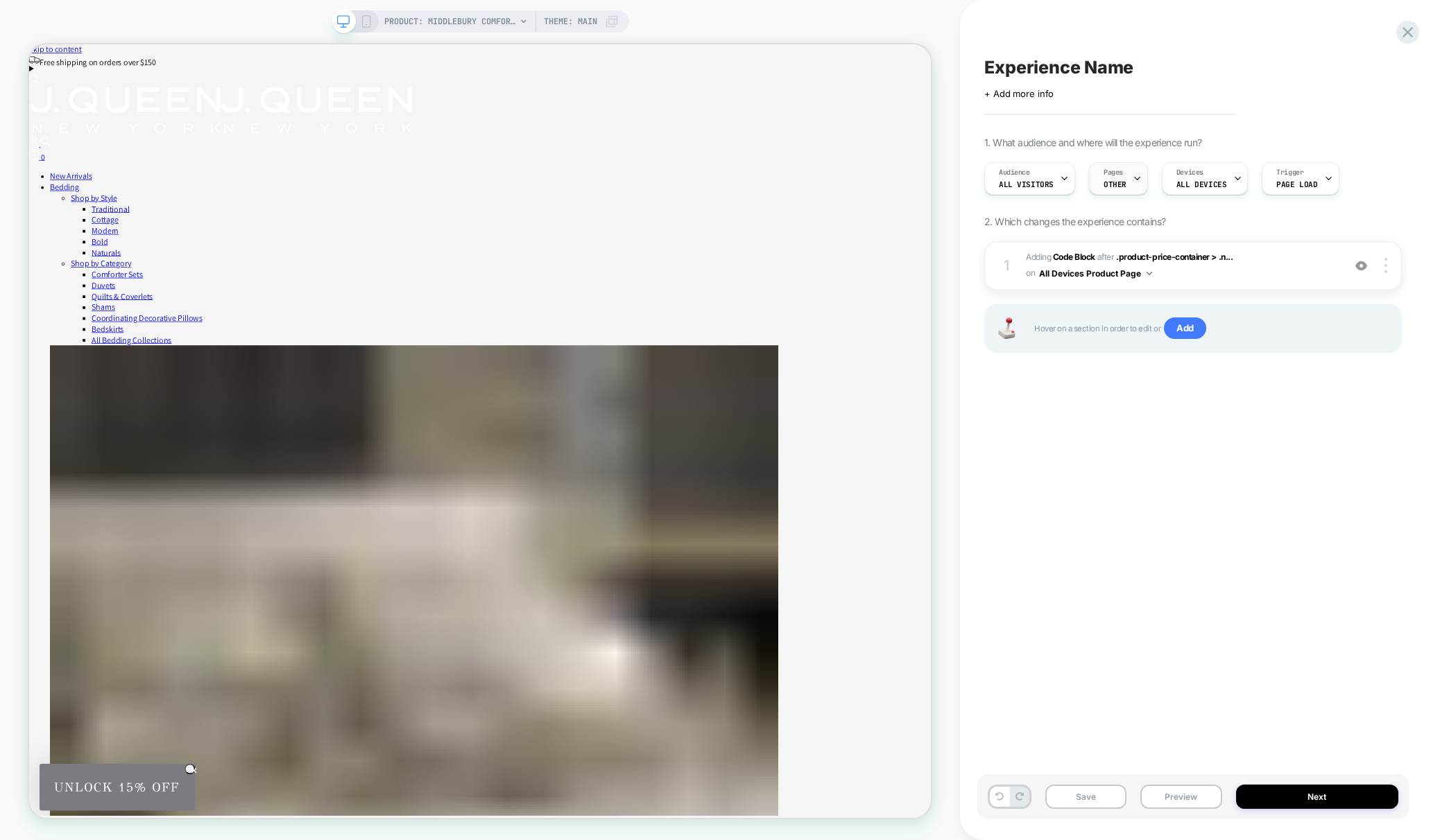
click at [1116, 182] on span "OTHER" at bounding box center [1115, 184] width 23 height 10
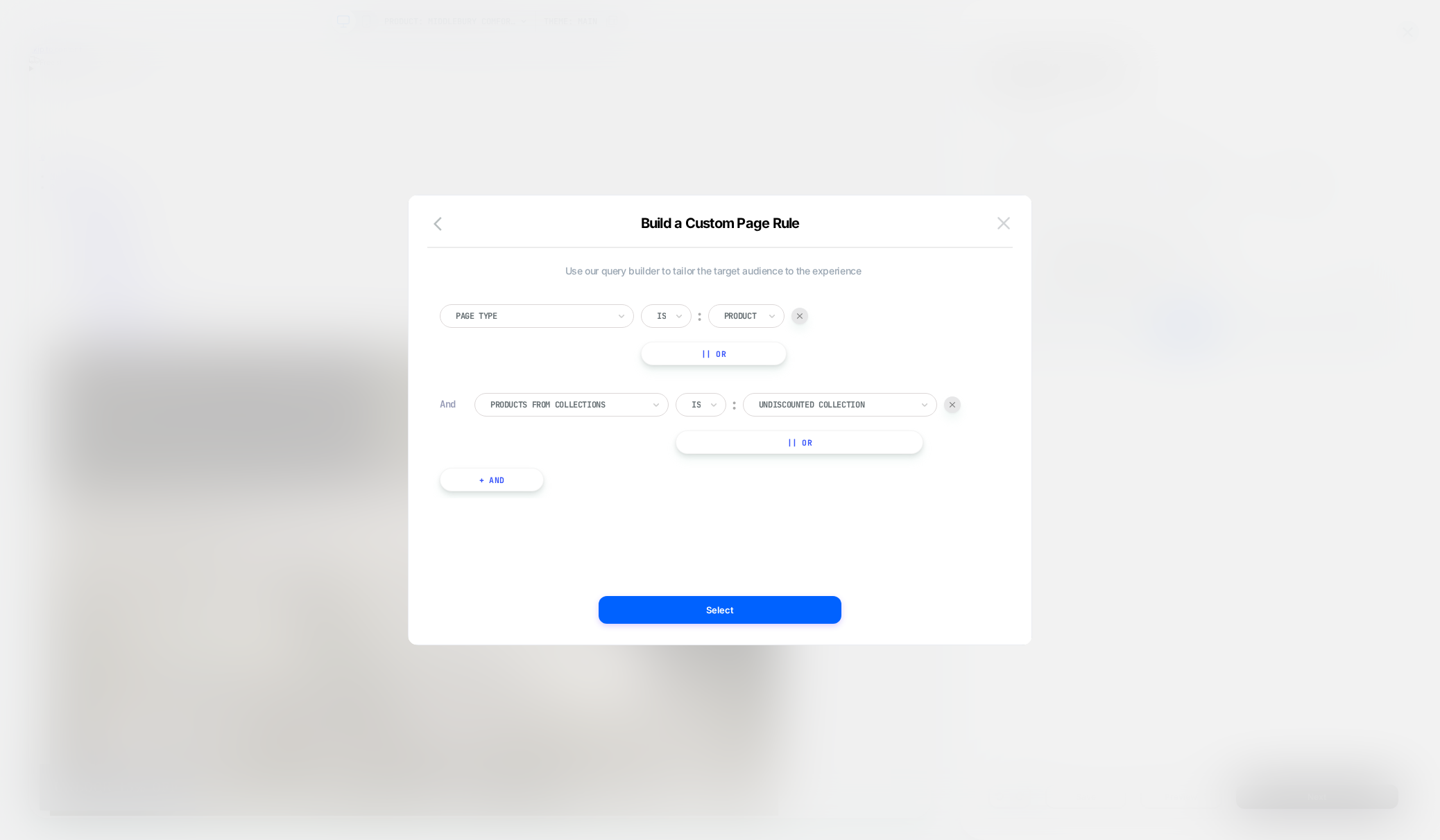
click at [1002, 221] on img at bounding box center [1004, 222] width 12 height 11
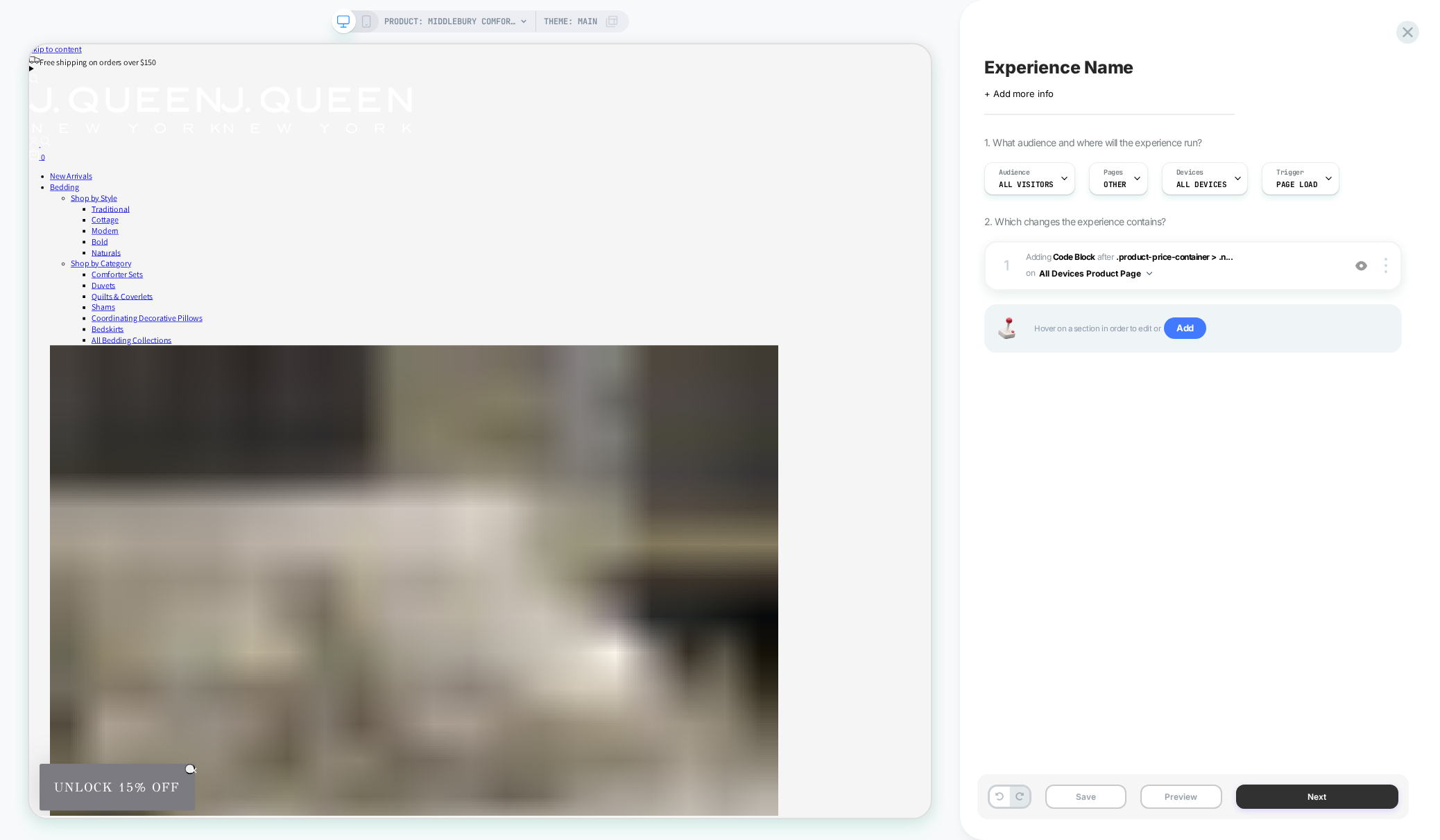
click at [1300, 795] on button "Next" at bounding box center [1317, 796] width 163 height 24
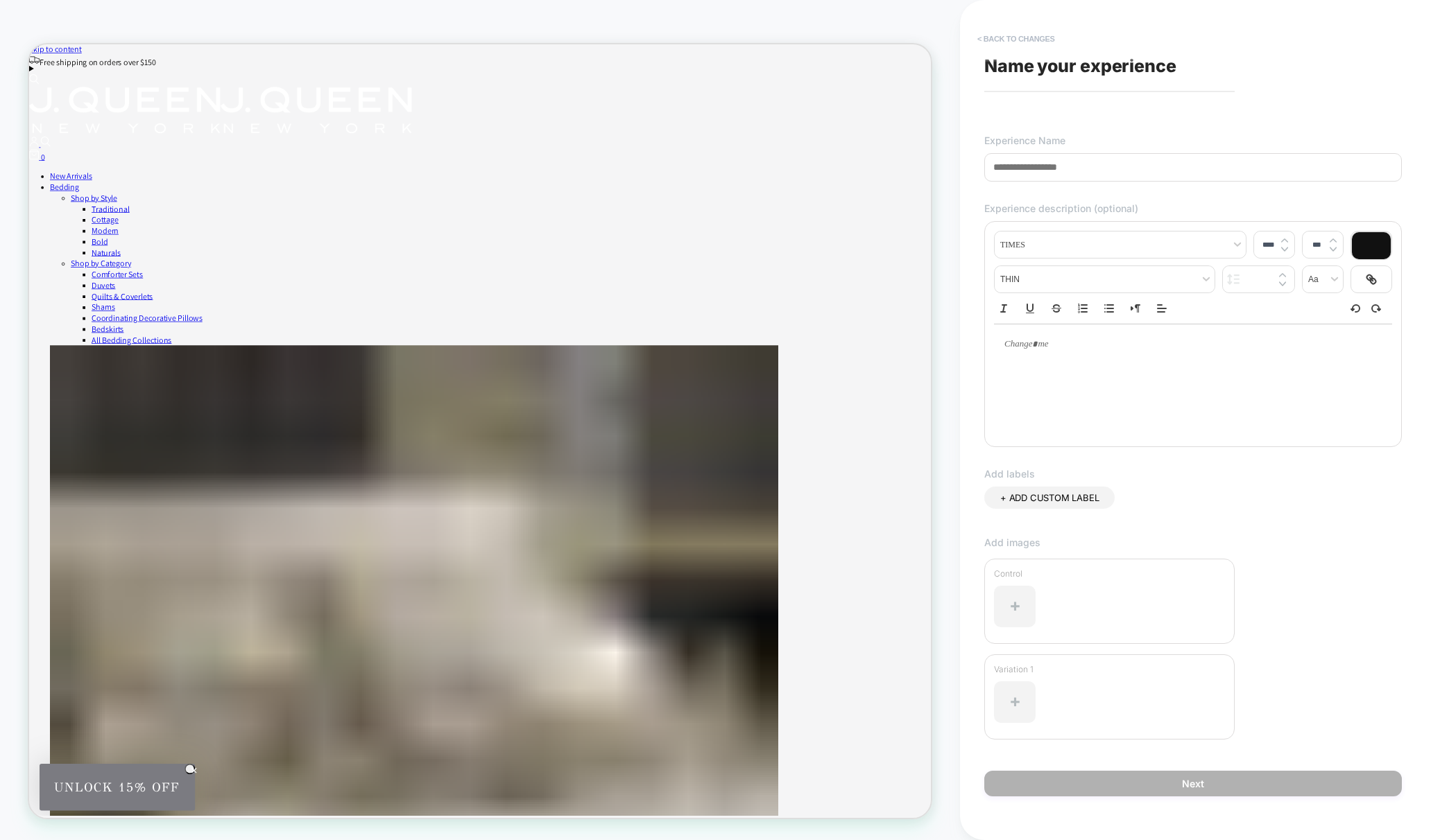
click at [993, 40] on button "< Back to changes" at bounding box center [1016, 38] width 92 height 22
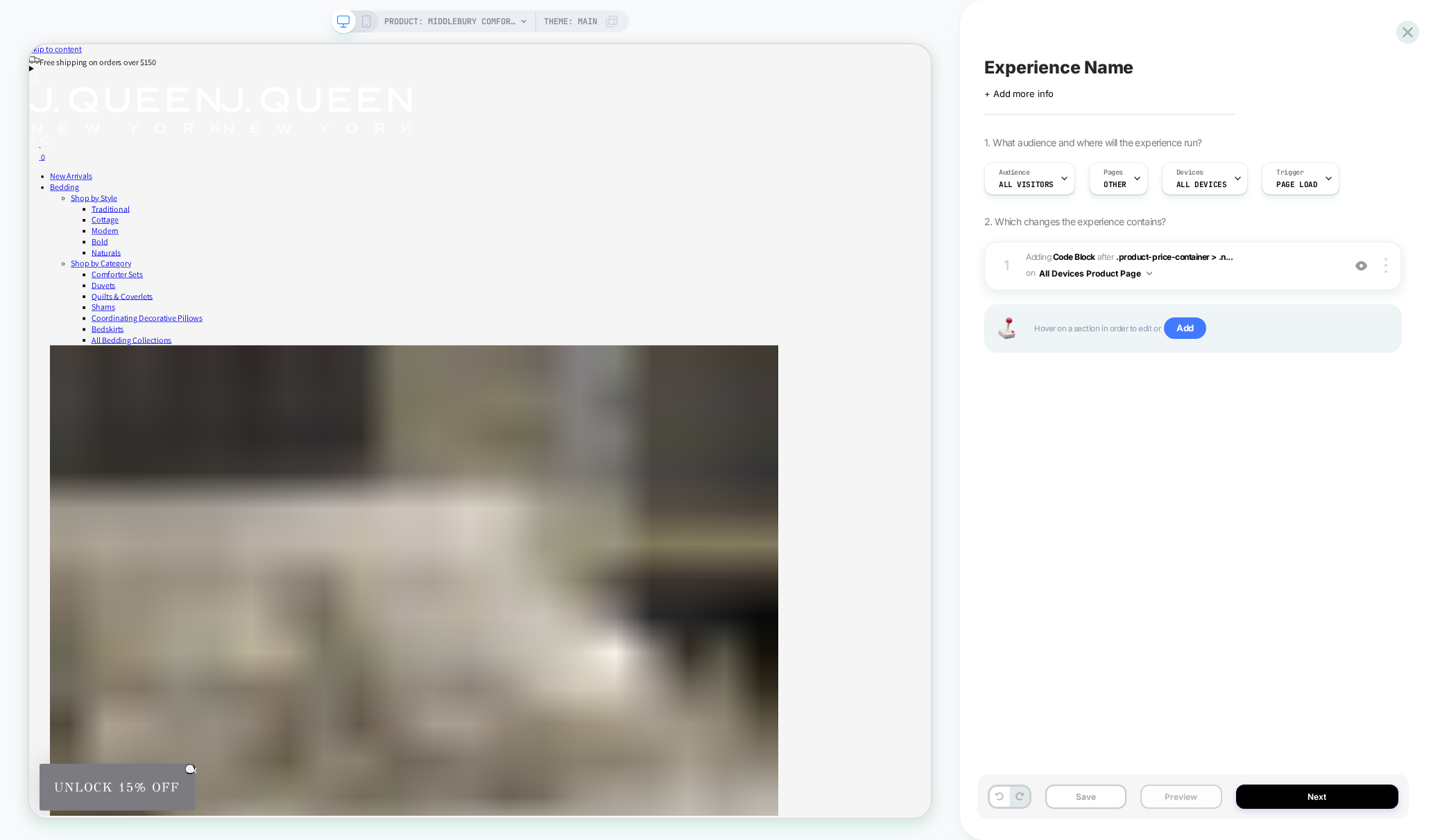
click at [1185, 794] on button "Preview" at bounding box center [1180, 796] width 81 height 24
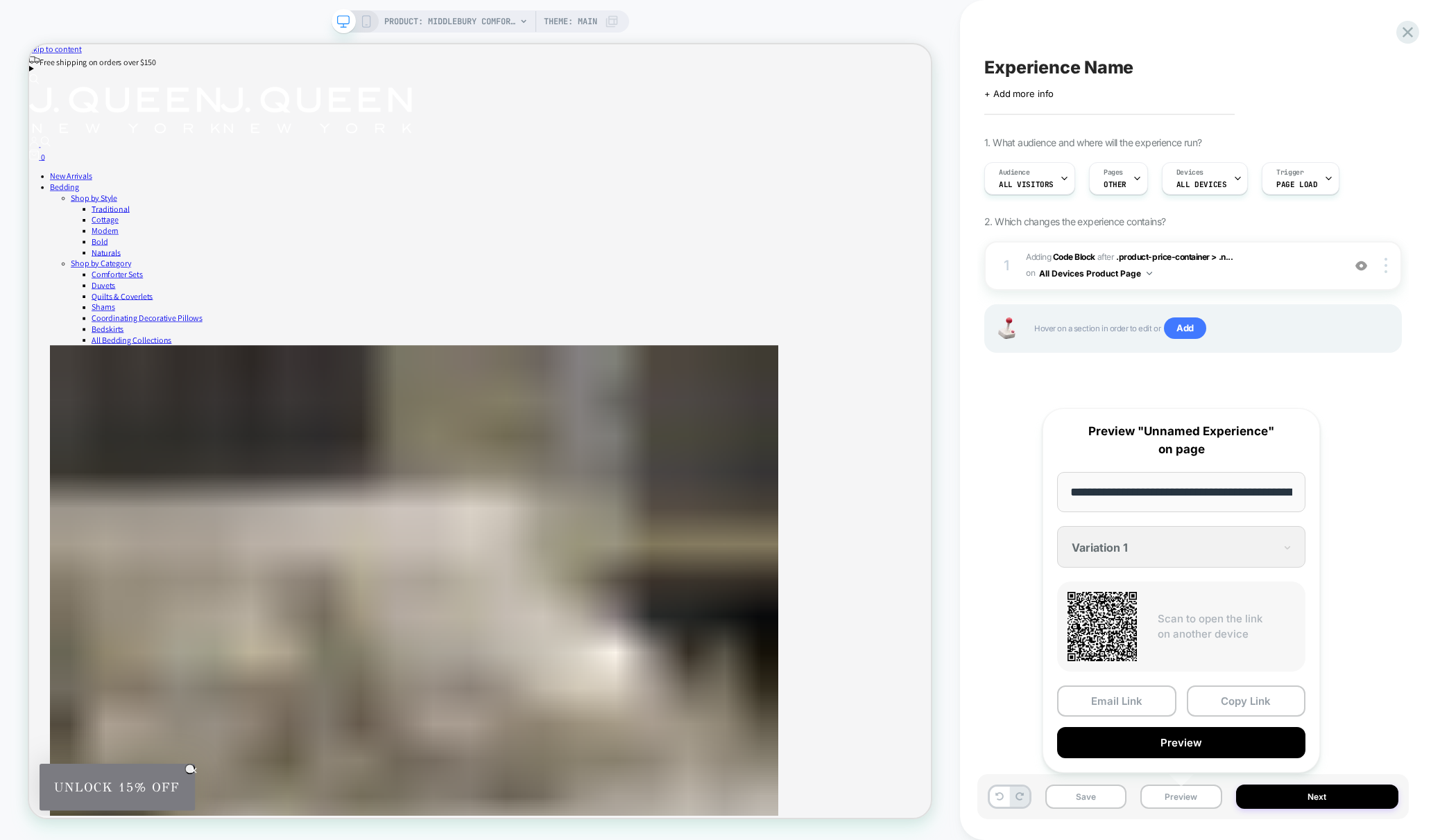
scroll to position [0, 243]
click at [1248, 705] on button "Copy Link" at bounding box center [1246, 702] width 119 height 32
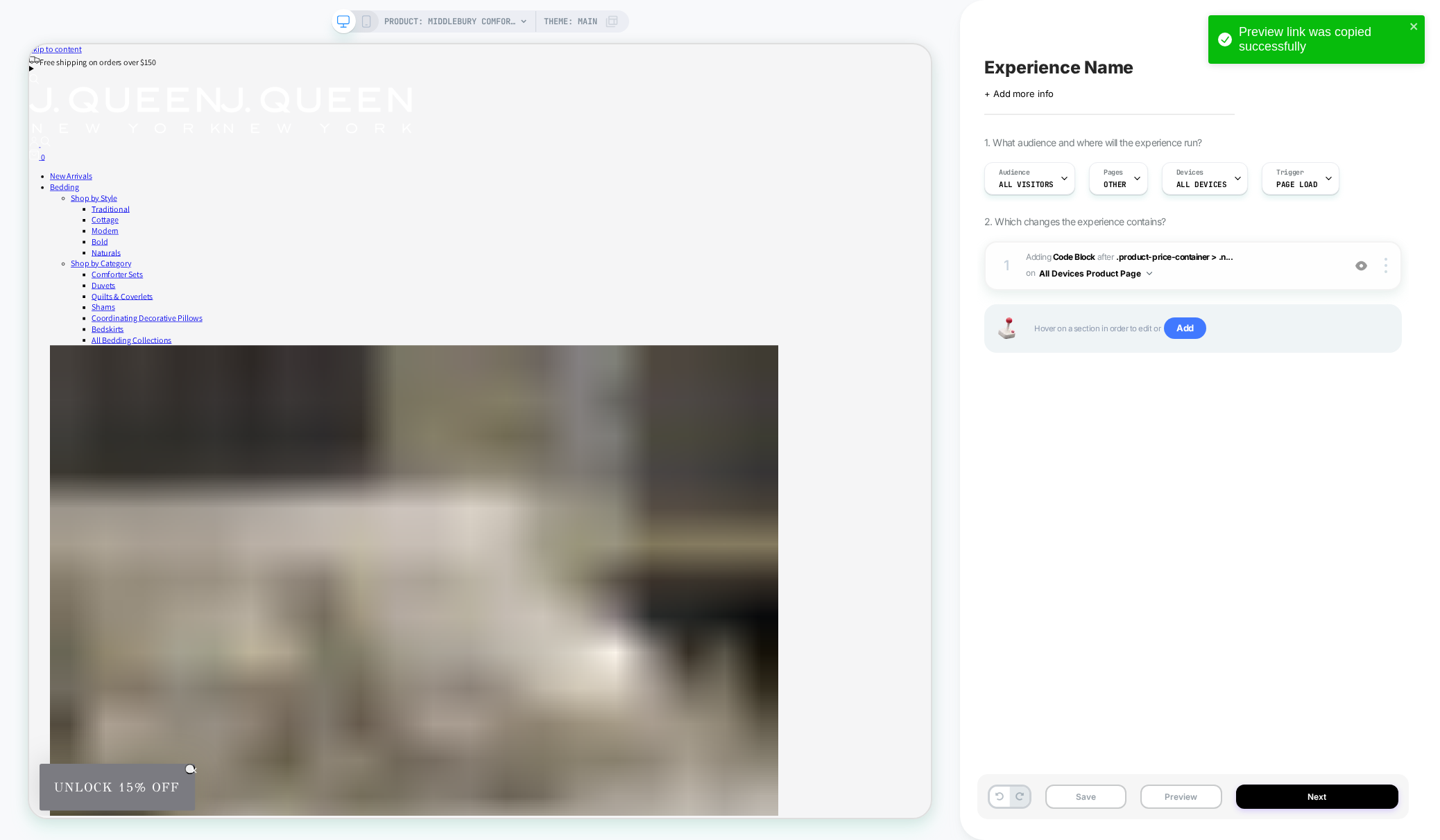
click at [1266, 269] on span "Adding Code Block AFTER .product-price-container > .n... .product-price-contain…" at bounding box center [1180, 266] width 310 height 32
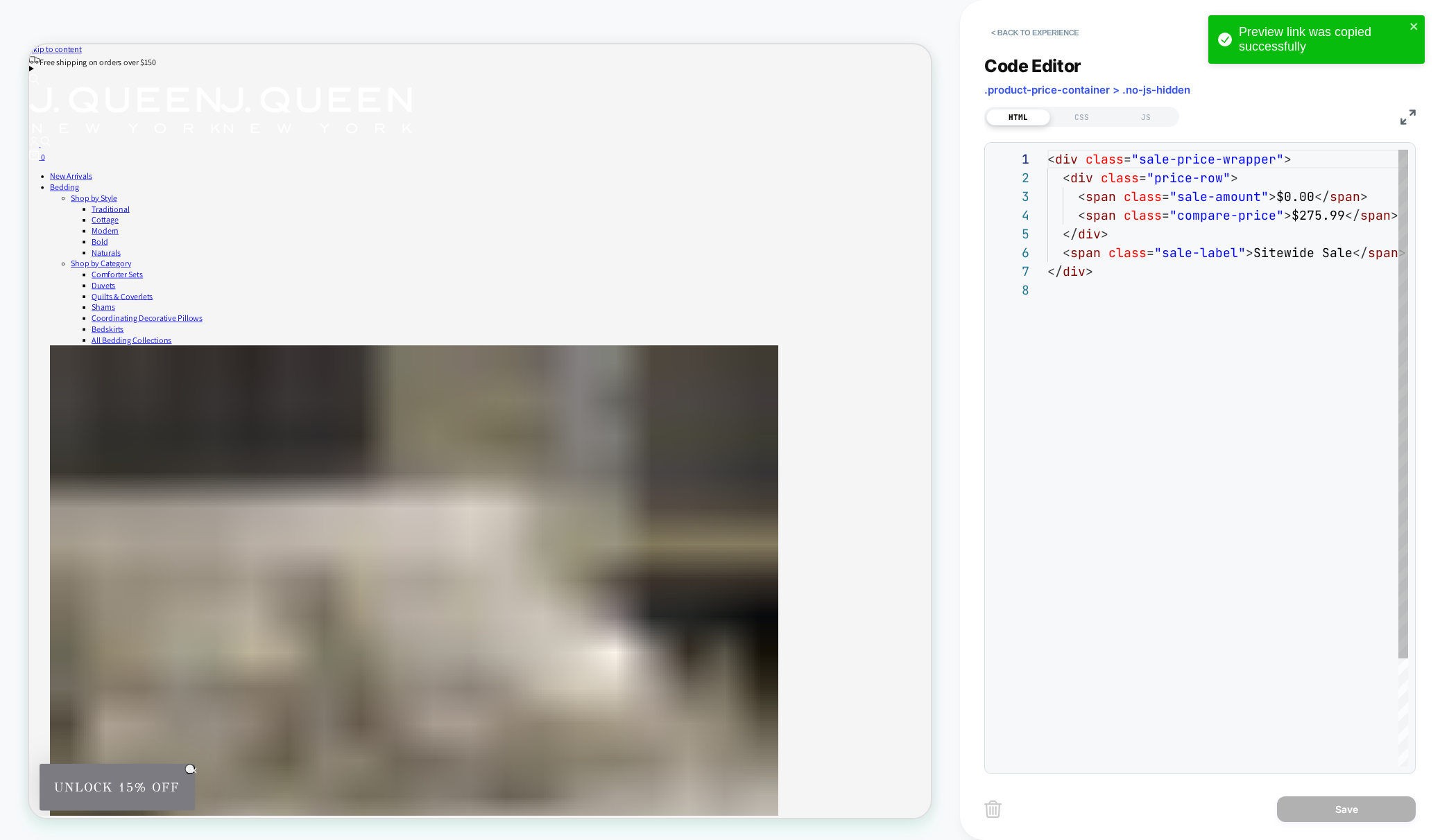
scroll to position [131, 0]
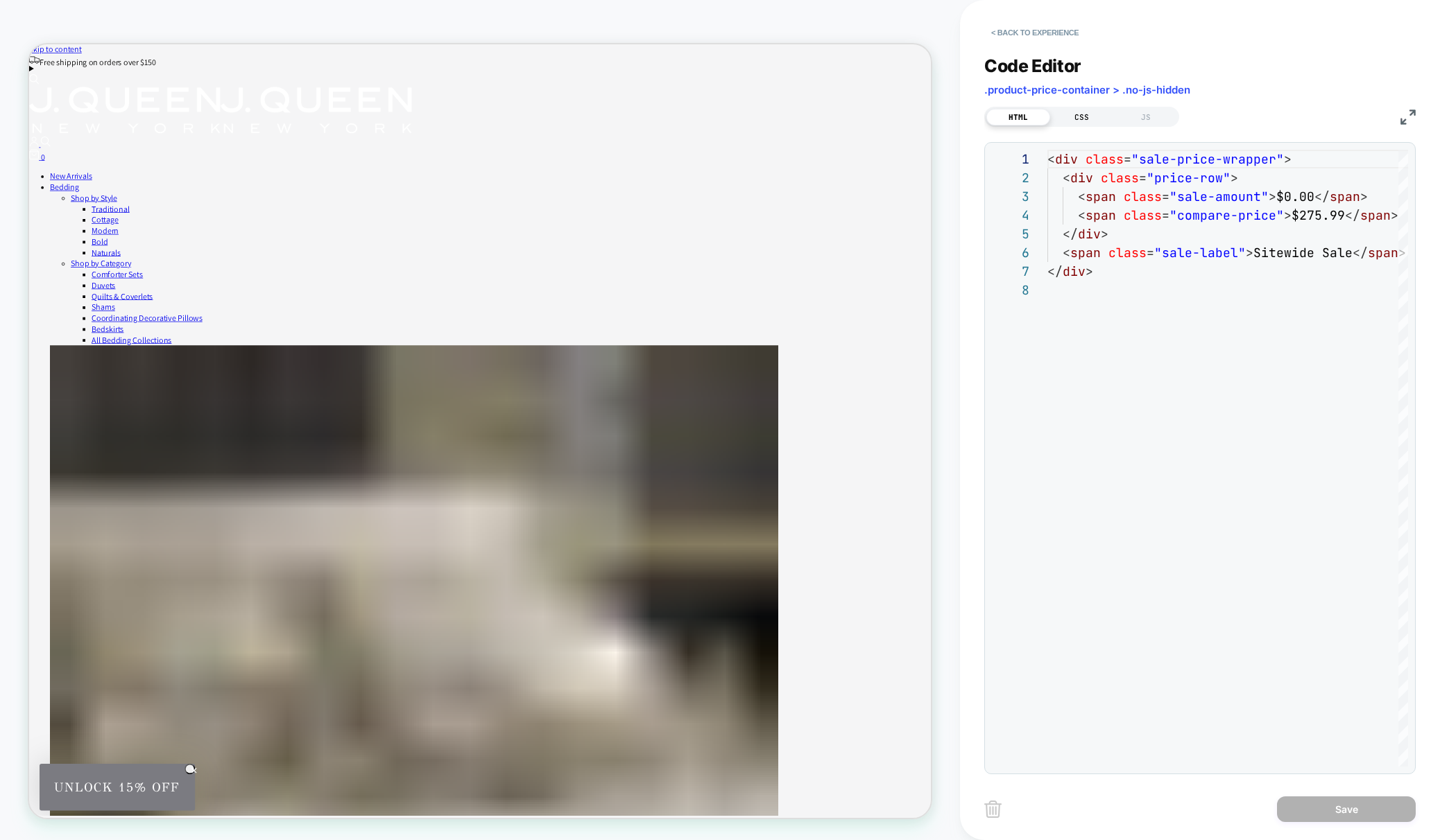
click at [1079, 117] on div "CSS" at bounding box center [1082, 116] width 64 height 16
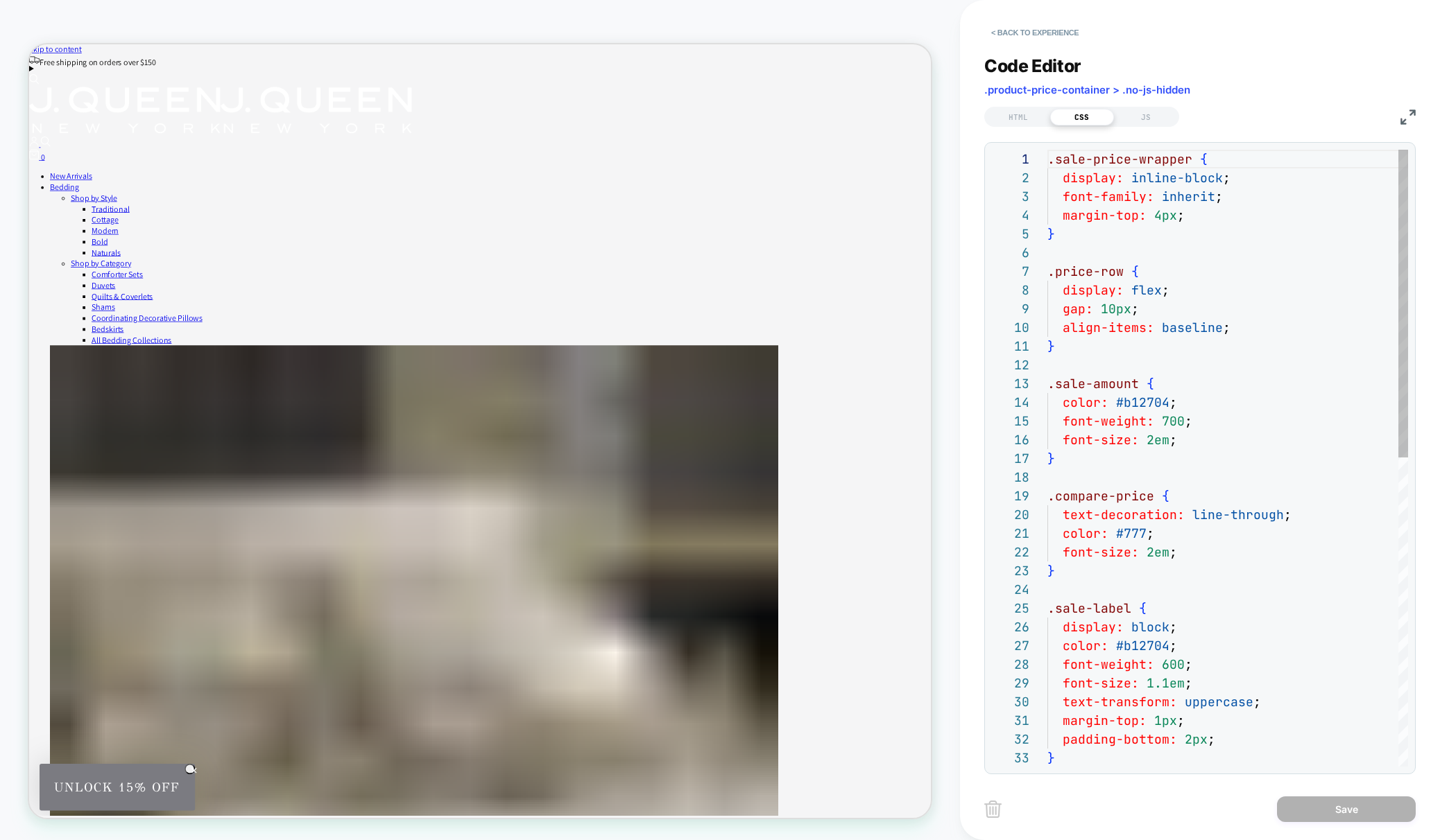
scroll to position [187, 0]
click at [1144, 113] on div "JS" at bounding box center [1146, 116] width 64 height 16
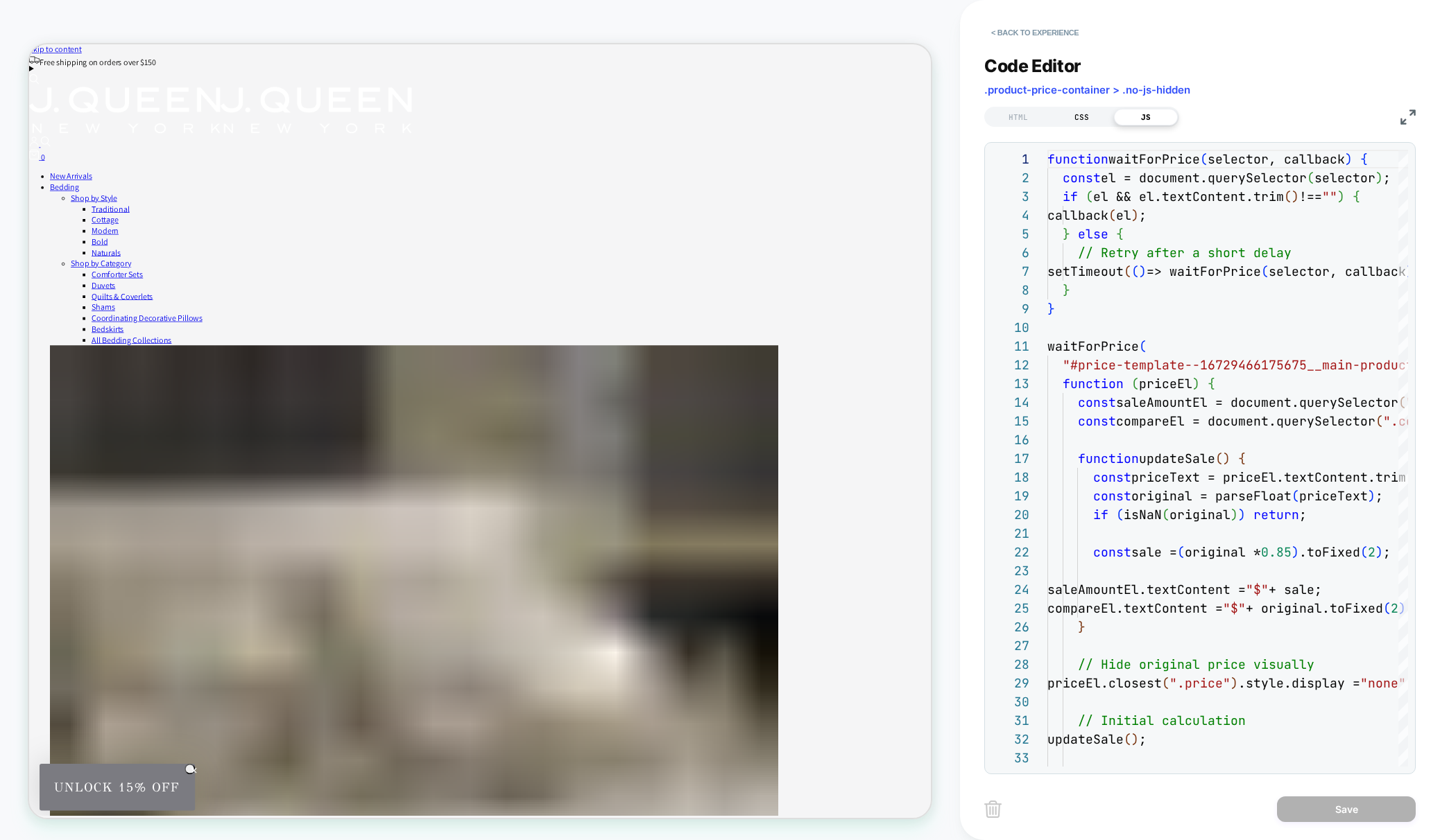
click at [1079, 115] on div "CSS" at bounding box center [1082, 116] width 64 height 16
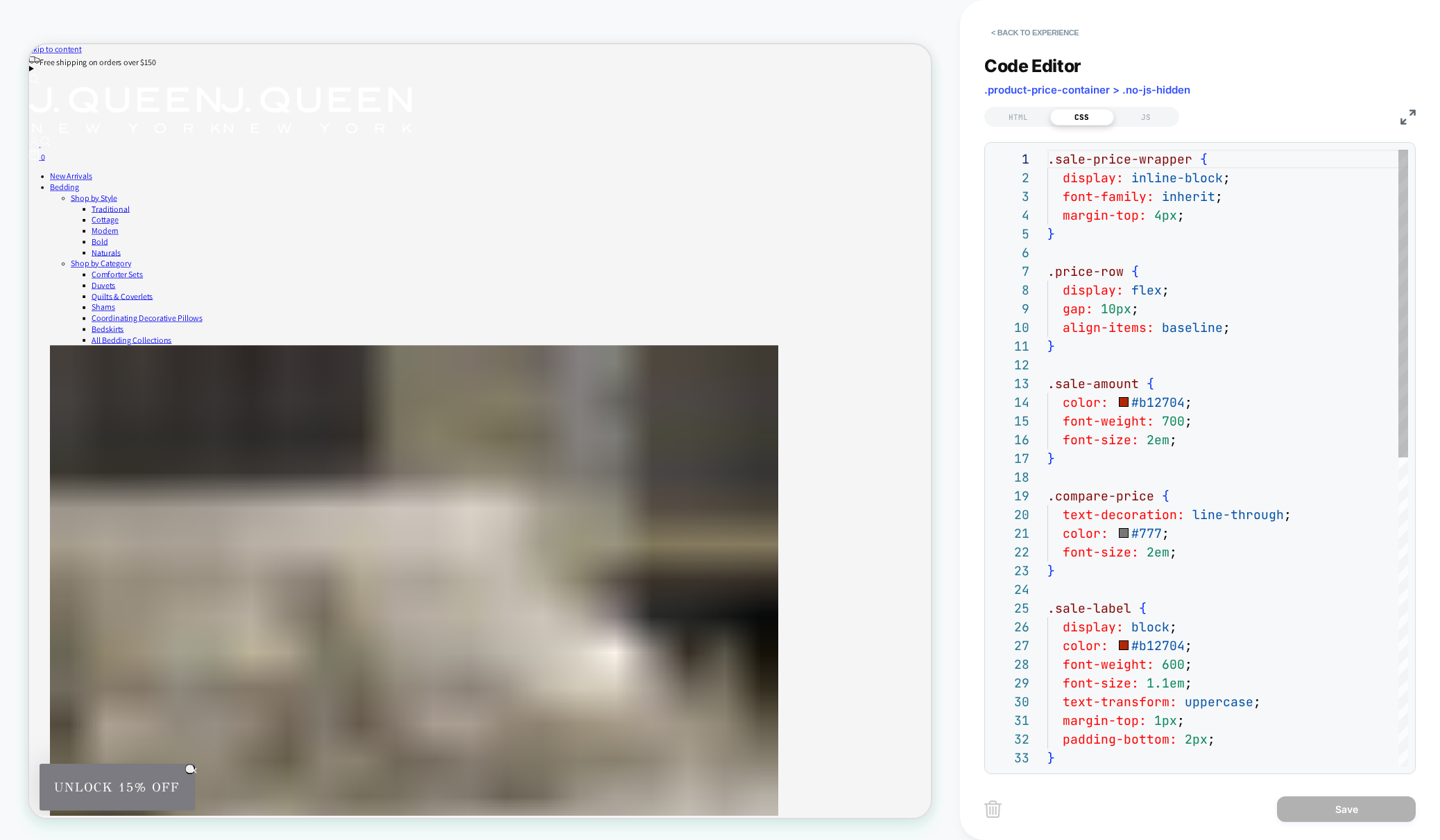
click at [1154, 434] on div ".sale-price-wrapper { display: inline-block ; font-family: inherit ; margin-top…" at bounding box center [1228, 767] width 361 height 1235
click at [1154, 551] on div ".sale-price-wrapper { display: inline-block ; font-family: inherit ; margin-top…" at bounding box center [1228, 767] width 361 height 1235
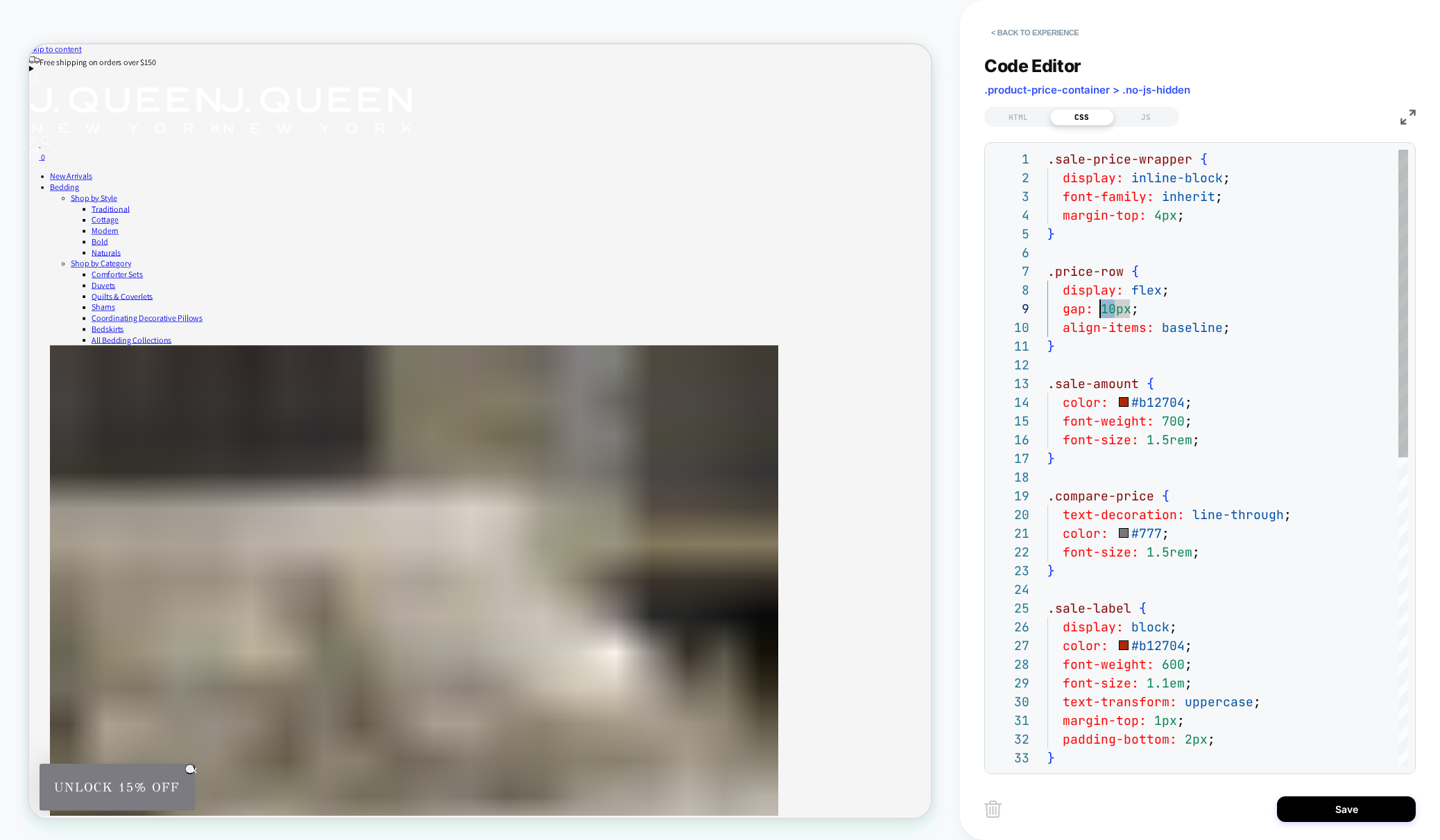
scroll to position [150, 53]
drag, startPoint x: 1114, startPoint y: 310, endPoint x: 1100, endPoint y: 310, distance: 14.0
click at [1100, 310] on div ".sale-price-wrapper { display: inline-block ; font-family: inherit ; margin-top…" at bounding box center [1228, 767] width 361 height 1235
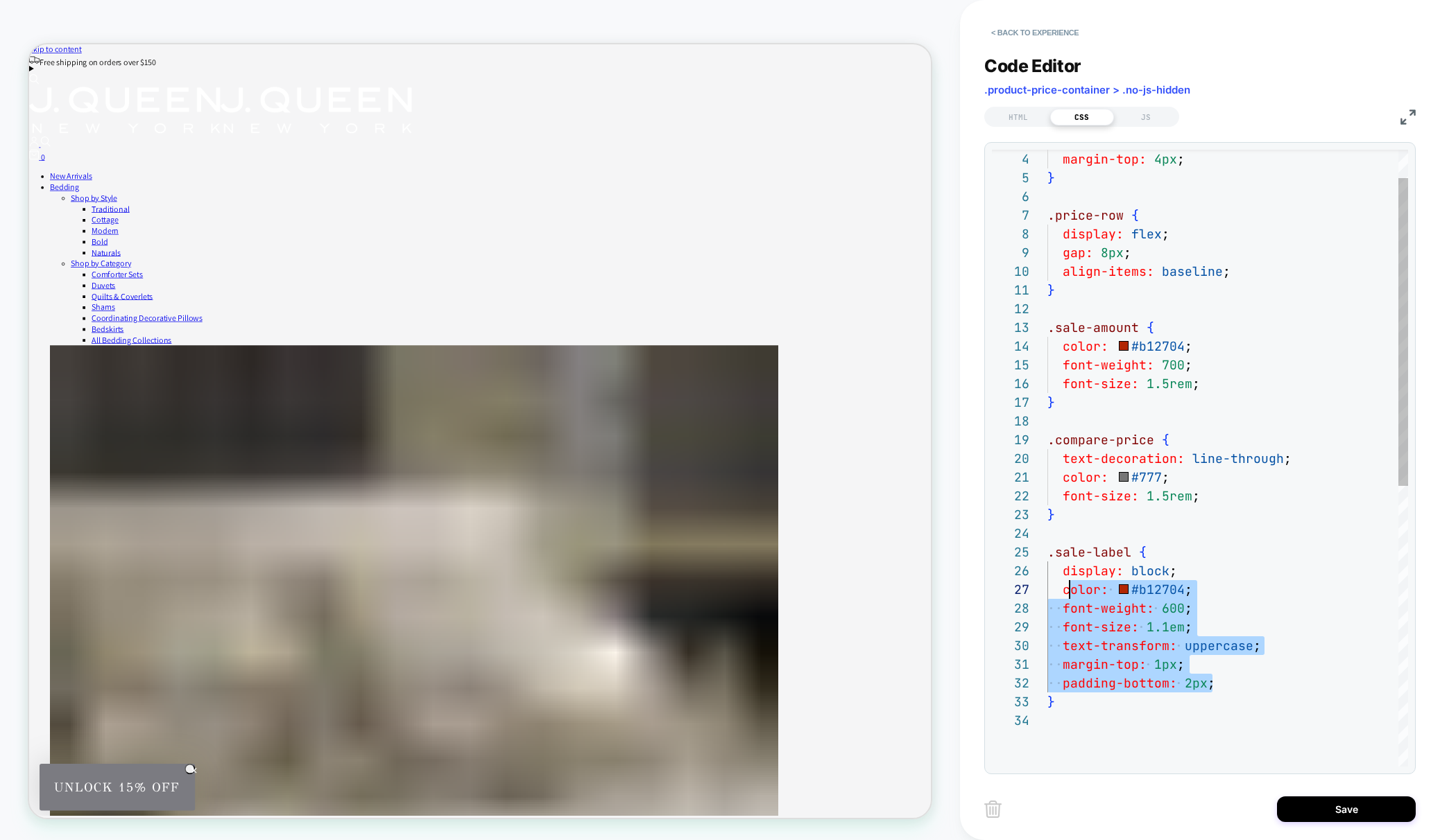
scroll to position [113, 15]
drag, startPoint x: 1219, startPoint y: 688, endPoint x: 1061, endPoint y: 590, distance: 185.9
click at [1061, 590] on div "margin-top: 4px ; } .price-row { display: flex ; gap: 8px ; align-items: baseli…" at bounding box center [1228, 711] width 361 height 1235
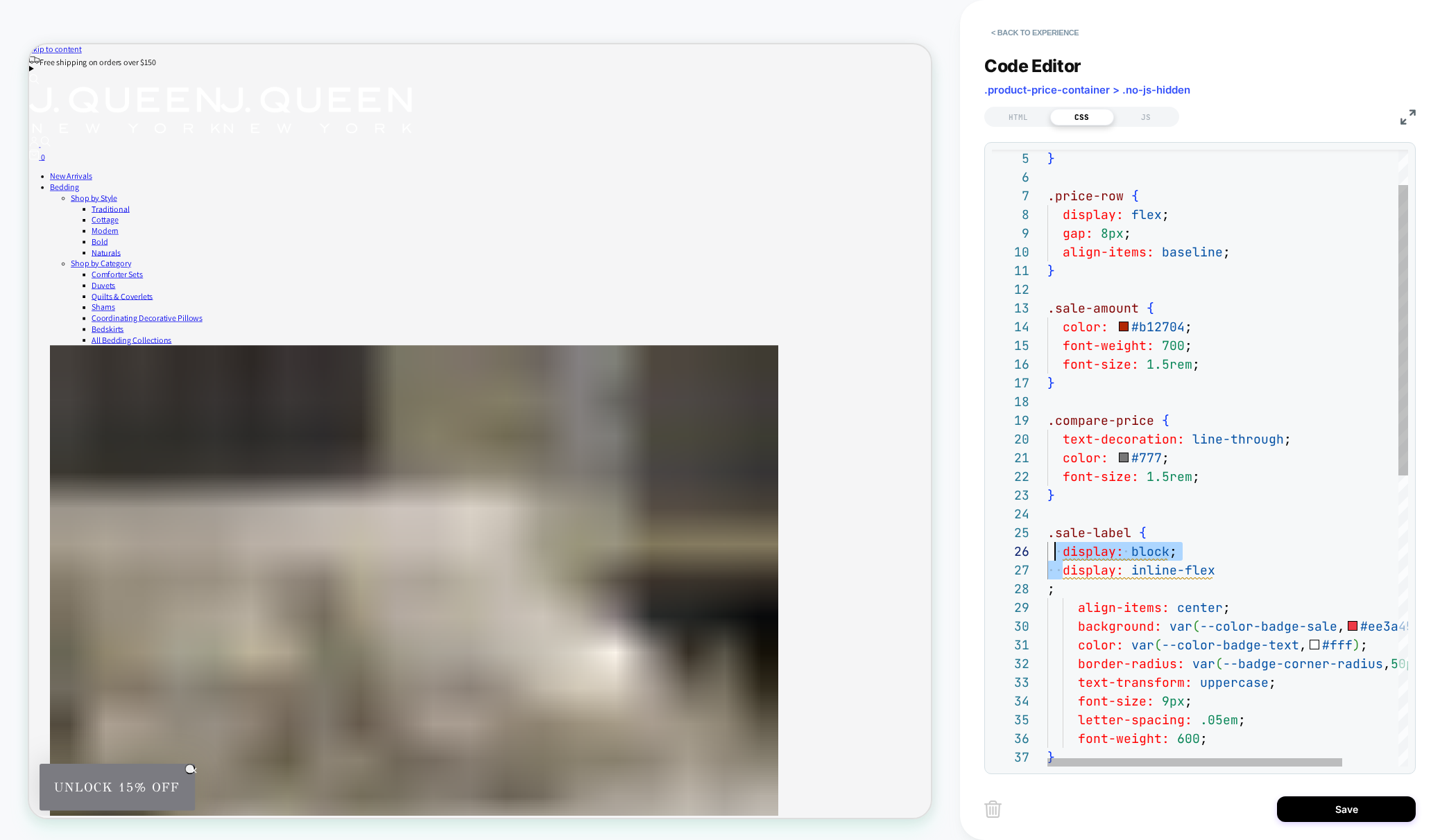
scroll to position [94, 0]
drag, startPoint x: 1063, startPoint y: 574, endPoint x: 1045, endPoint y: 556, distance: 25.5
click at [1048, 556] on div "} .price-row { display: flex ; gap: 8px ; align-items: baseline ; } .sale-amoun…" at bounding box center [1262, 729] width 430 height 1310
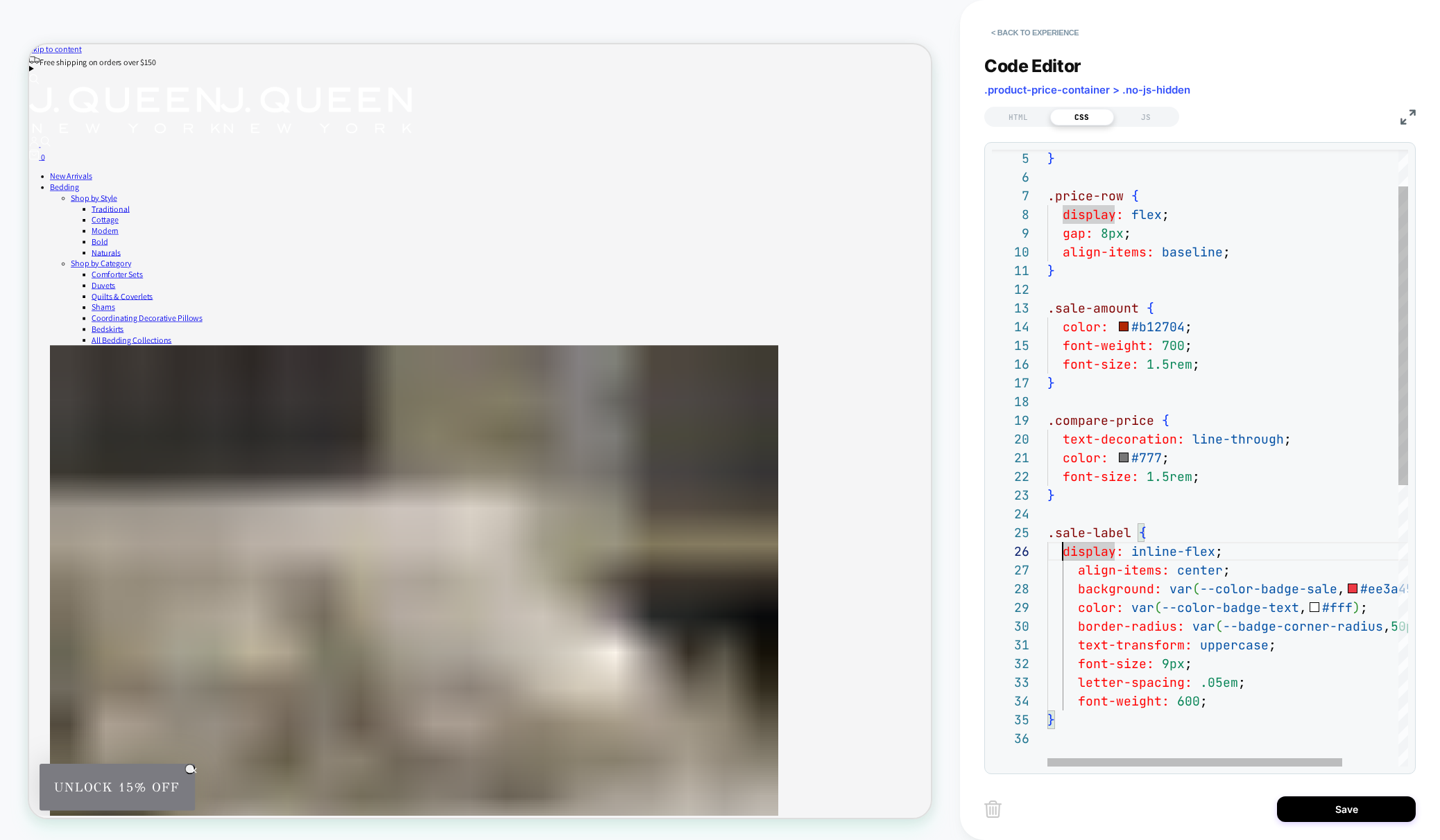
scroll to position [94, 30]
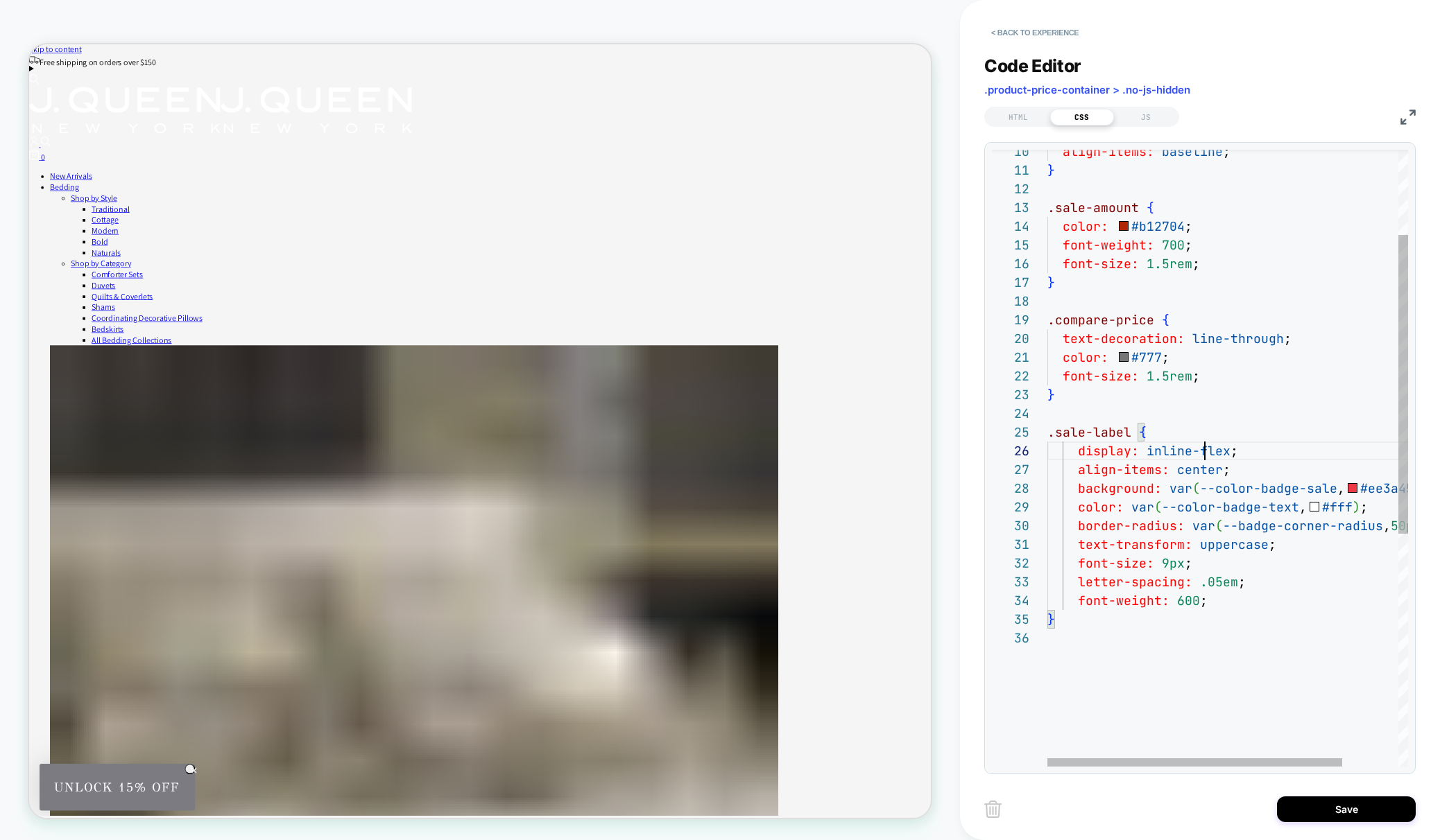
click at [1203, 449] on div "align-items: baseline ; } .sale-amount { color: #b12704 ; font-weight: 700 ; fo…" at bounding box center [1262, 609] width 430 height 1272
drag, startPoint x: 1143, startPoint y: 452, endPoint x: 1226, endPoint y: 452, distance: 83.0
click at [1226, 452] on div "align-items: baseline ; } .sale-amount { color: #b12704 ; font-weight: 700 ; fo…" at bounding box center [1262, 609] width 430 height 1272
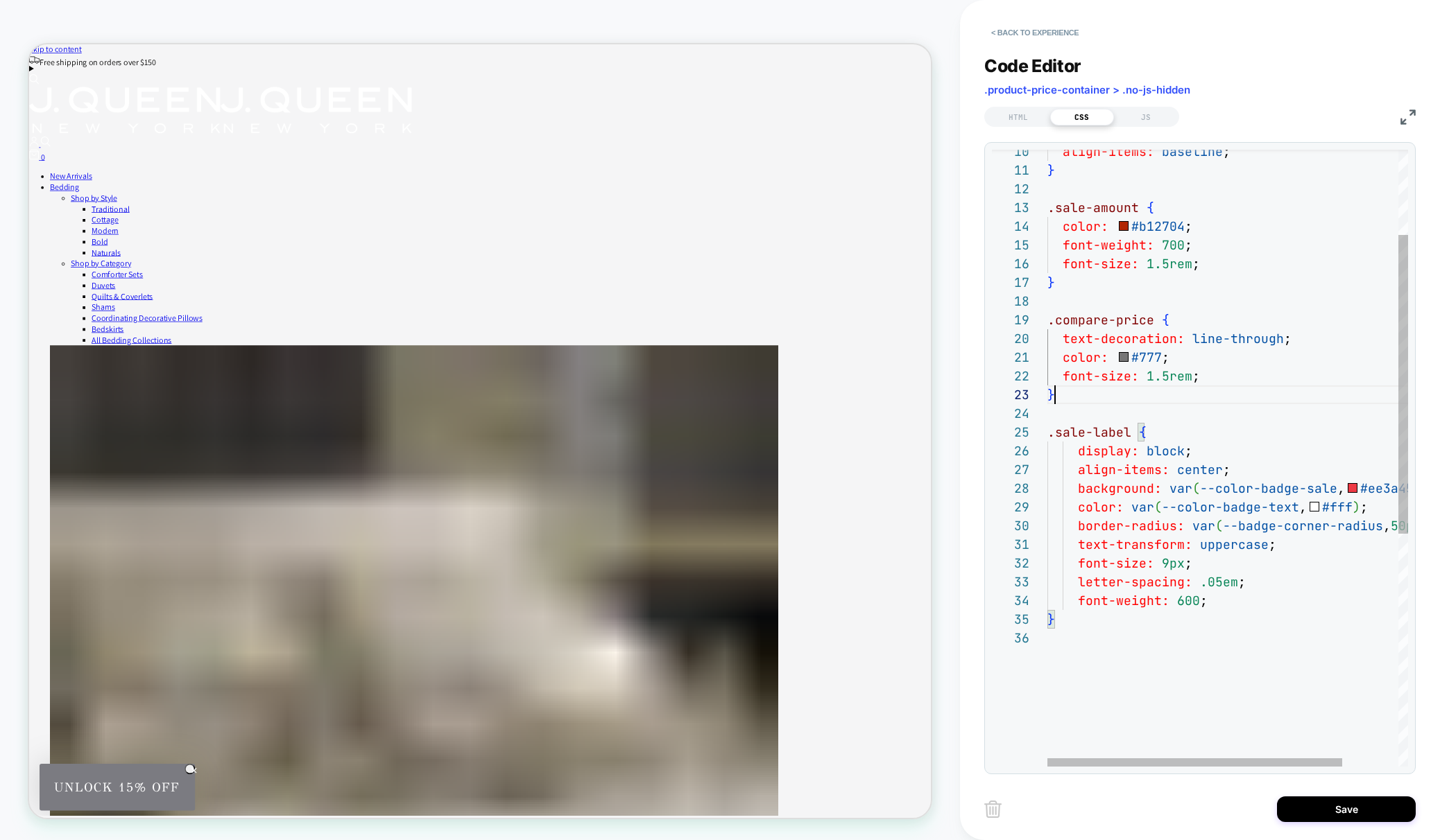
scroll to position [37, 8]
click at [1190, 397] on div "align-items: baseline ; } .sale-amount { color: #b12704 ; font-weight: 700 ; fo…" at bounding box center [1262, 609] width 430 height 1272
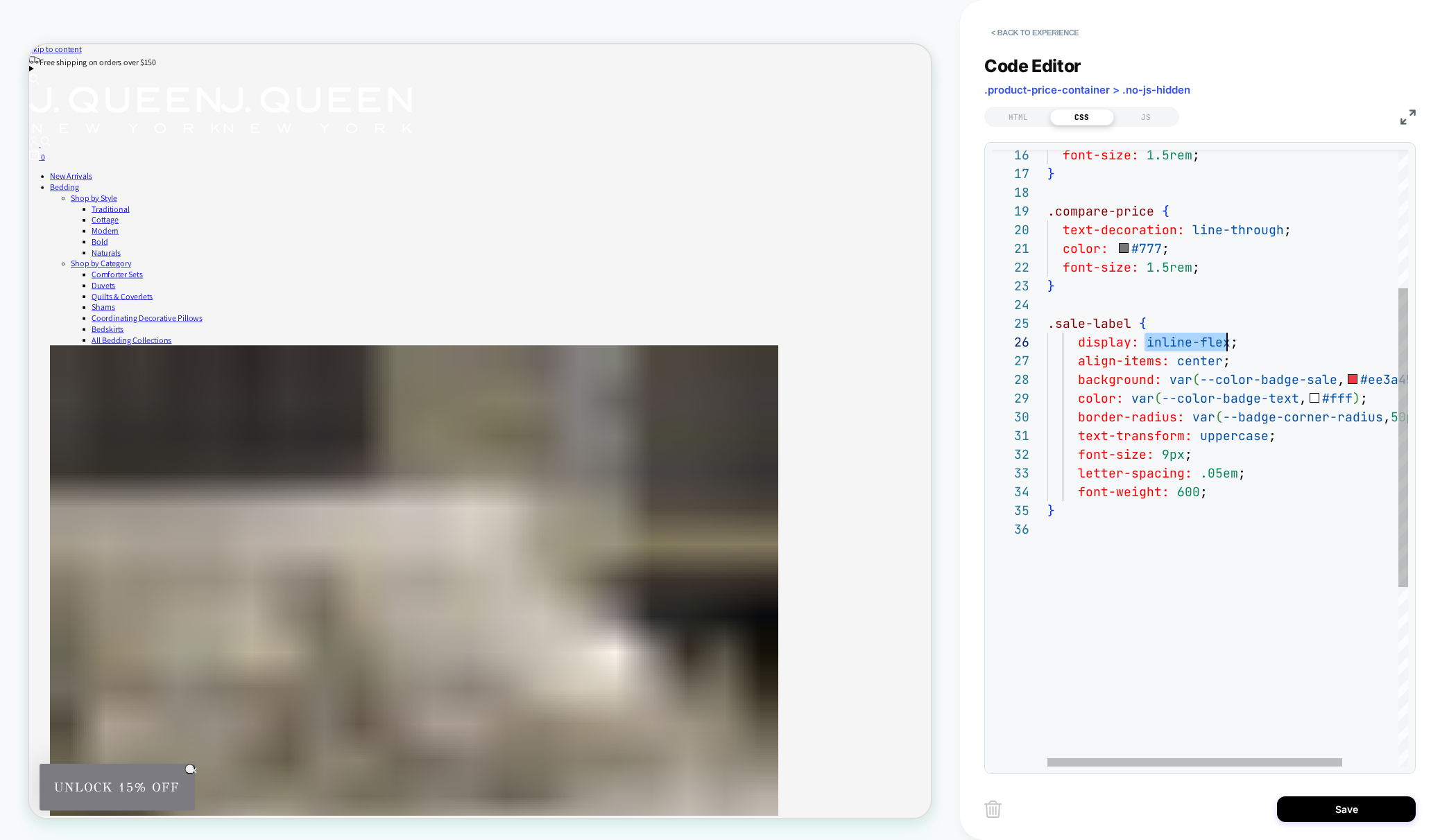
scroll to position [56, 158]
click at [1214, 494] on div "font-size: 1.5rem ; } .compare-price { text-decoration: line-through ; color: #…" at bounding box center [1262, 500] width 430 height 1272
click at [1257, 491] on div "font-size: 1.5rem ; } .compare-price { text-decoration: line-through ; color: #…" at bounding box center [1262, 510] width 430 height 1292
click at [1150, 511] on div "font-size: 1.5rem ; } .compare-price { text-decoration: line-through ; color: #…" at bounding box center [1262, 510] width 430 height 1292
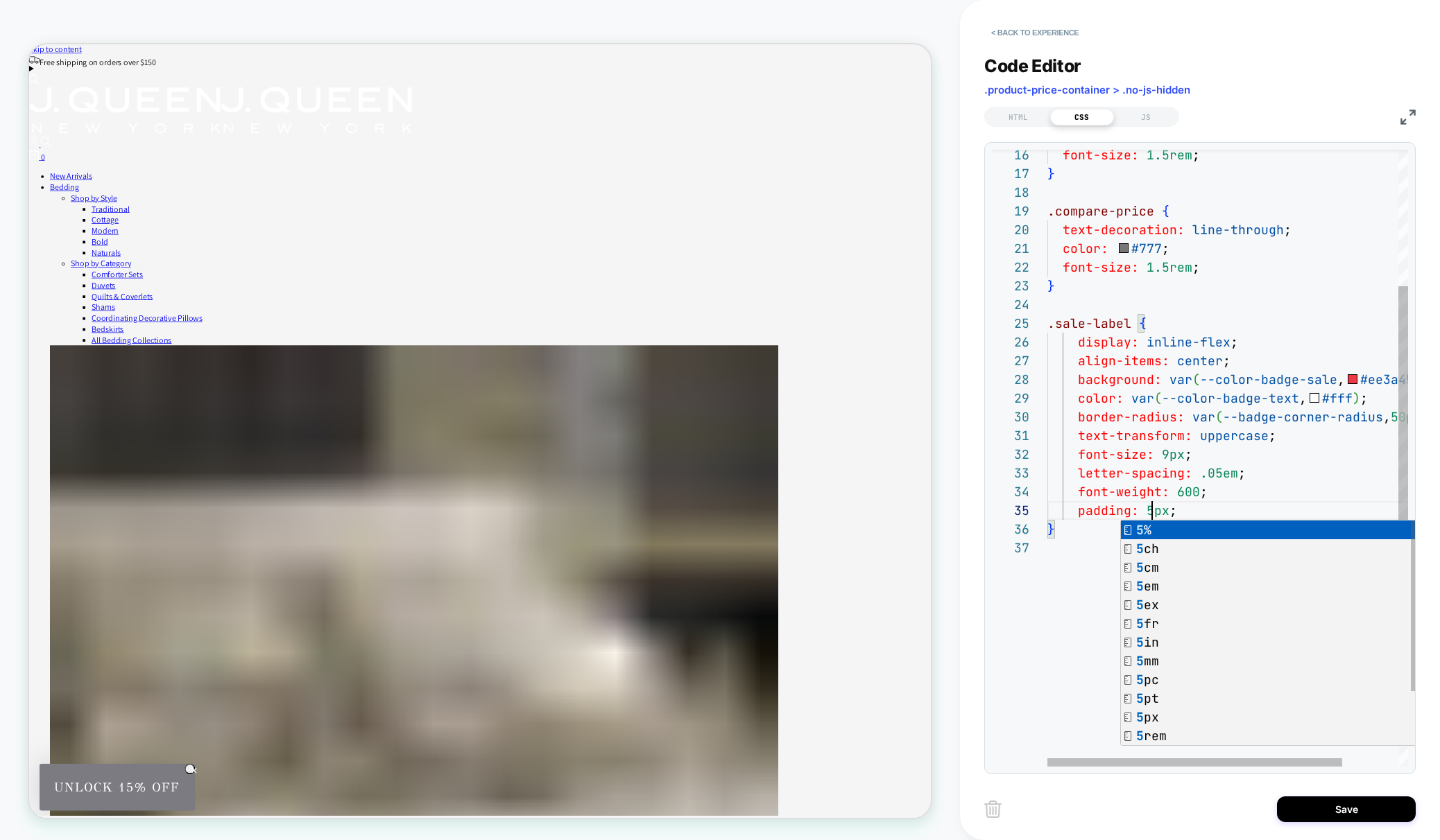
scroll to position [74, 105]
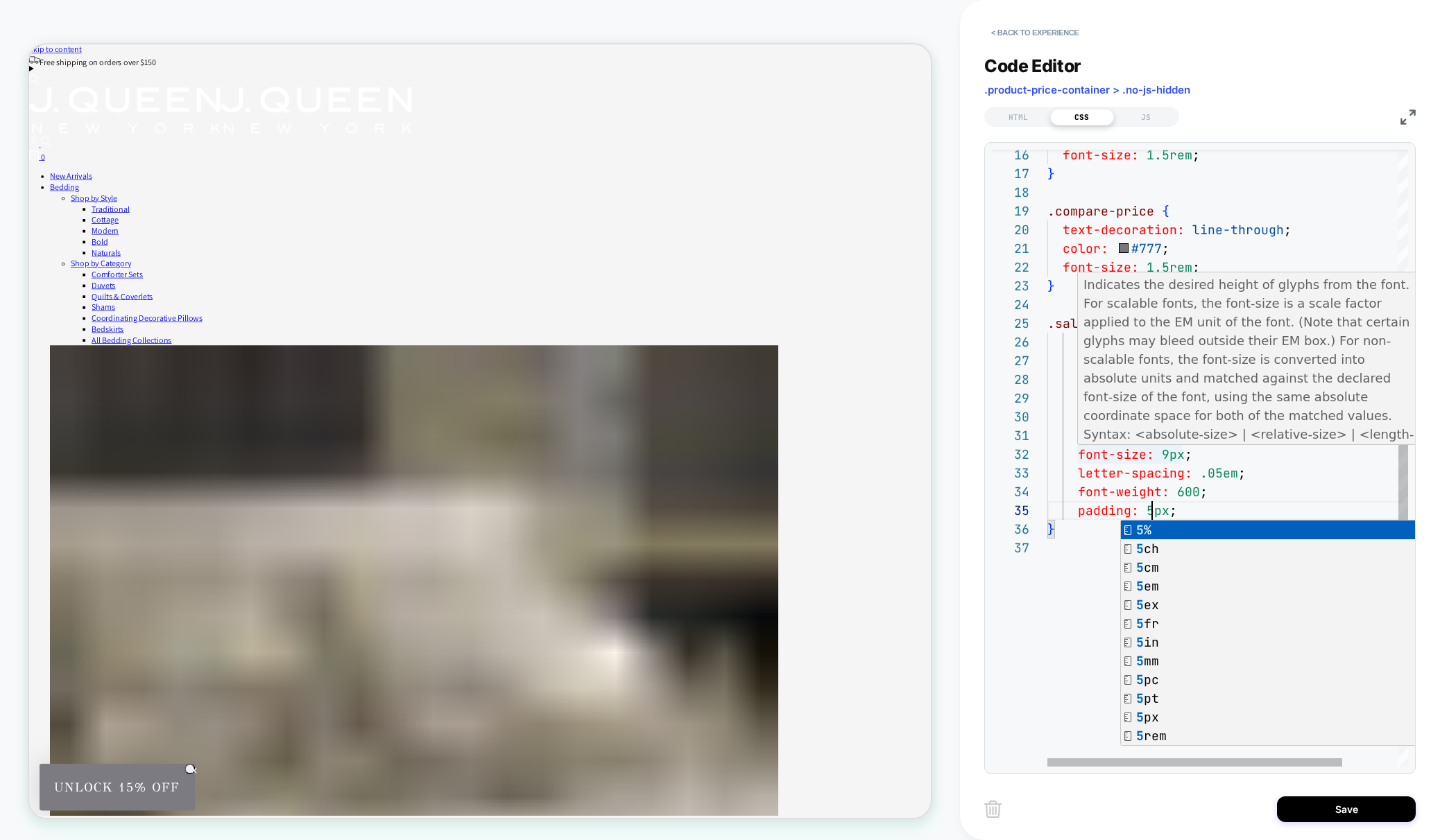
click at [1166, 452] on div "font-size: 1.5rem ; } .compare-price { text-decoration: line-through ; color: #…" at bounding box center [1262, 510] width 430 height 1292
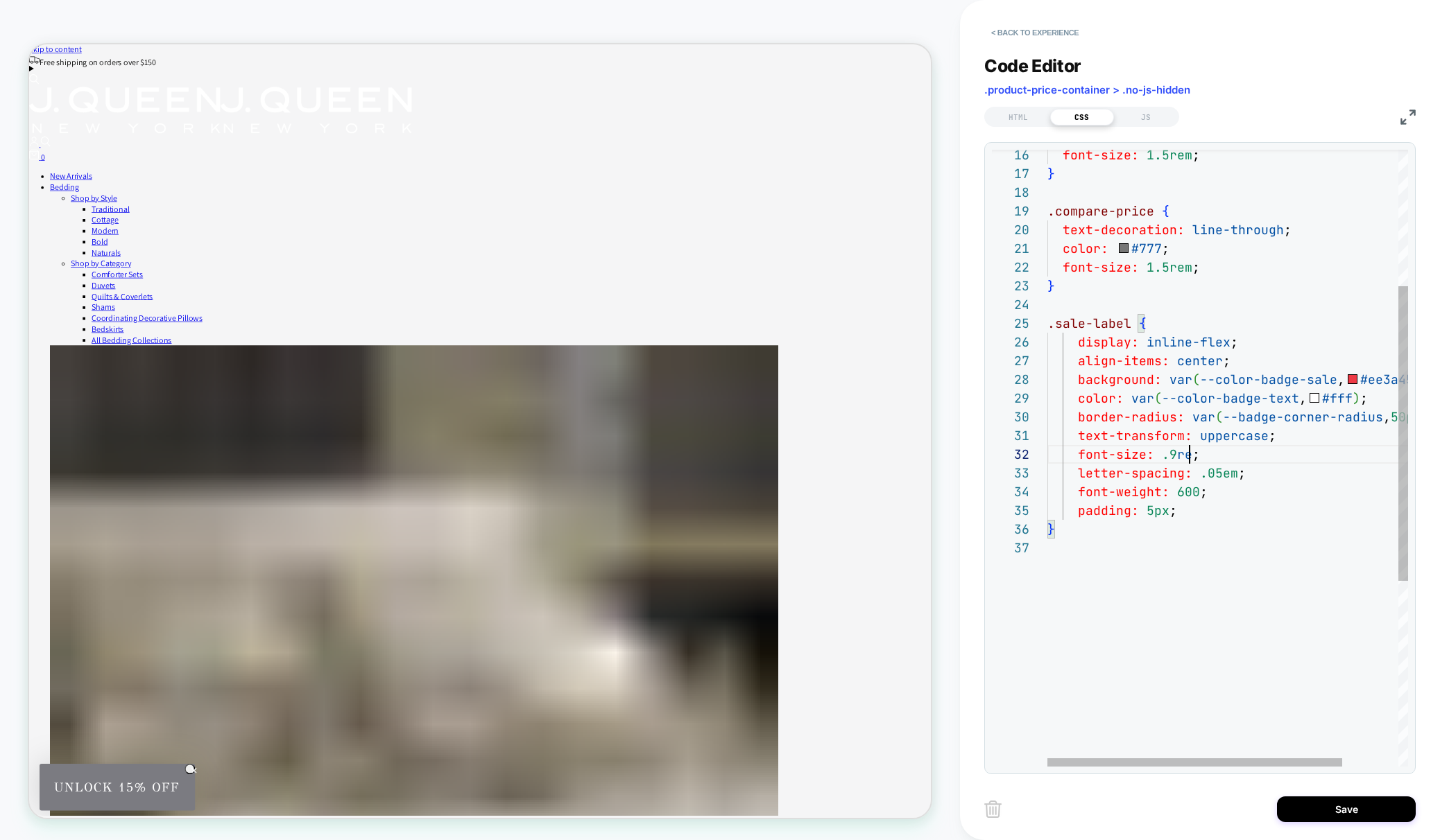
scroll to position [19, 150]
drag, startPoint x: 1174, startPoint y: 452, endPoint x: 1185, endPoint y: 468, distance: 19.4
click at [1174, 452] on span ".9rem" at bounding box center [1181, 454] width 38 height 16
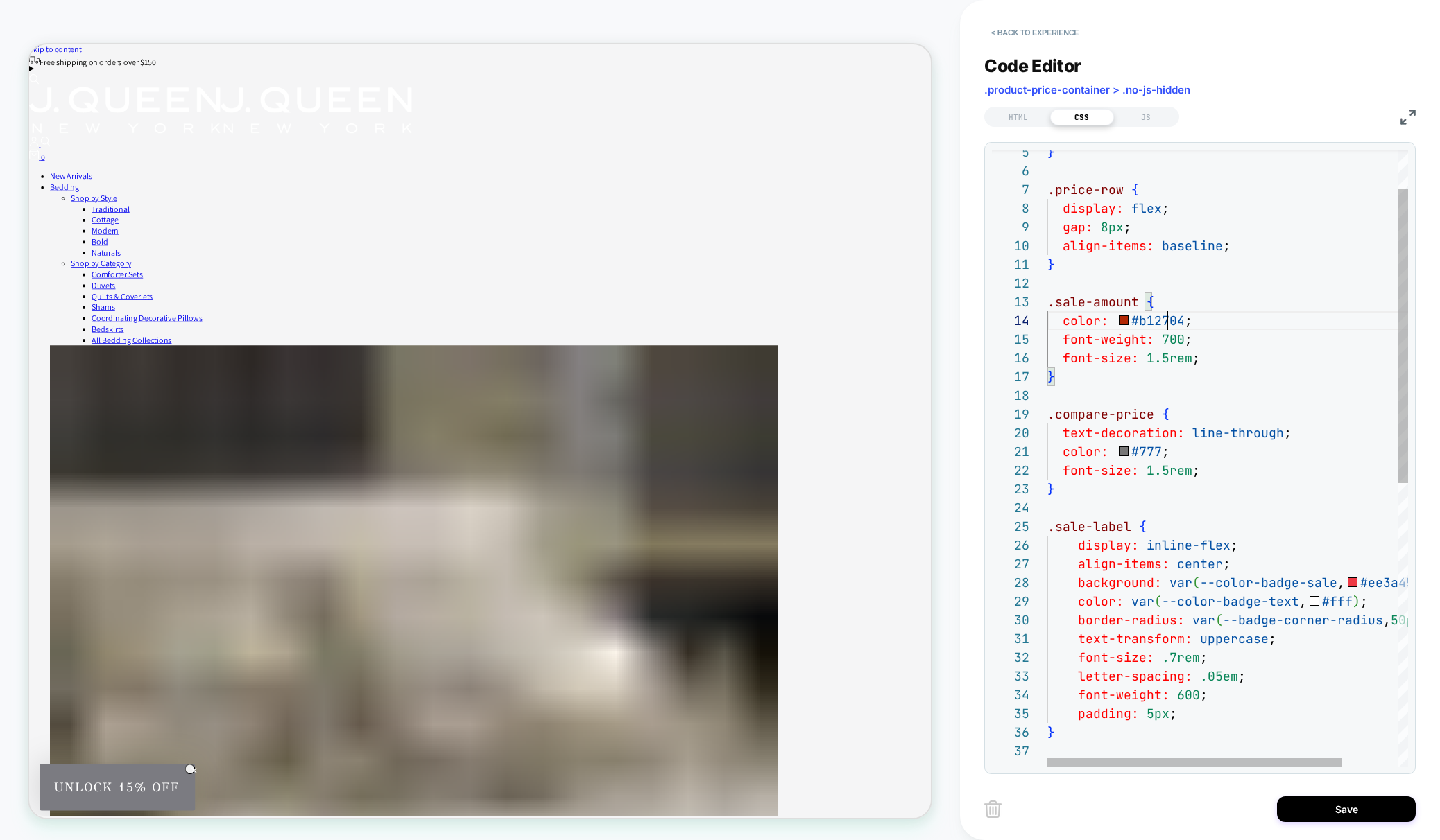
scroll to position [56, 120]
click at [1165, 323] on div "font-size: 1.5rem ; } .compare-price { text-decoration: line-through ; color: #…" at bounding box center [1262, 713] width 430 height 1292
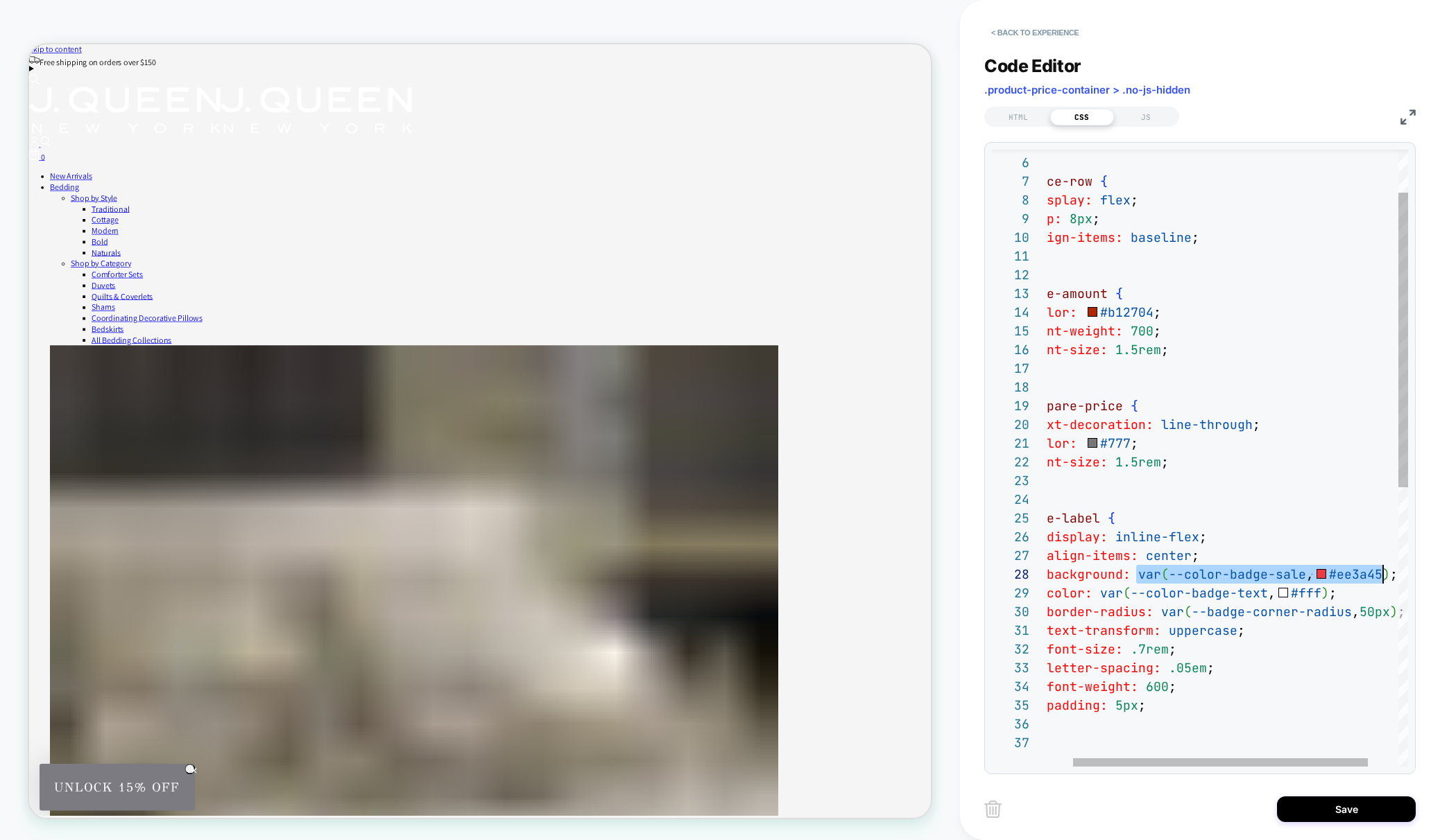
scroll to position [131, 374]
drag, startPoint x: 1169, startPoint y: 578, endPoint x: 1388, endPoint y: 577, distance: 219.0
click at [1388, 577] on div "font-size: 1.5rem ; } .compare-price { text-decoration: line-through ; color: #…" at bounding box center [1231, 704] width 430 height 1292
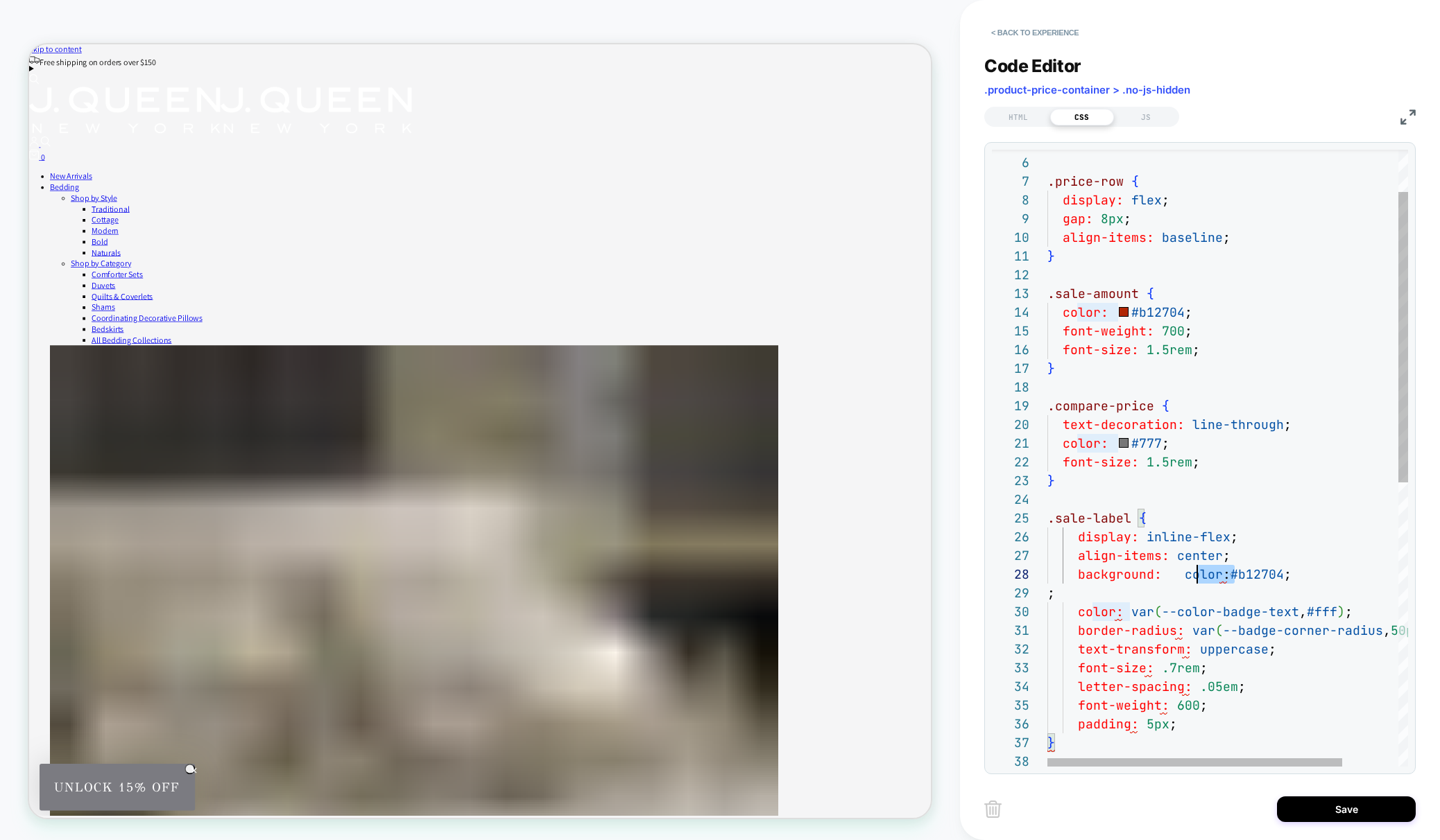
scroll to position [131, 135]
drag, startPoint x: 1236, startPoint y: 575, endPoint x: 1178, endPoint y: 575, distance: 58.0
click at [1178, 575] on div "font-size: 1.5rem ; } .compare-price { text-decoration: line-through ; color: #…" at bounding box center [1262, 714] width 430 height 1310
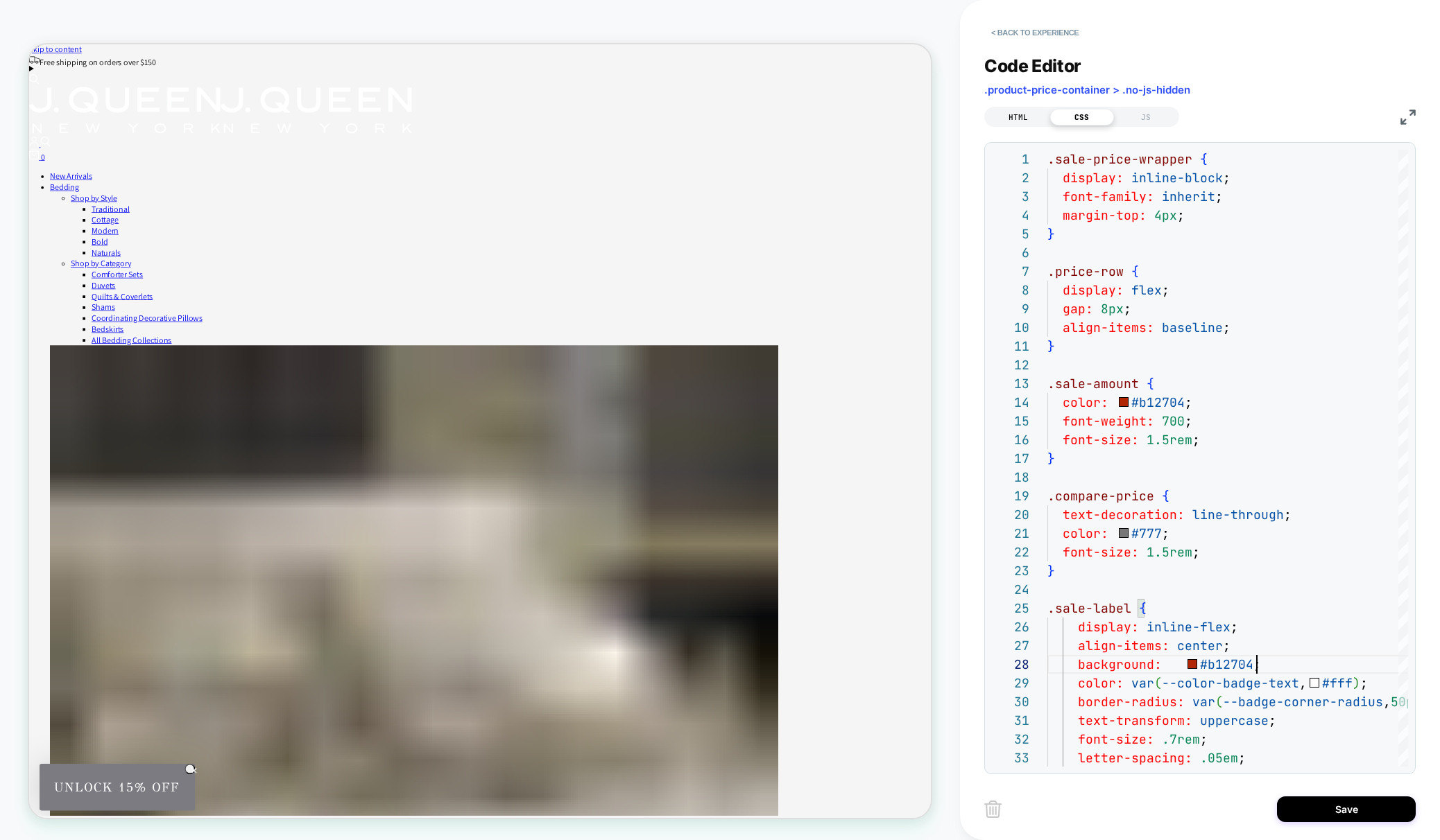
type textarea "**********"
click at [1025, 114] on div "HTML" at bounding box center [1018, 116] width 64 height 16
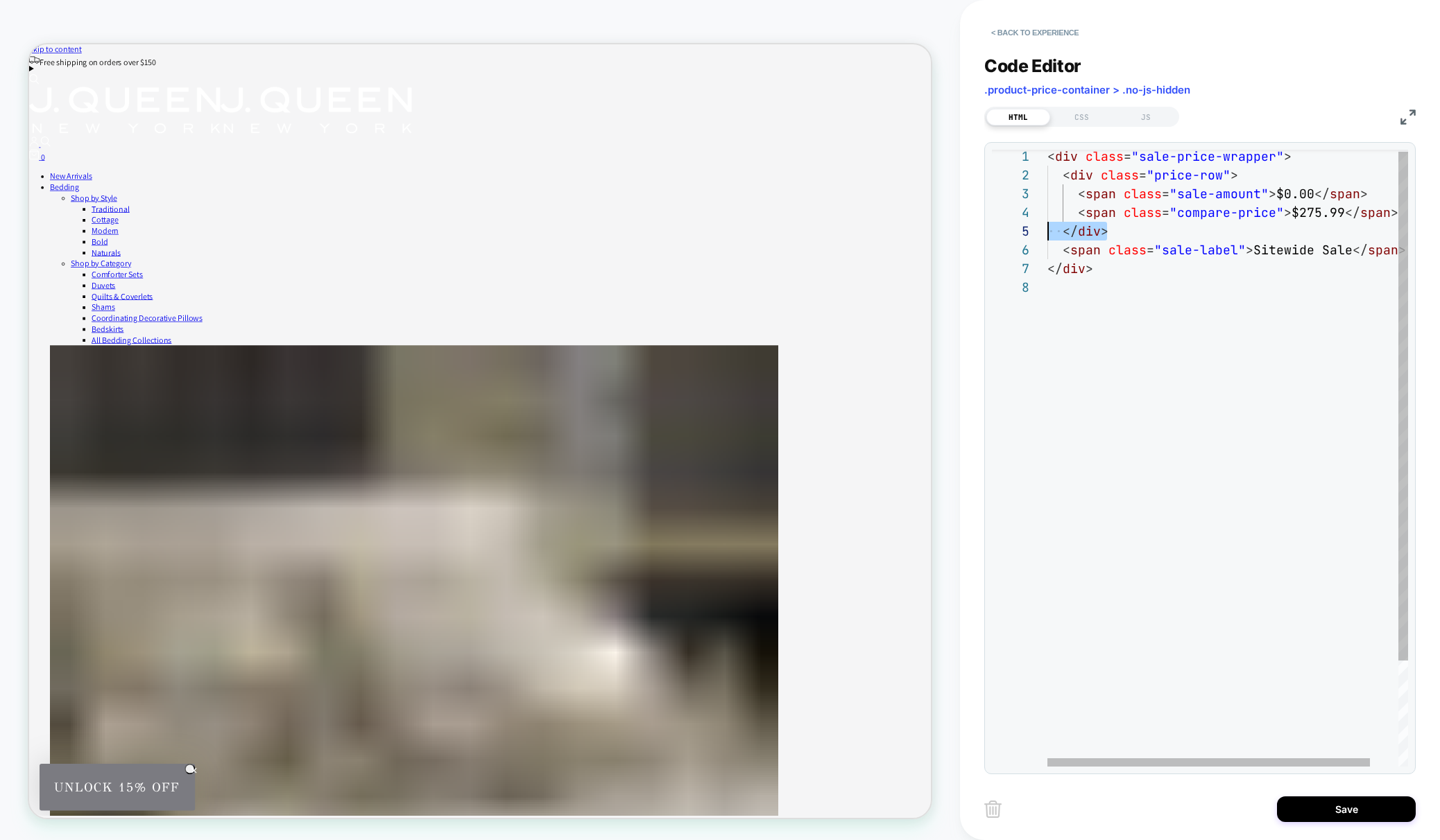
scroll to position [74, 0]
drag, startPoint x: 1114, startPoint y: 233, endPoint x: 1048, endPoint y: 227, distance: 66.3
click at [1048, 227] on div "< div class = "sale-price-wrapper" > < div class = "price-row" > < span class =…" at bounding box center [1243, 521] width 392 height 748
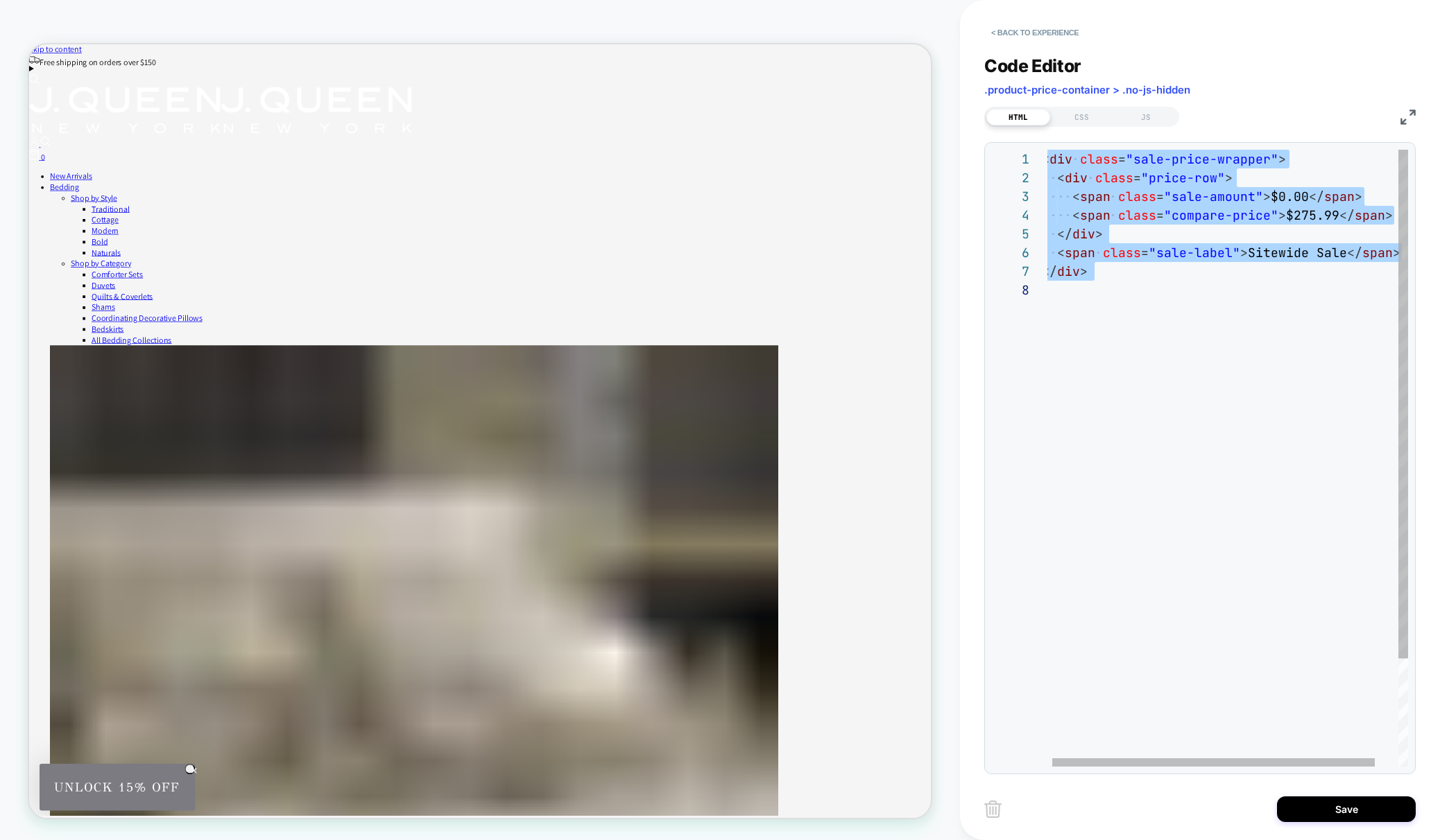
type textarea "**********"
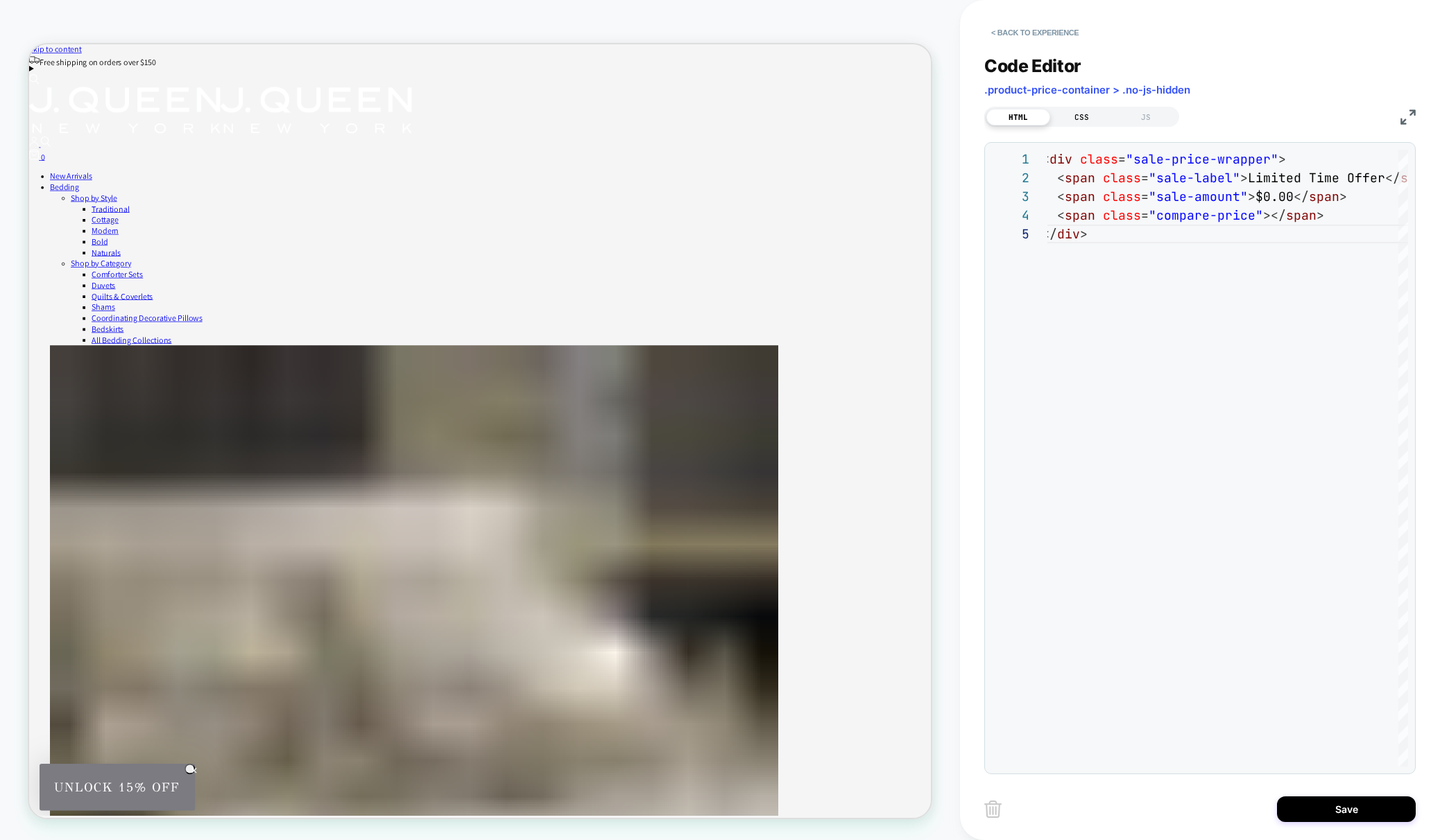
click at [1073, 112] on div "CSS" at bounding box center [1082, 116] width 64 height 16
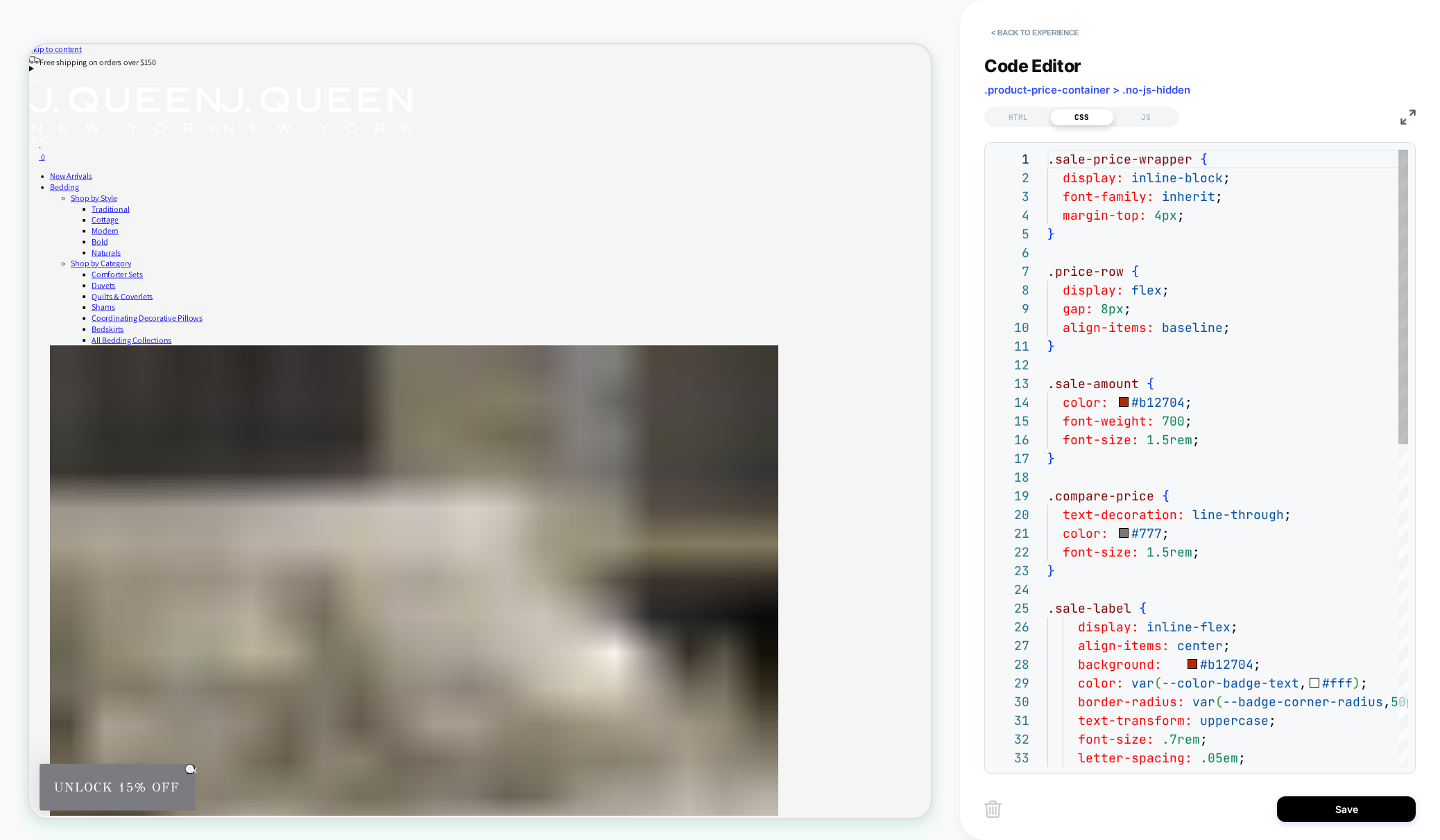
scroll to position [187, 0]
click at [1048, 158] on div ".sale-price-wrapper { display: inline-block ; font-family: inherit ; margin-top…" at bounding box center [1262, 795] width 430 height 1292
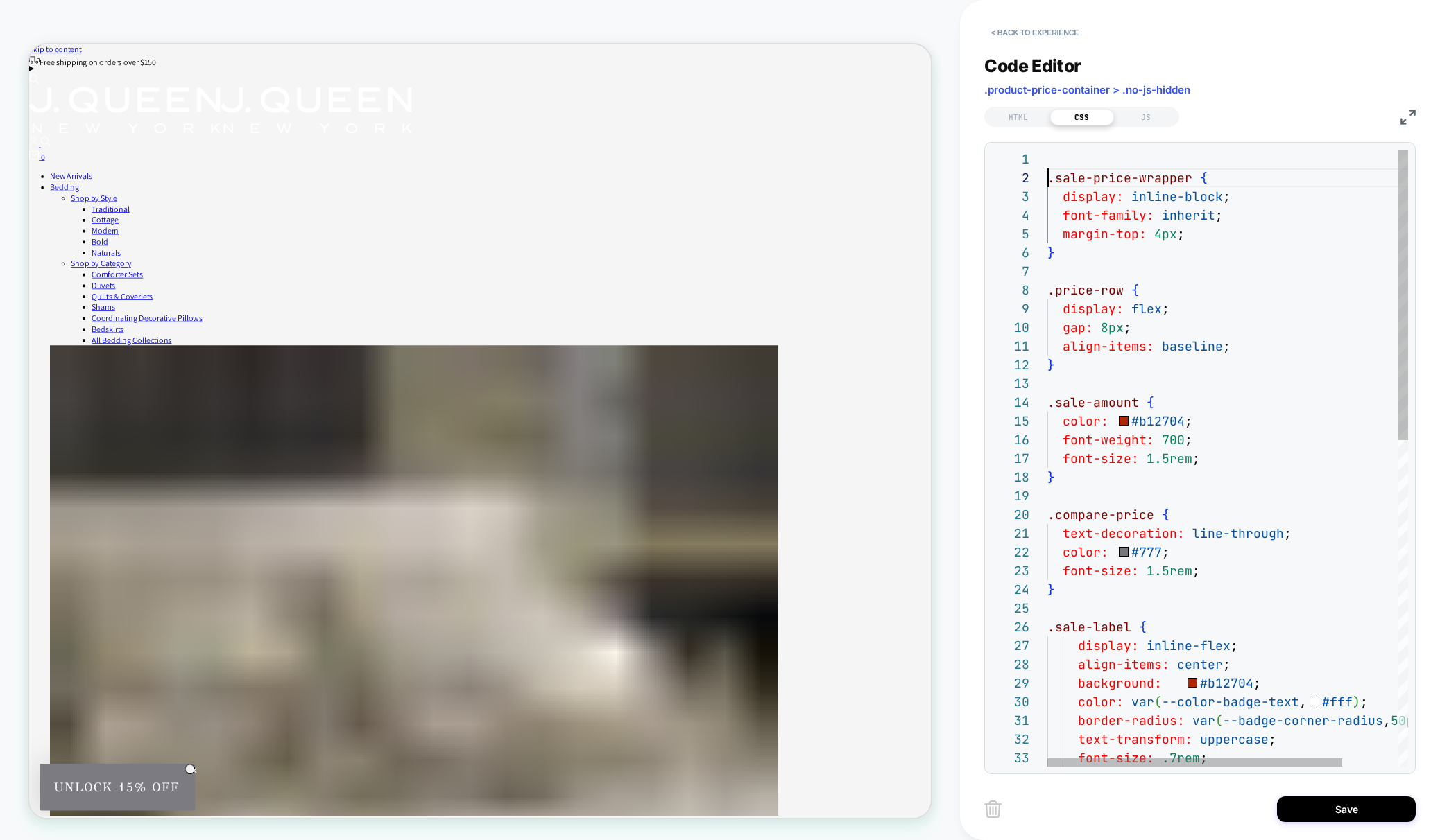
scroll to position [0, 0]
type textarea "**********"
click at [1023, 121] on div "HTML" at bounding box center [1018, 116] width 64 height 16
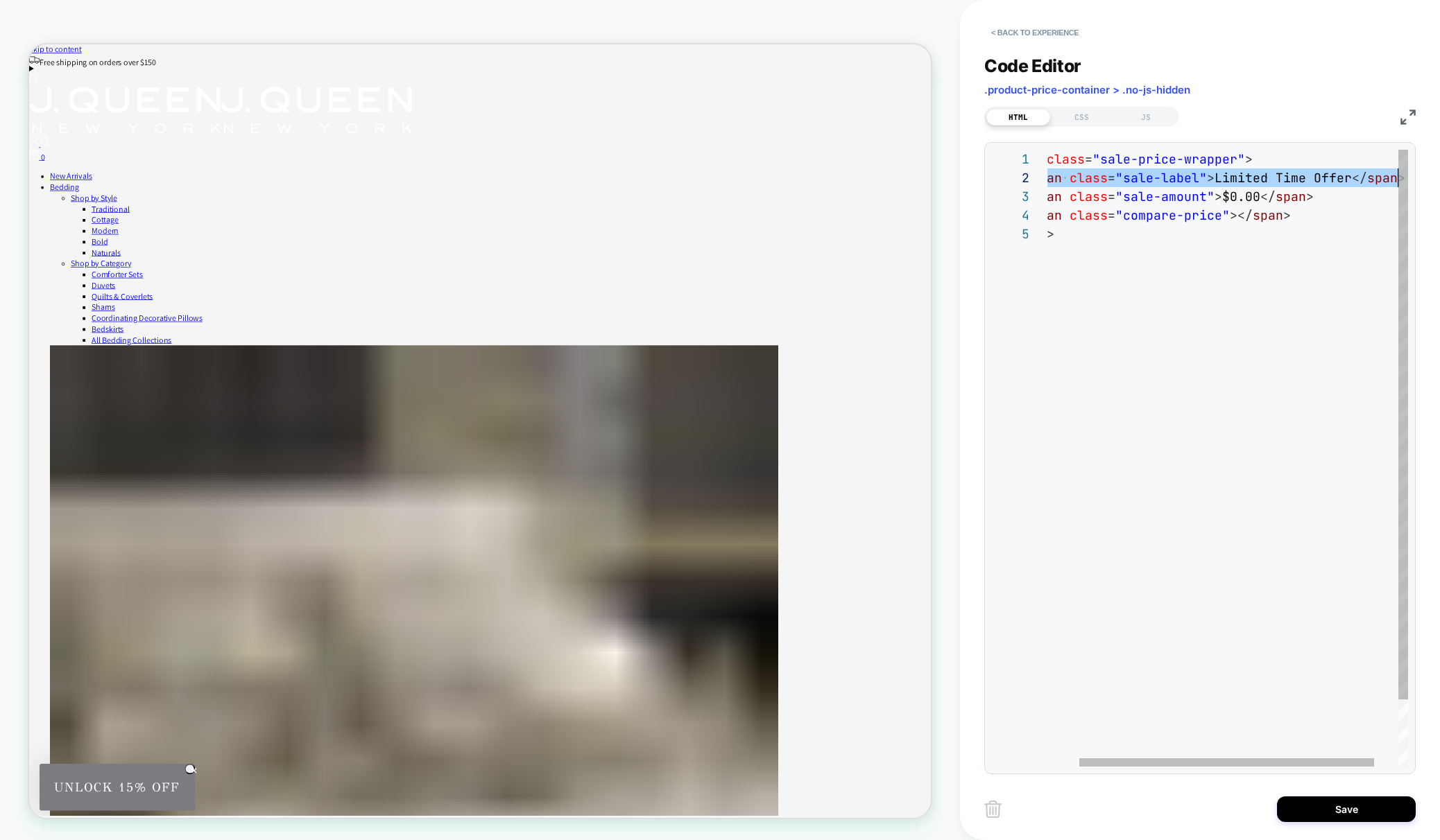
scroll to position [19, 389]
drag, startPoint x: 1064, startPoint y: 177, endPoint x: 1403, endPoint y: 178, distance: 339.0
click at [1403, 178] on div "< div class = "sale-price-wrapper" > < span class = "sale-label" > Limited Time…" at bounding box center [1223, 495] width 430 height 692
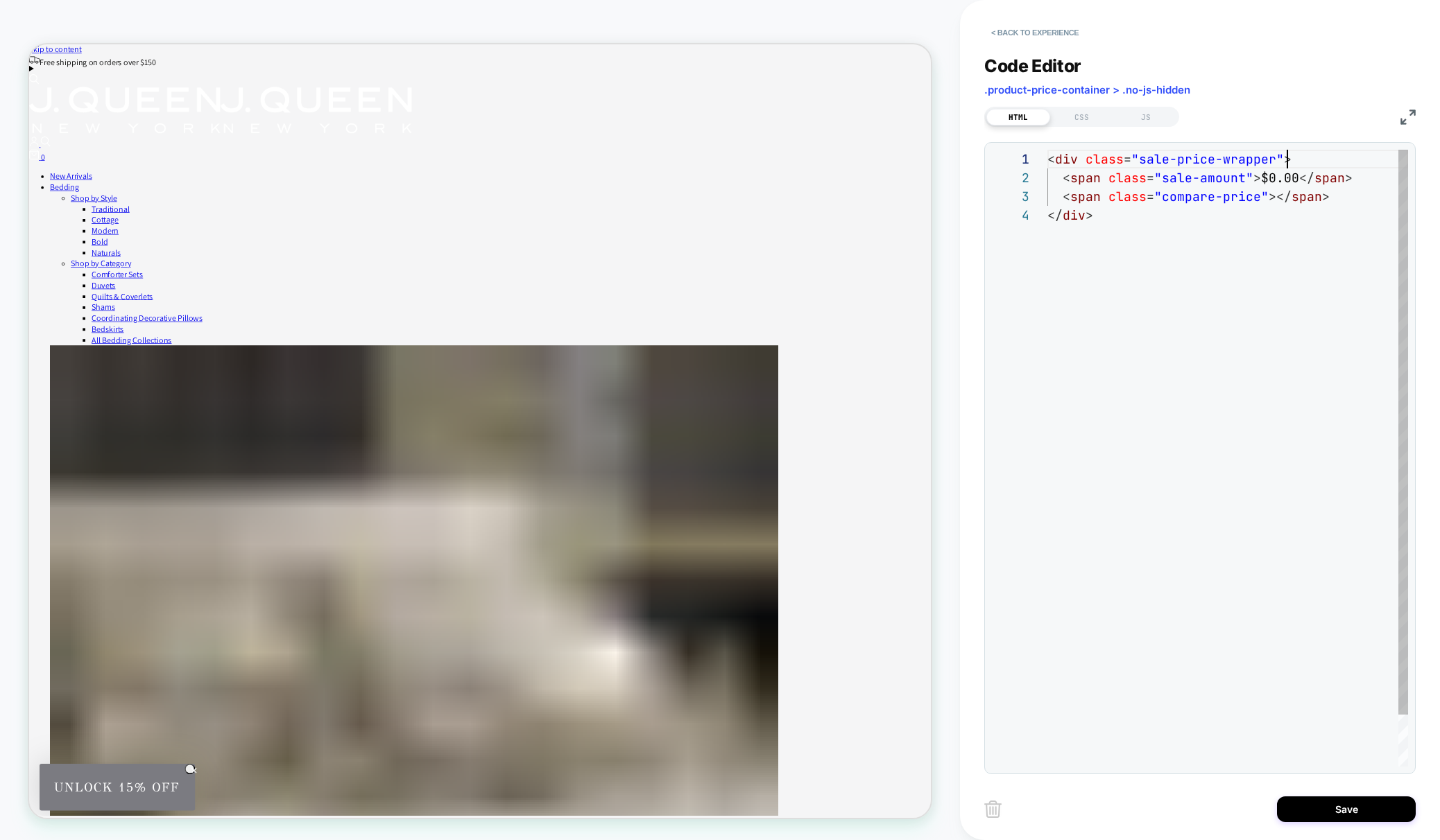
scroll to position [0, 240]
click at [1351, 200] on div "< div class = "sale-price-wrapper" > < span class = "sale-amount" > $0.00 </ sp…" at bounding box center [1228, 486] width 361 height 673
click at [1247, 218] on div "< div class = "sale-price-wrapper" > < span class = "sale-amount" > $0.00 </ sp…" at bounding box center [1262, 495] width 430 height 692
click at [1251, 217] on div "< div class = "sale-price-wrapper" > < span class = "sale-amount" > $0.00 </ sp…" at bounding box center [1262, 495] width 430 height 692
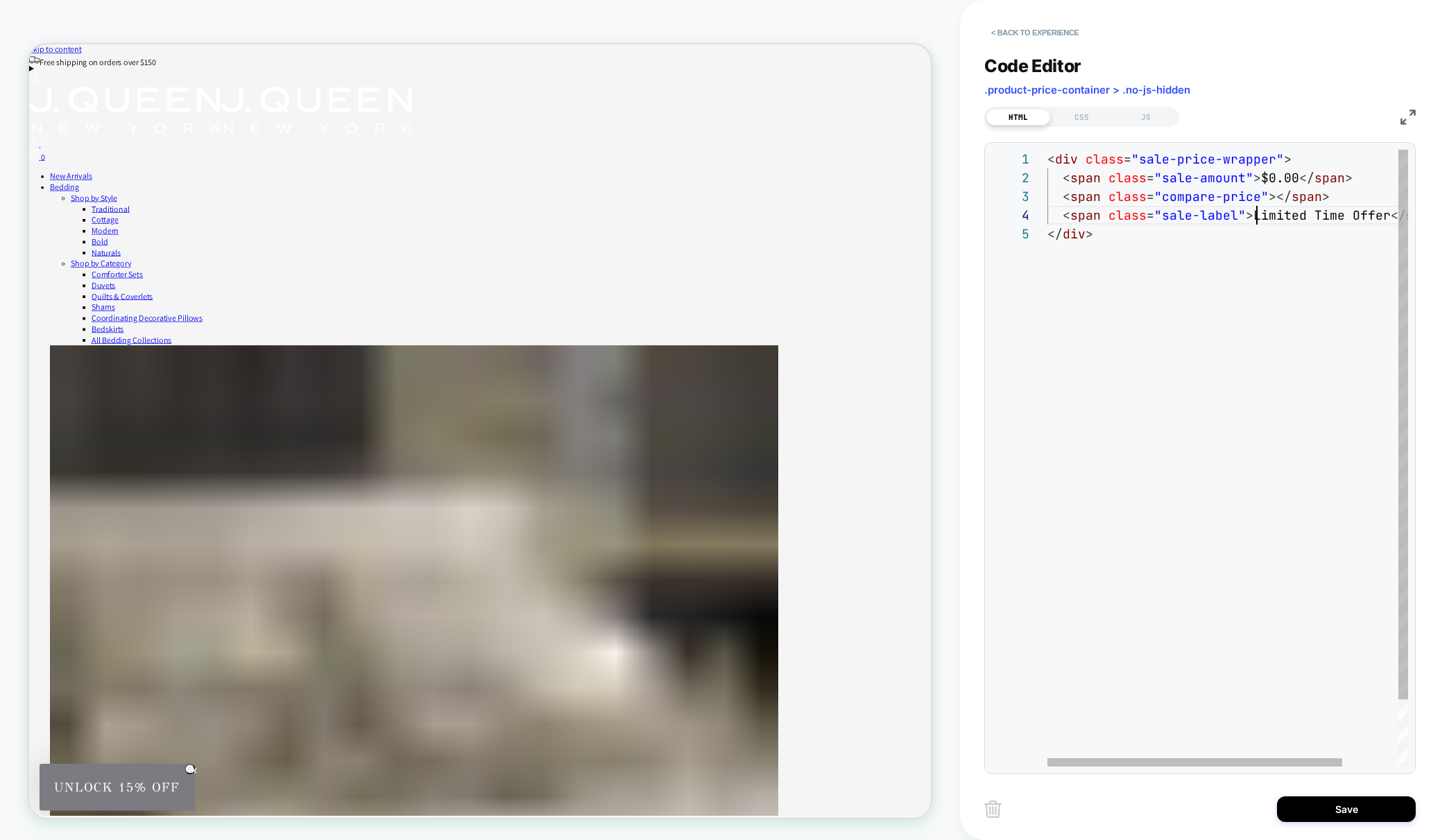
click at [1254, 219] on div "< div class = "sale-price-wrapper" > < span class = "sale-amount" > $0.00 </ sp…" at bounding box center [1262, 495] width 430 height 692
drag, startPoint x: 1251, startPoint y: 219, endPoint x: 1383, endPoint y: 218, distance: 132.0
click at [1383, 218] on div "< div class = "sale-price-wrapper" > < span class = "sale-amount" > $0.00 </ sp…" at bounding box center [1262, 495] width 430 height 692
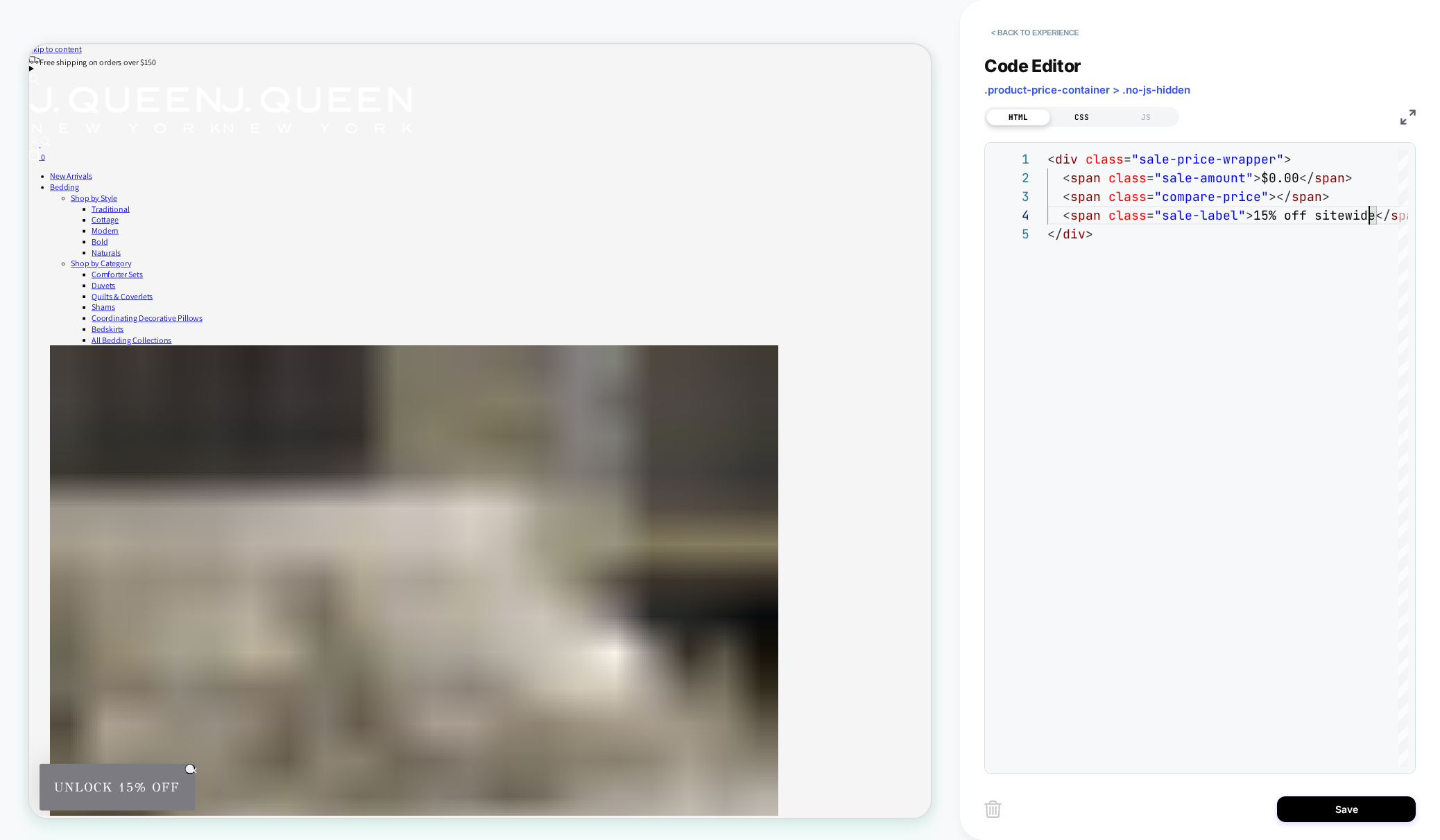
type textarea "**********"
click at [1079, 120] on div "CSS" at bounding box center [1082, 116] width 64 height 16
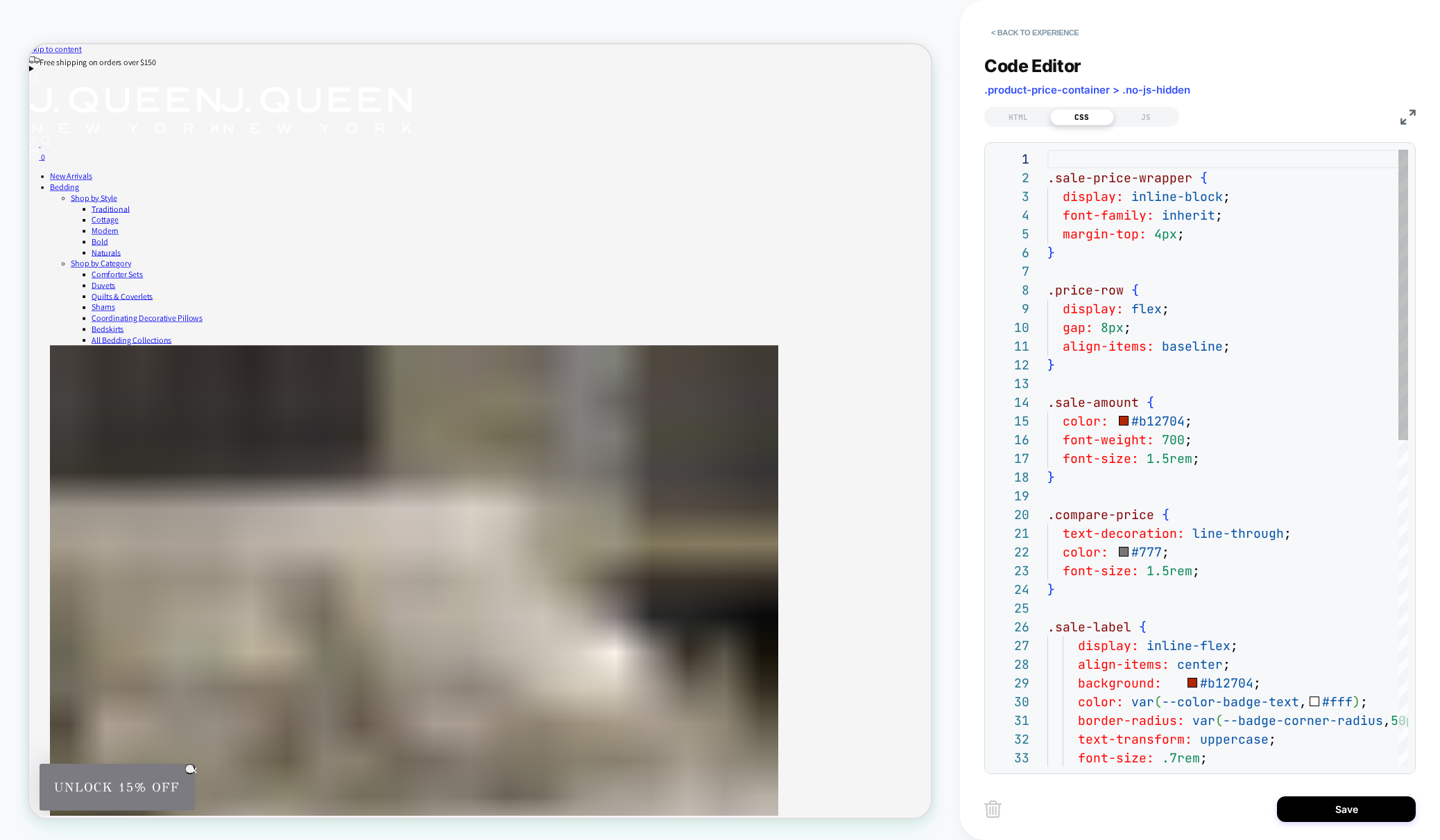
scroll to position [187, 0]
click at [1108, 328] on div ".sale-price-wrapper { display: inline-block ; font-family: inherit ; margin-top…" at bounding box center [1262, 805] width 430 height 1310
click at [1049, 158] on div ".sale-price-wrapper { display: inline-block ; font-family: inherit ; margin-top…" at bounding box center [1262, 805] width 430 height 1310
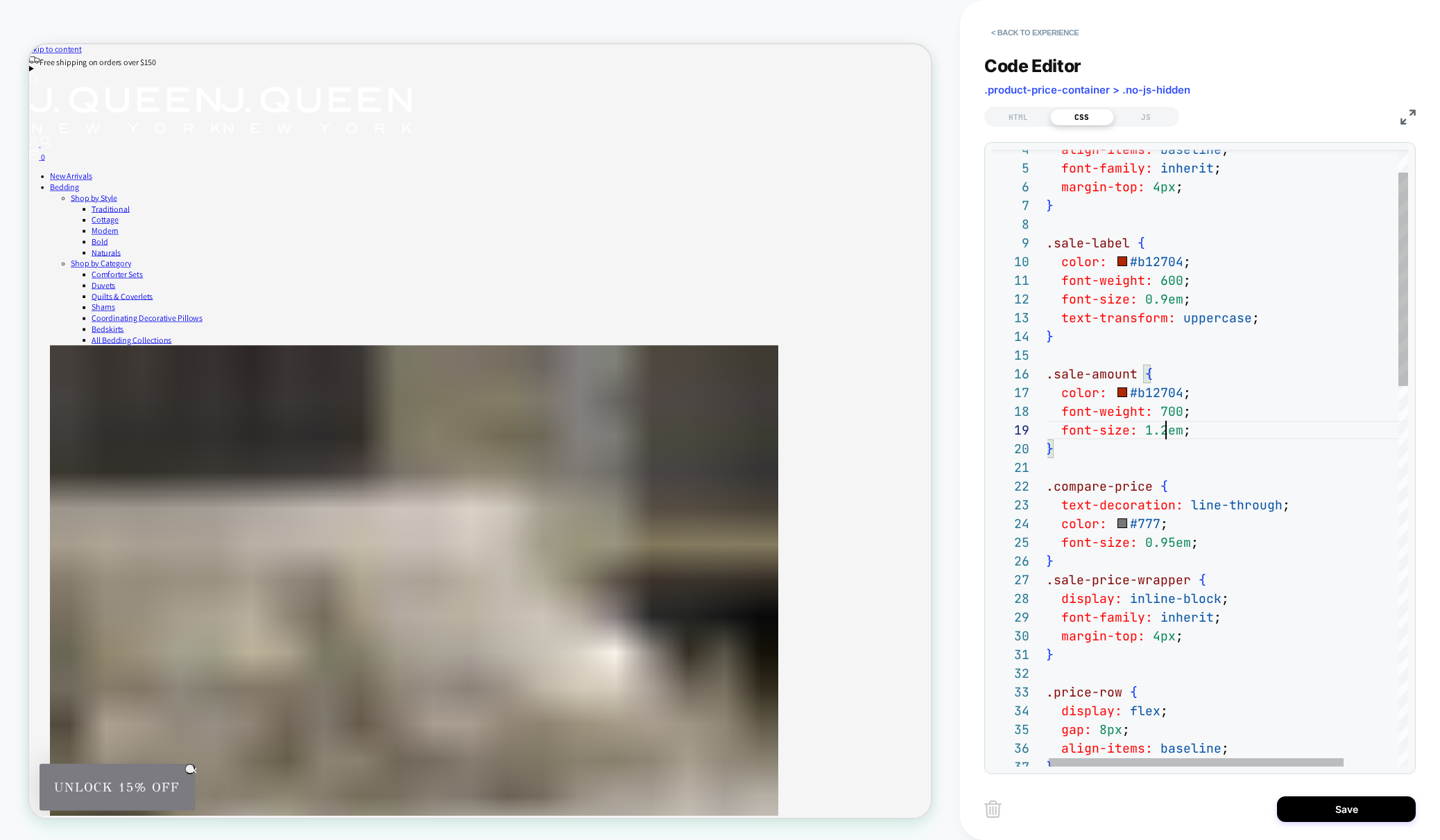
scroll to position [150, 120]
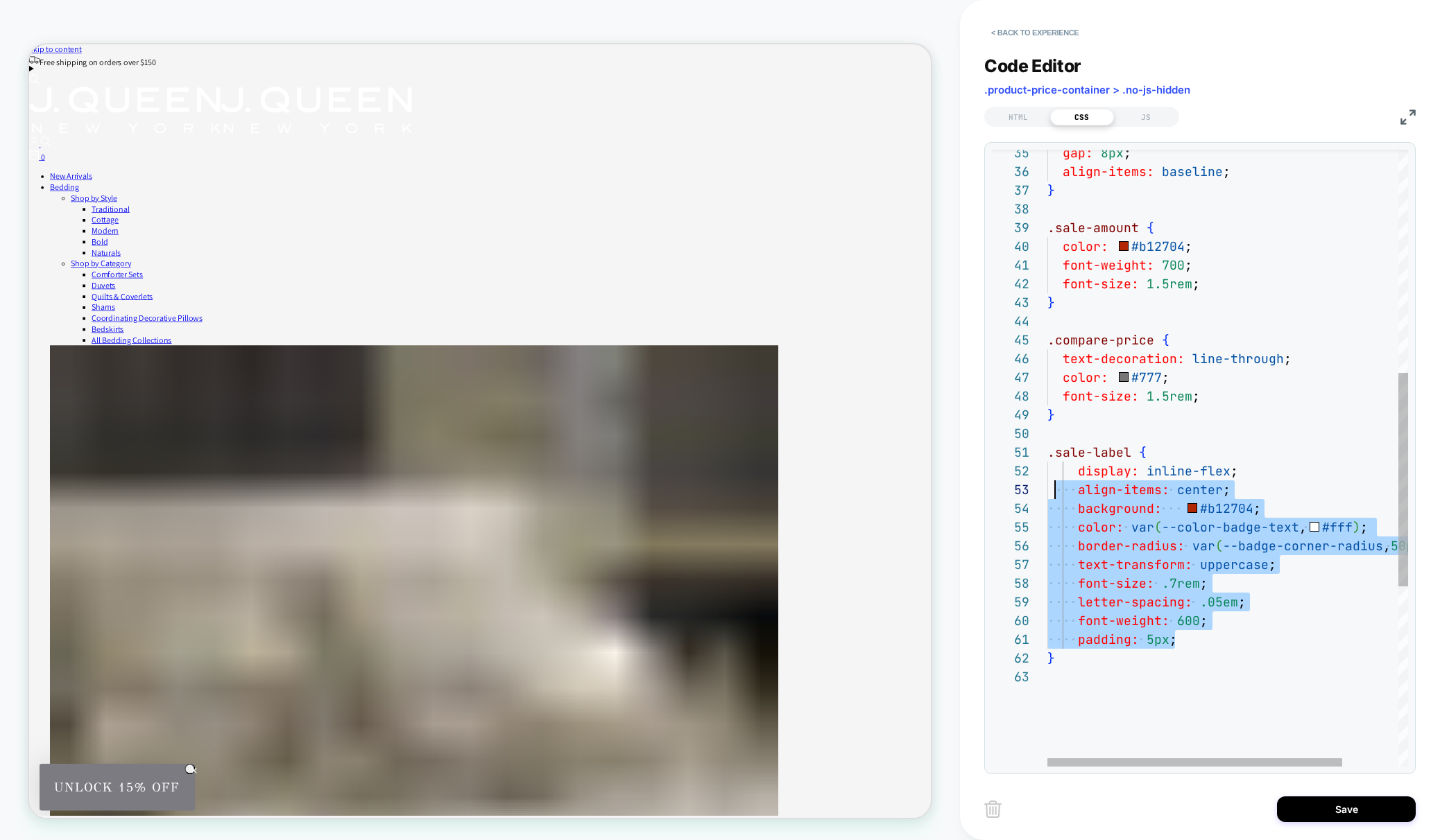
scroll to position [19, 0]
drag, startPoint x: 1188, startPoint y: 642, endPoint x: 1043, endPoint y: 474, distance: 221.9
click at [1048, 474] on div "gap: 8px ; align-items: baseline ; } .sale-amount { color: #b12704 ; font-weigh…" at bounding box center [1262, 396] width 430 height 1778
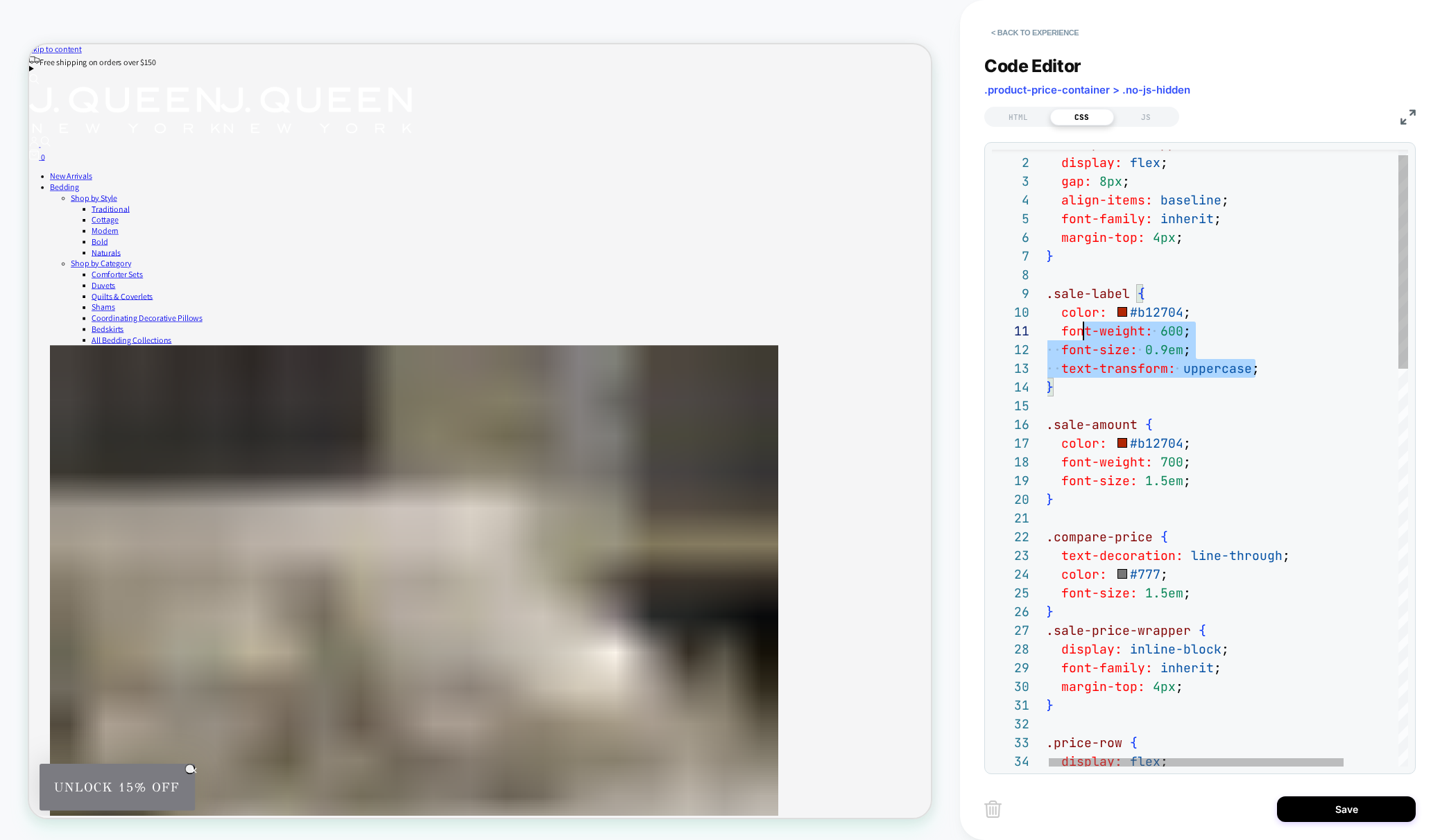
scroll to position [169, 0]
drag, startPoint x: 1275, startPoint y: 368, endPoint x: 1028, endPoint y: 308, distance: 254.2
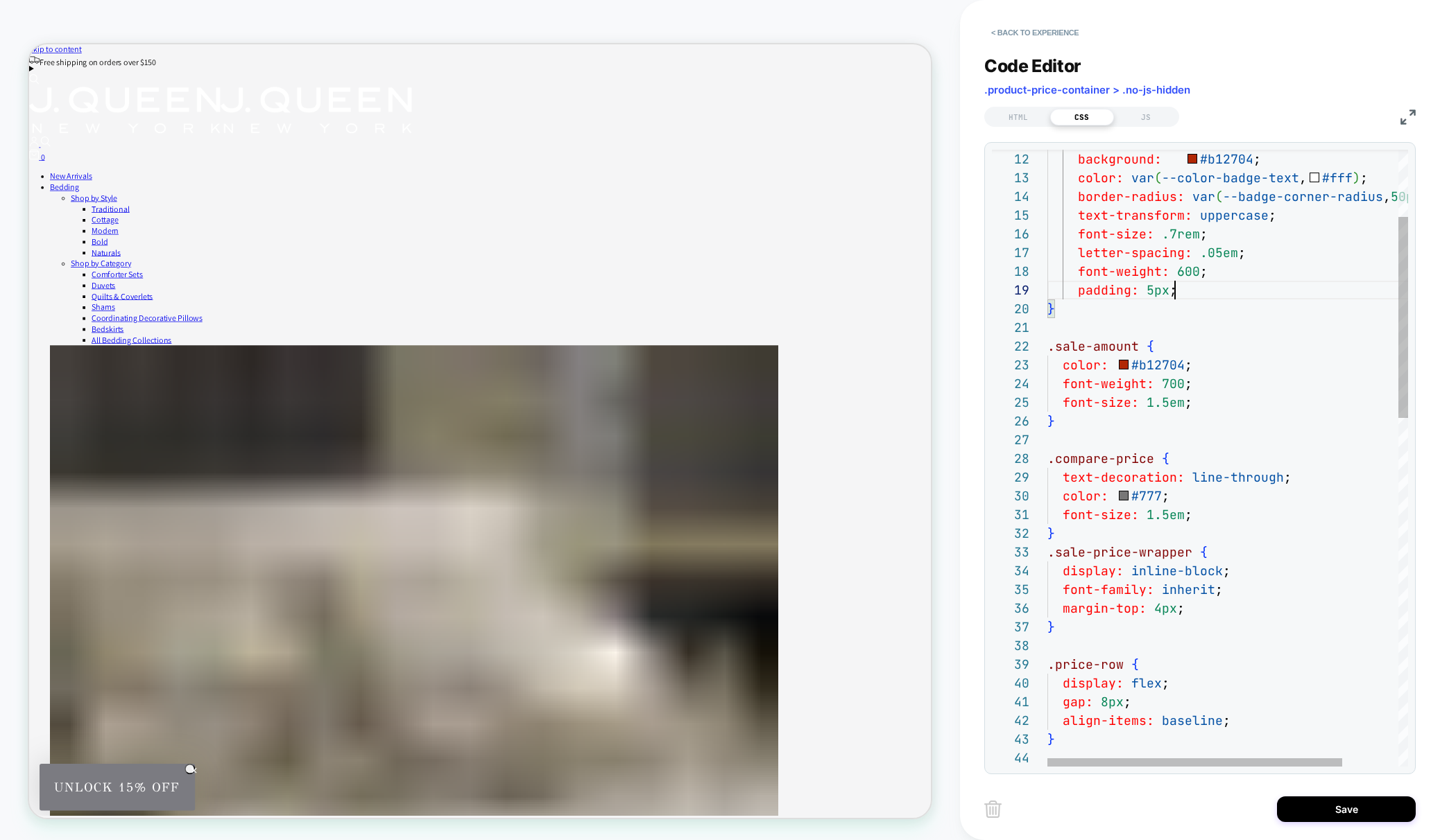
drag, startPoint x: 1046, startPoint y: 553, endPoint x: 1061, endPoint y: 573, distance: 25.0
click at [1069, 586] on div "33 34 32 31 29 30 27 28 26 24 25 23 21 22 20 13 12 14 15 16 17 18 19 35 36 37 3…" at bounding box center [1200, 458] width 416 height 618
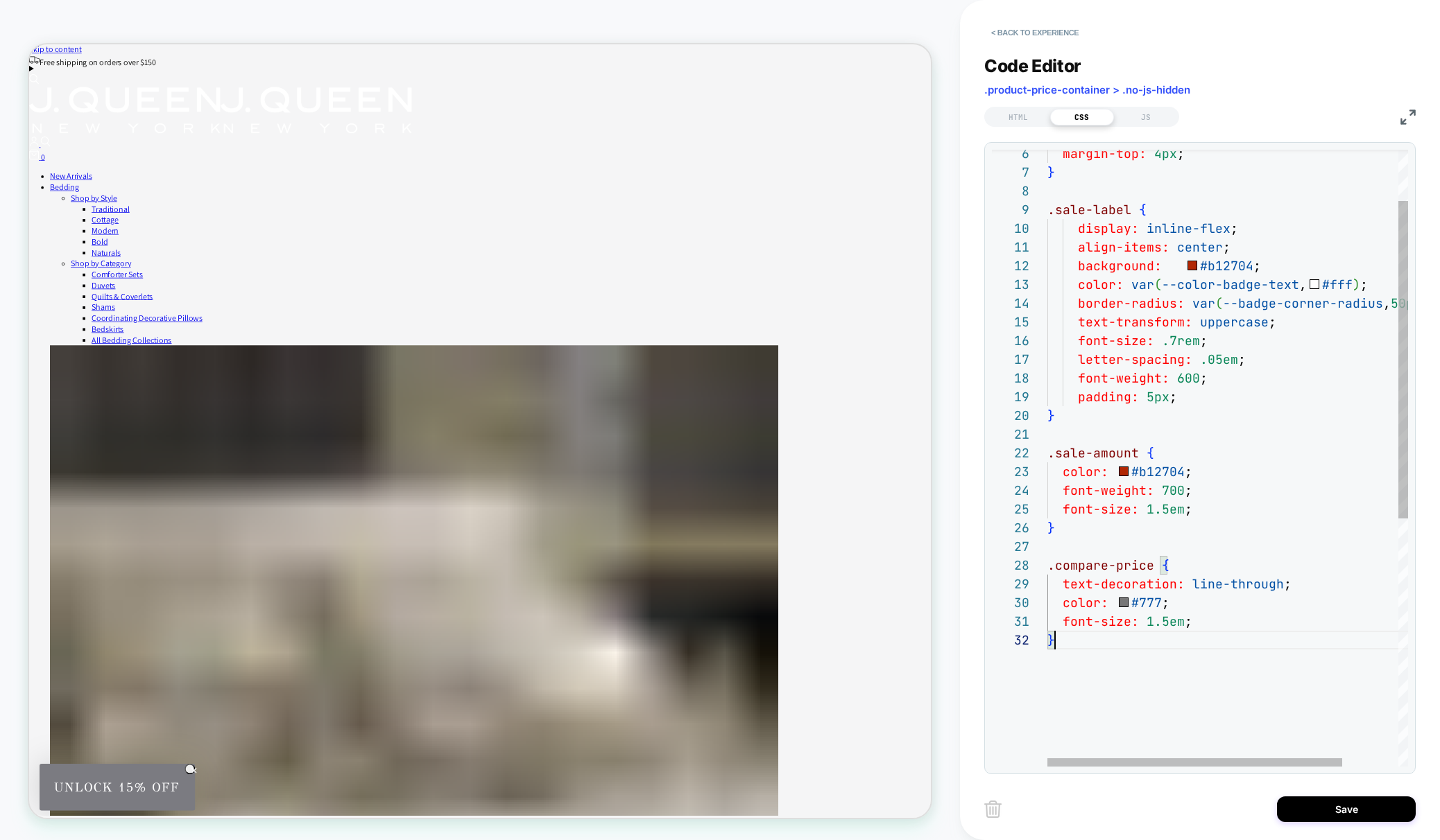
scroll to position [19, 8]
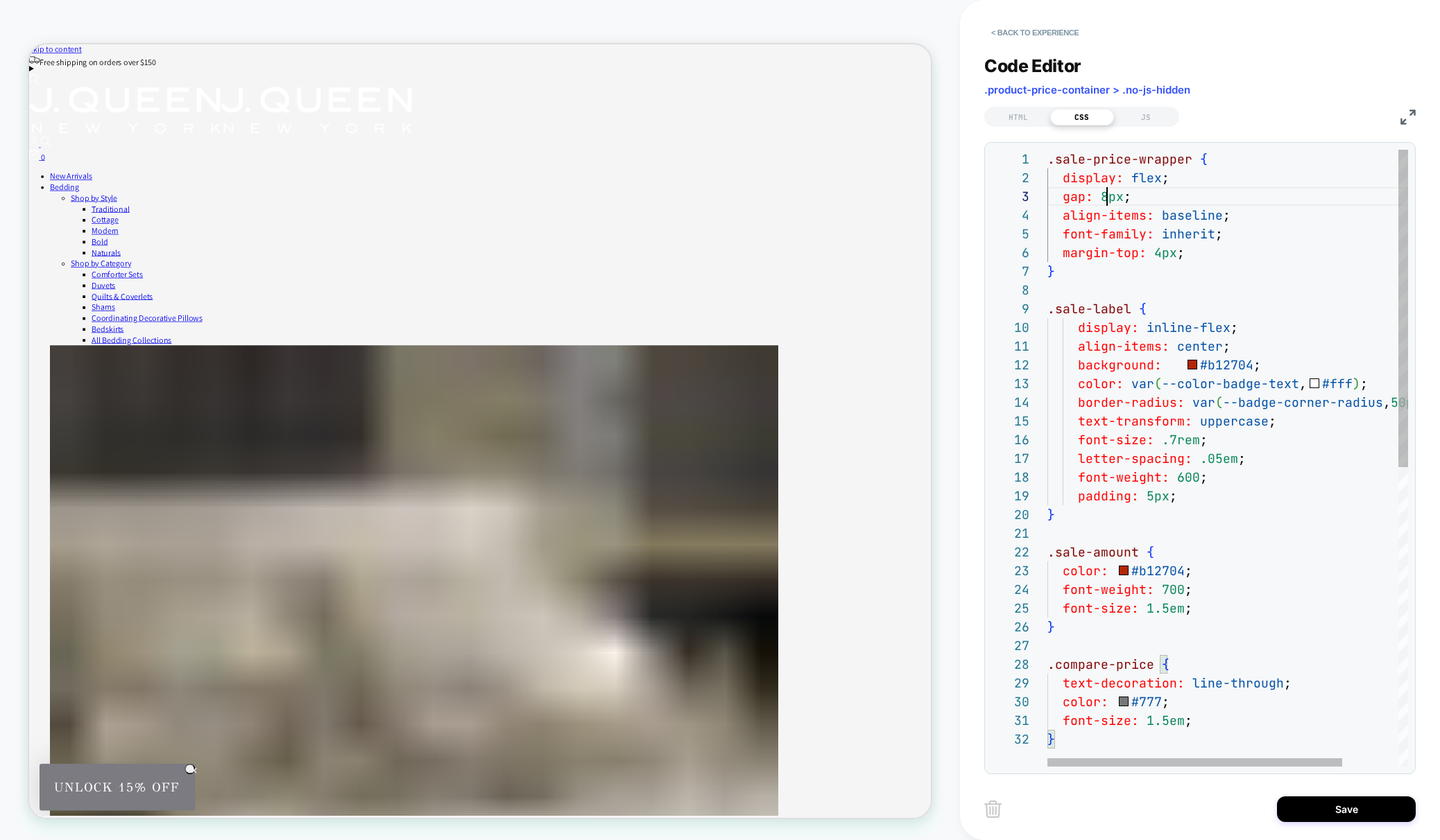
drag, startPoint x: 1107, startPoint y: 197, endPoint x: 1123, endPoint y: 235, distance: 41.2
click at [1108, 201] on span "8px" at bounding box center [1112, 197] width 23 height 16
click at [1199, 230] on div "} font-size: 1.5em ; color: #777 ; text-decoration: line-through ; .compare-pri…" at bounding box center [1262, 748] width 430 height 1198
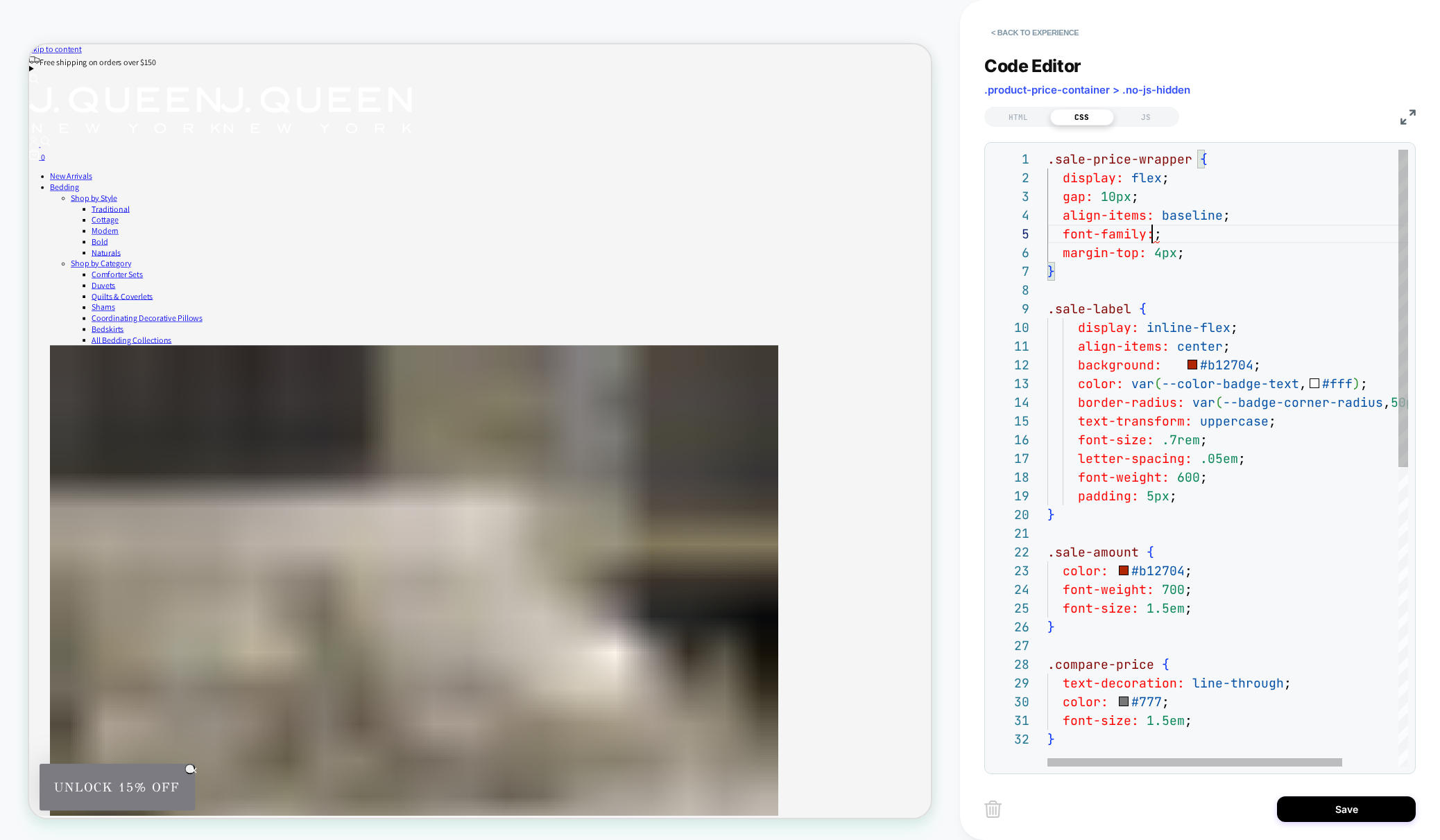
scroll to position [74, 165]
click at [1184, 216] on div "} font-size: 1.5em ; color: #777 ; text-decoration: line-through ; .compare-pri…" at bounding box center [1262, 748] width 430 height 1198
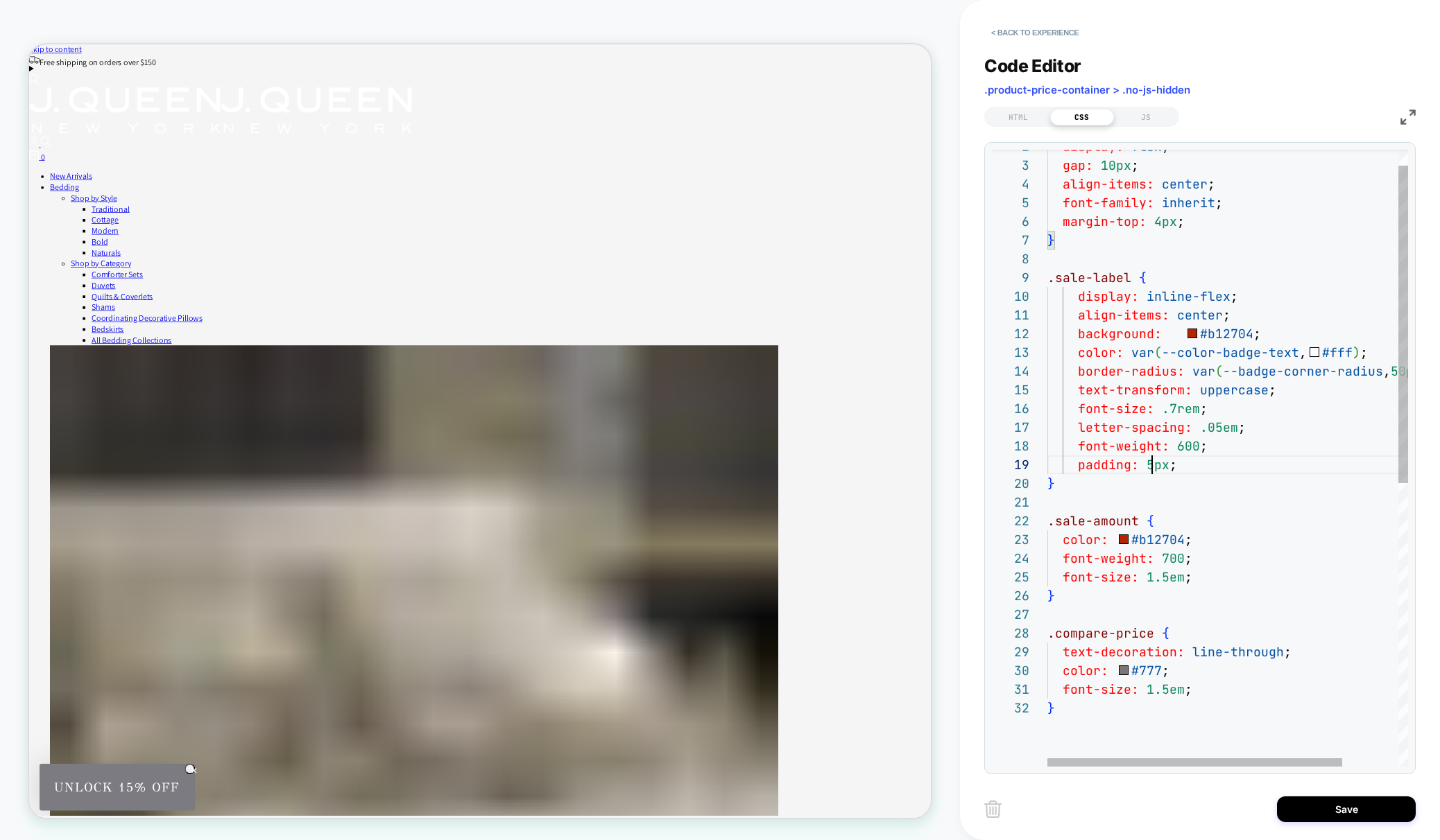
click at [1150, 465] on div "} font-size: 1.5em ; color: #777 ; text-decoration: line-through ; .compare-pri…" at bounding box center [1262, 717] width 430 height 1198
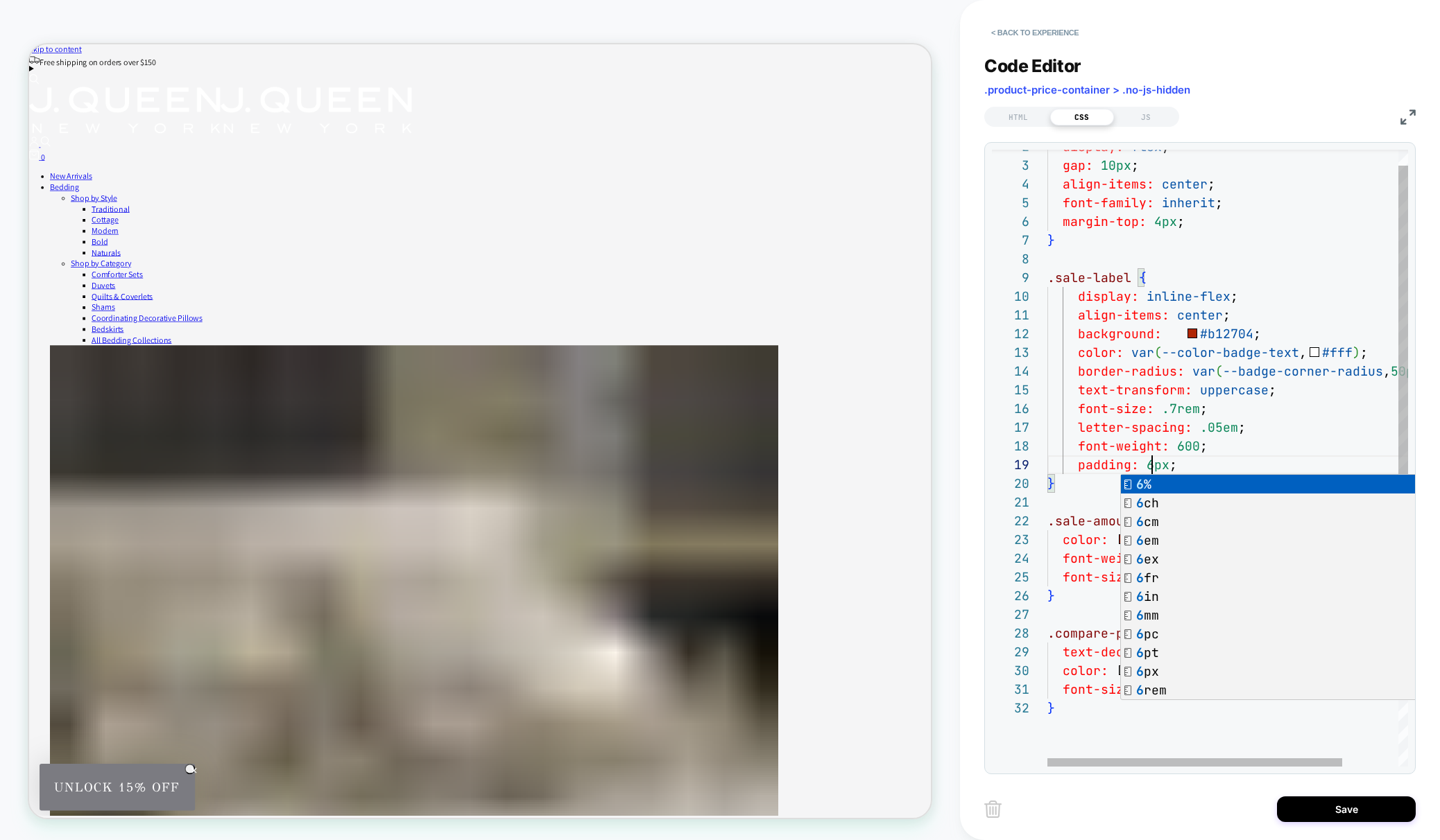
click at [1250, 342] on div "} font-size: 1.5em ; color: #777 ; text-decoration: line-through ; .compare-pri…" at bounding box center [1262, 717] width 430 height 1198
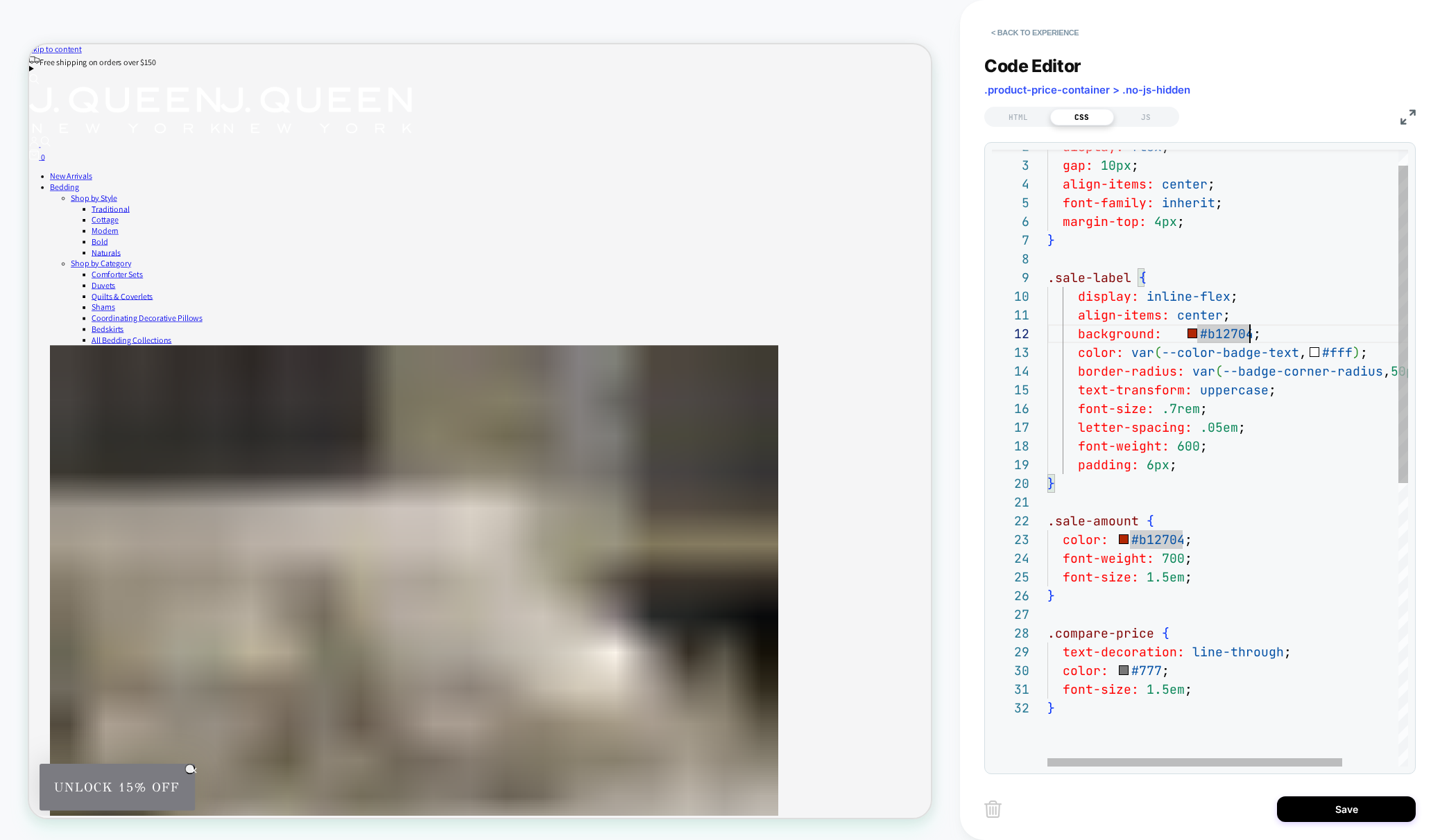
click at [1235, 332] on div "} font-size: 1.5em ; color: #777 ; text-decoration: line-through ; .compare-pri…" at bounding box center [1262, 717] width 430 height 1198
click at [1151, 463] on div "} font-size: 1.5em ; color: #777 ; text-decoration: line-through ; .compare-pri…" at bounding box center [1262, 717] width 430 height 1198
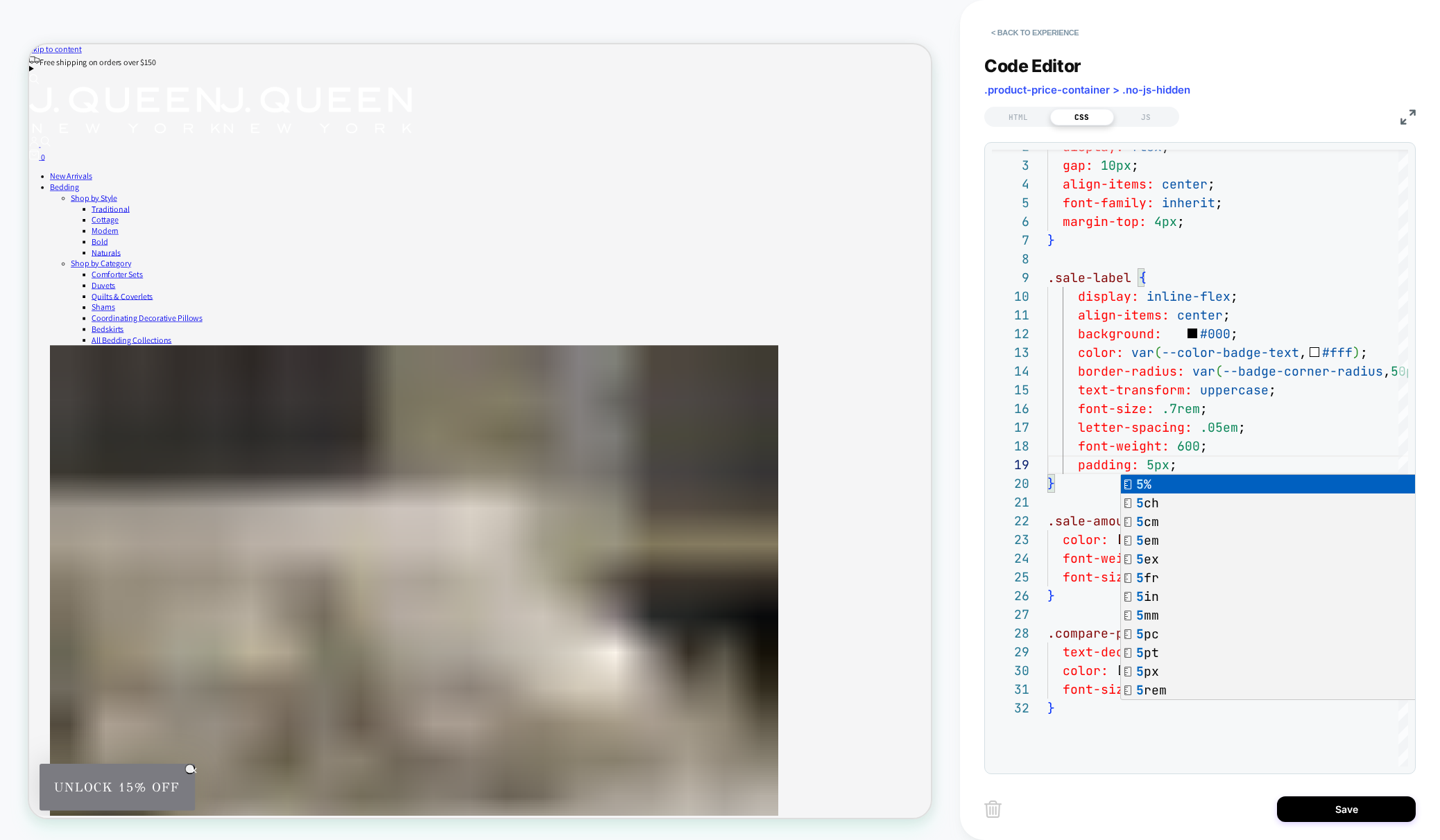
scroll to position [0, 0]
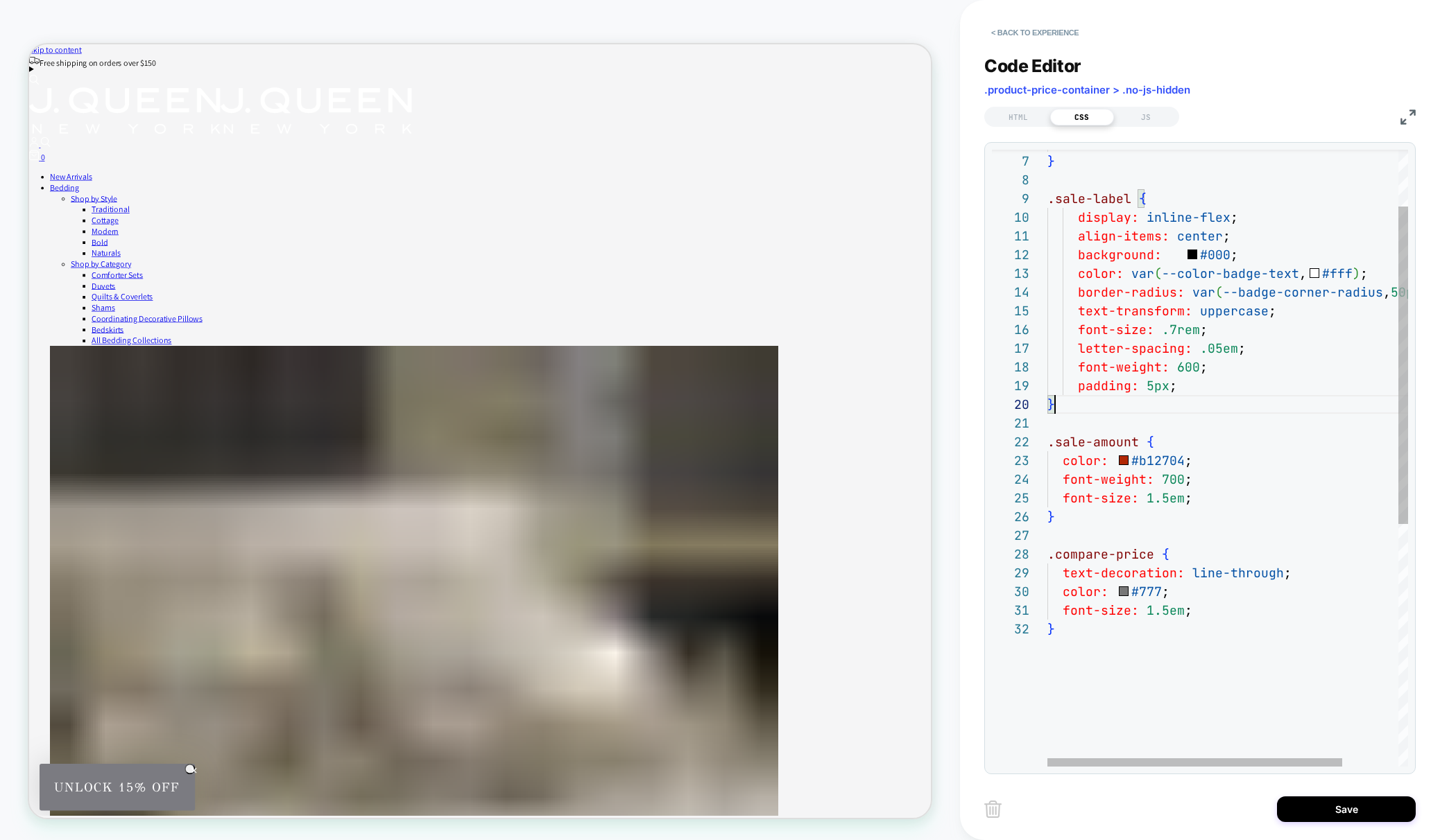
click at [1090, 404] on div "} font-size: 1.5em ; color: #777 ; text-decoration: line-through ; .compare-pri…" at bounding box center [1262, 638] width 430 height 1198
click at [1172, 460] on div "} font-size: 1.5em ; color: #777 ; text-decoration: line-through ; .compare-pri…" at bounding box center [1262, 638] width 430 height 1198
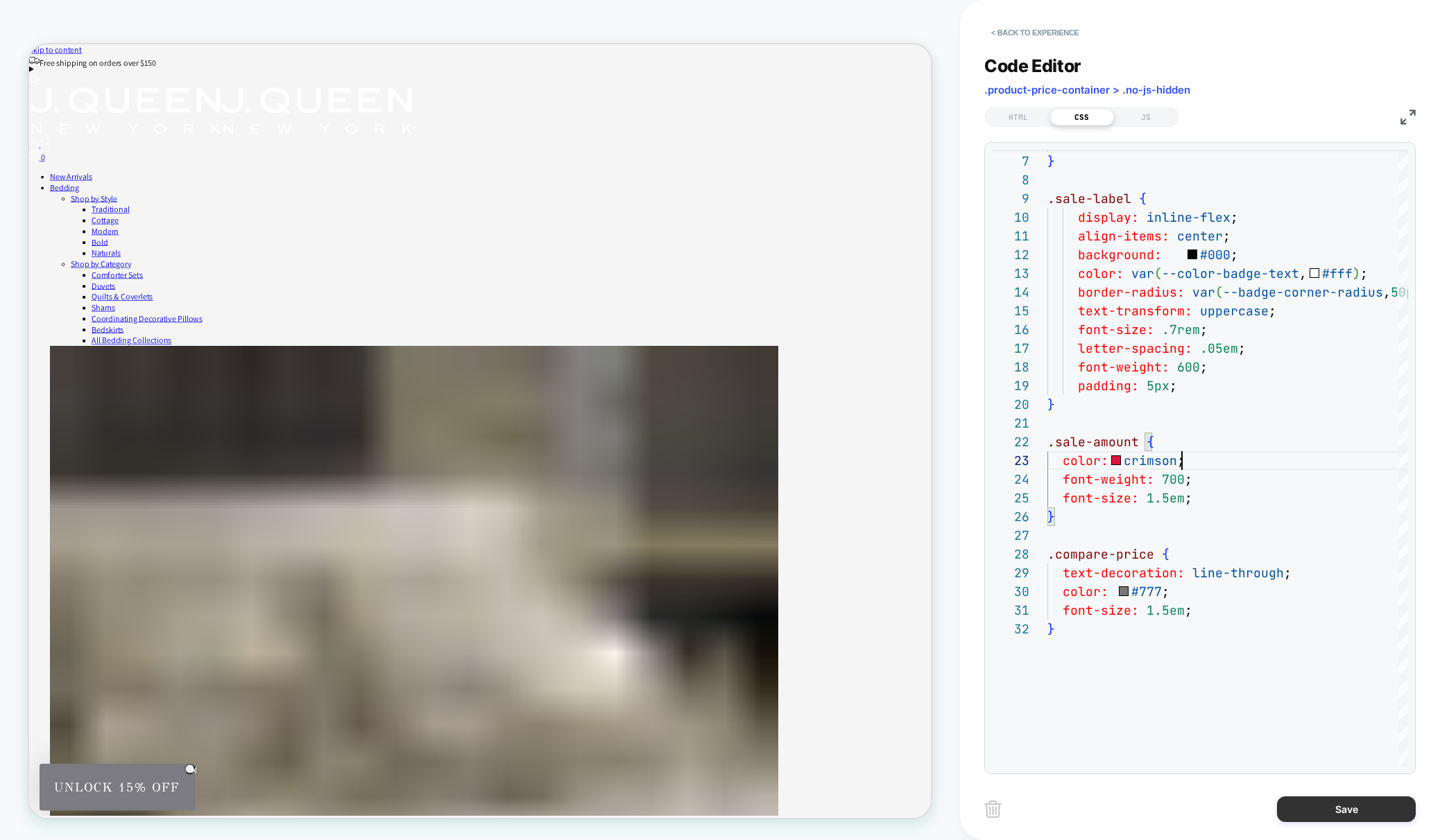
type textarea "**********"
click at [1302, 809] on button "Save" at bounding box center [1345, 809] width 138 height 26
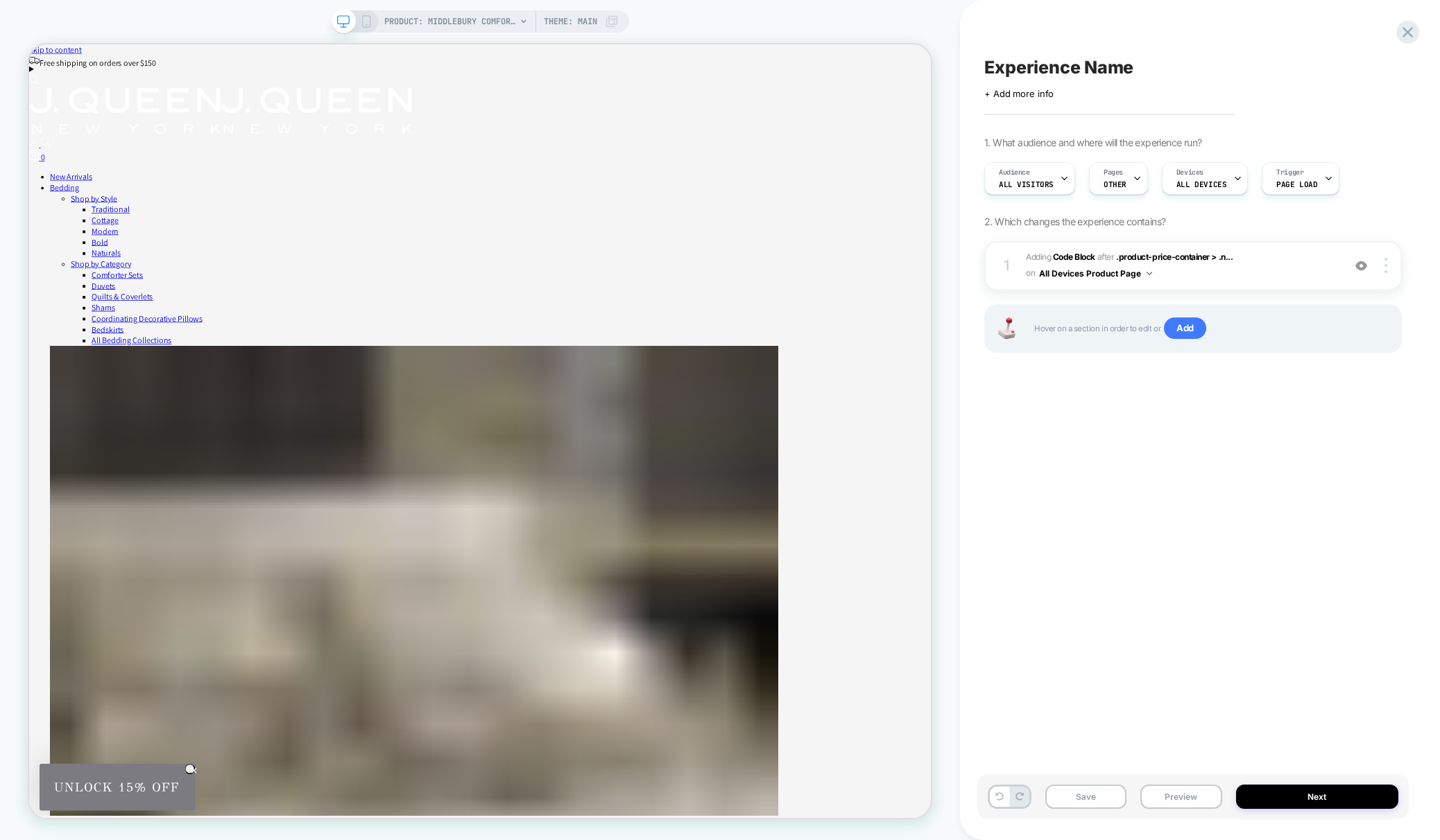
click at [367, 20] on icon at bounding box center [366, 21] width 12 height 12
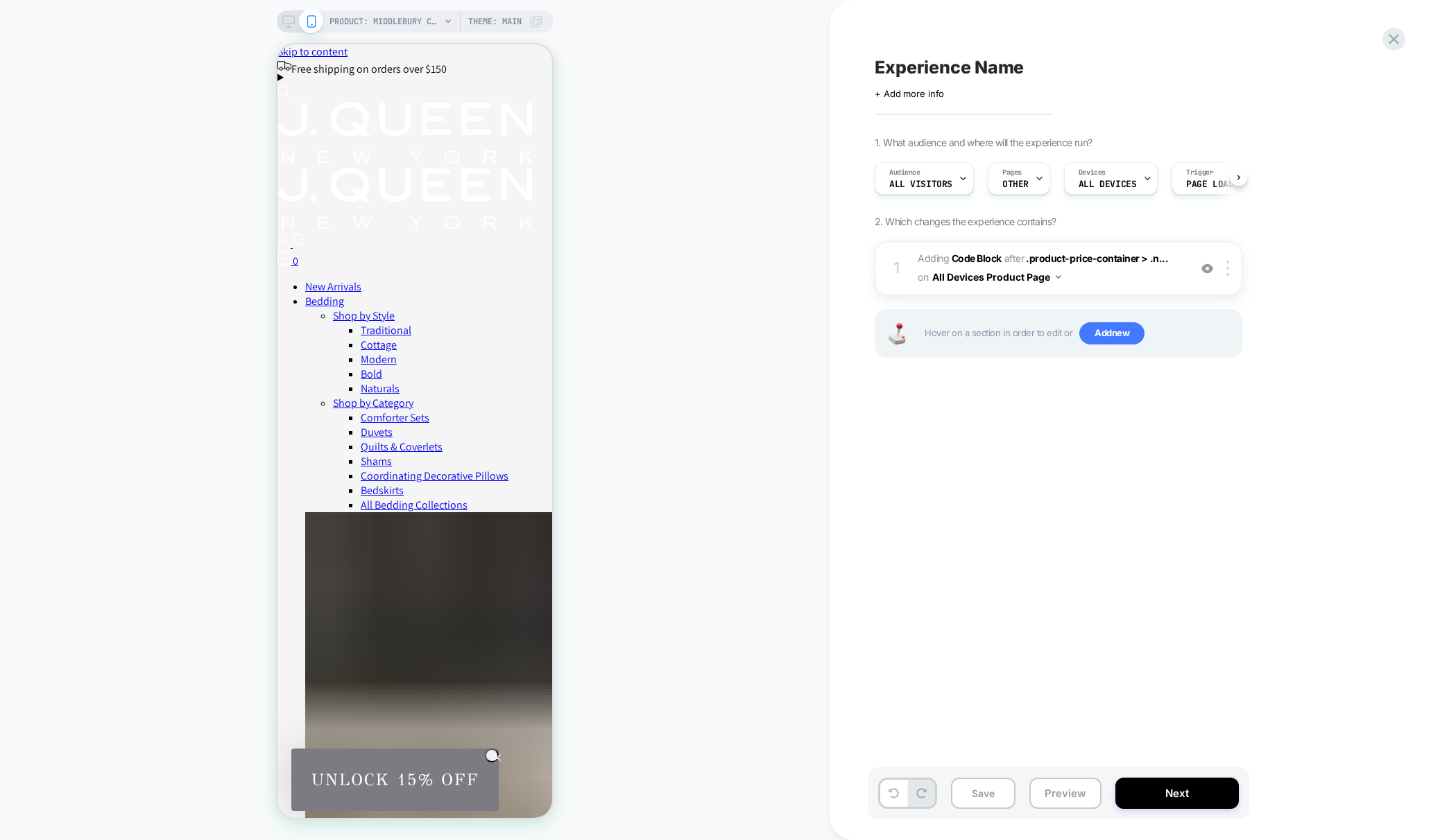
scroll to position [0, 1]
click at [498, 19] on span "Theme: MAIN" at bounding box center [495, 21] width 53 height 22
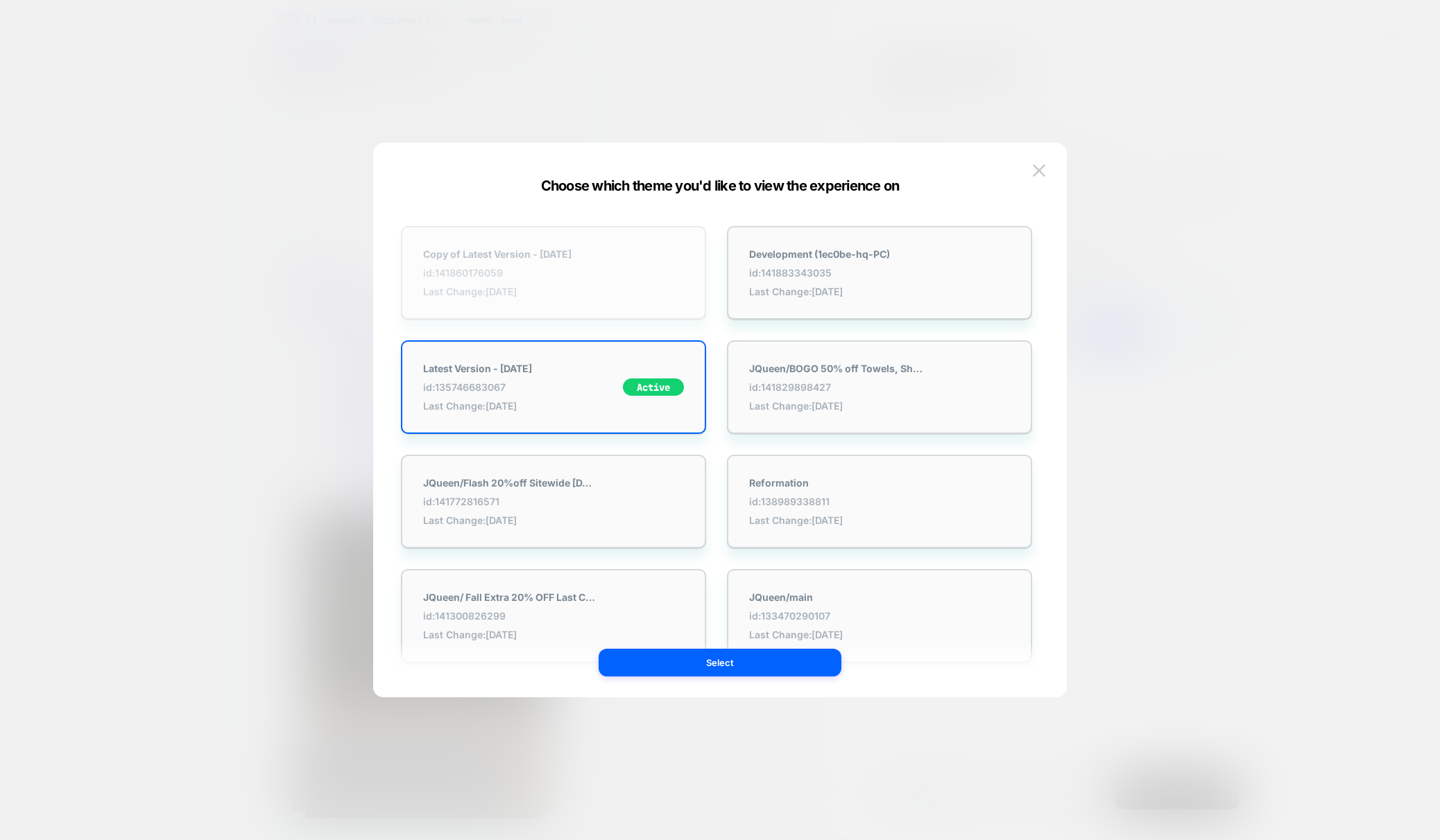
click at [620, 284] on div "Copy of Latest Version - Sept 4 id: 141860176059 Last Change: 10/10/2025" at bounding box center [554, 273] width 306 height 94
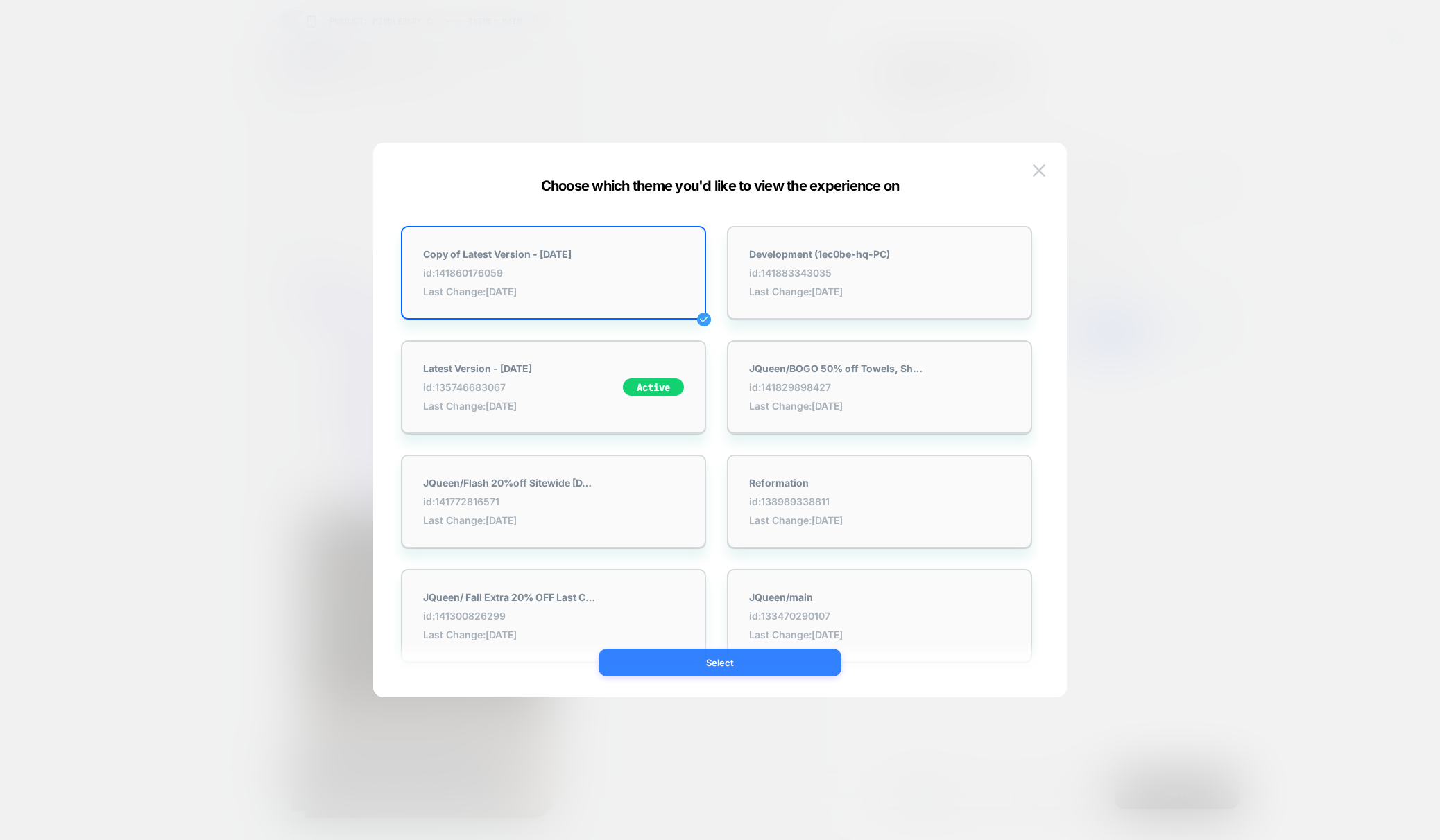
click at [805, 673] on button "Select" at bounding box center [720, 662] width 243 height 28
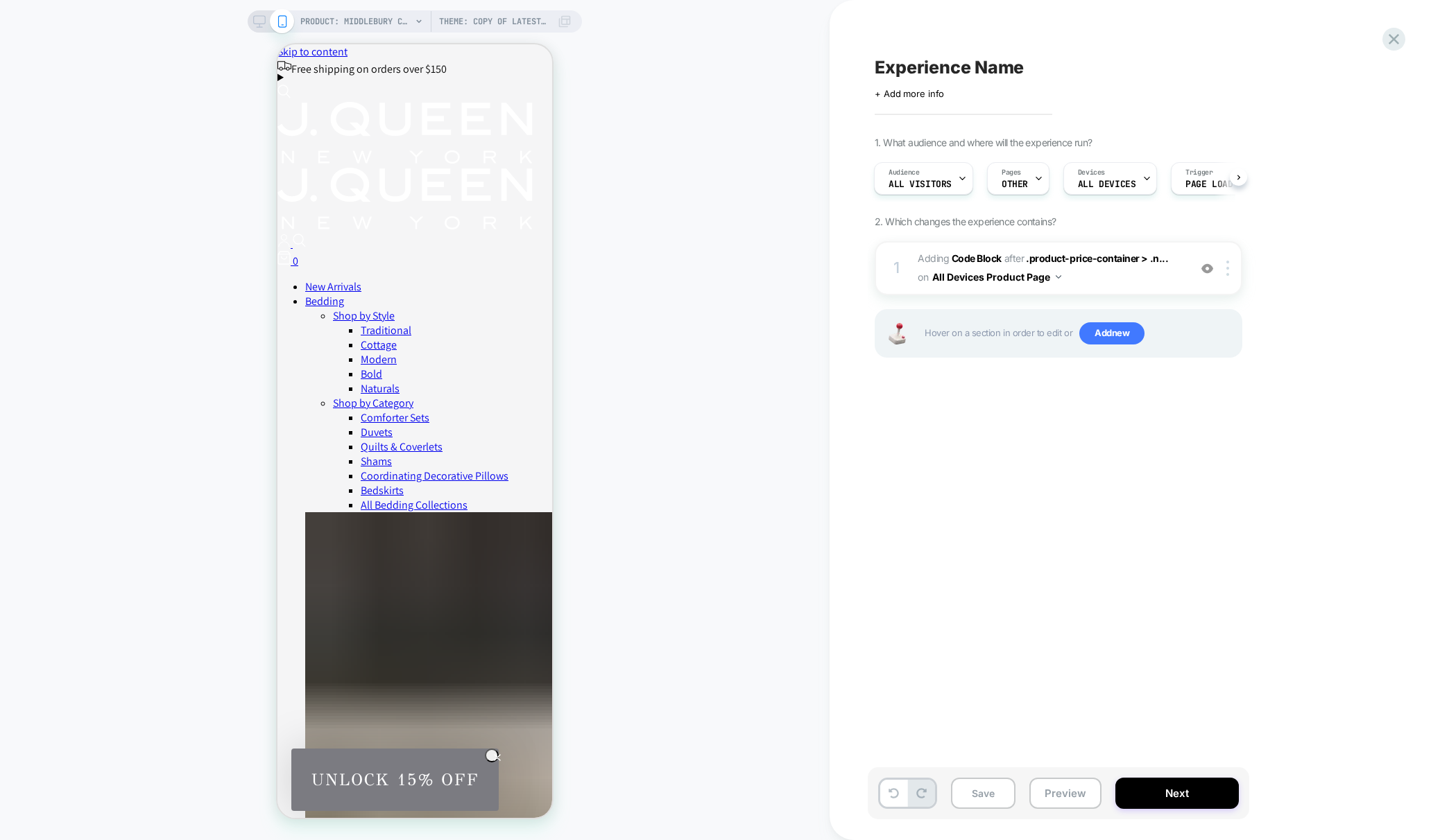
scroll to position [0, 1]
click at [1067, 800] on button "Preview" at bounding box center [1066, 793] width 73 height 32
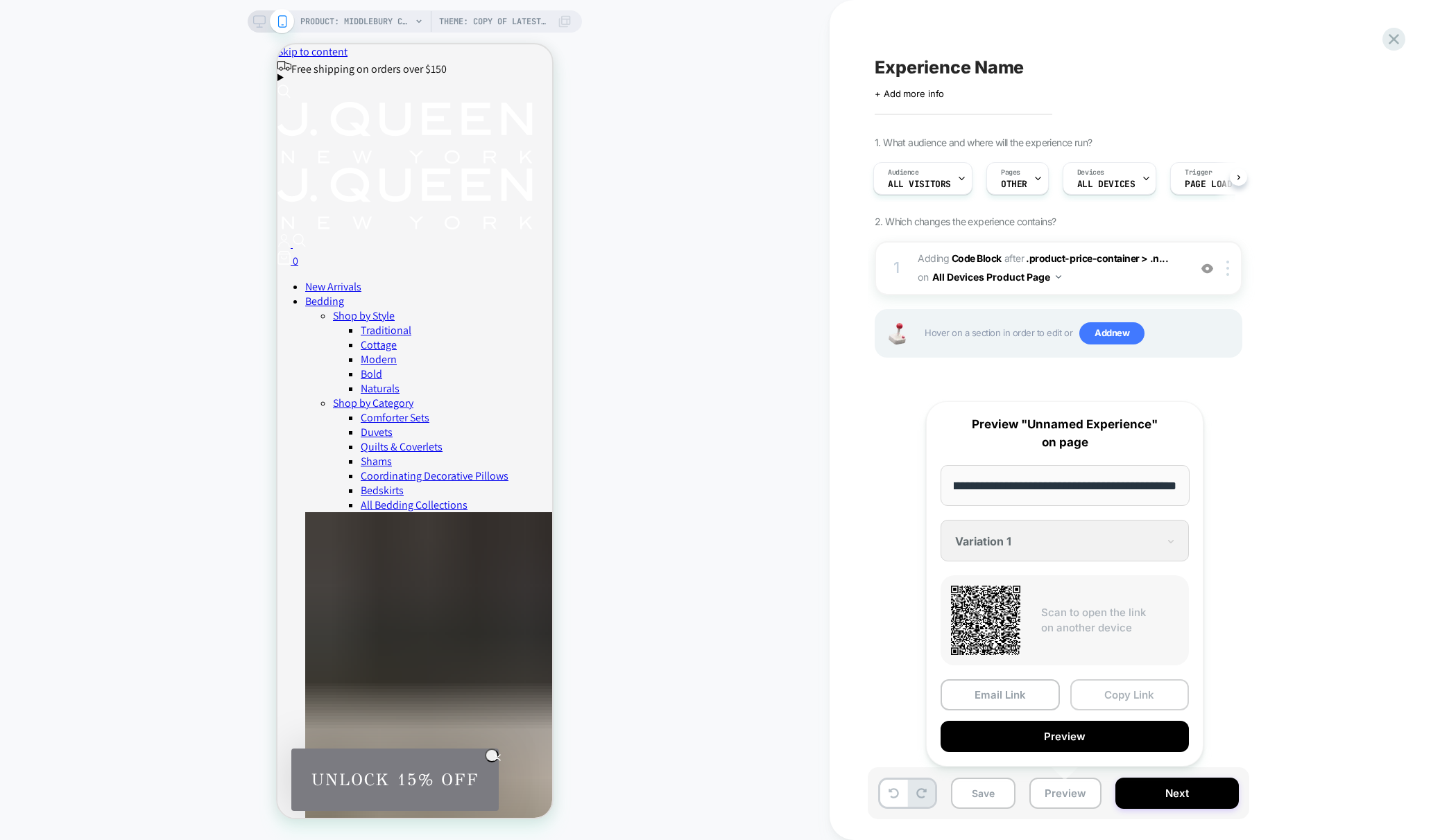
scroll to position [0, 0]
click at [1113, 685] on button "Copy Link" at bounding box center [1130, 695] width 119 height 32
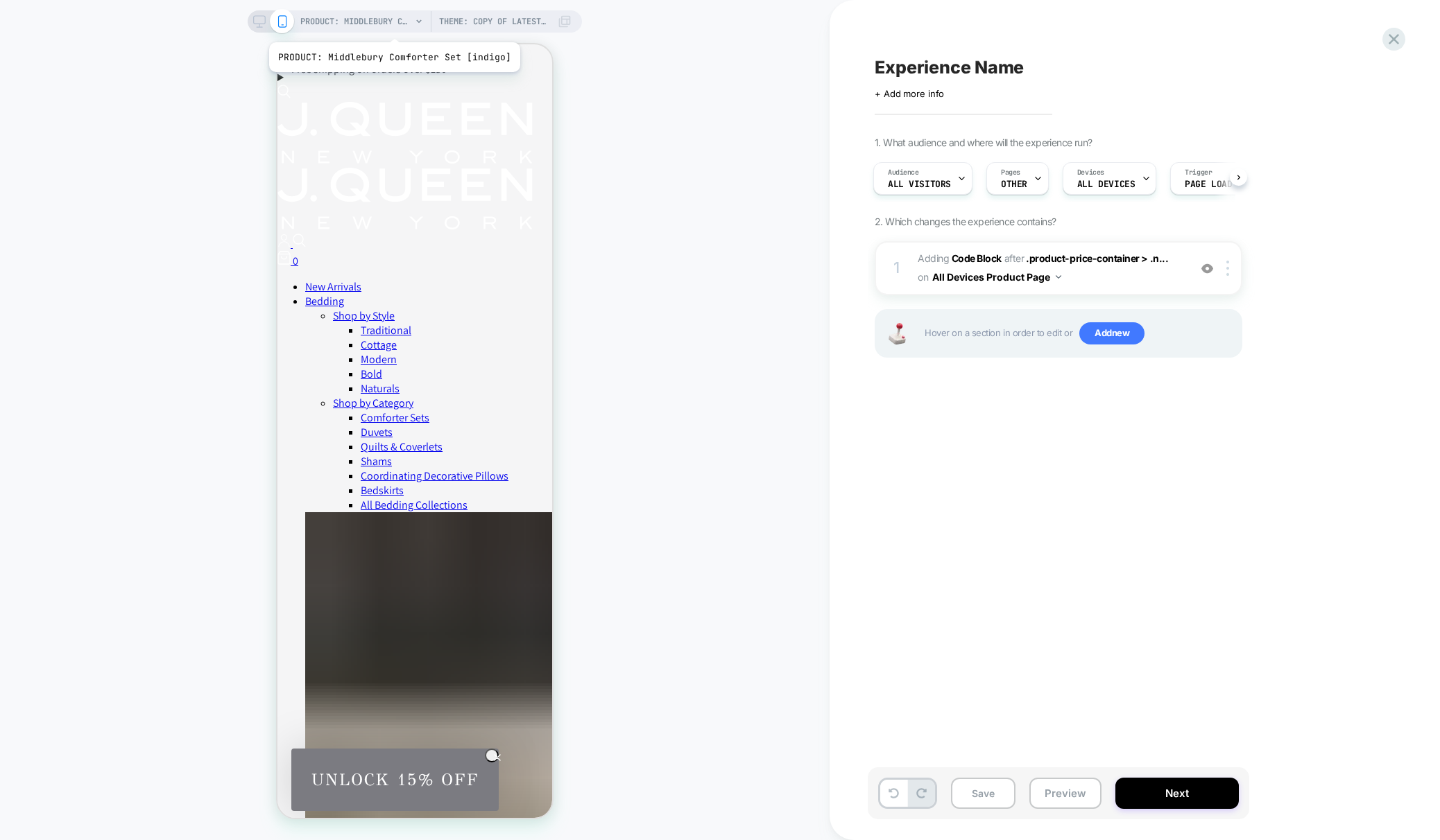
click at [391, 24] on span "PRODUCT: Middlebury Comforter Set [indigo]" at bounding box center [356, 21] width 111 height 22
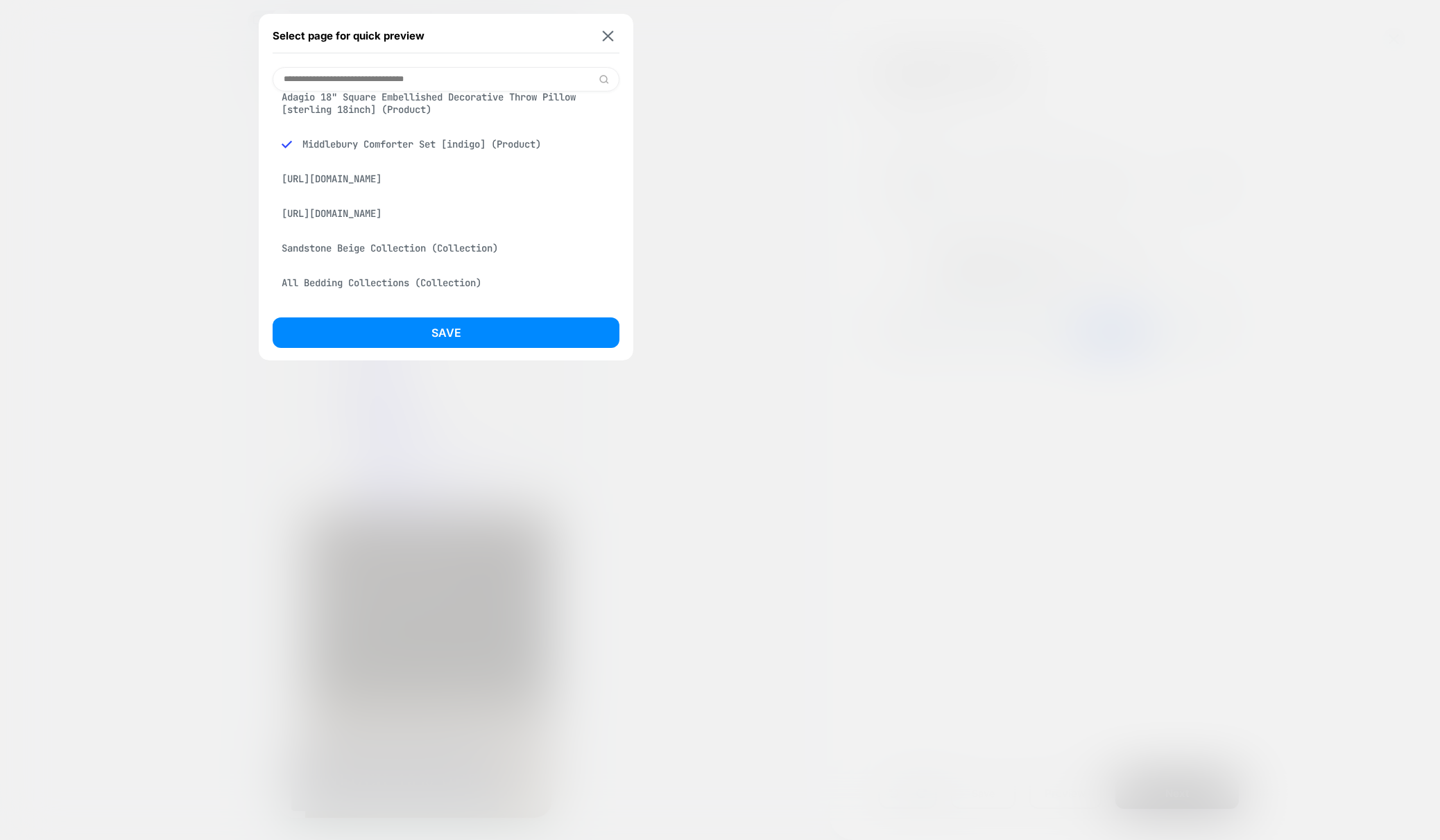
scroll to position [33, 0]
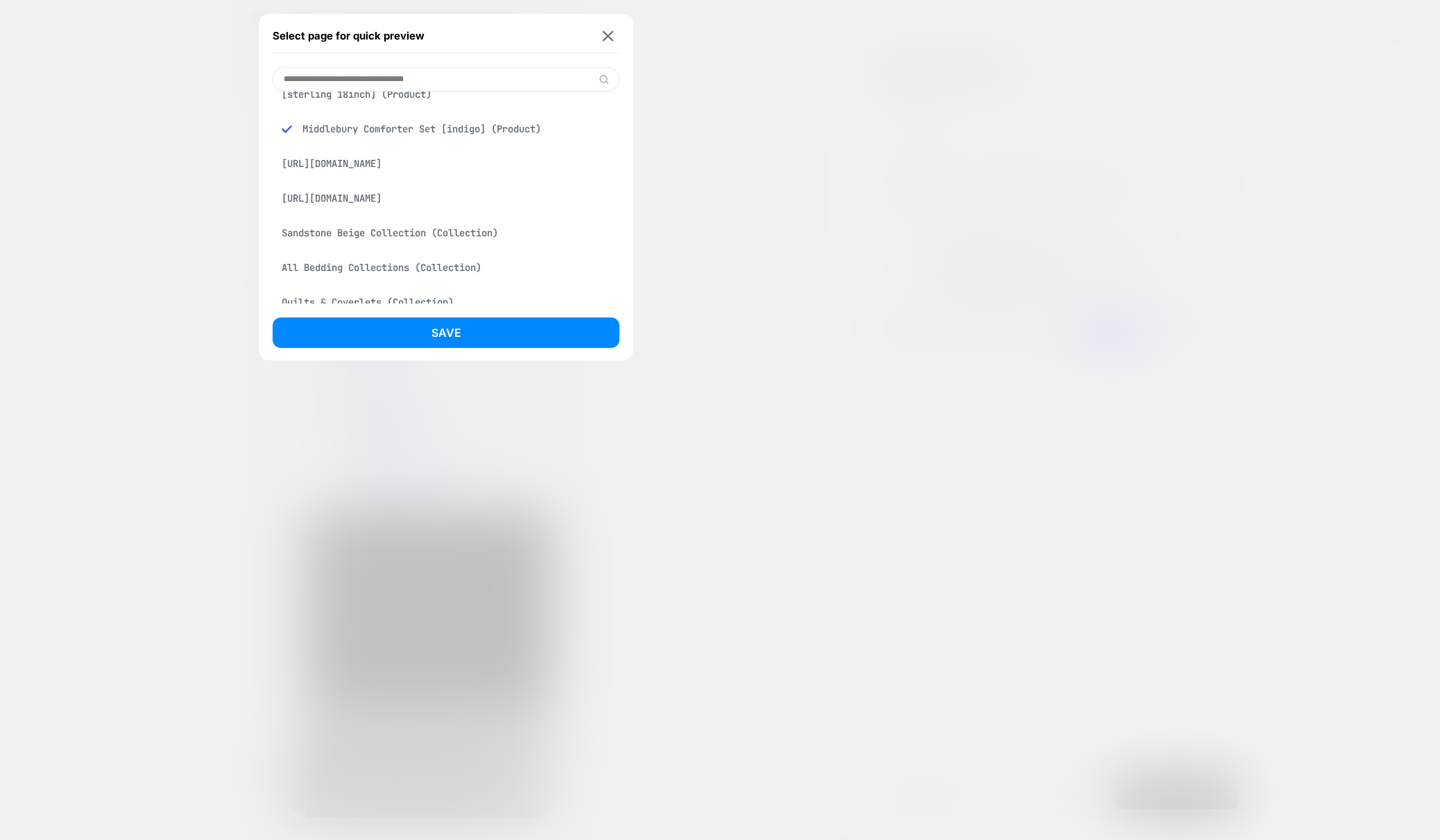
click at [417, 246] on div "Sandstone Beige Collection (Collection)" at bounding box center [445, 233] width 347 height 27
click at [519, 334] on button "Save" at bounding box center [445, 333] width 347 height 31
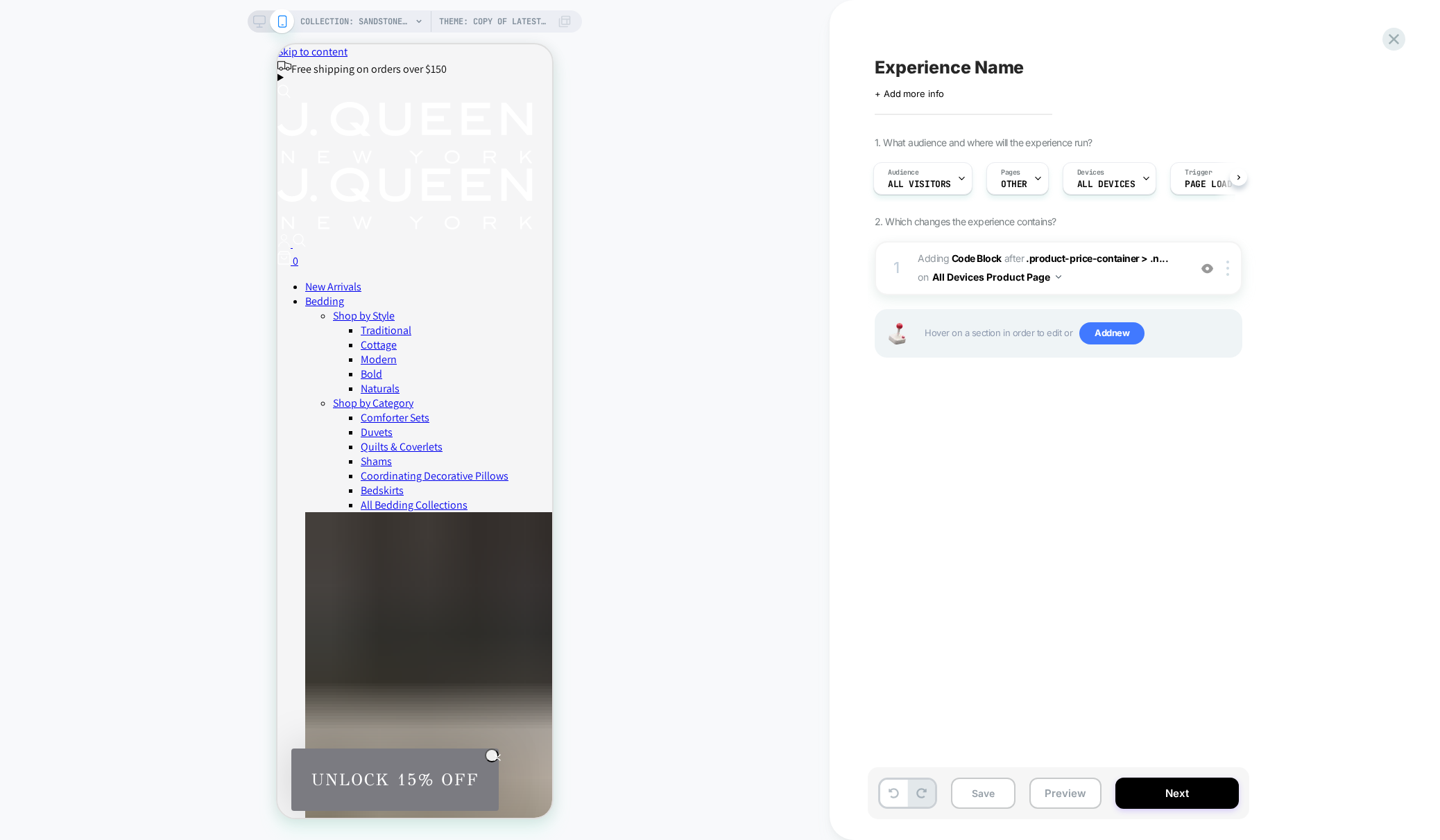
scroll to position [0, 2]
drag, startPoint x: 249, startPoint y: 468, endPoint x: 270, endPoint y: 463, distance: 21.6
click at [249, 468] on div "COLLECTION: Sandstone Beige Collection (Category) Theme: Copy of Latest Version…" at bounding box center [414, 420] width 830 height 812
click at [237, 433] on div "COLLECTION: Sandstone Beige Collection (Category) Theme: Copy of Latest Version…" at bounding box center [414, 420] width 830 height 812
drag, startPoint x: 244, startPoint y: 313, endPoint x: 272, endPoint y: 306, distance: 28.9
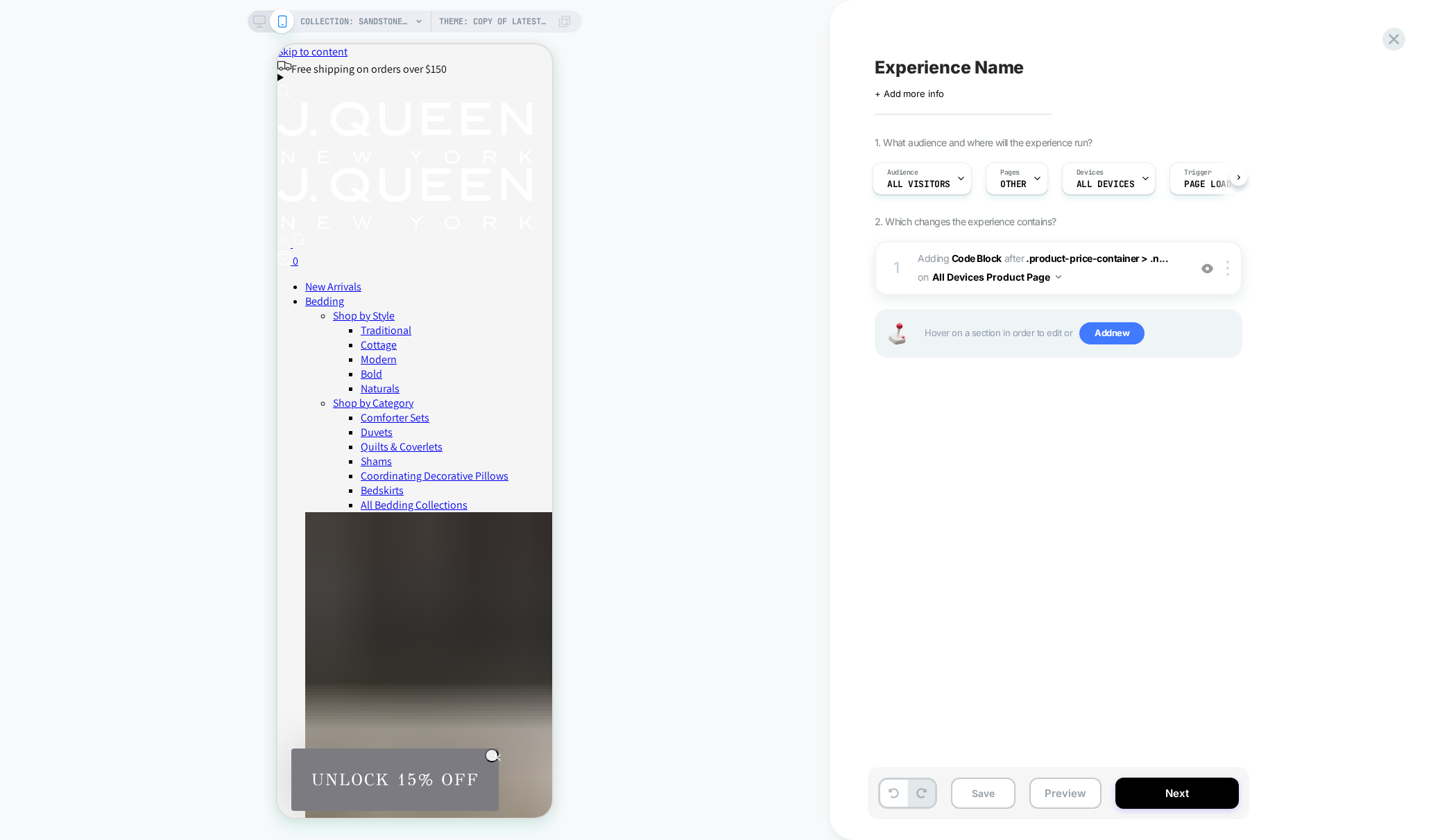
click at [250, 312] on div "COLLECTION: Sandstone Beige Collection (Category) Theme: Copy of Latest Version…" at bounding box center [414, 420] width 830 height 812
click at [409, 19] on span "COLLECTION: Sandstone Beige Collection (Category)" at bounding box center [356, 21] width 111 height 22
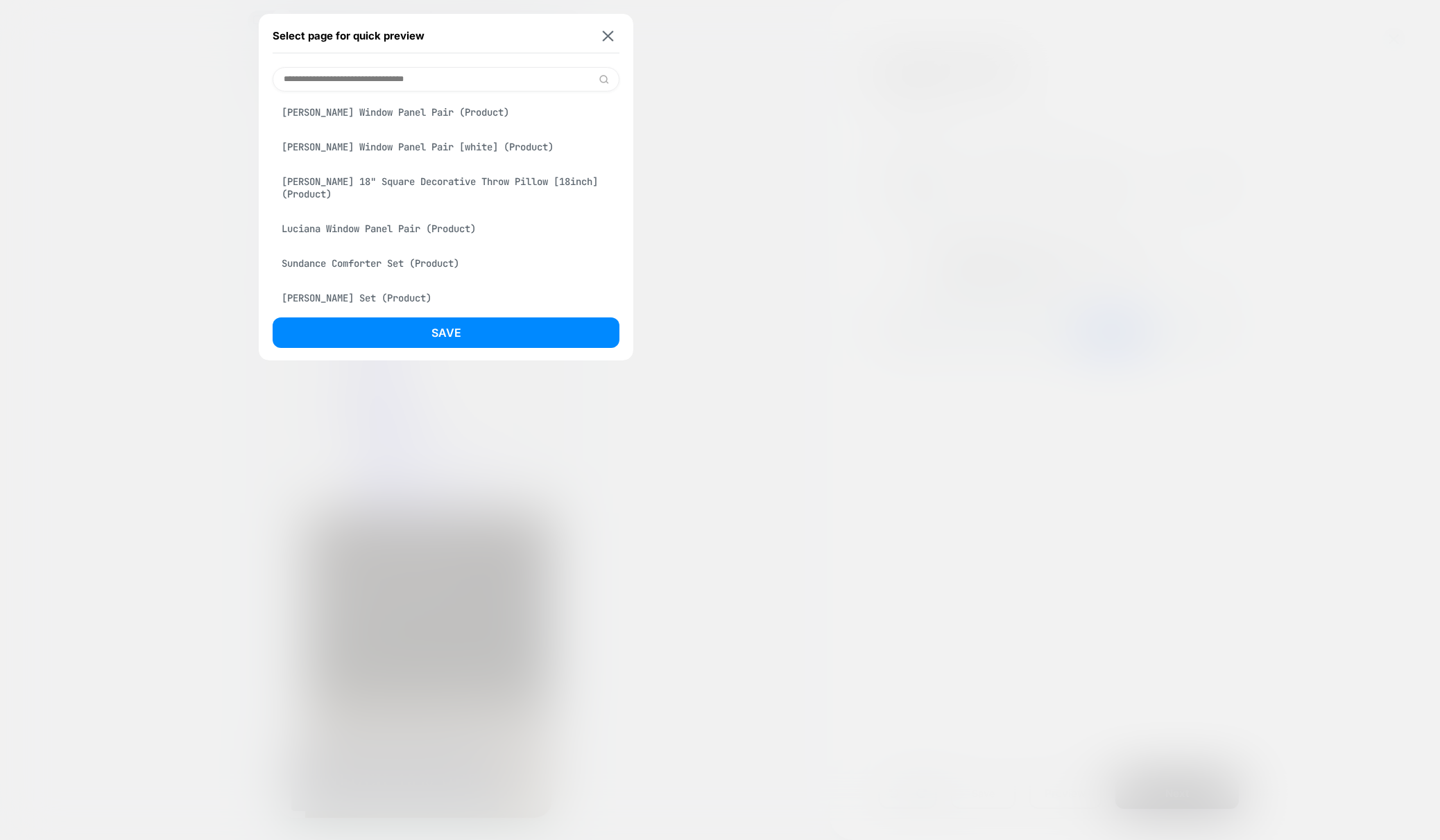
scroll to position [637, 0]
click at [309, 128] on div "[PERSON_NAME] Window Panel Pair (Product)" at bounding box center [445, 116] width 347 height 27
click at [536, 329] on button "Save" at bounding box center [445, 333] width 347 height 31
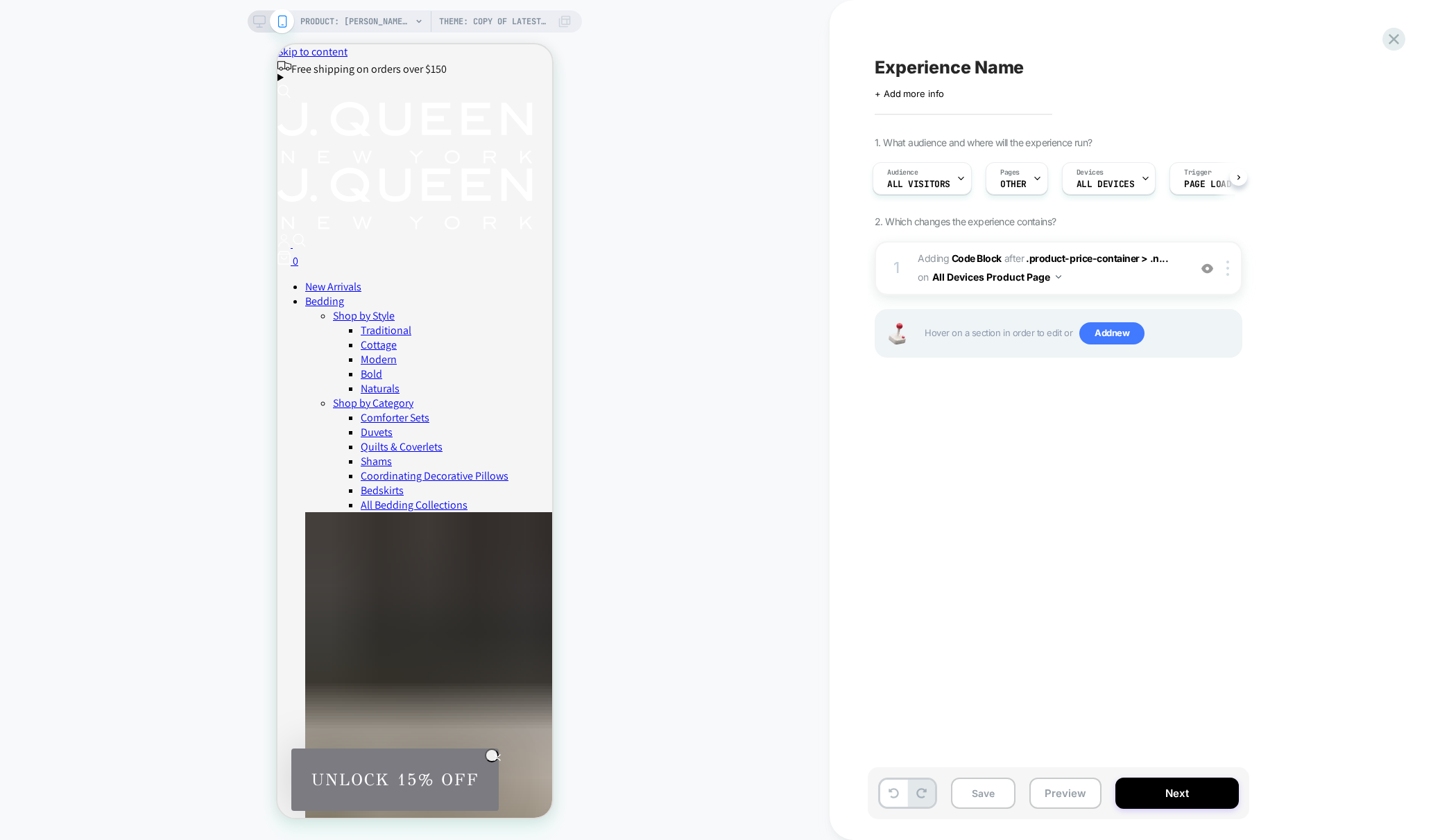
scroll to position [0, 3]
click at [1126, 283] on span "Adding Code Block AFTER .product-price-container > .n... .product-price-contain…" at bounding box center [1049, 268] width 265 height 37
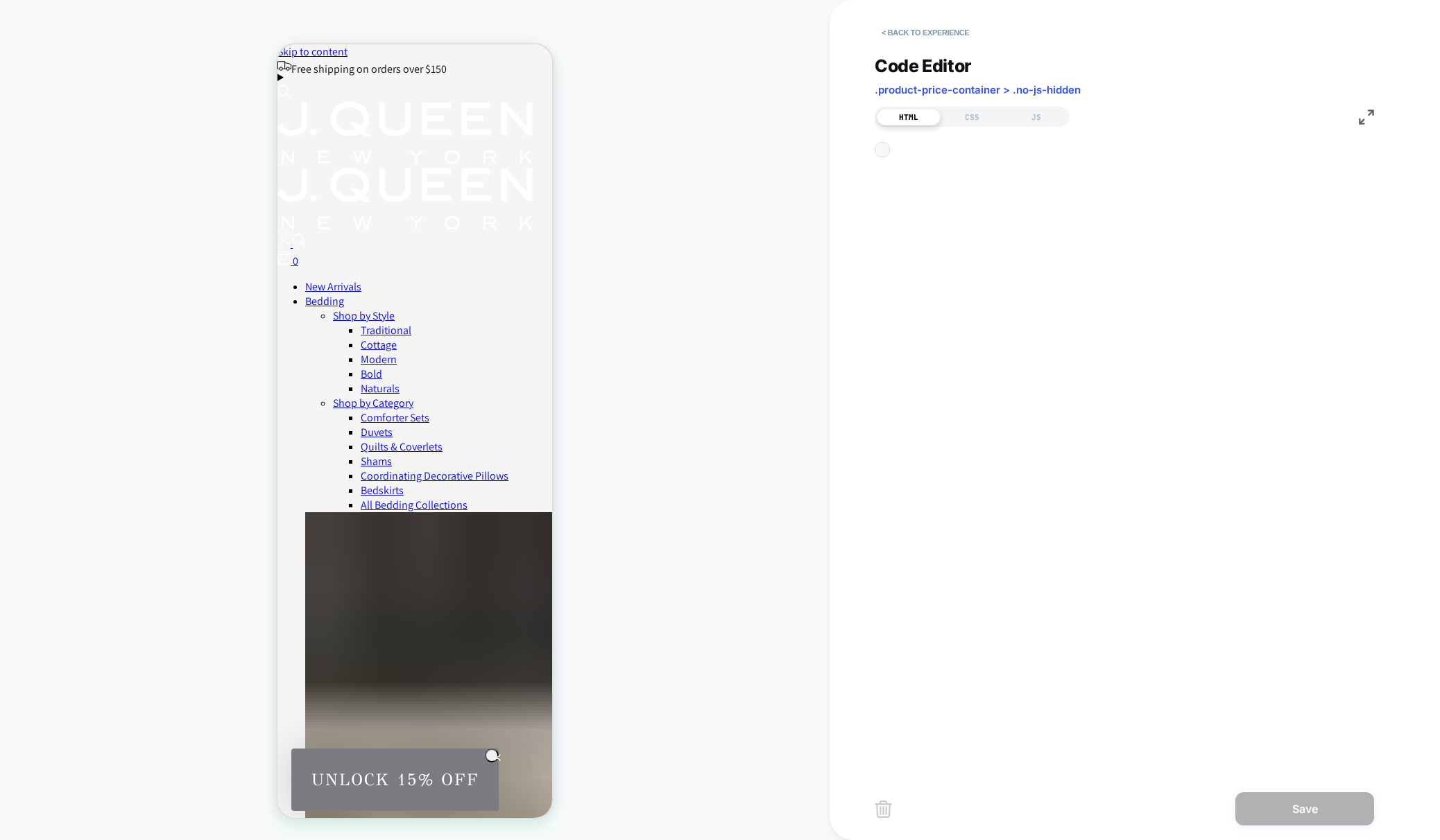
scroll to position [94, 0]
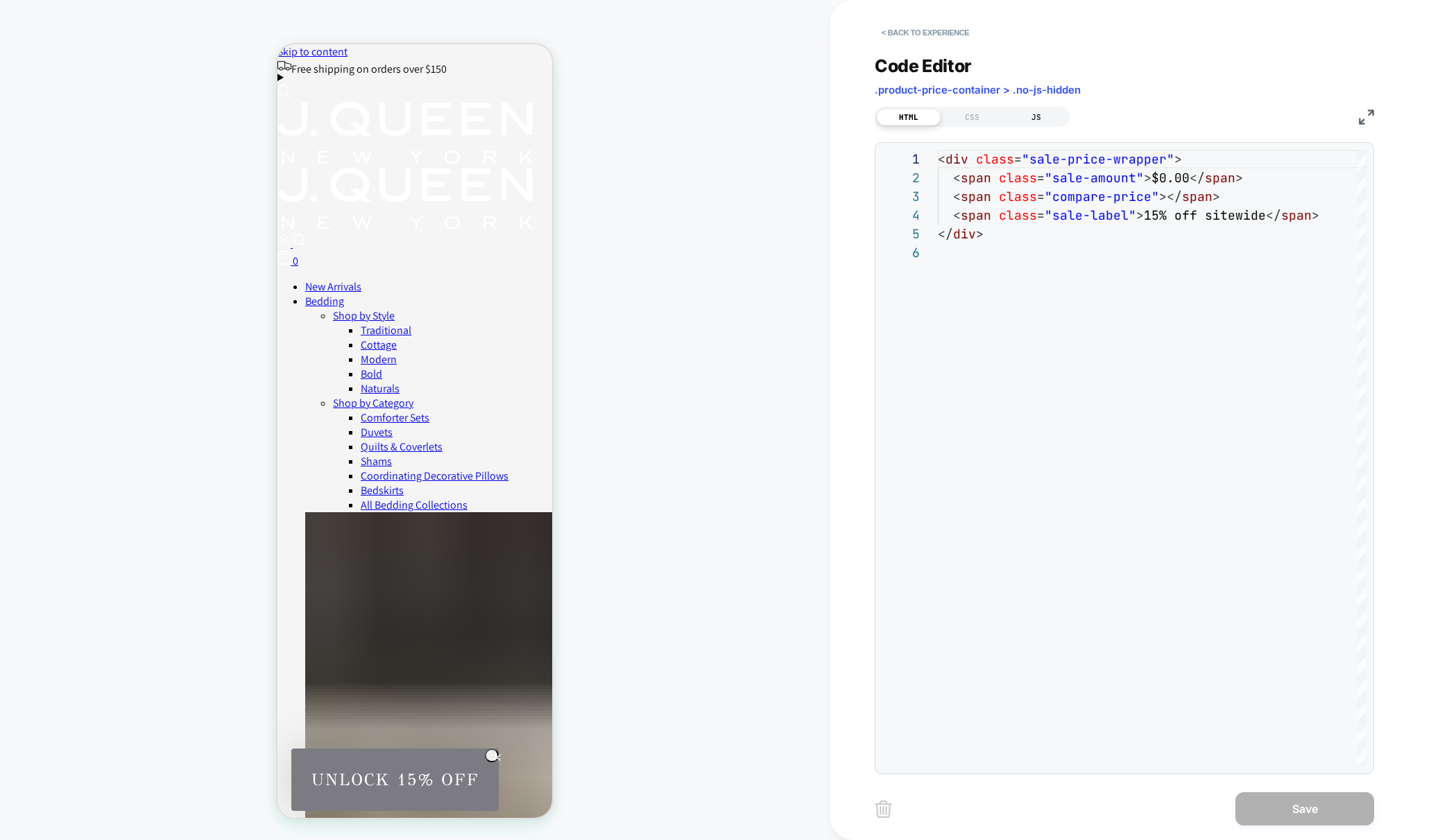
click at [1025, 123] on div "JS" at bounding box center [1036, 116] width 64 height 16
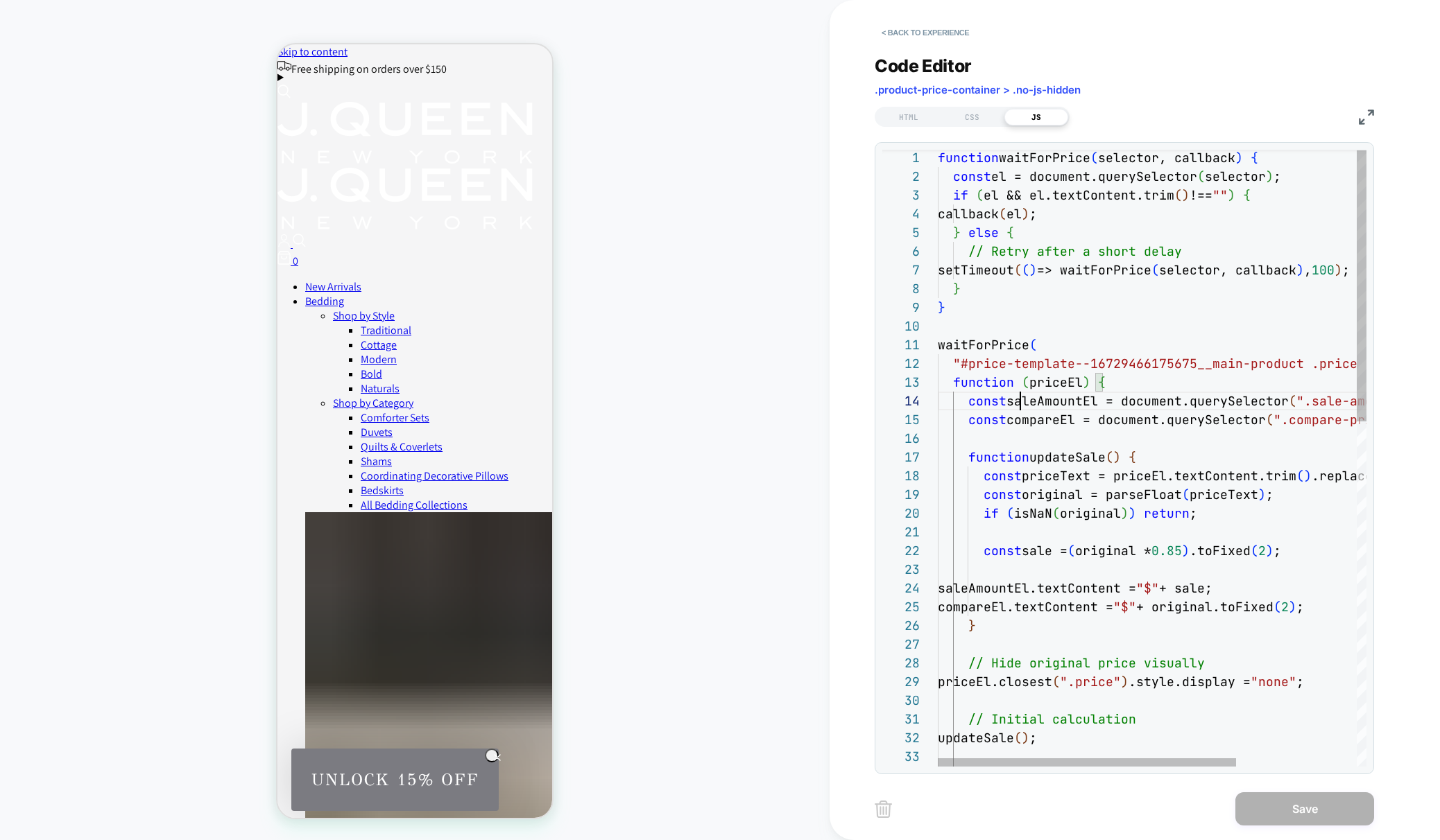
scroll to position [56, 82]
click at [1023, 396] on div "function waitForPrice ( selector, callback ) { const el = document.querySelecto…" at bounding box center [1239, 850] width 602 height 1403
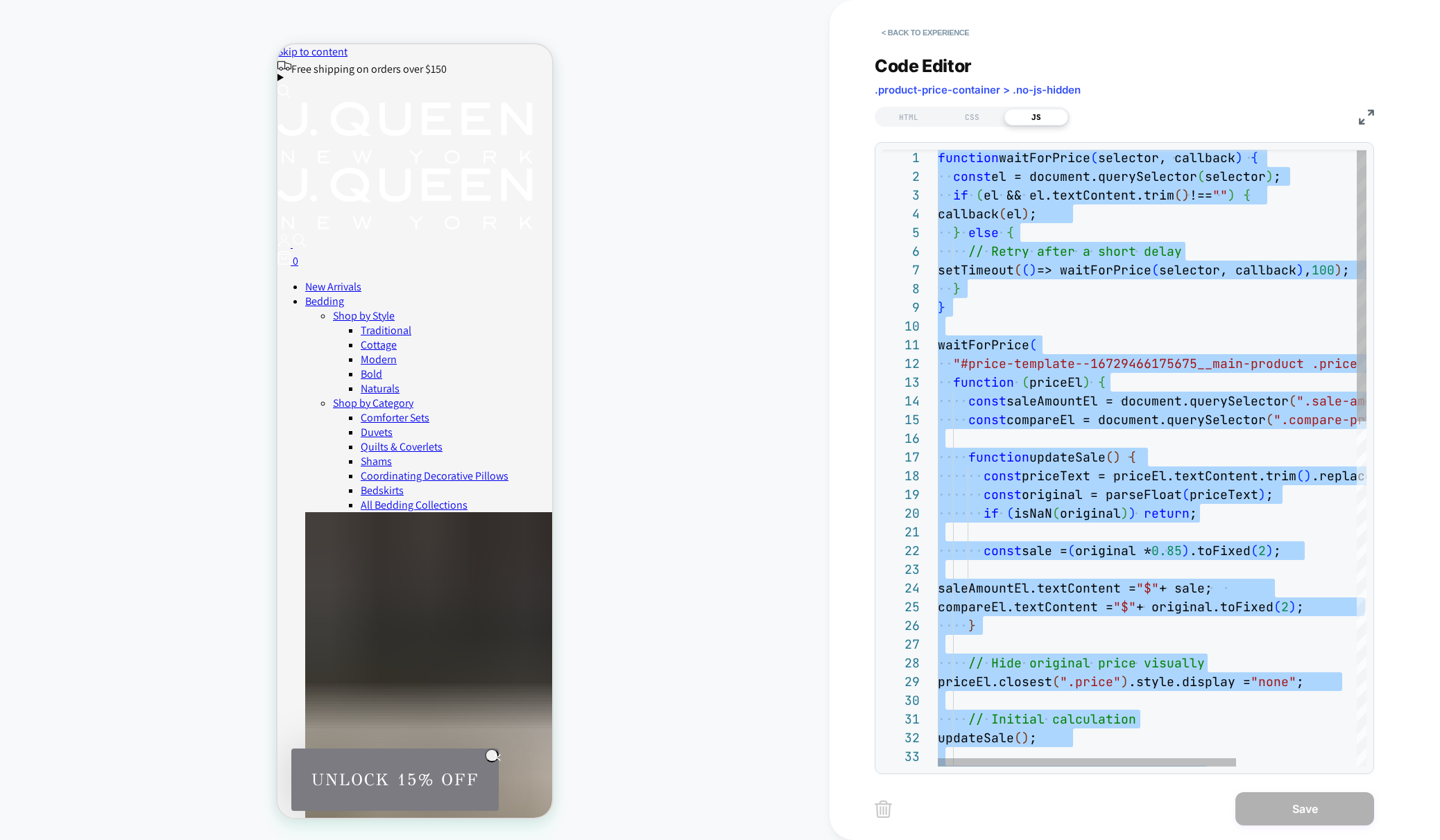
type textarea "**********"
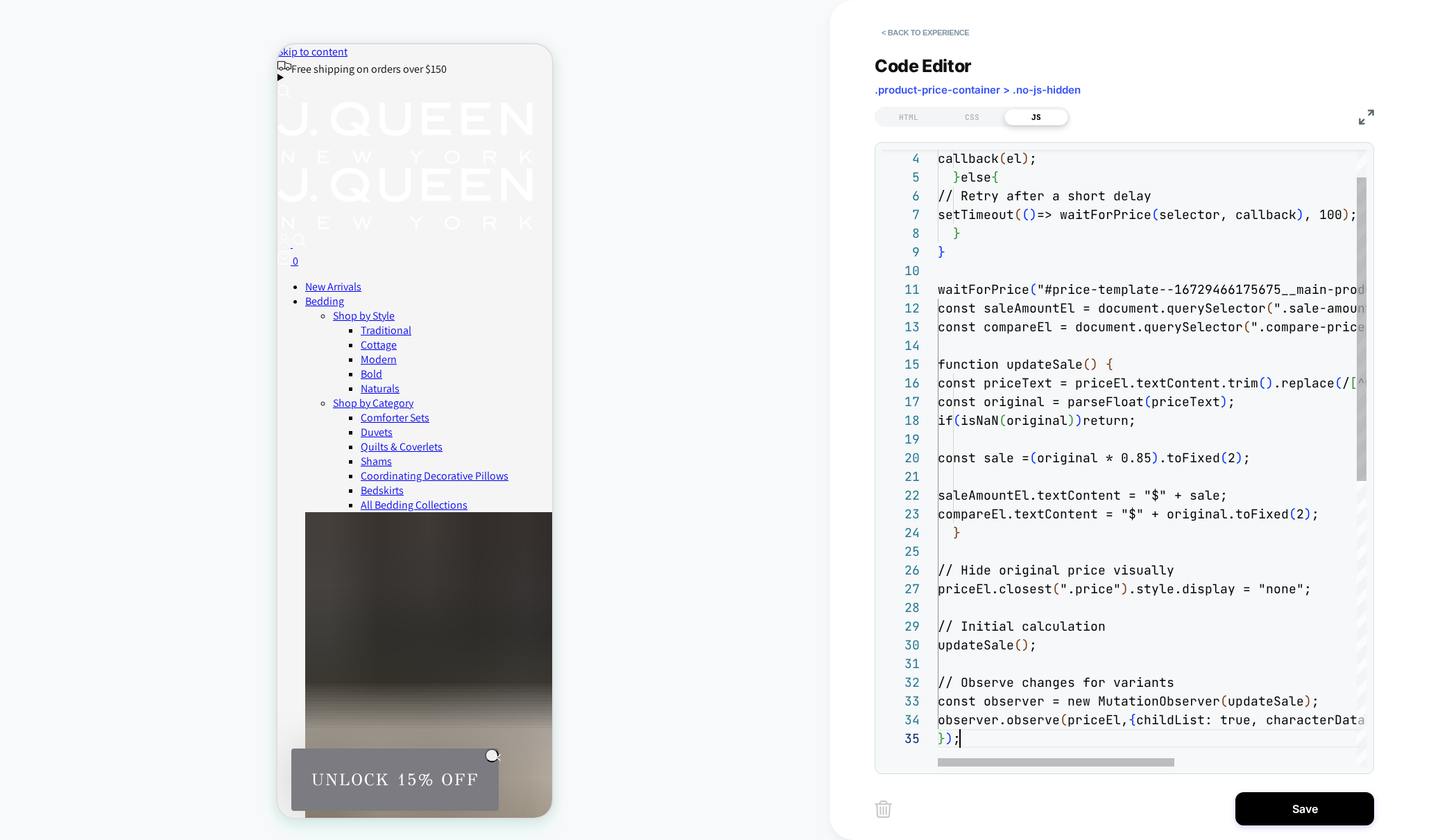
scroll to position [74, 22]
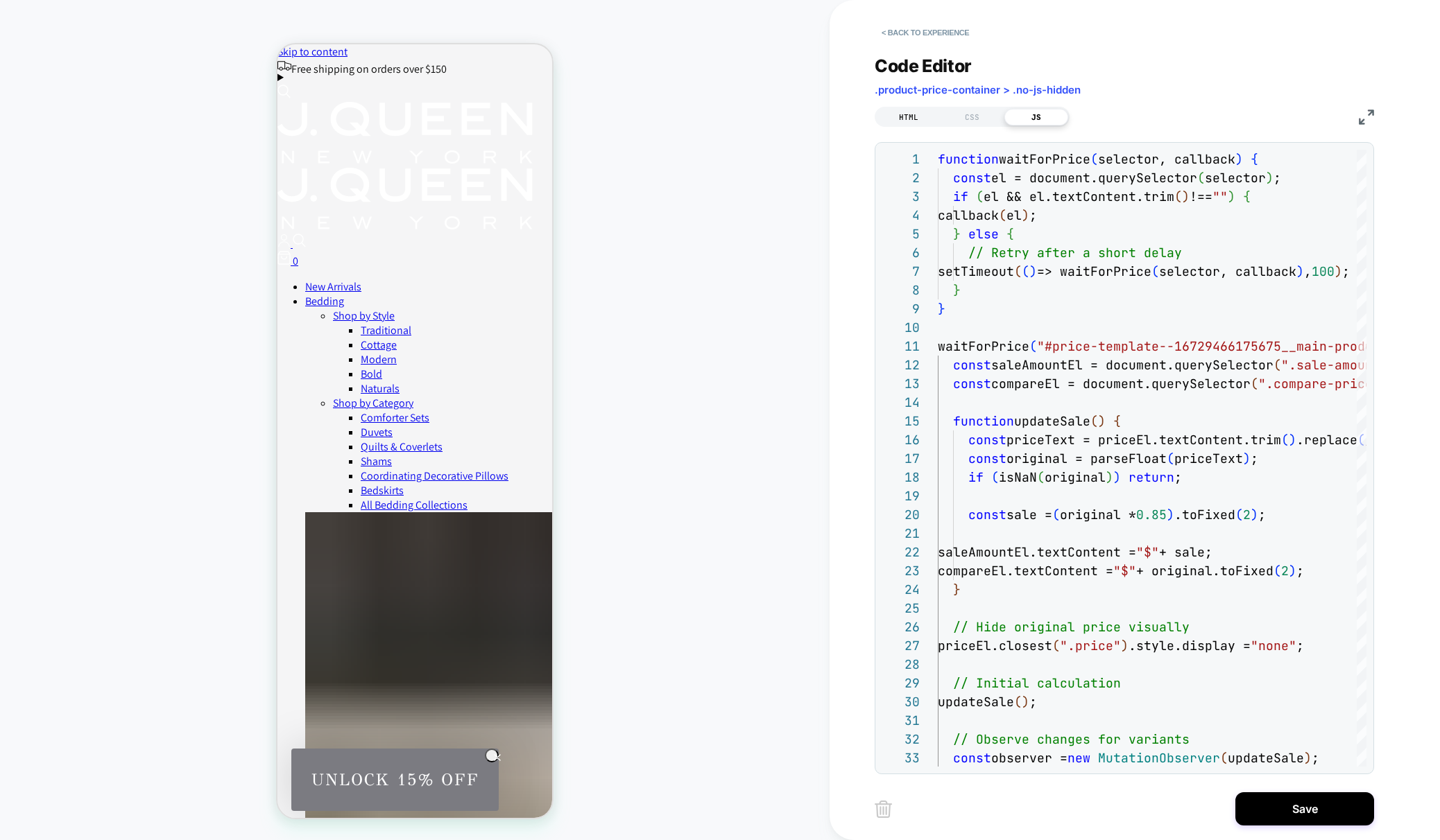
click at [902, 113] on div "HTML" at bounding box center [908, 116] width 64 height 16
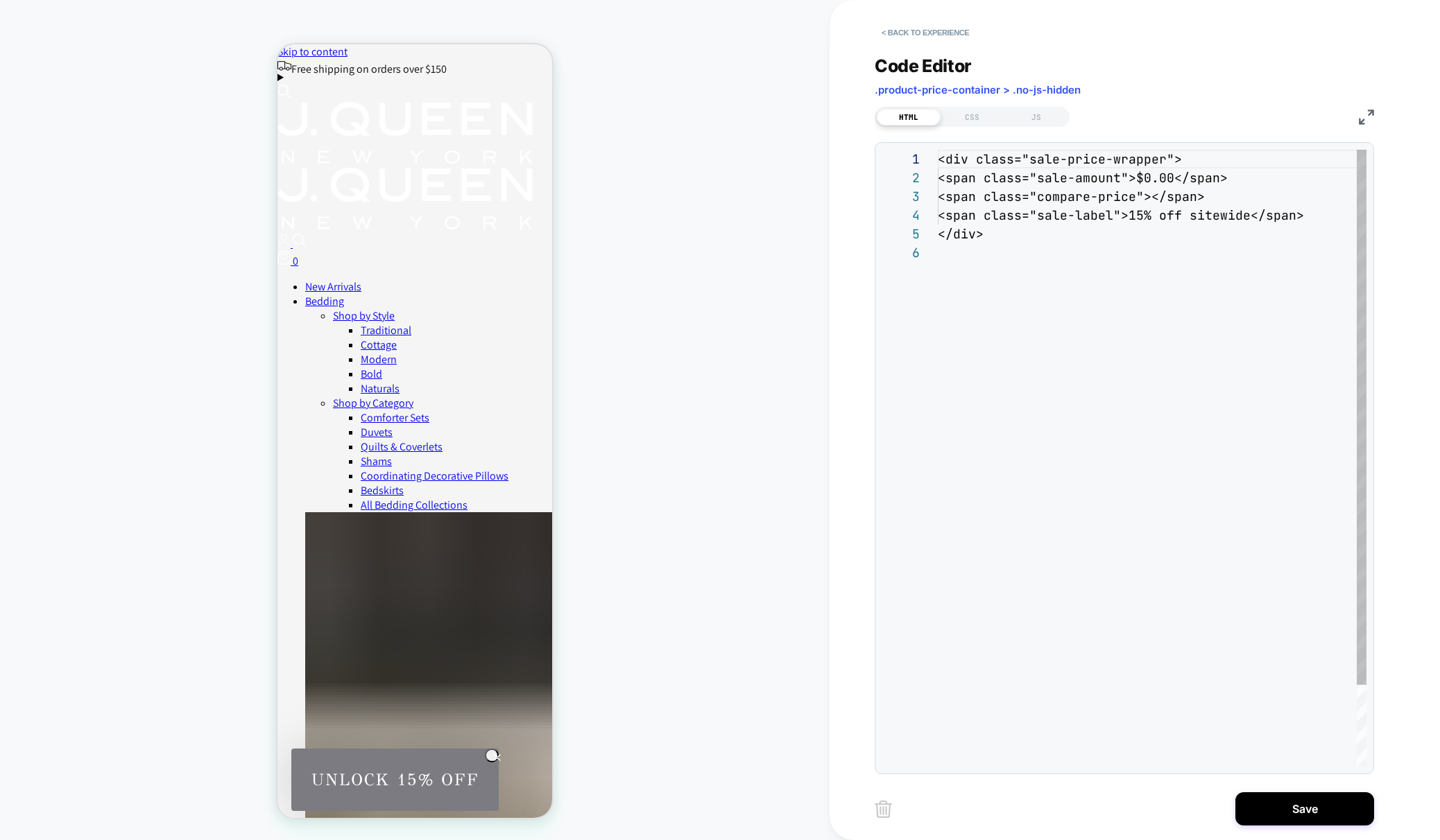
scroll to position [94, 0]
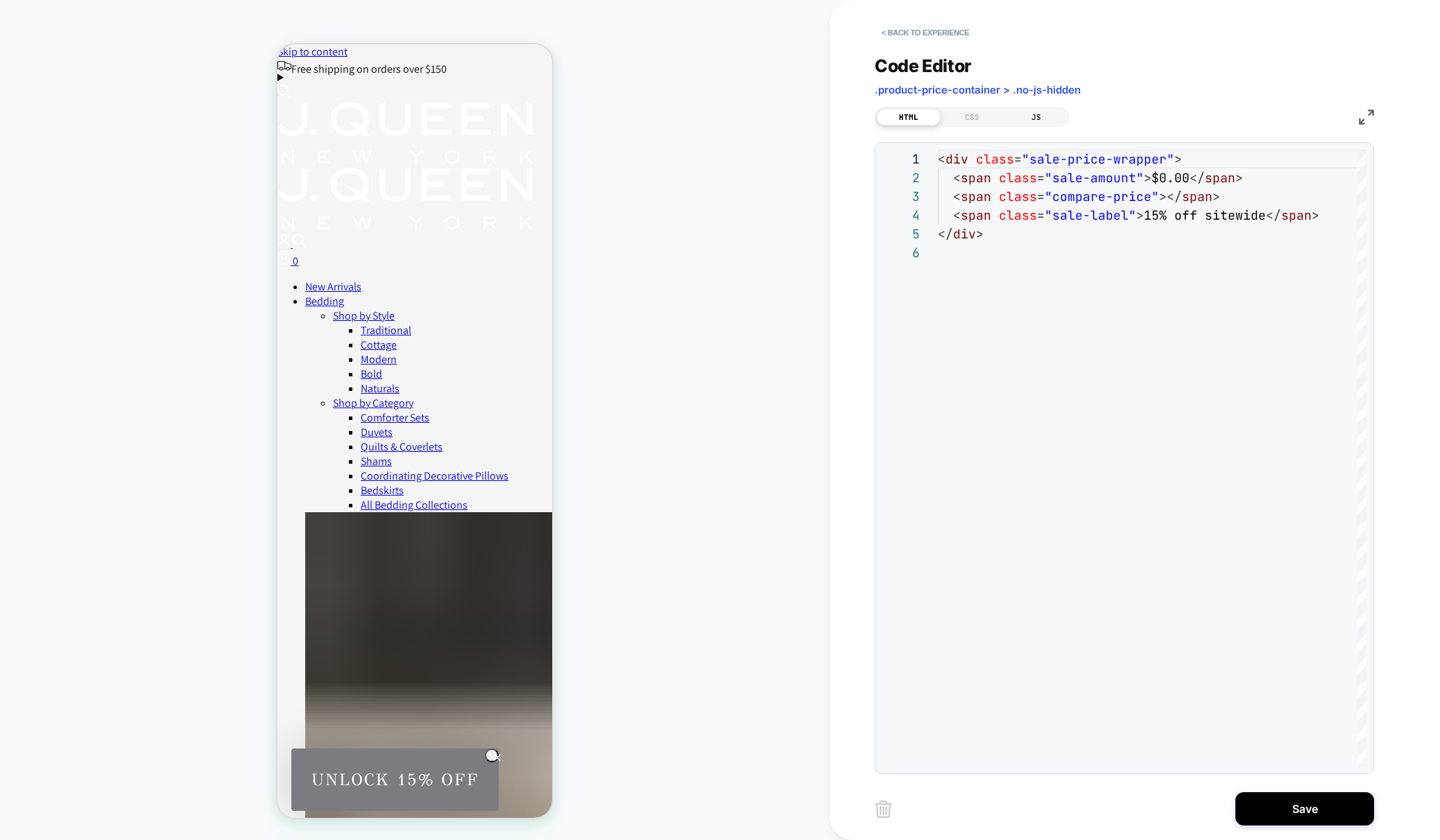
click at [1038, 115] on div "JS" at bounding box center [1036, 116] width 64 height 16
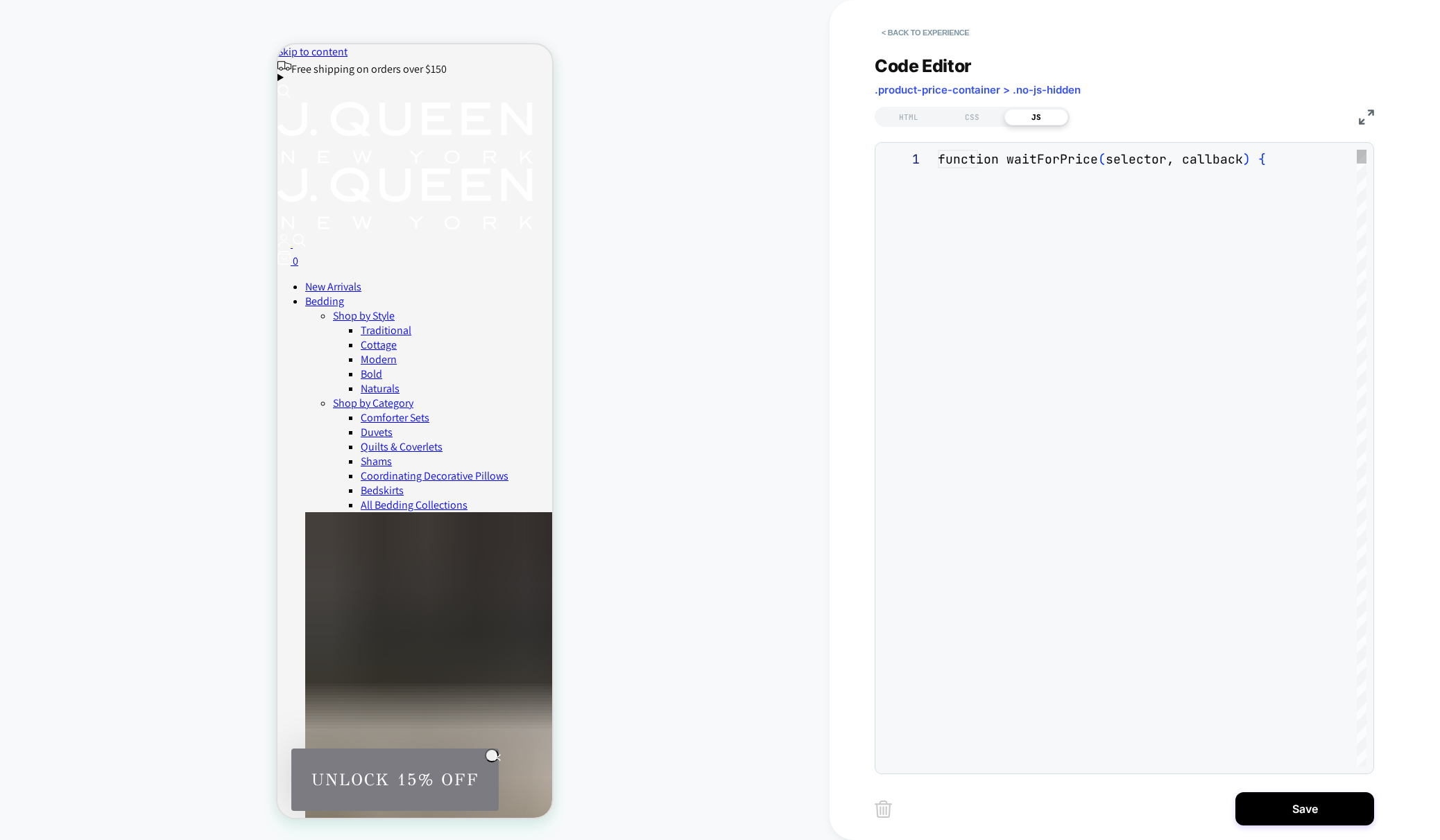
scroll to position [187, 0]
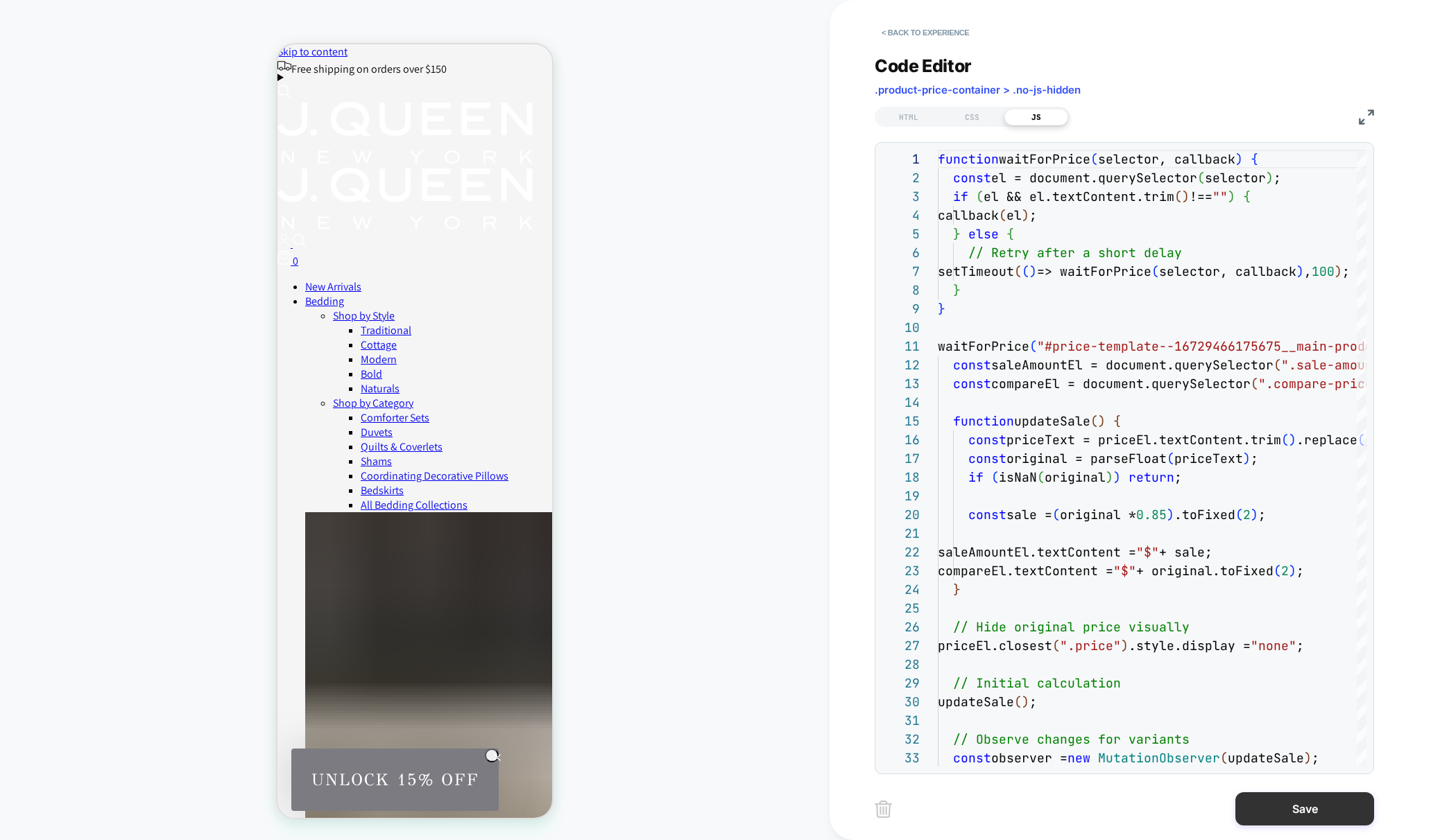
click at [1329, 802] on button "Save" at bounding box center [1304, 808] width 138 height 33
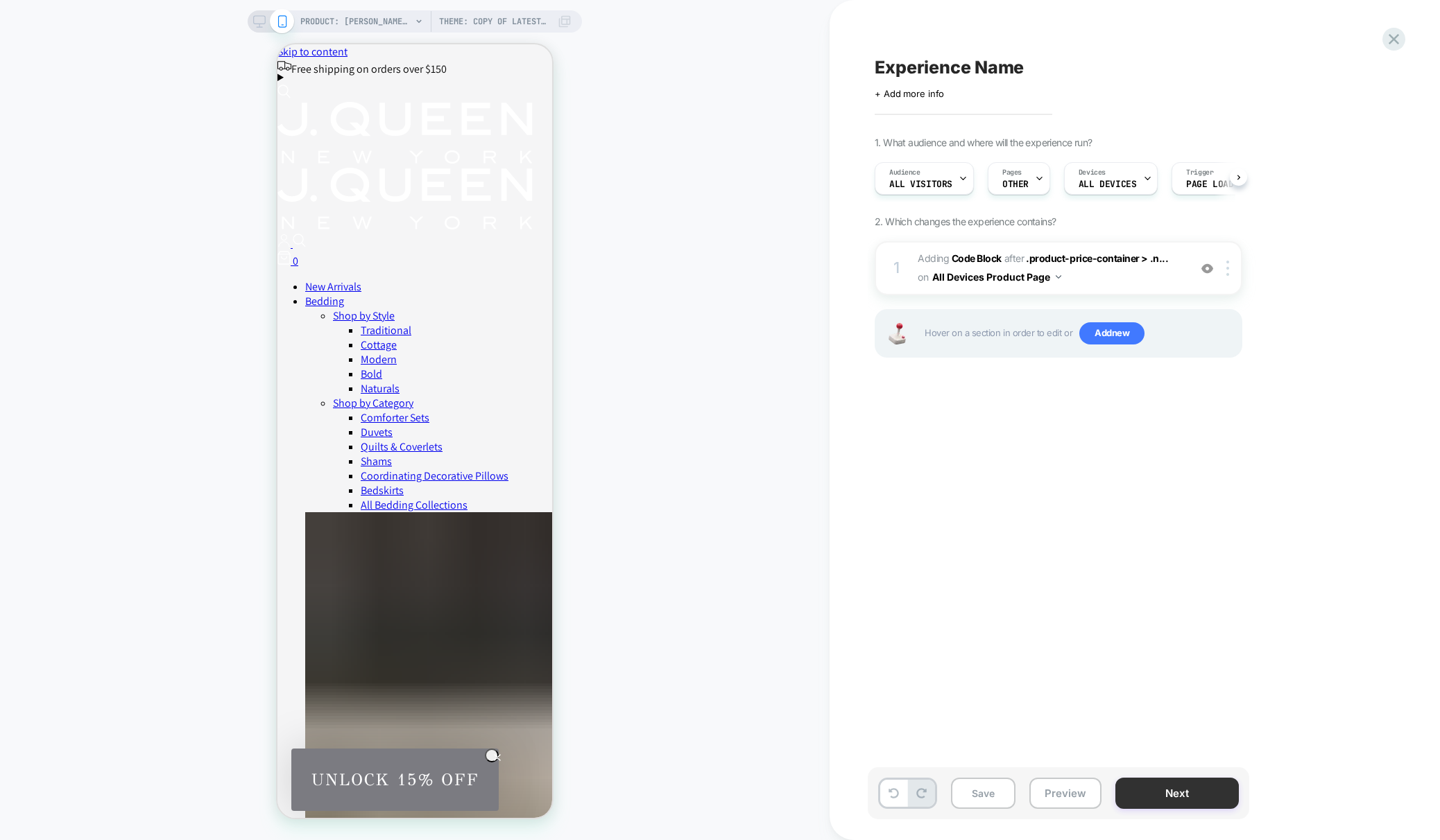
scroll to position [0, 1]
click at [984, 797] on button "Save" at bounding box center [984, 793] width 65 height 32
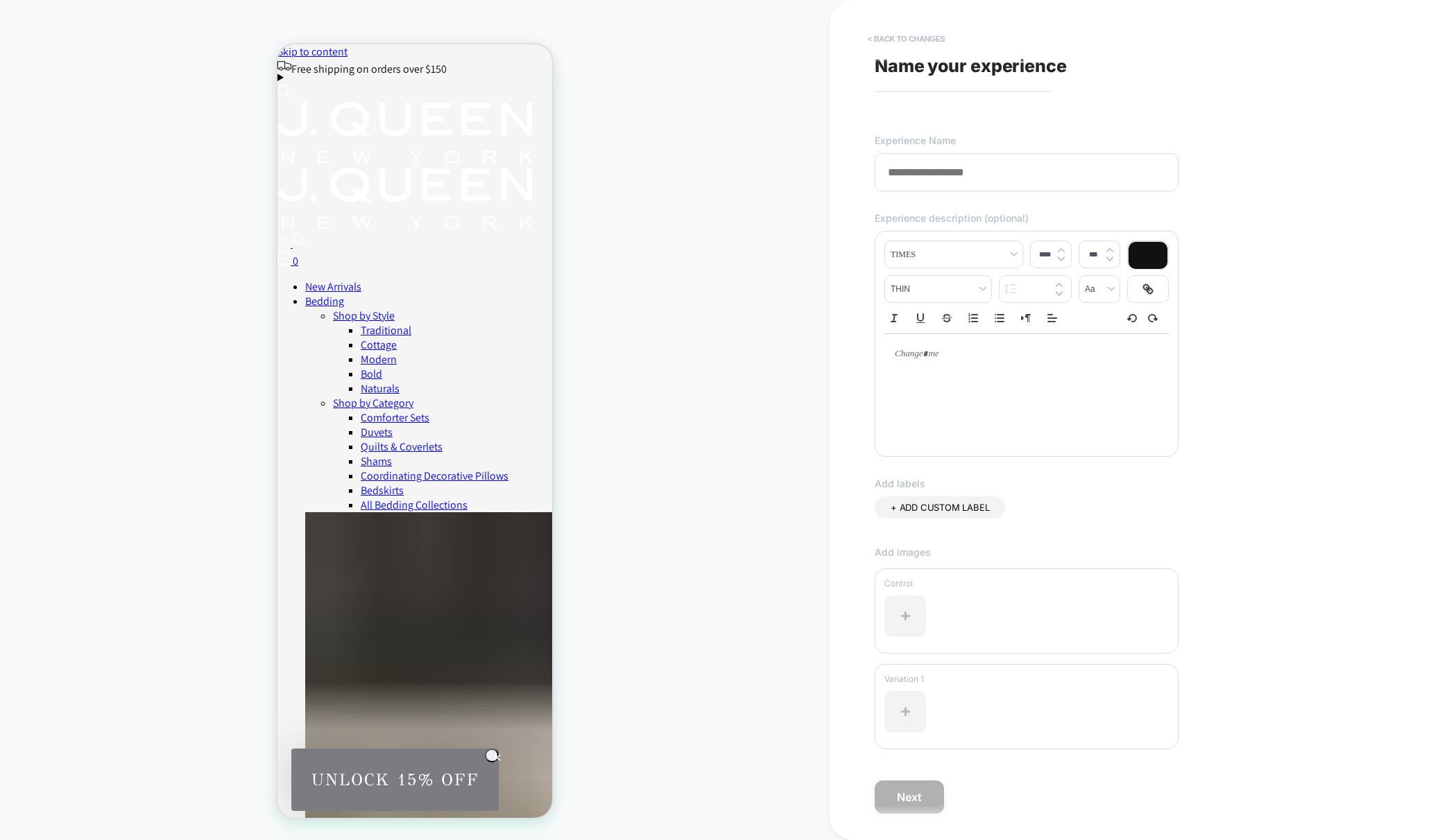
click at [879, 35] on button "< Back to changes" at bounding box center [906, 38] width 92 height 22
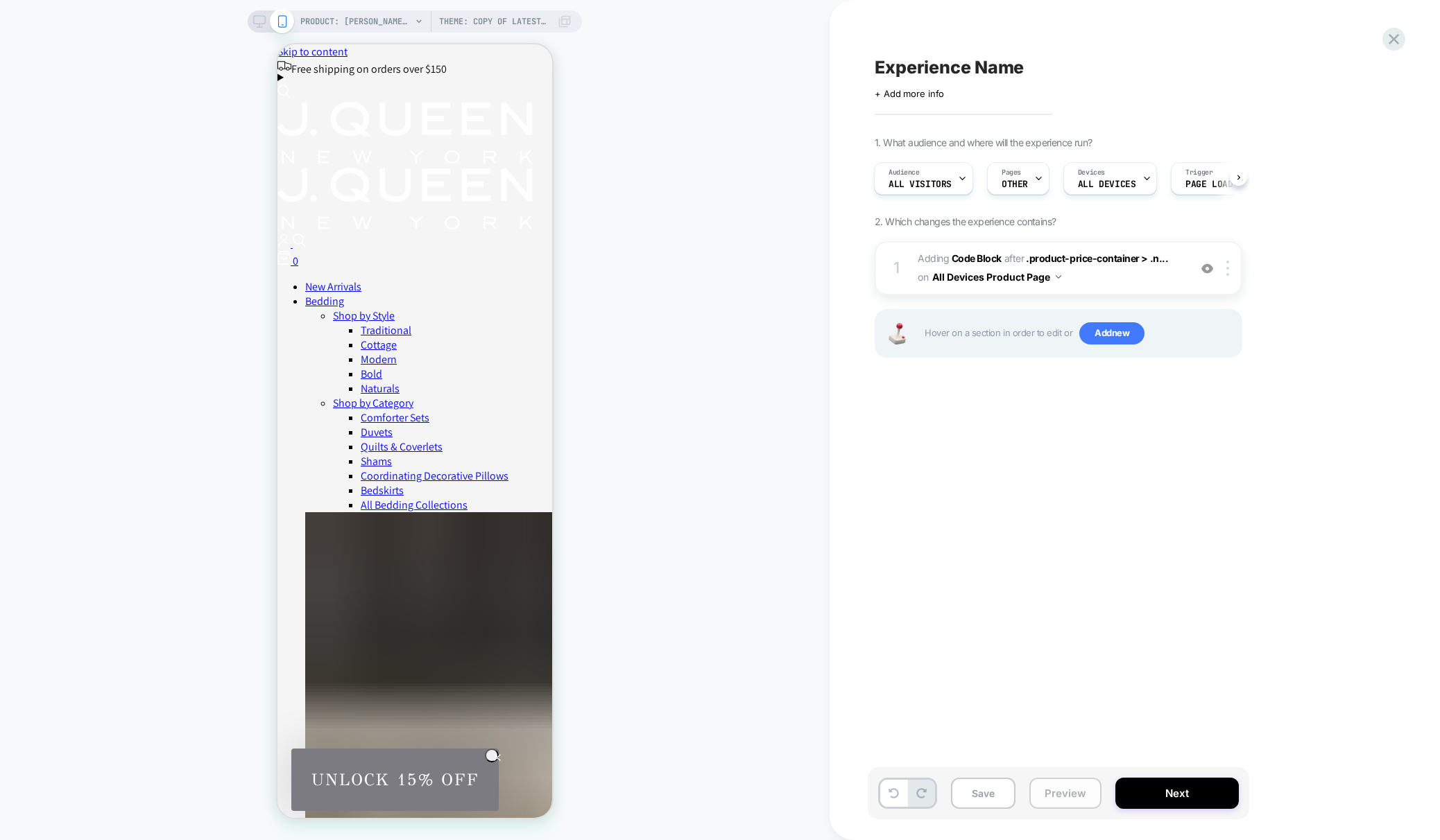
click at [1063, 788] on button "Preview" at bounding box center [1066, 793] width 73 height 32
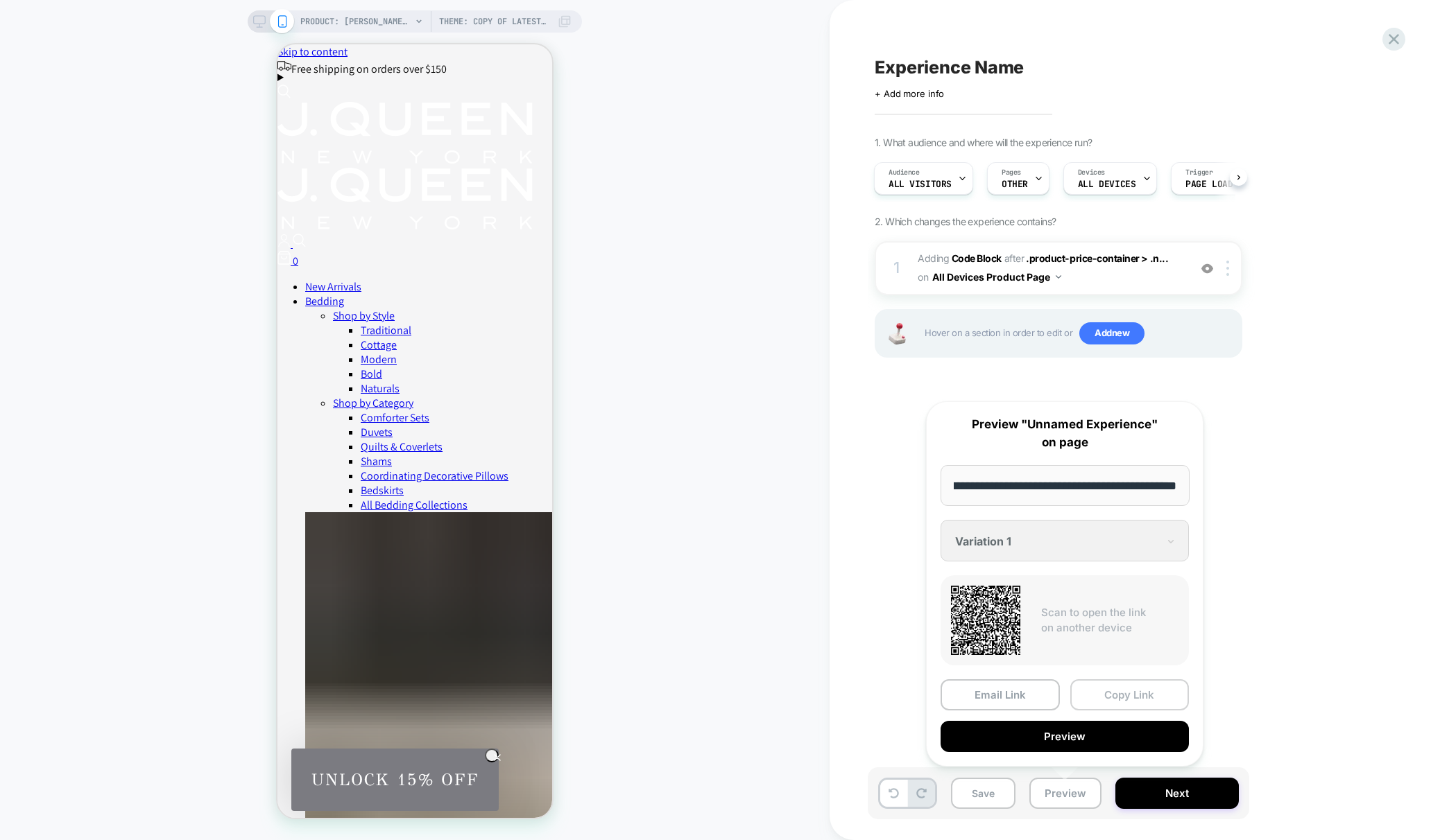
scroll to position [0, 0]
click at [1105, 693] on button "Copy Link" at bounding box center [1130, 695] width 119 height 32
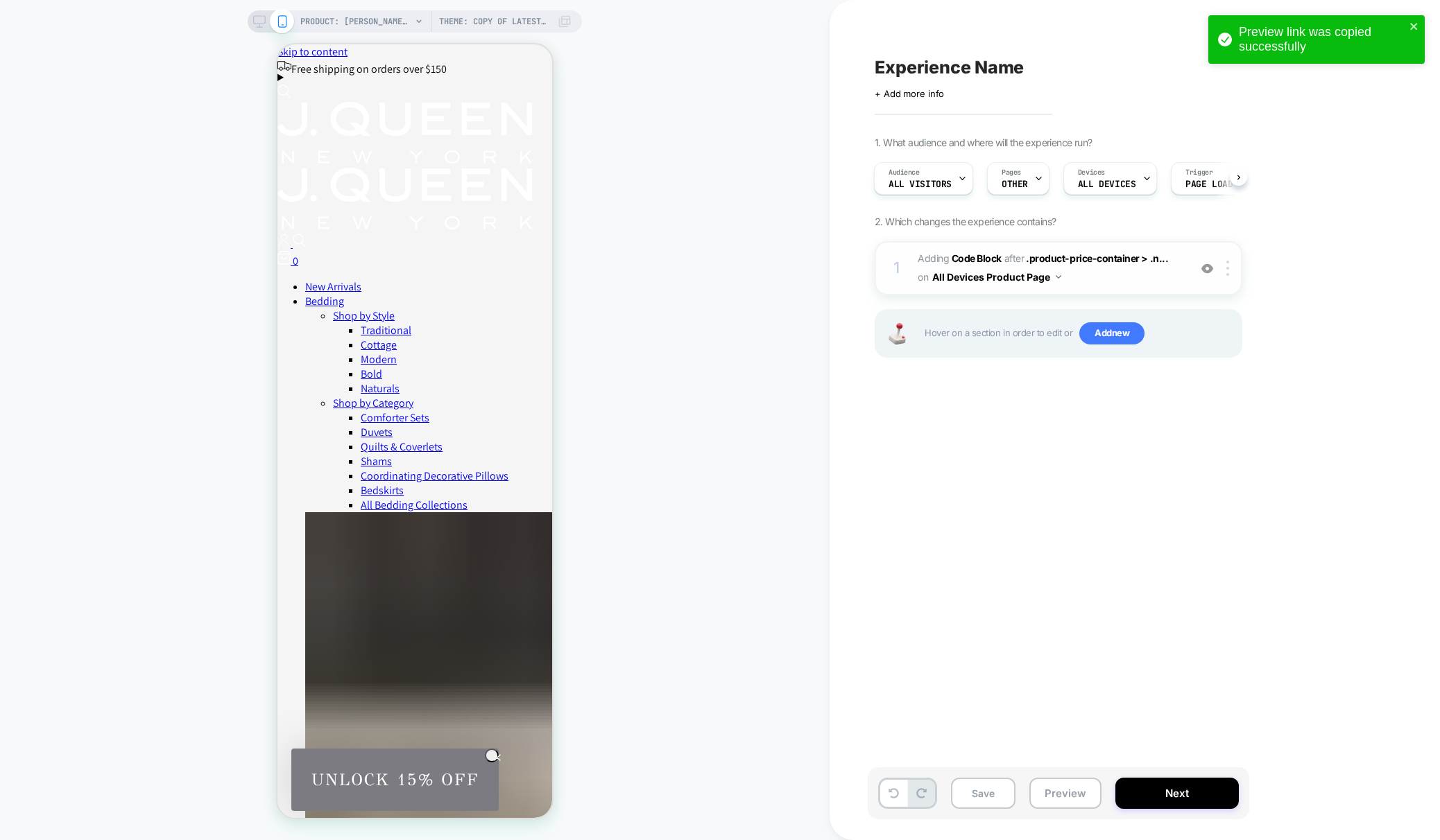
click at [1089, 283] on span "Adding Code Block AFTER .product-price-container > .n... .product-price-contain…" at bounding box center [1049, 268] width 265 height 37
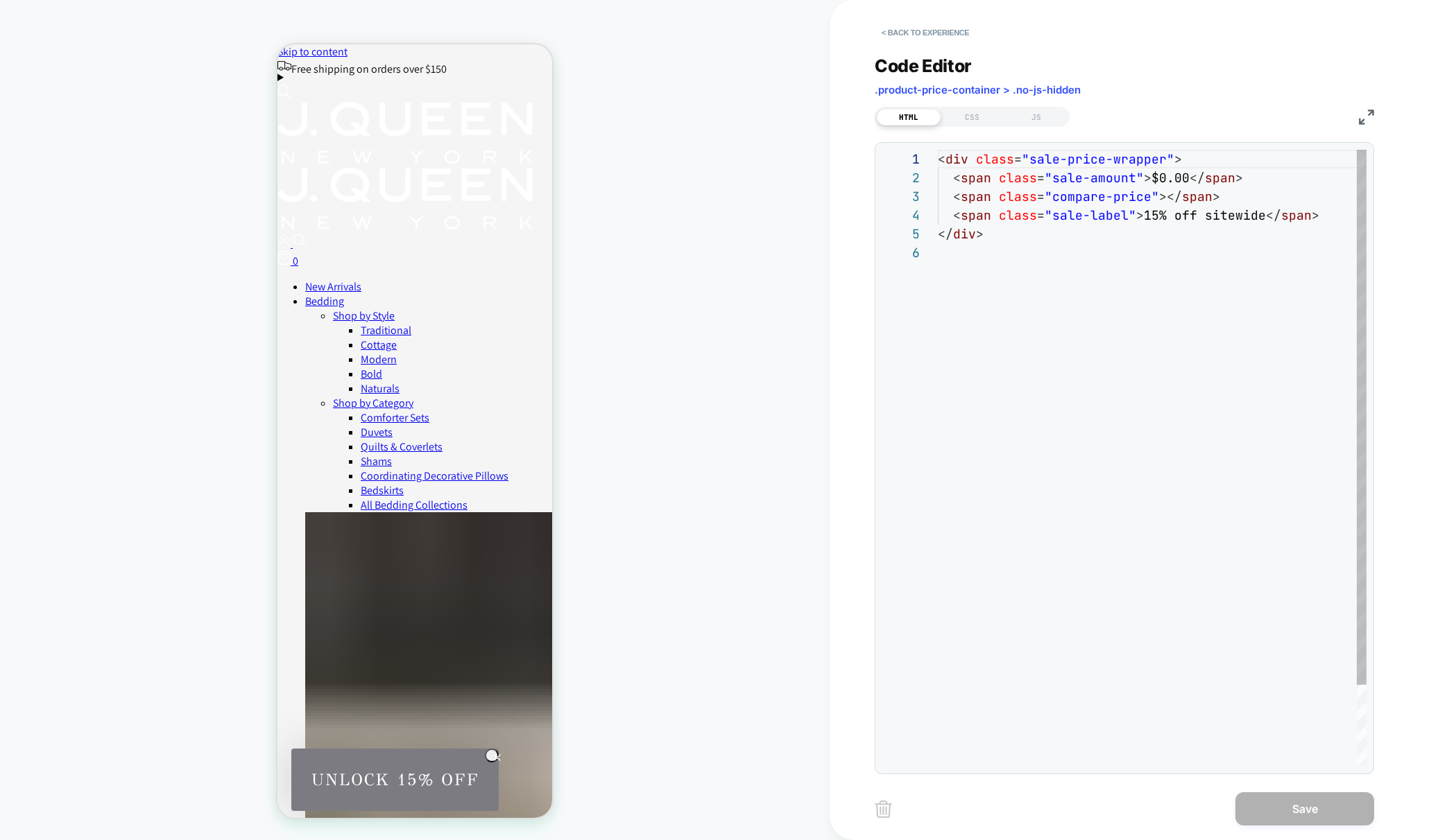
scroll to position [94, 0]
click at [893, 36] on button "< Back to experience" at bounding box center [925, 32] width 101 height 22
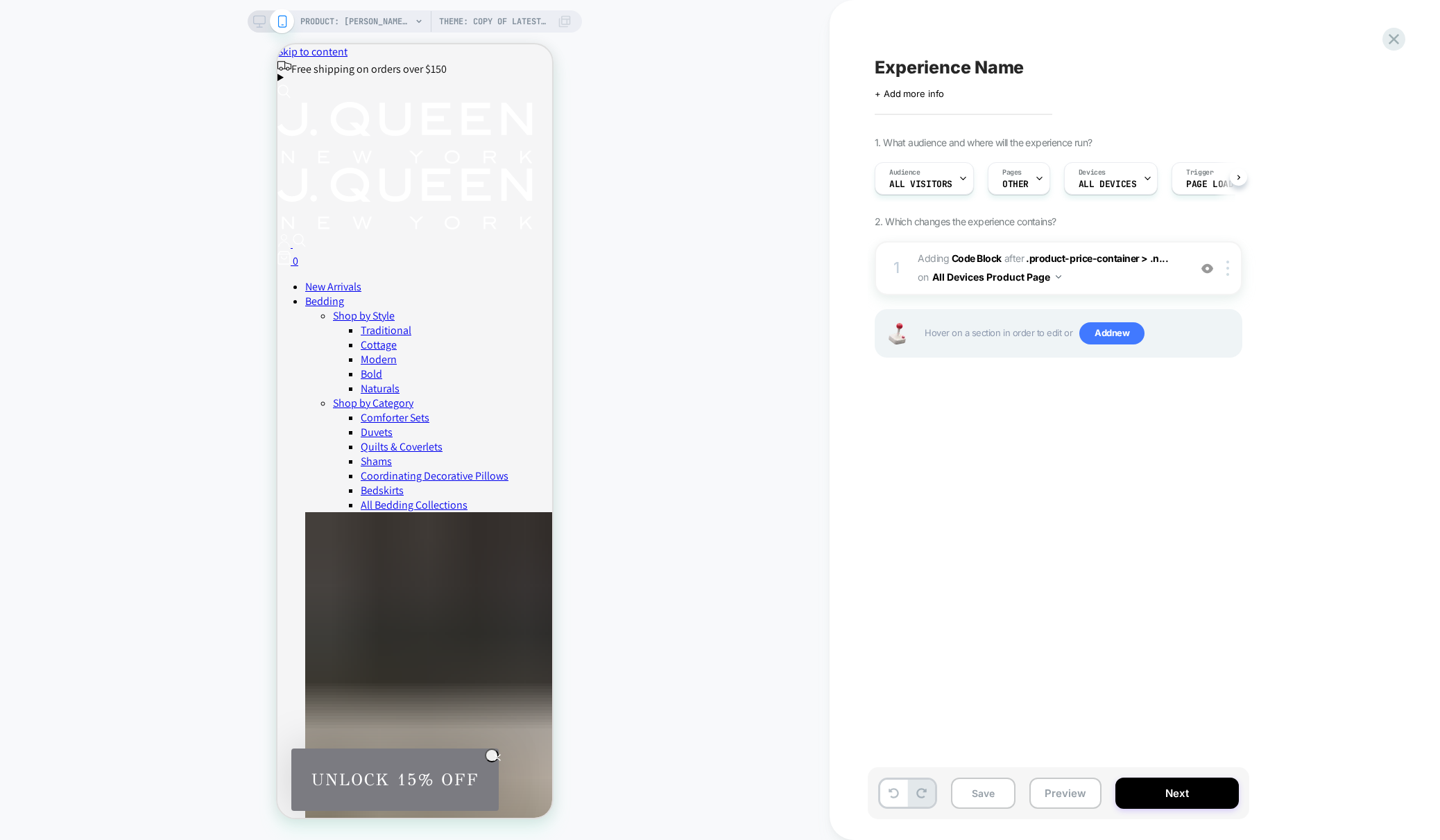
scroll to position [0, 1]
click at [267, 12] on div "PRODUCT: Sondra Window Panel Pair Theme: Copy of Latest Version - Sept 4" at bounding box center [414, 21] width 334 height 22
click at [264, 16] on icon at bounding box center [259, 21] width 12 height 12
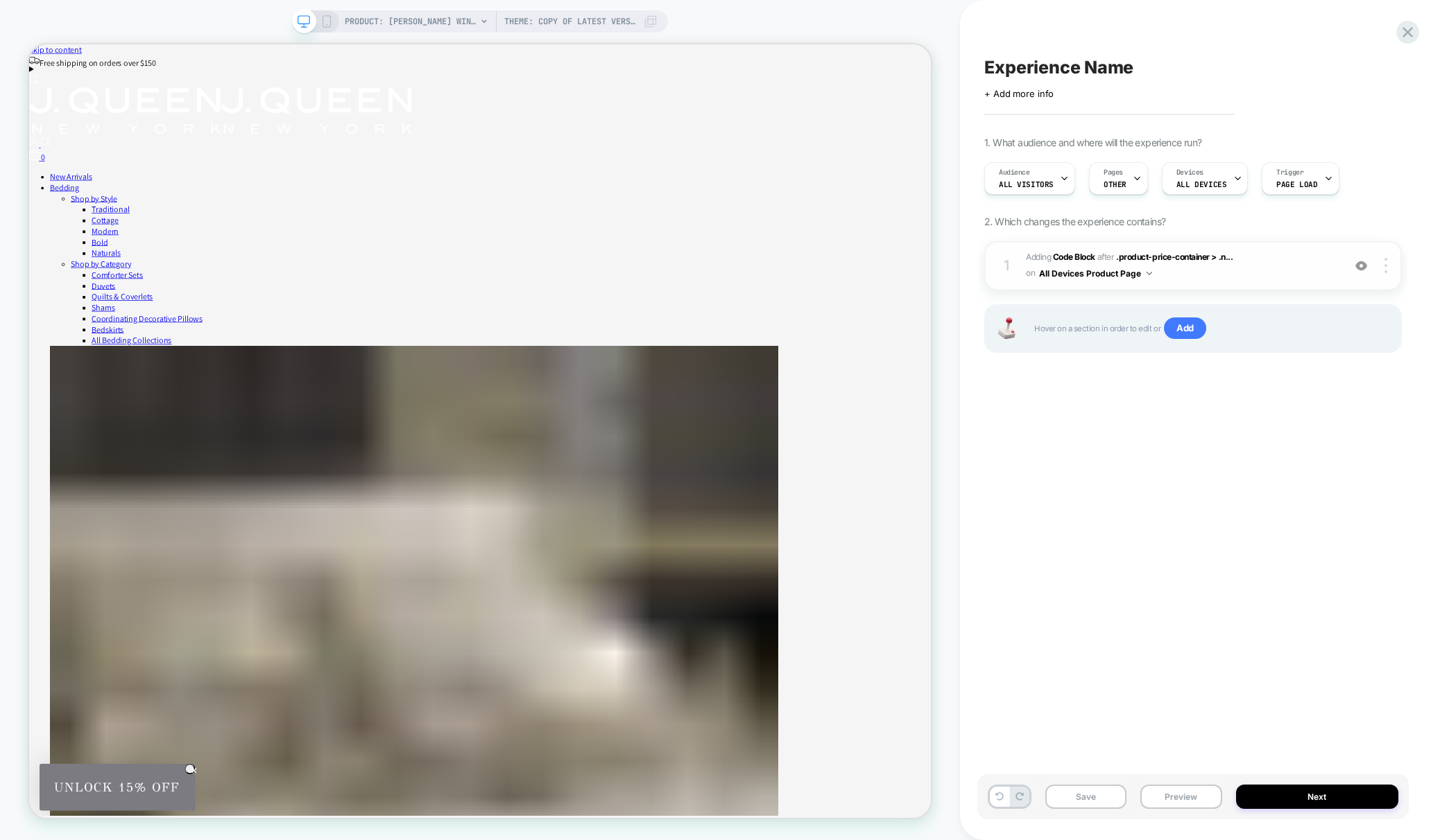
click at [1196, 274] on span "Adding Code Block AFTER .product-price-container > .n... .product-price-contain…" at bounding box center [1180, 266] width 310 height 32
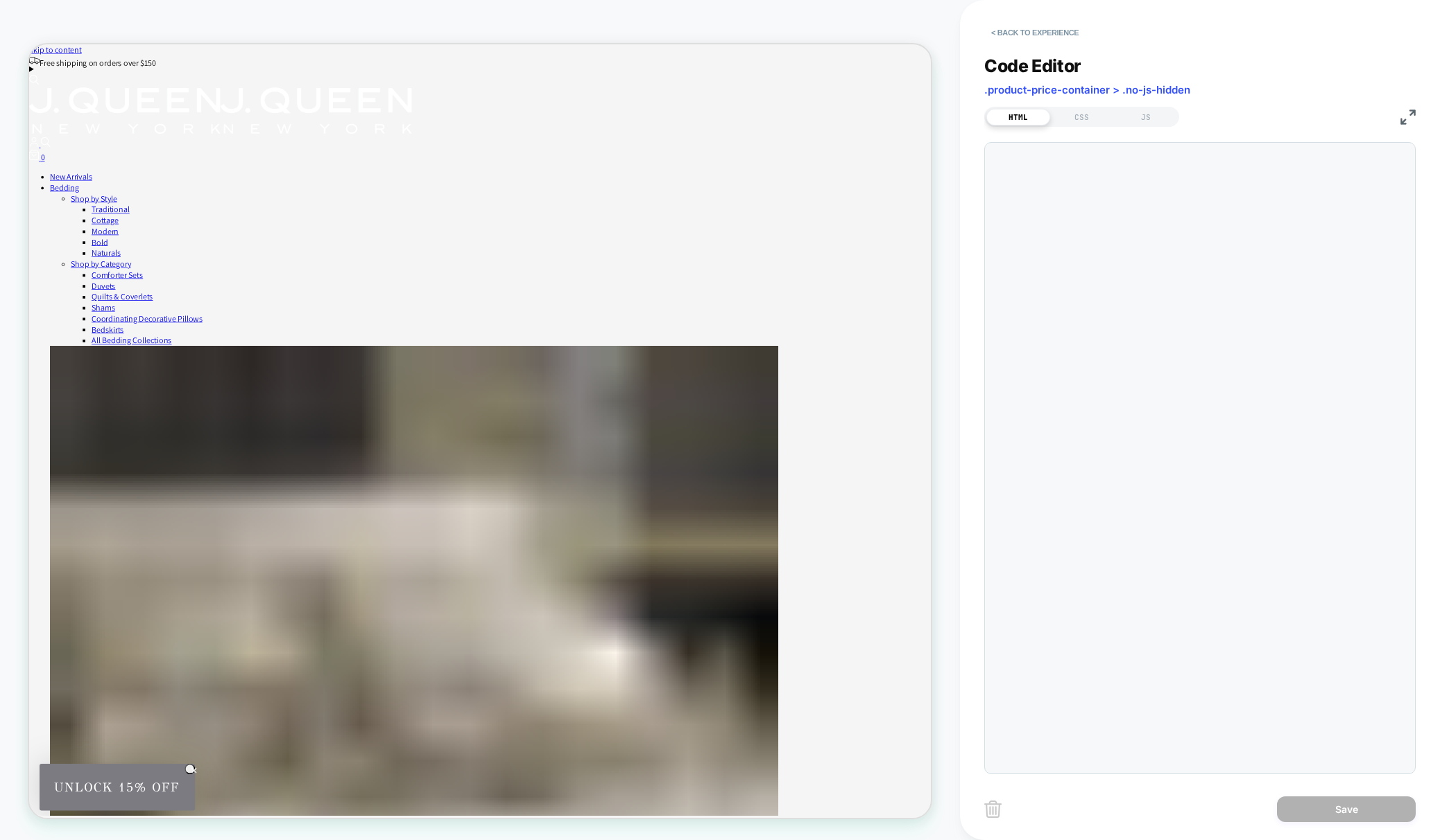
scroll to position [94, 0]
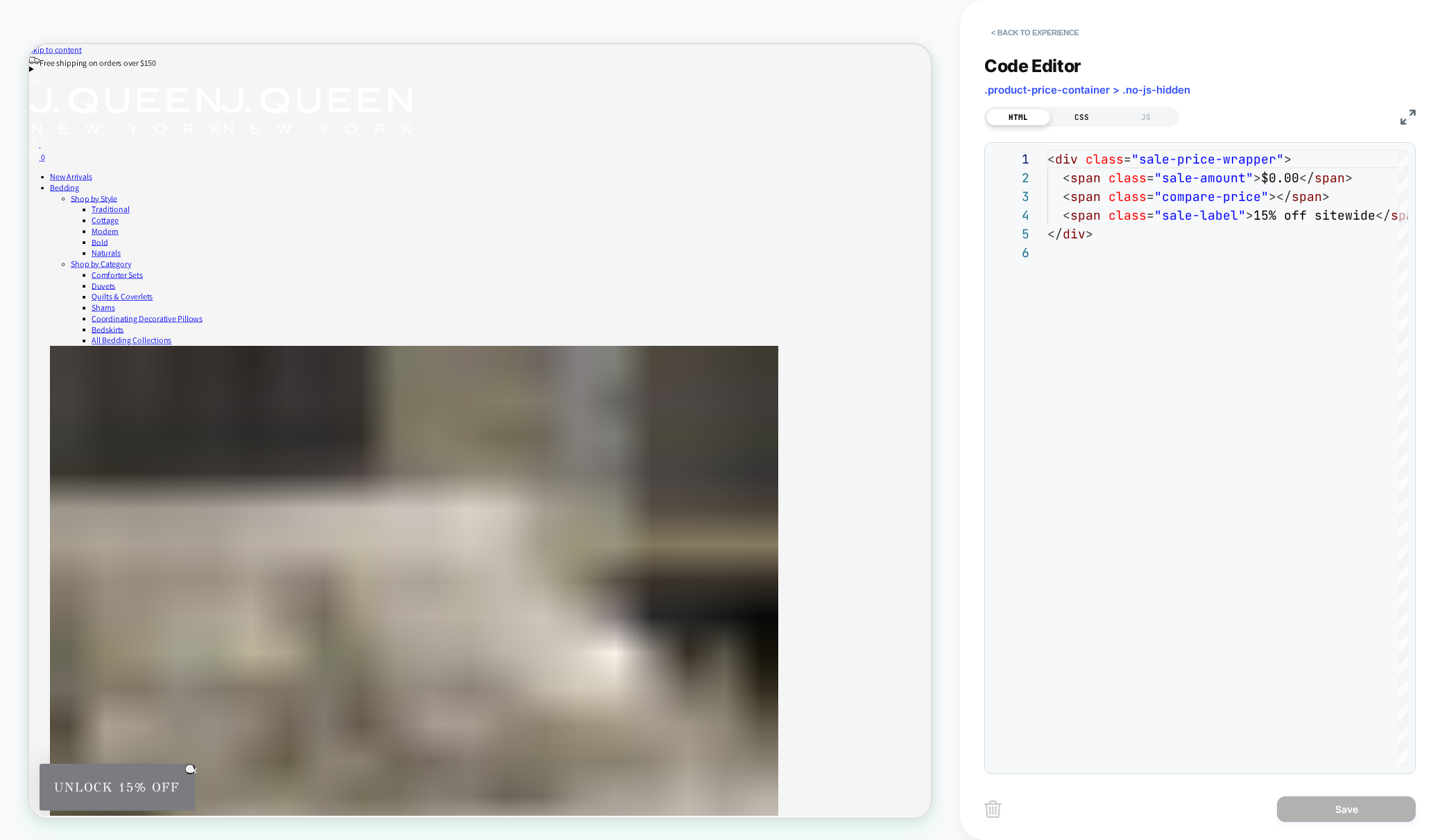
click at [1077, 123] on div "CSS" at bounding box center [1082, 116] width 64 height 16
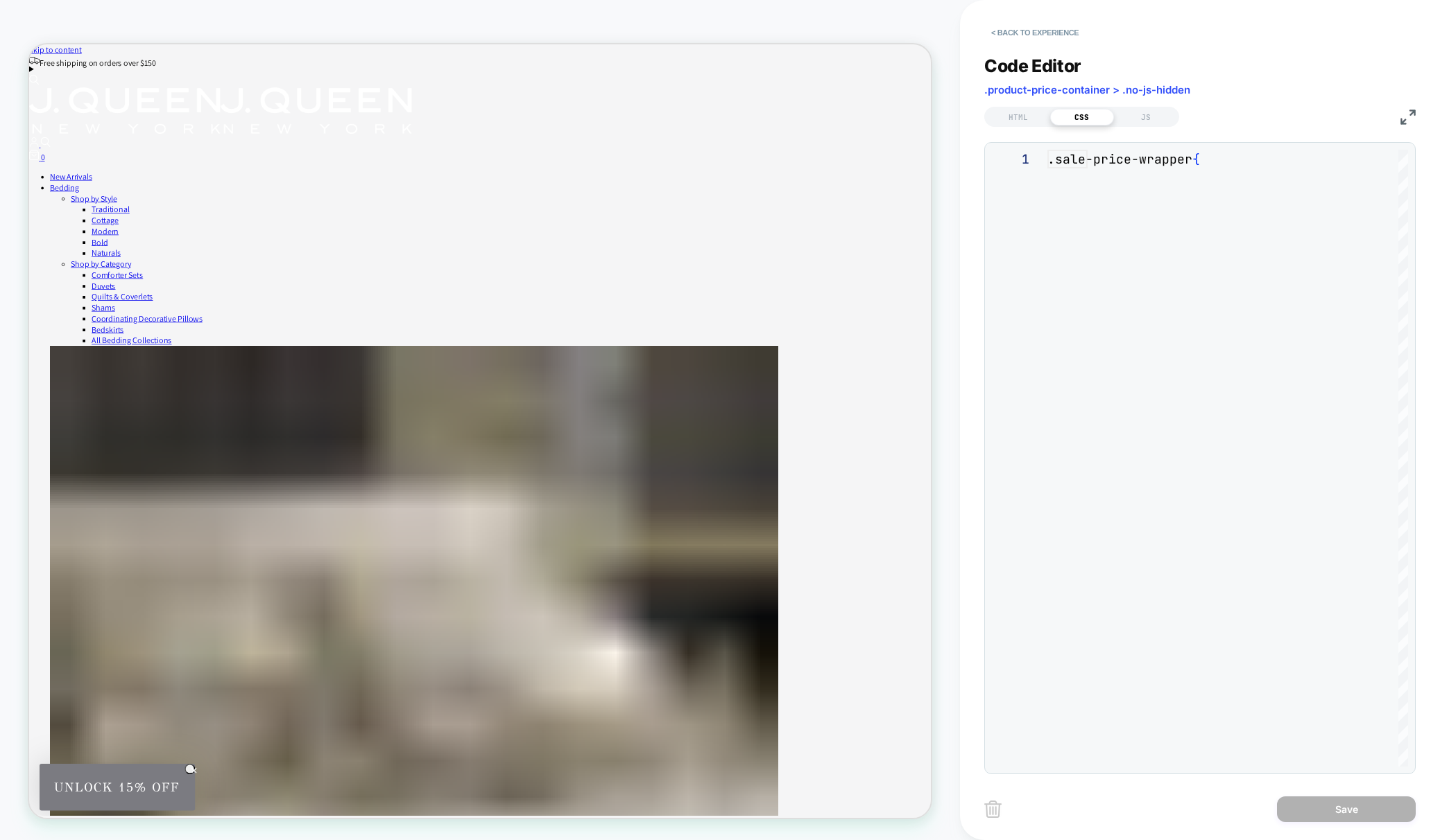
scroll to position [187, 0]
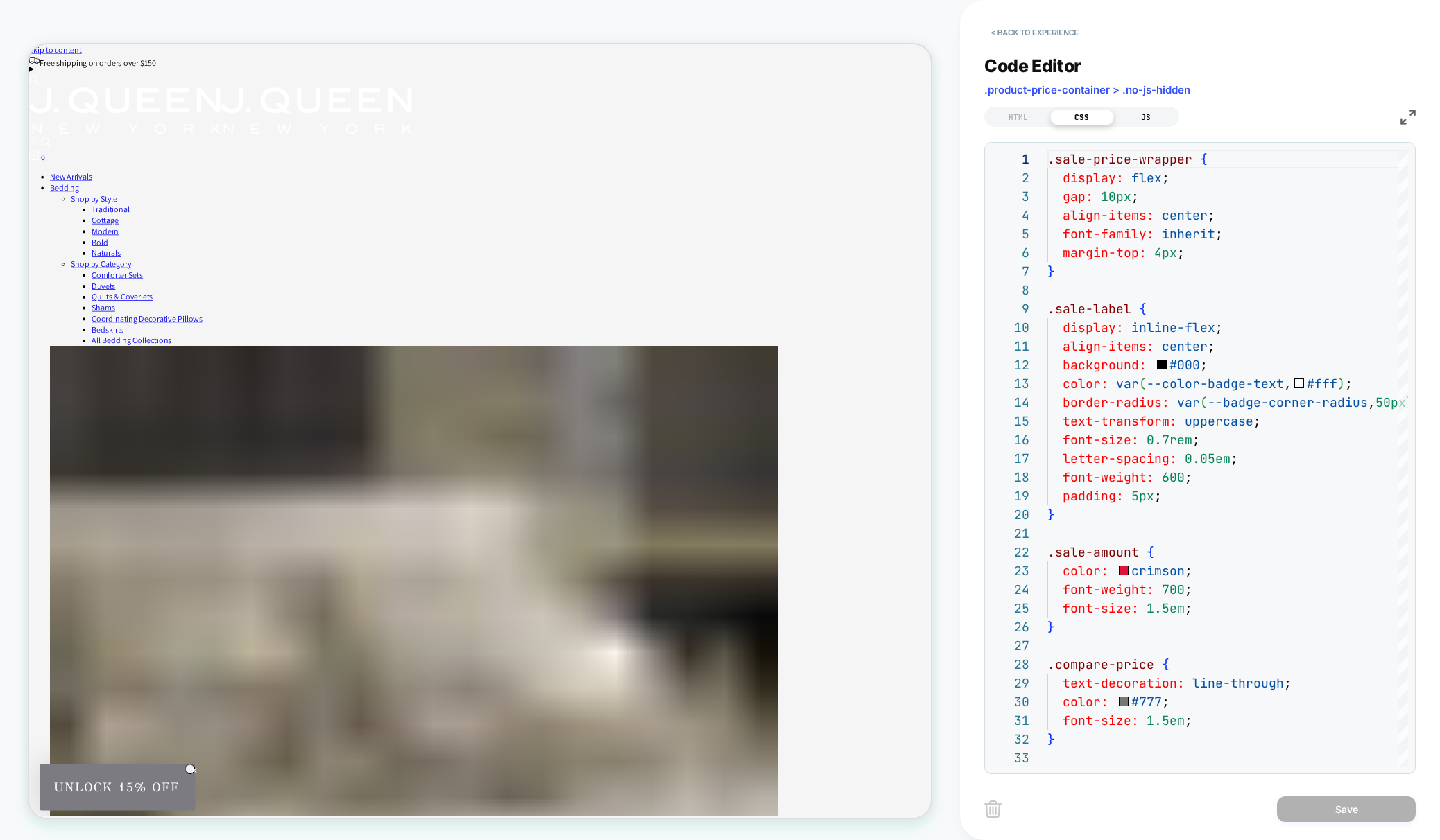
click at [1142, 117] on div "JS" at bounding box center [1146, 116] width 64 height 16
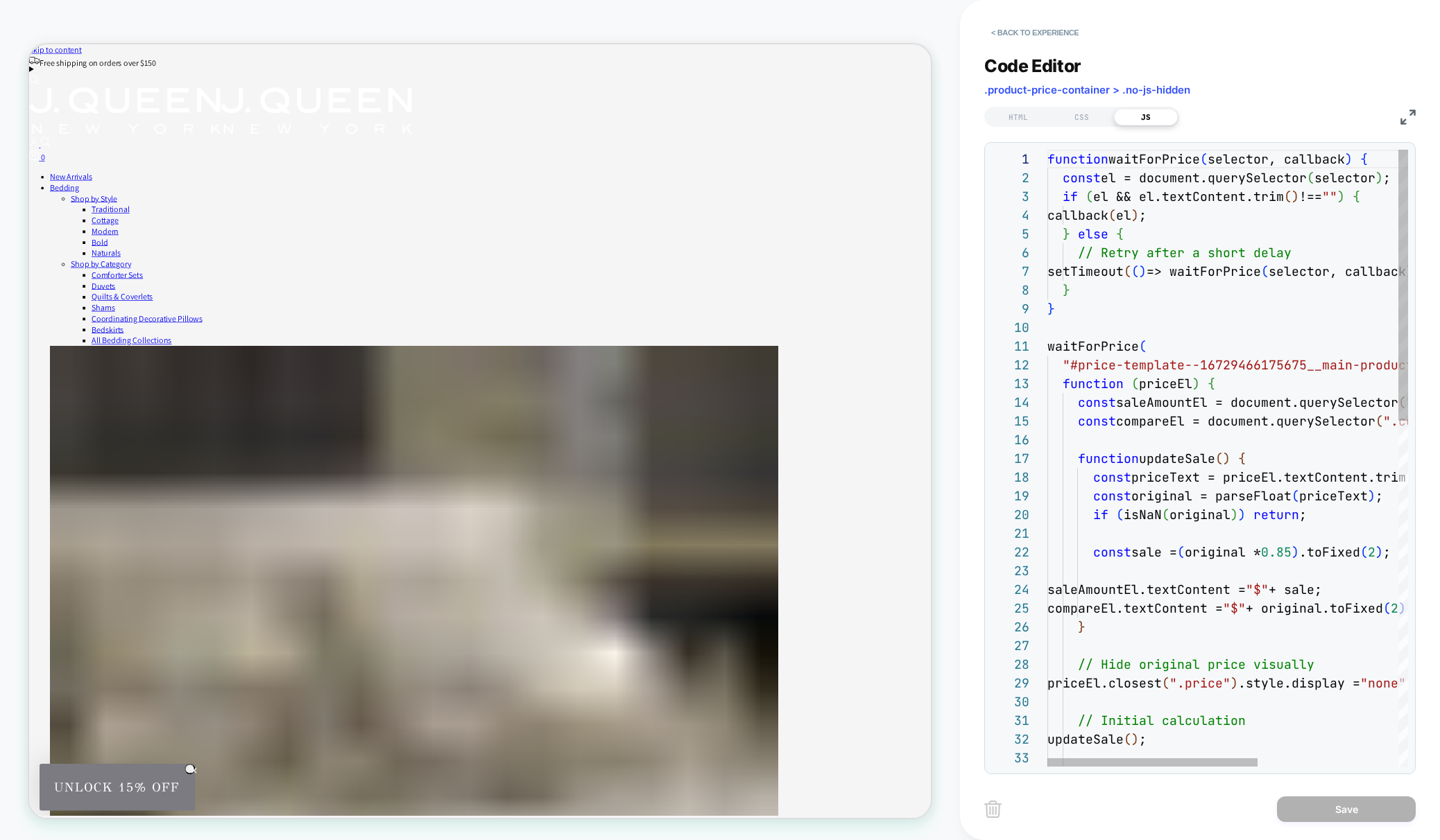
scroll to position [169, 0]
click at [1170, 330] on div "function waitForPrice ( selector, callback ) { const el = document.querySelecto…" at bounding box center [1348, 851] width 602 height 1403
type textarea "**********"
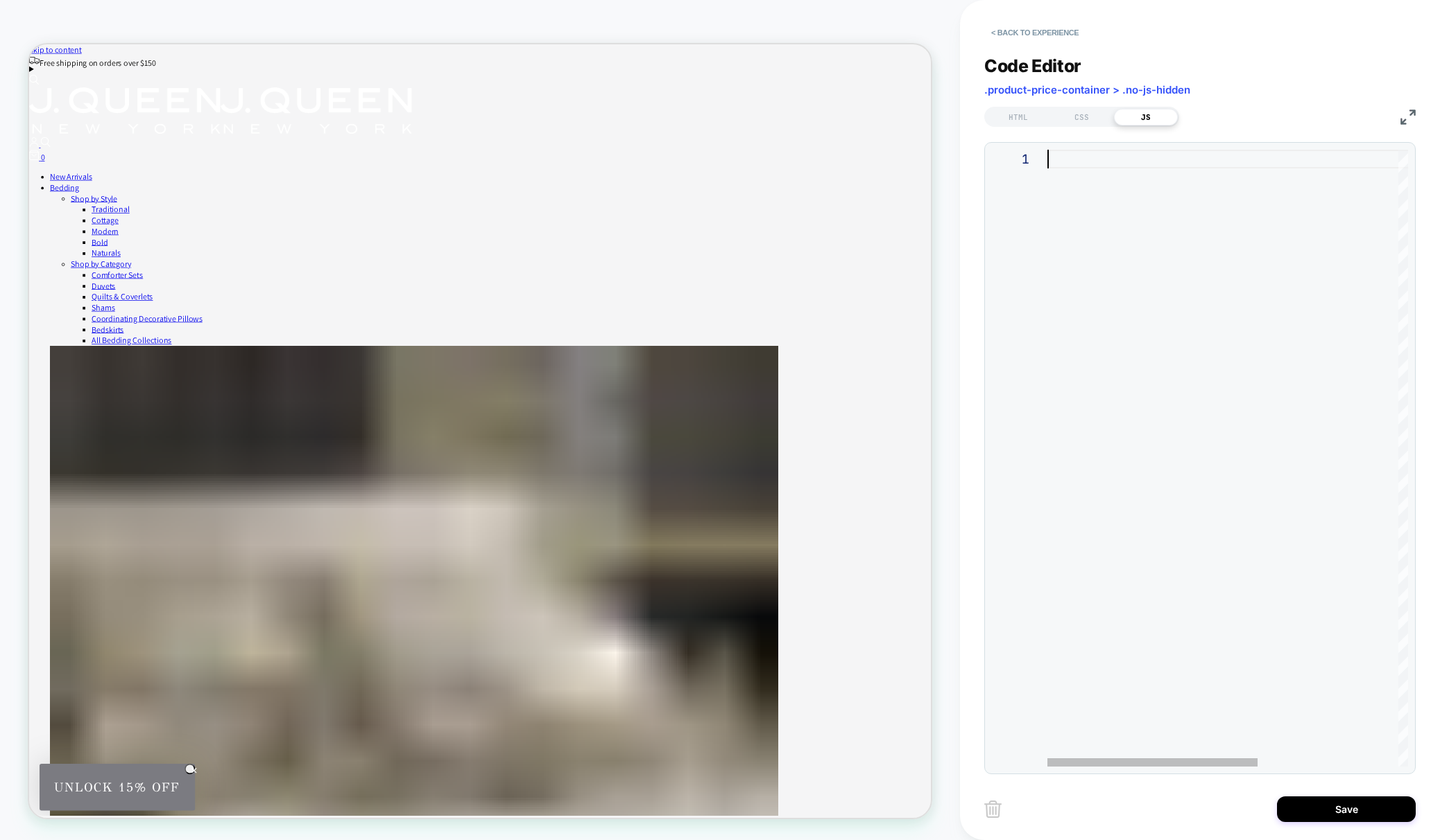
type textarea "**********"
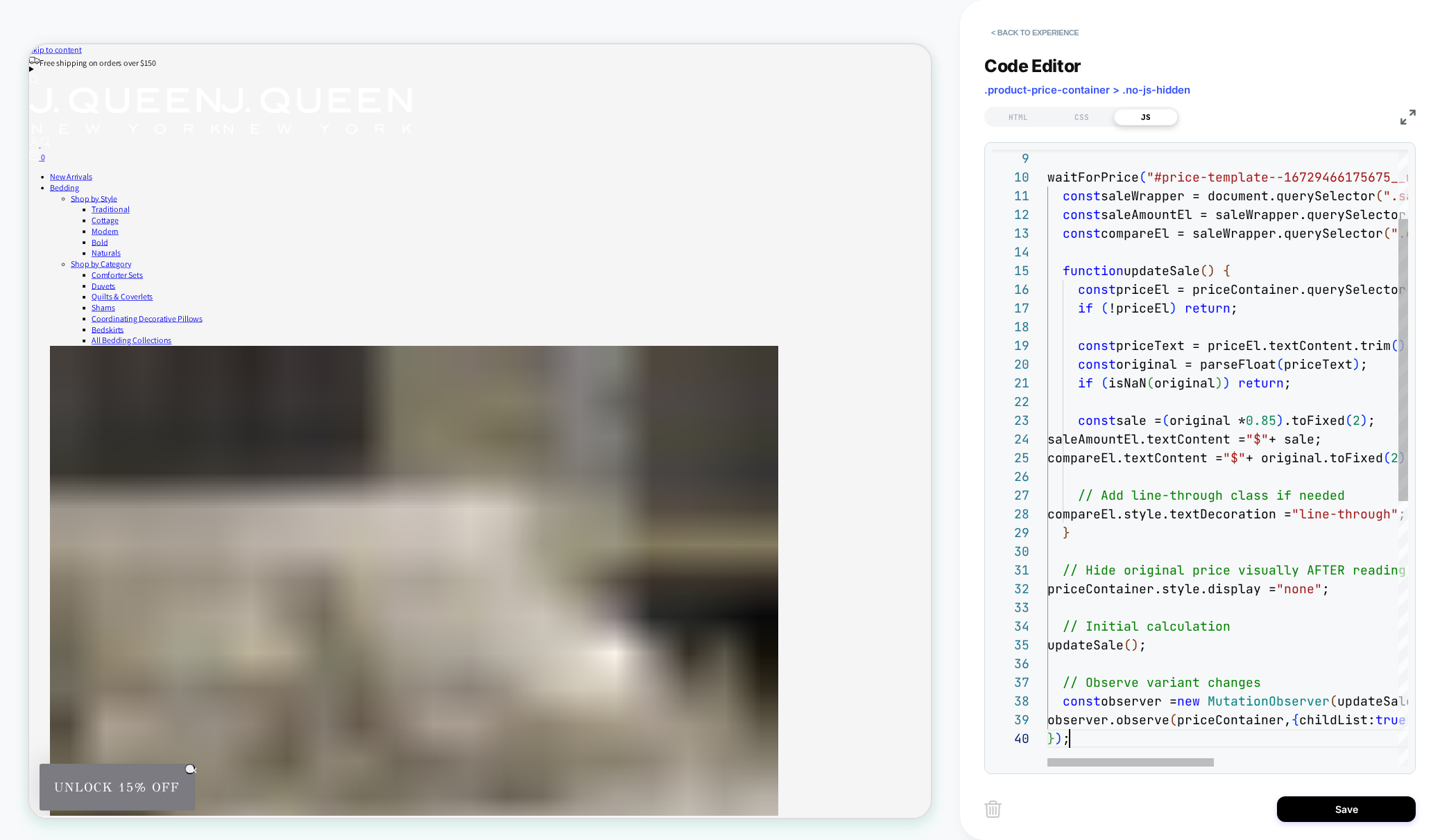
scroll to position [169, 22]
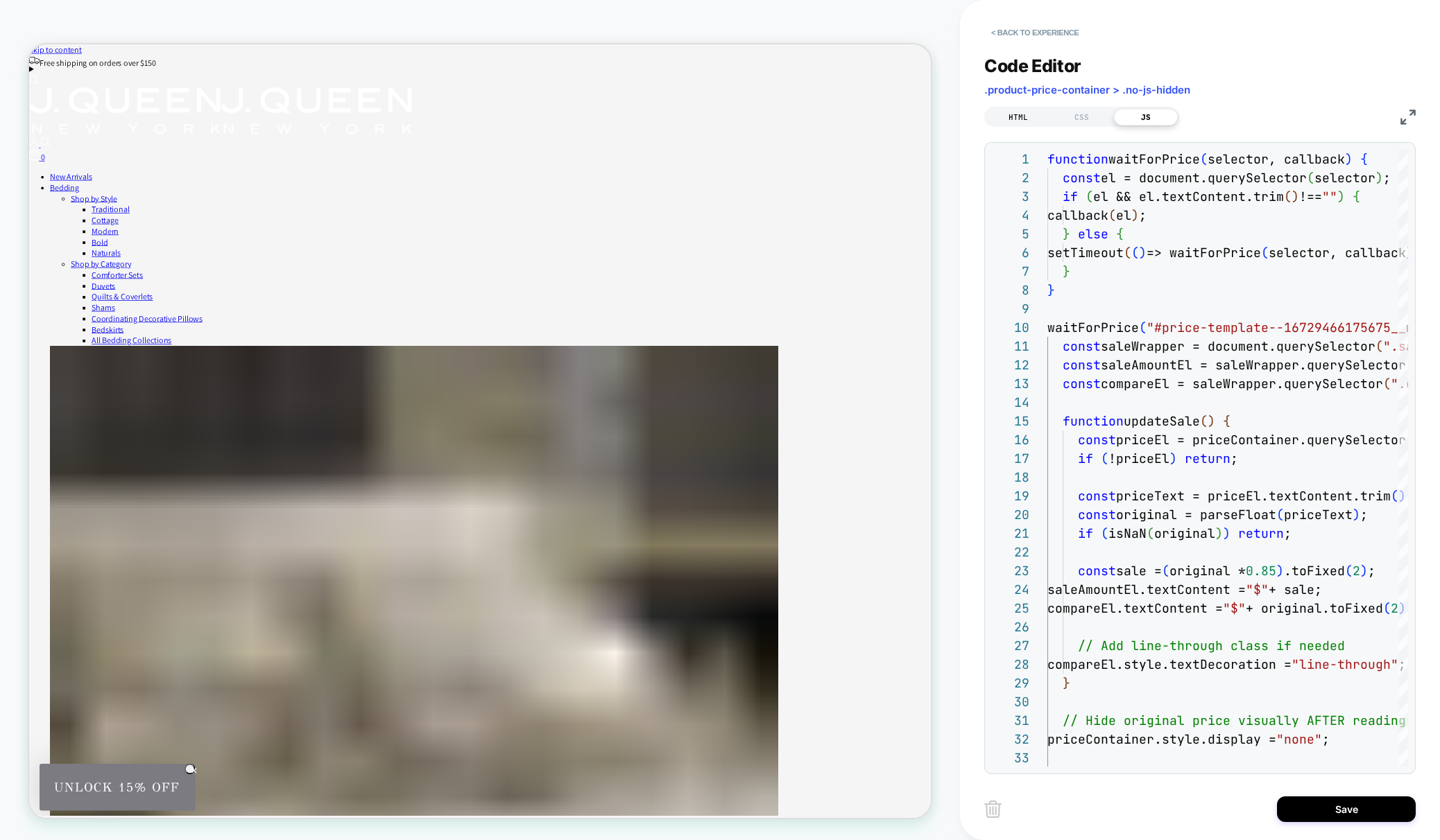
click at [1023, 122] on div "HTML" at bounding box center [1018, 116] width 64 height 16
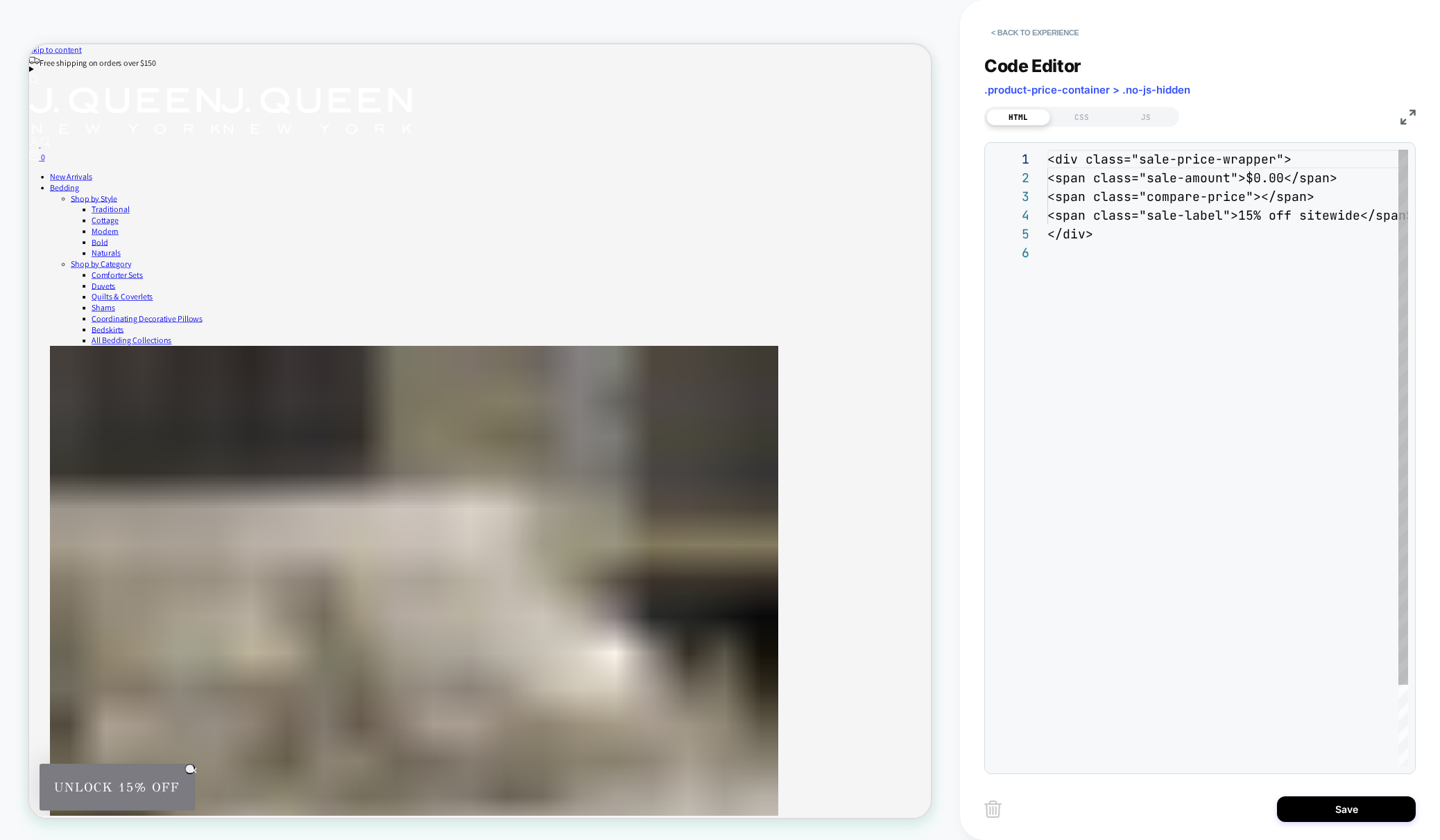
scroll to position [94, 0]
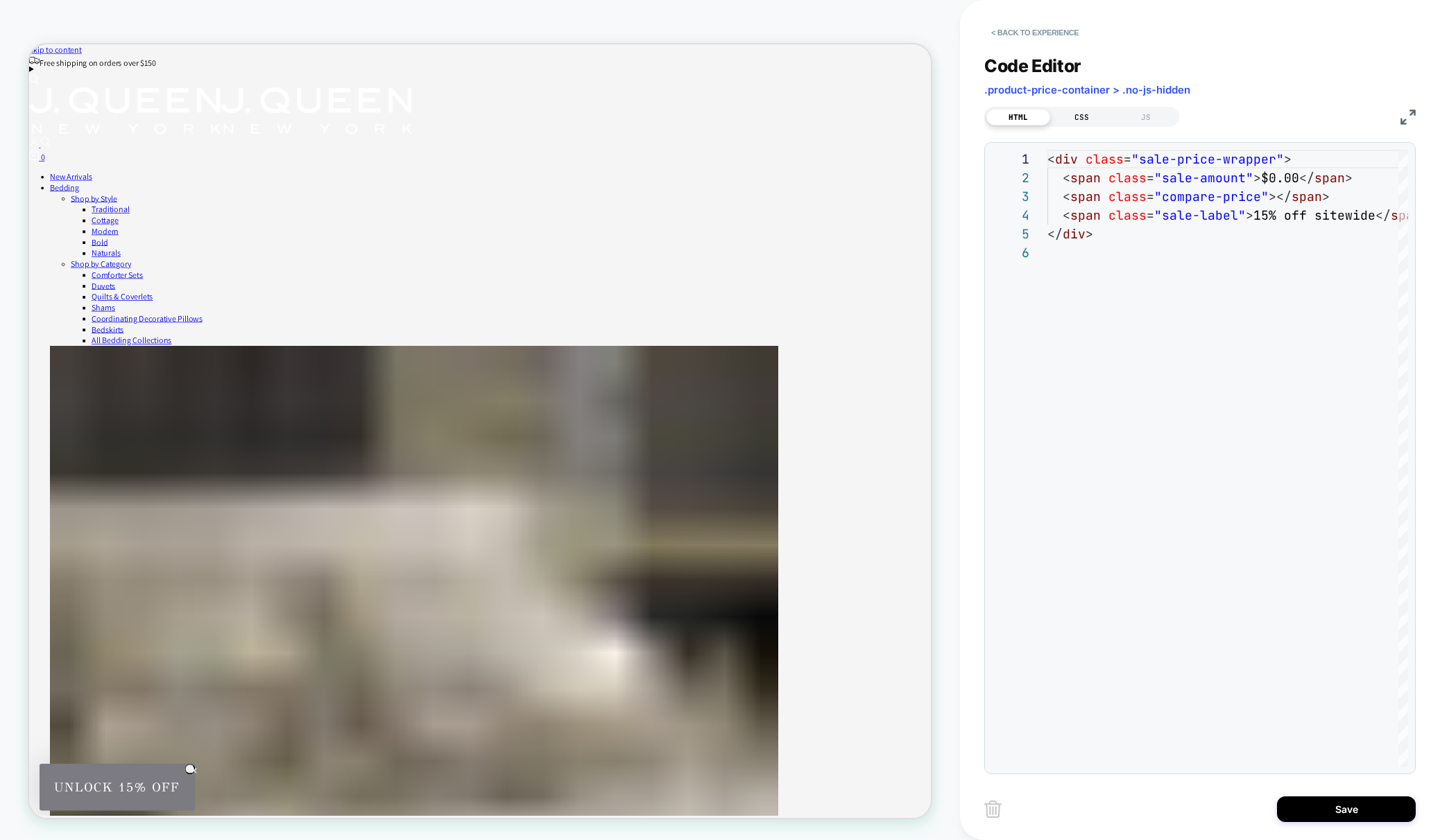
click at [1088, 120] on div "CSS" at bounding box center [1082, 116] width 64 height 16
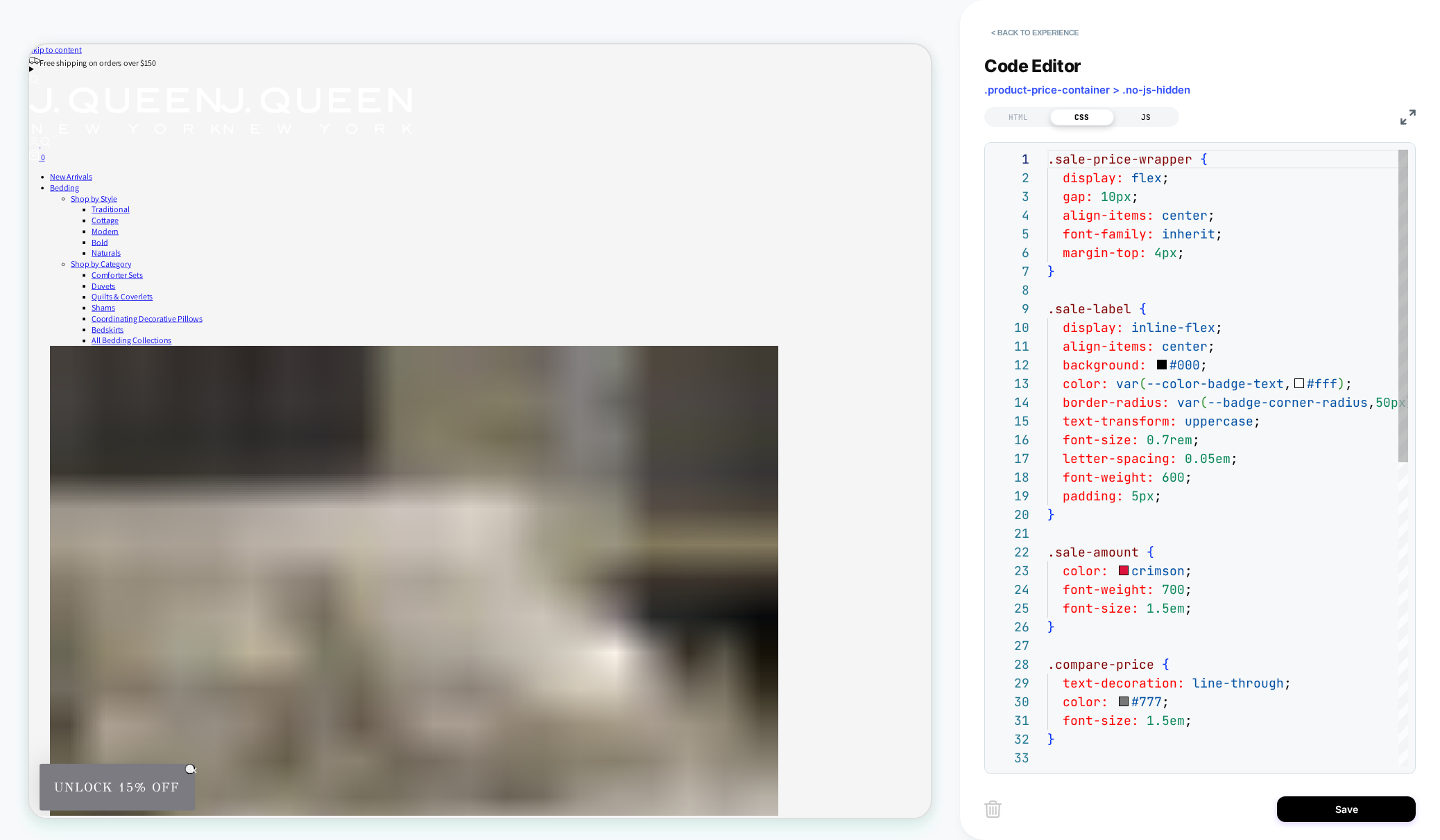
scroll to position [187, 0]
click at [1139, 116] on div "JS" at bounding box center [1146, 116] width 64 height 16
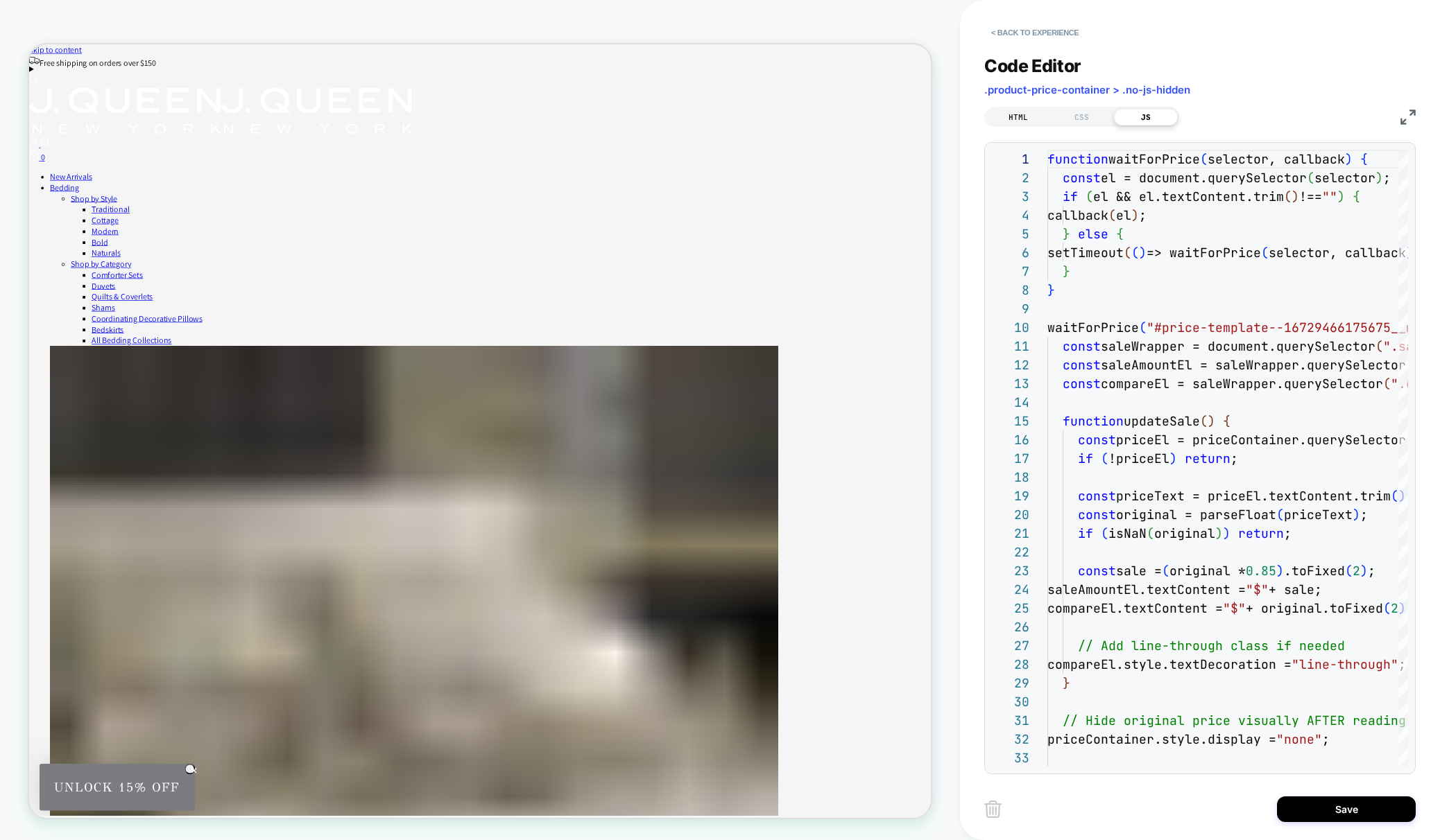
click at [1028, 109] on div "HTML" at bounding box center [1018, 116] width 64 height 16
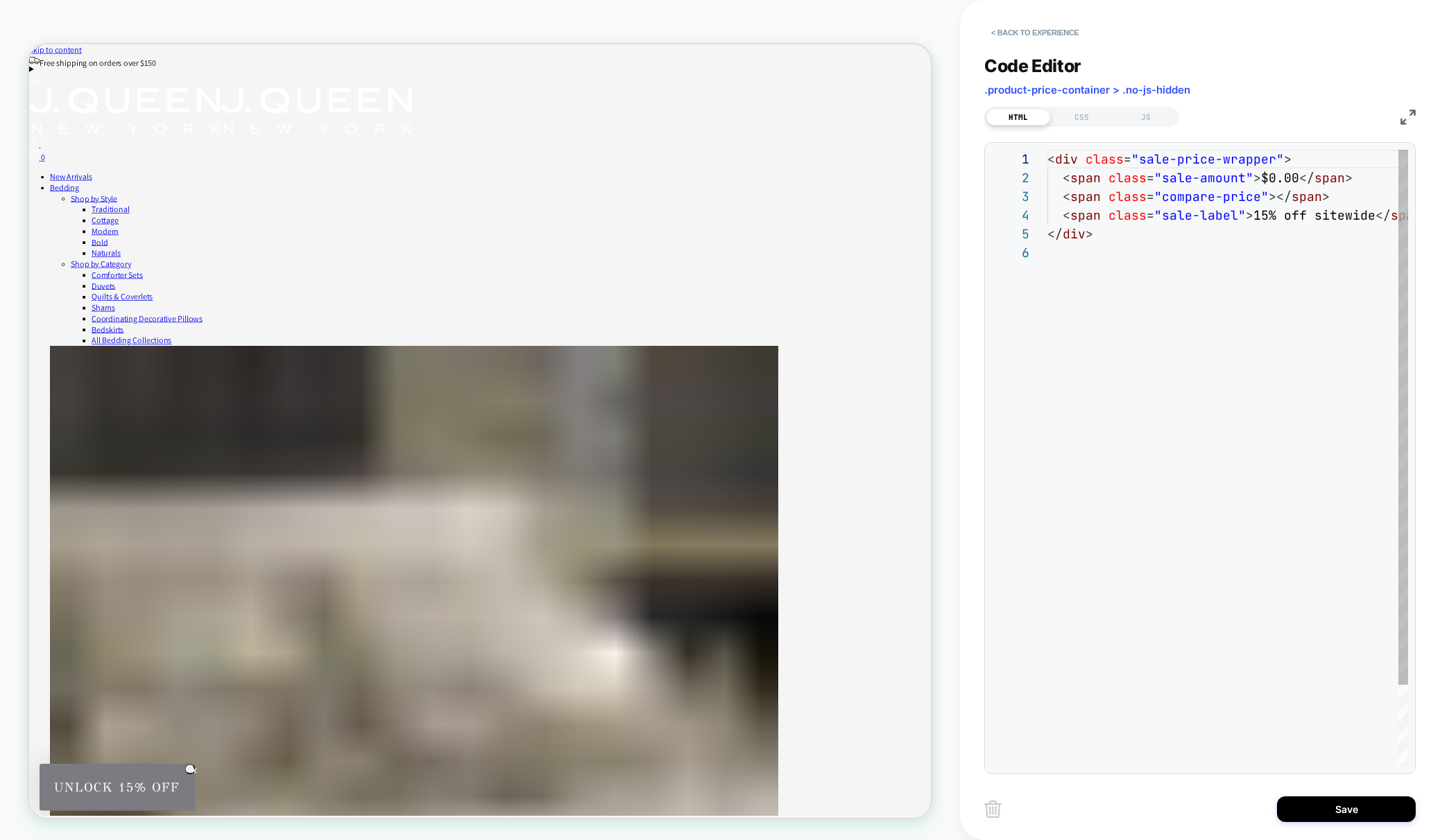
scroll to position [94, 0]
click at [1117, 212] on div "< div class = "sale-price-wrapper" > < span class = "sale-amount" > $0.00 </ sp…" at bounding box center [1255, 505] width 414 height 711
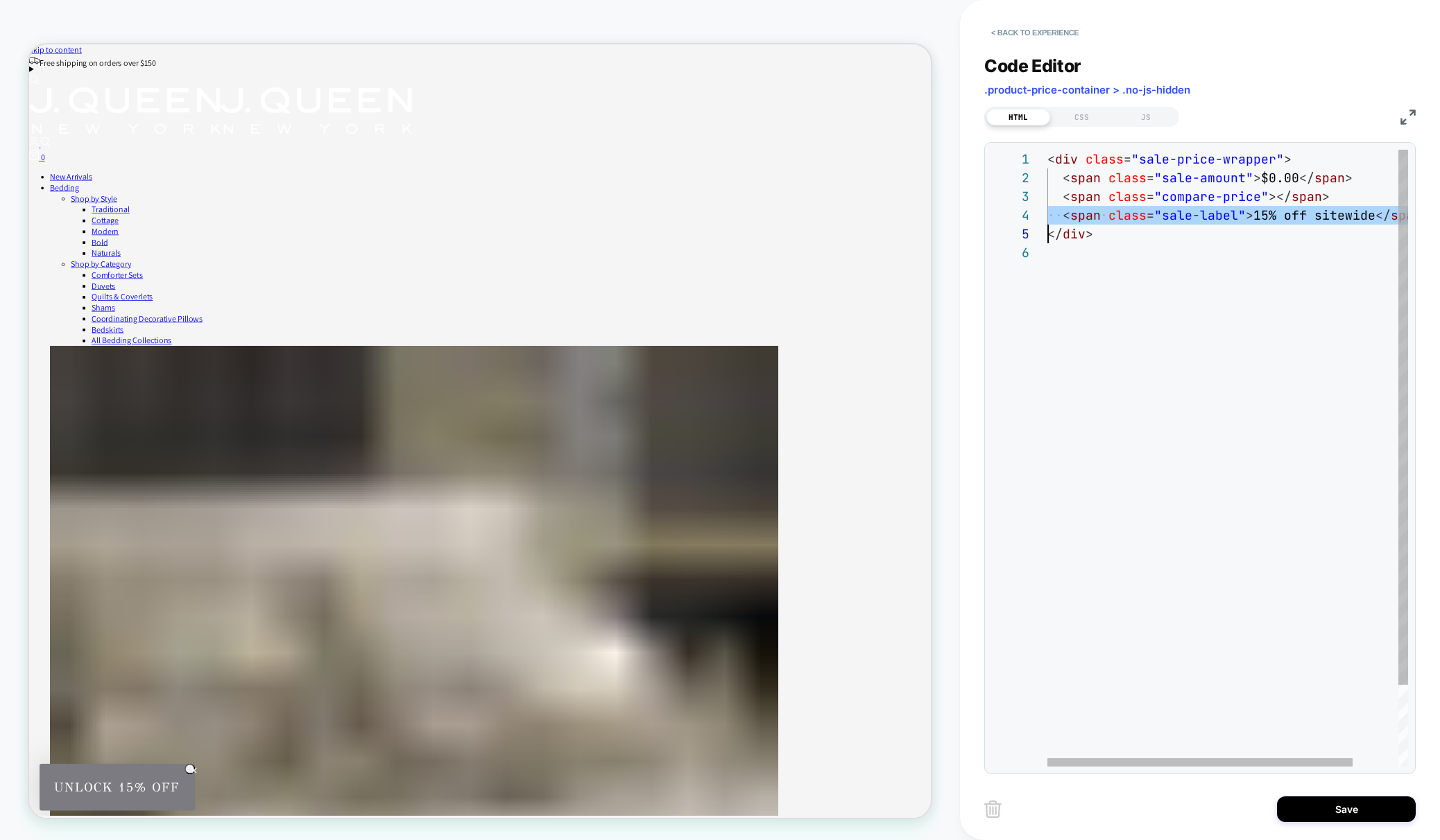
click at [1117, 212] on div "< div class = "sale-price-wrapper" > < span class = "sale-amount" > $0.00 </ sp…" at bounding box center [1255, 505] width 414 height 711
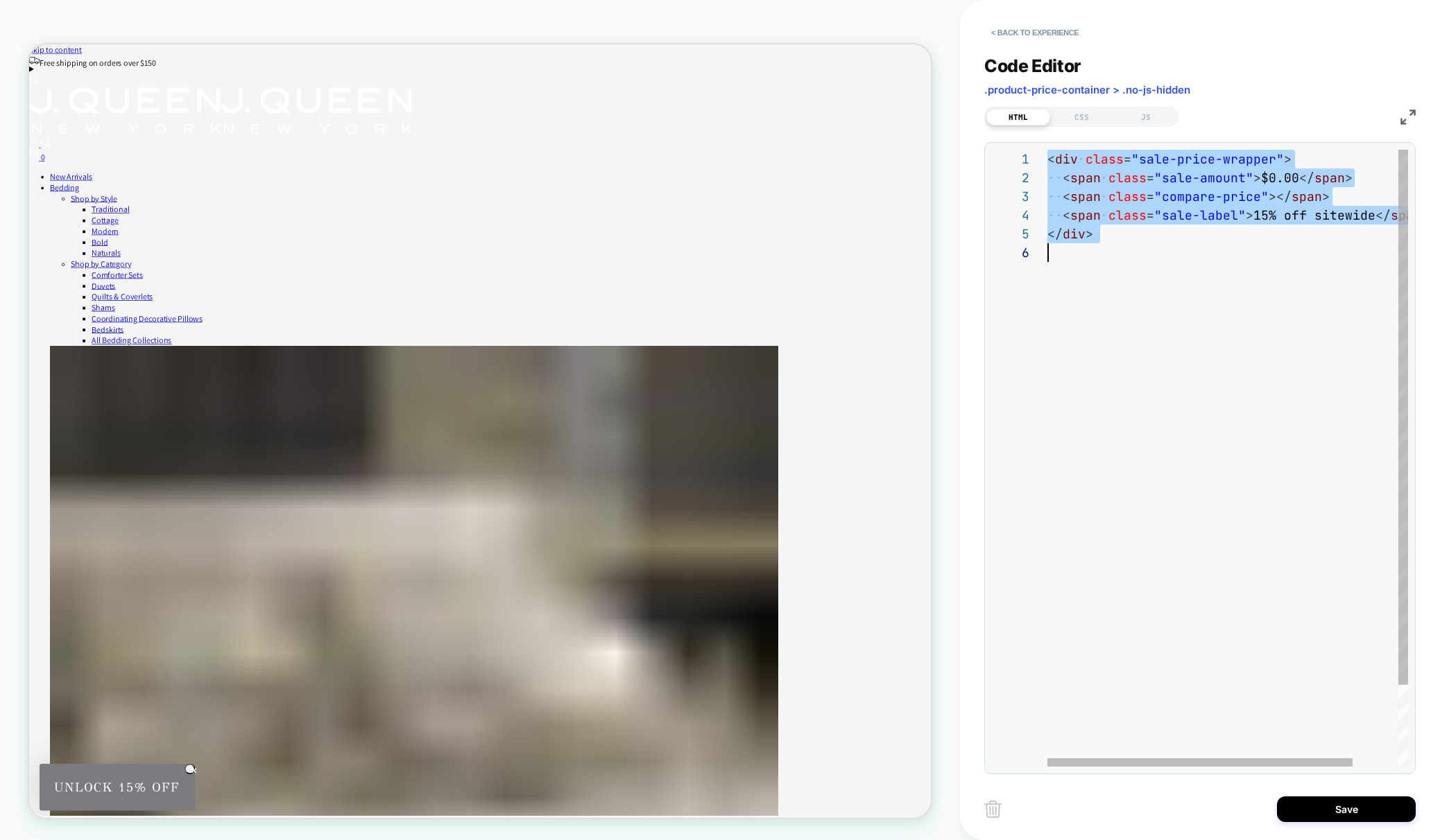
scroll to position [0, 0]
click at [1076, 114] on div "CSS" at bounding box center [1082, 116] width 64 height 16
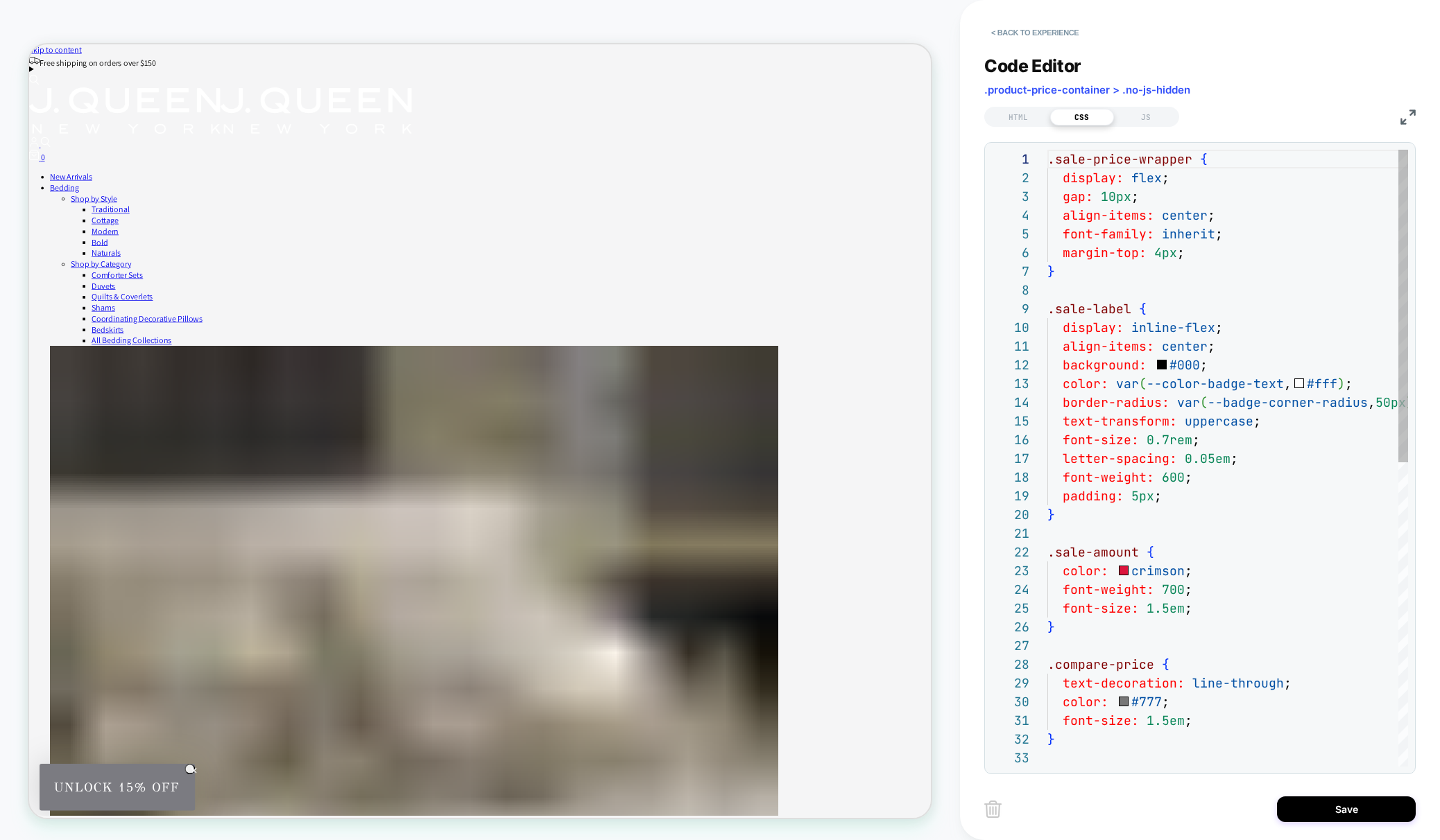
scroll to position [187, 0]
click at [1112, 240] on div ".sale-price-wrapper { display: flex ; gap: 10px ; align-items: center ; font-fa…" at bounding box center [1255, 758] width 414 height 1216
type textarea "**********"
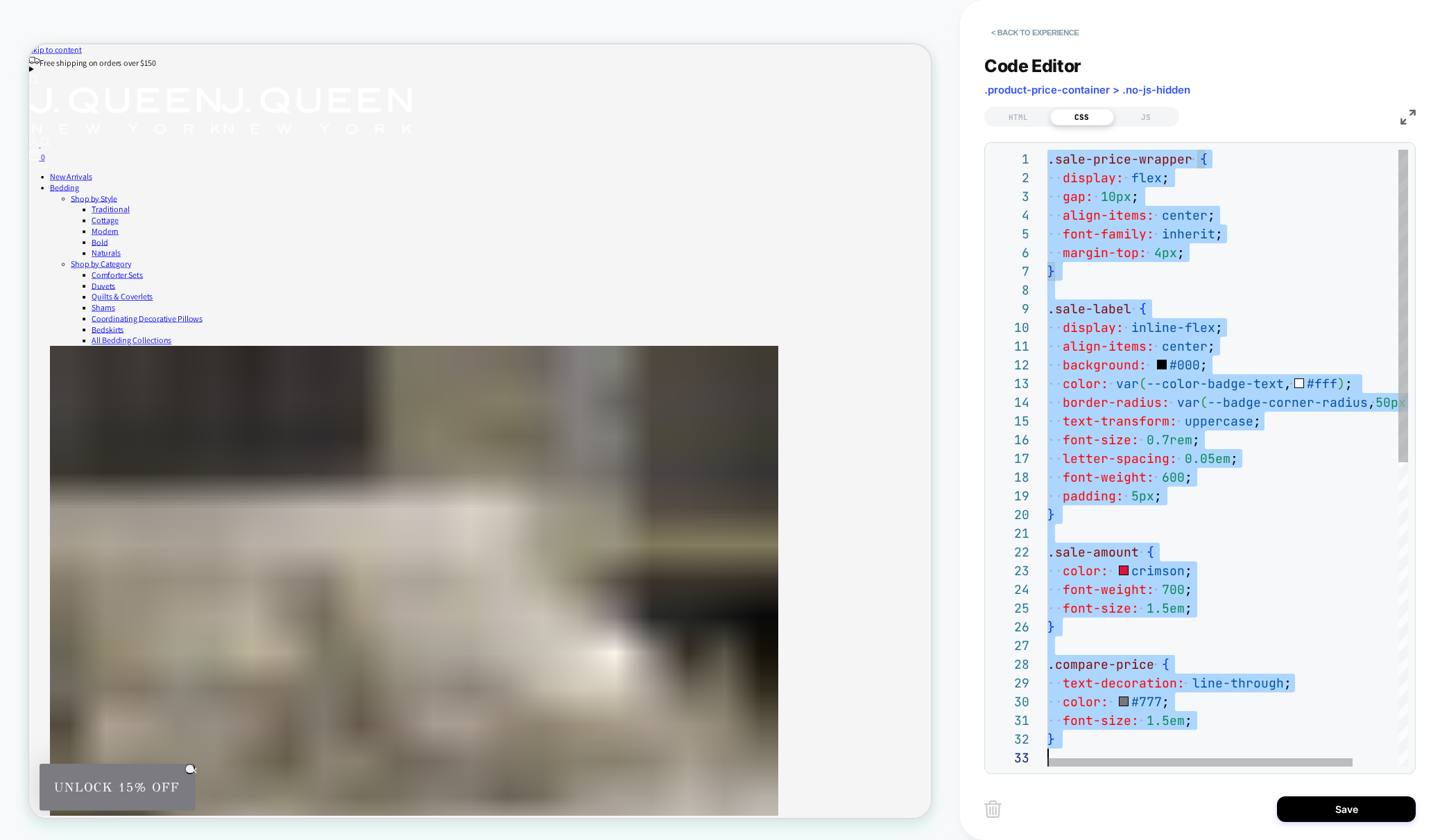
scroll to position [0, 0]
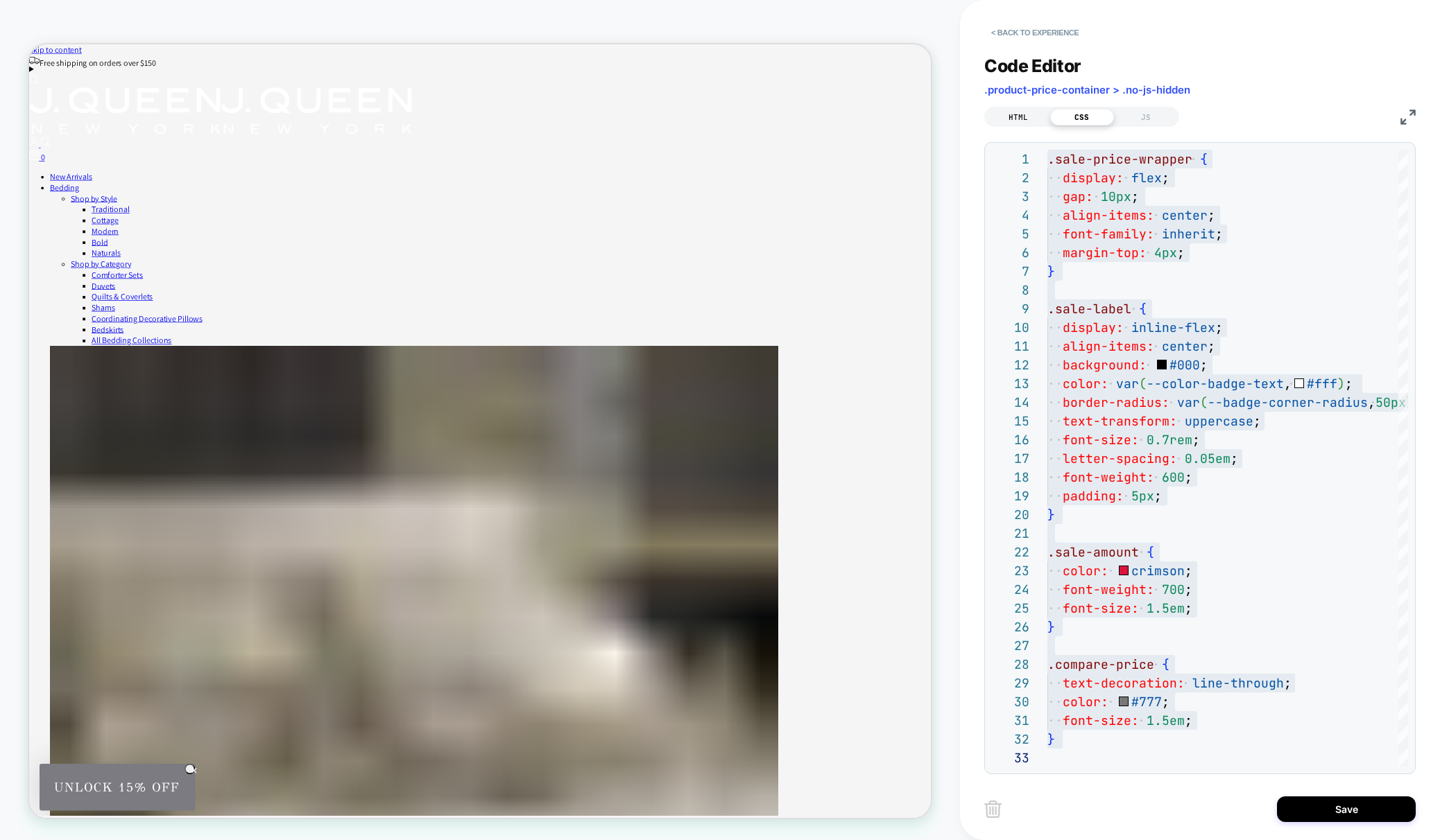
click at [1006, 117] on div "HTML" at bounding box center [1018, 116] width 64 height 16
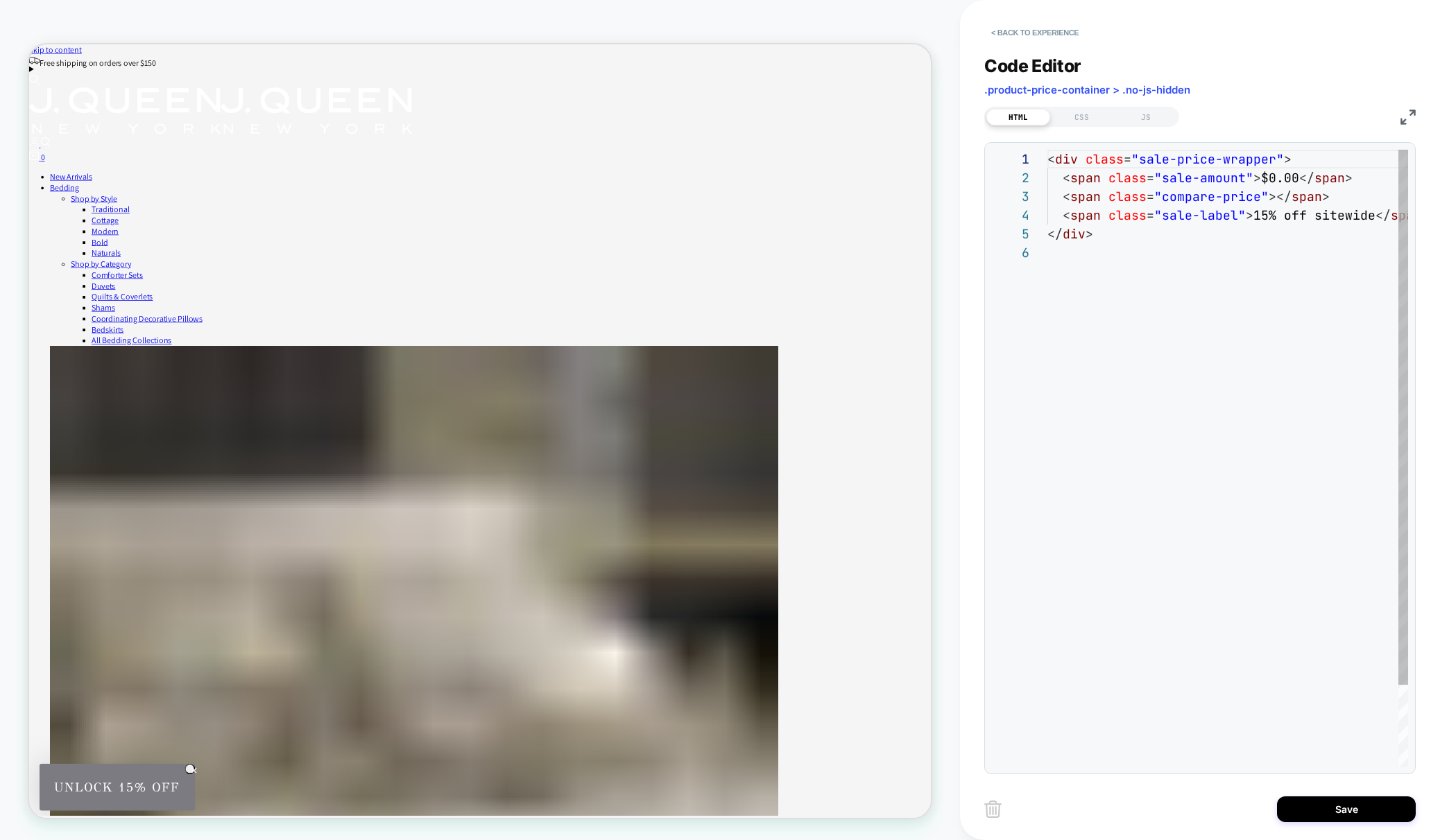
scroll to position [94, 0]
click at [1148, 305] on div "< div class = "sale-price-wrapper" > < span class = "sale-amount" > $0.00 </ sp…" at bounding box center [1255, 505] width 414 height 711
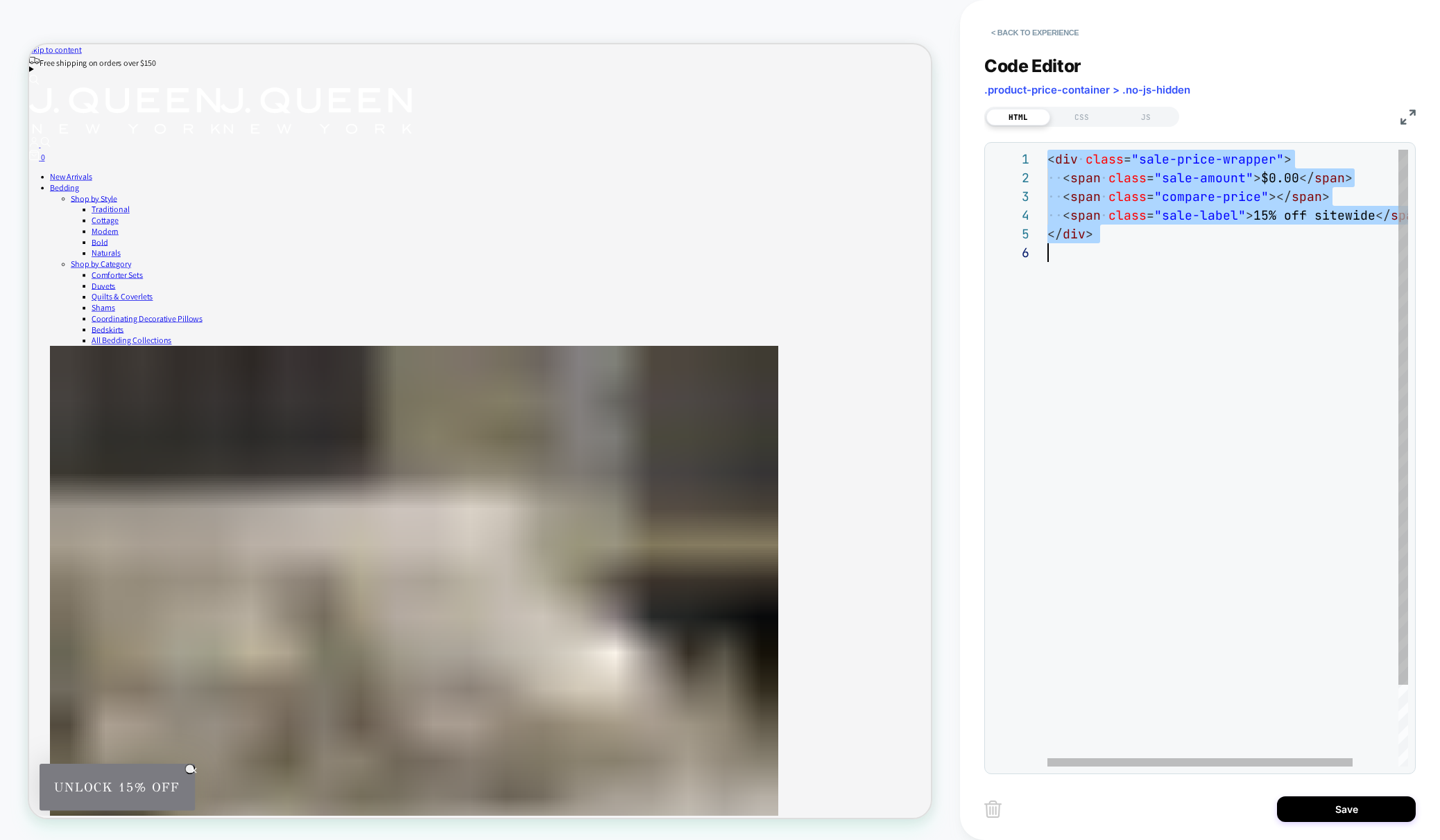
type textarea "**********"
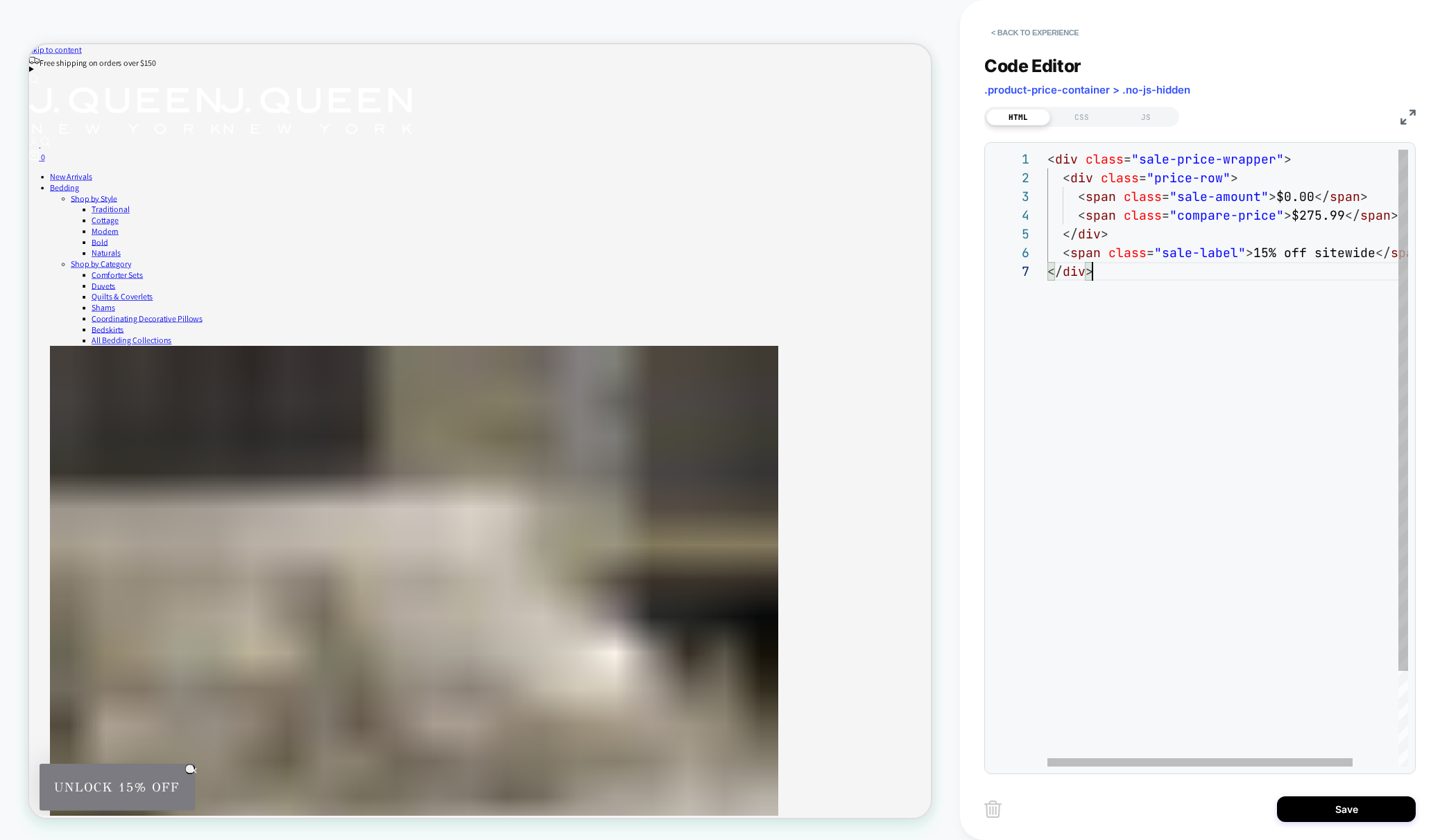
scroll to position [113, 45]
click at [1071, 116] on div "CSS" at bounding box center [1082, 116] width 64 height 16
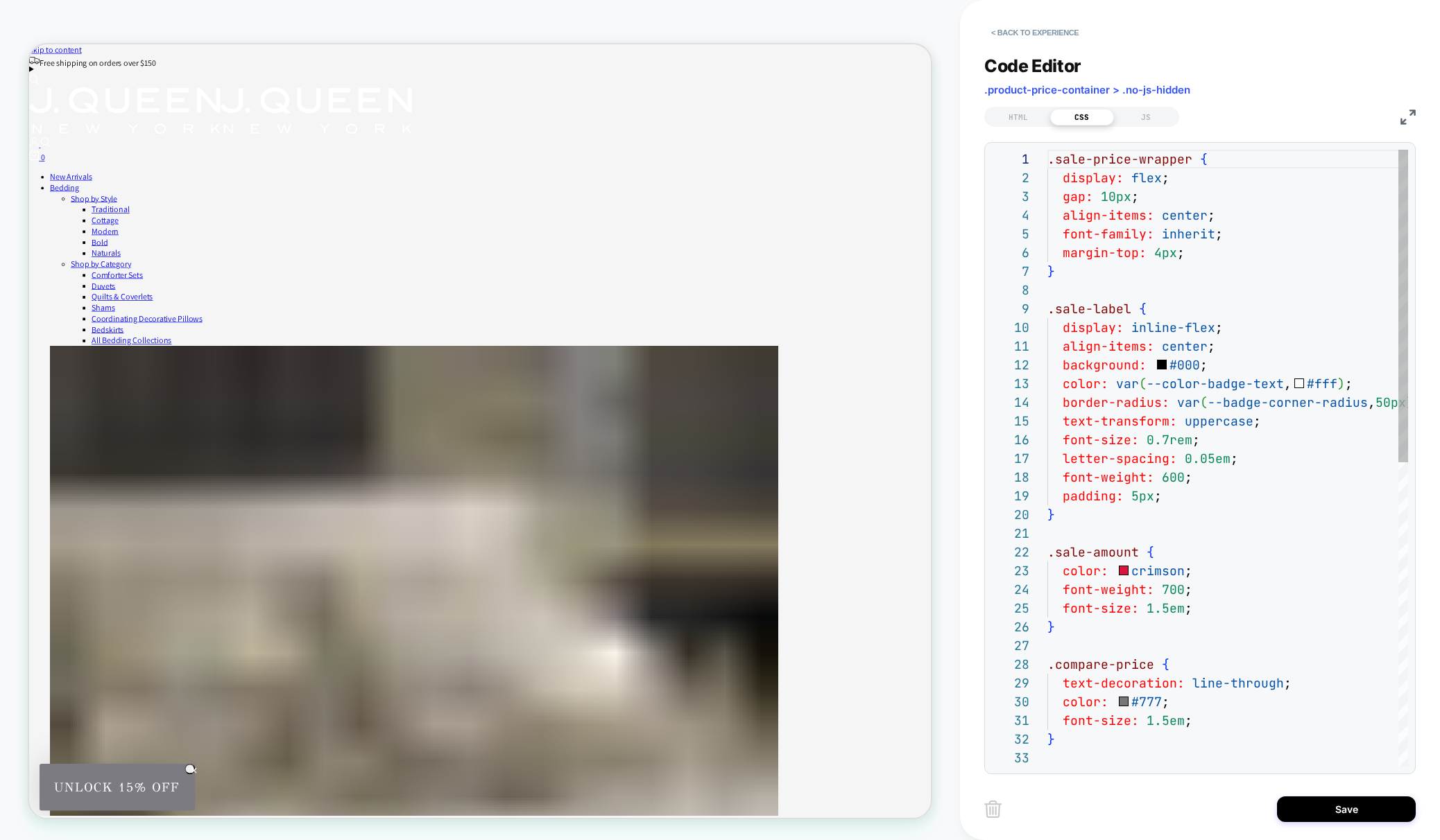
scroll to position [187, 0]
click at [1111, 266] on div ".sale-price-wrapper { display: flex ; gap: 10px ; align-items: center ; font-fa…" at bounding box center [1255, 758] width 414 height 1216
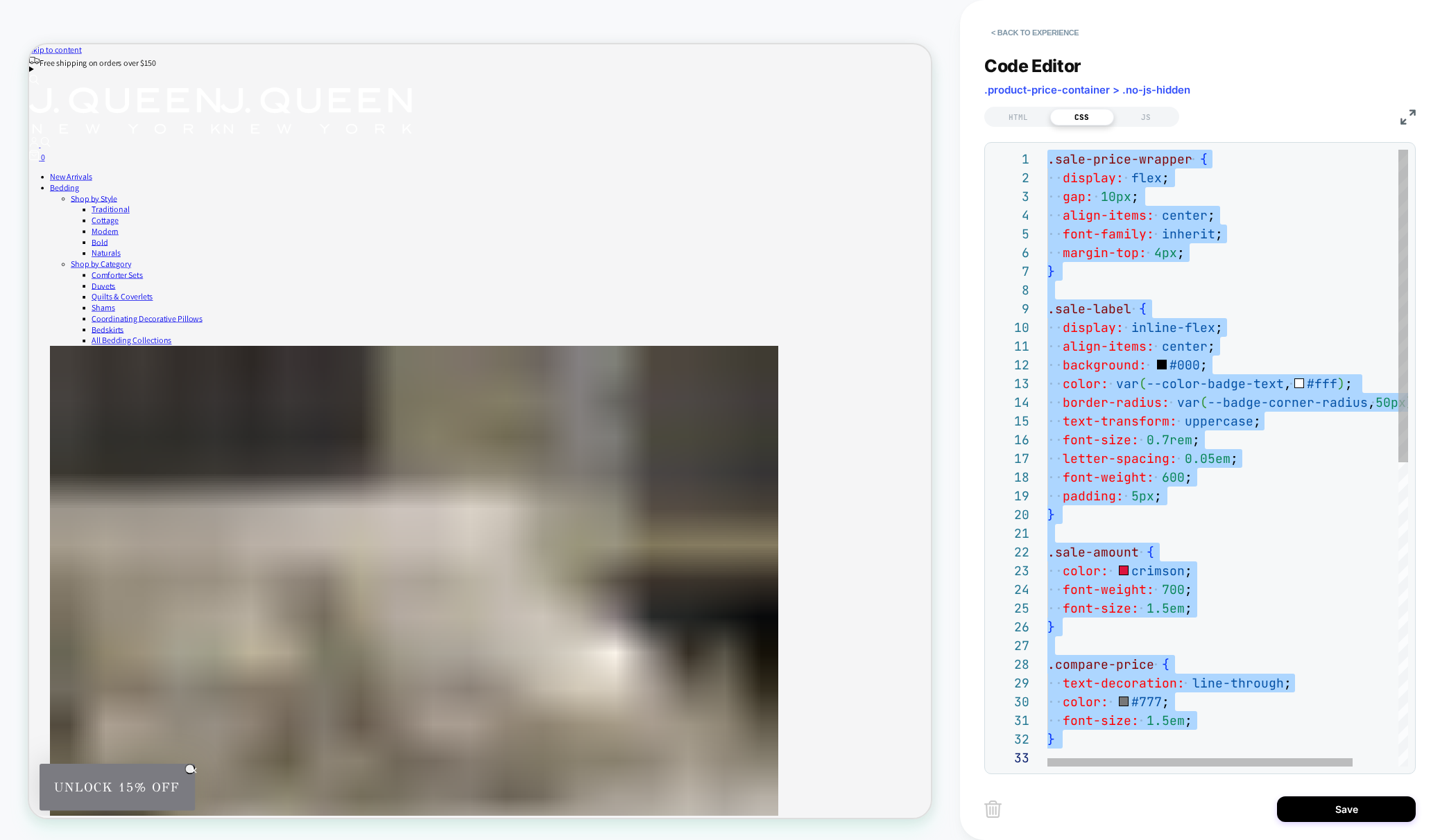
scroll to position [131, 8]
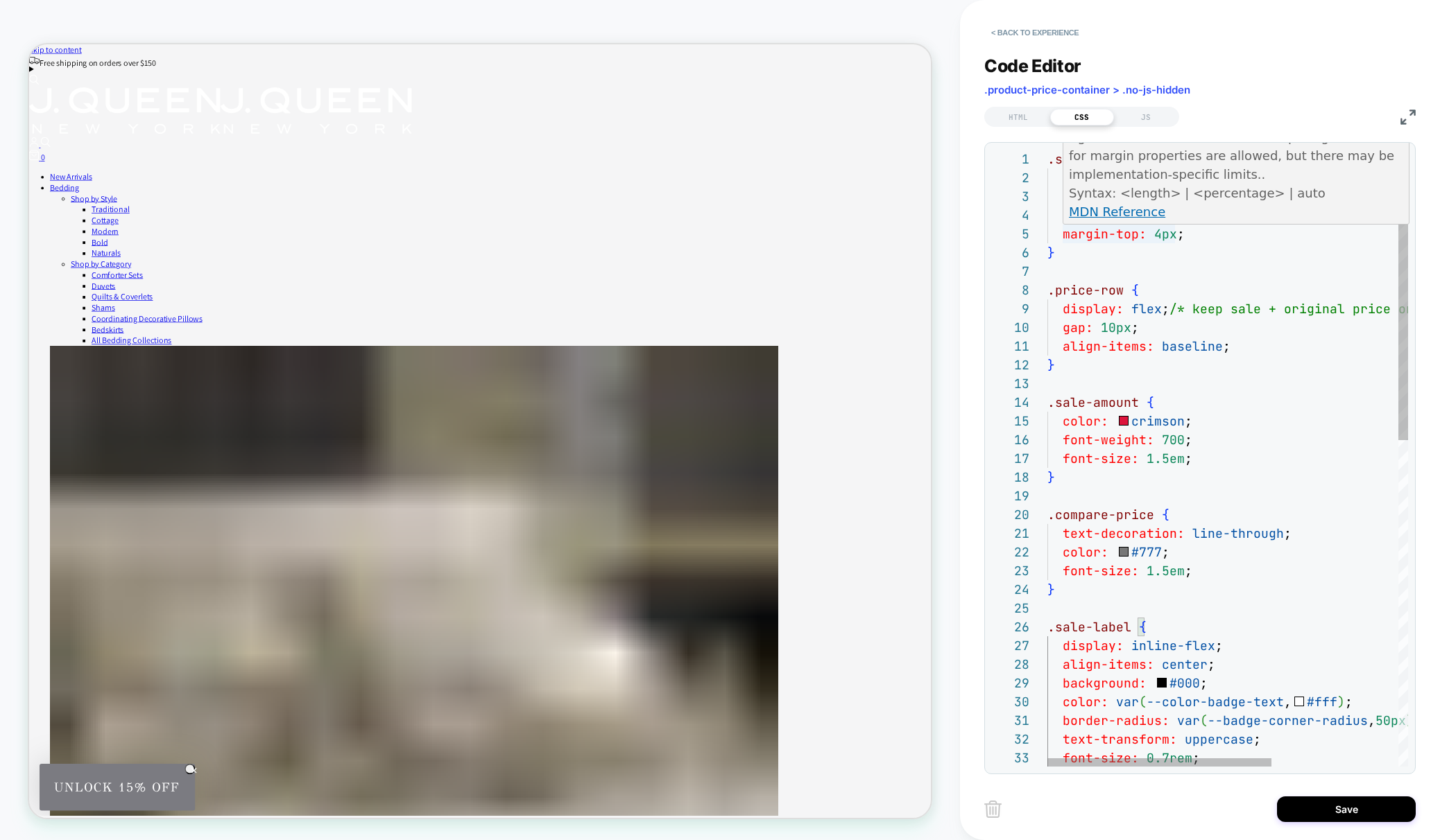
type textarea "**********"
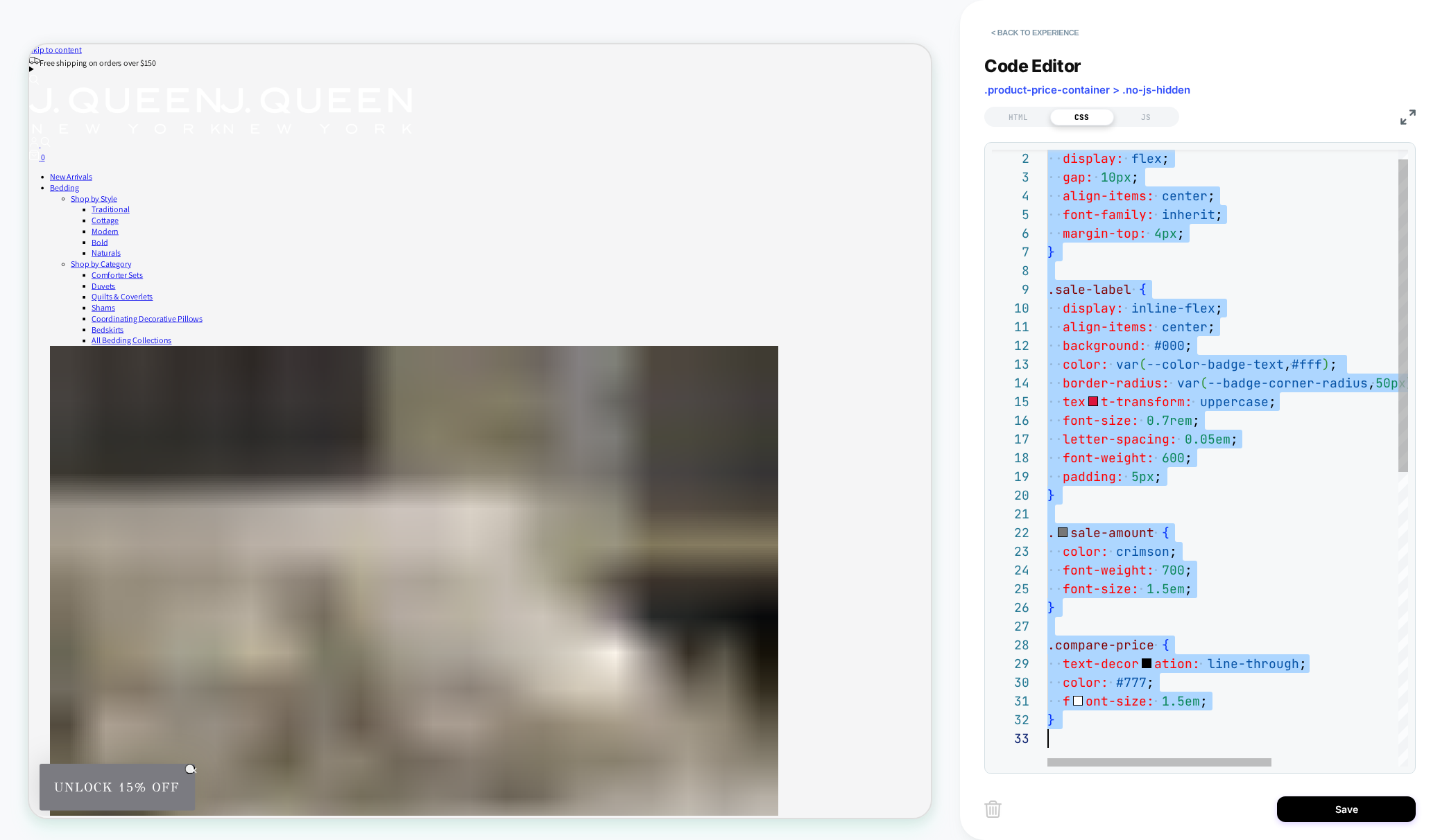
scroll to position [0, 0]
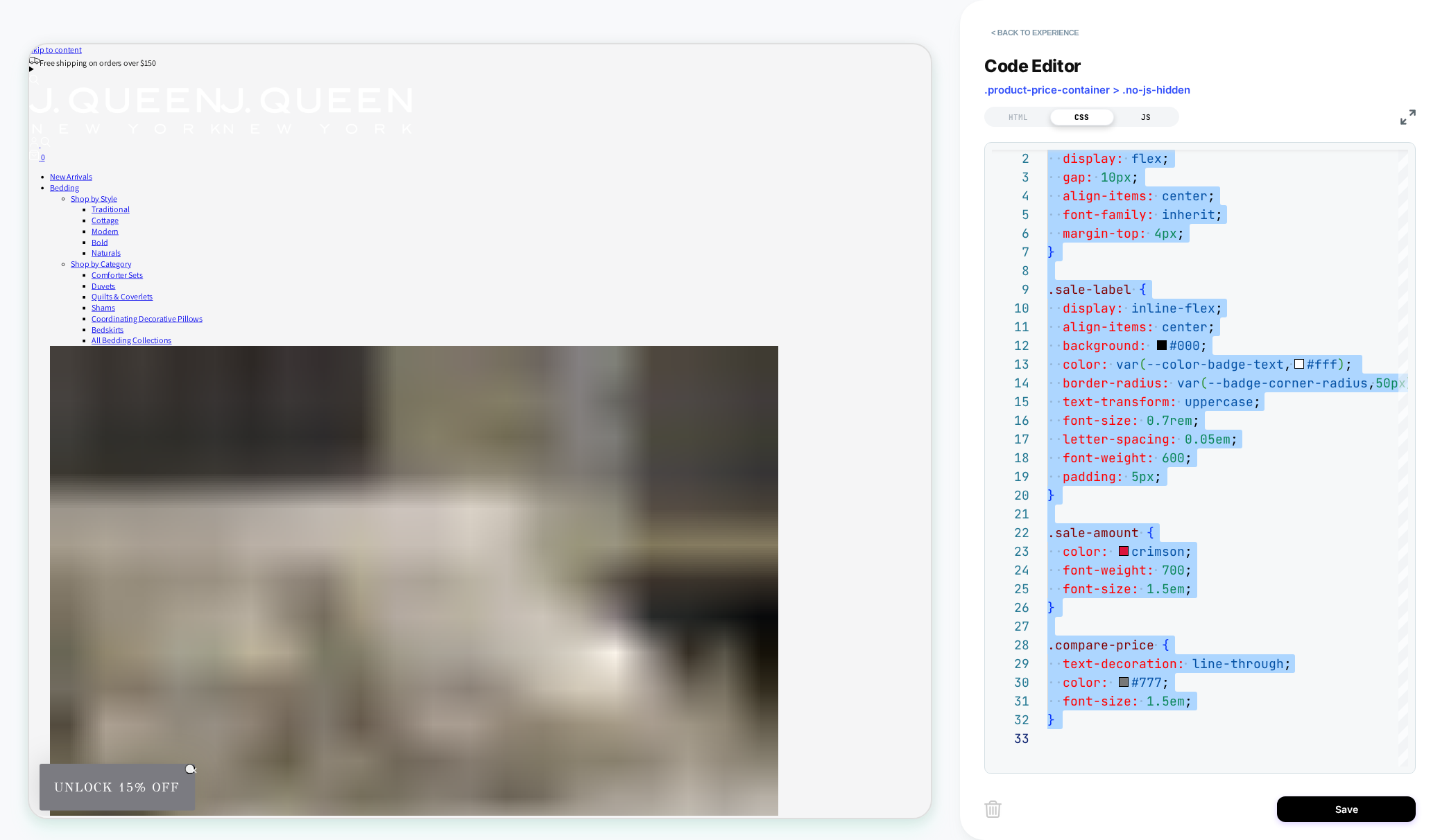
click at [1145, 117] on div "JS" at bounding box center [1146, 116] width 64 height 16
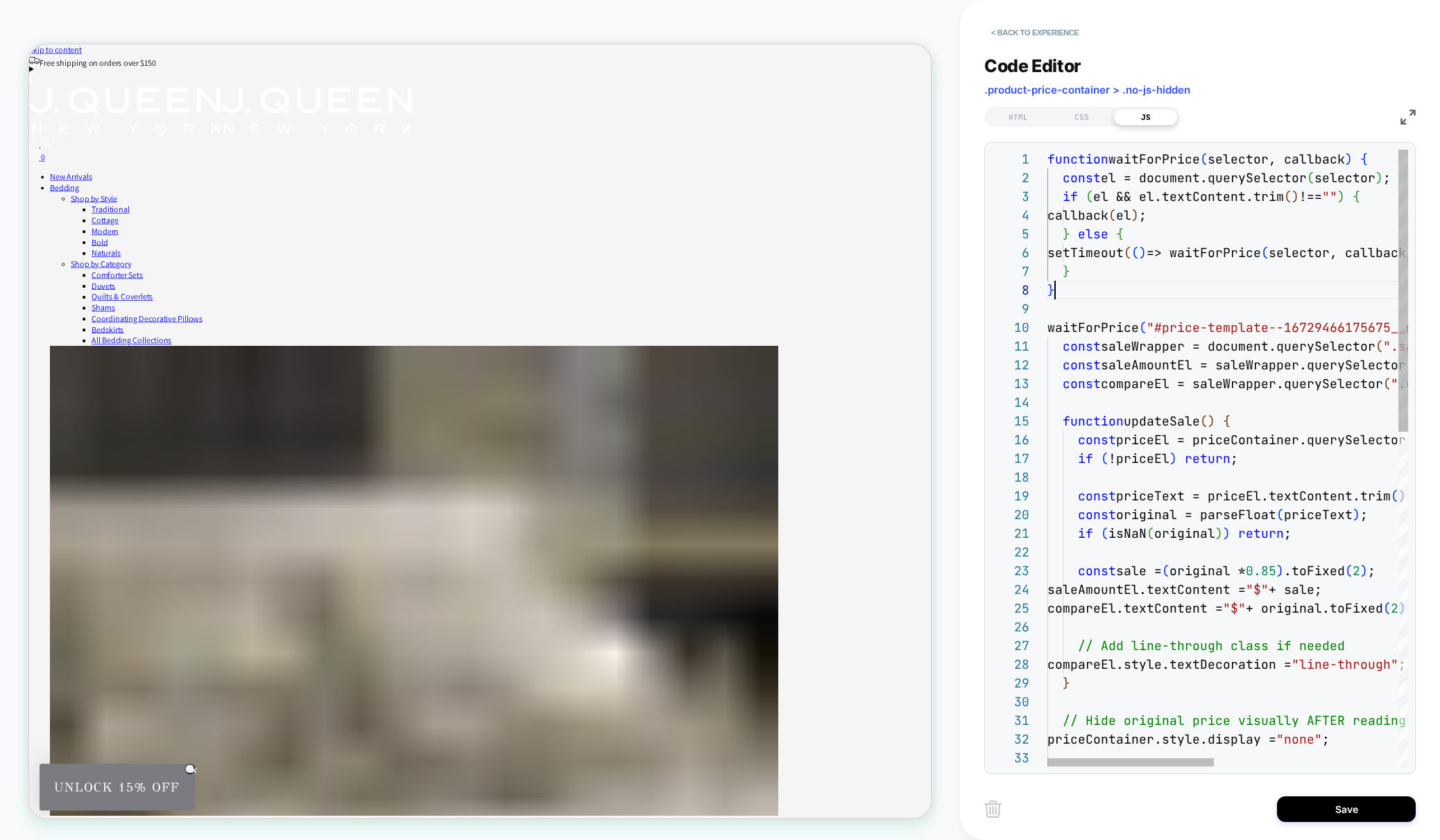
scroll to position [131, 8]
click at [1144, 296] on div "}" at bounding box center [1427, 290] width 759 height 19
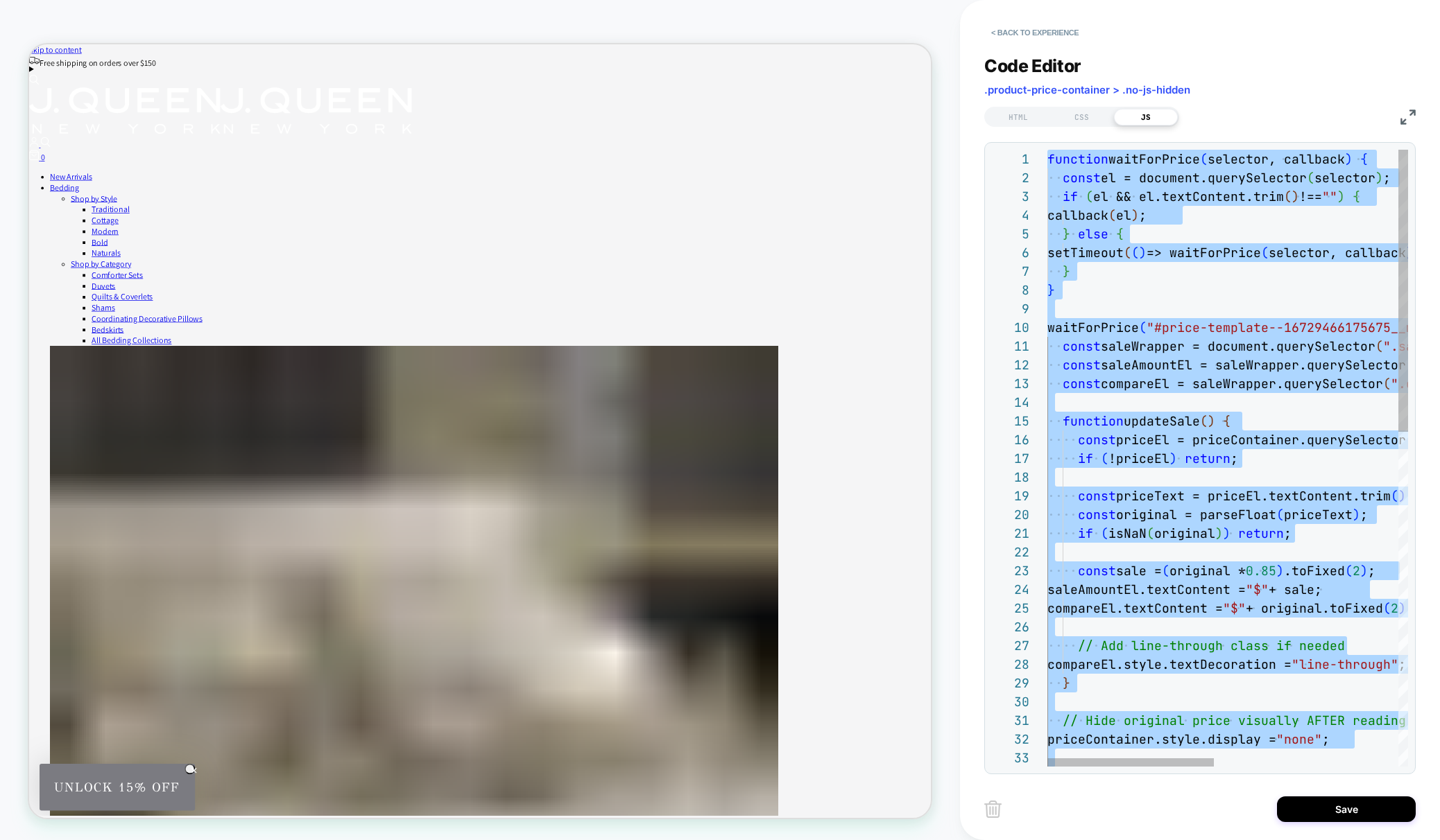
type textarea "**"
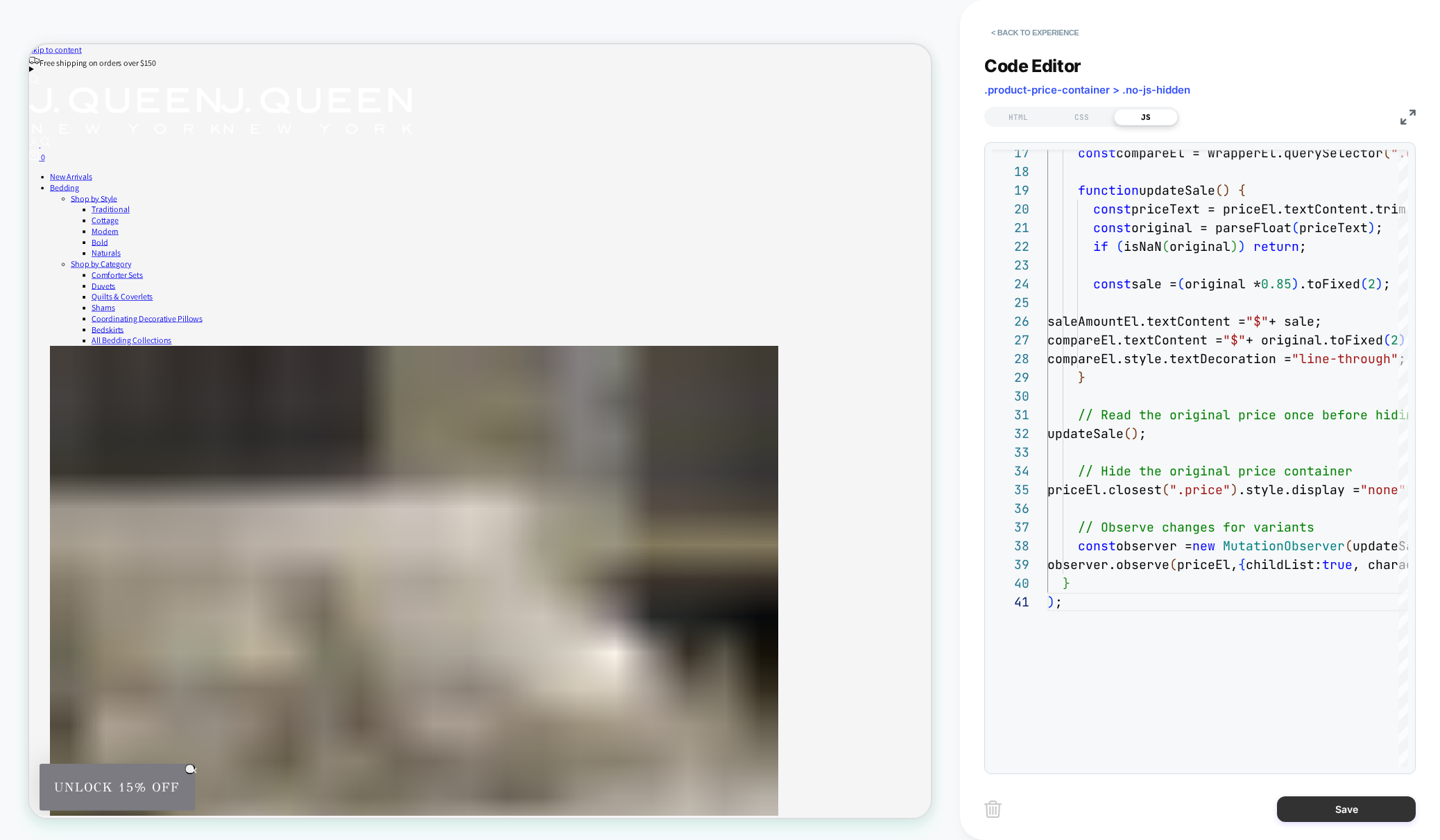
click at [1302, 809] on button "Save" at bounding box center [1345, 809] width 138 height 26
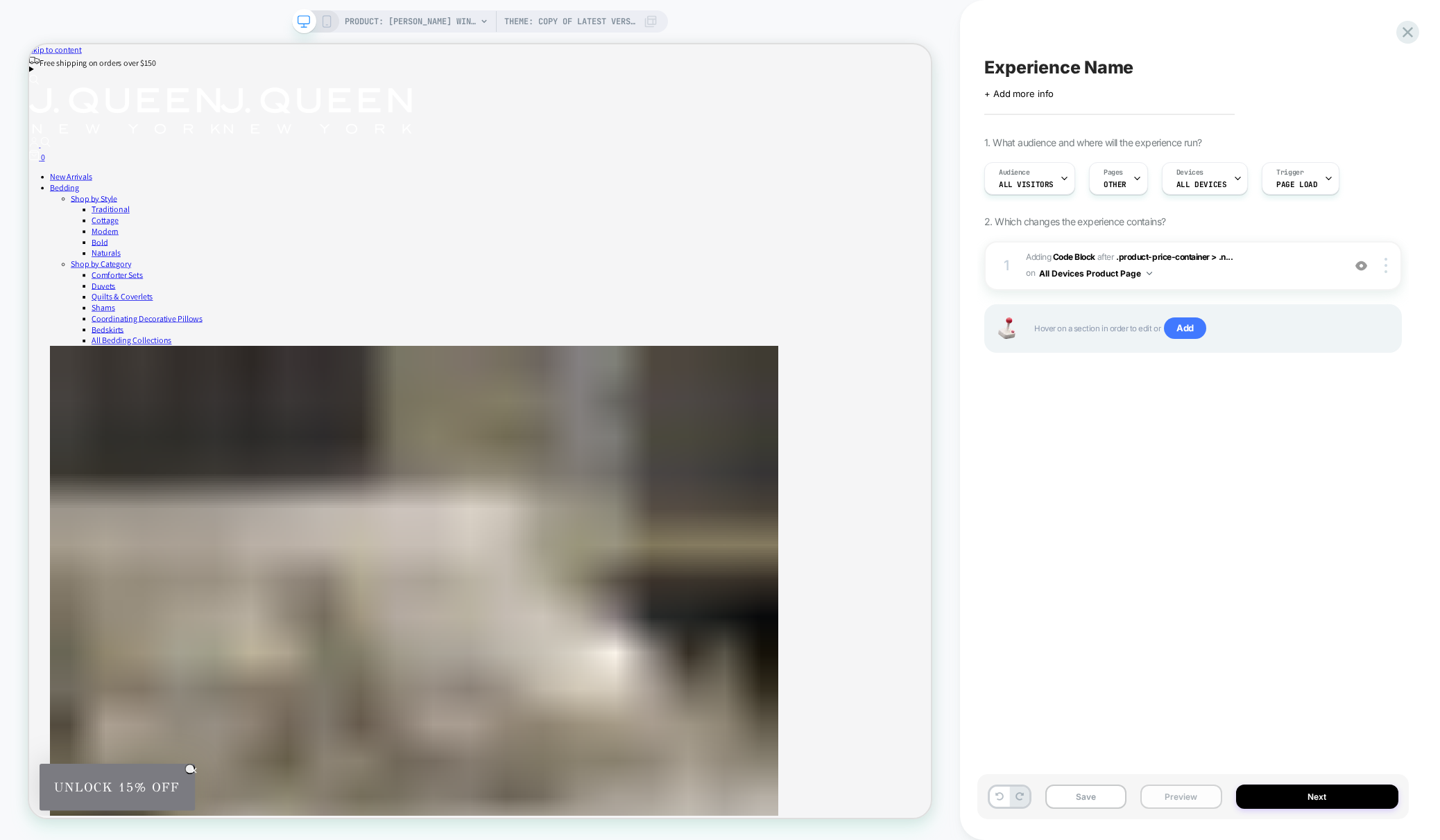
click at [1182, 801] on button "Preview" at bounding box center [1180, 796] width 81 height 24
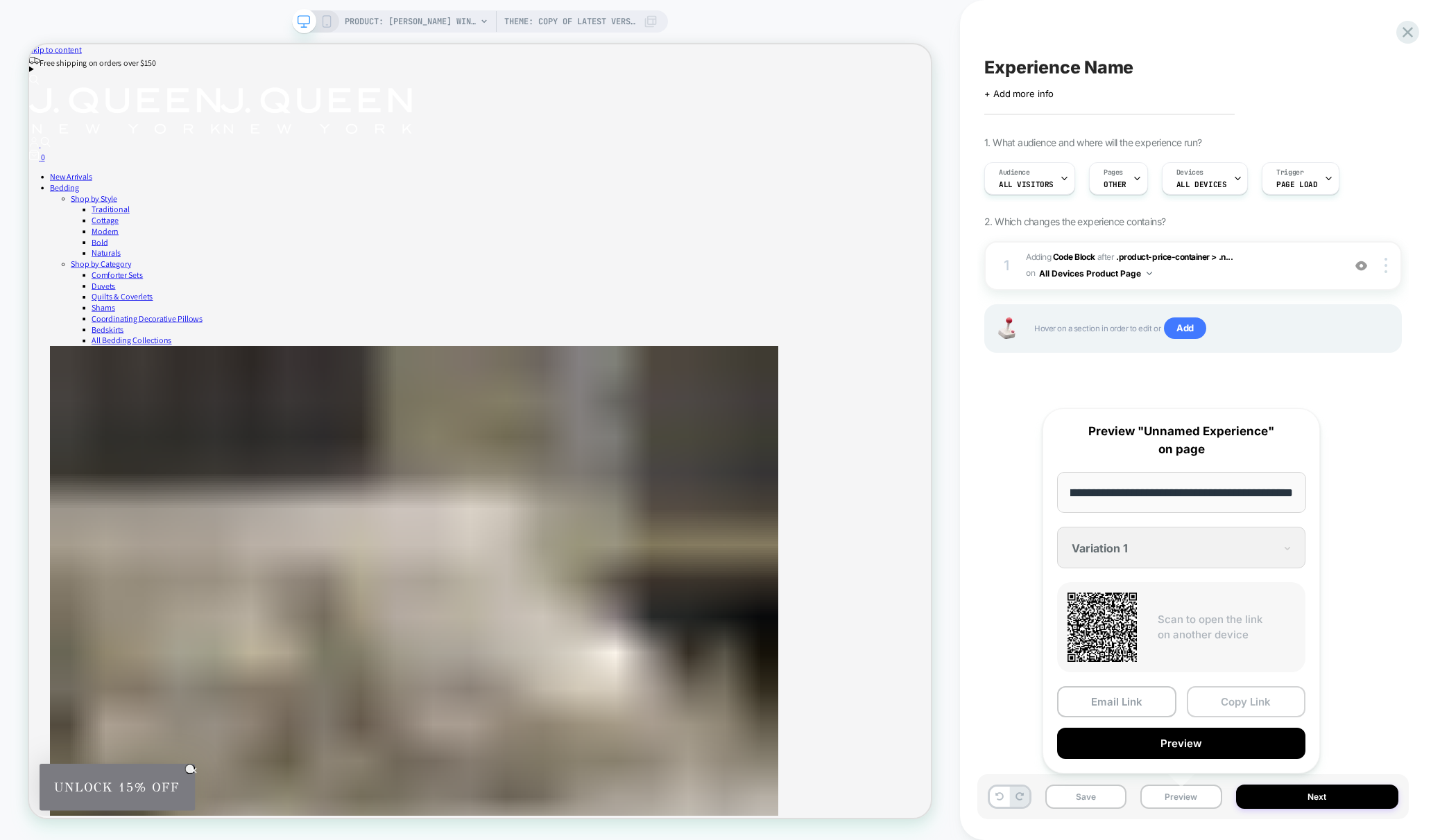
scroll to position [0, 0]
click at [1197, 693] on button "Copy Link" at bounding box center [1246, 702] width 119 height 32
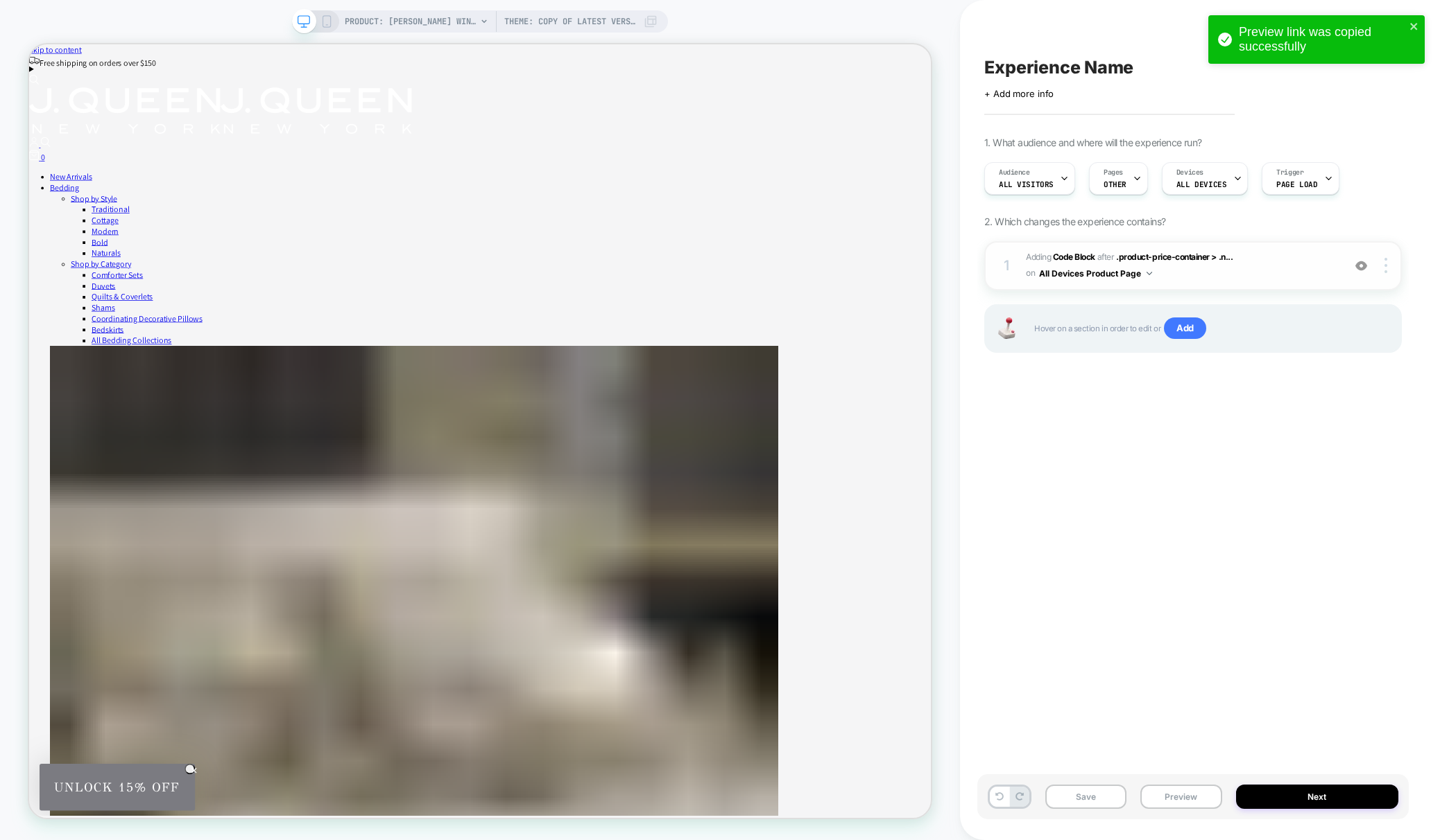
click at [1270, 274] on span "Adding Code Block AFTER .product-price-container > .n... .product-price-contain…" at bounding box center [1180, 266] width 310 height 32
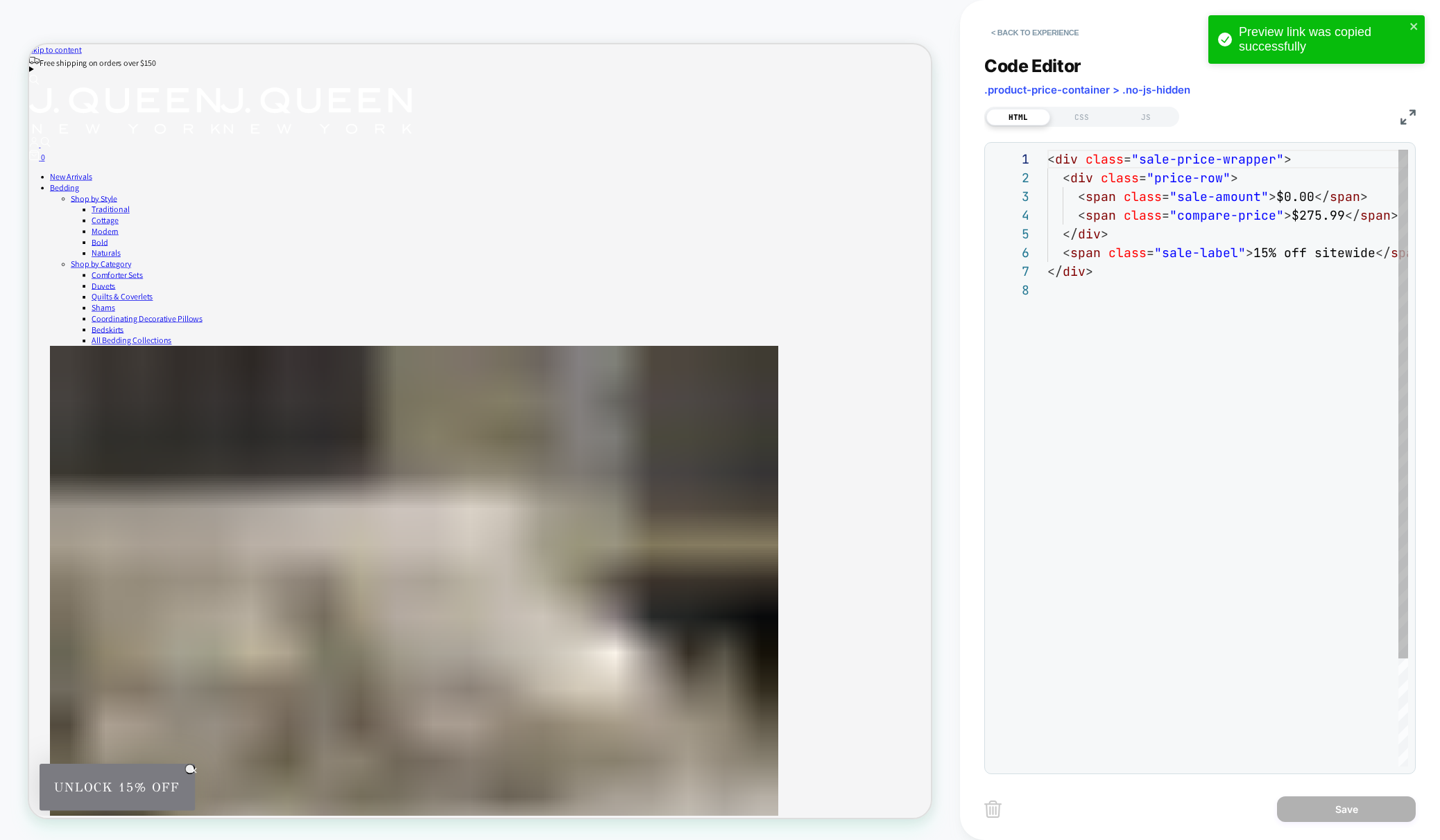
scroll to position [131, 0]
click at [1084, 120] on div "CSS" at bounding box center [1082, 116] width 64 height 16
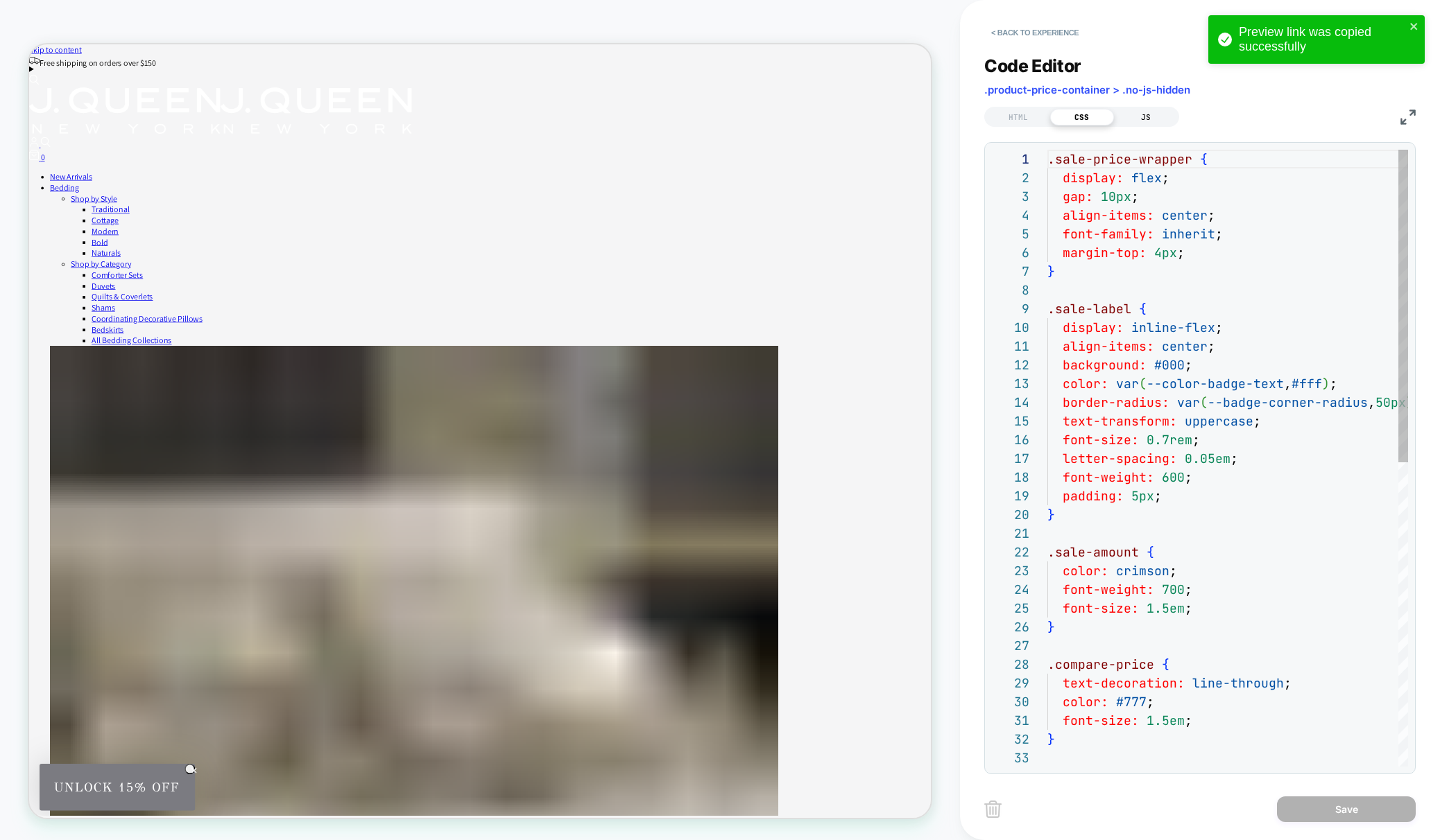
scroll to position [187, 0]
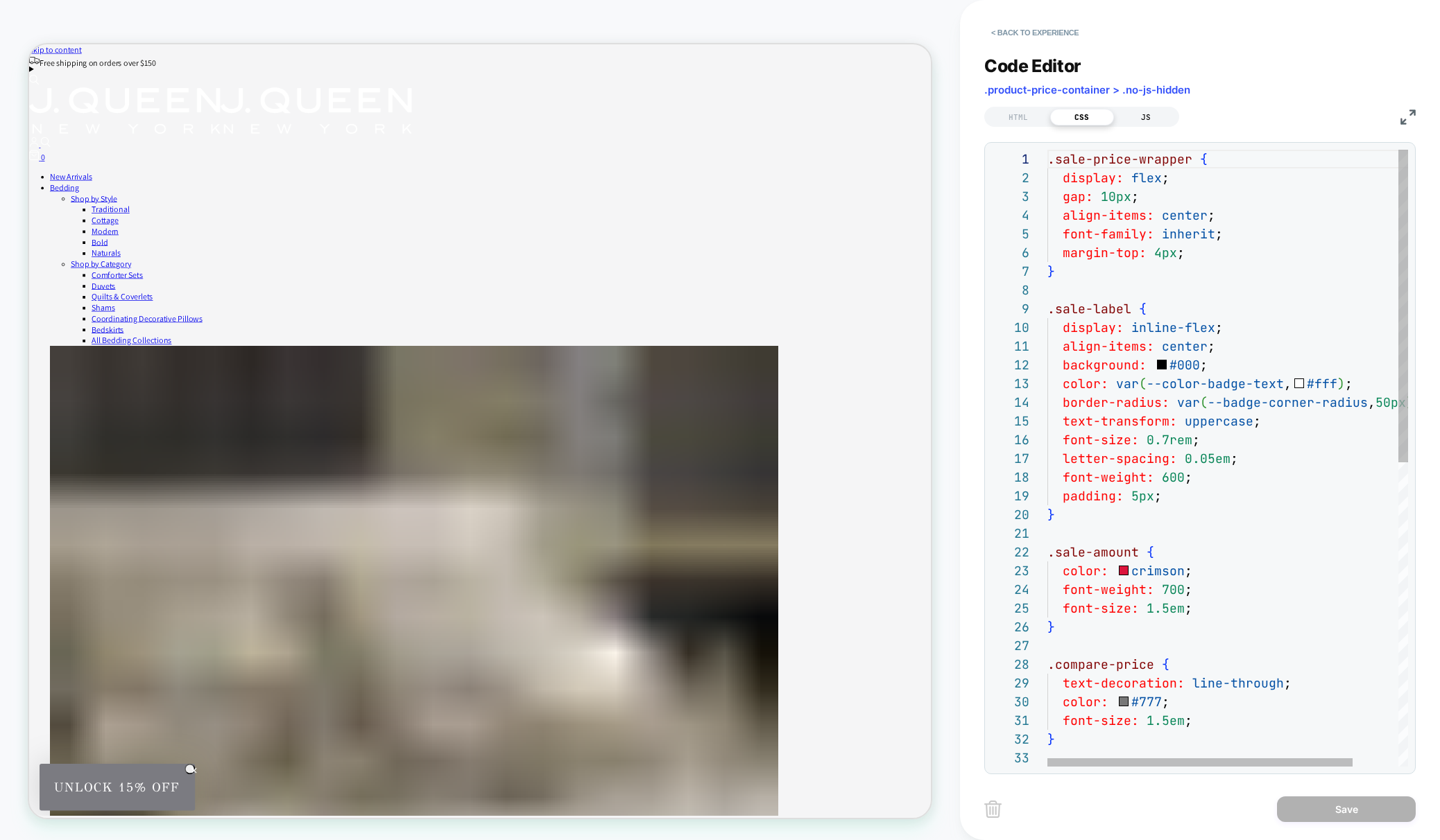
click at [1156, 120] on div "JS" at bounding box center [1146, 116] width 64 height 16
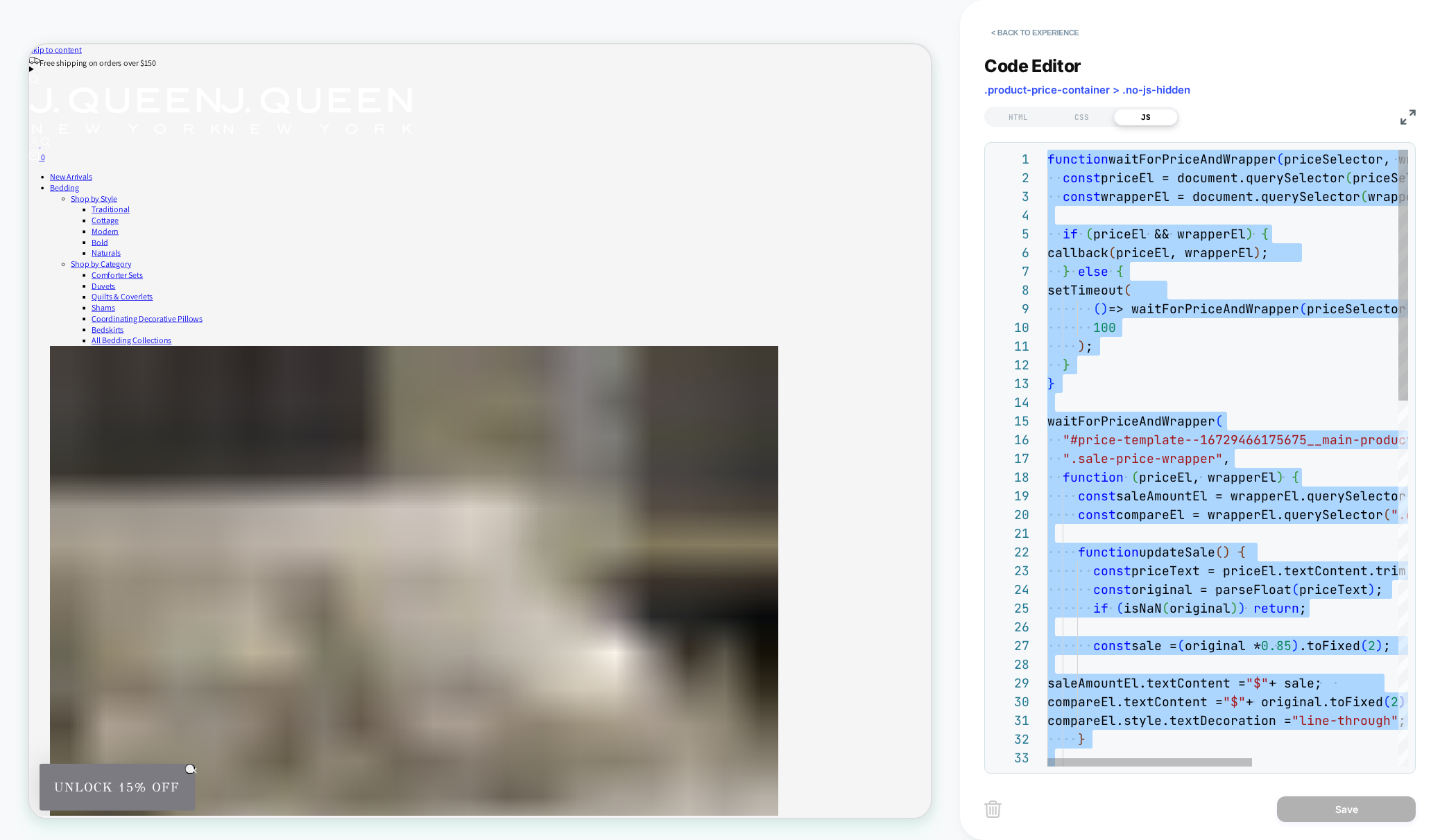
type textarea "**********"
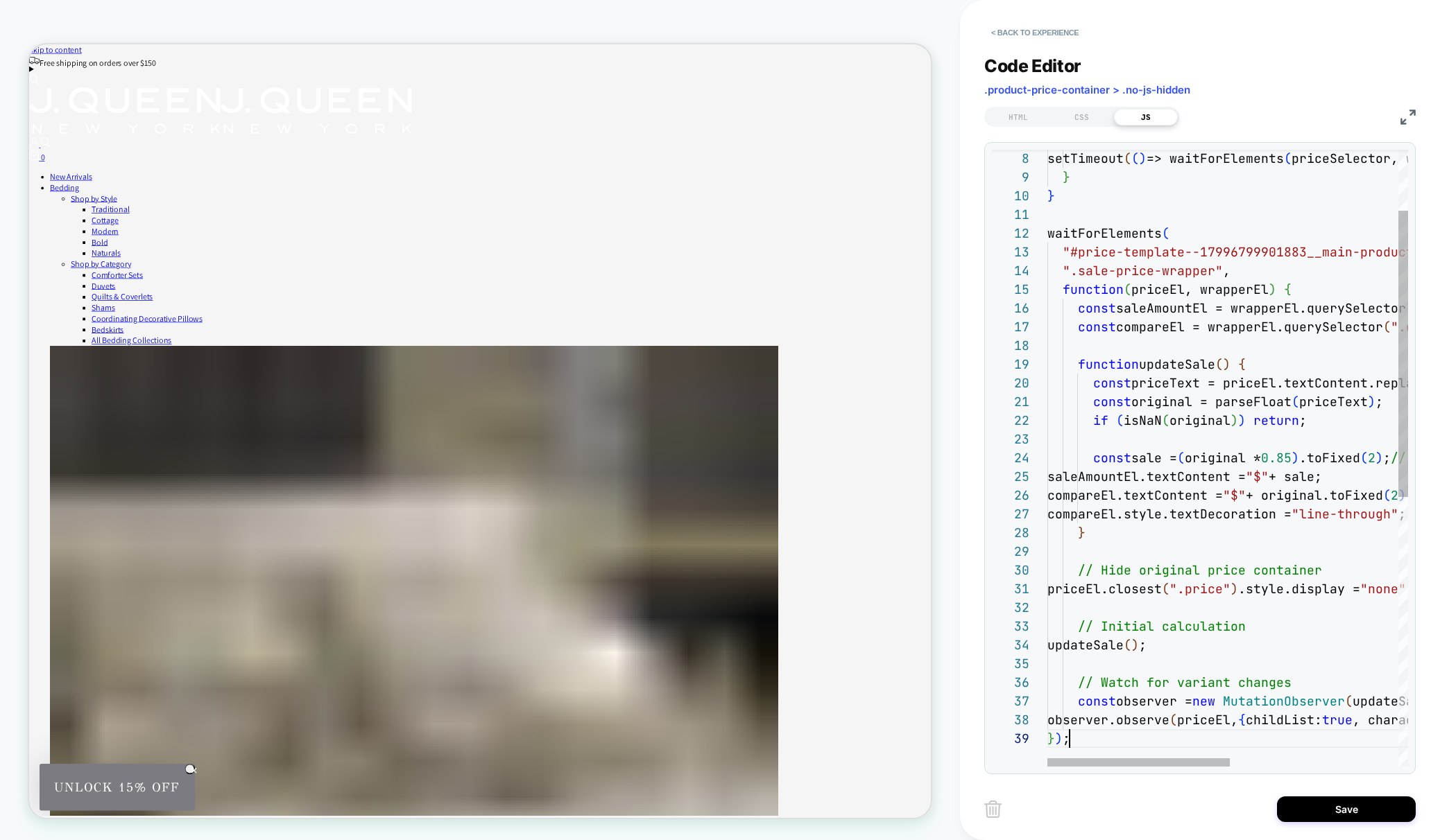
scroll to position [150, 22]
click at [1082, 114] on div "CSS" at bounding box center [1082, 116] width 64 height 16
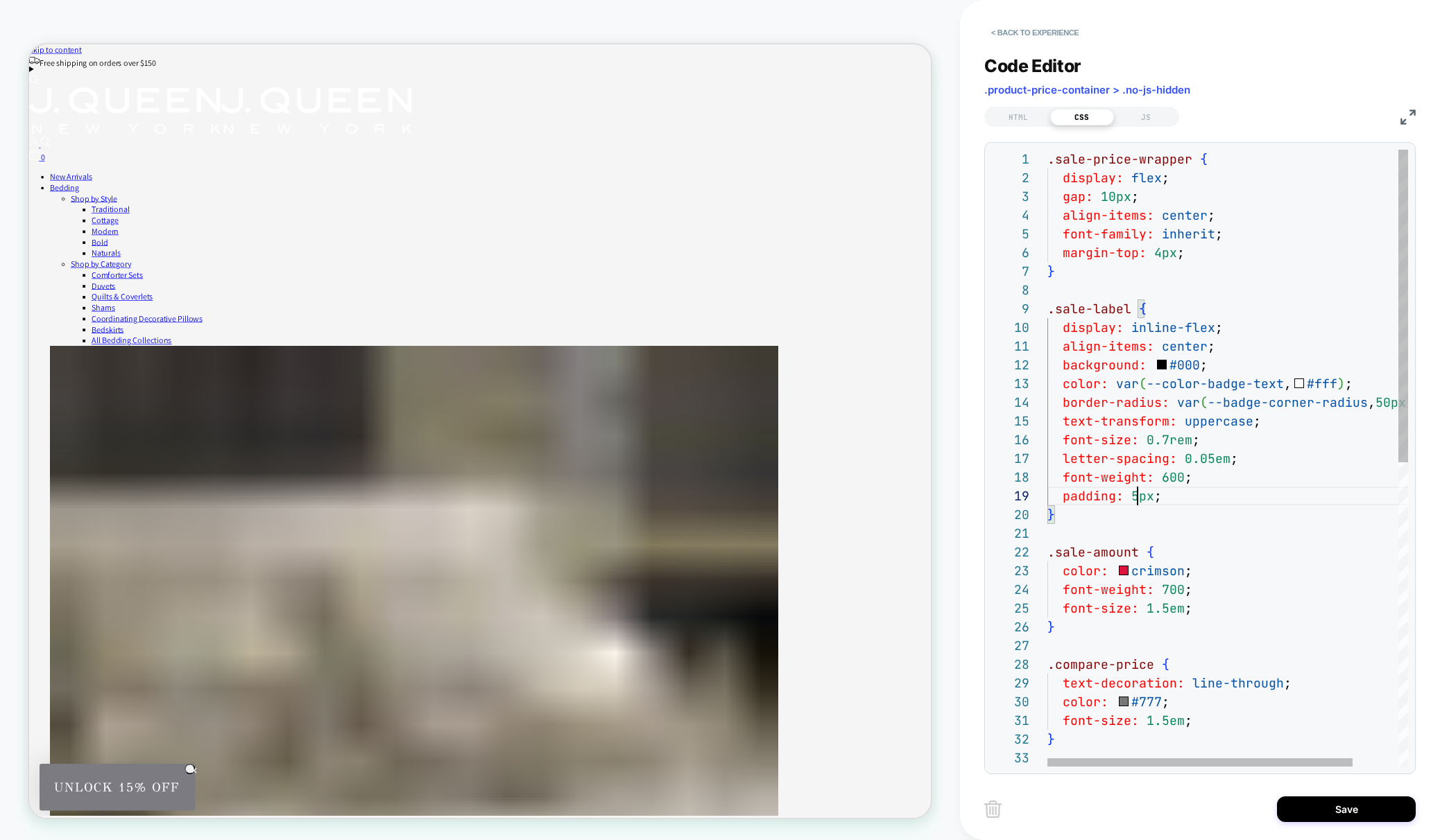
scroll to position [150, 90]
click at [1134, 493] on span "5px" at bounding box center [1143, 495] width 23 height 16
drag, startPoint x: 1154, startPoint y: 699, endPoint x: 1183, endPoint y: 564, distance: 138.1
click at [1168, 496] on div ".sale-price-wrapper { display: flex ; gap: 10px ; align-items: center ; font-fa…" at bounding box center [1255, 758] width 414 height 1216
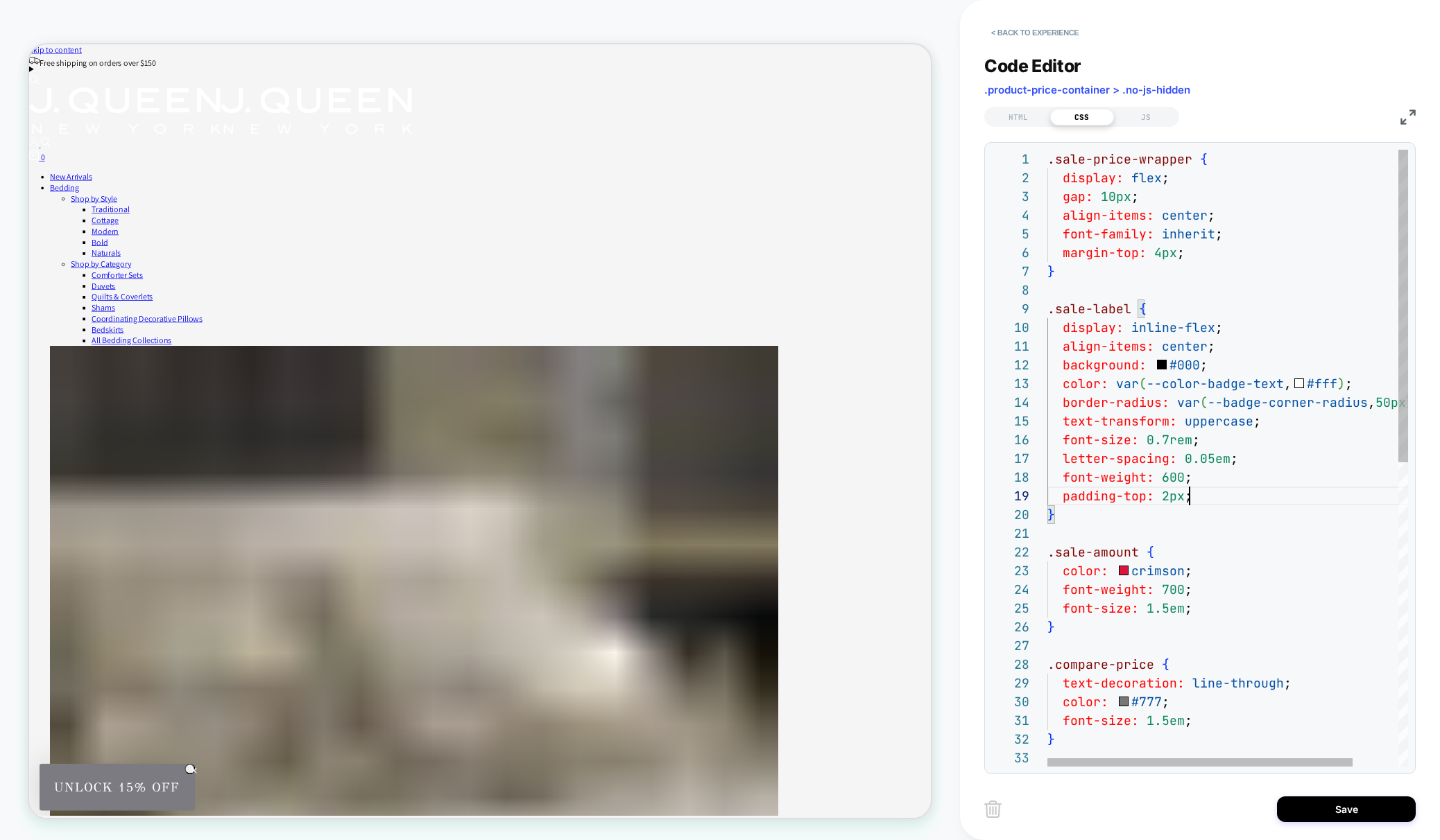
scroll to position [150, 142]
click at [1196, 495] on div ".sale-price-wrapper { display: flex ; gap: 10px ; align-items: center ; font-fa…" at bounding box center [1255, 758] width 414 height 1216
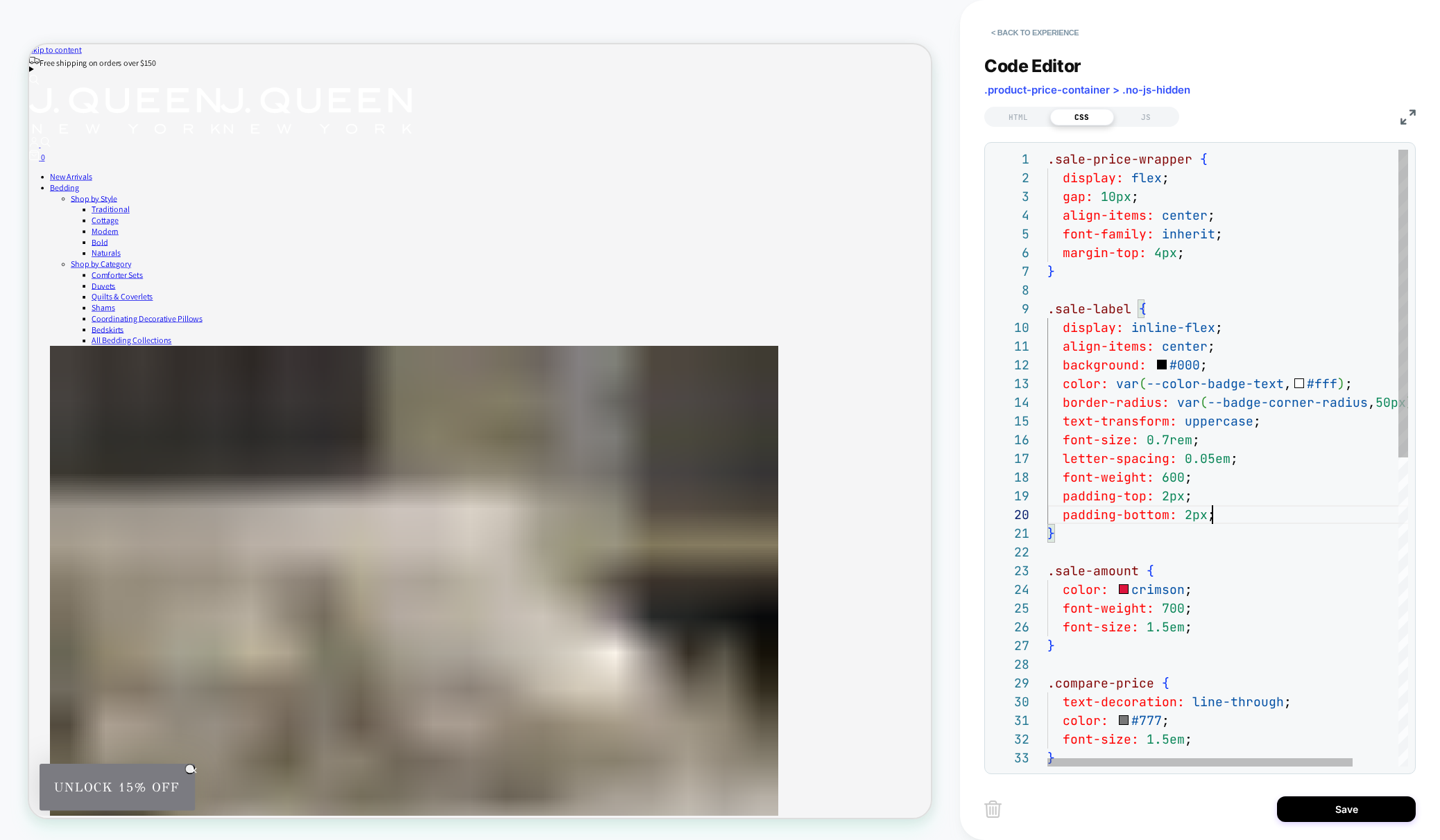
scroll to position [169, 165]
click at [1223, 512] on div "padding-bottom: 2px ;" at bounding box center [1255, 515] width 414 height 19
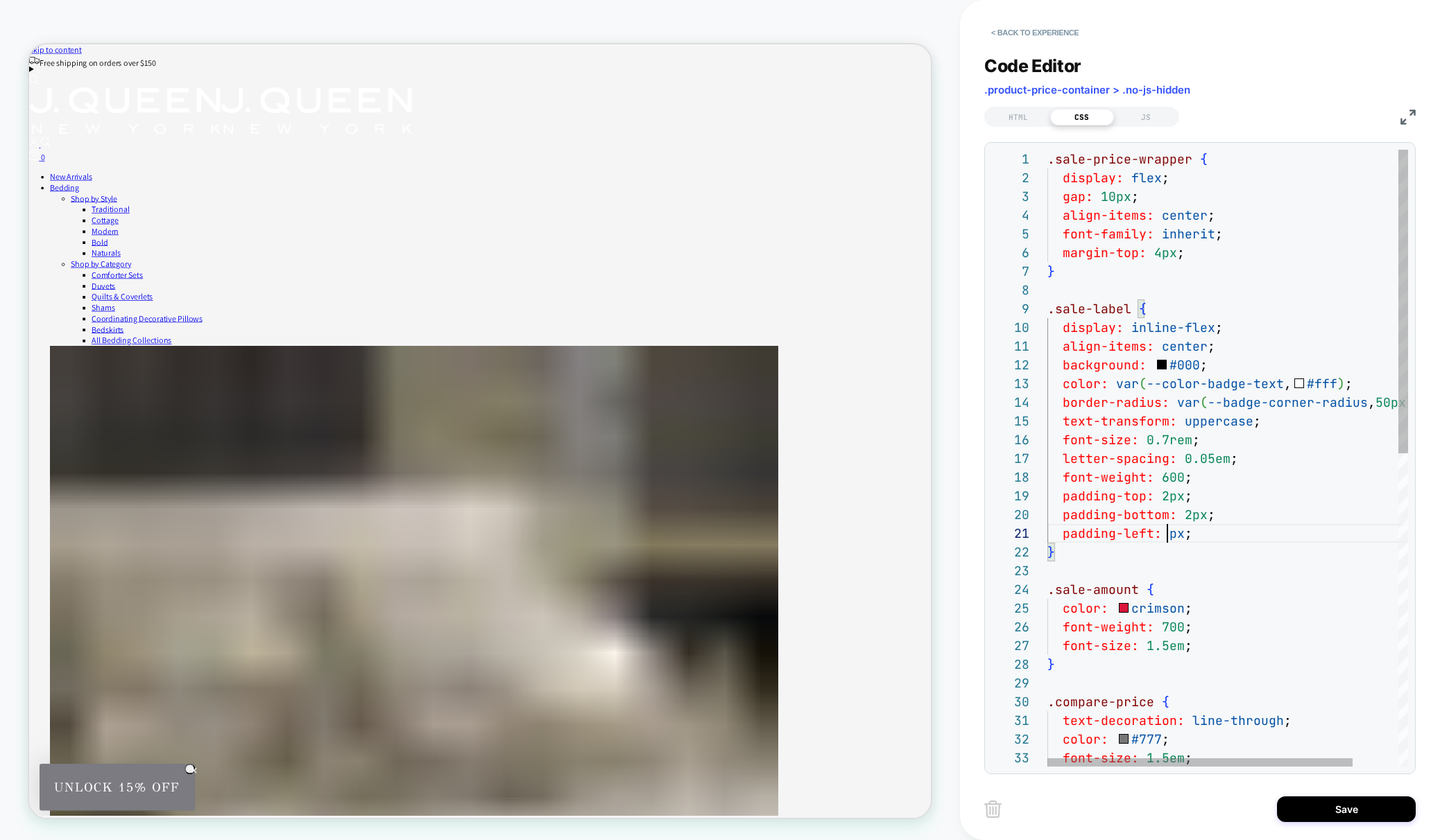
scroll to position [0, 128]
click at [1203, 532] on div ".sale-price-wrapper { display: flex ; gap: 10px ; align-items: center ; font-fa…" at bounding box center [1255, 776] width 414 height 1253
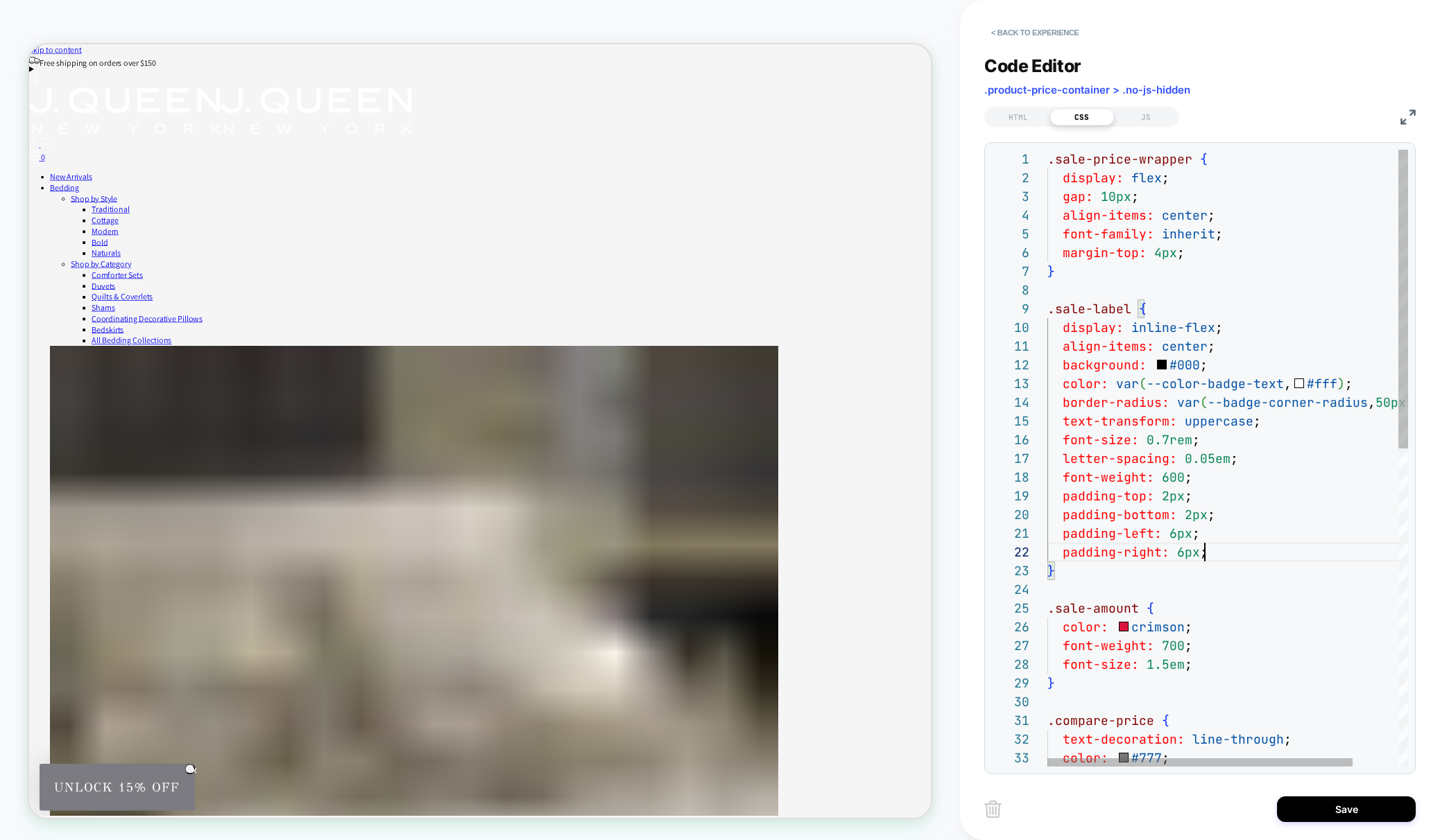
scroll to position [19, 157]
click at [1234, 546] on div ".sale-price-wrapper { display: flex ; gap: 10px ; align-items: center ; font-fa…" at bounding box center [1255, 786] width 414 height 1272
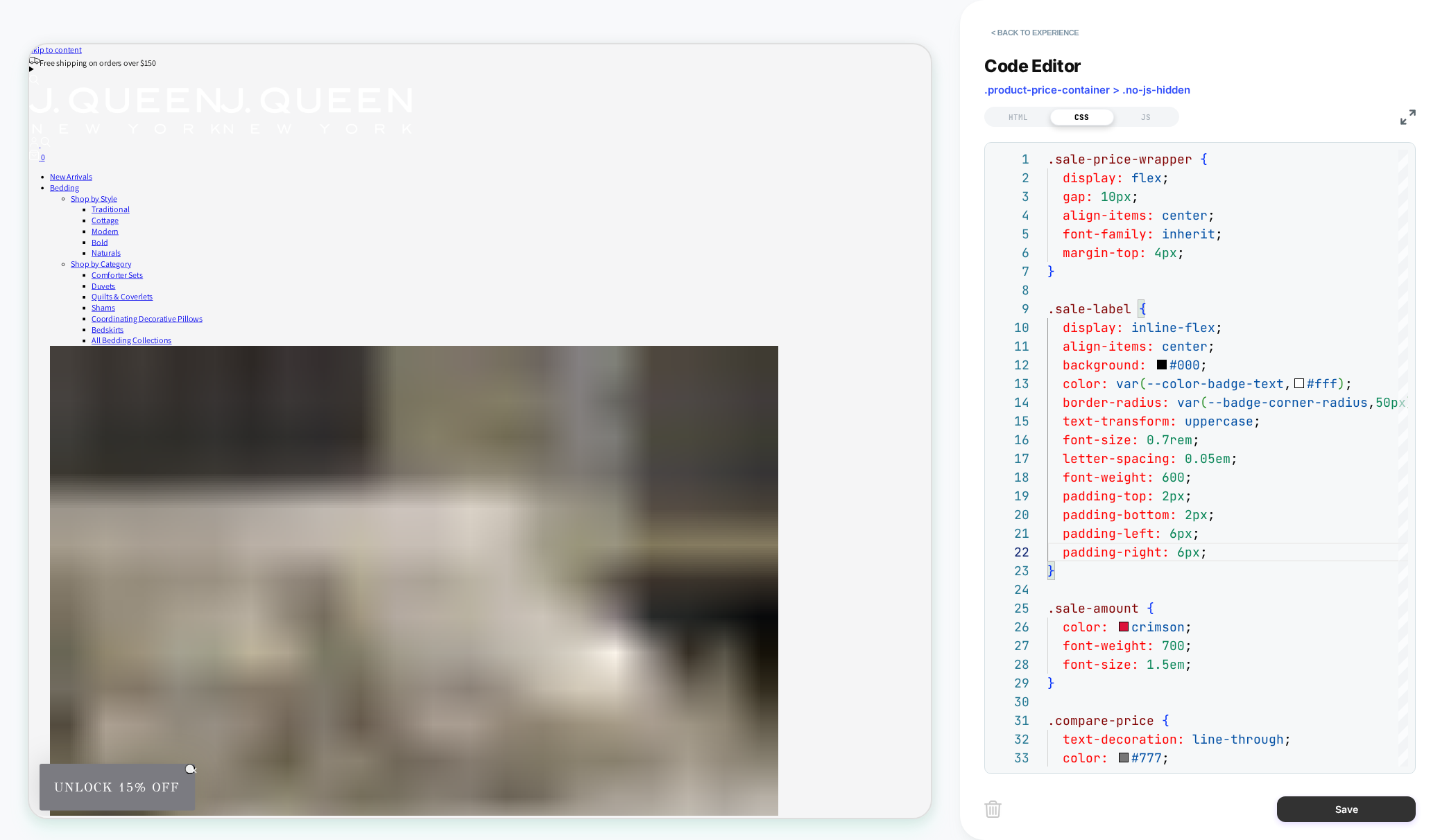
type textarea "**********"
click at [1369, 816] on button "Save" at bounding box center [1345, 809] width 138 height 26
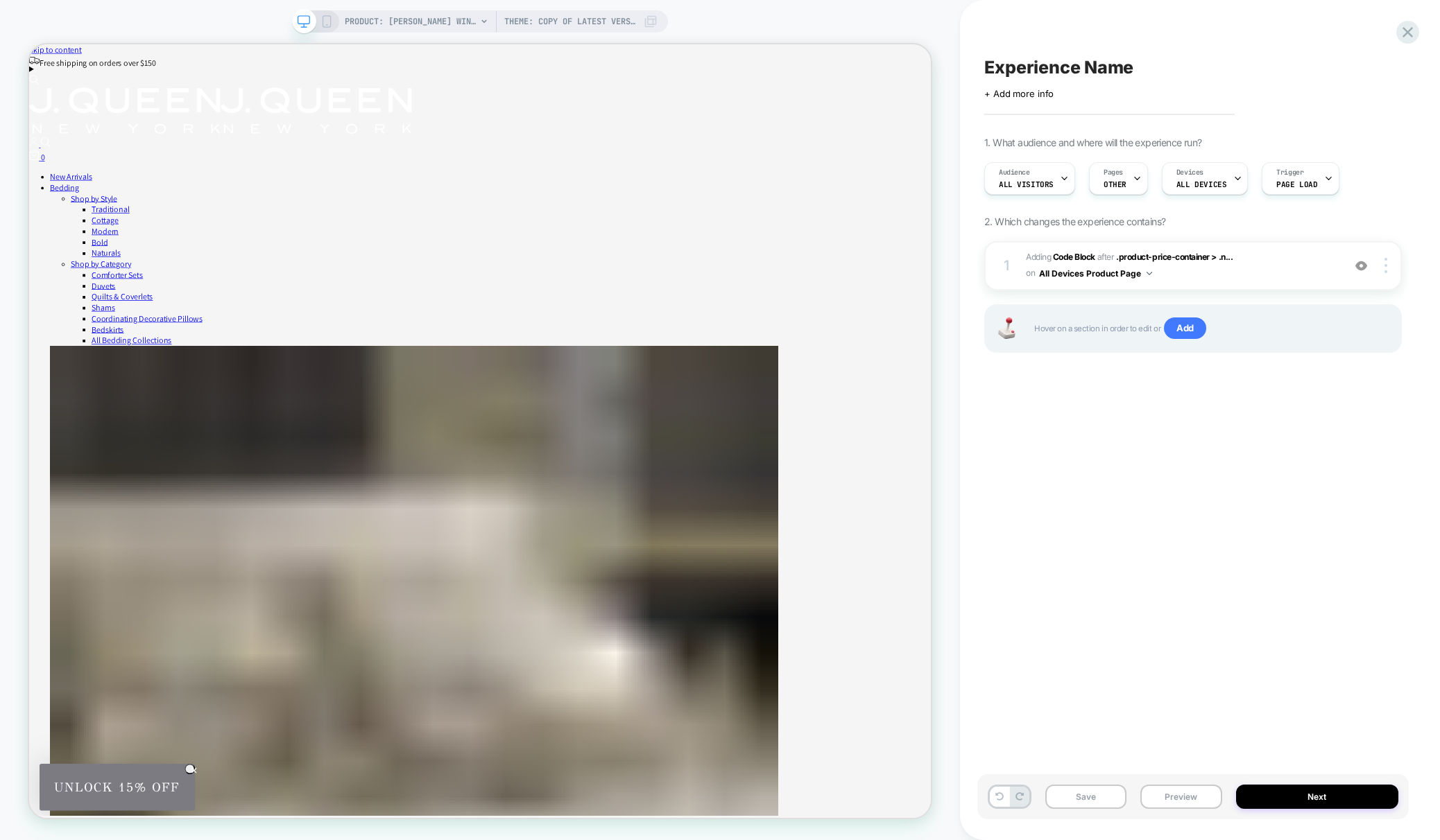
click at [329, 19] on icon at bounding box center [327, 21] width 12 height 12
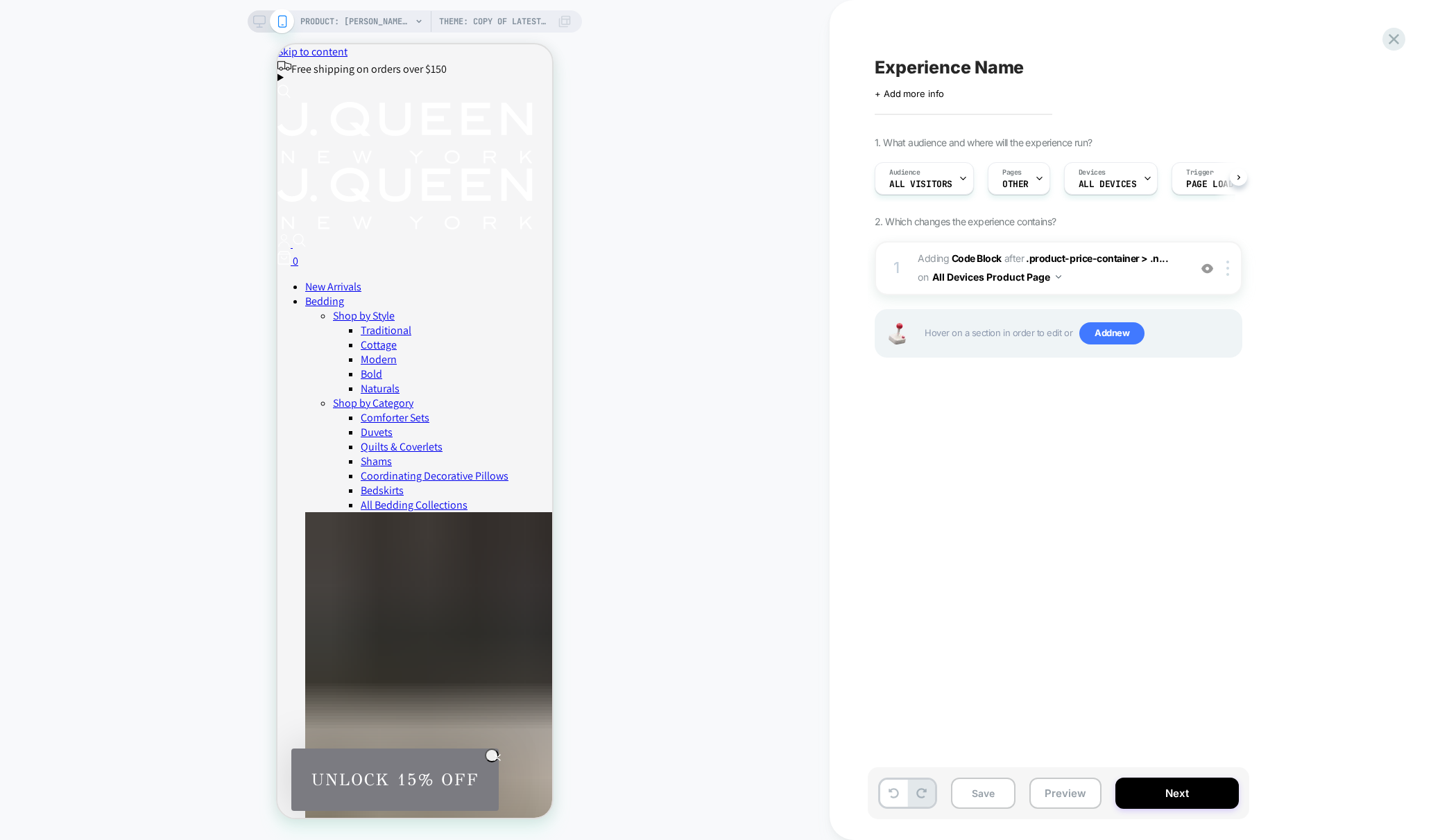
scroll to position [0, 1]
click at [985, 794] on button "Save" at bounding box center [984, 793] width 65 height 32
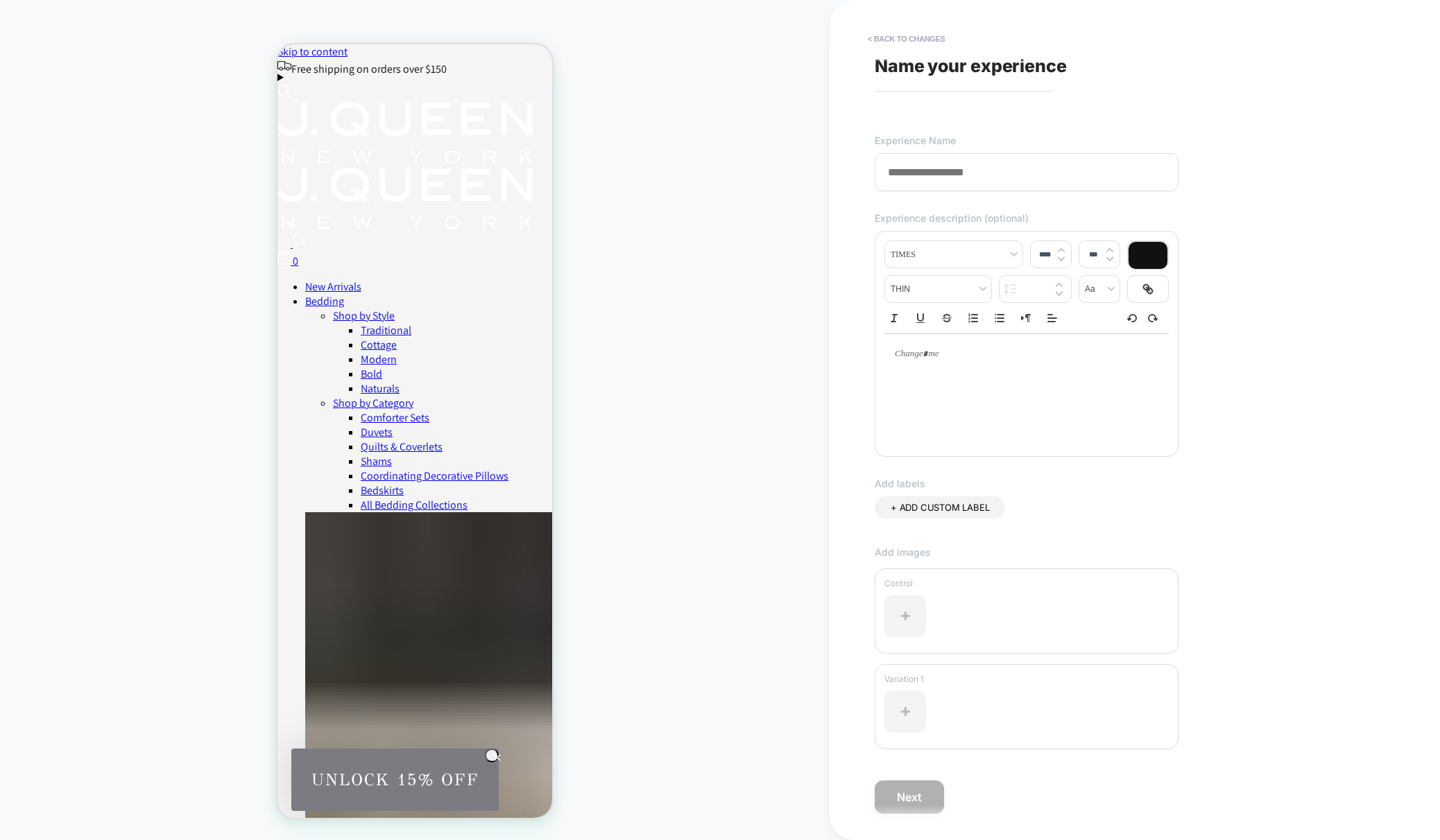
click at [995, 177] on input at bounding box center [1027, 173] width 304 height 38
click at [979, 171] on input at bounding box center [1027, 173] width 304 height 38
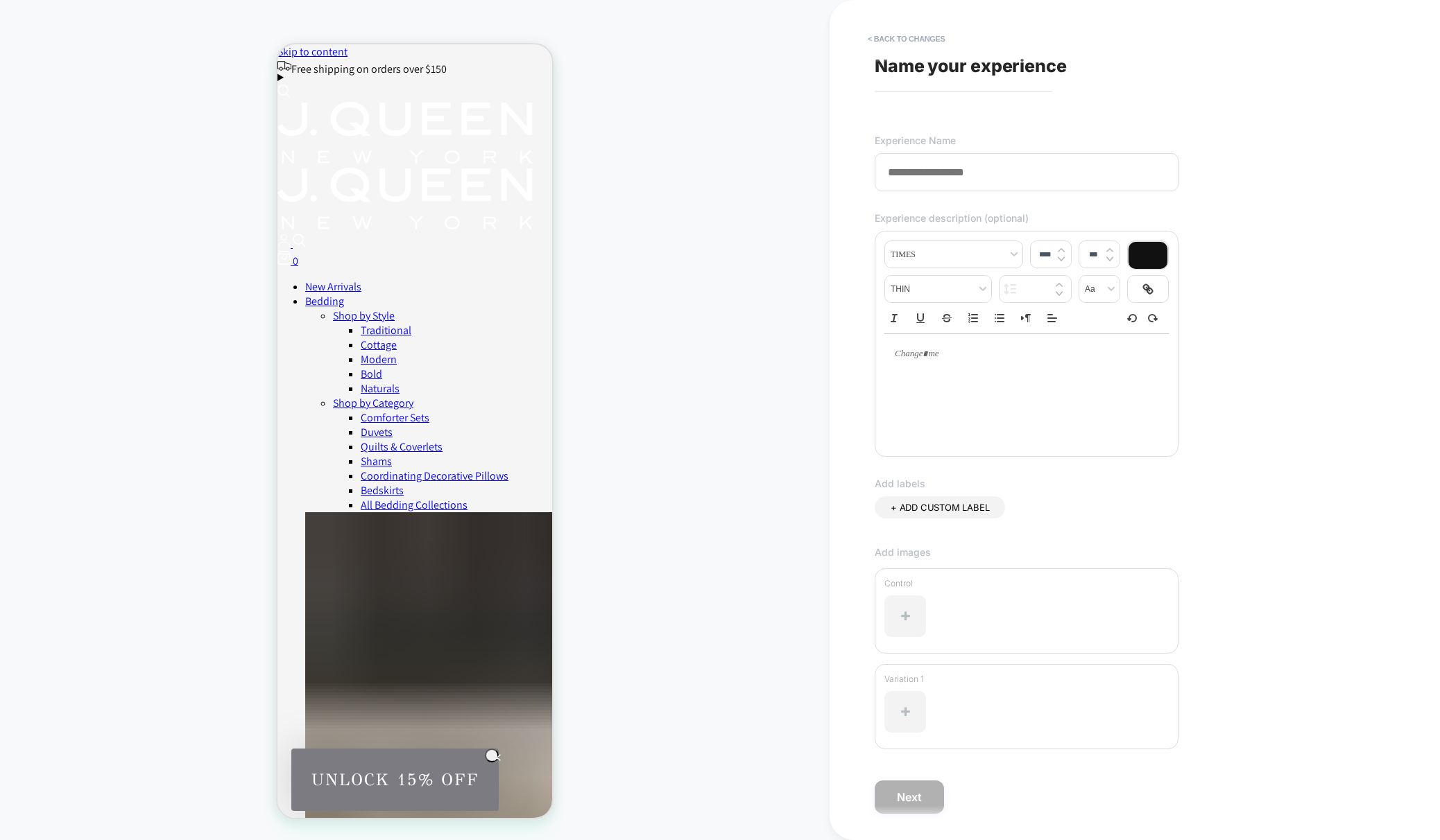
click at [979, 171] on input at bounding box center [1027, 173] width 304 height 38
type input "**********"
click at [933, 353] on p at bounding box center [1022, 354] width 246 height 12
type input "****"
click at [933, 353] on p at bounding box center [1022, 354] width 246 height 12
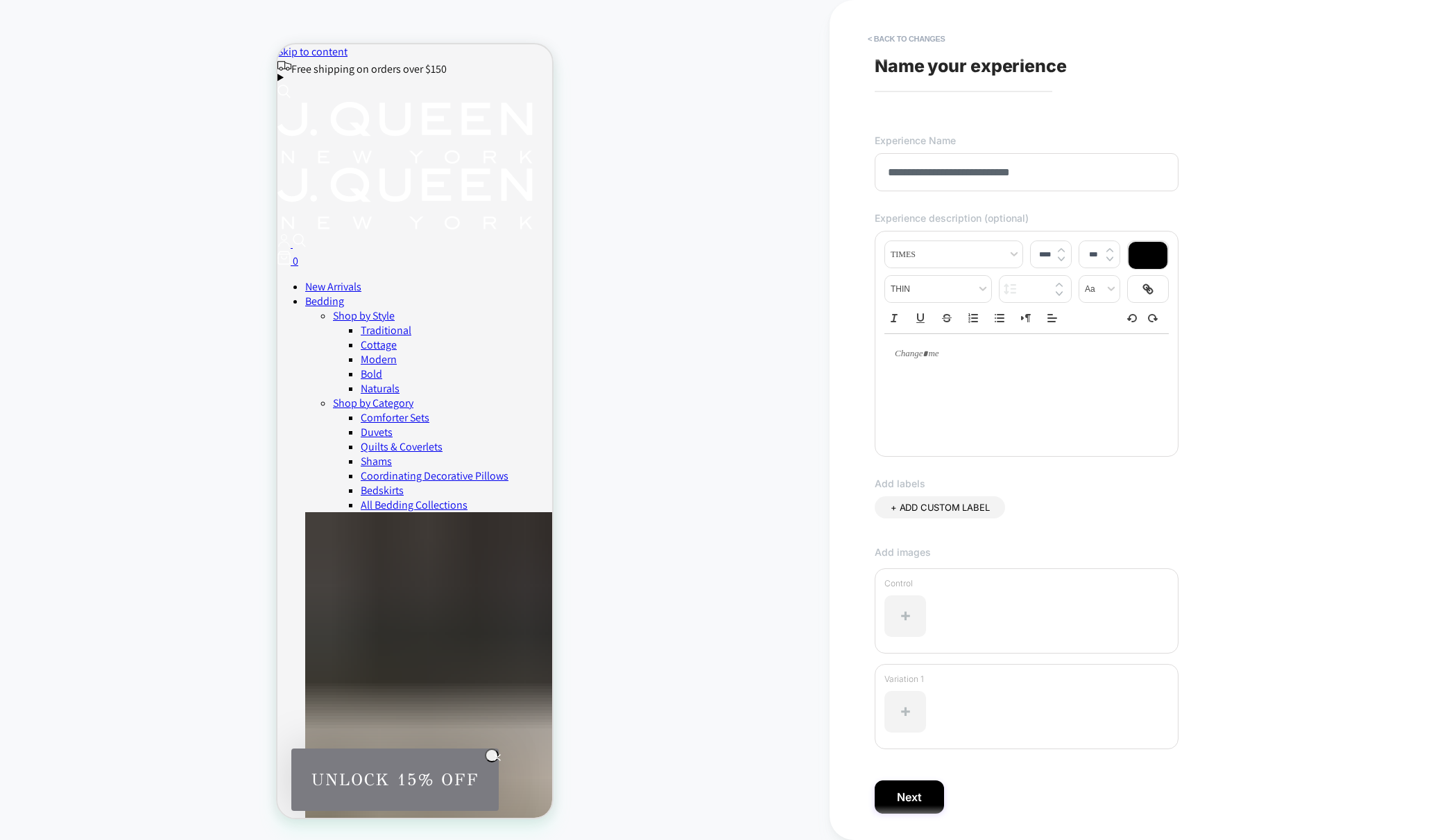
click at [933, 353] on p at bounding box center [1022, 354] width 246 height 12
drag, startPoint x: 954, startPoint y: 360, endPoint x: 892, endPoint y: 356, distance: 62.1
click at [892, 356] on div at bounding box center [1027, 354] width 285 height 40
click at [985, 357] on p at bounding box center [1022, 354] width 246 height 12
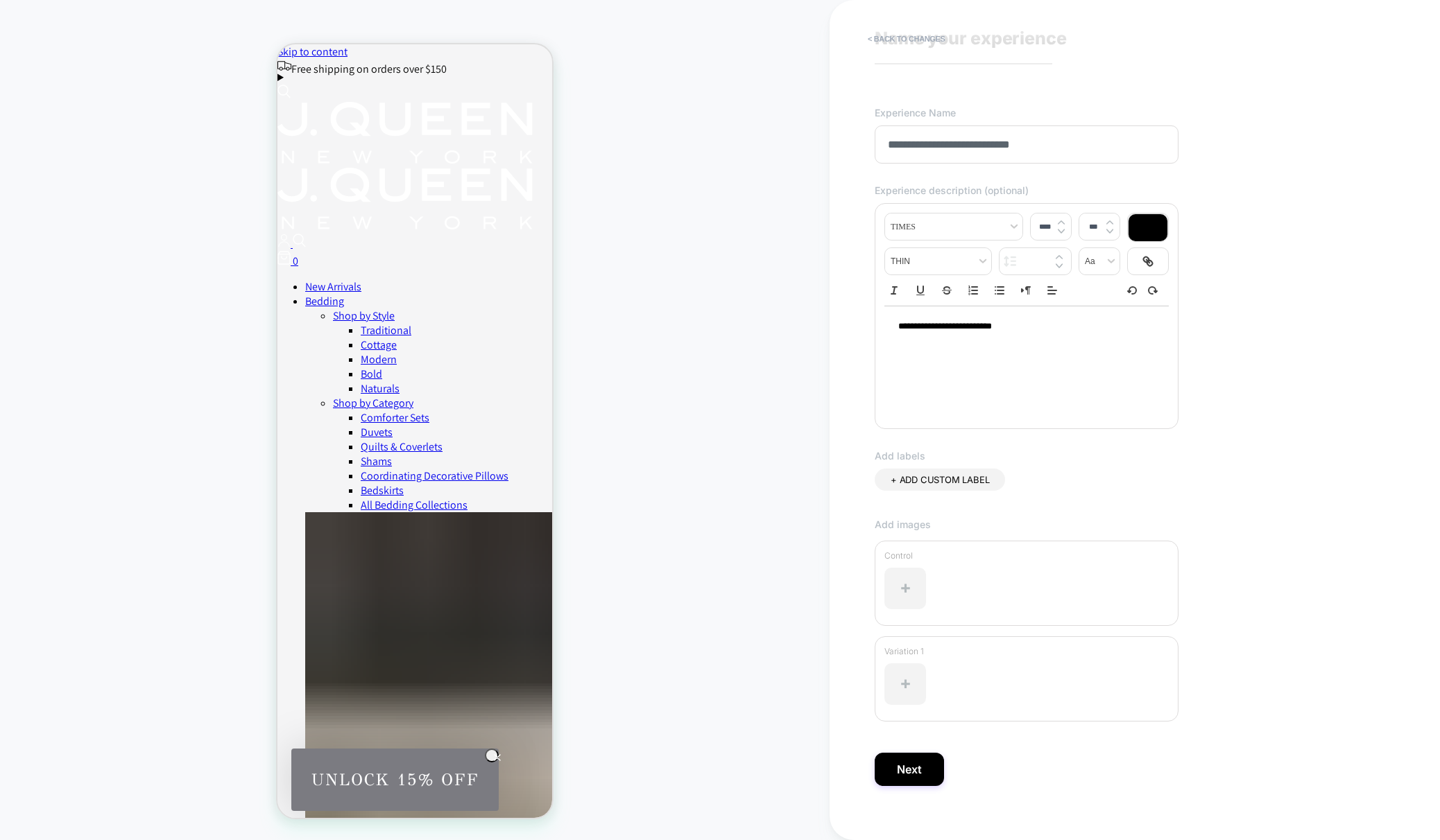
scroll to position [43, 0]
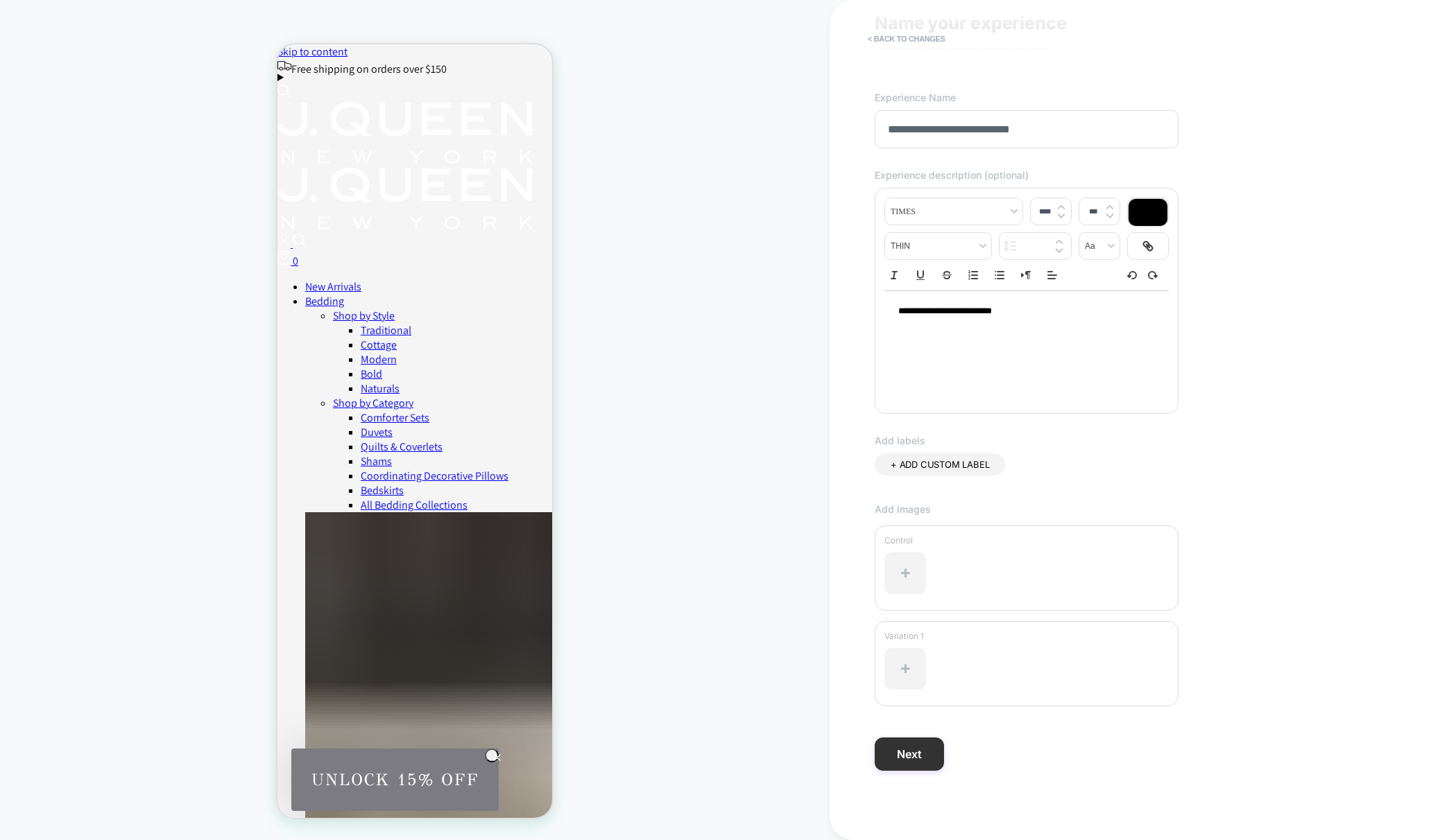
click at [929, 759] on button "Next" at bounding box center [909, 754] width 70 height 33
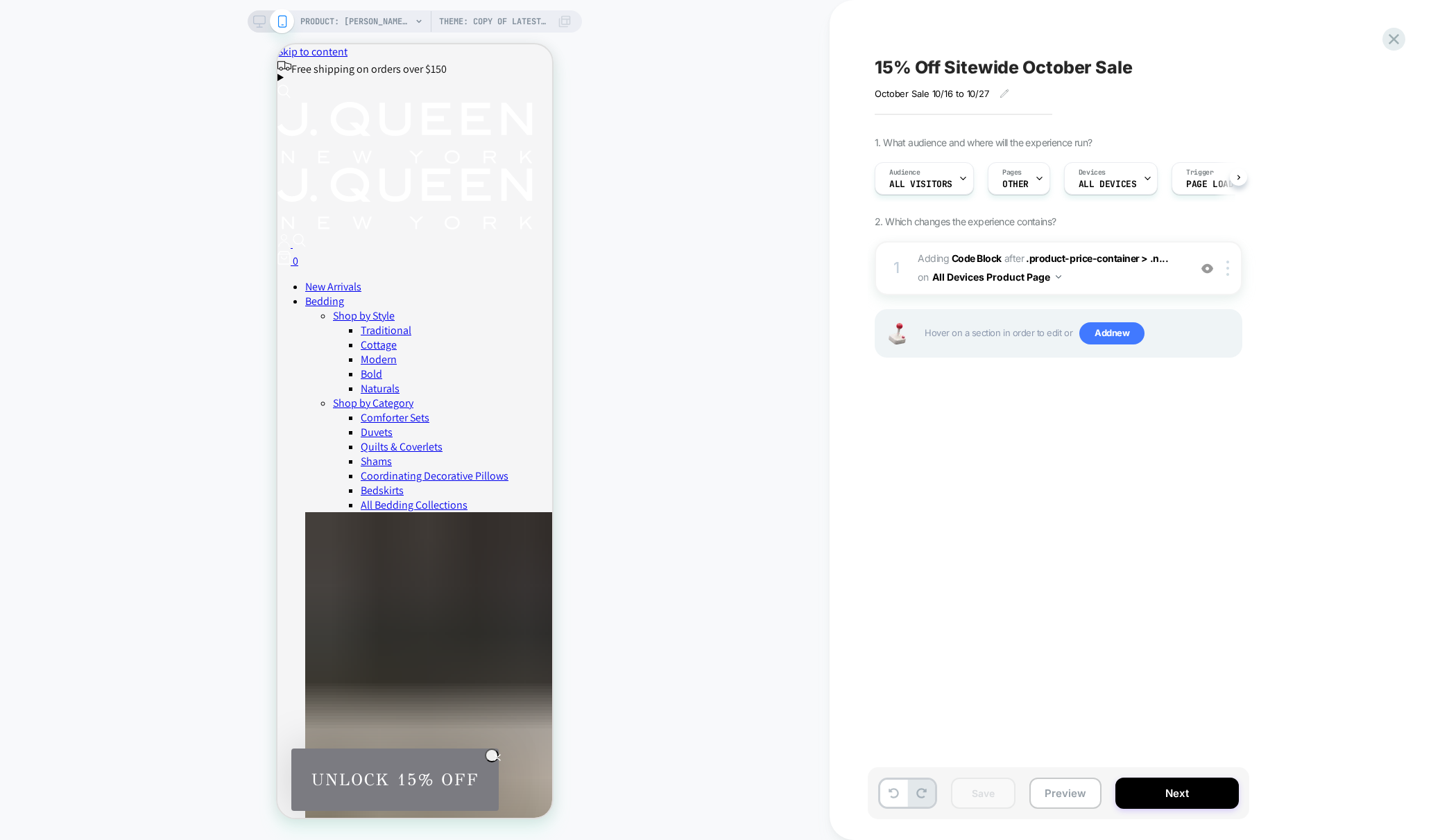
scroll to position [0, 1]
click at [1066, 801] on button "Preview" at bounding box center [1066, 793] width 73 height 32
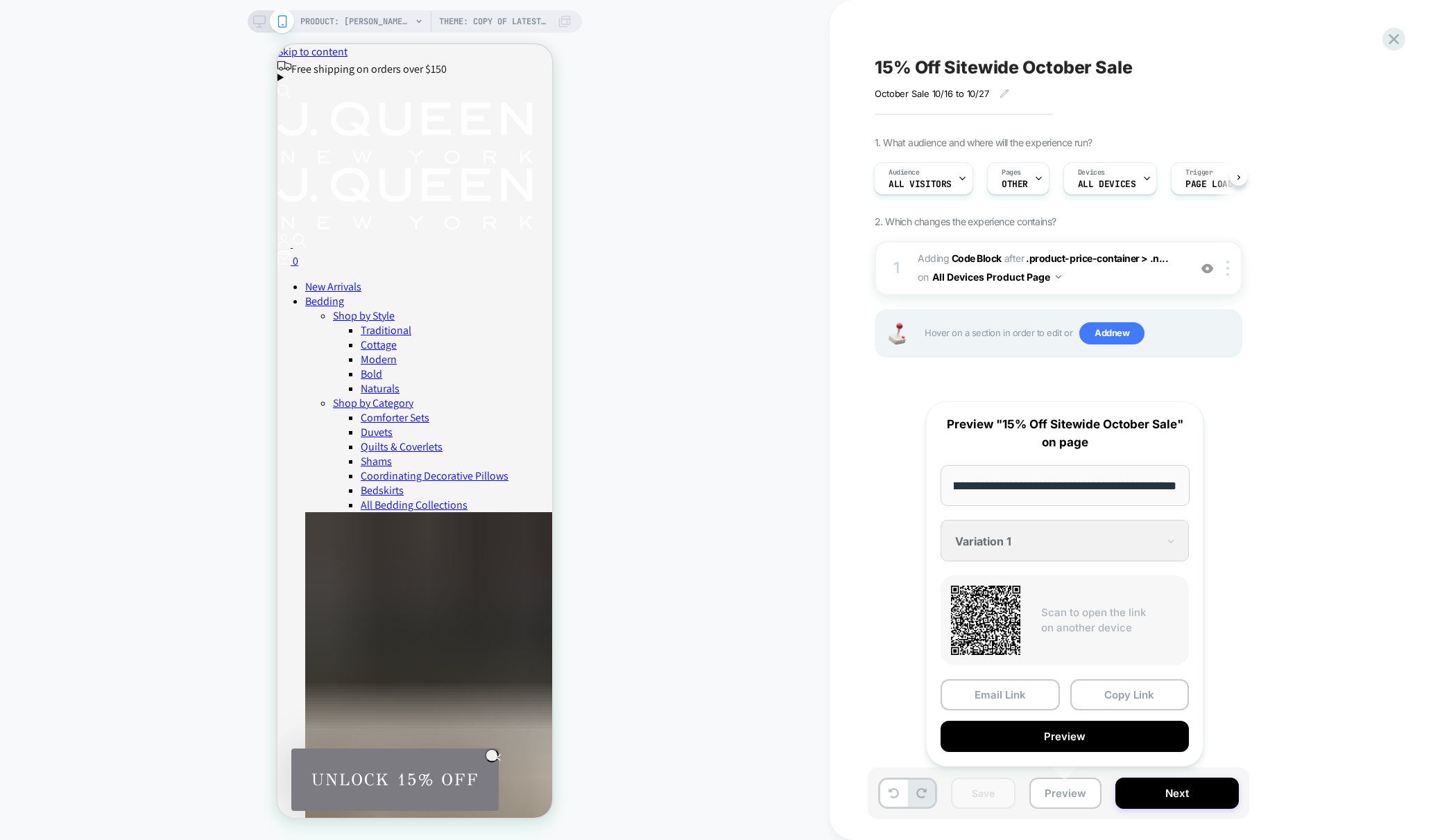
scroll to position [0, 0]
click at [1129, 703] on button "Copy Link" at bounding box center [1130, 695] width 119 height 32
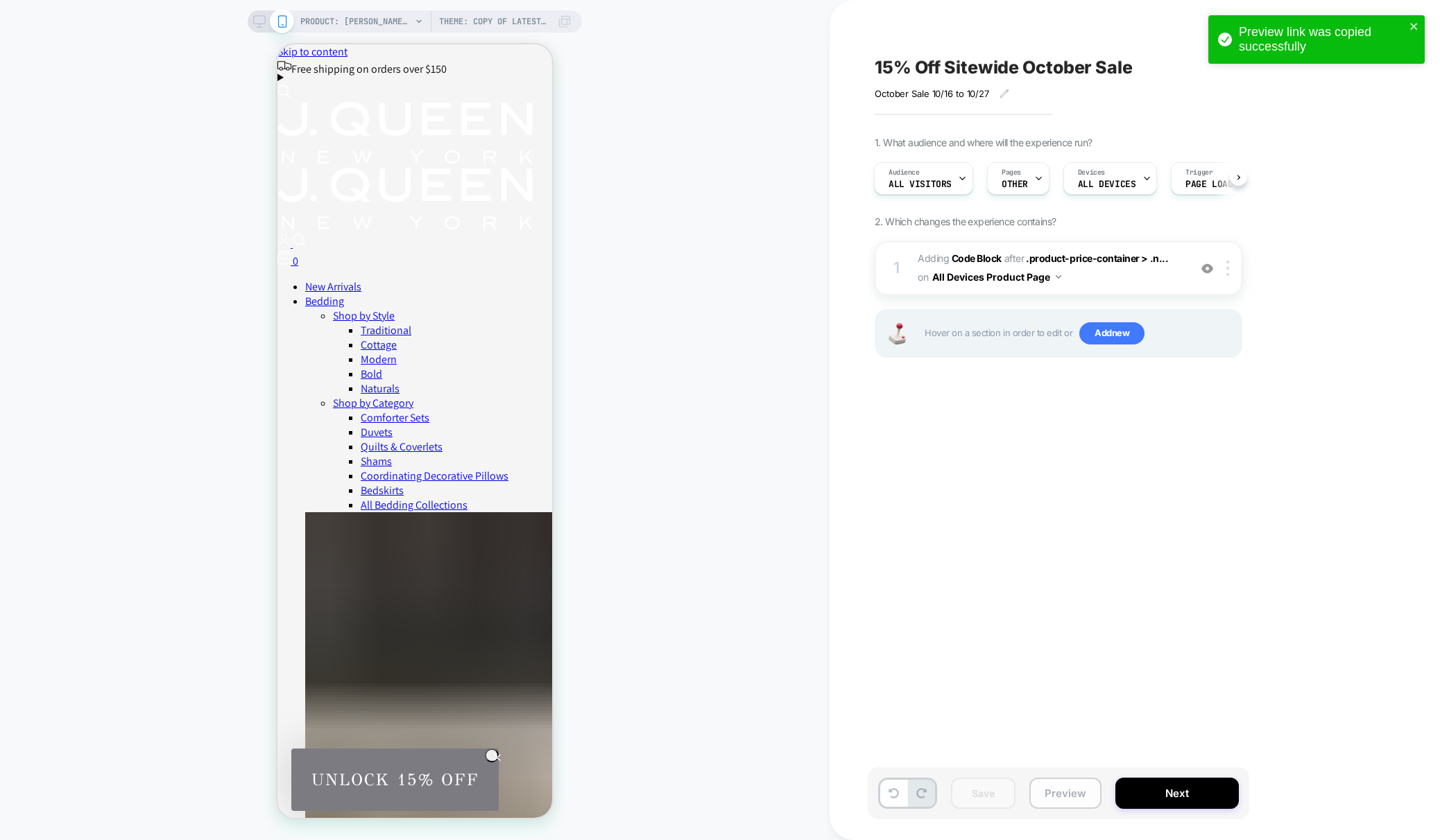
click at [1069, 800] on button "Preview" at bounding box center [1066, 793] width 73 height 32
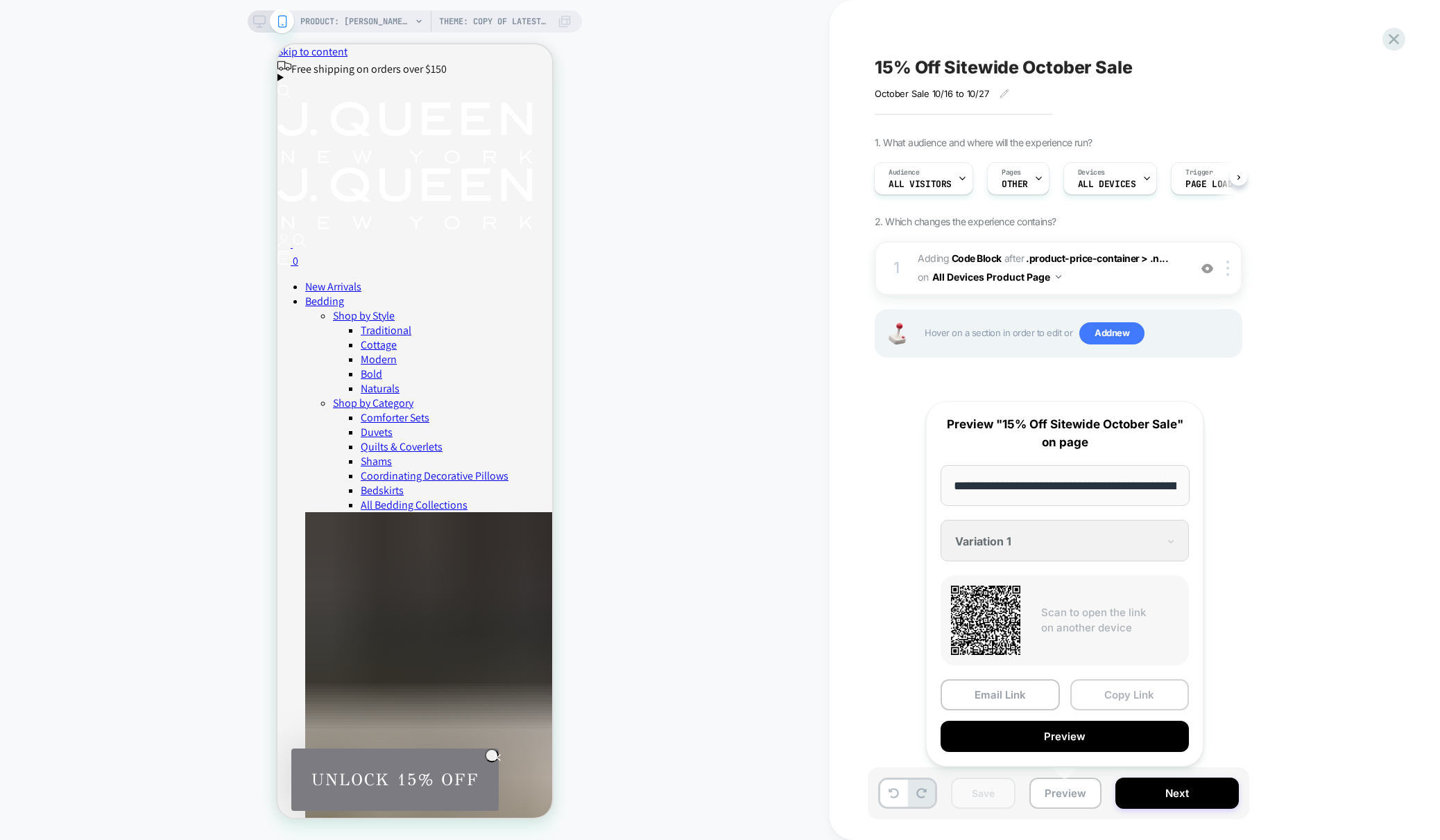
click at [1105, 700] on button "Copy Link" at bounding box center [1130, 695] width 119 height 32
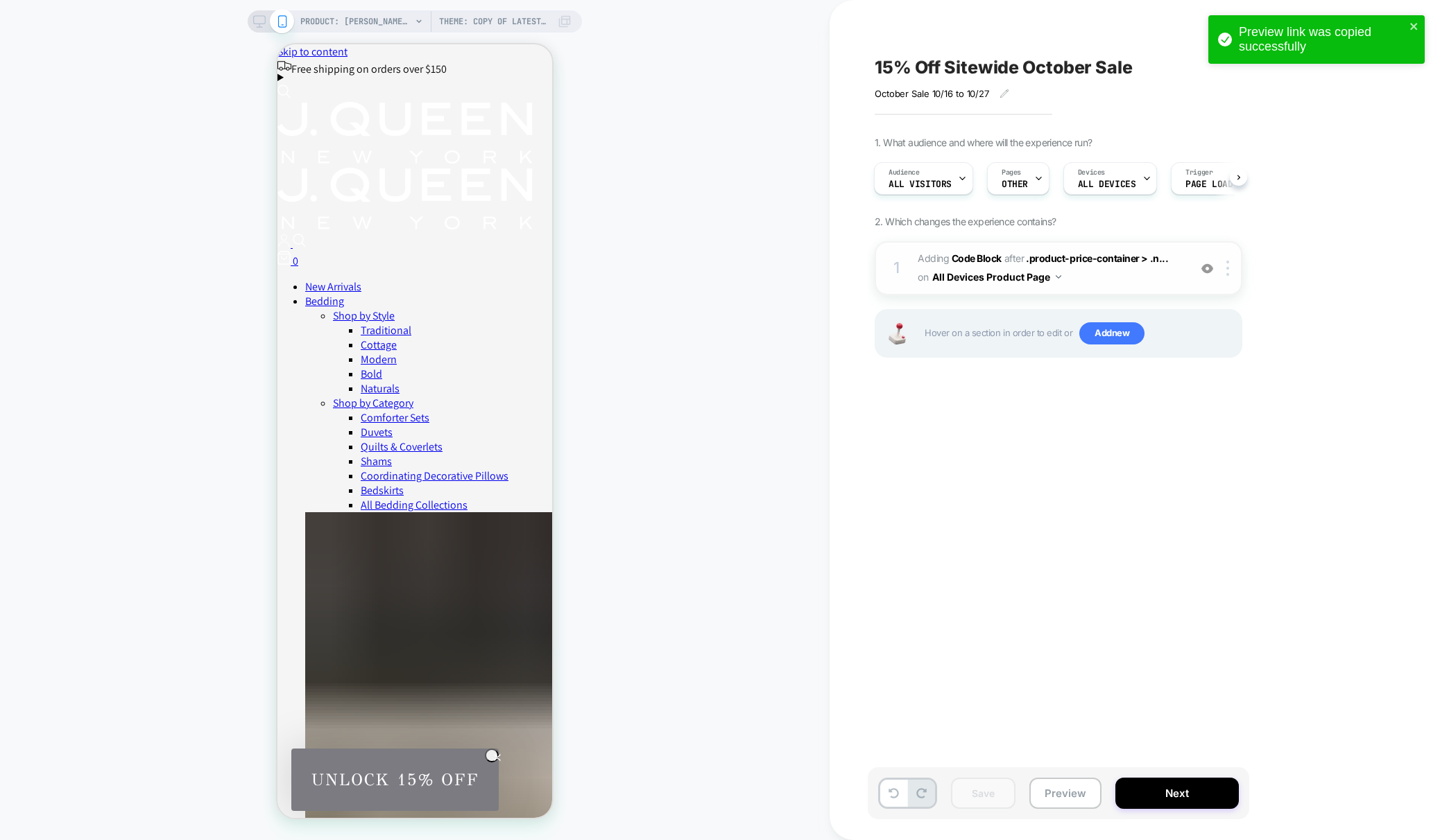
click at [1094, 286] on span "Adding Code Block AFTER .product-price-container > .n... .product-price-contain…" at bounding box center [1049, 268] width 265 height 37
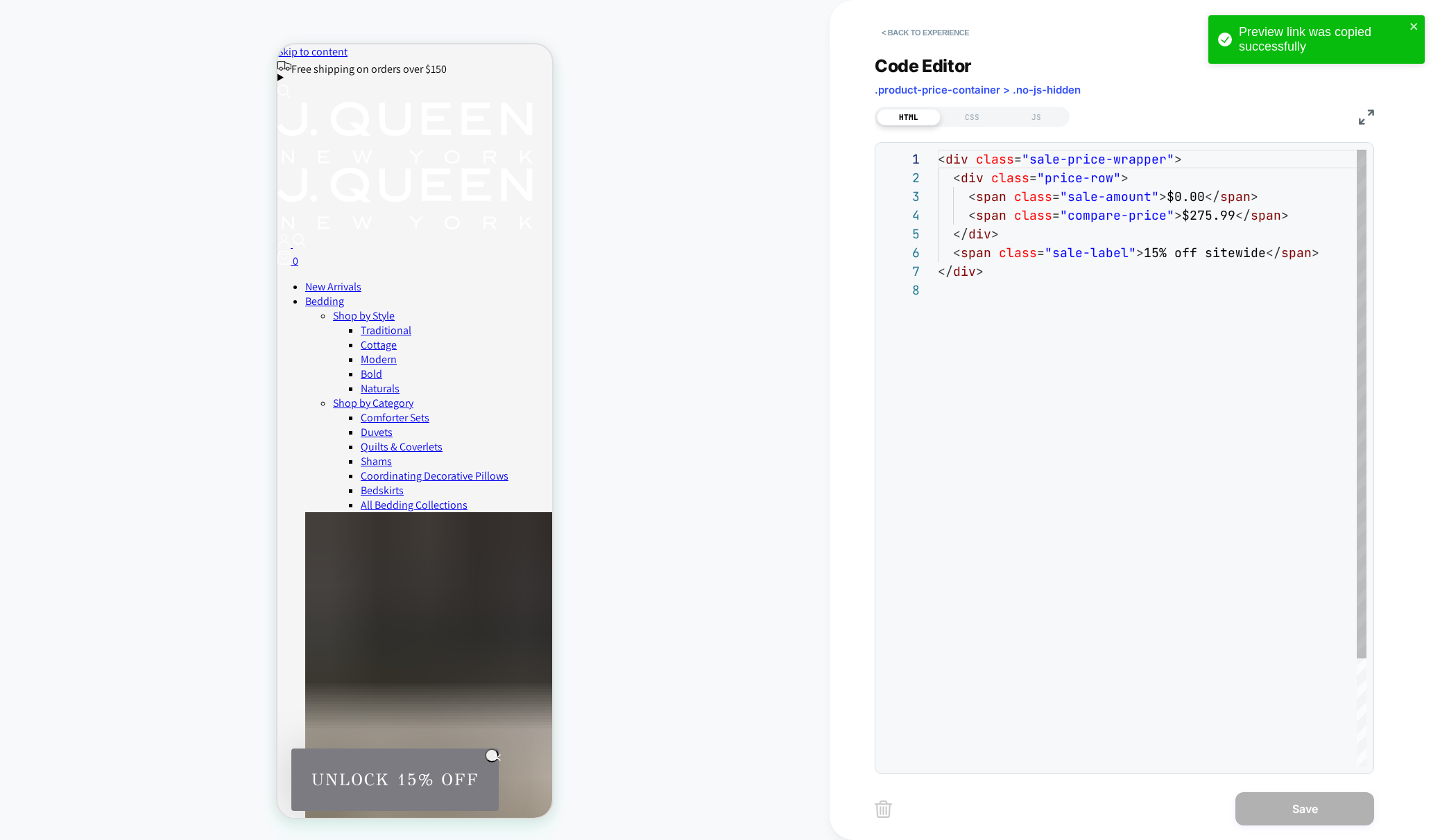
scroll to position [131, 0]
click at [1041, 120] on div "JS" at bounding box center [1036, 116] width 64 height 16
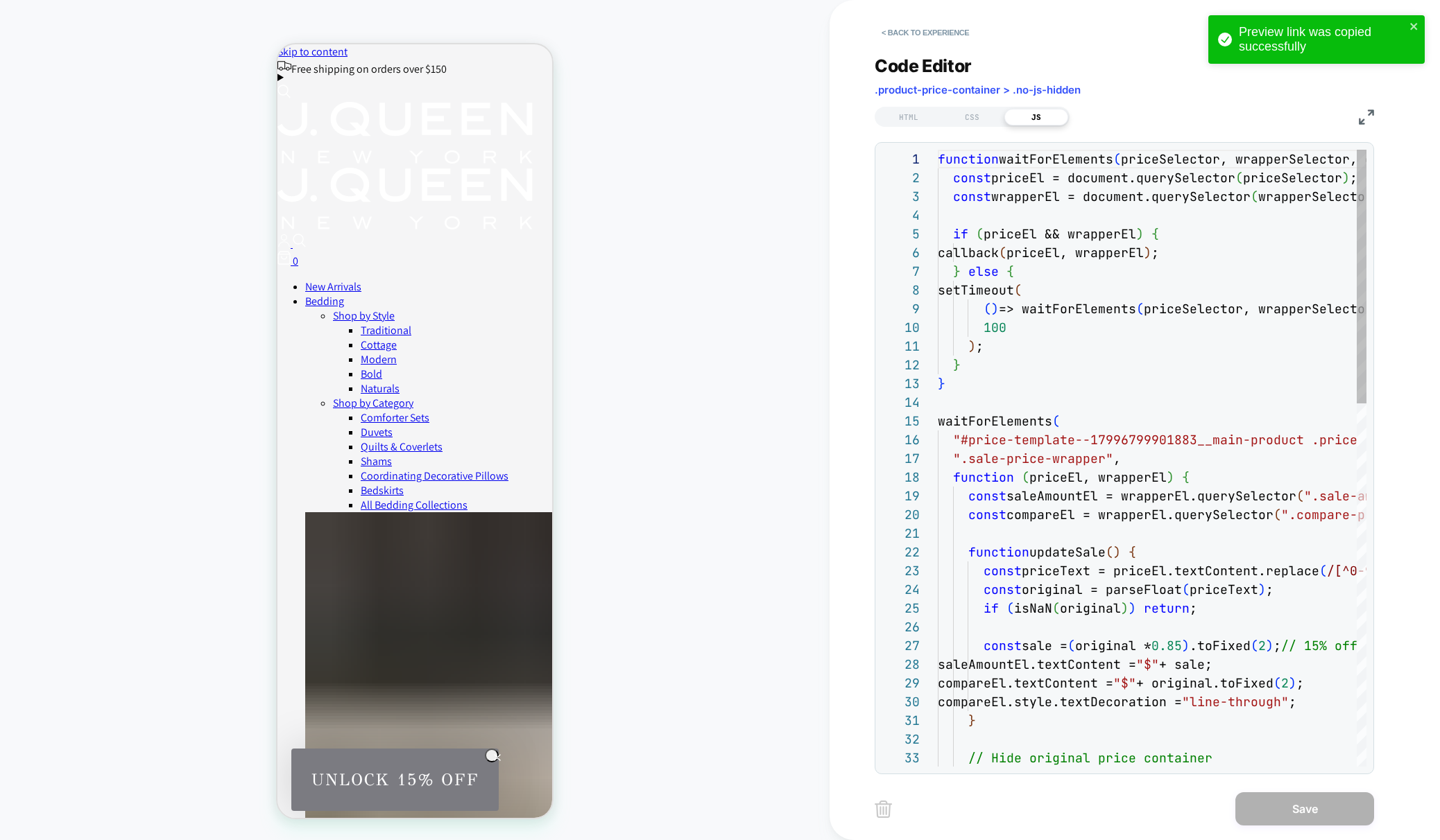
scroll to position [187, 0]
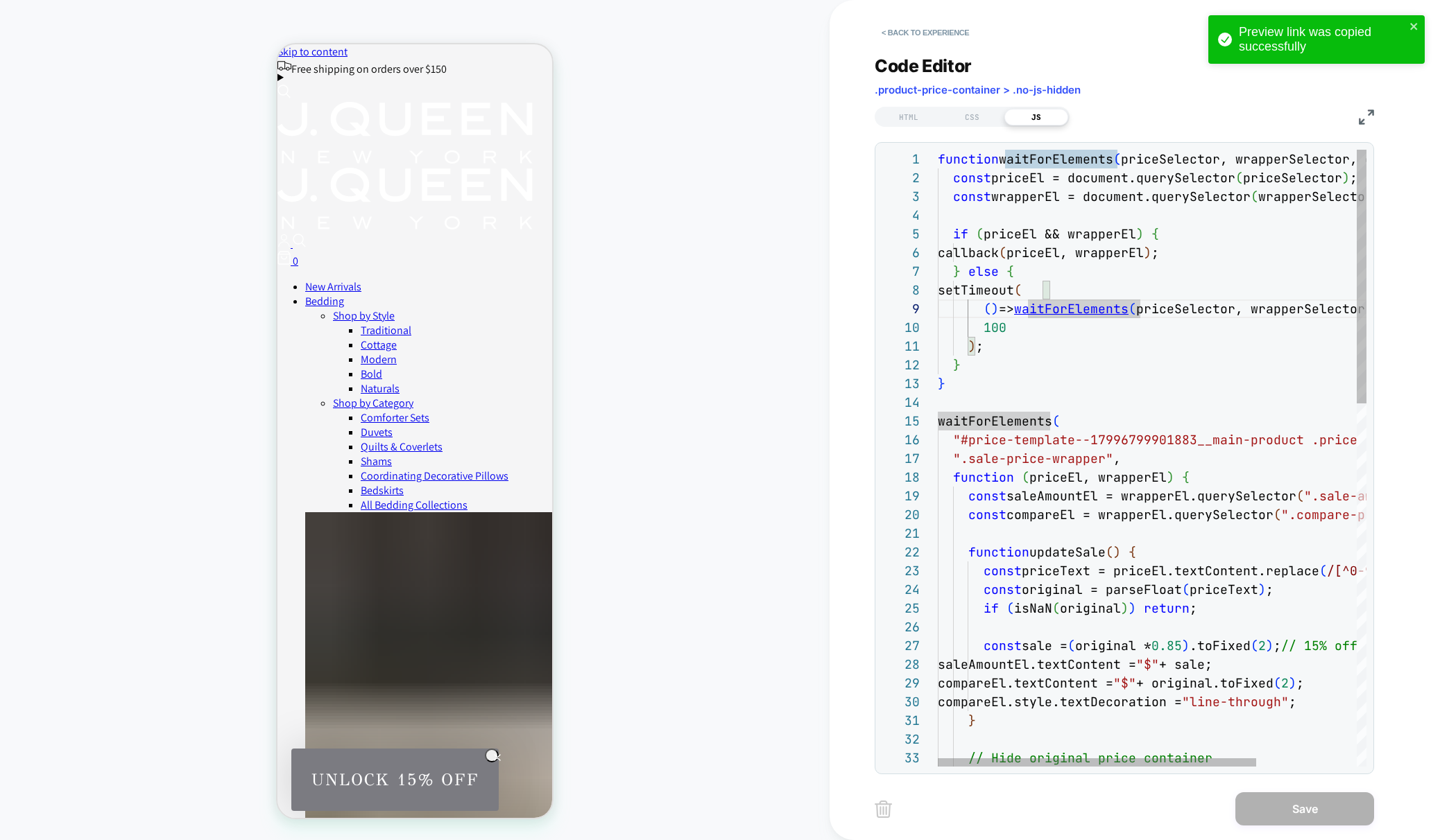
type textarea "**********"
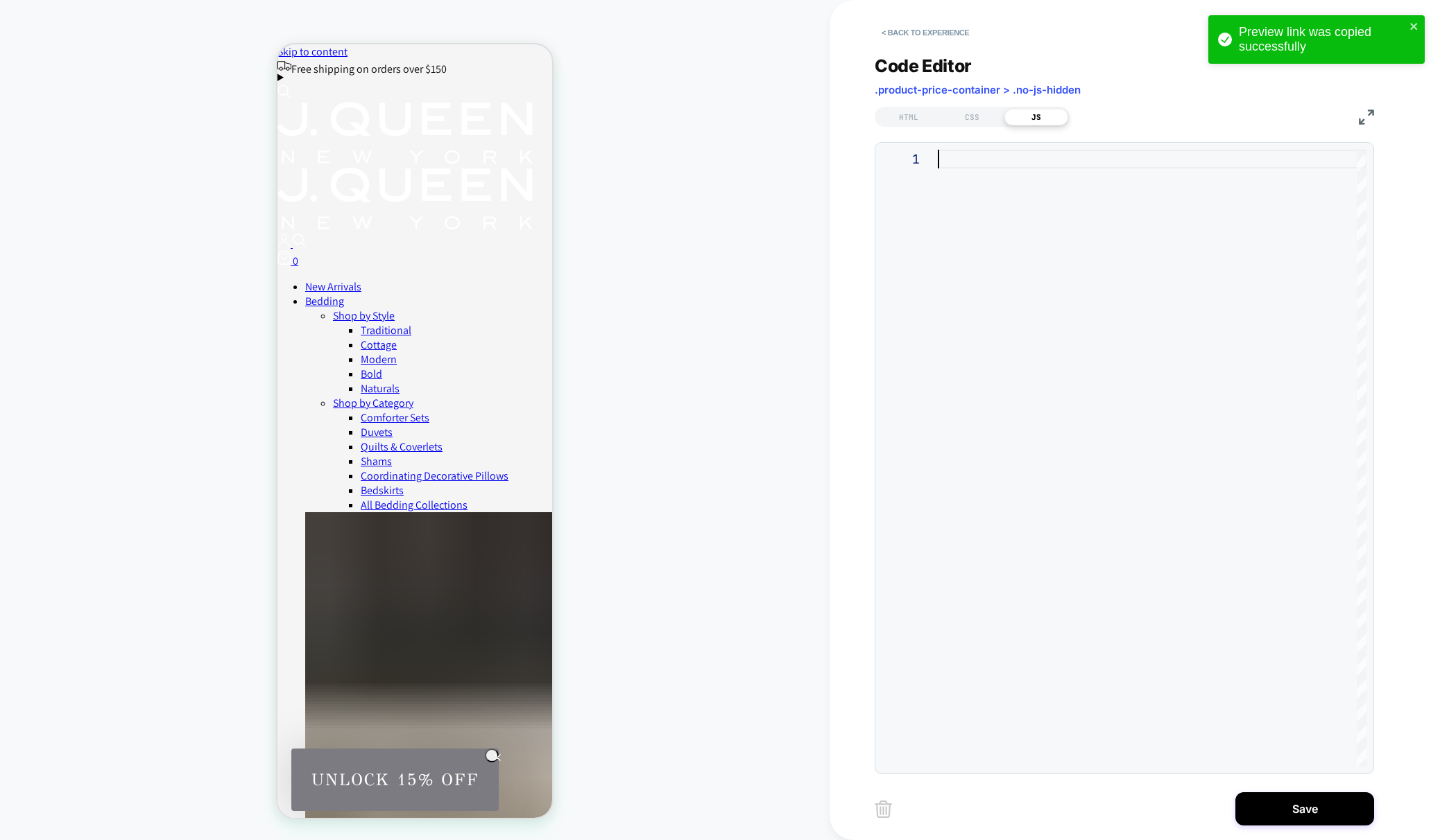
type textarea "**********"
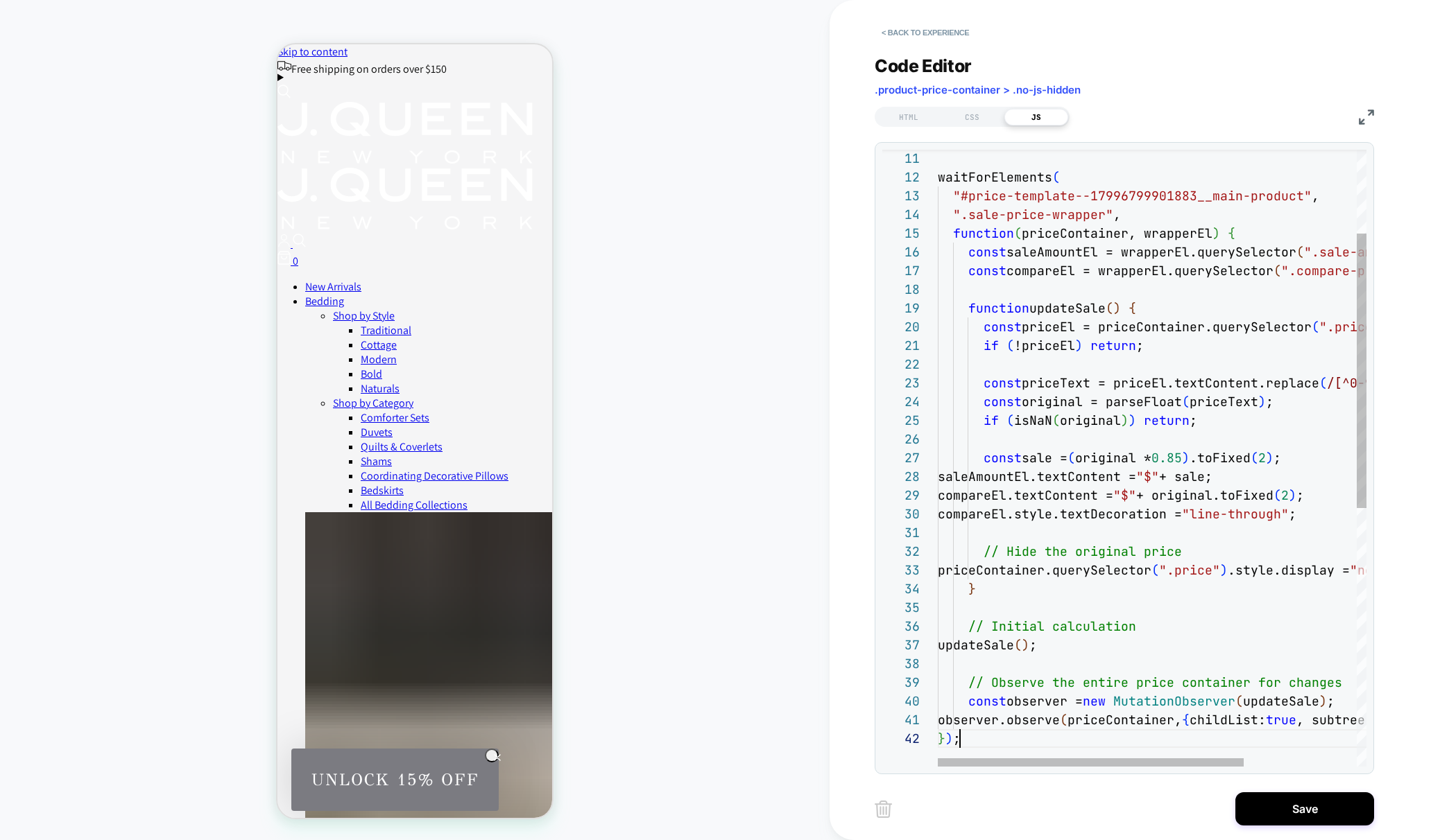
scroll to position [19, 22]
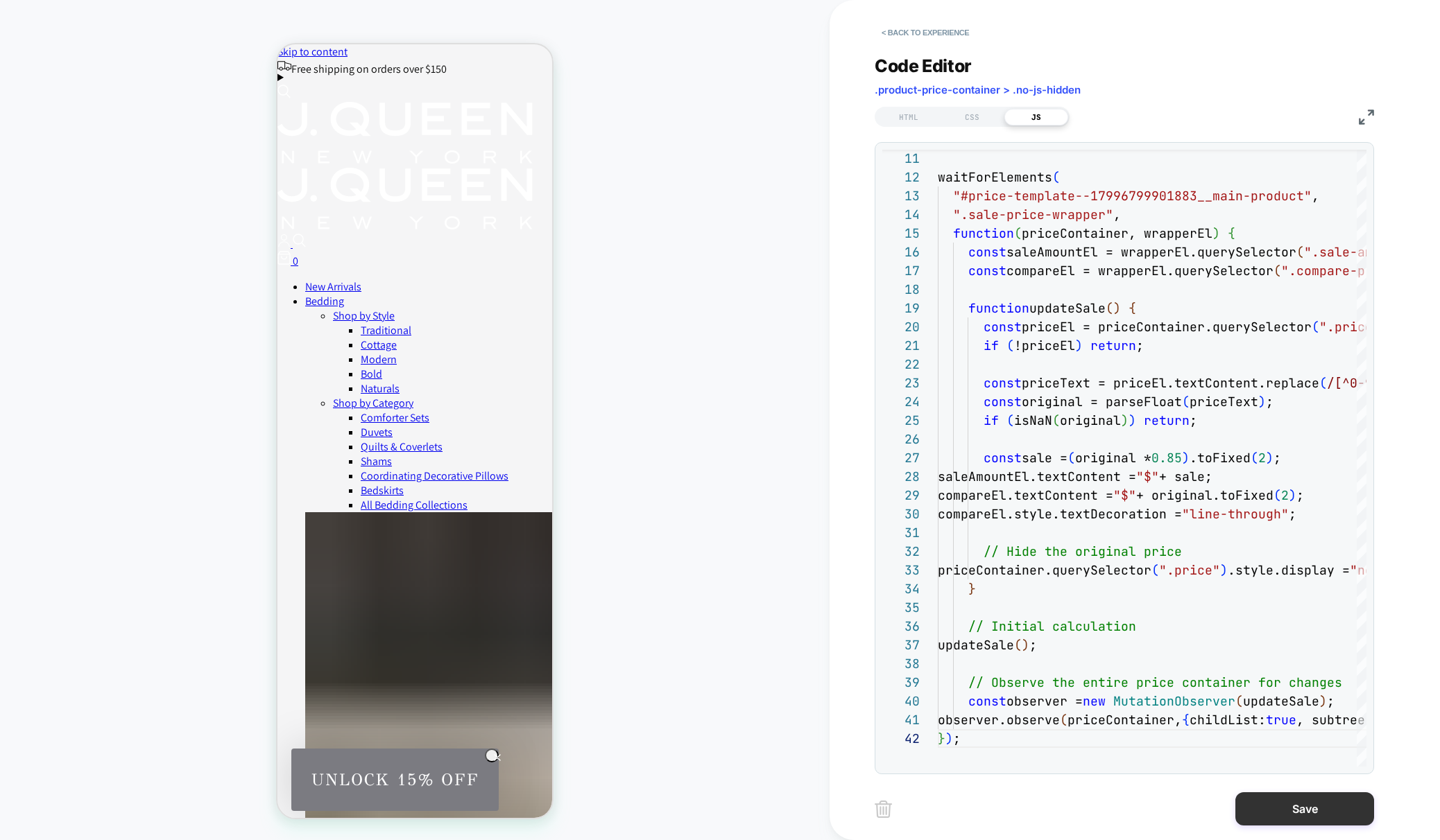
click at [1311, 812] on button "Save" at bounding box center [1304, 808] width 138 height 33
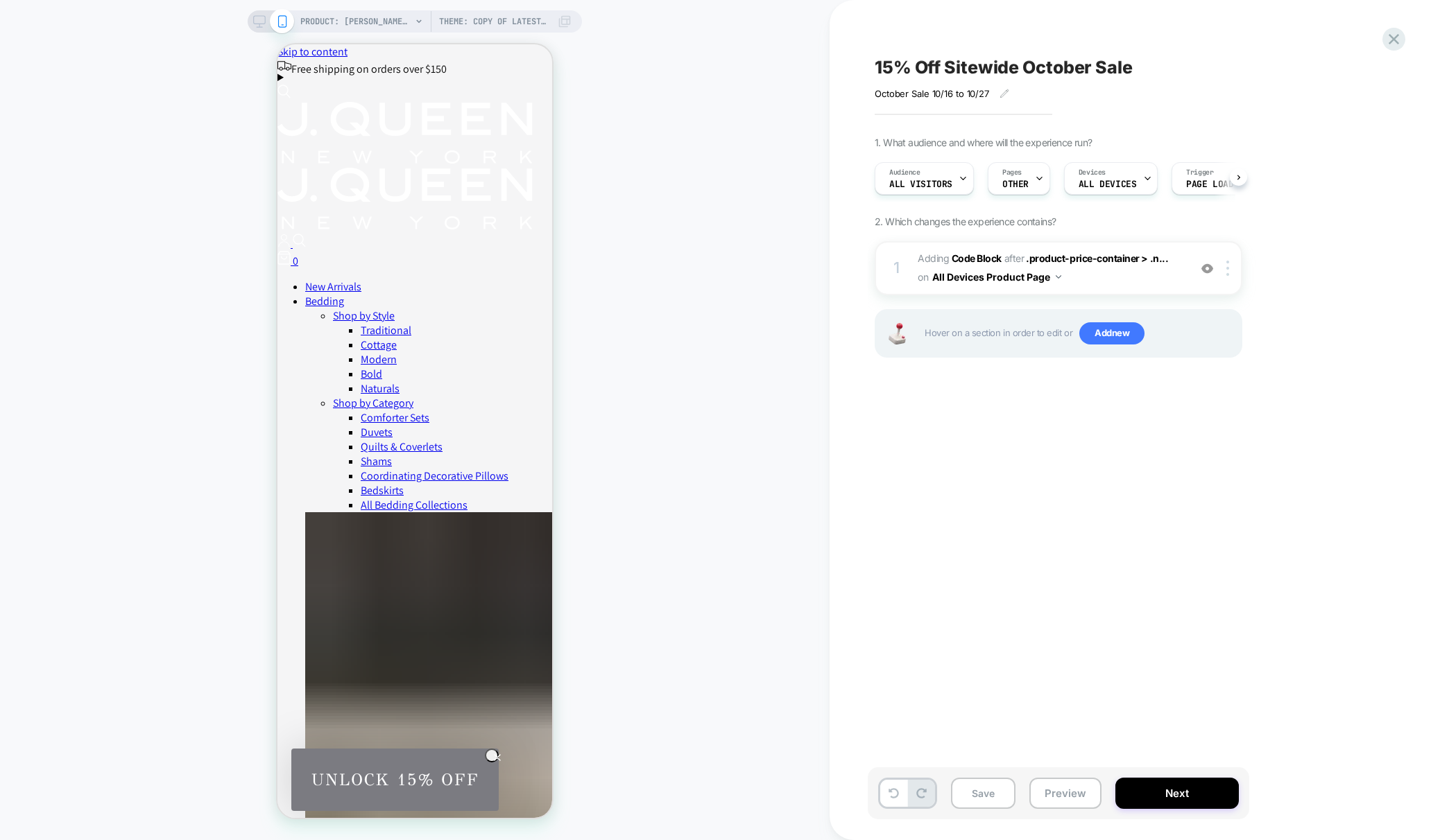
scroll to position [0, 1]
click at [1065, 805] on button "Preview" at bounding box center [1066, 793] width 73 height 32
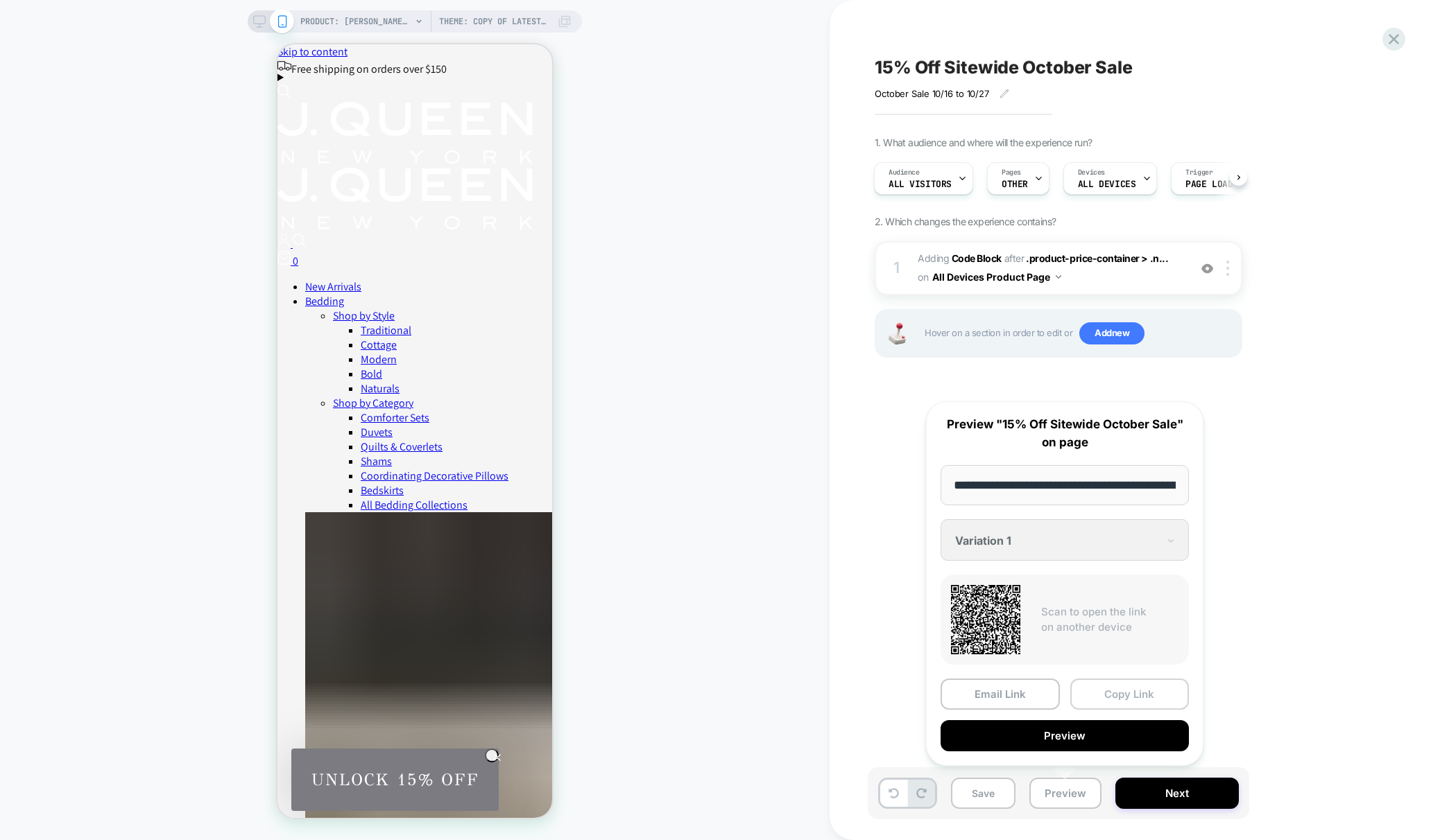
scroll to position [0, 293]
click at [1106, 704] on button "Copy Link" at bounding box center [1130, 695] width 119 height 32
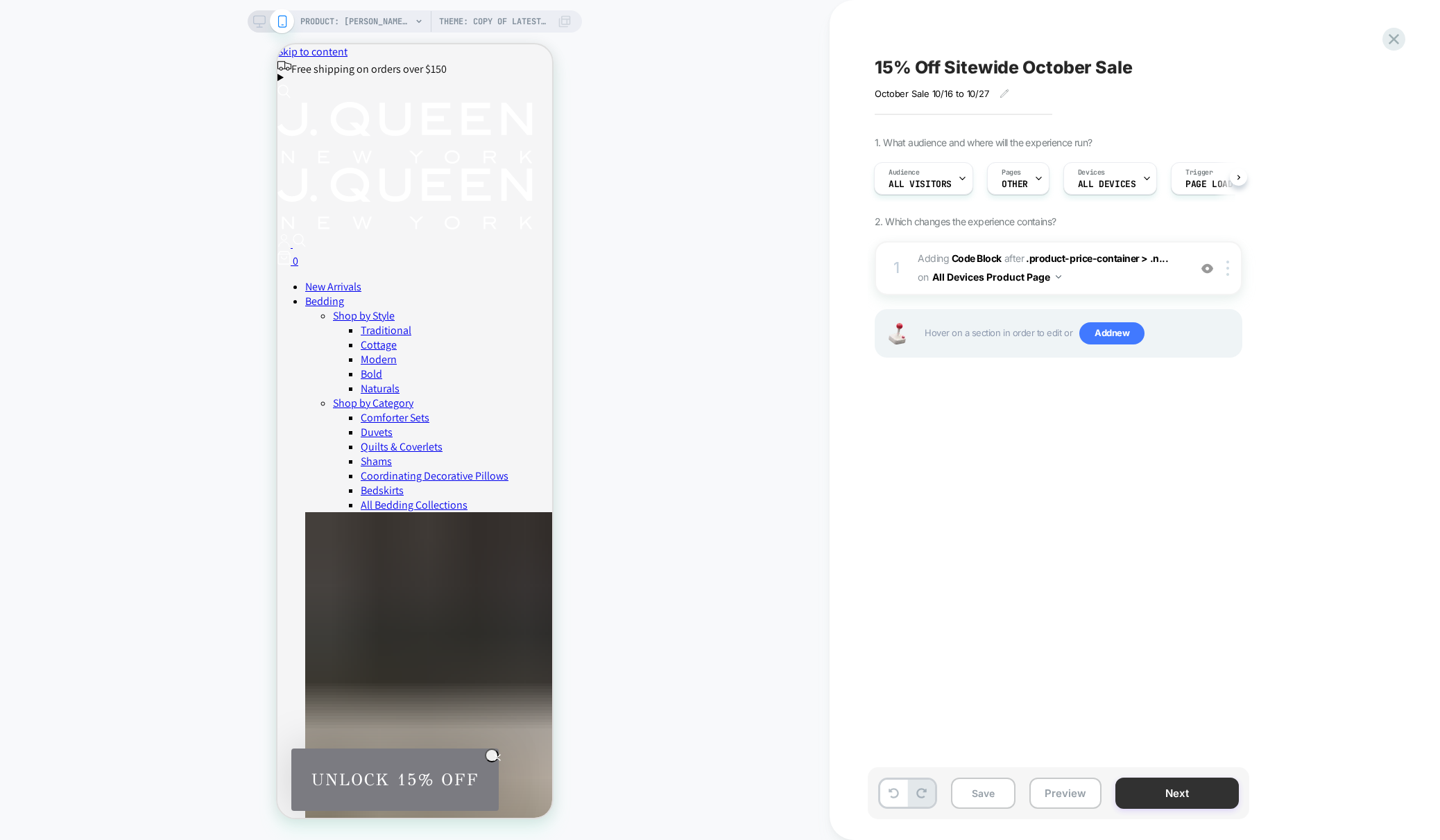
click at [1173, 796] on button "Next" at bounding box center [1176, 793] width 123 height 32
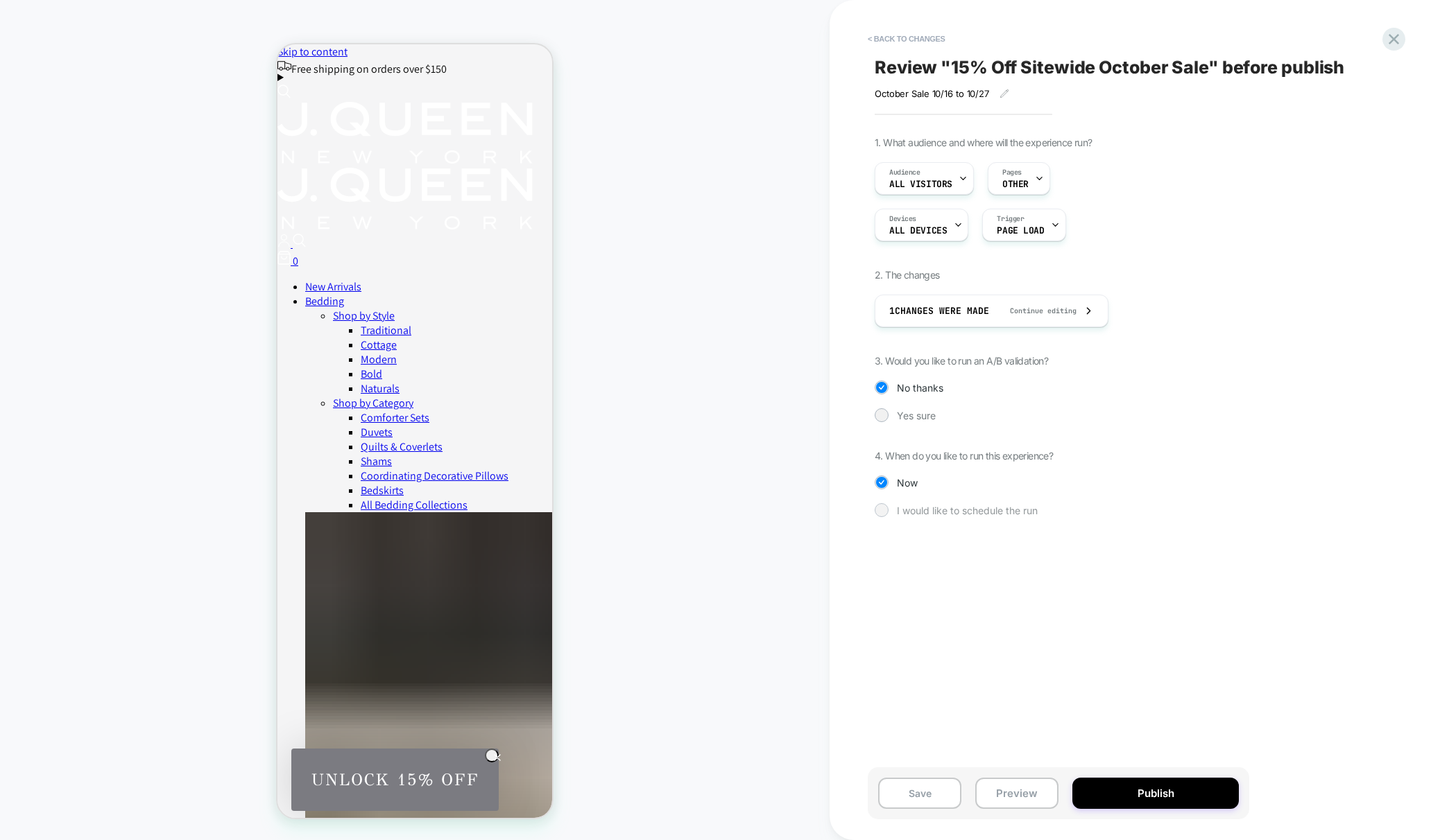
click at [941, 506] on span "I would like to schedule the run" at bounding box center [966, 511] width 140 height 11
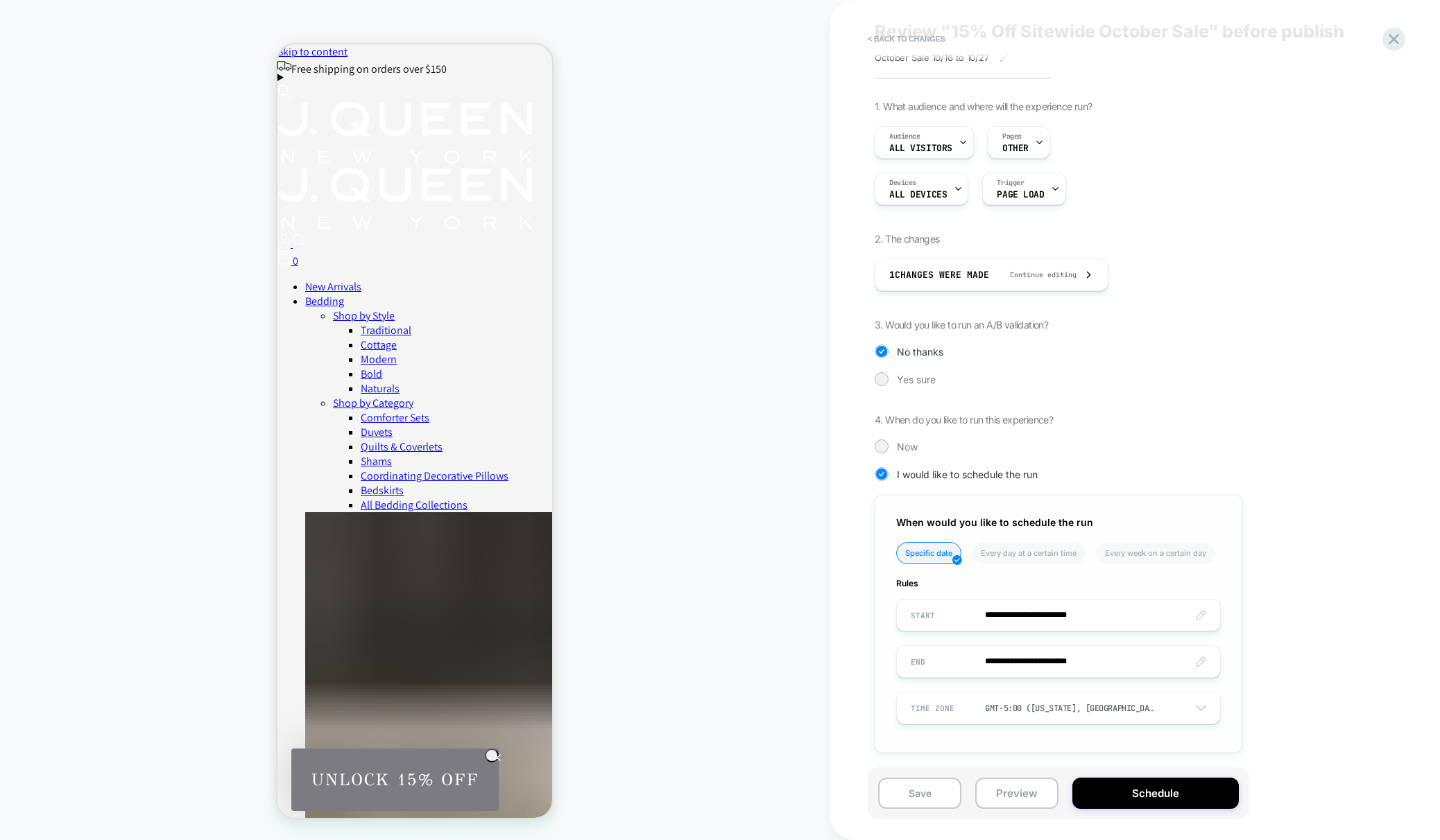
scroll to position [38, 0]
click at [1026, 612] on input "**********" at bounding box center [1058, 613] width 324 height 32
click at [1025, 498] on td "16" at bounding box center [1021, 499] width 22 height 19
type input "**********"
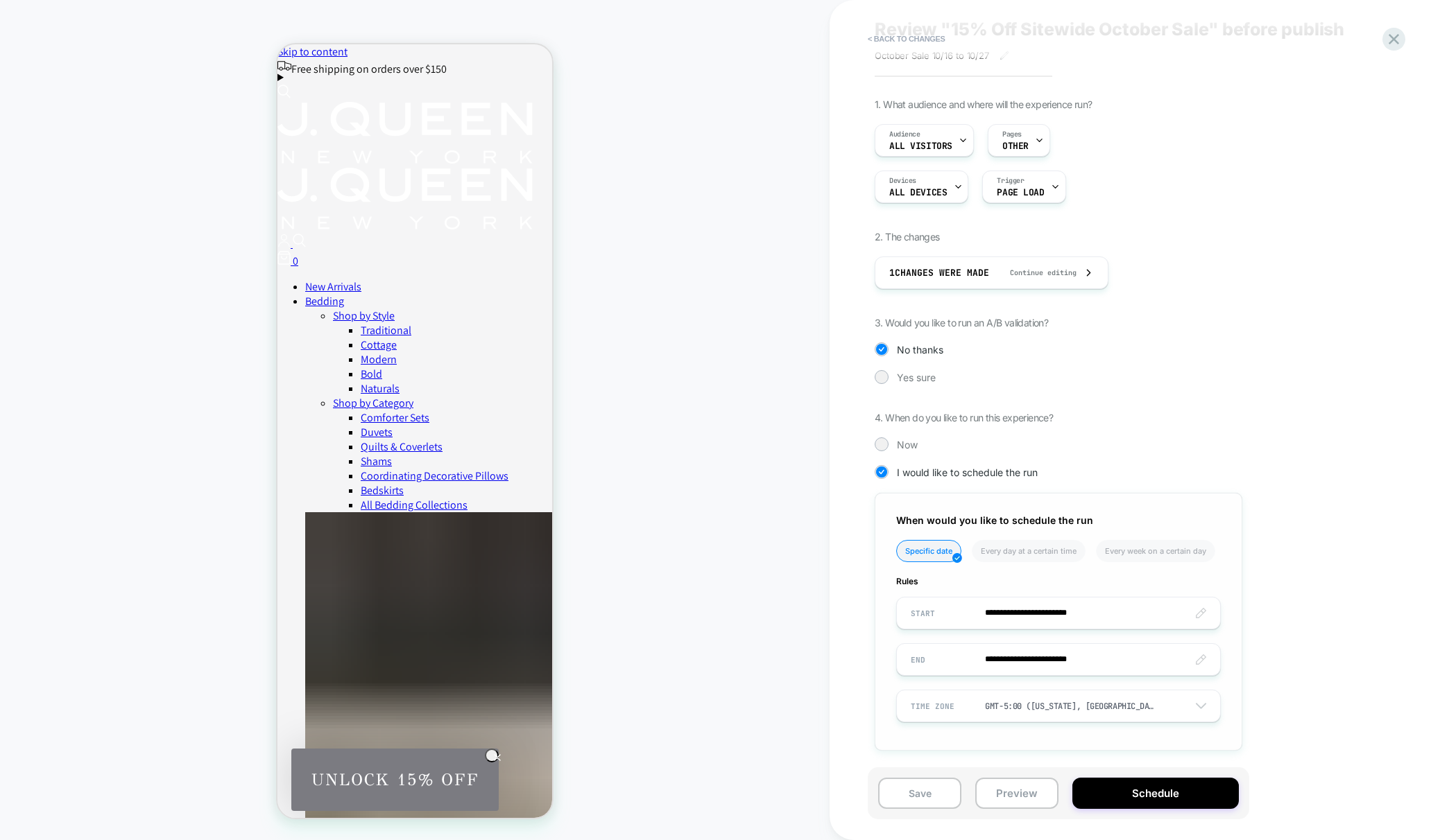
click at [1073, 600] on input "**********" at bounding box center [1058, 613] width 324 height 32
click at [1002, 573] on td "3:32 PM" at bounding box center [997, 582] width 163 height 19
click at [965, 571] on span "▼" at bounding box center [967, 575] width 28 height 28
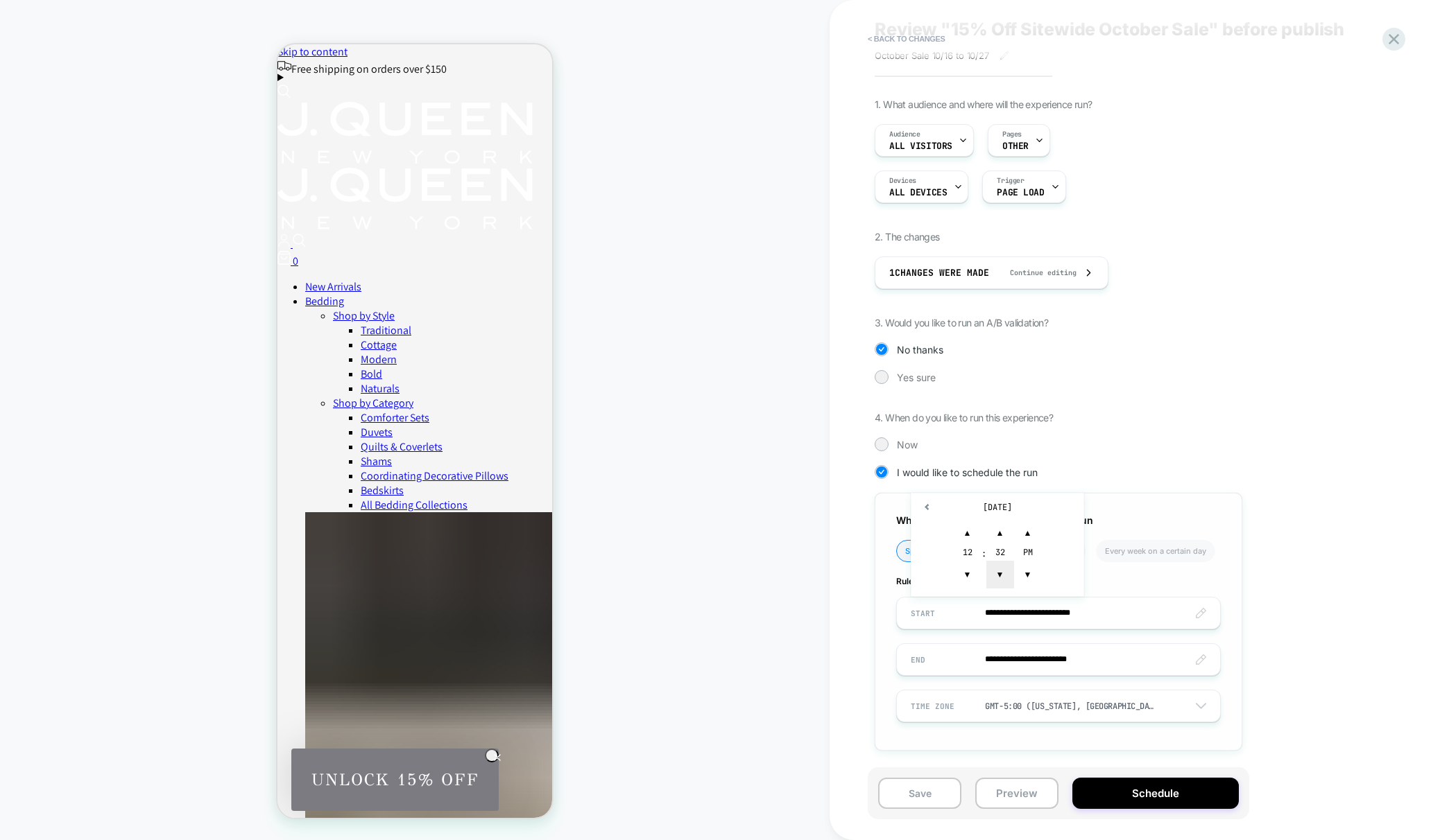
click at [996, 572] on span "▼" at bounding box center [1000, 575] width 28 height 28
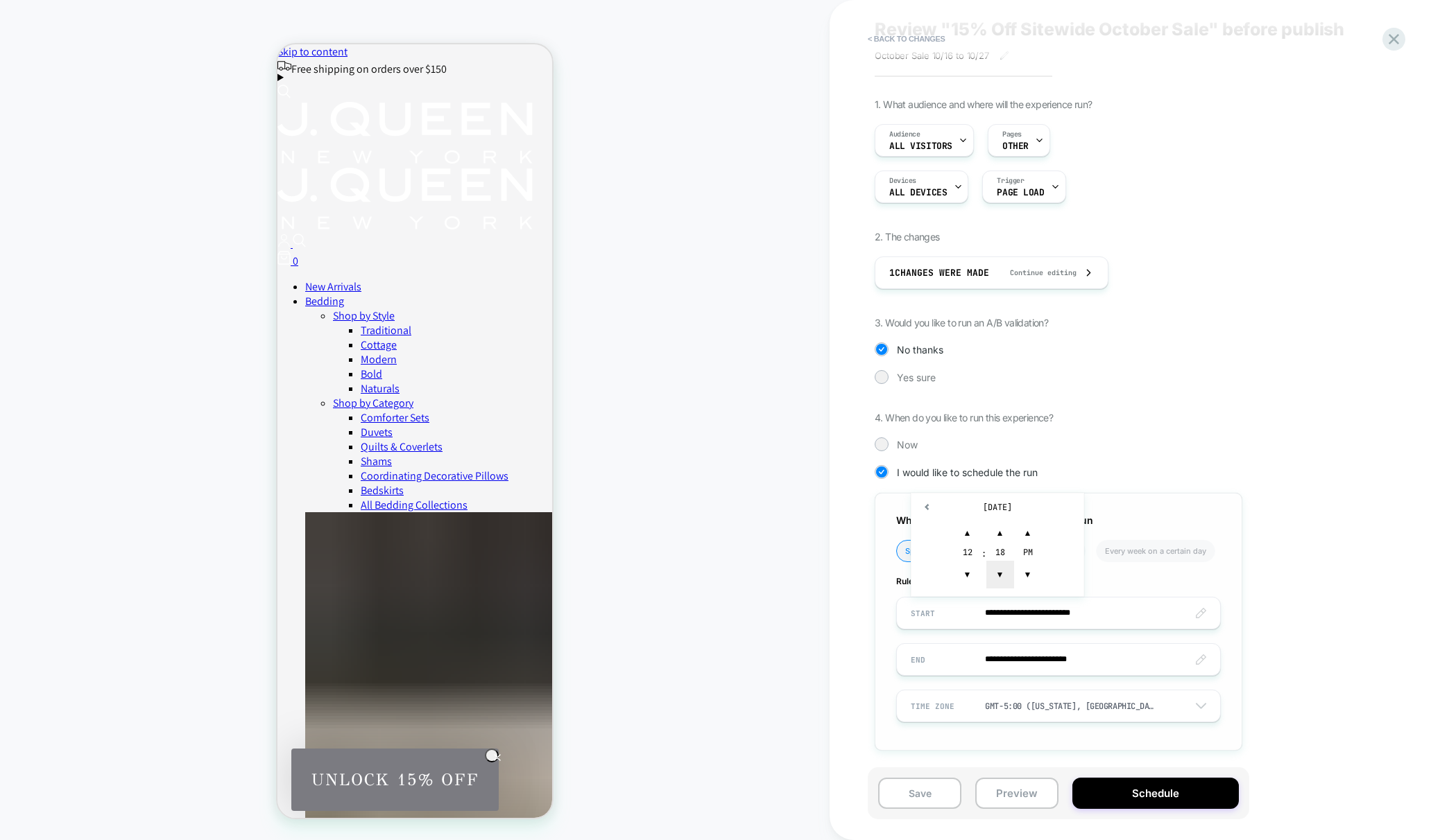
click at [996, 572] on span "▼" at bounding box center [1000, 575] width 28 height 28
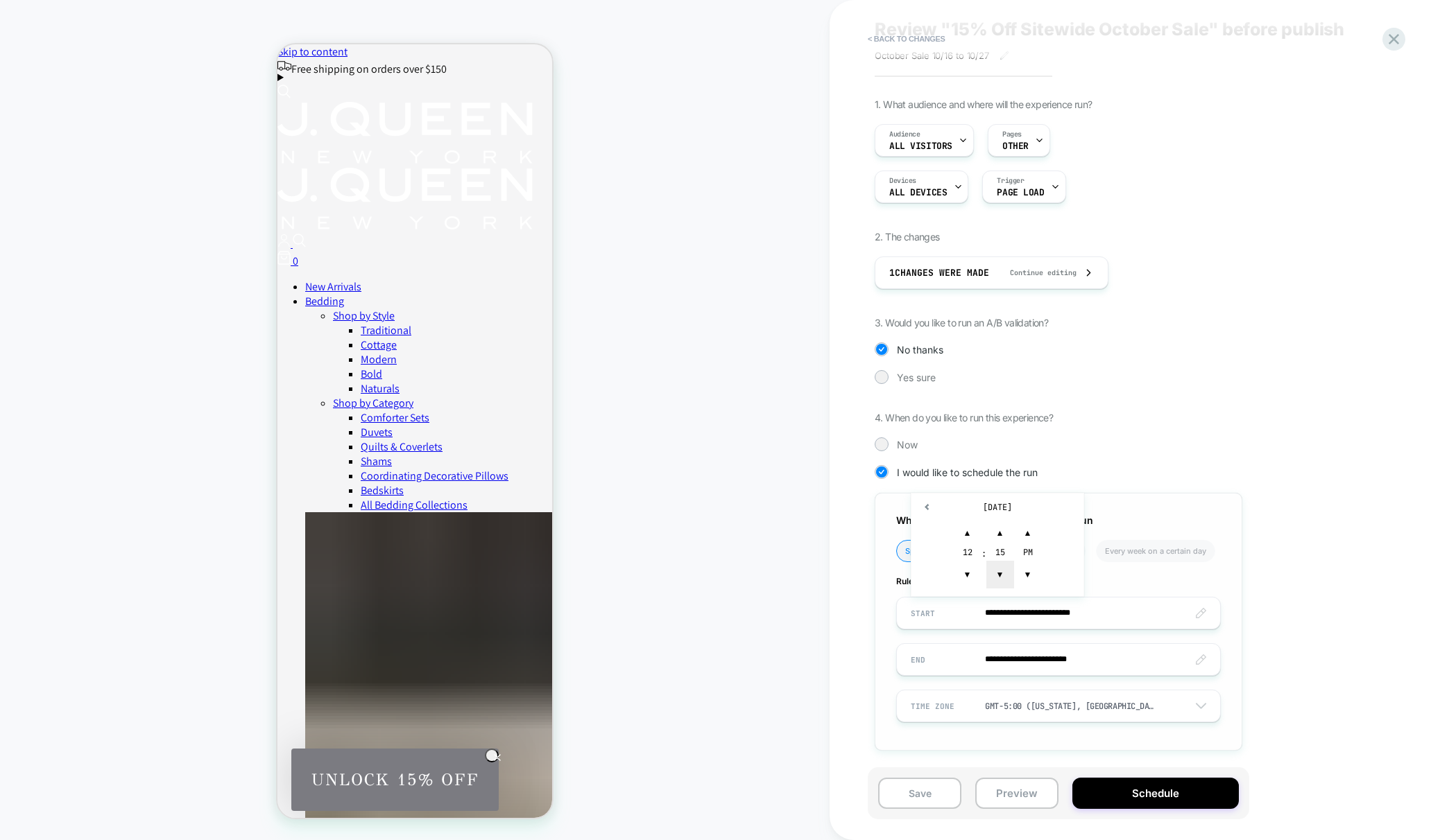
click at [996, 572] on span "▼" at bounding box center [1000, 575] width 28 height 28
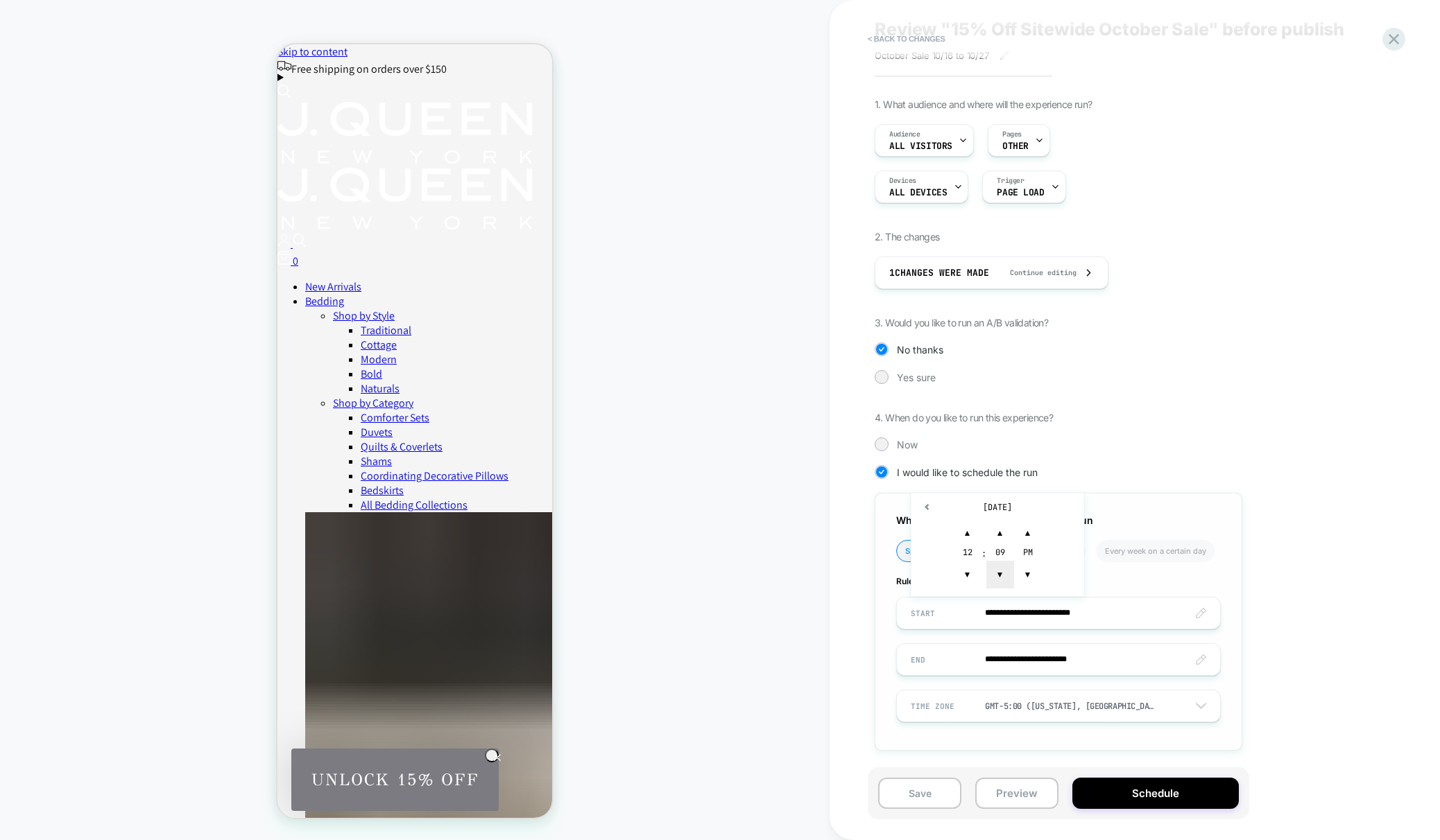
click at [996, 572] on span "▼" at bounding box center [1000, 575] width 28 height 28
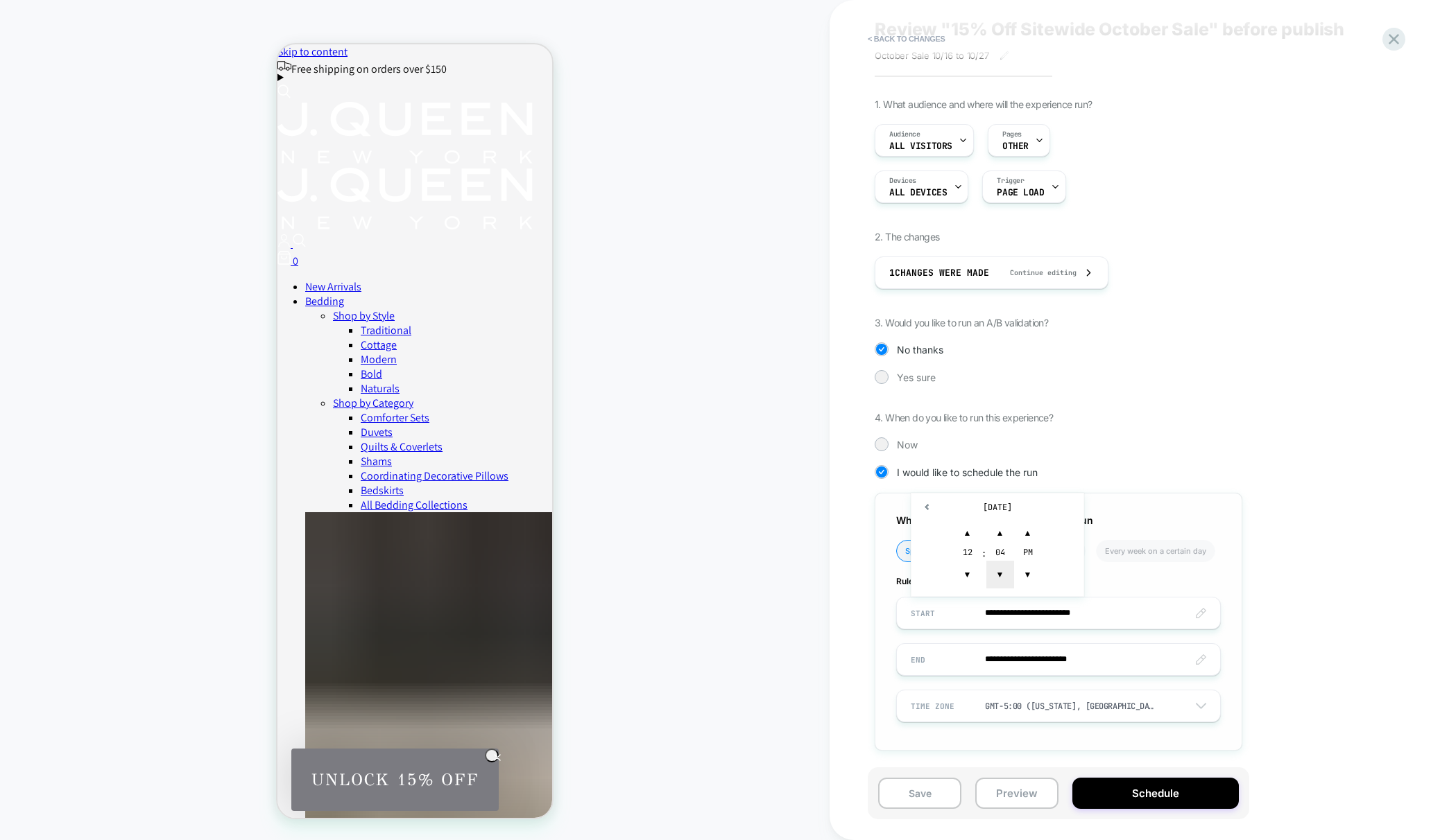
click at [996, 572] on span "▼" at bounding box center [1000, 575] width 28 height 28
type input "**********"
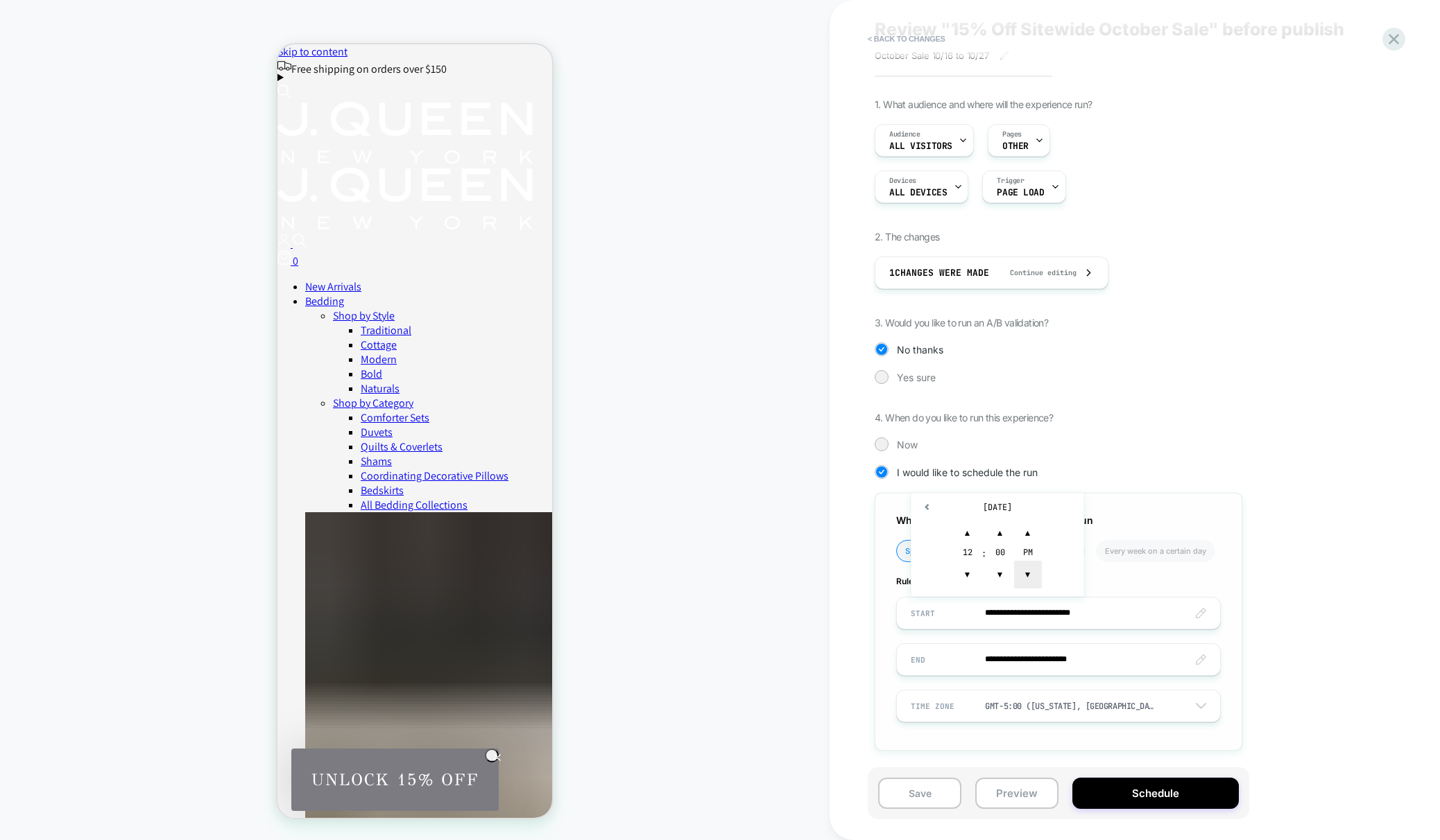
click at [1022, 574] on span "▼" at bounding box center [1027, 575] width 28 height 28
click at [1027, 661] on input "**********" at bounding box center [1058, 660] width 324 height 32
click at [954, 589] on td "27" at bounding box center [950, 587] width 22 height 19
click at [1027, 662] on input "**********" at bounding box center [1058, 660] width 324 height 32
click at [971, 587] on td "28" at bounding box center [973, 587] width 22 height 19
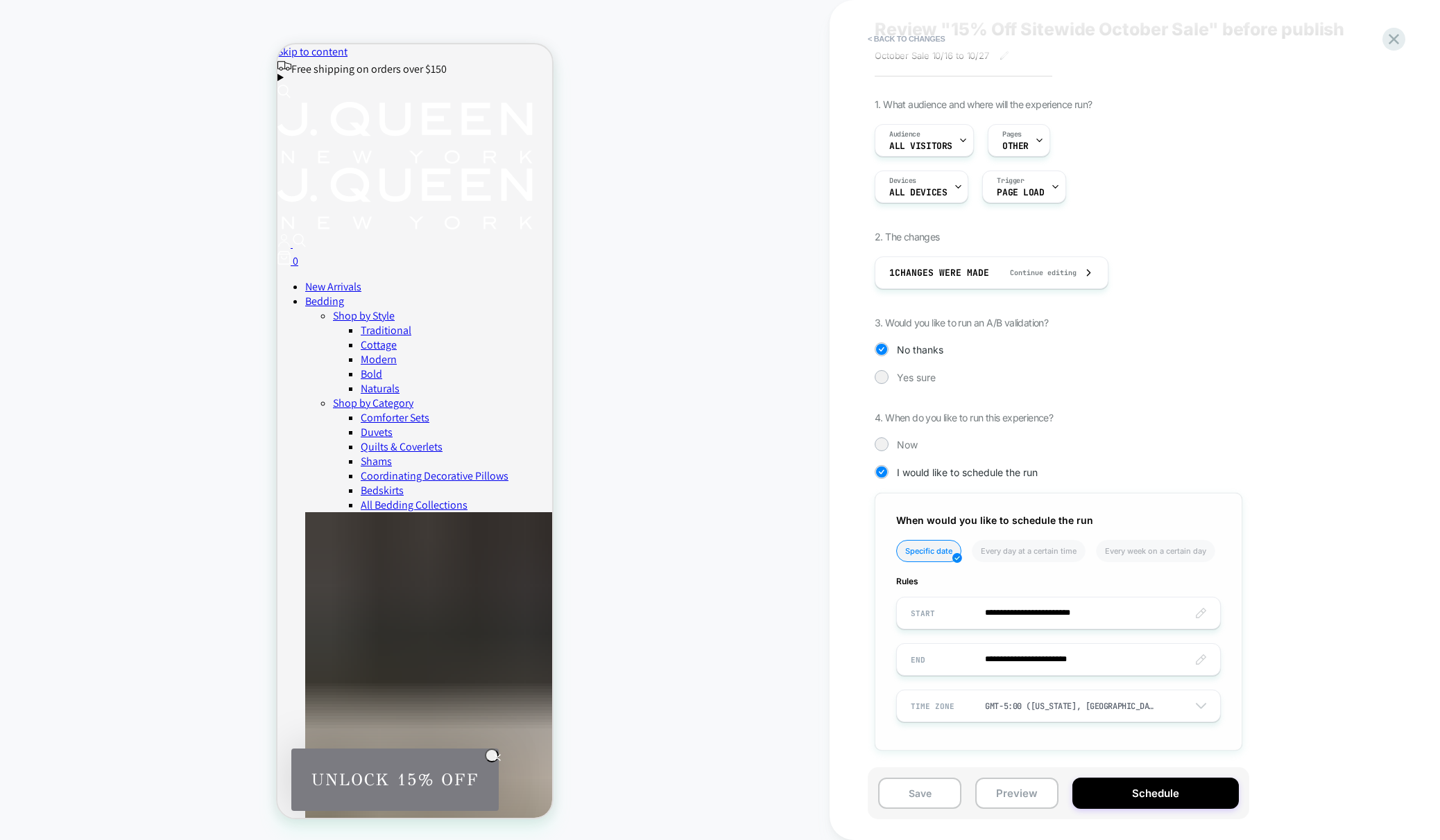
click at [1093, 662] on input "**********" at bounding box center [1058, 660] width 324 height 32
click at [996, 631] on td "3:32 PM" at bounding box center [997, 629] width 163 height 19
click at [1000, 623] on span "▼" at bounding box center [1000, 620] width 28 height 28
click at [999, 581] on span "▲" at bounding box center [1000, 579] width 28 height 28
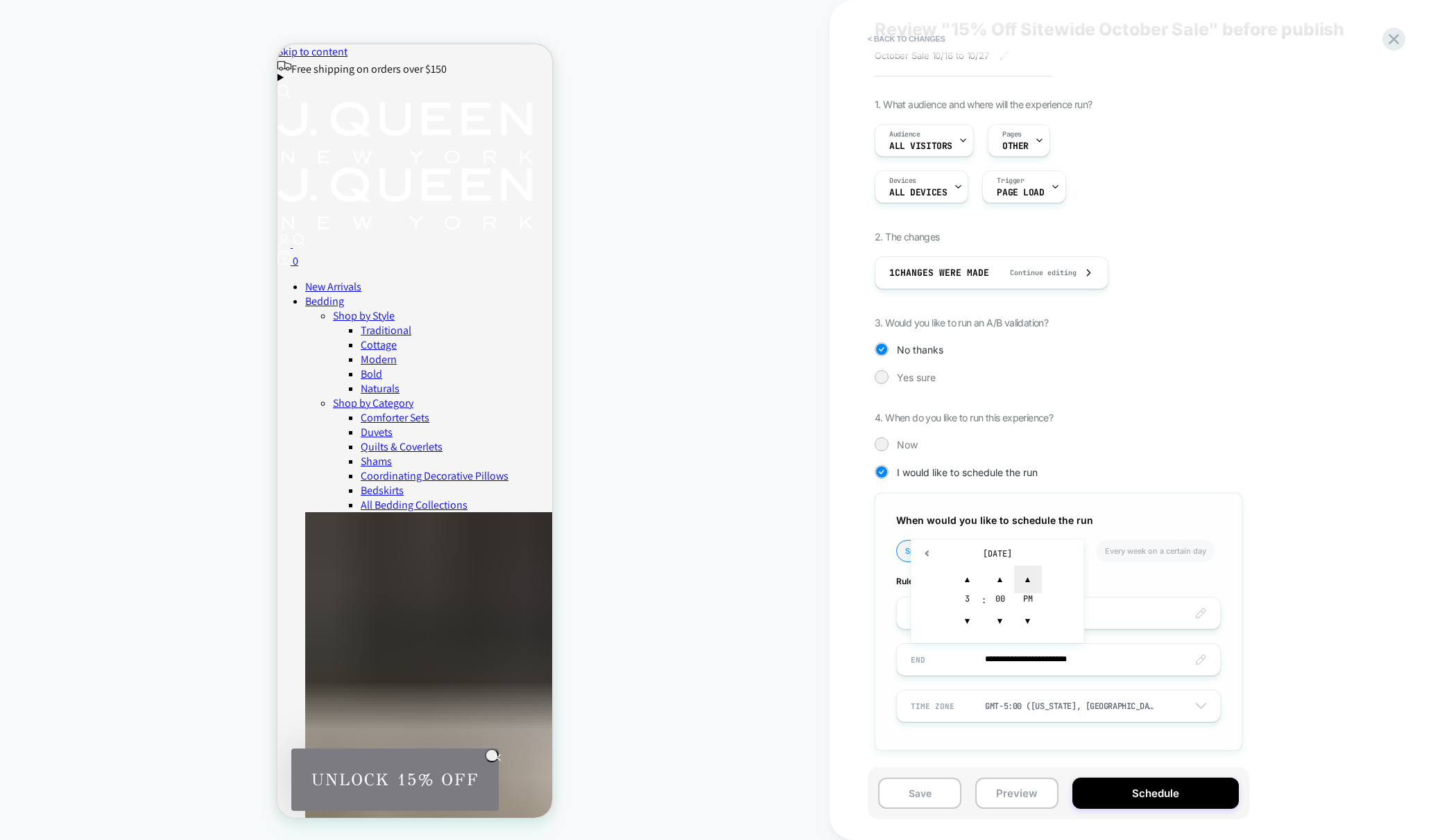
type input "**********"
click at [1023, 578] on span "▲" at bounding box center [1027, 579] width 28 height 28
click at [1255, 627] on div "**********" at bounding box center [1128, 434] width 506 height 673
click at [1154, 789] on button "Schedule" at bounding box center [1155, 793] width 166 height 32
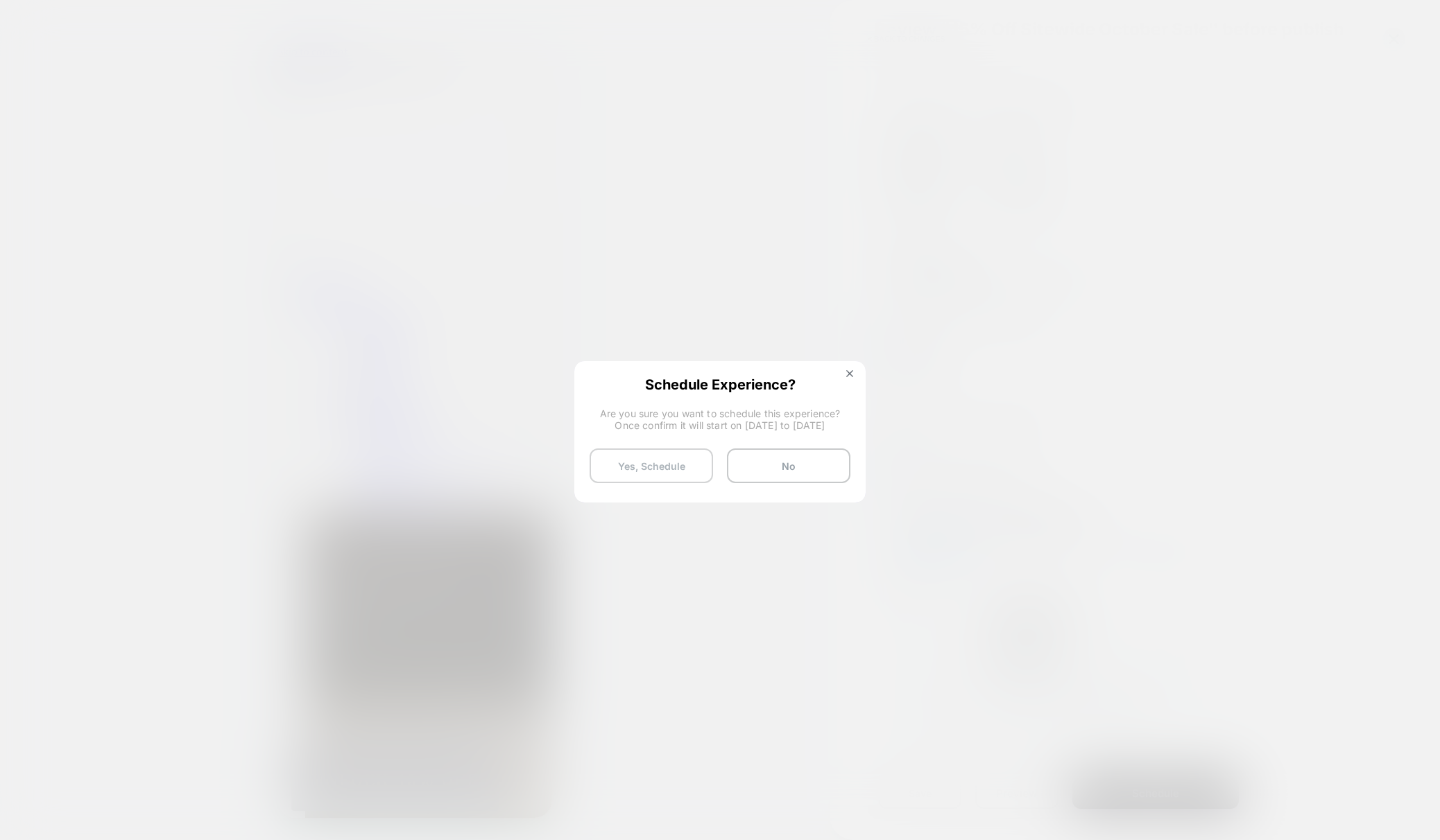
click at [678, 463] on button "Yes, Schedule" at bounding box center [650, 466] width 123 height 34
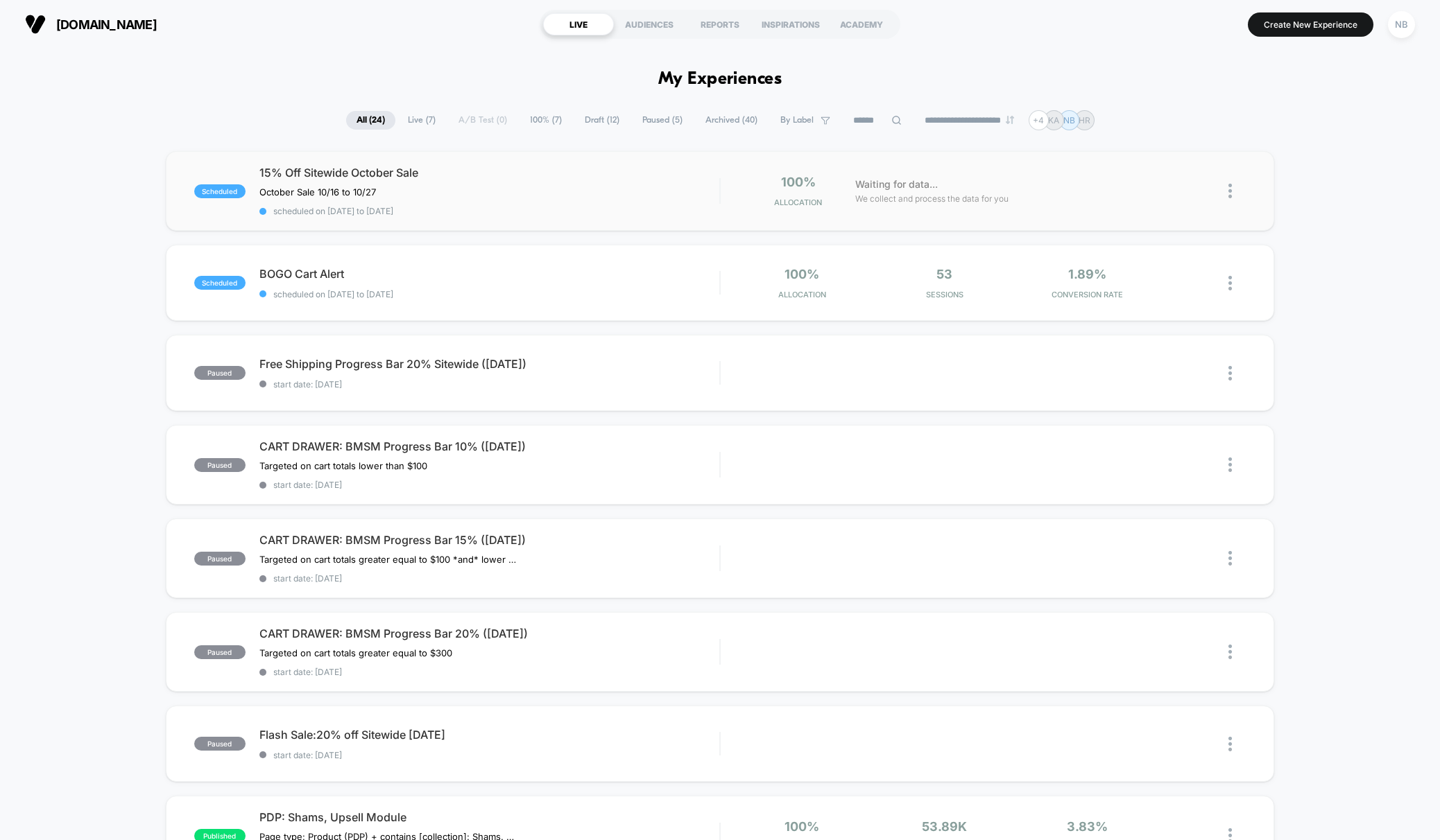
click at [1230, 193] on img at bounding box center [1230, 190] width 4 height 14
click at [1192, 210] on div "Preview Link" at bounding box center [1158, 206] width 125 height 32
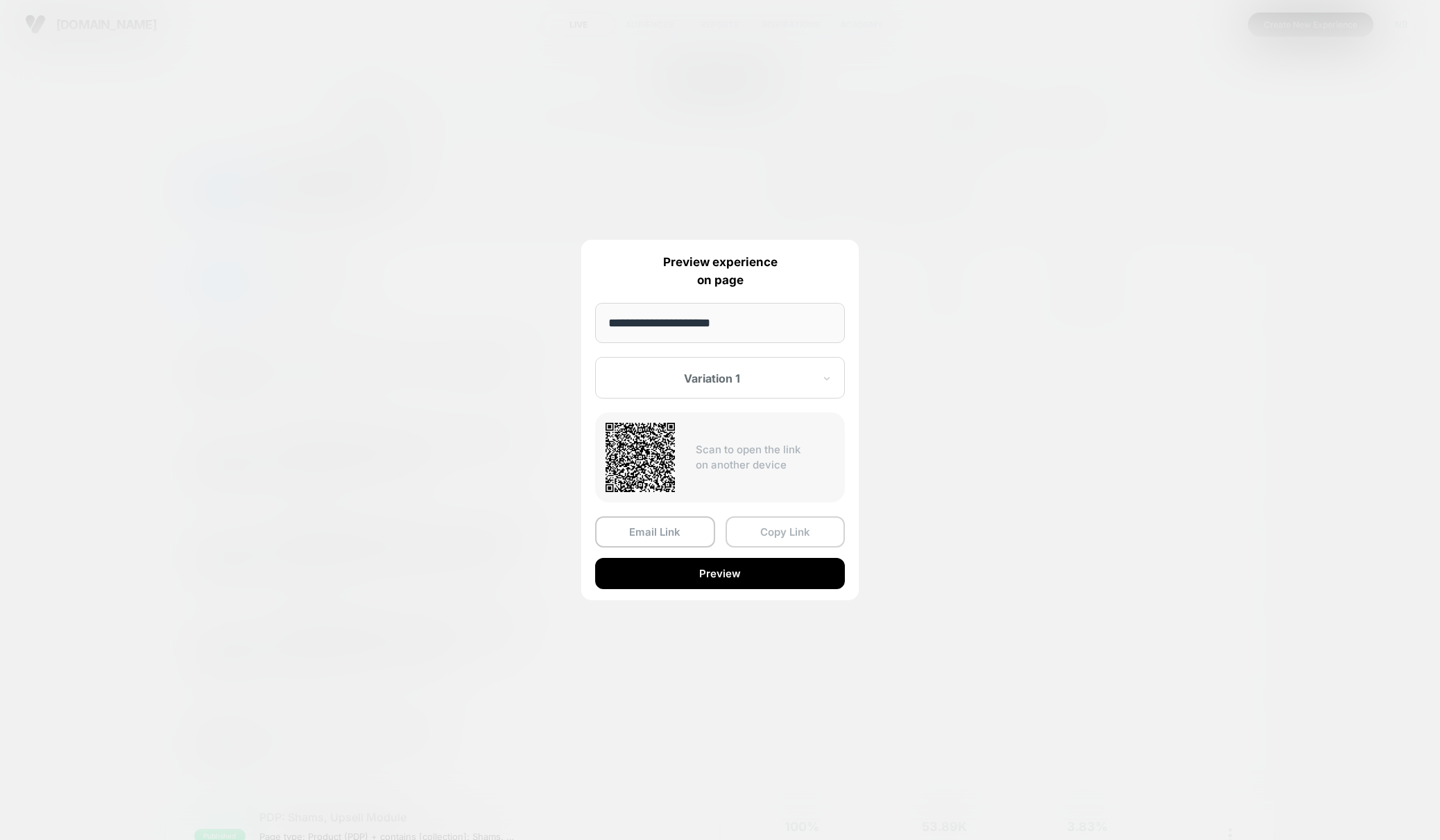
click at [765, 539] on button "Copy Link" at bounding box center [786, 532] width 120 height 32
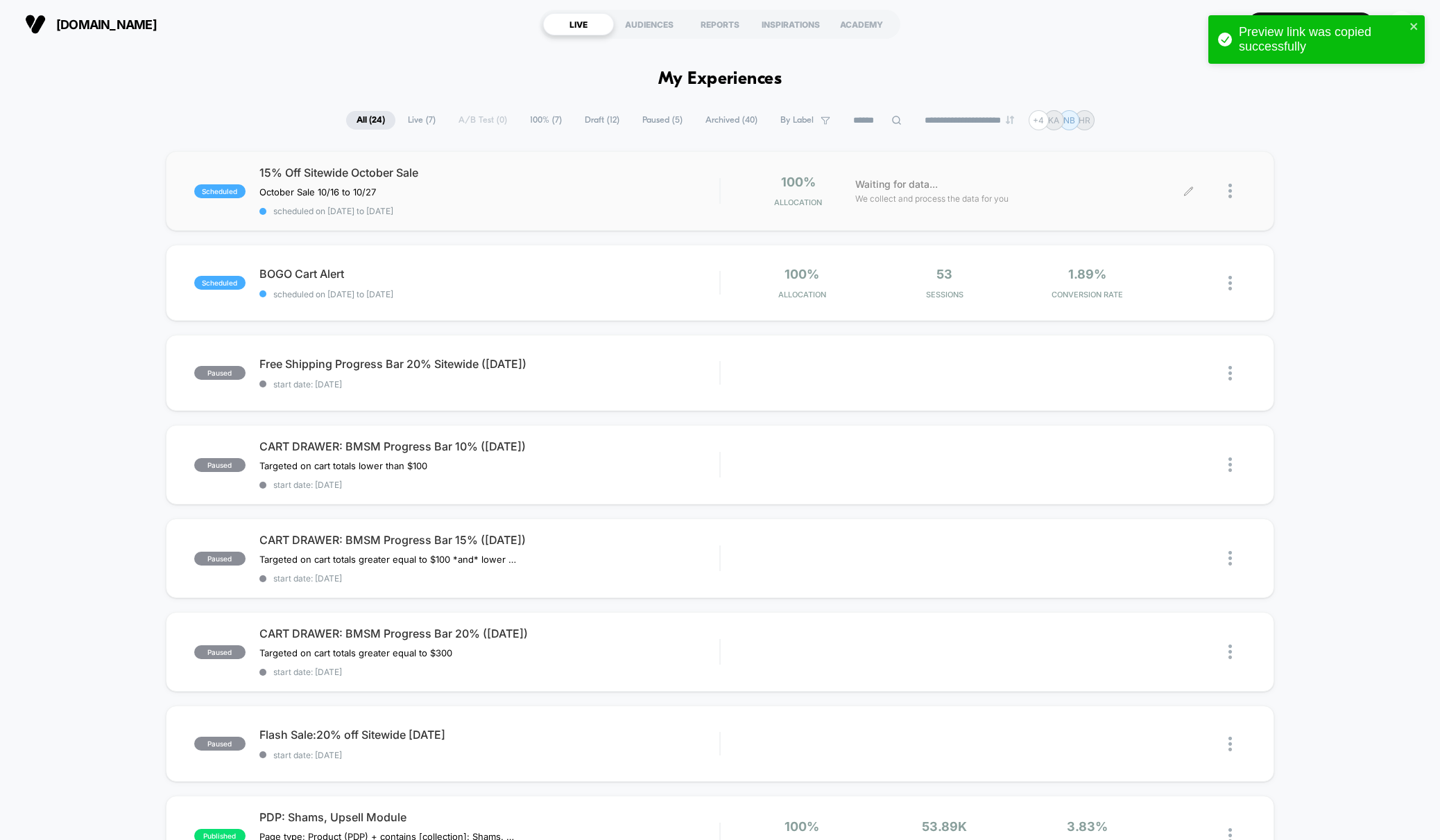
click at [1228, 191] on div at bounding box center [1218, 191] width 57 height 32
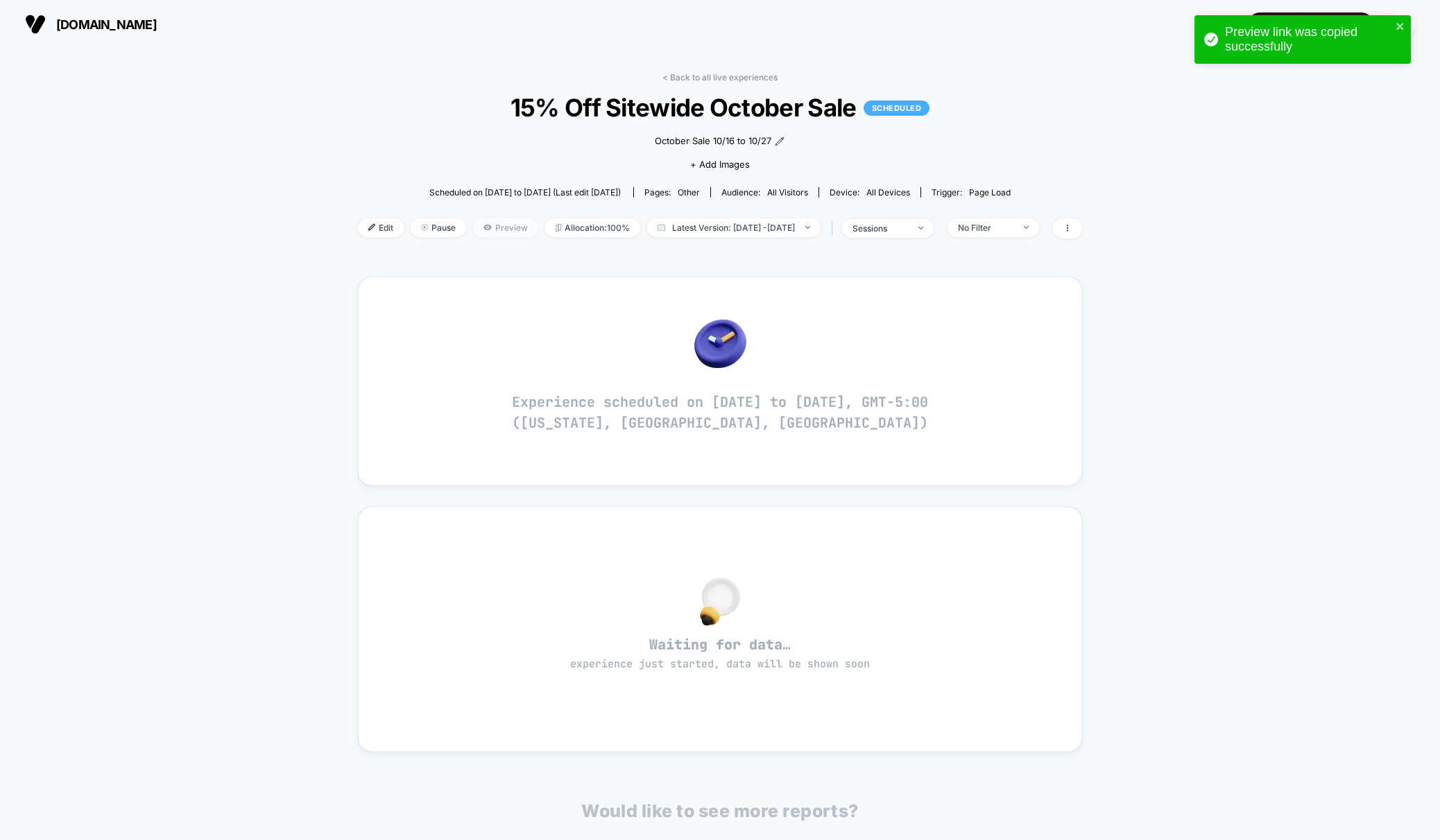
click at [479, 224] on span "Preview" at bounding box center [505, 228] width 65 height 19
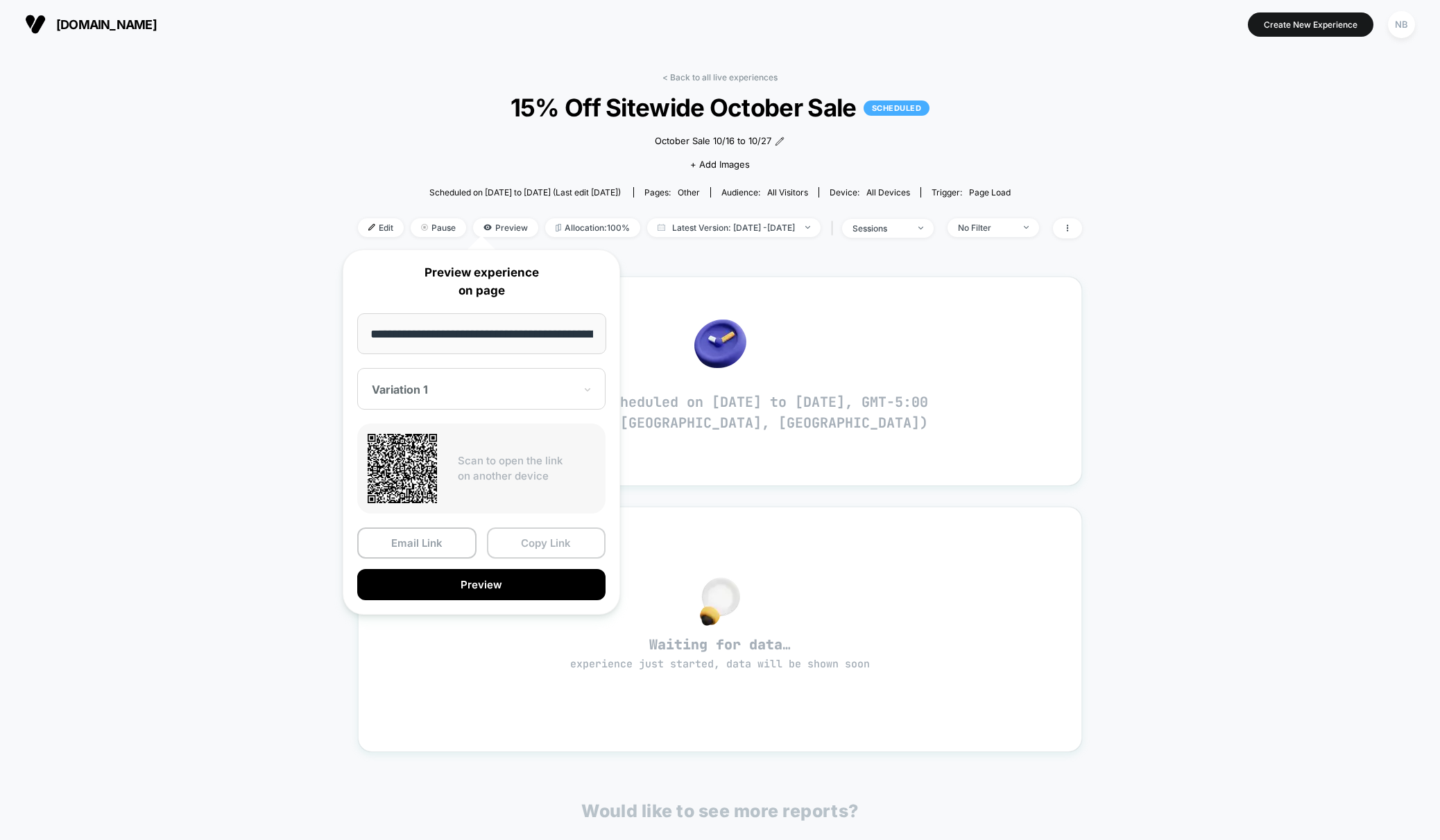
click at [537, 550] on button "Copy Link" at bounding box center [546, 543] width 119 height 32
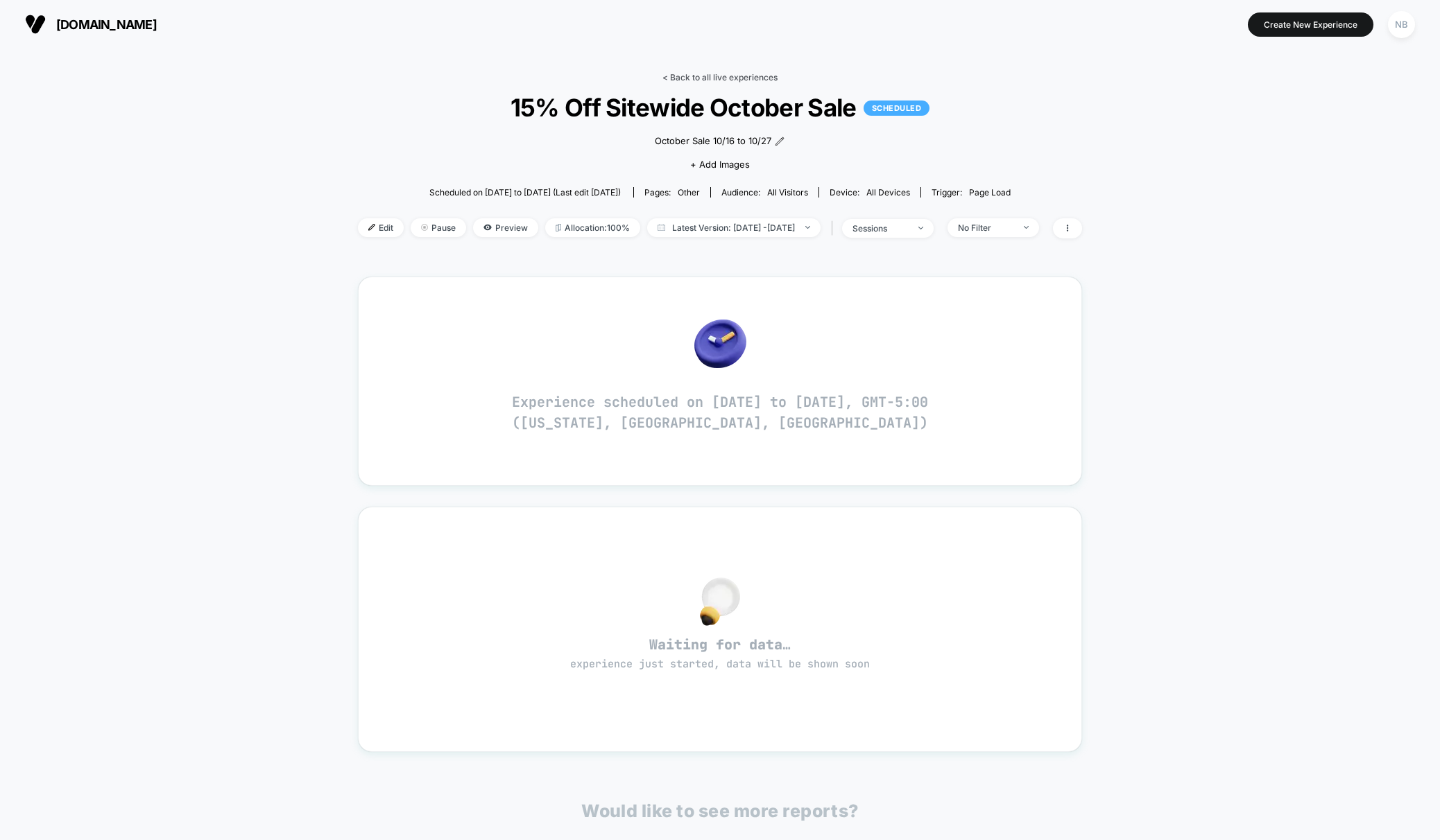
click at [666, 77] on link "< Back to all live experiences" at bounding box center [720, 77] width 116 height 10
